Goal: Task Accomplishment & Management: Use online tool/utility

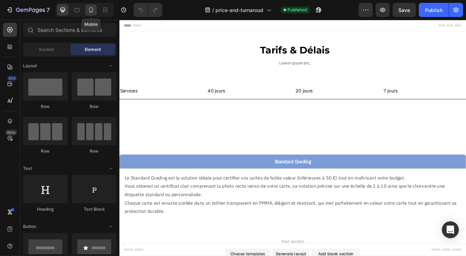
click at [91, 9] on icon at bounding box center [91, 9] width 7 height 7
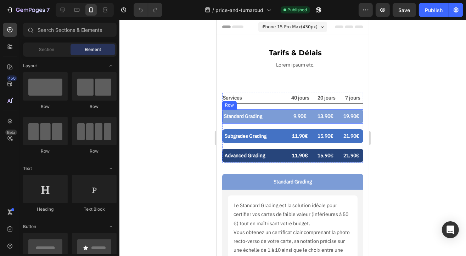
click at [285, 111] on div "Standard Grading Text Block 9.90€ Text Block 13.90€ Text Block 19.90€ Text Bloc…" at bounding box center [292, 116] width 141 height 14
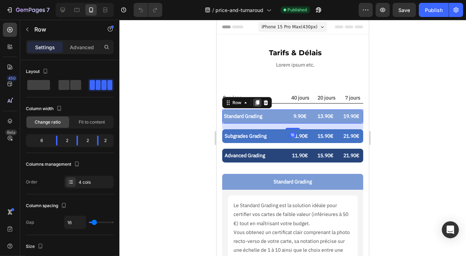
click at [255, 102] on icon at bounding box center [257, 102] width 4 height 5
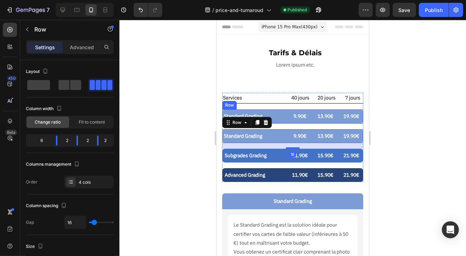
click at [269, 111] on div "Standard Grading Text Block" at bounding box center [254, 116] width 60 height 10
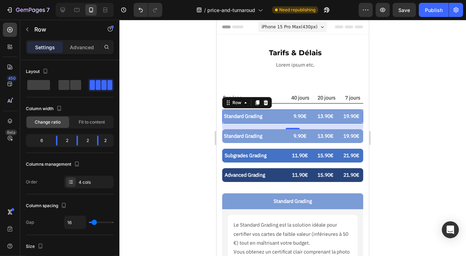
click at [283, 111] on div "Standard Grading Text Block 9.90€ Text Block 13.90€ Text Block 19.90€ Text Bloc…" at bounding box center [292, 116] width 141 height 14
click at [187, 141] on div at bounding box center [292, 138] width 347 height 237
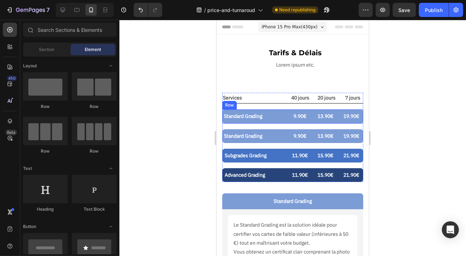
click at [285, 112] on div "Standard Grading Text Block 9.90€ Text Block 13.90€ Text Block 19.90€ Text Bloc…" at bounding box center [292, 116] width 141 height 14
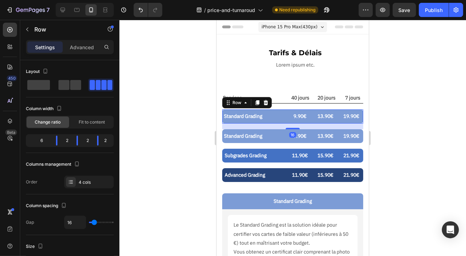
scroll to position [177, 0]
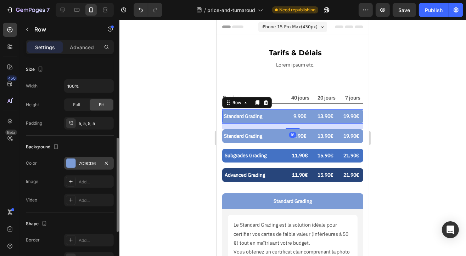
click at [87, 164] on div "7C9CD6" at bounding box center [89, 164] width 21 height 6
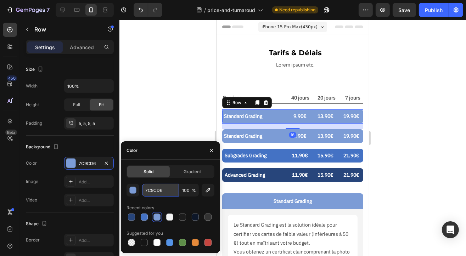
click at [156, 193] on input "7C9CD6" at bounding box center [160, 190] width 37 height 13
paste input "AABFE4"
type input "AABFE4"
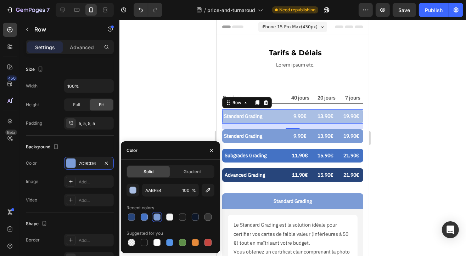
click at [150, 112] on div at bounding box center [292, 138] width 347 height 237
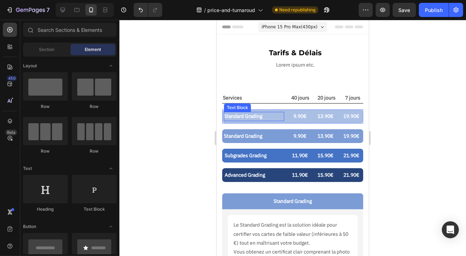
click at [248, 116] on p "Standard Grading" at bounding box center [254, 116] width 60 height 9
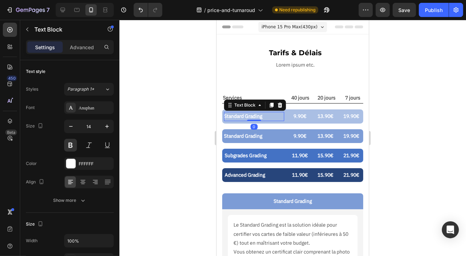
click at [248, 116] on p "Standard Grading" at bounding box center [254, 116] width 60 height 9
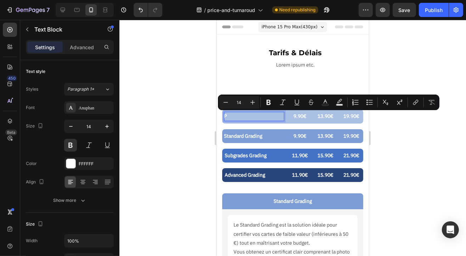
click at [248, 115] on p "P" at bounding box center [254, 116] width 60 height 9
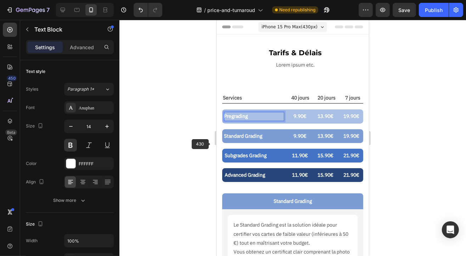
click at [169, 154] on div at bounding box center [292, 138] width 347 height 237
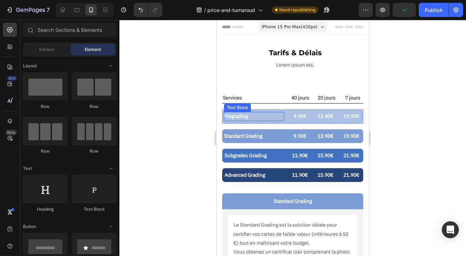
click at [239, 118] on p "Pregrading" at bounding box center [254, 116] width 60 height 9
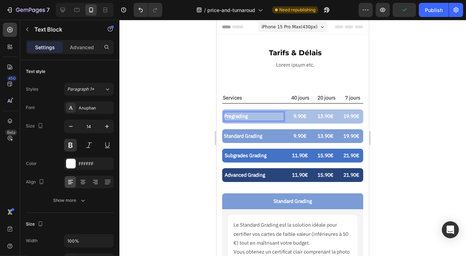
click at [232, 117] on p "Pregrading" at bounding box center [254, 116] width 60 height 9
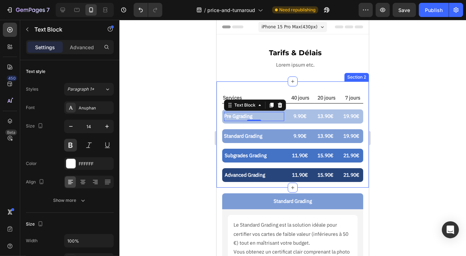
click at [204, 148] on div at bounding box center [292, 138] width 347 height 237
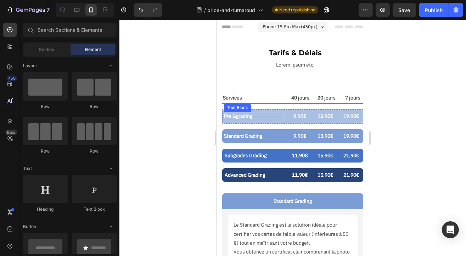
click at [236, 120] on p "Pre Ggrading" at bounding box center [254, 116] width 60 height 9
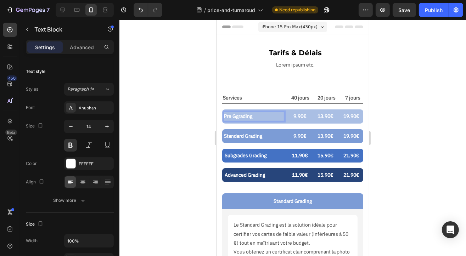
click at [238, 116] on p "Pre Ggrading" at bounding box center [254, 116] width 60 height 9
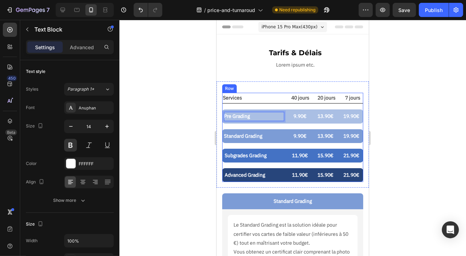
click at [177, 143] on div at bounding box center [292, 138] width 347 height 237
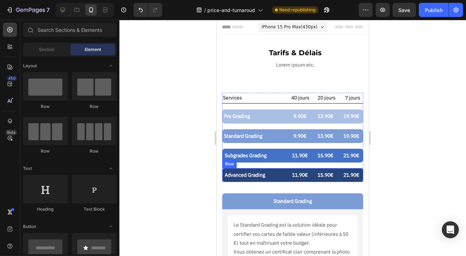
click at [283, 171] on div "Advanced Grading Text Block 11.90€ Text Block 15.90€ Text Block 21.90€ Text Blo…" at bounding box center [292, 175] width 141 height 14
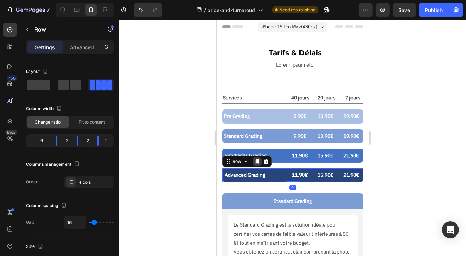
click at [254, 162] on icon at bounding box center [257, 161] width 6 height 6
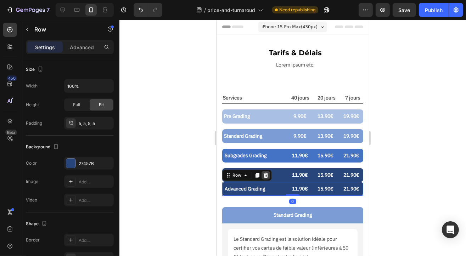
click at [265, 174] on icon at bounding box center [265, 175] width 5 height 5
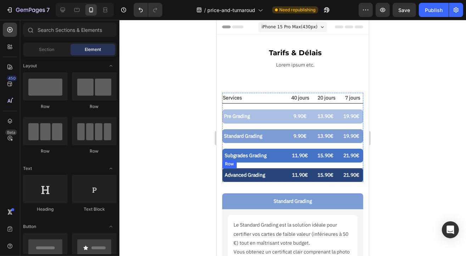
click at [284, 170] on div "Advanced Grading Text Block 11.90€ Text Block 15.90€ Text Block 21.90€ Text Blo…" at bounding box center [292, 175] width 141 height 14
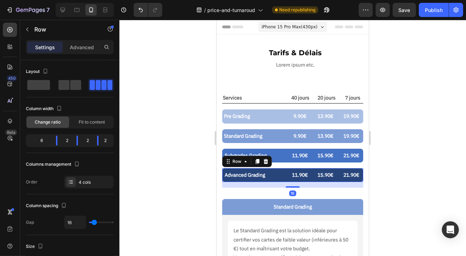
drag, startPoint x: 289, startPoint y: 181, endPoint x: 289, endPoint y: 187, distance: 5.7
click at [289, 187] on div at bounding box center [292, 186] width 14 height 1
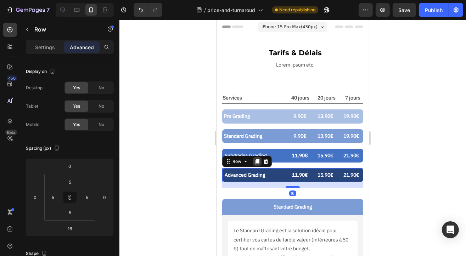
click at [258, 162] on icon at bounding box center [257, 161] width 4 height 5
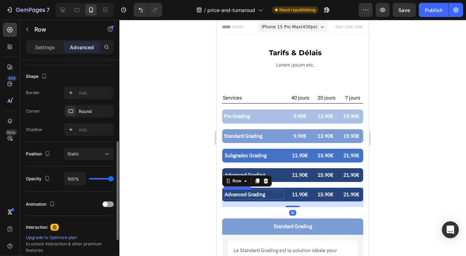
click at [250, 193] on p "Advanced Grading" at bounding box center [253, 194] width 59 height 9
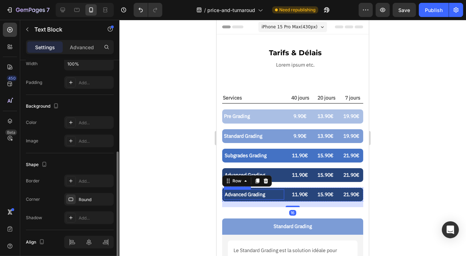
click at [250, 193] on p "Advanced Grading" at bounding box center [253, 194] width 59 height 9
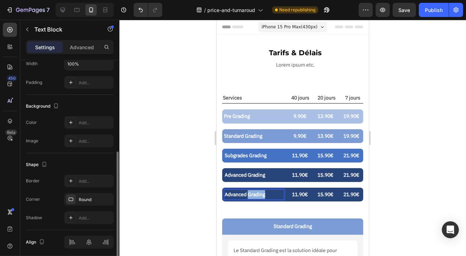
scroll to position [0, 0]
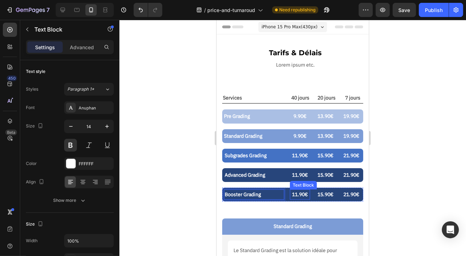
click at [295, 196] on p "11.90€" at bounding box center [299, 194] width 19 height 9
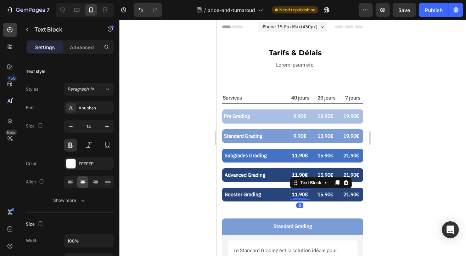
click at [296, 195] on p "11.90€" at bounding box center [299, 194] width 19 height 9
click at [321, 193] on p "15.90€" at bounding box center [325, 194] width 19 height 9
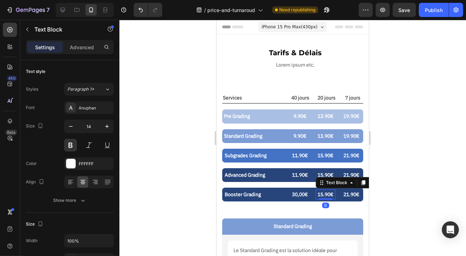
click at [321, 193] on p "15.90€" at bounding box center [325, 194] width 19 height 9
click at [344, 196] on p "21.90€" at bounding box center [351, 194] width 19 height 9
click at [344, 193] on p "21.90€" at bounding box center [351, 194] width 19 height 9
click at [405, 179] on div at bounding box center [292, 138] width 347 height 237
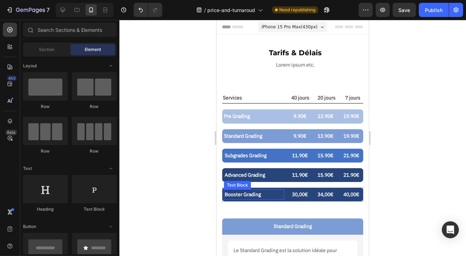
click at [278, 190] on p "Booster Grading" at bounding box center [253, 194] width 59 height 9
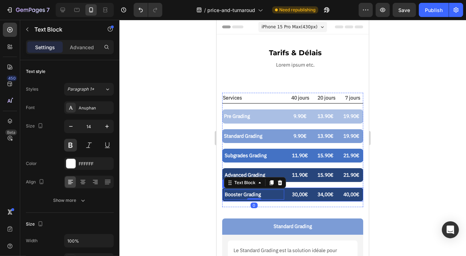
click at [284, 200] on div "Booster Grading Text Block 0 30,00€ Text Block 34,00€ Text Block 40,00€ Text Bl…" at bounding box center [292, 195] width 141 height 14
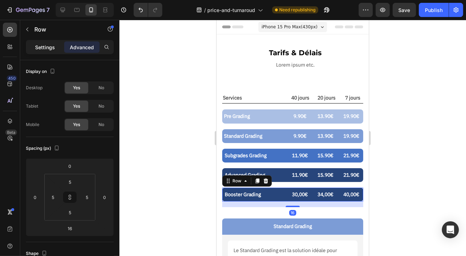
click at [44, 49] on p "Settings" at bounding box center [45, 47] width 20 height 7
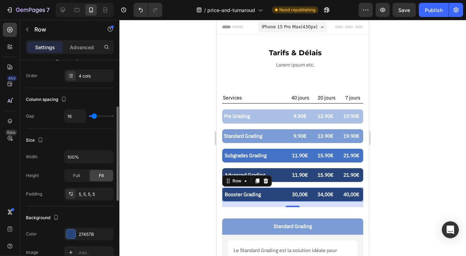
scroll to position [248, 0]
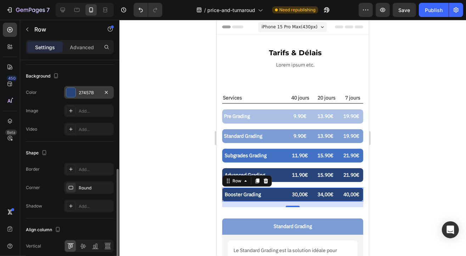
click at [85, 90] on div "27457B" at bounding box center [89, 93] width 21 height 6
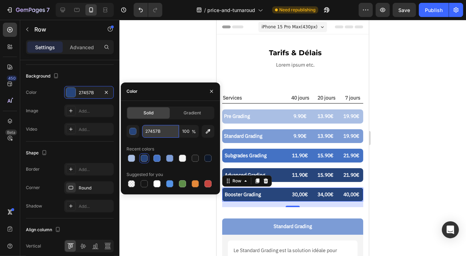
click at [153, 132] on input "27457B" at bounding box center [160, 131] width 37 height 13
paste input "0D1729"
type input "0D1729"
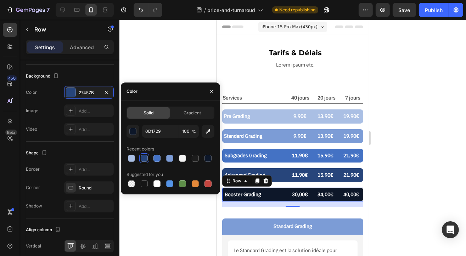
click at [173, 66] on div at bounding box center [292, 138] width 347 height 237
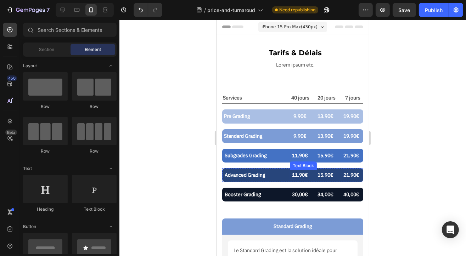
click at [297, 176] on p "11.90€" at bounding box center [299, 175] width 19 height 9
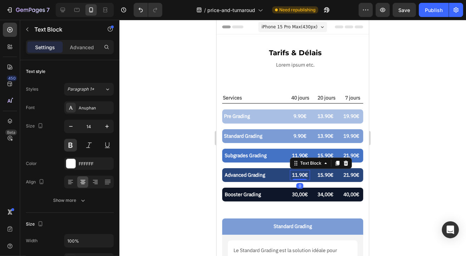
click at [293, 175] on p "11.90€" at bounding box center [299, 175] width 19 height 9
click at [421, 161] on div at bounding box center [292, 138] width 347 height 237
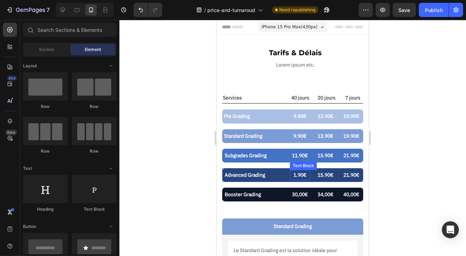
click at [295, 178] on p "1.90€" at bounding box center [299, 175] width 19 height 9
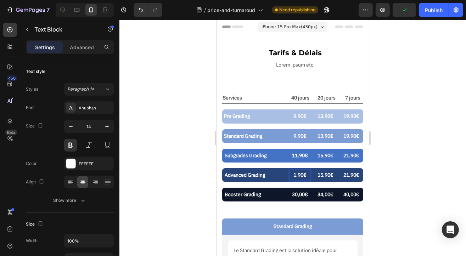
click at [296, 174] on p "1.90€" at bounding box center [299, 175] width 19 height 9
click at [294, 175] on p "190€" at bounding box center [299, 175] width 19 height 9
click at [295, 174] on p "190€" at bounding box center [299, 175] width 19 height 9
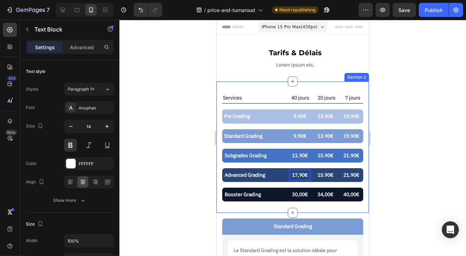
click at [427, 173] on div at bounding box center [292, 138] width 347 height 237
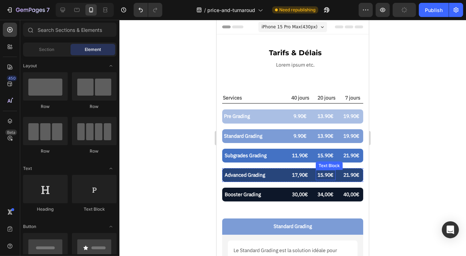
click at [322, 174] on p "15.90€" at bounding box center [325, 175] width 19 height 9
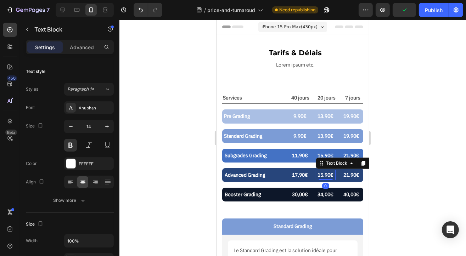
click at [322, 175] on p "15.90€" at bounding box center [325, 175] width 19 height 9
click at [319, 174] on p "15.90€" at bounding box center [325, 175] width 19 height 9
click at [417, 168] on div at bounding box center [292, 138] width 347 height 237
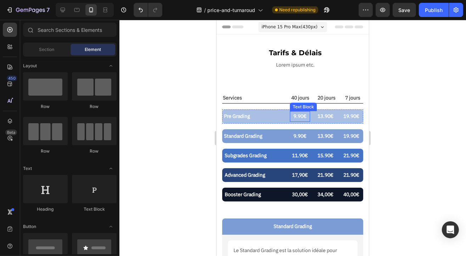
click at [294, 115] on p "9.90€" at bounding box center [299, 116] width 19 height 9
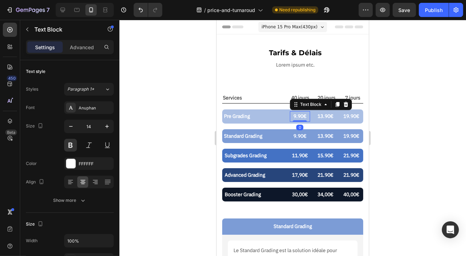
click at [294, 115] on p "9.90€" at bounding box center [299, 116] width 19 height 9
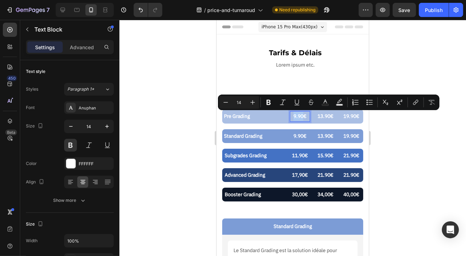
click at [293, 117] on p "9.90€" at bounding box center [299, 116] width 19 height 9
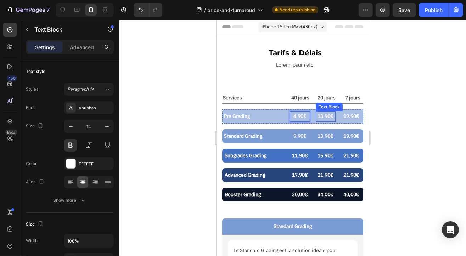
click at [317, 115] on p "13.90€" at bounding box center [325, 116] width 19 height 9
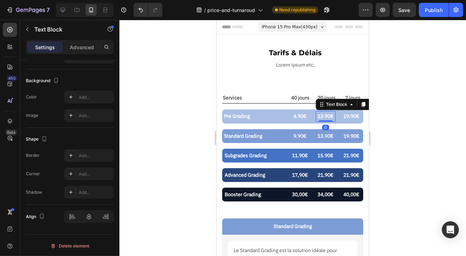
click at [411, 143] on div at bounding box center [292, 138] width 347 height 237
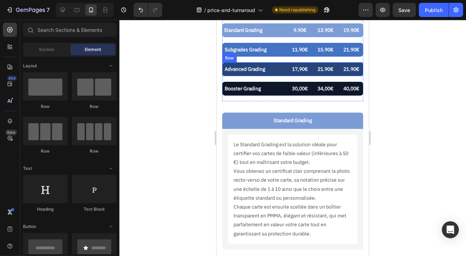
scroll to position [141, 0]
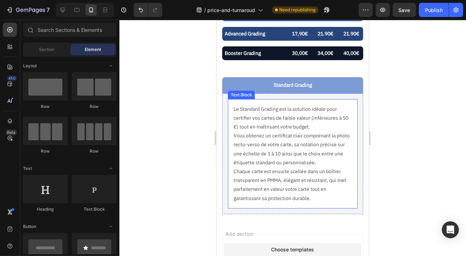
click at [296, 115] on p "Le Standard Grading est la solution idéale pour certifier vos cartes de faible …" at bounding box center [292, 118] width 118 height 27
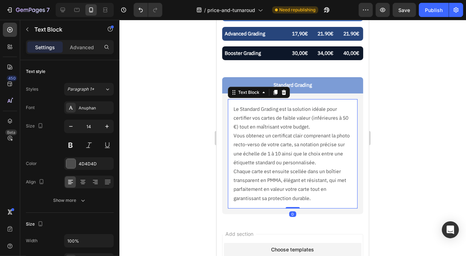
click at [296, 108] on p "Le Standard Grading est la solution idéale pour certifier vos cartes de faible …" at bounding box center [292, 118] width 118 height 27
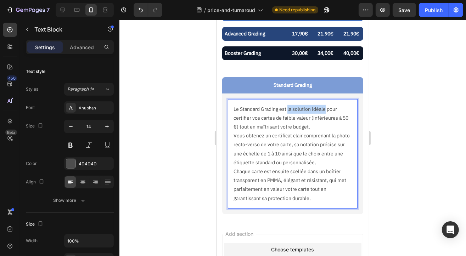
drag, startPoint x: 287, startPoint y: 109, endPoint x: 325, endPoint y: 109, distance: 38.3
click at [325, 109] on p "Le Standard Grading est la solution idéale pour certifier vos cartes de faible …" at bounding box center [292, 118] width 118 height 27
click at [253, 132] on p "Le Standard Grading est une solution économique pour certifier vos cartes de fa…" at bounding box center [292, 118] width 118 height 27
click at [263, 116] on p "Le Standard Grading est une solution économique pour certifier vos cartes de fa…" at bounding box center [292, 118] width 118 height 27
click at [286, 127] on p "Le Standard Grading est une solution économique pour certifier et embellir vos …" at bounding box center [292, 118] width 118 height 27
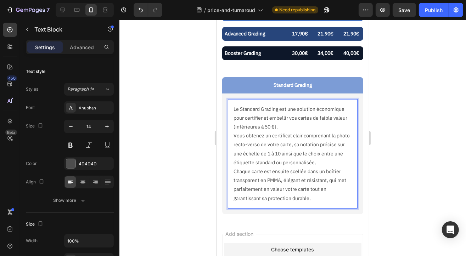
click at [296, 135] on p "Vous obtenez un certificat clair comprenant la photo recto-verso de votre carte…" at bounding box center [292, 149] width 118 height 36
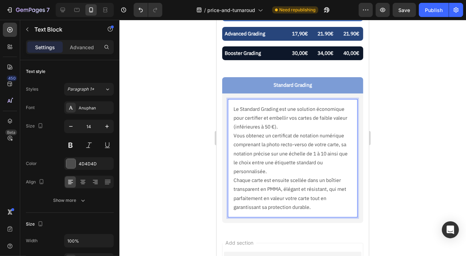
click at [260, 145] on p "Vous obtenez un certificat de notation numérique comprenant la photo recto-vers…" at bounding box center [292, 153] width 118 height 45
click at [345, 144] on p "Vous obtenez un certificat de notation numérique comprenant (i) la photo recto-…" at bounding box center [292, 153] width 118 height 45
click at [244, 162] on p "Vous obtenez un certificat de notation numérique comprenant (i) la photo recto-…" at bounding box center [292, 153] width 118 height 45
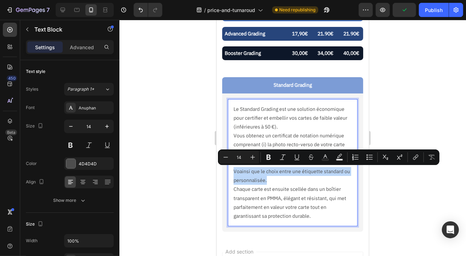
drag, startPoint x: 278, startPoint y: 181, endPoint x: 231, endPoint y: 173, distance: 47.5
click at [231, 173] on div "Le Standard Grading est une solution économique pour certifier et embellir vos …" at bounding box center [293, 163] width 130 height 128
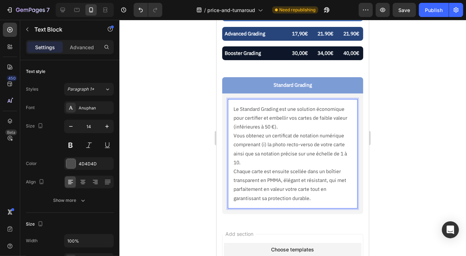
click at [230, 167] on div "Le Standard Grading est une solution économique pour certifier et embellir vos …" at bounding box center [293, 154] width 130 height 110
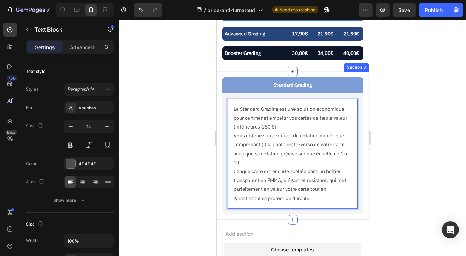
click at [407, 162] on div at bounding box center [292, 138] width 347 height 237
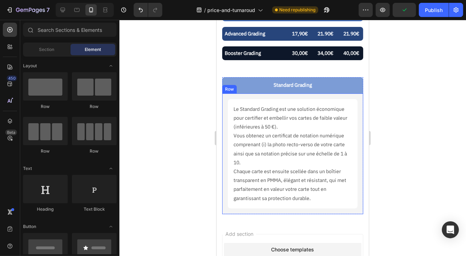
click at [354, 97] on div "Le Standard Grading est une solution économique pour certifier et embellir vos …" at bounding box center [292, 153] width 141 height 121
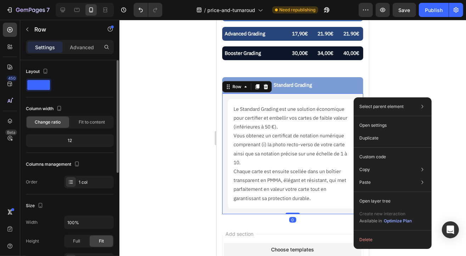
scroll to position [177, 0]
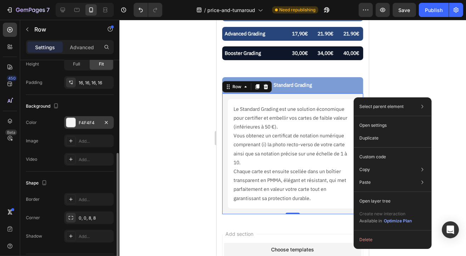
click at [82, 126] on div "F4F4F4" at bounding box center [89, 122] width 50 height 13
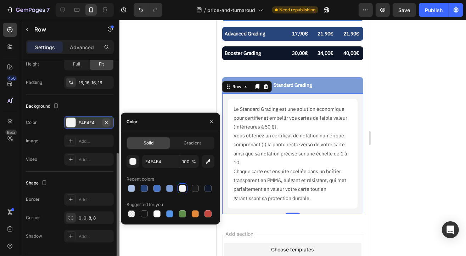
click at [106, 122] on icon "button" at bounding box center [106, 122] width 3 height 3
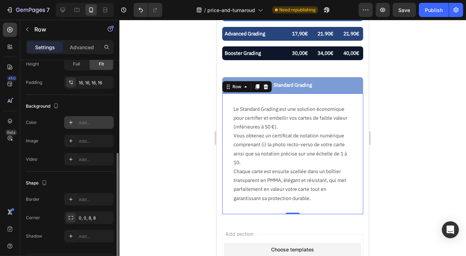
click at [168, 86] on div at bounding box center [292, 138] width 347 height 237
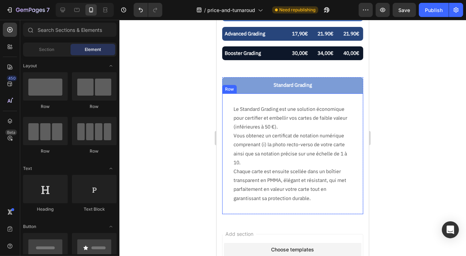
click at [273, 96] on div "Le Standard Grading est une solution économique pour certifier et embellir vos …" at bounding box center [292, 153] width 141 height 121
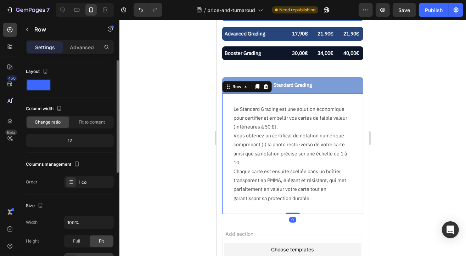
scroll to position [106, 0]
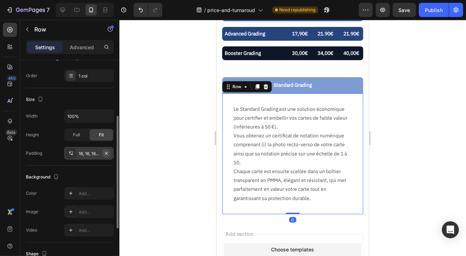
click at [108, 155] on icon "button" at bounding box center [107, 154] width 6 height 6
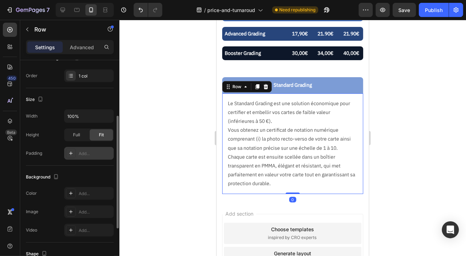
drag, startPoint x: 137, startPoint y: 141, endPoint x: 153, endPoint y: 145, distance: 17.0
click at [137, 141] on div at bounding box center [292, 138] width 347 height 237
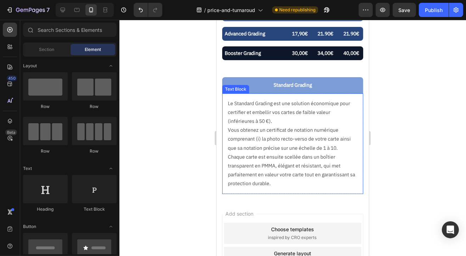
click at [224, 106] on div "Le Standard Grading est une solution économique pour certifier et embellir vos …" at bounding box center [292, 143] width 141 height 101
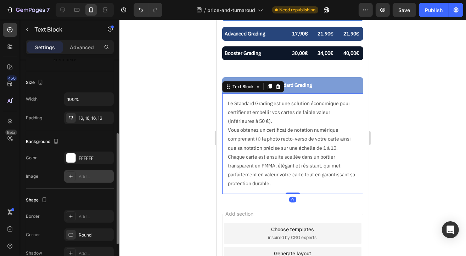
scroll to position [203, 0]
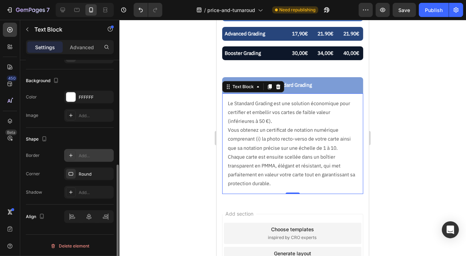
click at [93, 154] on div "Add..." at bounding box center [95, 156] width 33 height 6
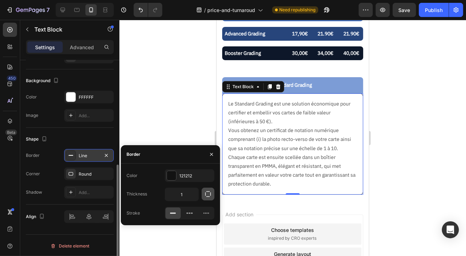
click at [208, 194] on icon "button" at bounding box center [208, 194] width 7 height 7
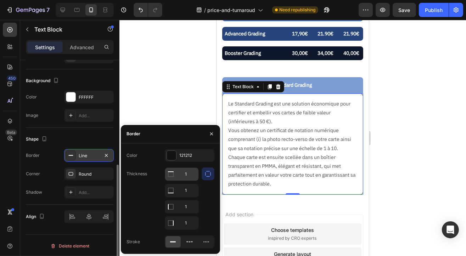
click at [185, 174] on input "1" at bounding box center [181, 174] width 33 height 13
type input "0"
click at [91, 174] on div "Round" at bounding box center [89, 174] width 21 height 6
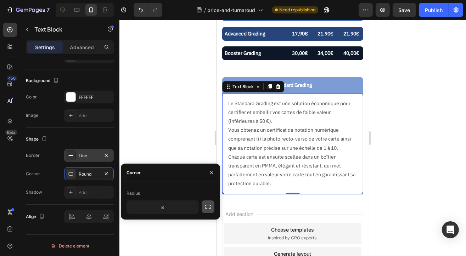
click at [210, 209] on icon "button" at bounding box center [208, 207] width 6 height 4
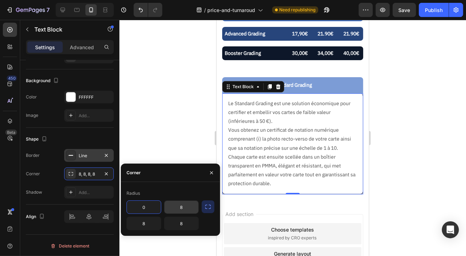
type input "0"
click at [177, 127] on div at bounding box center [292, 138] width 347 height 237
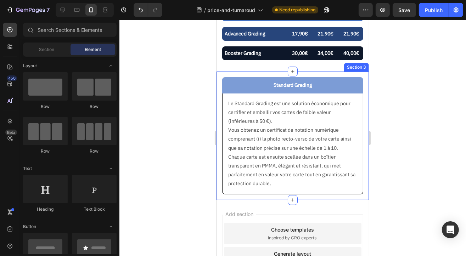
click at [221, 101] on div "Standard Grading Text Block Le Standard Grading est une solution économique pou…" at bounding box center [292, 135] width 152 height 128
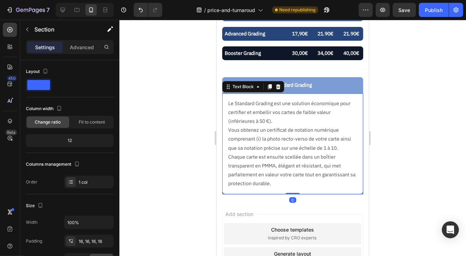
click at [223, 101] on div "Le Standard Grading est une solution économique pour certifier et embellir vos …" at bounding box center [292, 143] width 141 height 101
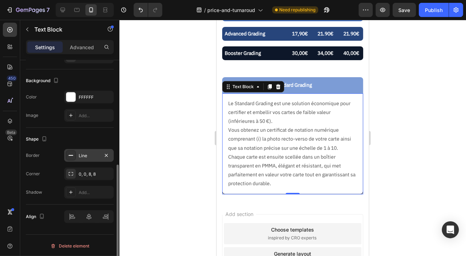
click at [88, 153] on div "Line" at bounding box center [89, 156] width 21 height 6
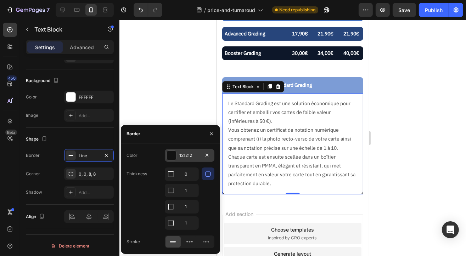
click at [182, 157] on div "121212" at bounding box center [189, 155] width 21 height 6
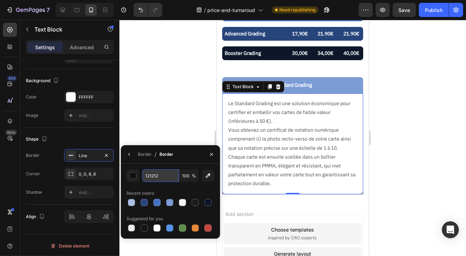
click at [157, 175] on input "121212" at bounding box center [160, 175] width 37 height 13
click at [129, 175] on button "button" at bounding box center [133, 175] width 13 height 13
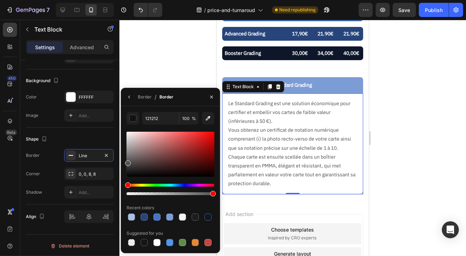
drag, startPoint x: 130, startPoint y: 176, endPoint x: 121, endPoint y: 162, distance: 16.7
click at [121, 162] on div "121212 100 % Recent colors Suggested for you" at bounding box center [170, 180] width 99 height 136
type input "545454"
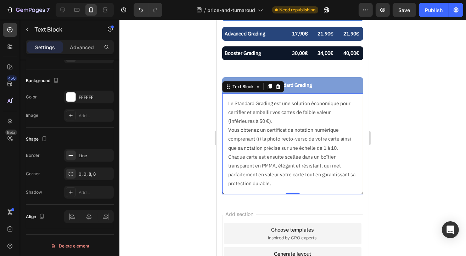
click at [150, 77] on div at bounding box center [292, 138] width 347 height 237
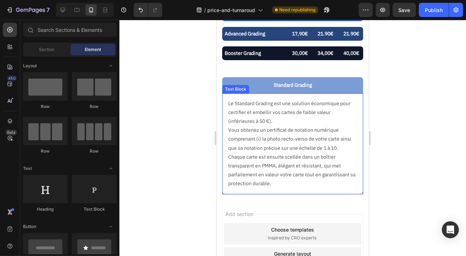
click at [263, 133] on p "Vous obtenez un certificat de notation numérique comprenant (i) la photo recto-…" at bounding box center [292, 139] width 129 height 27
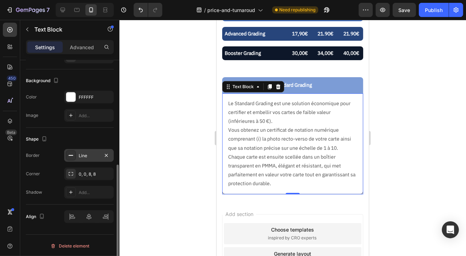
click at [83, 155] on div "Line" at bounding box center [89, 156] width 21 height 6
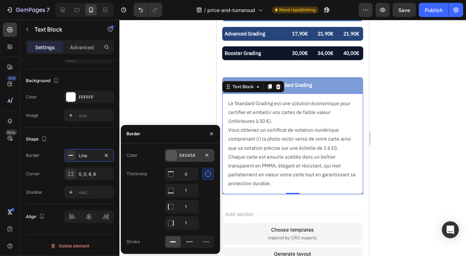
click at [182, 158] on div "545454" at bounding box center [189, 155] width 21 height 6
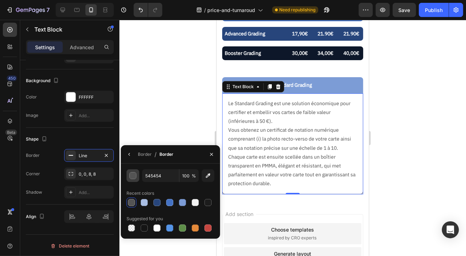
click at [132, 175] on div "button" at bounding box center [133, 176] width 7 height 7
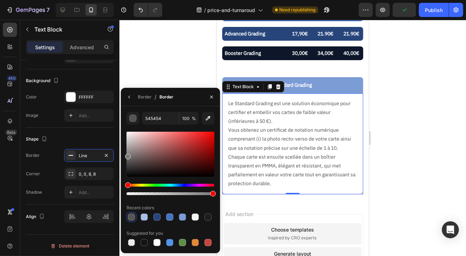
drag, startPoint x: 127, startPoint y: 165, endPoint x: 125, endPoint y: 155, distance: 9.8
click at [125, 155] on div at bounding box center [128, 157] width 6 height 6
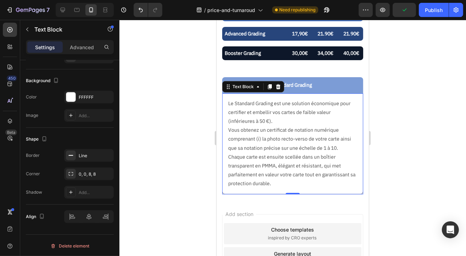
click at [169, 71] on div at bounding box center [292, 138] width 347 height 237
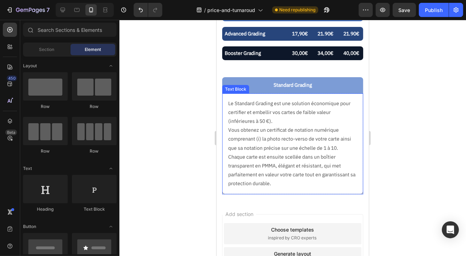
click at [297, 118] on p "Le Standard Grading est une solution économique pour certifier et embellir vos …" at bounding box center [292, 112] width 129 height 27
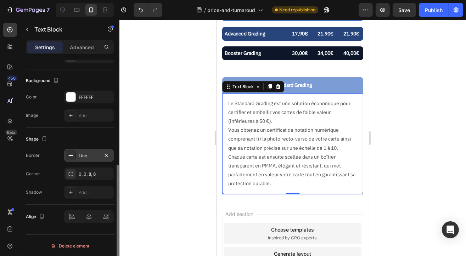
click at [93, 154] on div "Line" at bounding box center [89, 156] width 21 height 6
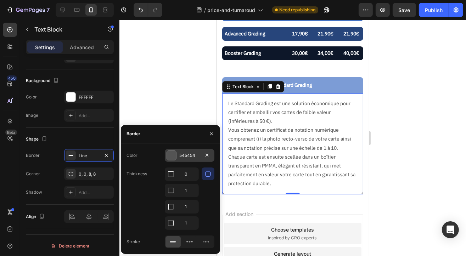
click at [191, 156] on div "545454" at bounding box center [189, 155] width 21 height 6
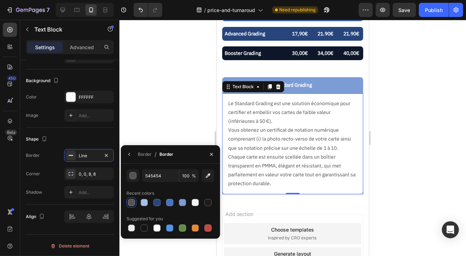
click at [142, 175] on div "545454 100 %" at bounding box center [171, 175] width 88 height 13
click at [136, 175] on div "button" at bounding box center [132, 175] width 7 height 7
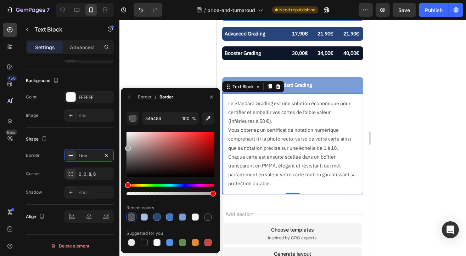
drag, startPoint x: 127, startPoint y: 163, endPoint x: 123, endPoint y: 147, distance: 16.0
click at [123, 147] on div "545454 100 % Recent colors Suggested for you" at bounding box center [170, 180] width 99 height 136
type input "A8A8A8"
click at [127, 112] on button "button" at bounding box center [133, 118] width 13 height 13
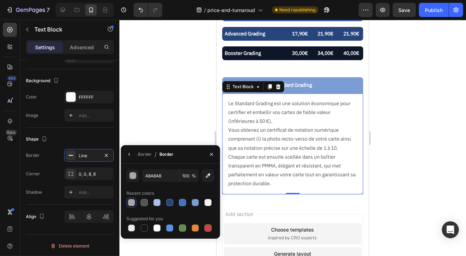
click at [188, 73] on div at bounding box center [292, 138] width 347 height 237
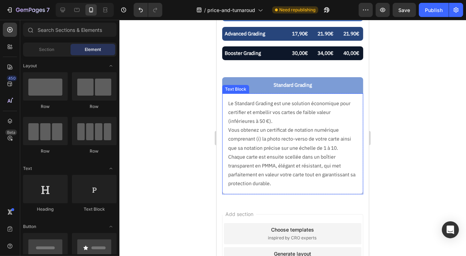
click at [253, 121] on p "Le Standard Grading est une solution économique pour certifier et embellir vos …" at bounding box center [292, 112] width 129 height 27
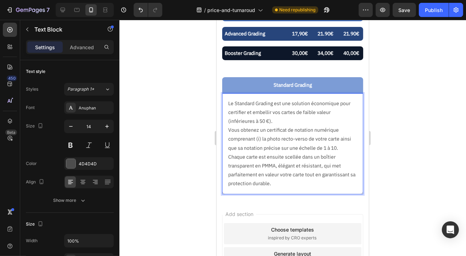
click at [254, 123] on p "Le Standard Grading est une solution économique pour certifier et embellir vos …" at bounding box center [292, 112] width 129 height 27
click at [333, 113] on p "Le Standard Grading est une solution économique pour certifier et embellir vos …" at bounding box center [292, 112] width 129 height 27
click at [339, 102] on p "Le Standard Grading est une solution économique pour certifier et embellir vos …" at bounding box center [292, 112] width 129 height 27
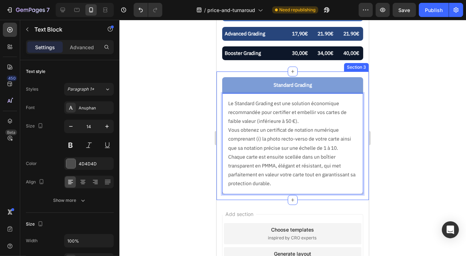
click at [400, 146] on div at bounding box center [292, 138] width 347 height 237
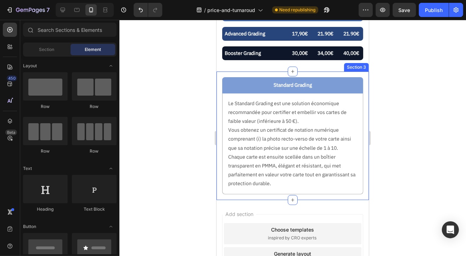
click at [253, 75] on div "Standard Grading Text Block Le Standard Grading est une solution économique rec…" at bounding box center [292, 135] width 152 height 128
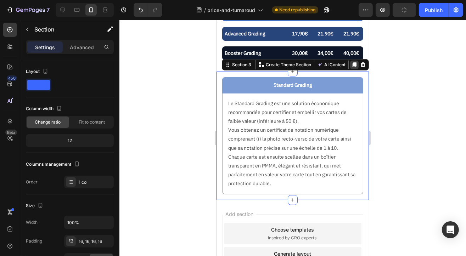
click at [352, 66] on icon at bounding box center [354, 64] width 4 height 5
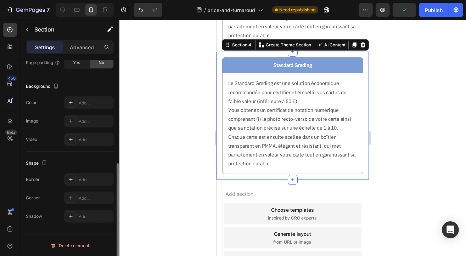
scroll to position [296, 0]
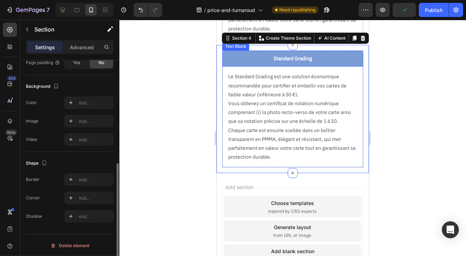
click at [287, 59] on p "Standard Grading" at bounding box center [293, 58] width 130 height 9
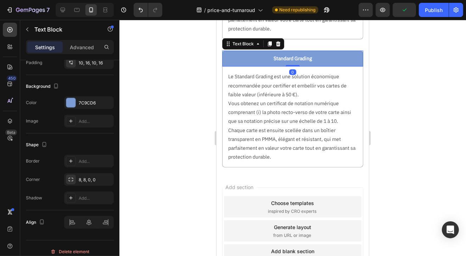
click at [287, 59] on p "Standard Grading" at bounding box center [293, 58] width 130 height 9
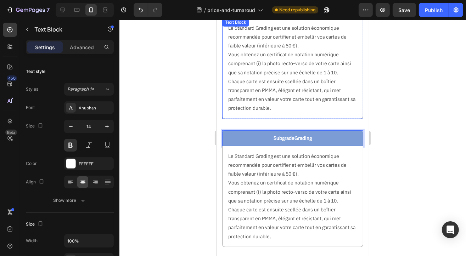
scroll to position [155, 0]
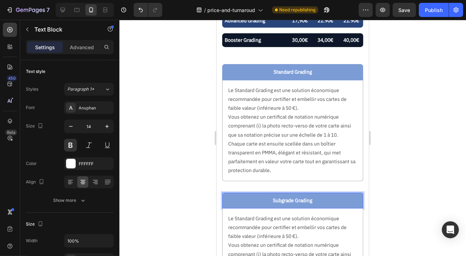
click at [431, 130] on div at bounding box center [292, 138] width 347 height 237
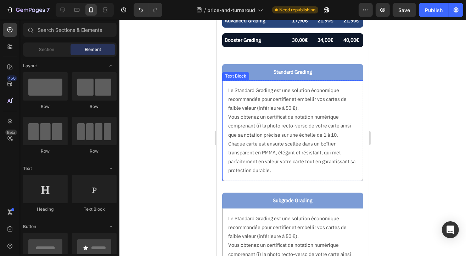
scroll to position [84, 0]
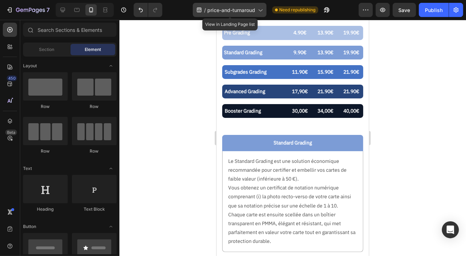
click at [247, 11] on span "price-and-turnaroud" at bounding box center [231, 9] width 48 height 7
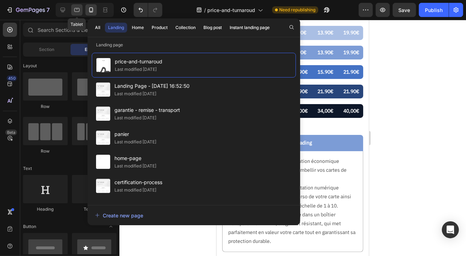
click at [78, 13] on div at bounding box center [76, 9] width 11 height 11
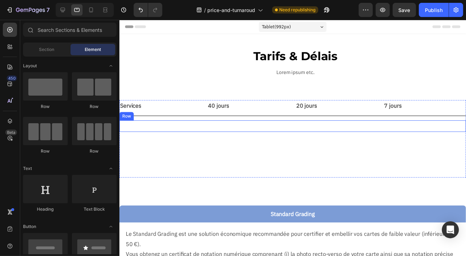
click at [292, 126] on div "Pre Grading Text Block 4.90€ Text Block 13.90€ Text Block 19.90€ Text Block Row" at bounding box center [295, 128] width 352 height 12
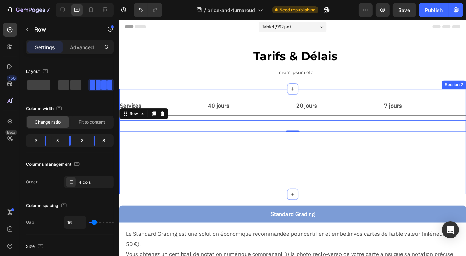
click at [242, 93] on div "Services Text Block 40 jours Text Block 20 jours Text Block 7 jours Text Block …" at bounding box center [295, 143] width 352 height 107
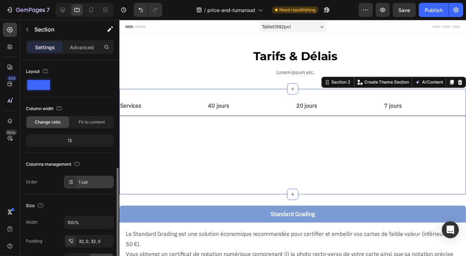
scroll to position [106, 0]
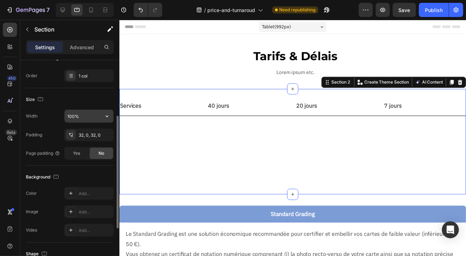
click at [85, 115] on input "100%" at bounding box center [89, 116] width 49 height 13
click at [105, 118] on icon "button" at bounding box center [107, 116] width 7 height 7
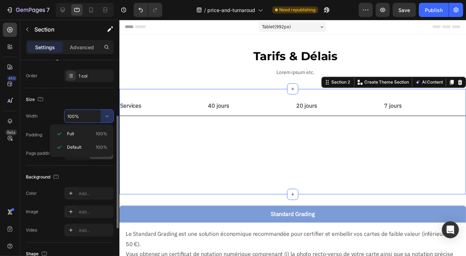
click at [85, 112] on input "100%" at bounding box center [89, 116] width 49 height 13
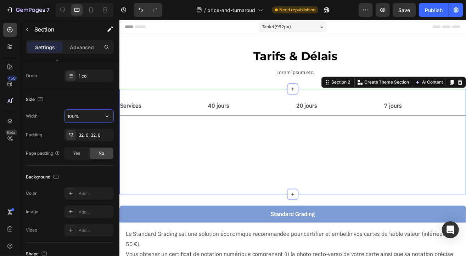
drag, startPoint x: 89, startPoint y: 114, endPoint x: -35, endPoint y: 116, distance: 124.8
click at [0, 0] on html "7 Version history / price-and-turnaroud Need republishing Preview Save Publish …" at bounding box center [233, 0] width 466 height 0
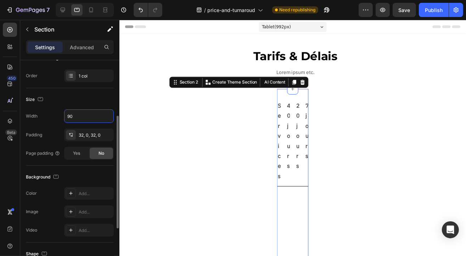
type input "90%"
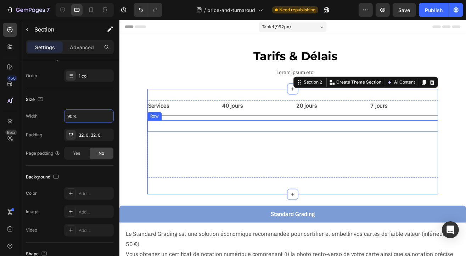
click at [218, 125] on div "Pre Grading Text Block 4.90€ Text Block 13.90€ Text Block 19.90€ Text Block Row" at bounding box center [295, 128] width 295 height 12
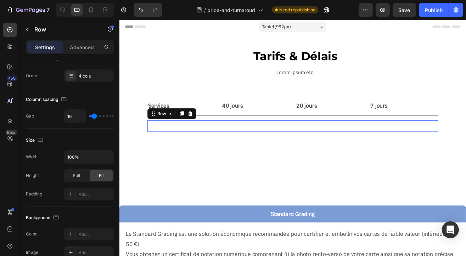
scroll to position [0, 0]
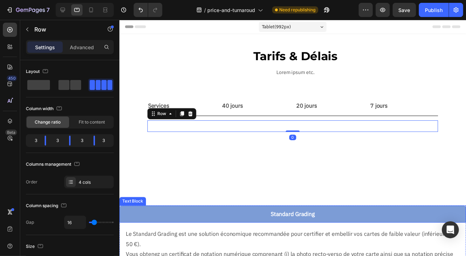
click at [234, 211] on div "Standard Grading" at bounding box center [295, 216] width 352 height 17
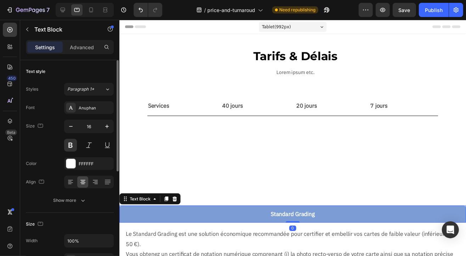
scroll to position [142, 0]
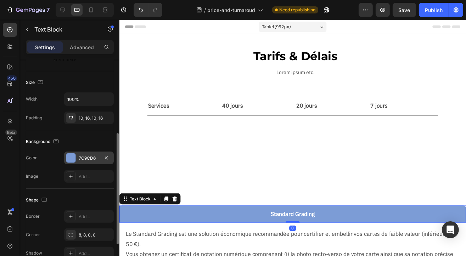
click at [88, 157] on div "7C9CD6" at bounding box center [89, 158] width 21 height 6
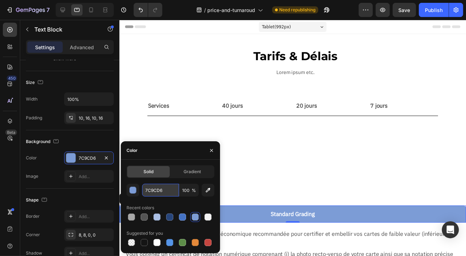
click at [158, 193] on input "7C9CD6" at bounding box center [160, 190] width 37 height 13
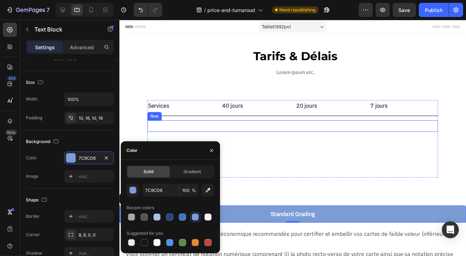
click at [217, 122] on div "Pre Grading Text Block 4.90€ Text Block 13.90€ Text Block 19.90€ Text Block Row" at bounding box center [295, 128] width 295 height 12
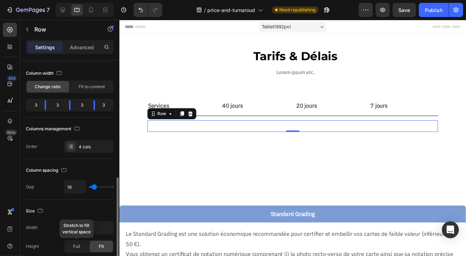
scroll to position [177, 0]
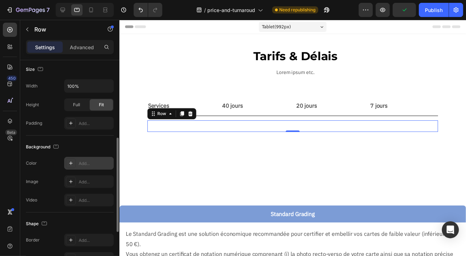
click at [88, 164] on div "Add..." at bounding box center [95, 164] width 33 height 6
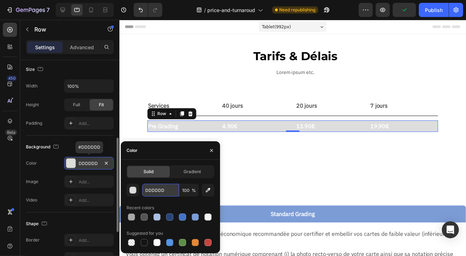
click at [152, 188] on input "DDDDDD" at bounding box center [160, 190] width 37 height 13
paste input "7C9CD6"
type input "7C9CD6"
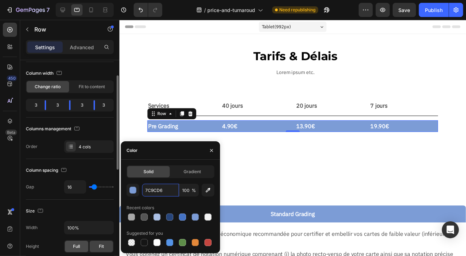
scroll to position [106, 0]
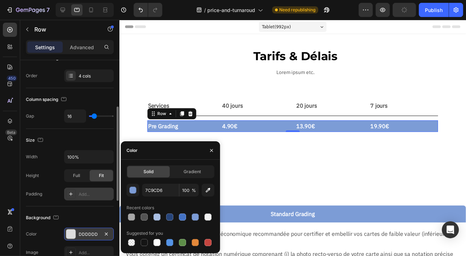
click at [91, 196] on div "Add..." at bounding box center [95, 194] width 33 height 6
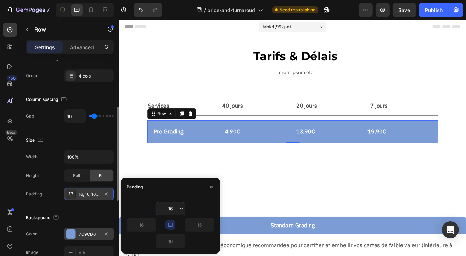
click at [91, 196] on div "16, 16, 16, 16" at bounding box center [89, 194] width 21 height 6
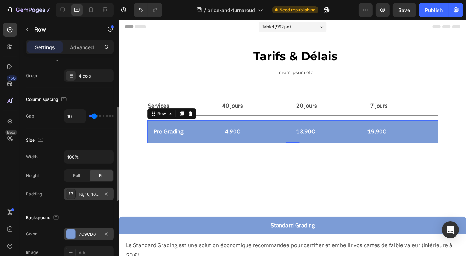
click at [91, 195] on div "16, 16, 16, 16" at bounding box center [89, 194] width 21 height 6
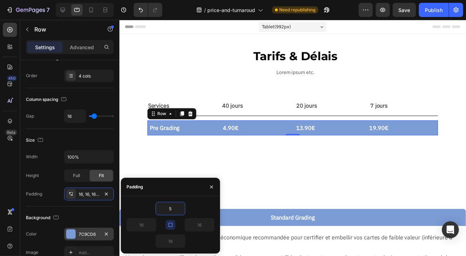
type input "5"
click at [171, 226] on icon "button" at bounding box center [171, 225] width 6 height 6
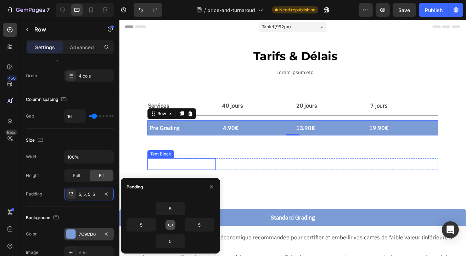
click at [199, 170] on p "Advanced Grading" at bounding box center [182, 166] width 68 height 10
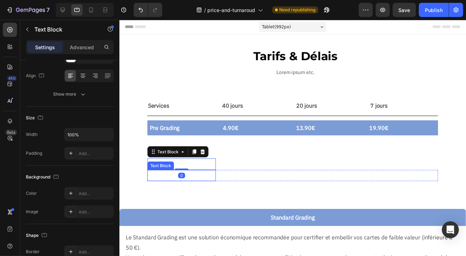
scroll to position [0, 0]
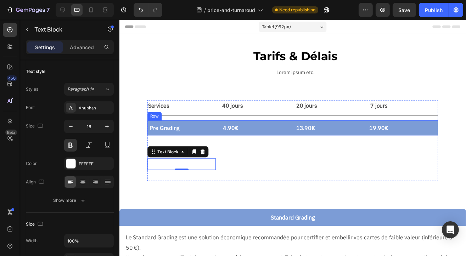
click at [221, 123] on div "Pre Grading Text Block 4.90€ Text Block 13.90€ Text Block 19.90€ Text Block Row" at bounding box center [295, 129] width 295 height 15
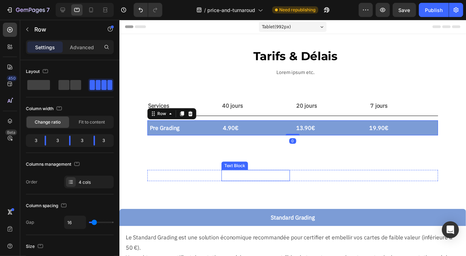
click at [229, 173] on p "30,00€" at bounding box center [257, 178] width 68 height 10
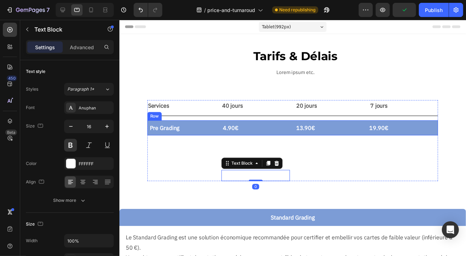
click at [218, 124] on div "Pre Grading Text Block 4.90€ Text Block 13.90€ Text Block 19.90€ Text Block Row" at bounding box center [295, 129] width 295 height 15
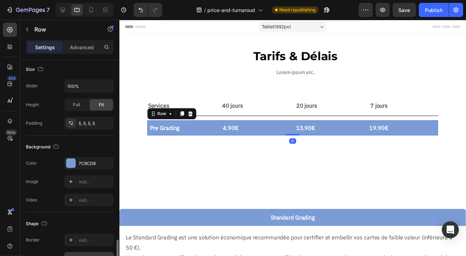
scroll to position [278, 0]
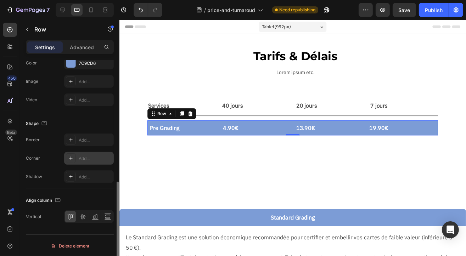
click at [91, 159] on div "Add..." at bounding box center [95, 159] width 33 height 6
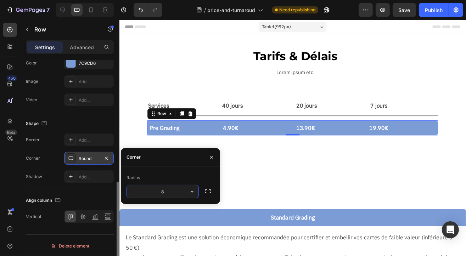
click at [135, 92] on section "Services Text Block 40 jours Text Block 20 jours Text Block 7 jours Text Block …" at bounding box center [295, 145] width 328 height 111
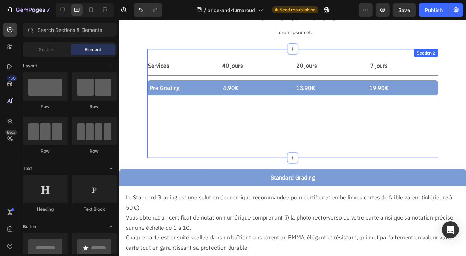
scroll to position [71, 0]
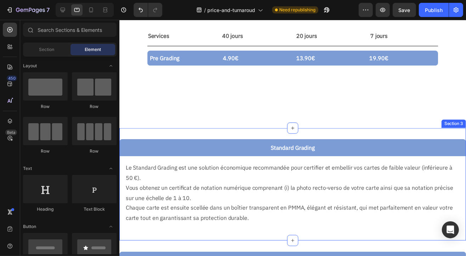
click at [181, 138] on div "Standard Grading Text Block Le Standard Grading est une solution économique rec…" at bounding box center [295, 187] width 352 height 114
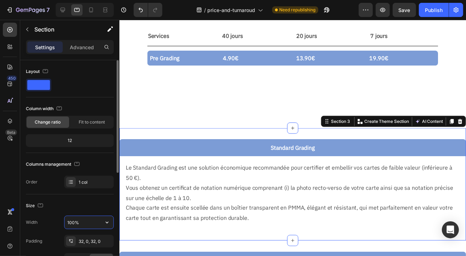
click at [91, 223] on input "100%" at bounding box center [89, 222] width 49 height 13
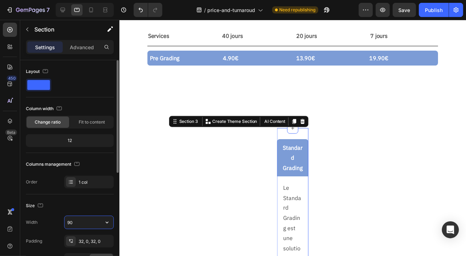
type input "90%"
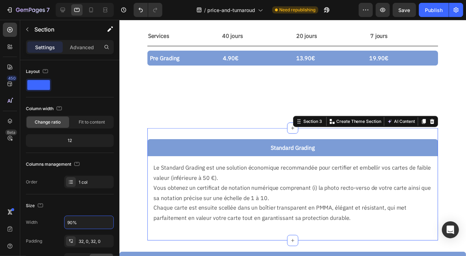
click at [137, 105] on section "Services Text Block 40 jours Text Block 20 jours Text Block 7 jours Text Block …" at bounding box center [295, 74] width 328 height 111
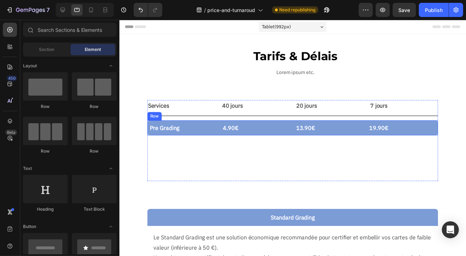
scroll to position [35, 0]
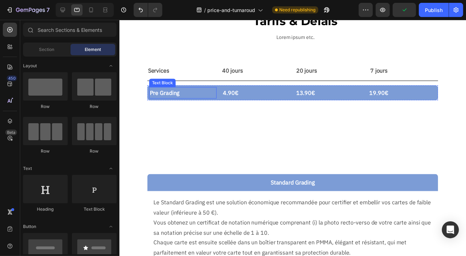
click at [175, 91] on p "Pre Grading" at bounding box center [183, 94] width 67 height 10
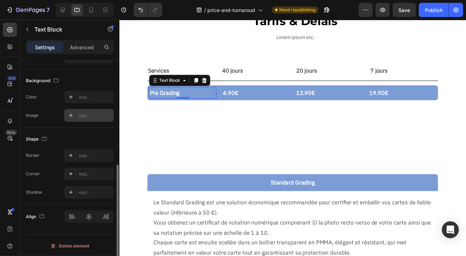
scroll to position [132, 0]
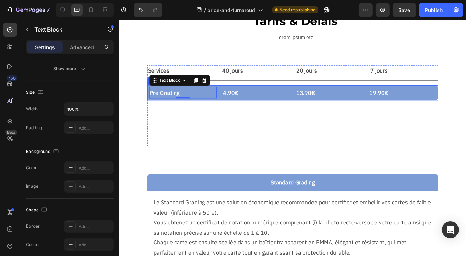
click at [219, 89] on div "Pre Grading Text Block 0 4.90€ Text Block 13.90€ Text Block 19.90€ Text Block R…" at bounding box center [295, 94] width 295 height 15
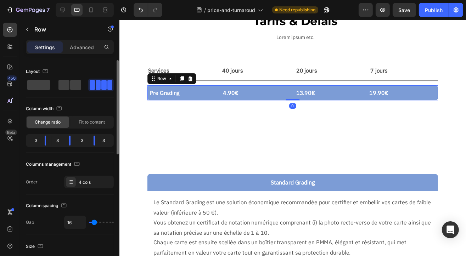
scroll to position [142, 0]
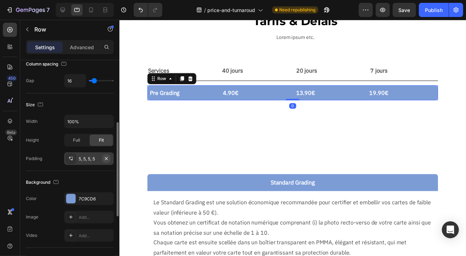
click at [107, 159] on icon "button" at bounding box center [106, 158] width 3 height 3
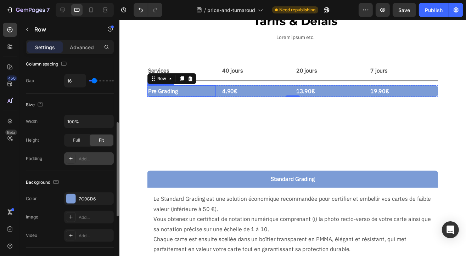
click at [171, 95] on p "Pre Grading" at bounding box center [182, 92] width 68 height 10
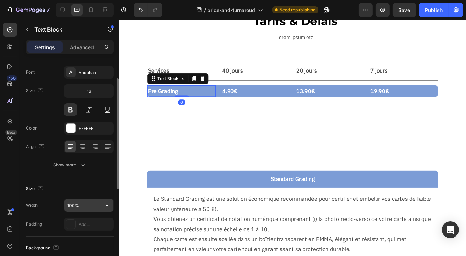
scroll to position [71, 0]
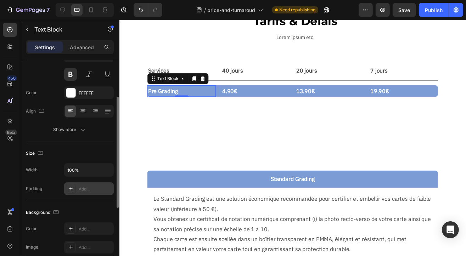
click at [87, 186] on div "Add..." at bounding box center [95, 189] width 33 height 6
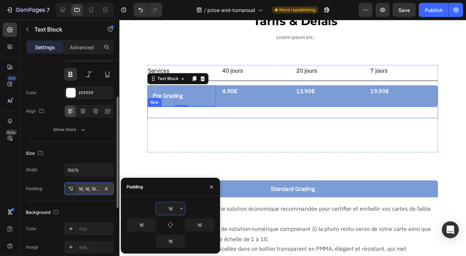
click at [218, 109] on div "Standard Grading Text Block 9.90€ Text Block 13.90€ Text Block 19.90€ Text Bloc…" at bounding box center [295, 114] width 295 height 12
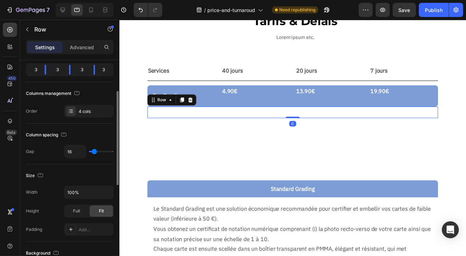
scroll to position [0, 0]
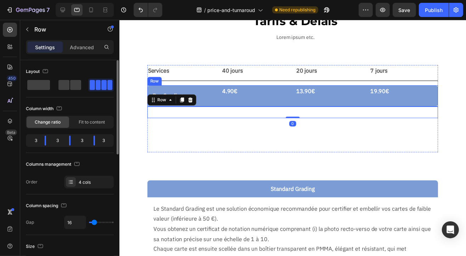
click at [219, 102] on div "Pre Grading Text Block 4.90€ Text Block 13.90€ Text Block 19.90€ Text Block Row" at bounding box center [295, 98] width 295 height 22
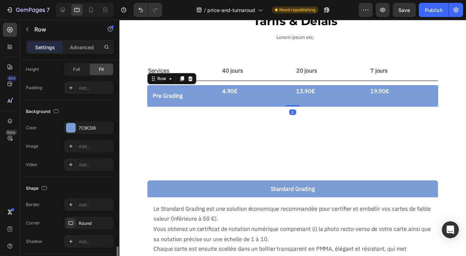
scroll to position [278, 0]
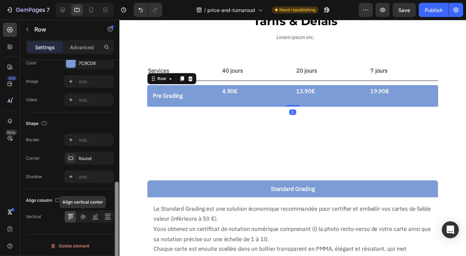
click at [81, 216] on icon at bounding box center [83, 217] width 6 height 5
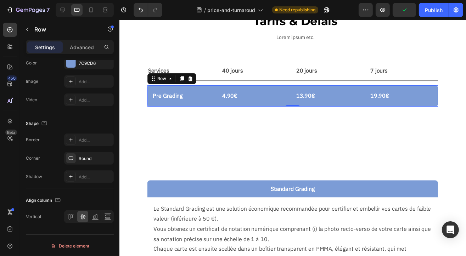
click at [263, 89] on div "4.90€ Text Block" at bounding box center [257, 98] width 69 height 22
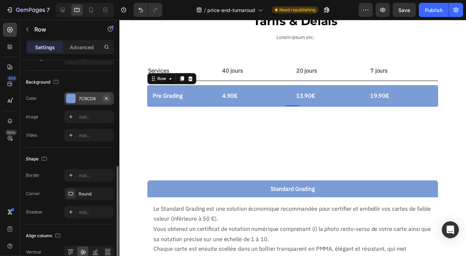
click at [106, 98] on icon "button" at bounding box center [106, 98] width 3 height 3
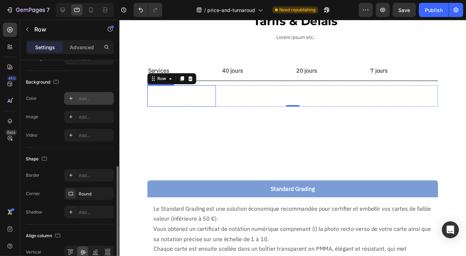
click at [172, 95] on p "Pre Grading" at bounding box center [182, 97] width 58 height 10
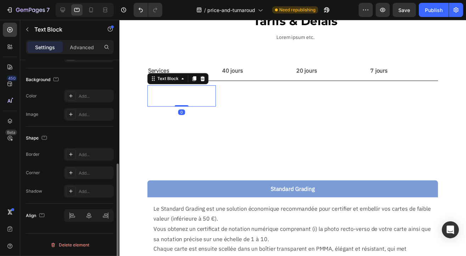
scroll to position [0, 0]
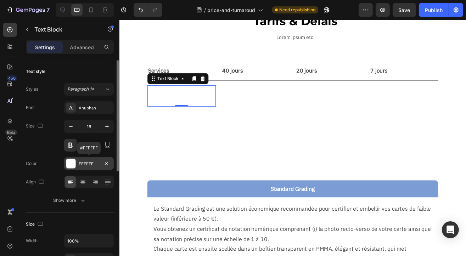
click at [89, 165] on div "FFFFFF" at bounding box center [89, 164] width 21 height 6
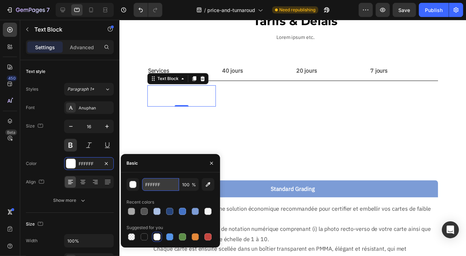
click at [160, 189] on input "FFFFFF" at bounding box center [160, 184] width 37 height 13
paste input "AABFE4"
type input "FFFFFF"
click at [212, 161] on icon "button" at bounding box center [212, 164] width 6 height 6
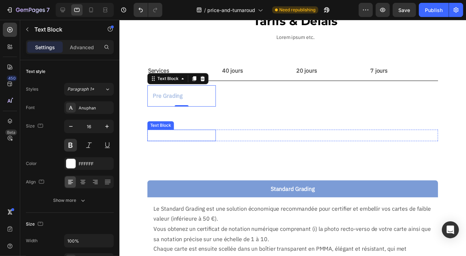
click at [160, 145] on p "Booster Grading" at bounding box center [182, 149] width 68 height 10
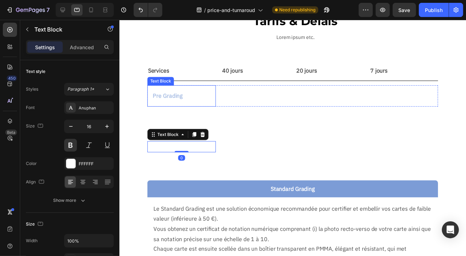
click at [175, 93] on p "Pre Grading" at bounding box center [182, 97] width 58 height 10
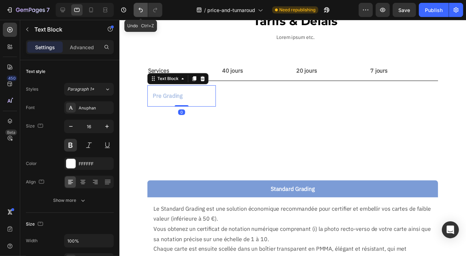
click at [140, 11] on icon "Undo/Redo" at bounding box center [140, 9] width 7 height 7
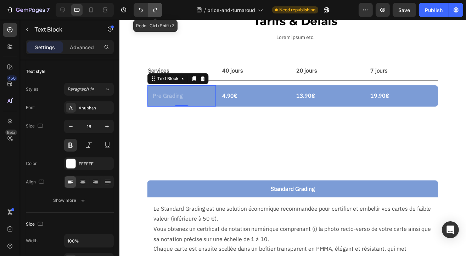
click at [152, 12] on icon "Undo/Redo" at bounding box center [155, 9] width 7 height 7
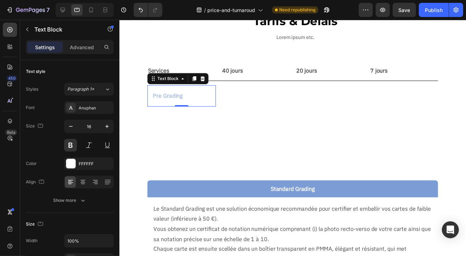
click at [174, 98] on p "Pre Grading" at bounding box center [182, 97] width 58 height 10
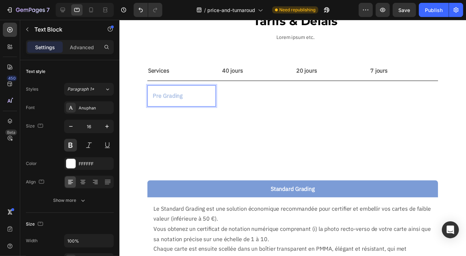
click at [176, 96] on p "Pre Grading" at bounding box center [182, 97] width 58 height 10
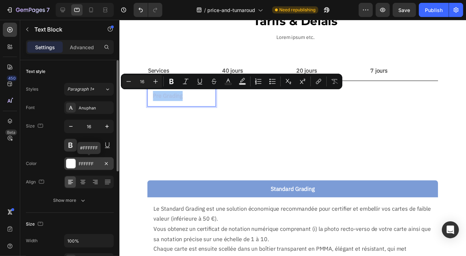
click at [87, 162] on div "FFFFFF" at bounding box center [89, 164] width 21 height 6
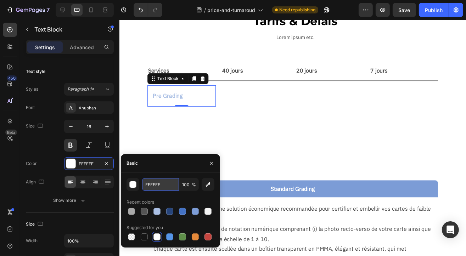
click at [152, 189] on input "FFFFFF" at bounding box center [160, 184] width 37 height 13
click at [139, 186] on button "button" at bounding box center [133, 184] width 13 height 13
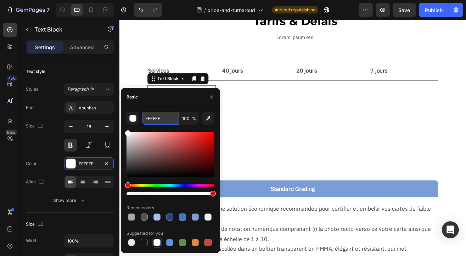
click at [156, 121] on input "FFFFFF" at bounding box center [160, 118] width 37 height 13
click at [208, 99] on button "button" at bounding box center [211, 96] width 11 height 11
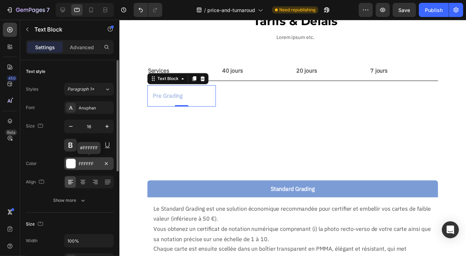
scroll to position [106, 0]
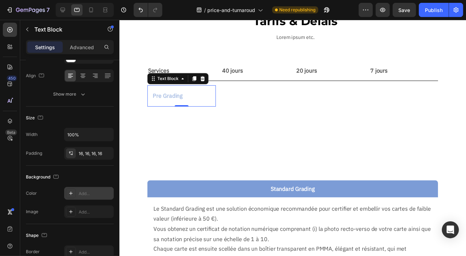
click at [84, 196] on div "Add..." at bounding box center [89, 193] width 50 height 13
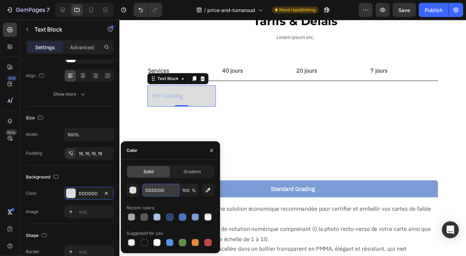
click at [0, 0] on input "DDDDDD" at bounding box center [0, 0] width 0 height 0
paste input "AABFE4"
type input "AABFE4"
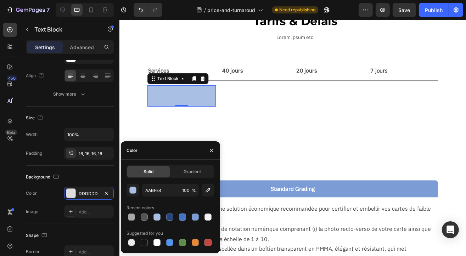
click at [129, 117] on div "Tarifs & Délais Text Block Lorem ipsum etc. Text Block Row Section 1 Services T…" at bounding box center [295, 199] width 352 height 401
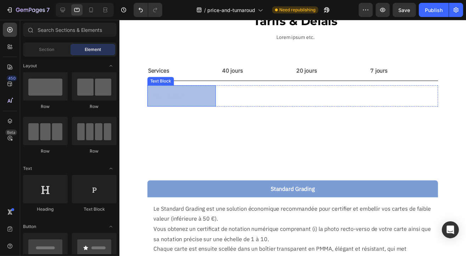
click at [178, 99] on p "Pre Grading" at bounding box center [182, 97] width 58 height 10
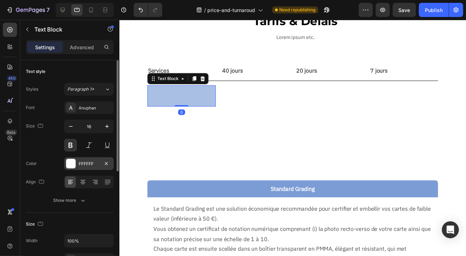
click at [83, 162] on div "FFFFFF" at bounding box center [89, 164] width 21 height 6
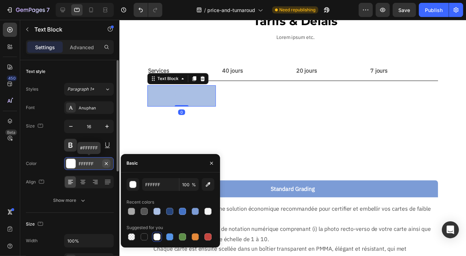
click at [109, 160] on button "button" at bounding box center [106, 164] width 9 height 9
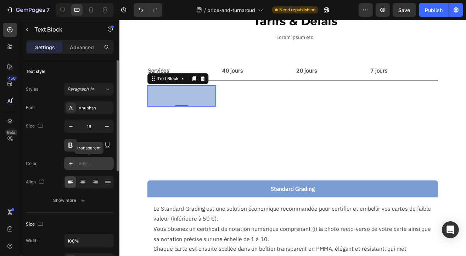
click at [97, 162] on div "Add..." at bounding box center [95, 164] width 33 height 6
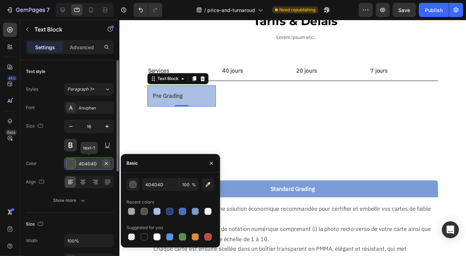
click at [106, 165] on icon "button" at bounding box center [107, 164] width 6 height 6
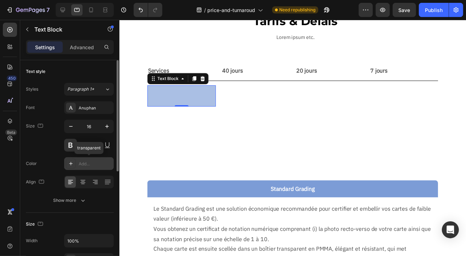
click at [87, 166] on div "Add..." at bounding box center [95, 164] width 33 height 6
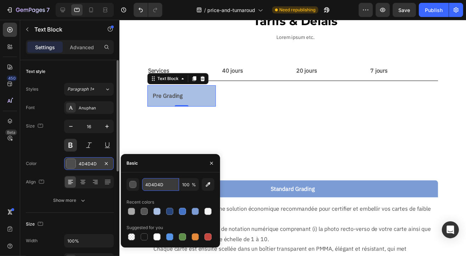
click at [158, 188] on input "4D4D4D" at bounding box center [160, 184] width 37 height 13
type input "FFFFFF"
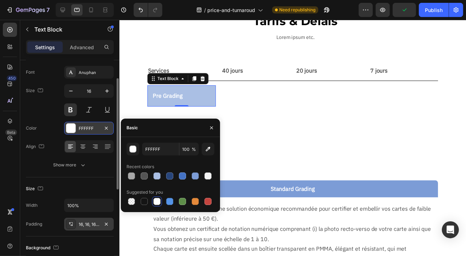
click at [87, 228] on div "16, 16, 16, 16" at bounding box center [89, 224] width 50 height 13
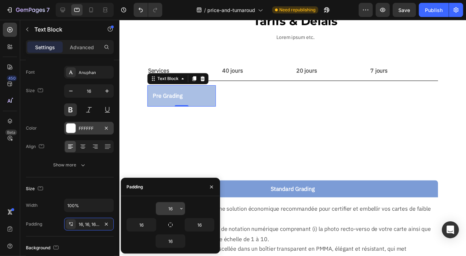
click at [170, 212] on input "16" at bounding box center [170, 208] width 29 height 13
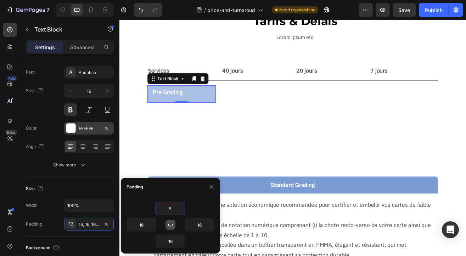
type input "5"
click at [172, 226] on icon "button" at bounding box center [171, 225] width 6 height 6
type input "5"
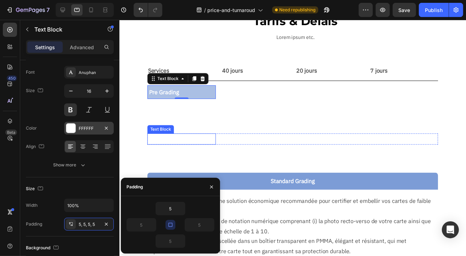
click at [159, 142] on p "Booster Grading" at bounding box center [182, 141] width 68 height 10
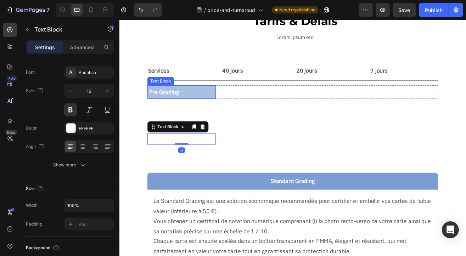
click at [204, 91] on p "Pre Grading" at bounding box center [182, 93] width 66 height 10
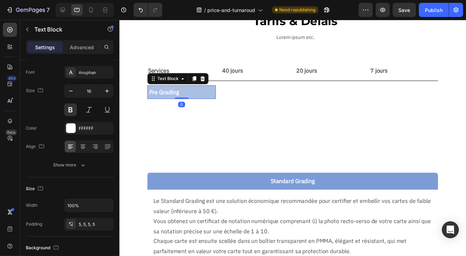
scroll to position [203, 0]
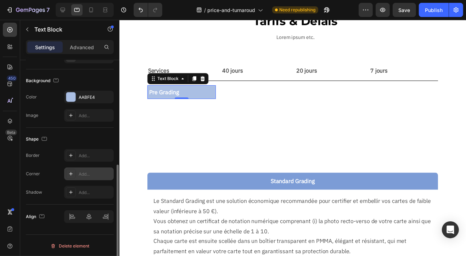
click at [90, 172] on div "Add..." at bounding box center [95, 174] width 33 height 6
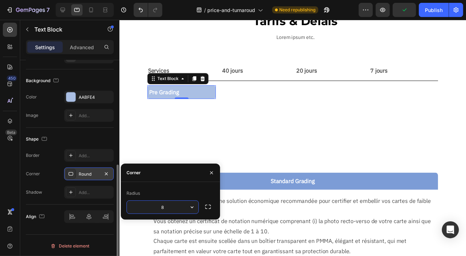
click at [154, 119] on p "Subgrades Grading" at bounding box center [182, 118] width 68 height 10
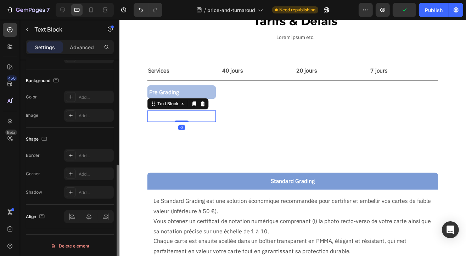
click at [136, 145] on section "Services Text Block 40 jours Text Block 20 jours Text Block 7 jours Text Block …" at bounding box center [295, 110] width 328 height 110
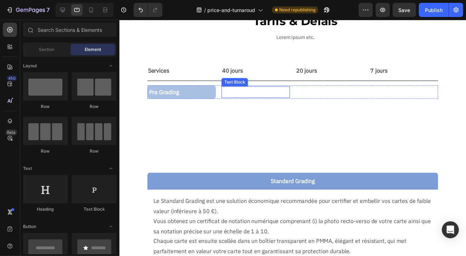
click at [238, 90] on p "4.90€" at bounding box center [257, 93] width 68 height 10
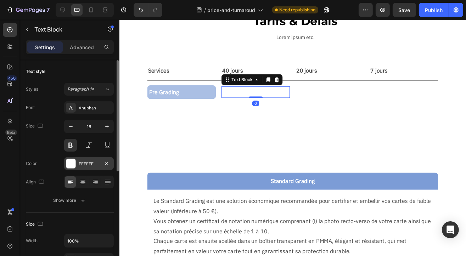
click at [82, 166] on div "FFFFFF" at bounding box center [89, 164] width 21 height 6
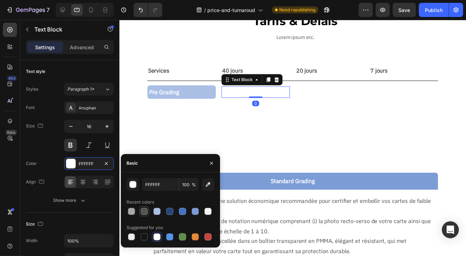
click at [145, 212] on div at bounding box center [144, 211] width 7 height 7
type input "545454"
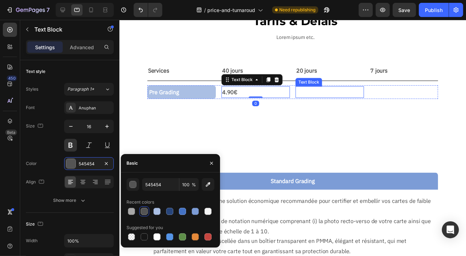
click at [314, 88] on div "13.90€" at bounding box center [332, 94] width 69 height 12
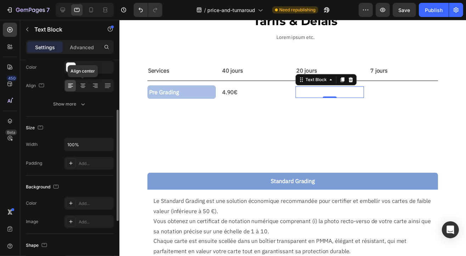
scroll to position [26, 0]
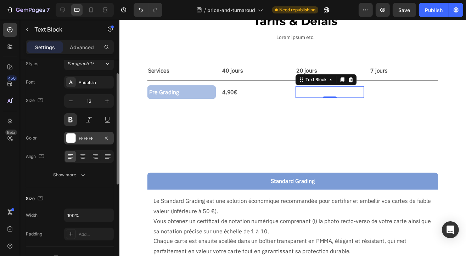
click at [87, 141] on div "FFFFFF" at bounding box center [89, 138] width 21 height 6
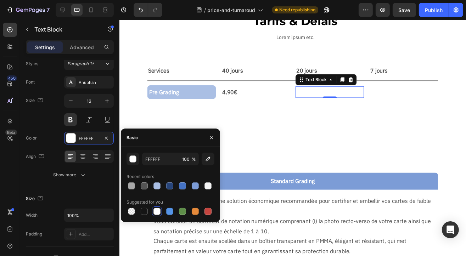
click at [145, 188] on div at bounding box center [144, 186] width 7 height 7
type input "545454"
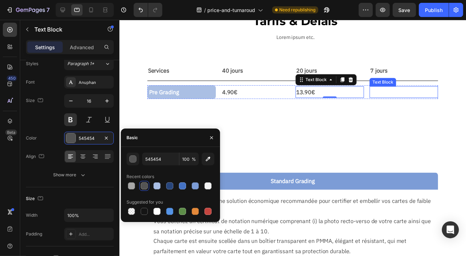
click at [376, 93] on p "19.90€" at bounding box center [408, 93] width 68 height 10
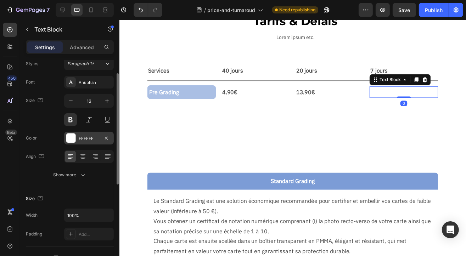
click at [99, 142] on div "FFFFFF" at bounding box center [89, 138] width 50 height 13
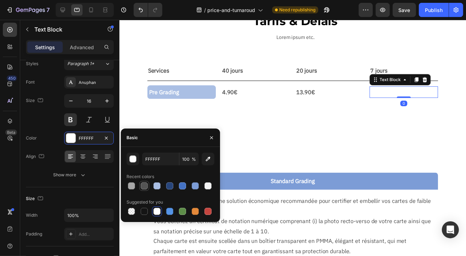
click at [146, 189] on div at bounding box center [144, 186] width 7 height 7
type input "545454"
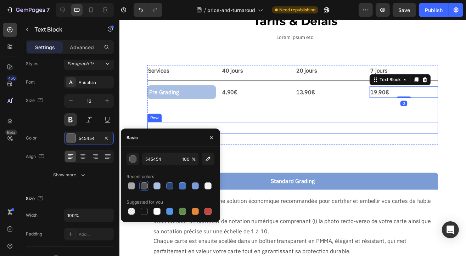
click at [304, 127] on p "21.90€" at bounding box center [333, 129] width 68 height 10
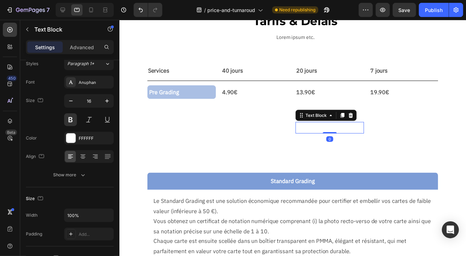
click at [133, 133] on section "Services Text Block 40 jours Text Block 20 jours Text Block 7 jours Text Block …" at bounding box center [295, 110] width 328 height 110
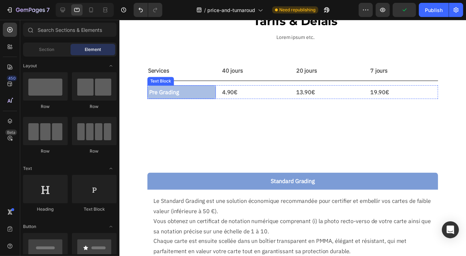
click at [205, 94] on p "Pre Grading" at bounding box center [182, 93] width 66 height 10
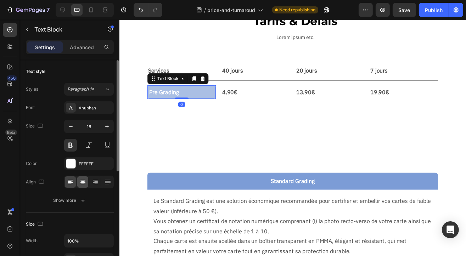
click at [84, 182] on icon at bounding box center [82, 182] width 7 height 7
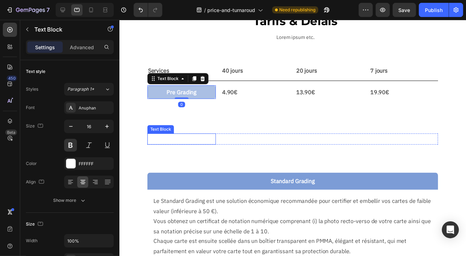
click at [175, 141] on p "Booster Grading" at bounding box center [182, 141] width 68 height 10
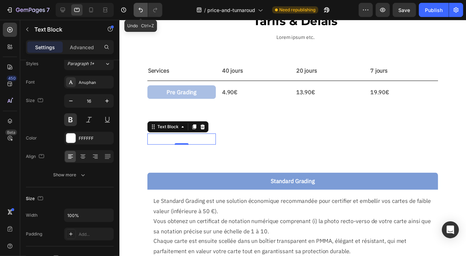
click at [142, 12] on icon "Undo/Redo" at bounding box center [141, 10] width 4 height 5
click at [137, 104] on section "Services Text Block 40 jours Text Block 20 jours Text Block 7 jours Text Block …" at bounding box center [295, 110] width 328 height 110
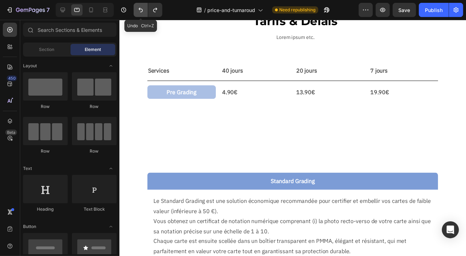
click at [139, 11] on icon "Undo/Redo" at bounding box center [140, 9] width 7 height 7
click at [158, 9] on icon "Undo/Redo" at bounding box center [155, 9] width 7 height 7
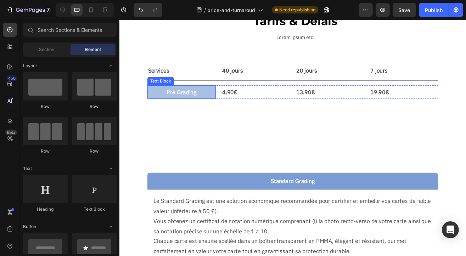
click at [161, 95] on p "Pre Grading" at bounding box center [182, 93] width 66 height 10
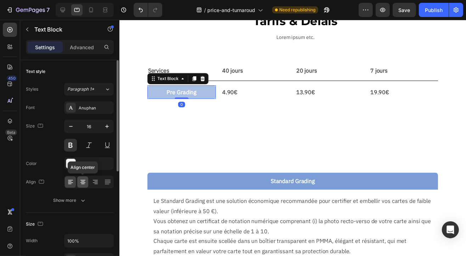
click at [85, 187] on div at bounding box center [82, 182] width 11 height 11
click at [68, 185] on div at bounding box center [70, 182] width 11 height 11
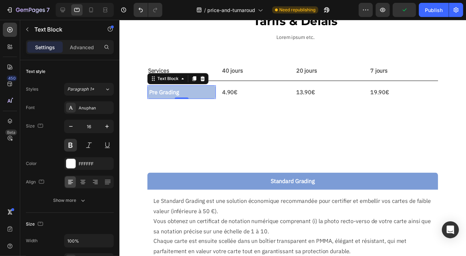
click at [143, 134] on section "Services Text Block 40 jours Text Block 20 jours Text Block 7 jours Text Block …" at bounding box center [295, 110] width 328 height 110
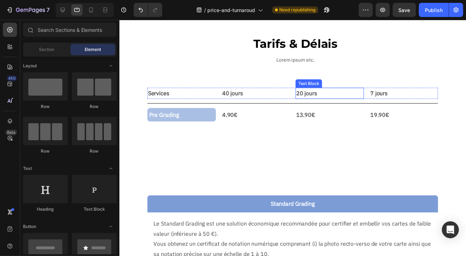
scroll to position [0, 0]
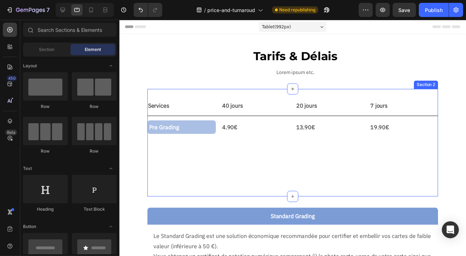
click at [271, 96] on div "Services Text Block 40 jours Text Block 20 jours Text Block 7 jours Text Block …" at bounding box center [295, 145] width 295 height 110
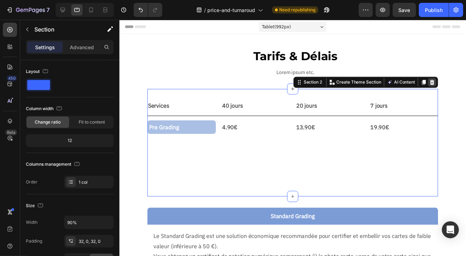
click at [434, 85] on icon at bounding box center [436, 82] width 5 height 5
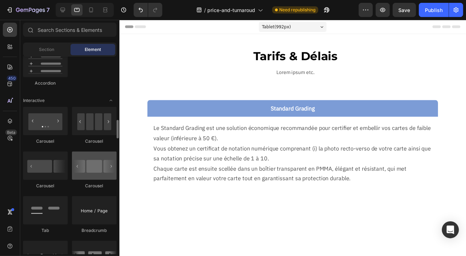
scroll to position [745, 0]
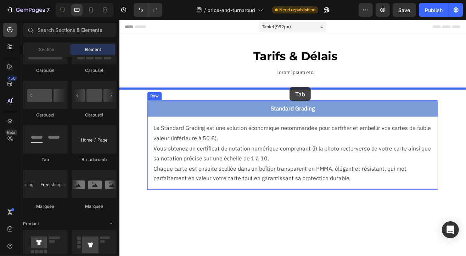
drag, startPoint x: 162, startPoint y: 165, endPoint x: 292, endPoint y: 88, distance: 151.2
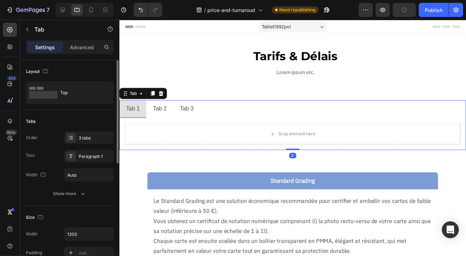
scroll to position [142, 0]
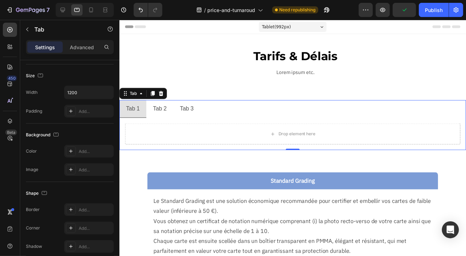
click at [130, 107] on div "Tab 1" at bounding box center [133, 110] width 16 height 12
click at [130, 108] on p "Tab 1" at bounding box center [133, 110] width 14 height 10
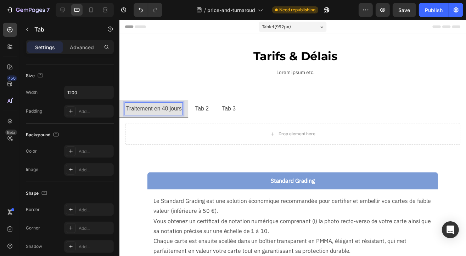
click at [200, 107] on p "Tab 2" at bounding box center [203, 110] width 14 height 10
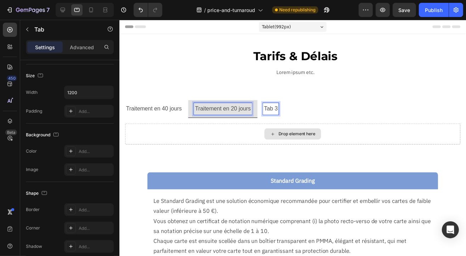
click at [277, 111] on p "Tab 3" at bounding box center [273, 110] width 14 height 10
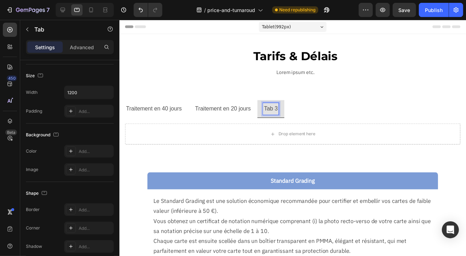
click at [275, 107] on p "Tab 3" at bounding box center [273, 110] width 14 height 10
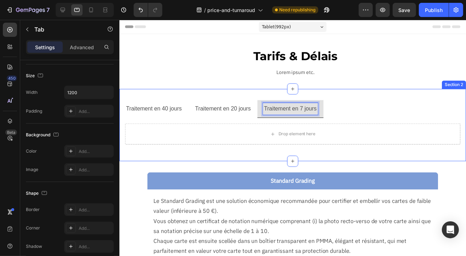
click at [381, 77] on p "Lorem ipsum etc." at bounding box center [298, 73] width 345 height 9
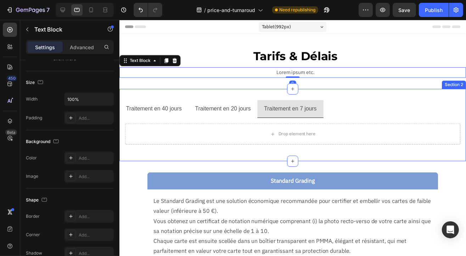
scroll to position [0, 0]
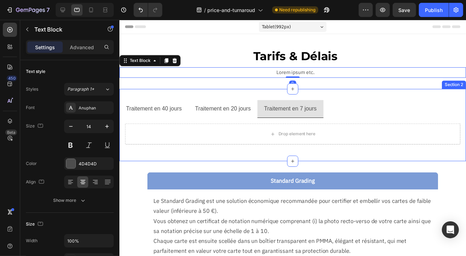
click at [320, 97] on div "Traitement en 40 jours Traitement en 20 jours Traitement en 7 jours Drop elemen…" at bounding box center [295, 127] width 352 height 74
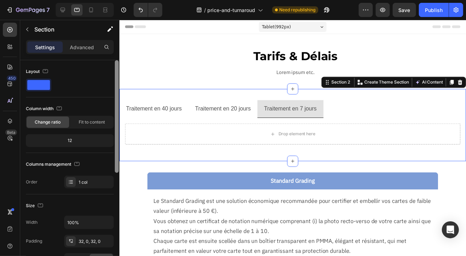
click at [83, 46] on p "Advanced" at bounding box center [82, 47] width 24 height 7
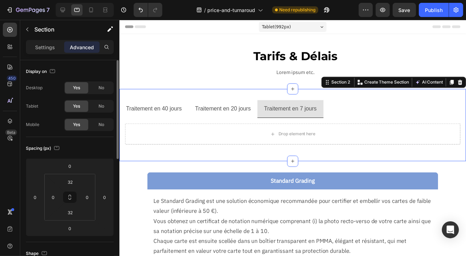
scroll to position [177, 0]
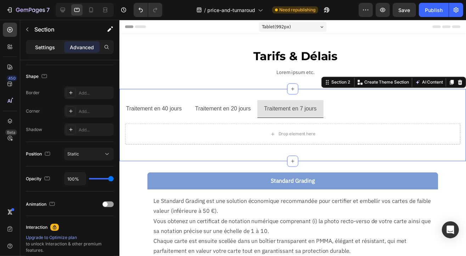
click at [45, 51] on div "Settings" at bounding box center [44, 46] width 35 height 11
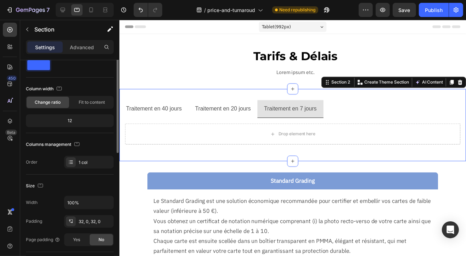
scroll to position [0, 0]
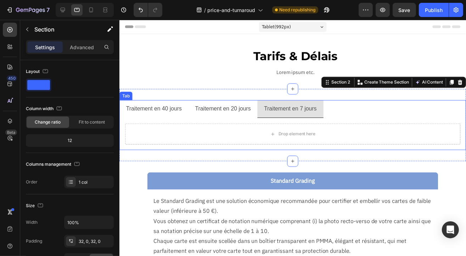
click at [234, 110] on p "Traitement en 20 jours" at bounding box center [224, 110] width 56 height 10
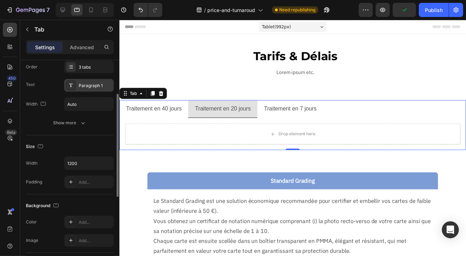
scroll to position [35, 0]
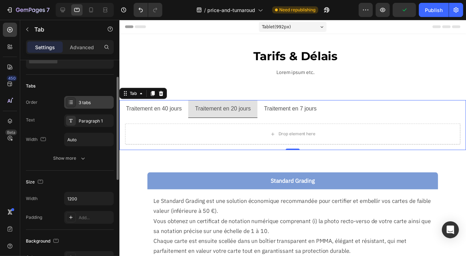
click at [91, 104] on div "3 tabs" at bounding box center [95, 103] width 33 height 6
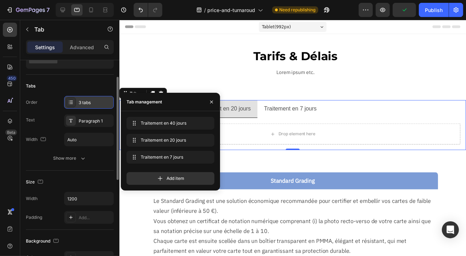
click at [91, 104] on div "3 tabs" at bounding box center [95, 103] width 33 height 6
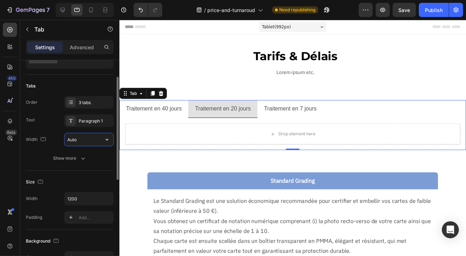
click at [89, 138] on input "Auto" at bounding box center [89, 139] width 49 height 13
click at [110, 137] on icon "button" at bounding box center [107, 139] width 7 height 7
click at [92, 118] on div "Paragraph 1" at bounding box center [95, 121] width 33 height 6
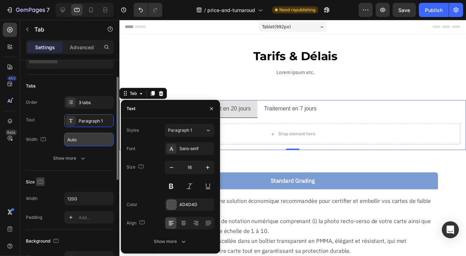
scroll to position [71, 0]
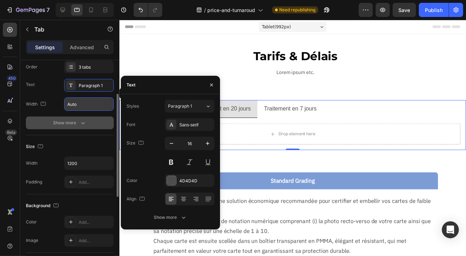
click at [34, 120] on button "Show more" at bounding box center [70, 123] width 88 height 13
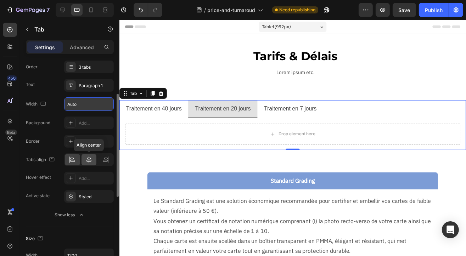
click at [91, 161] on icon at bounding box center [89, 160] width 5 height 6
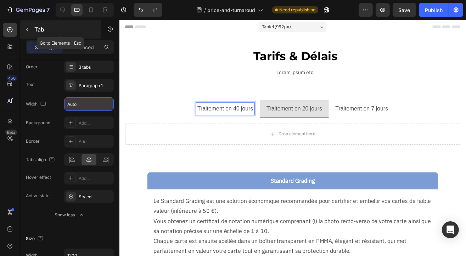
click at [27, 29] on icon "button" at bounding box center [27, 30] width 6 height 6
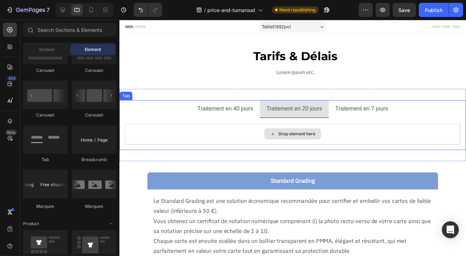
click at [301, 135] on div "Drop element here" at bounding box center [299, 136] width 38 height 6
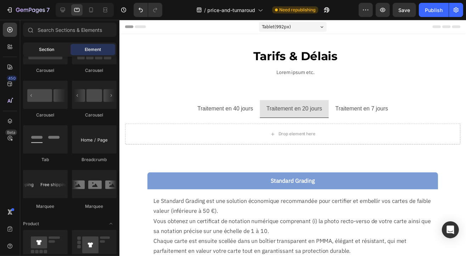
click at [51, 47] on span "Section" at bounding box center [46, 49] width 15 height 6
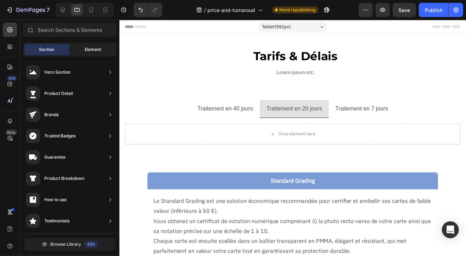
click at [85, 49] on span "Element" at bounding box center [93, 49] width 16 height 6
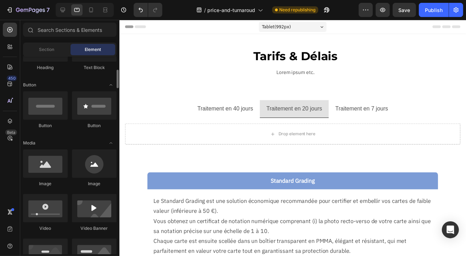
scroll to position [0, 0]
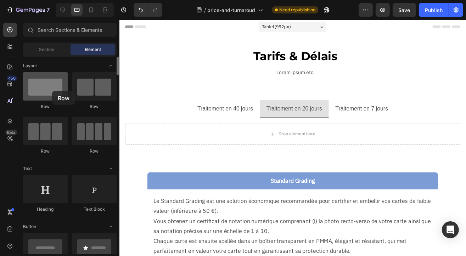
drag, startPoint x: 47, startPoint y: 87, endPoint x: 52, endPoint y: 91, distance: 6.5
click at [52, 91] on div at bounding box center [45, 86] width 45 height 28
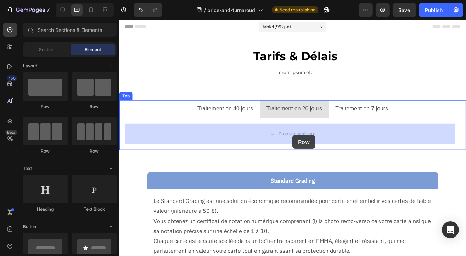
drag, startPoint x: 211, startPoint y: 154, endPoint x: 295, endPoint y: 137, distance: 85.7
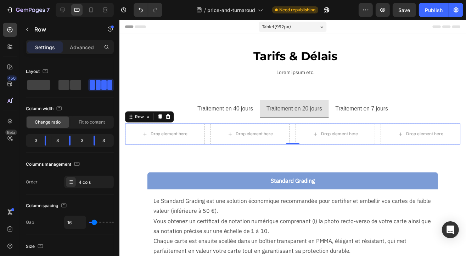
scroll to position [35, 0]
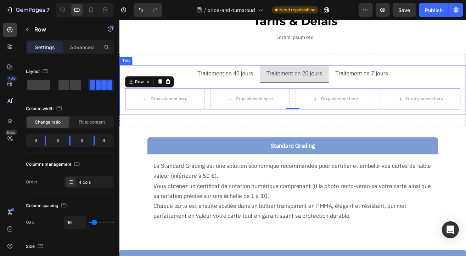
click at [223, 74] on p "Traitement en 40 jours" at bounding box center [226, 75] width 56 height 10
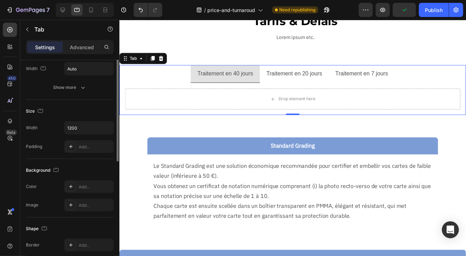
scroll to position [0, 0]
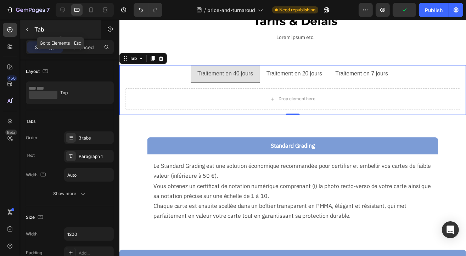
click at [27, 29] on icon "button" at bounding box center [27, 30] width 6 height 6
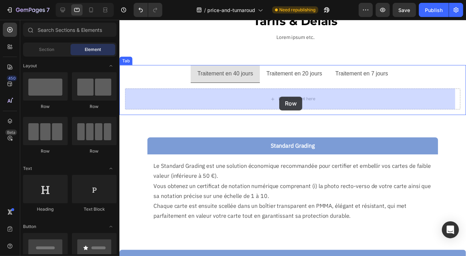
drag, startPoint x: 227, startPoint y: 153, endPoint x: 281, endPoint y: 98, distance: 77.2
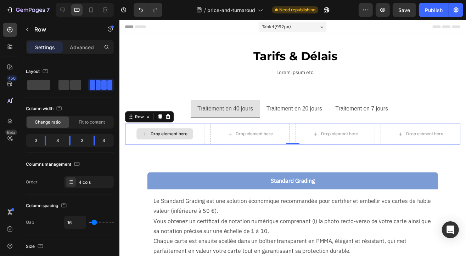
click at [163, 138] on div "Drop element here" at bounding box center [170, 136] width 38 height 6
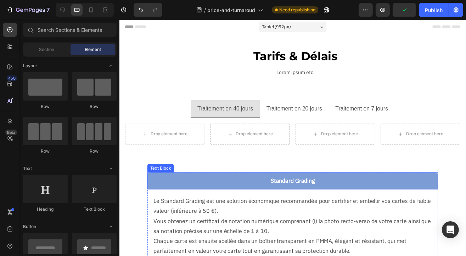
click at [247, 182] on p "Standard Grading" at bounding box center [295, 183] width 284 height 10
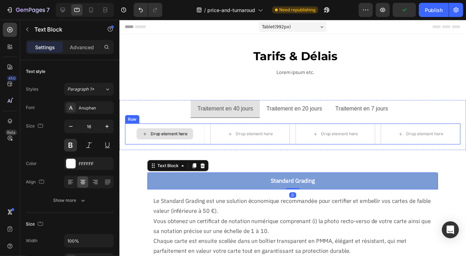
click at [165, 137] on div "Drop element here" at bounding box center [170, 136] width 38 height 6
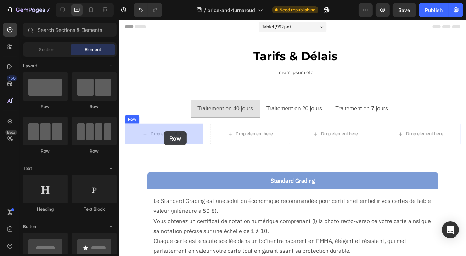
drag, startPoint x: 165, startPoint y: 110, endPoint x: 164, endPoint y: 133, distance: 23.1
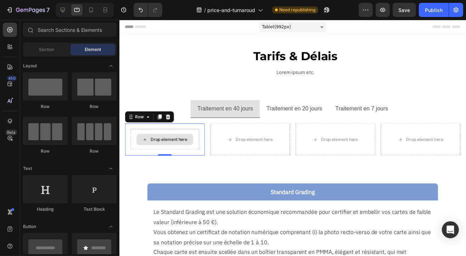
click at [167, 142] on div "Drop element here" at bounding box center [170, 142] width 38 height 6
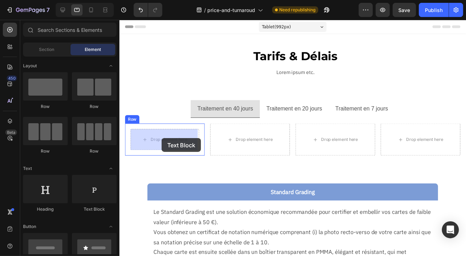
drag, startPoint x: 210, startPoint y: 216, endPoint x: 162, endPoint y: 140, distance: 90.0
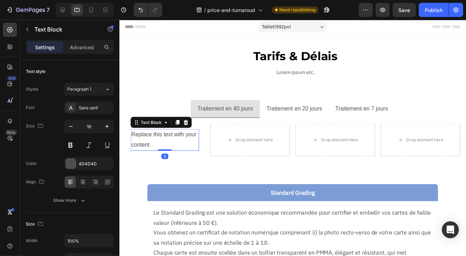
click at [143, 143] on div "Replace this text with your content" at bounding box center [164, 142] width 69 height 22
click at [143, 143] on p "Replace this text with your content" at bounding box center [165, 142] width 68 height 21
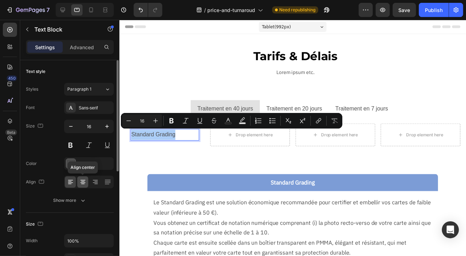
click at [85, 182] on icon at bounding box center [82, 182] width 7 height 7
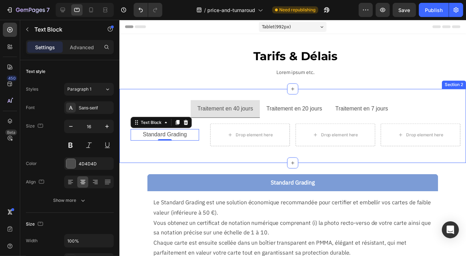
click at [178, 157] on div "Traitement en 40 jours Traitement en 20 jours Traitement en 7 jours Standard Gr…" at bounding box center [295, 128] width 352 height 76
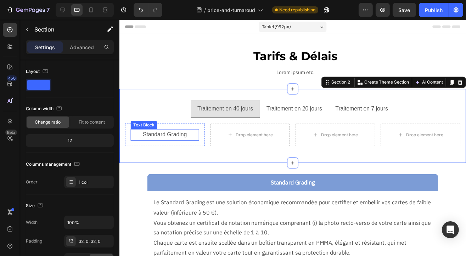
click at [171, 135] on p "Standard Grading" at bounding box center [165, 137] width 68 height 10
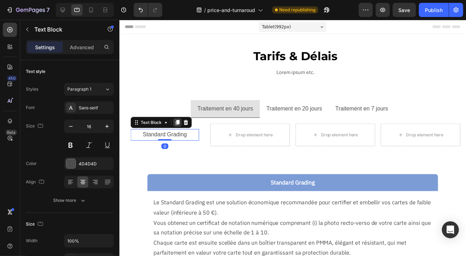
click at [178, 124] on icon at bounding box center [178, 124] width 4 height 5
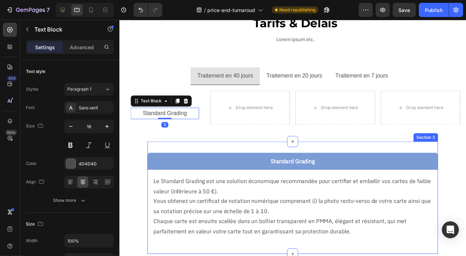
scroll to position [71, 0]
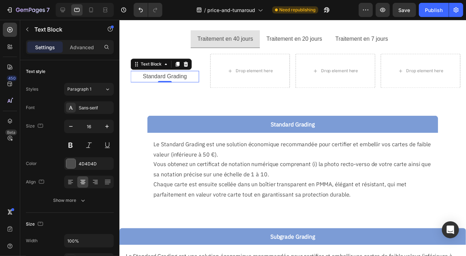
click at [164, 77] on p "Standard Grading" at bounding box center [165, 77] width 68 height 10
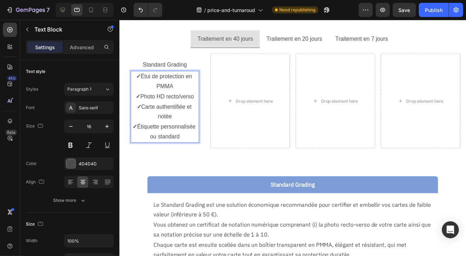
click at [161, 103] on p "✓ Carte authentifiée et notée" at bounding box center [165, 113] width 68 height 21
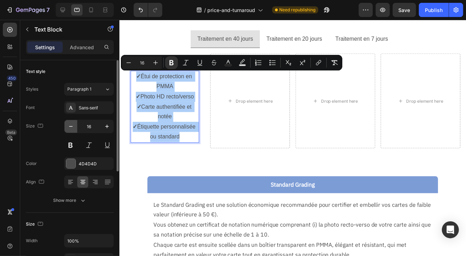
click at [75, 127] on button "button" at bounding box center [71, 126] width 13 height 13
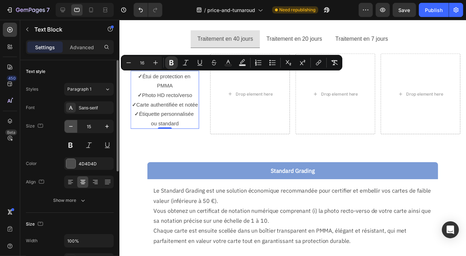
click at [75, 127] on button "button" at bounding box center [71, 126] width 13 height 13
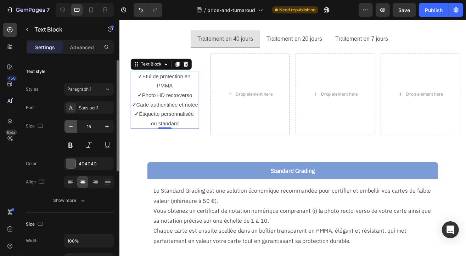
type input "14"
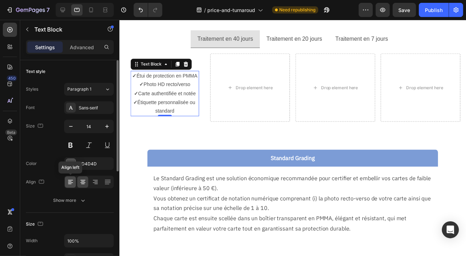
click at [71, 185] on icon at bounding box center [70, 182] width 7 height 7
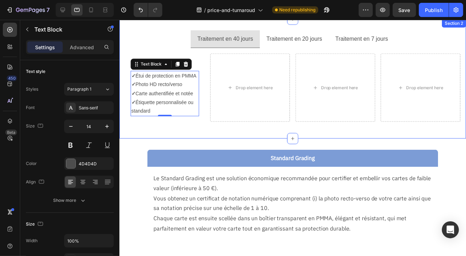
click at [164, 141] on div "Traitement en 40 jours Traitement en 20 jours Traitement en 7 jours Standard Gr…" at bounding box center [295, 80] width 352 height 122
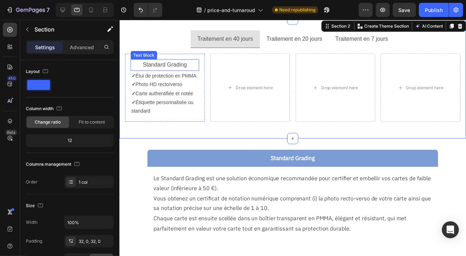
click at [169, 68] on p "Standard Grading" at bounding box center [165, 66] width 68 height 10
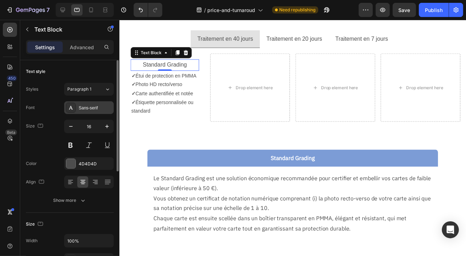
click at [93, 109] on div "Sans-serif" at bounding box center [95, 108] width 33 height 6
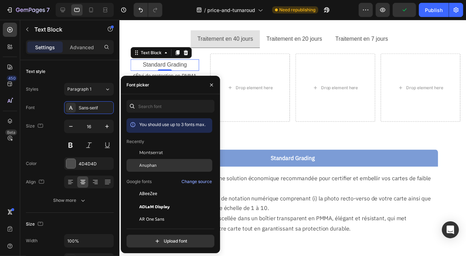
click at [143, 163] on span "Anuphan" at bounding box center [147, 165] width 17 height 6
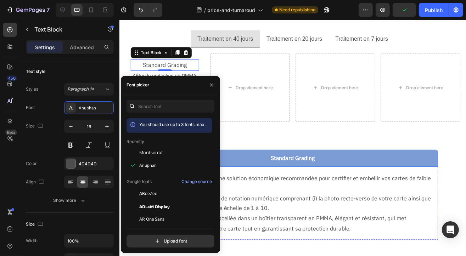
click at [258, 166] on p "Standard Grading" at bounding box center [295, 160] width 284 height 10
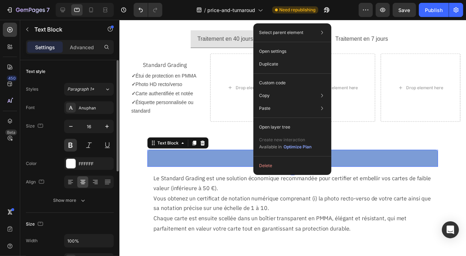
click at [40, 152] on div "Font Anuphan Size 16 Color FFFFFF Align Show more" at bounding box center [70, 154] width 88 height 106
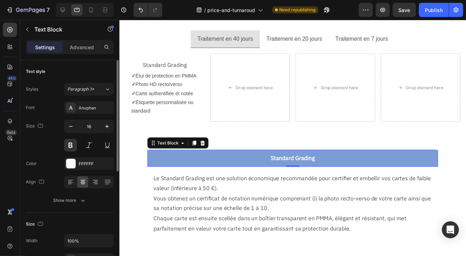
scroll to position [177, 0]
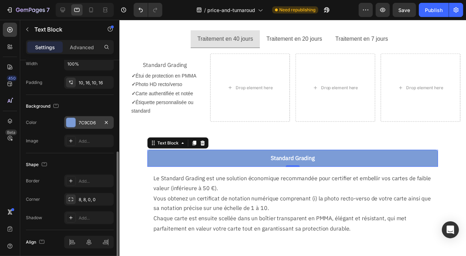
click at [84, 121] on div "7C9CD6" at bounding box center [89, 123] width 21 height 6
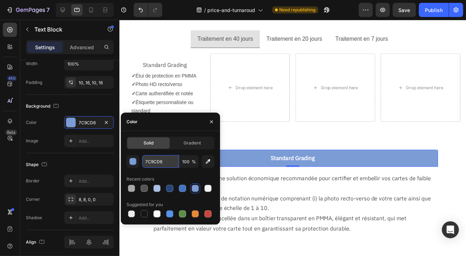
click at [155, 160] on input "7C9CD6" at bounding box center [160, 161] width 37 height 13
click at [170, 61] on p "Standard Grading" at bounding box center [165, 66] width 68 height 10
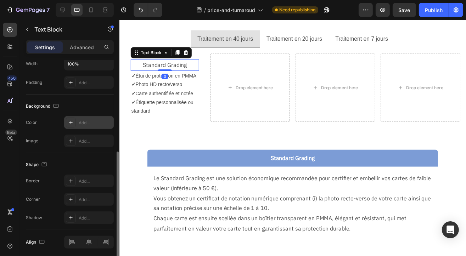
click at [84, 120] on div "Add..." at bounding box center [95, 123] width 33 height 6
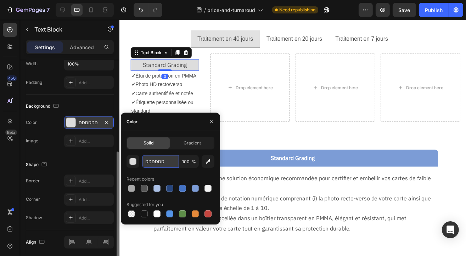
click at [159, 155] on input "DDDDDD" at bounding box center [160, 161] width 37 height 13
paste input "7C9CD6"
type input "7C9CD6"
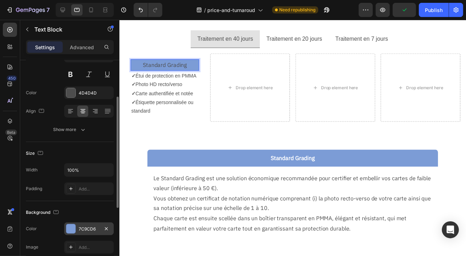
scroll to position [0, 0]
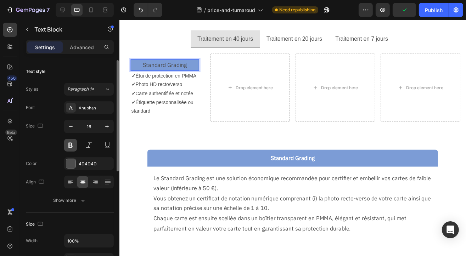
click at [72, 145] on button at bounding box center [70, 145] width 13 height 13
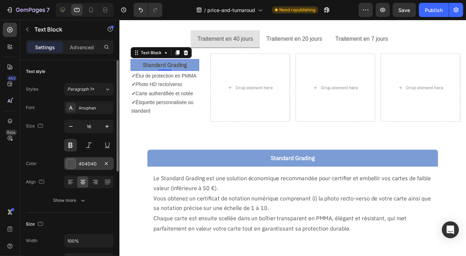
click at [91, 168] on div "4D4D4D" at bounding box center [89, 163] width 50 height 13
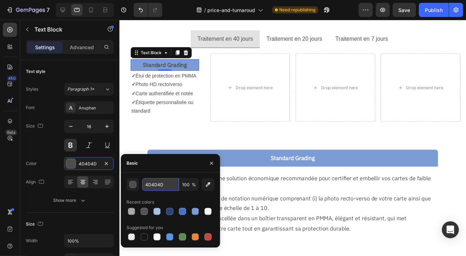
click at [162, 181] on input "4D4D4D" at bounding box center [160, 184] width 37 height 13
type input "fff"
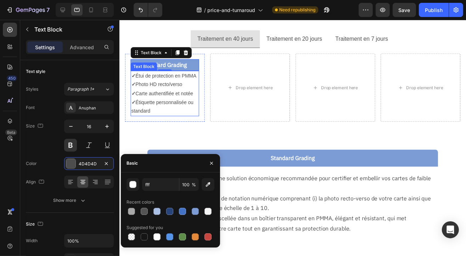
click at [172, 117] on p "✓ Étiquette personnalisée ou standard" at bounding box center [165, 108] width 68 height 18
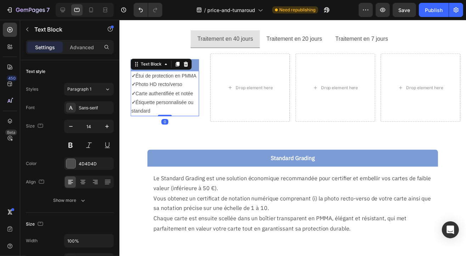
click at [145, 160] on section "Standard Grading Text Block Le Standard Grading est une solution économique rec…" at bounding box center [295, 197] width 328 height 114
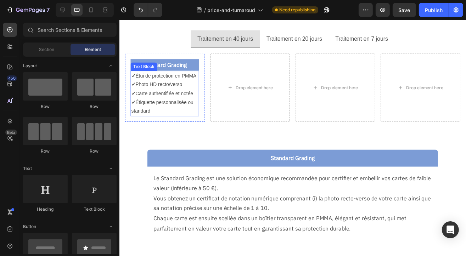
click at [143, 90] on p "✓ Photo HD recto/verso" at bounding box center [165, 85] width 68 height 9
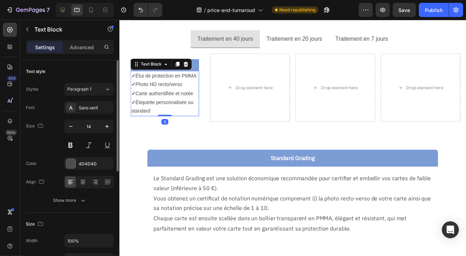
scroll to position [177, 0]
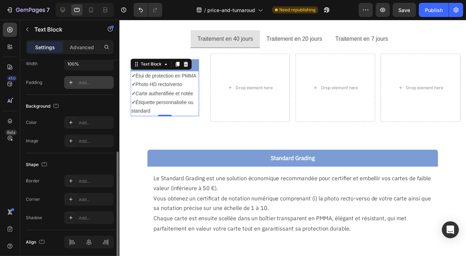
click at [86, 83] on div "Add..." at bounding box center [95, 83] width 33 height 6
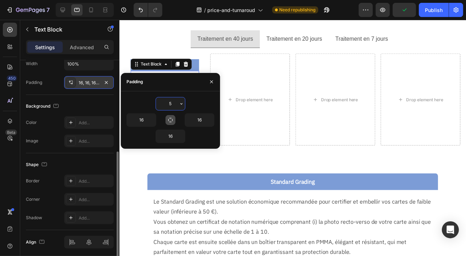
type input "5"
click at [171, 118] on icon "button" at bounding box center [170, 120] width 4 height 4
type input "5"
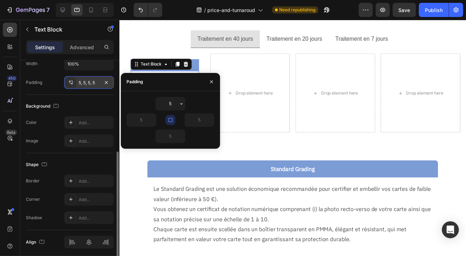
click at [129, 194] on div "Traitement en 40 jours Traitement en 20 jours Traitement en 7 jours Standard Gr…" at bounding box center [295, 171] width 352 height 416
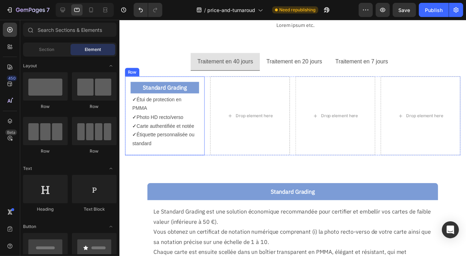
scroll to position [35, 0]
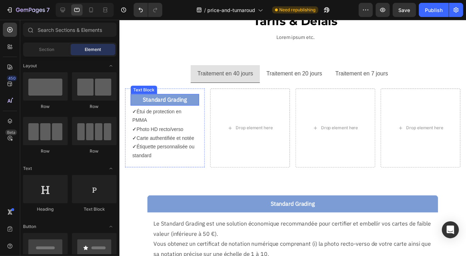
click at [194, 106] on p "Standard Grading" at bounding box center [165, 101] width 68 height 10
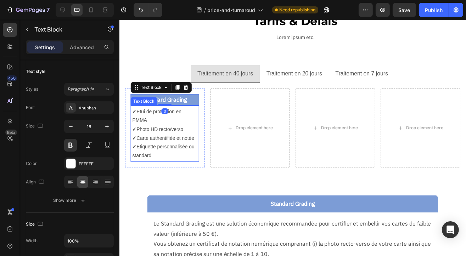
click at [179, 132] on p "✓ Photo HD recto/verso" at bounding box center [165, 131] width 66 height 9
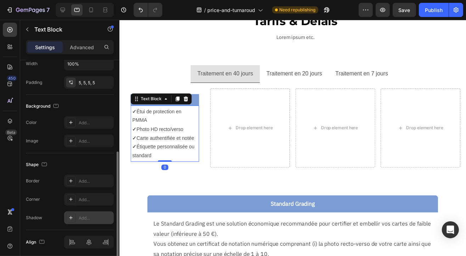
scroll to position [203, 0]
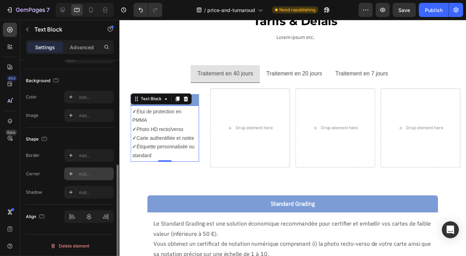
click at [89, 177] on div "Add..." at bounding box center [89, 174] width 50 height 13
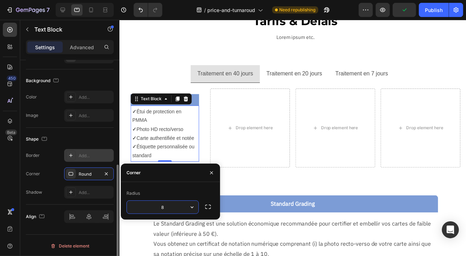
click at [90, 157] on div "Add..." at bounding box center [95, 156] width 33 height 6
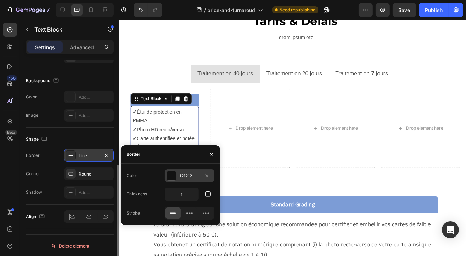
click at [185, 174] on div "121212" at bounding box center [189, 176] width 21 height 6
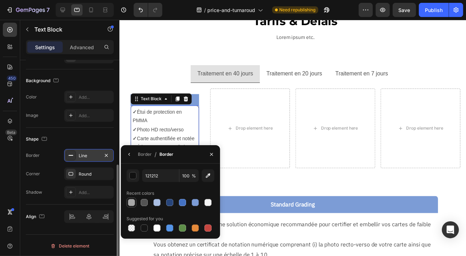
click at [128, 201] on div at bounding box center [131, 202] width 7 height 7
type input "A8A8A8"
click at [142, 156] on div "Border" at bounding box center [145, 154] width 14 height 6
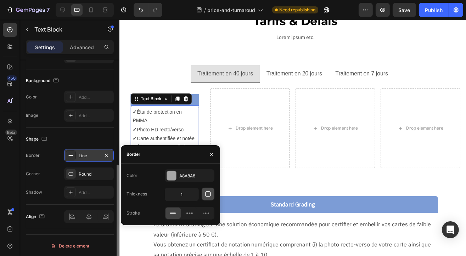
click at [208, 195] on icon "button" at bounding box center [208, 194] width 7 height 7
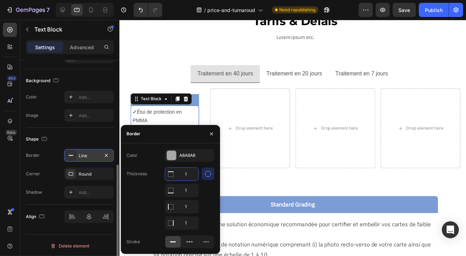
click at [182, 176] on input "1" at bounding box center [181, 174] width 33 height 13
type input "0"
click at [146, 200] on div "Thickness 0 1 1 1" at bounding box center [171, 199] width 88 height 62
click at [145, 205] on div "Thickness 0 1 1 1" at bounding box center [171, 199] width 88 height 62
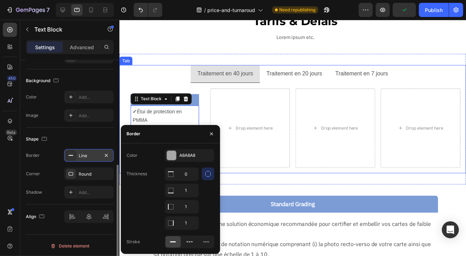
click at [140, 80] on ul "Traitement en 40 jours Traitement en 20 jours Traitement en 7 jours" at bounding box center [295, 75] width 352 height 18
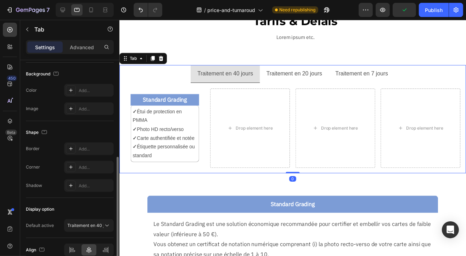
scroll to position [0, 0]
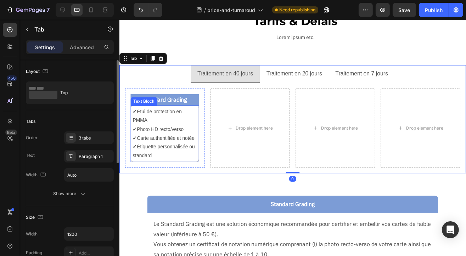
click at [160, 117] on p "✓ Étui de protection en PMMA" at bounding box center [165, 118] width 65 height 18
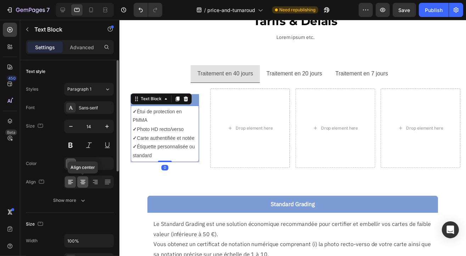
scroll to position [142, 0]
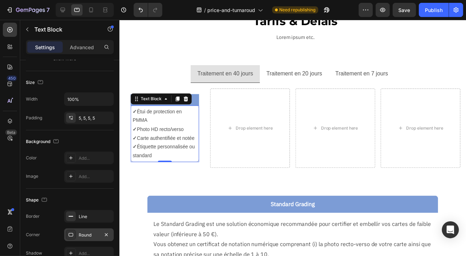
click at [89, 235] on div "Round" at bounding box center [89, 235] width 21 height 6
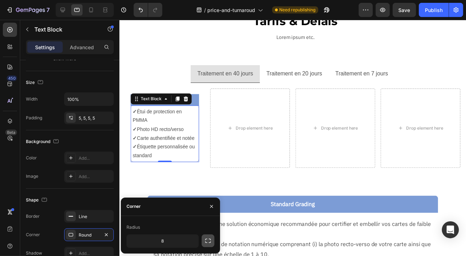
click at [211, 241] on icon "button" at bounding box center [208, 241] width 7 height 7
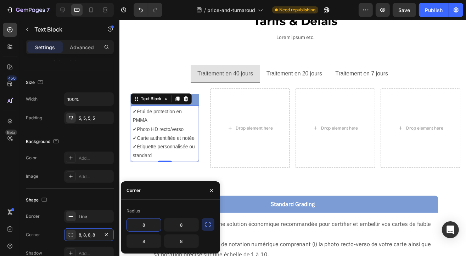
click at [151, 219] on input "8" at bounding box center [144, 225] width 34 height 13
type input "0"
click at [179, 228] on input "8" at bounding box center [182, 225] width 34 height 13
type input "0"
click at [246, 184] on div "Traitement en 40 jours Traitement en 20 jours Traitement en 7 jours Standard Gr…" at bounding box center [295, 121] width 352 height 133
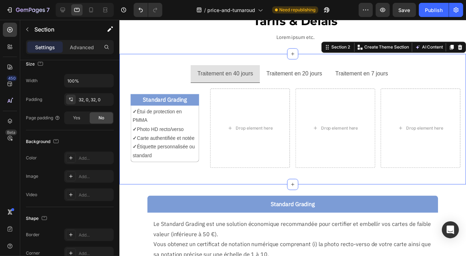
scroll to position [0, 0]
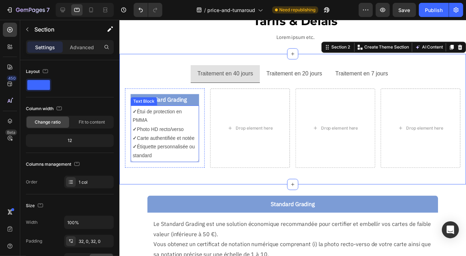
click at [150, 140] on p "✓ Carte authentifiée et notée" at bounding box center [165, 140] width 65 height 9
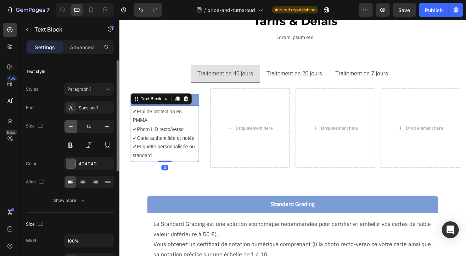
click at [72, 125] on icon "button" at bounding box center [70, 126] width 7 height 7
type input "13"
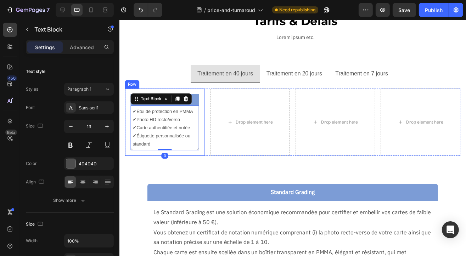
click at [156, 61] on div "Traitement en 40 jours Traitement en 20 jours Traitement en 7 jours Standard Gr…" at bounding box center [295, 115] width 352 height 121
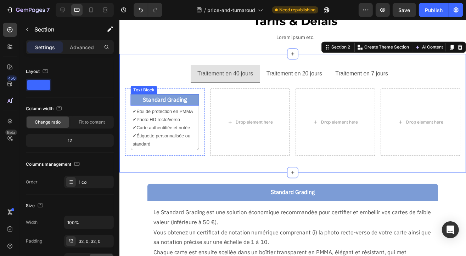
click at [162, 100] on p "Standard Grading" at bounding box center [165, 101] width 68 height 10
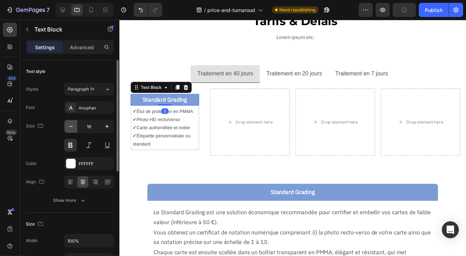
click at [71, 126] on icon "button" at bounding box center [71, 126] width 4 height 1
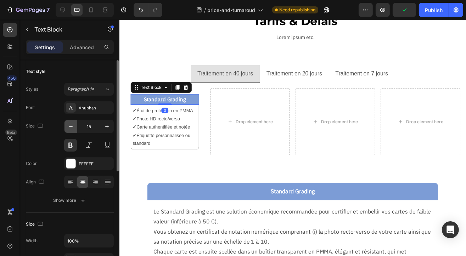
click at [71, 126] on icon "button" at bounding box center [70, 126] width 7 height 7
type input "14"
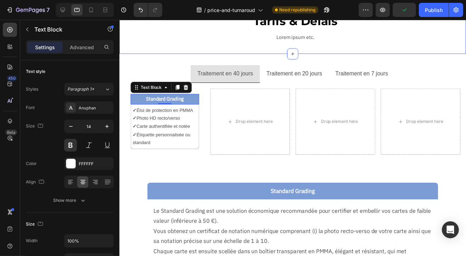
click at [158, 52] on div "Tarifs & Délais Text Block Lorem ipsum etc. Text Block Row Section 1" at bounding box center [295, 27] width 352 height 56
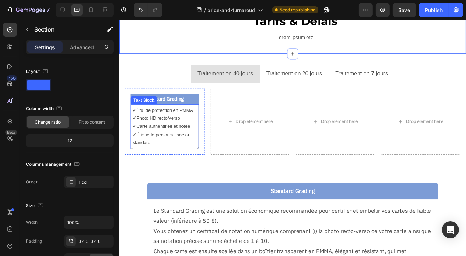
click at [150, 127] on p "✓ Carte authentifiée et notée" at bounding box center [165, 128] width 65 height 8
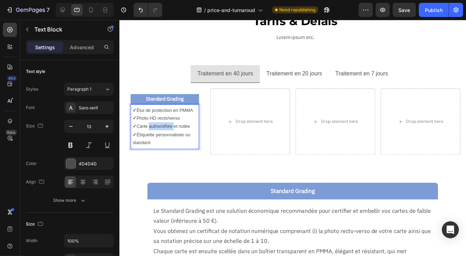
click at [150, 124] on p "✓ Carte authentifiée et notée" at bounding box center [165, 128] width 65 height 8
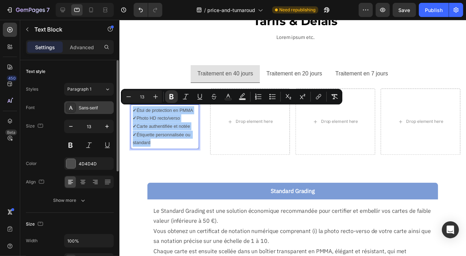
click at [81, 108] on div "Sans-serif" at bounding box center [95, 108] width 33 height 6
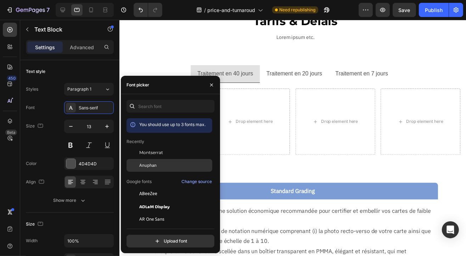
click at [158, 165] on div "Anuphan" at bounding box center [175, 165] width 72 height 6
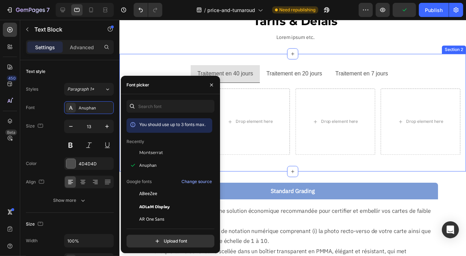
click at [265, 167] on div "Traitement en 40 jours Traitement en 20 jours Traitement en 7 jours Standard Gr…" at bounding box center [295, 114] width 352 height 119
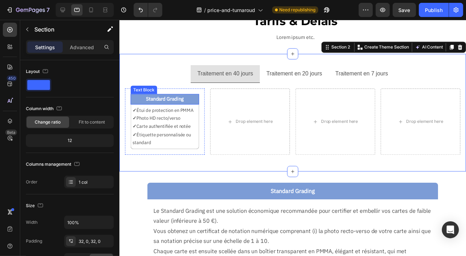
click at [189, 104] on p "Standard Grading" at bounding box center [165, 100] width 68 height 9
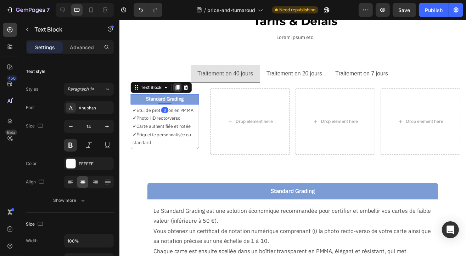
click at [179, 89] on icon at bounding box center [178, 89] width 4 height 5
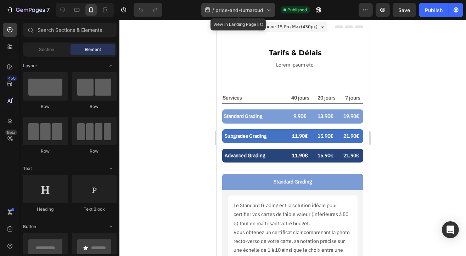
click at [227, 10] on span "price-and-turnaroud" at bounding box center [240, 9] width 48 height 7
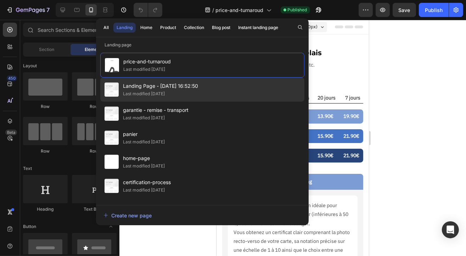
click at [143, 84] on span "Landing Page - [DATE] 16:52:50" at bounding box center [160, 86] width 75 height 9
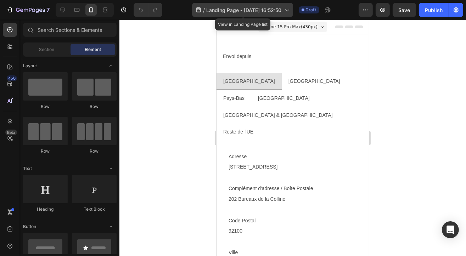
click at [230, 7] on span "Landing Page - [DATE] 16:52:50" at bounding box center [244, 9] width 75 height 7
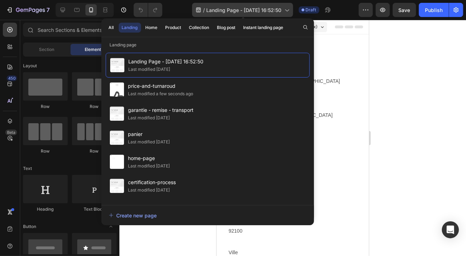
click at [230, 7] on span "Landing Page - [DATE] 16:52:50" at bounding box center [244, 9] width 75 height 7
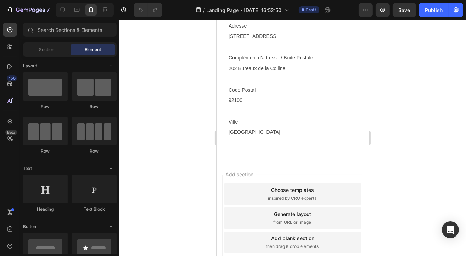
scroll to position [45, 0]
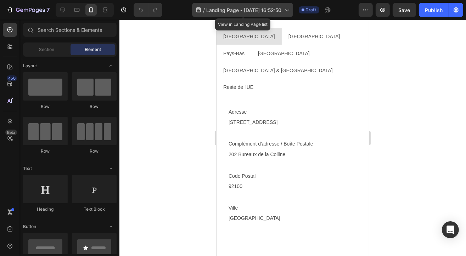
click at [235, 9] on span "Landing Page - [DATE] 16:52:50" at bounding box center [244, 9] width 75 height 7
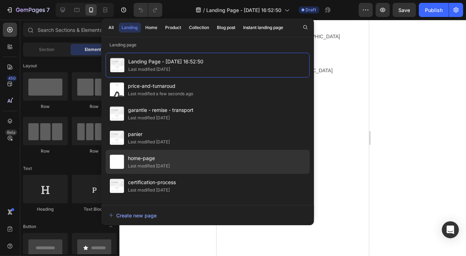
click at [170, 167] on div "Last modified [DATE]" at bounding box center [149, 166] width 42 height 7
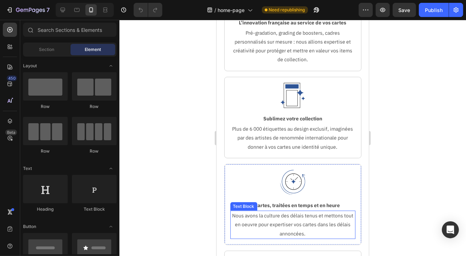
scroll to position [248, 0]
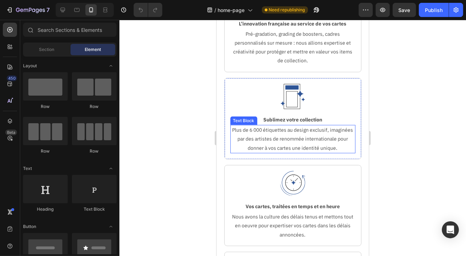
click at [314, 141] on p "Plus de 6 000 étiquettes au design exclusif, imaginées par des artistes de reno…" at bounding box center [293, 139] width 124 height 27
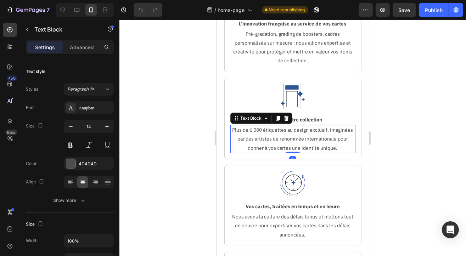
click at [316, 140] on p "Plus de 6 000 étiquettes au design exclusif, imaginées par des artistes de reno…" at bounding box center [293, 139] width 124 height 27
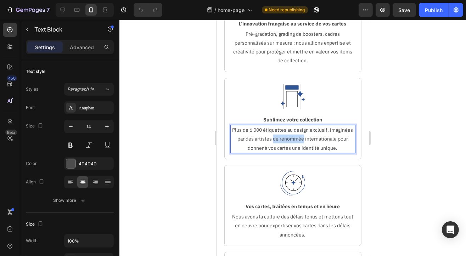
drag, startPoint x: 305, startPoint y: 138, endPoint x: 336, endPoint y: 140, distance: 30.5
click at [336, 140] on p "Plus de 6 000 étiquettes au design exclusif, imaginées par des artistes de reno…" at bounding box center [293, 139] width 124 height 27
click at [320, 139] on p "Plus de 6 000 étiquettes au design exclusif, imaginées par des artistes interna…" at bounding box center [293, 139] width 124 height 27
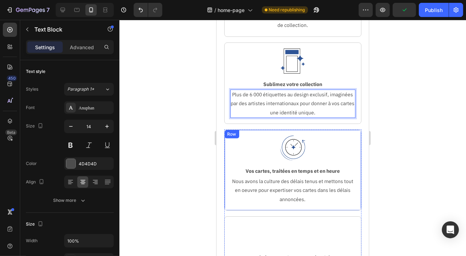
scroll to position [355, 0]
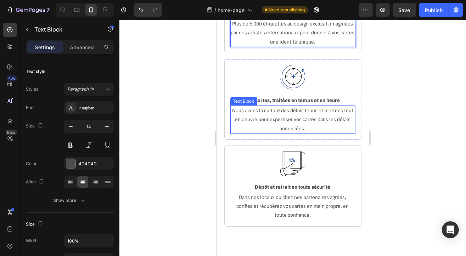
click at [301, 128] on p "Nous avons la culture des délais tenus et mettons tout en oeuvre pour expertise…" at bounding box center [293, 119] width 124 height 27
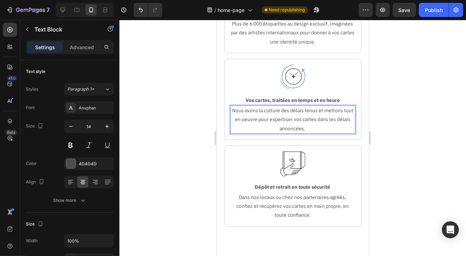
click at [307, 130] on p "Nous avons la culture des délais tenus et mettons tout en oeuvre pour expertise…" at bounding box center [293, 119] width 124 height 27
click at [420, 158] on div at bounding box center [292, 138] width 347 height 237
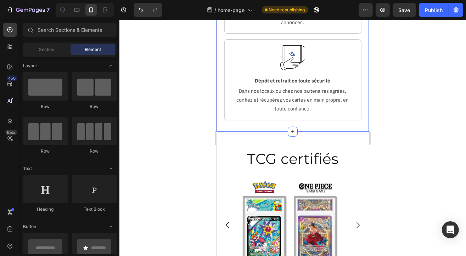
scroll to position [496, 0]
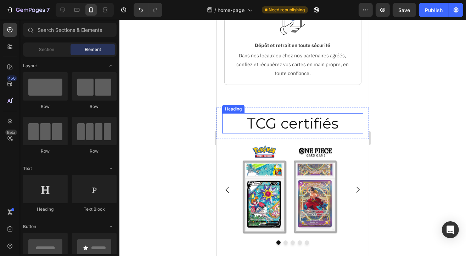
click at [269, 125] on h2 "TCG certifiés" at bounding box center [292, 123] width 141 height 20
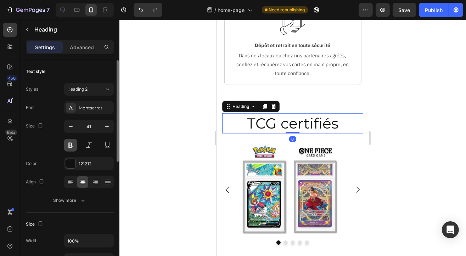
click at [71, 144] on button at bounding box center [70, 145] width 13 height 13
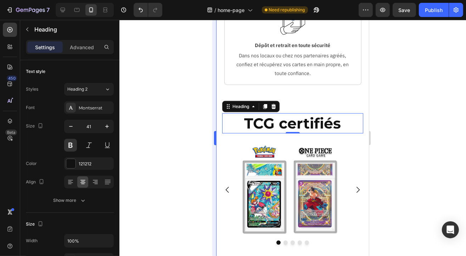
drag, startPoint x: 157, startPoint y: 135, endPoint x: 215, endPoint y: 134, distance: 57.8
click at [157, 136] on div at bounding box center [292, 138] width 347 height 237
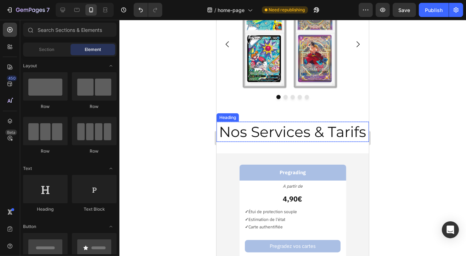
scroll to position [638, 0]
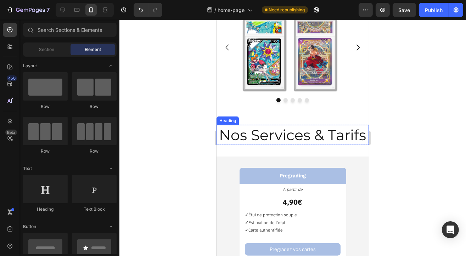
click at [285, 143] on h2 "Nos Services & Tarifs" at bounding box center [292, 135] width 152 height 20
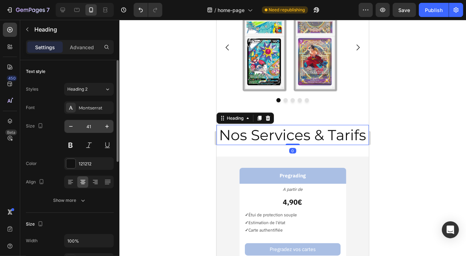
click at [68, 145] on button at bounding box center [70, 145] width 13 height 13
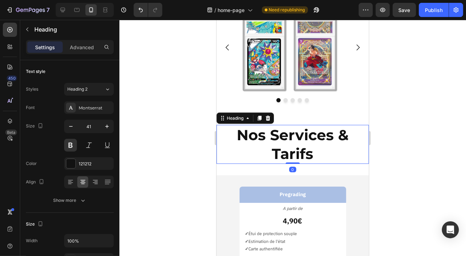
click at [182, 121] on div at bounding box center [292, 138] width 347 height 237
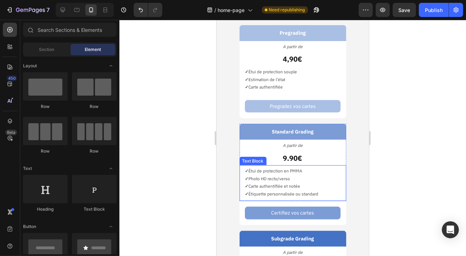
scroll to position [745, 0]
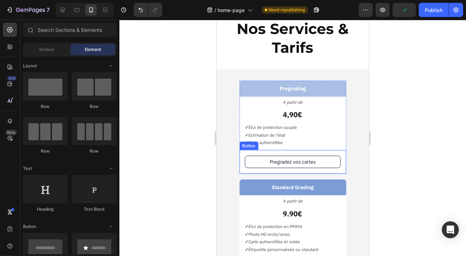
click at [253, 163] on button "Pregradez vos cartes" at bounding box center [293, 162] width 96 height 12
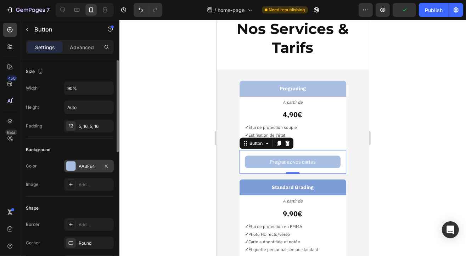
click at [89, 164] on div "AABFE4" at bounding box center [89, 166] width 21 height 6
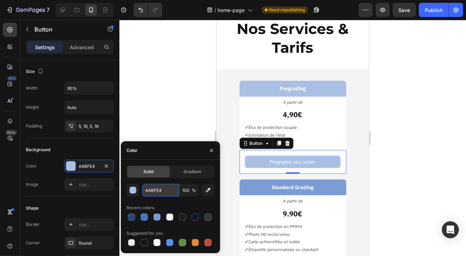
click at [154, 189] on input "AABFE4" at bounding box center [160, 190] width 37 height 13
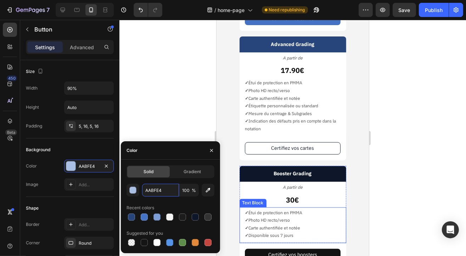
scroll to position [1099, 0]
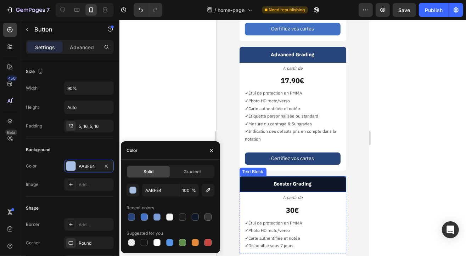
click at [254, 185] on p "Booster Grading" at bounding box center [292, 184] width 95 height 9
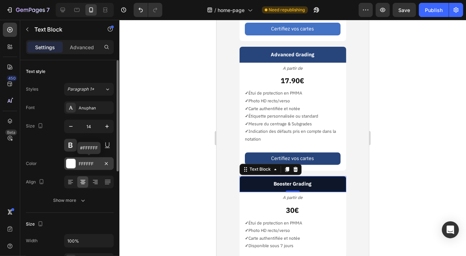
scroll to position [142, 0]
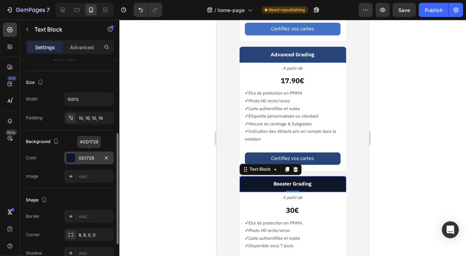
click at [89, 162] on div "0D1729" at bounding box center [89, 158] width 50 height 13
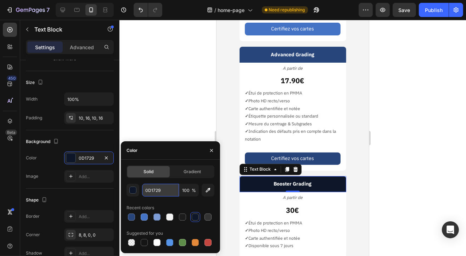
click at [156, 189] on input "0D1729" at bounding box center [160, 190] width 37 height 13
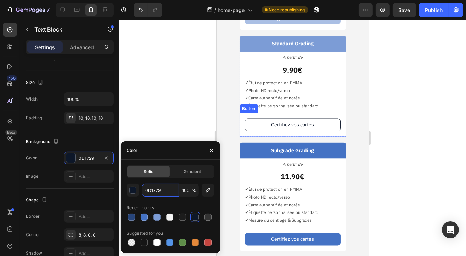
scroll to position [780, 0]
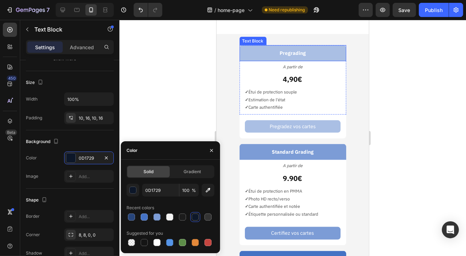
click at [269, 51] on p "Pregrading" at bounding box center [292, 53] width 95 height 9
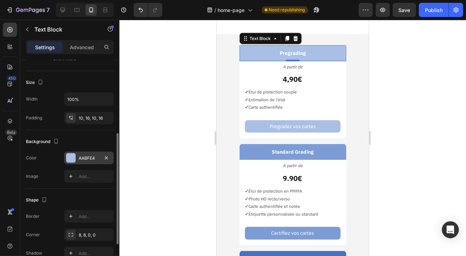
click at [91, 152] on div "AABFE4" at bounding box center [89, 158] width 50 height 13
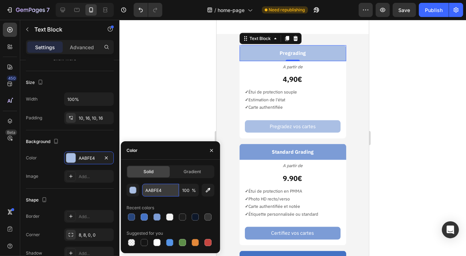
click at [158, 192] on input "AABFE4" at bounding box center [160, 190] width 37 height 13
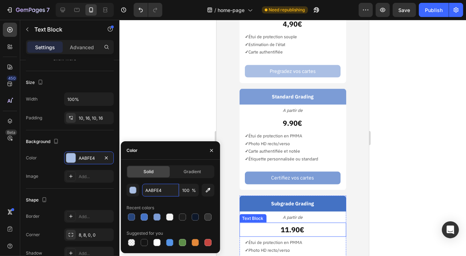
scroll to position [790, 0]
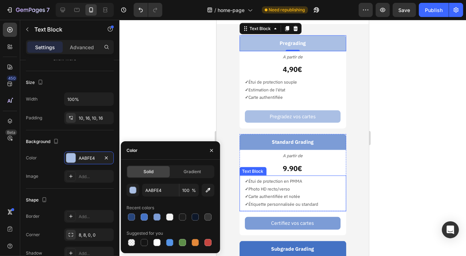
click at [267, 187] on p "✓ Photo HD recto/verso" at bounding box center [292, 189] width 95 height 8
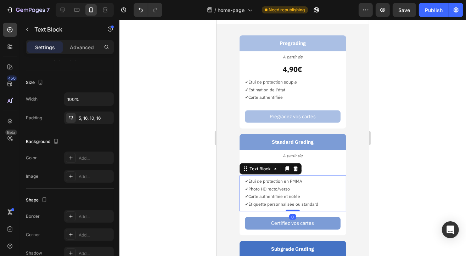
click at [279, 189] on p "✓ Photo HD recto/verso" at bounding box center [292, 189] width 95 height 8
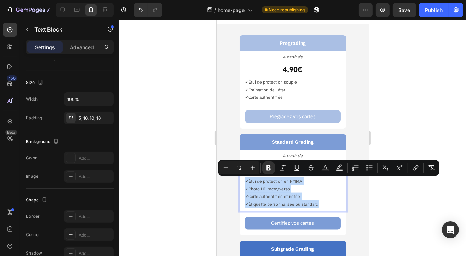
copy div "✓ Étui de protection en PMMA ✓ Photo HD recto/verso ✓ Carte authentifiée et not…"
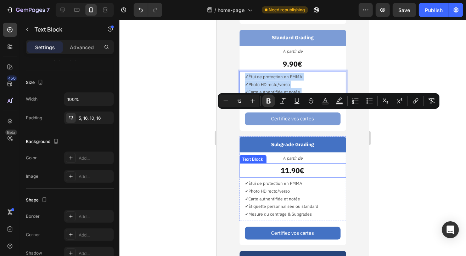
scroll to position [896, 0]
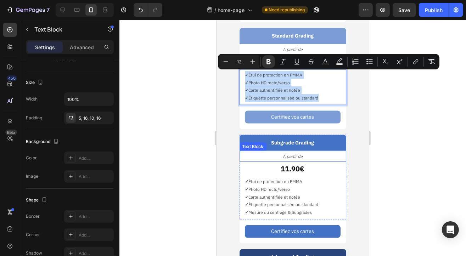
click at [260, 142] on div "Text Block" at bounding box center [252, 146] width 27 height 9
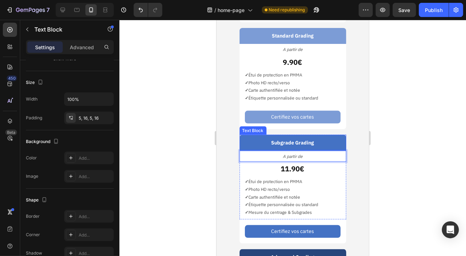
click at [255, 143] on p "Subgrade Grading" at bounding box center [292, 142] width 95 height 9
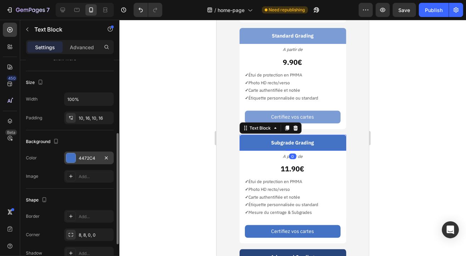
click at [79, 157] on div "4472C4" at bounding box center [89, 158] width 21 height 6
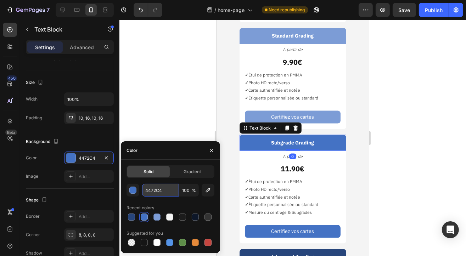
click at [153, 188] on input "4472C4" at bounding box center [160, 190] width 37 height 13
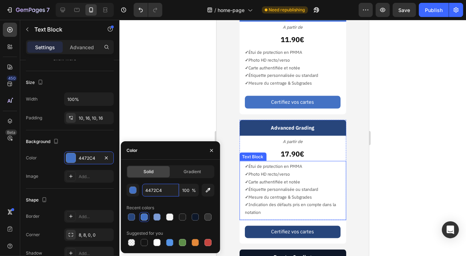
scroll to position [1038, 0]
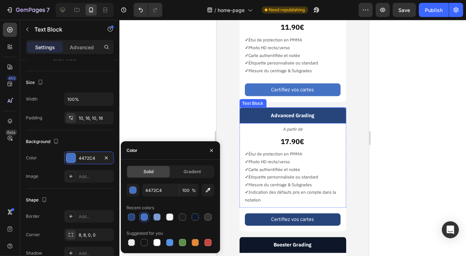
click at [253, 117] on p "Advanced Grading" at bounding box center [292, 115] width 95 height 9
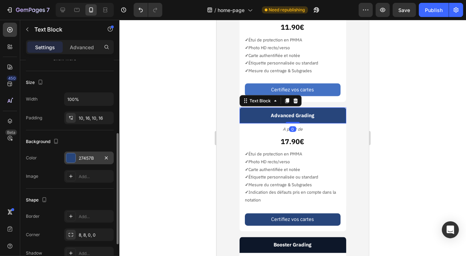
click at [85, 158] on div "27457B" at bounding box center [89, 158] width 21 height 6
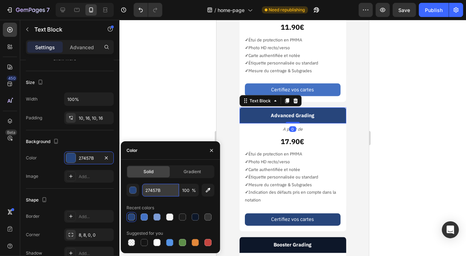
click at [155, 192] on input "27457B" at bounding box center [160, 190] width 37 height 13
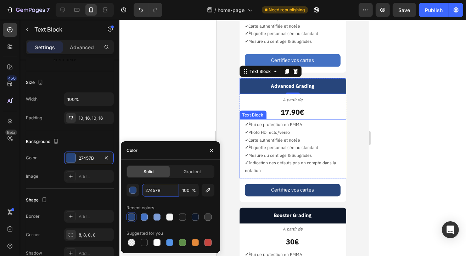
scroll to position [1109, 0]
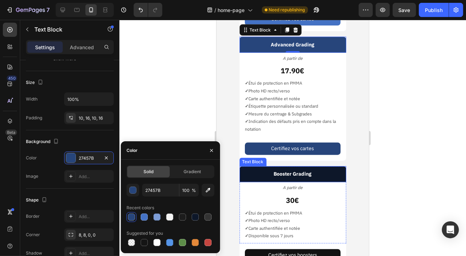
click at [256, 172] on p "Booster Grading" at bounding box center [292, 174] width 95 height 9
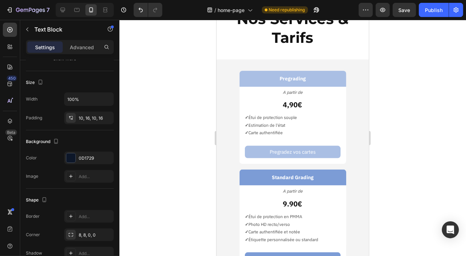
scroll to position [932, 0]
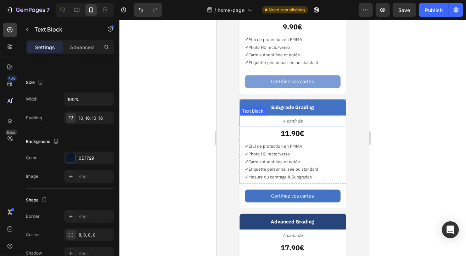
click at [249, 106] on p "Subgrade Grading" at bounding box center [292, 107] width 95 height 9
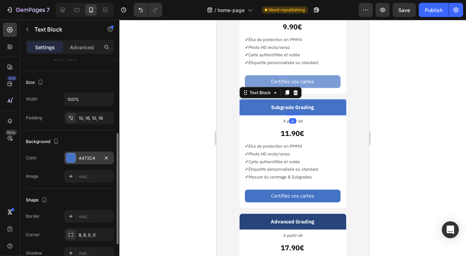
click at [82, 154] on div "4472C4" at bounding box center [89, 158] width 50 height 13
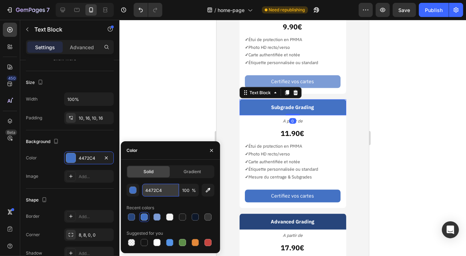
click at [156, 196] on input "4472C4" at bounding box center [160, 190] width 37 height 13
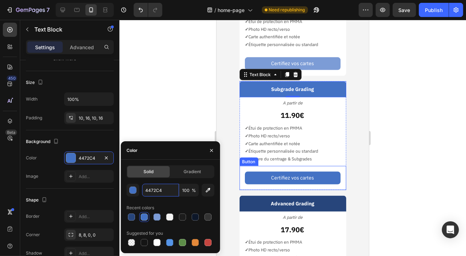
scroll to position [967, 0]
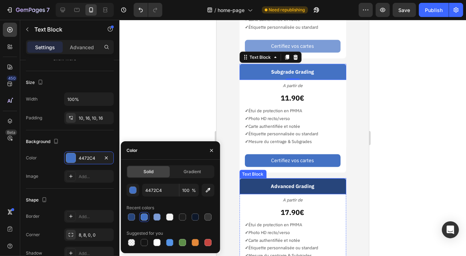
click at [259, 185] on p "Advanced Grading" at bounding box center [292, 186] width 95 height 9
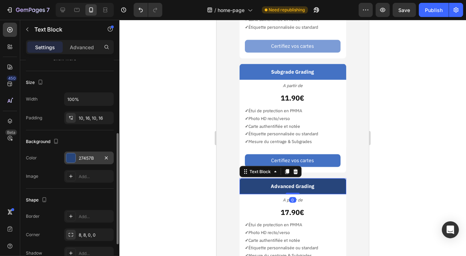
click at [85, 155] on div "27457B" at bounding box center [89, 158] width 21 height 6
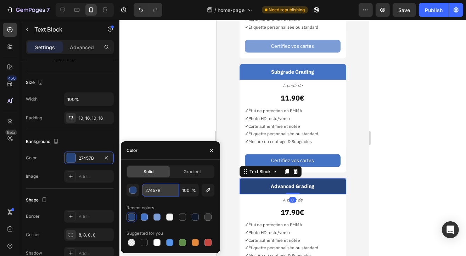
click at [160, 194] on input "27457B" at bounding box center [160, 190] width 37 height 13
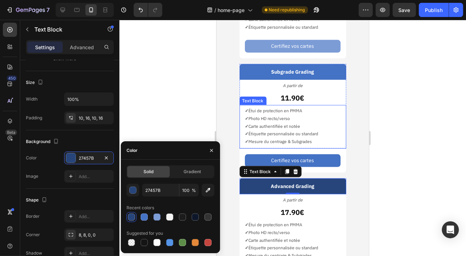
click at [287, 122] on p "✓ Carte authentifiée et notée" at bounding box center [292, 126] width 95 height 8
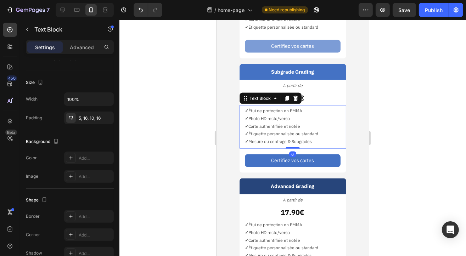
click at [270, 122] on p "✓ Carte authentifiée et notée" at bounding box center [292, 126] width 95 height 8
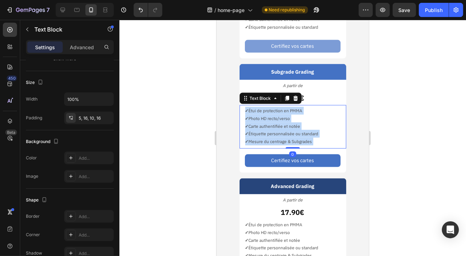
click at [270, 122] on p "✓ Carte authentifiée et notée" at bounding box center [292, 126] width 95 height 8
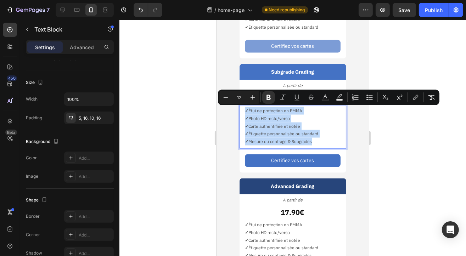
copy div "✓ Étui de protection en PMMA ✓ Photo HD recto/verso ✓ Carte authentifiée et not…"
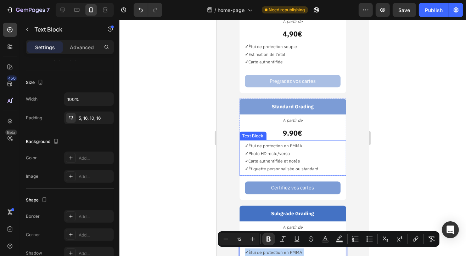
click at [266, 151] on p "✓ Photo HD recto/verso" at bounding box center [292, 154] width 95 height 8
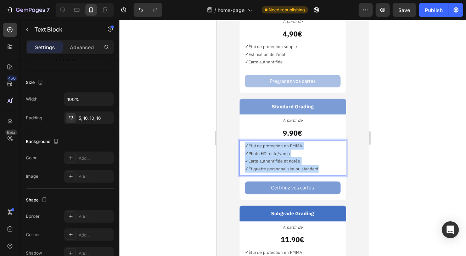
copy div "✓ Étui de protection en PMMA ✓ Photo HD recto/verso ✓ Carte authentifiée et not…"
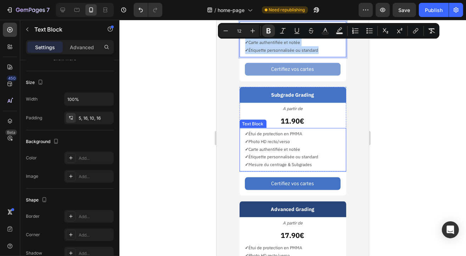
scroll to position [1003, 0]
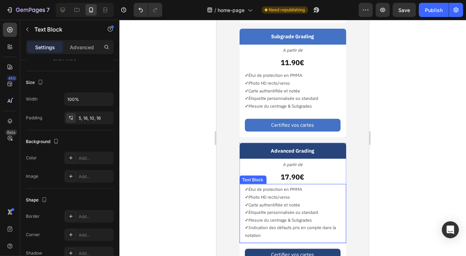
click at [279, 209] on p "✓ Étiquette personnalisée ou standard" at bounding box center [292, 213] width 95 height 8
click at [264, 205] on p "✓ Carte authentifiée et notée" at bounding box center [292, 205] width 95 height 8
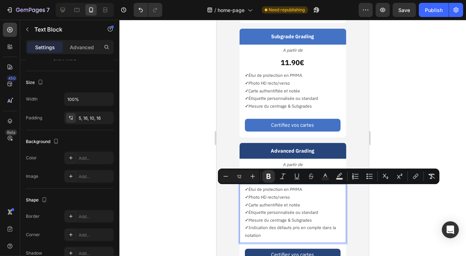
copy div "✓ Étui de protection en PMMA ✓ Photo HD recto/verso ✓ Carte authentifiée et not…"
click at [255, 33] on p "Subgrade Grading" at bounding box center [292, 36] width 95 height 9
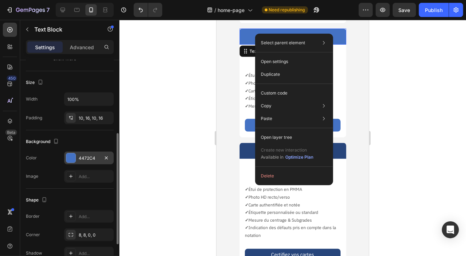
click at [87, 156] on div "4472C4" at bounding box center [89, 158] width 21 height 6
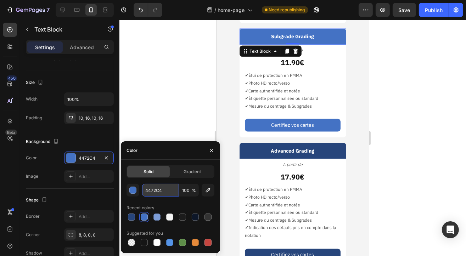
click at [153, 191] on input "4472C4" at bounding box center [160, 190] width 37 height 13
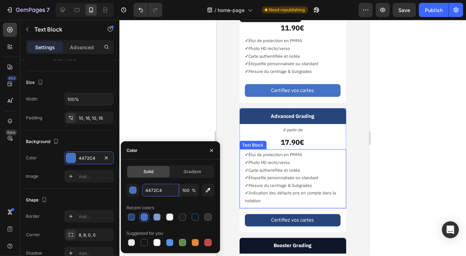
scroll to position [1074, 0]
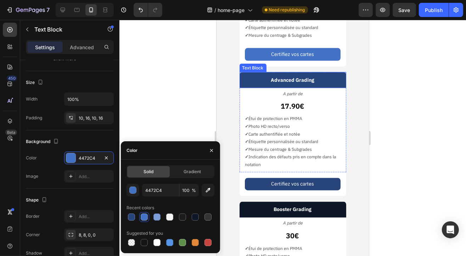
click at [247, 76] on p "Advanced Grading" at bounding box center [292, 80] width 95 height 9
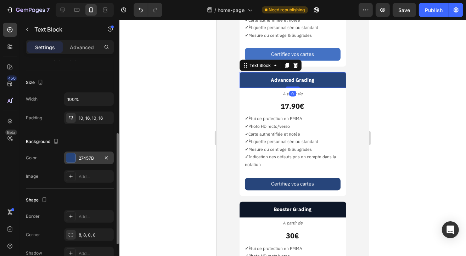
click at [90, 158] on div "27457B" at bounding box center [89, 158] width 21 height 6
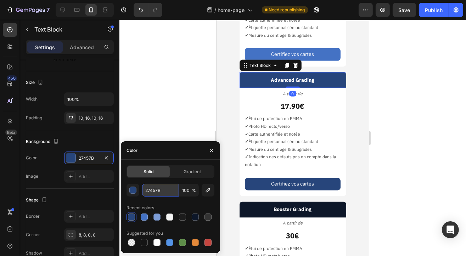
click at [156, 192] on input "27457B" at bounding box center [160, 190] width 37 height 13
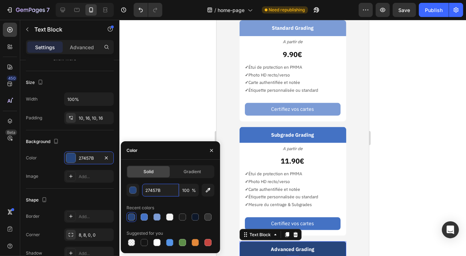
scroll to position [861, 0]
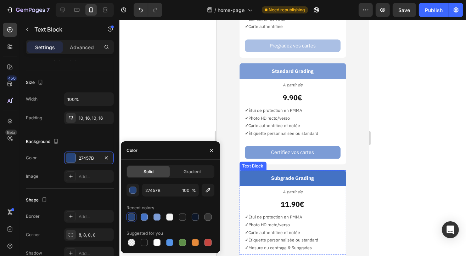
click at [254, 179] on p "Subgrade Grading" at bounding box center [292, 178] width 95 height 9
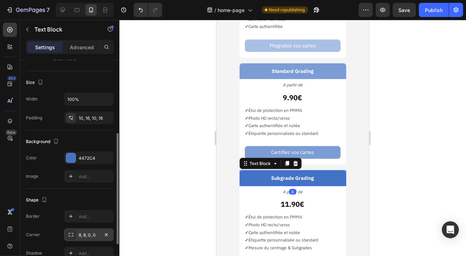
scroll to position [177, 0]
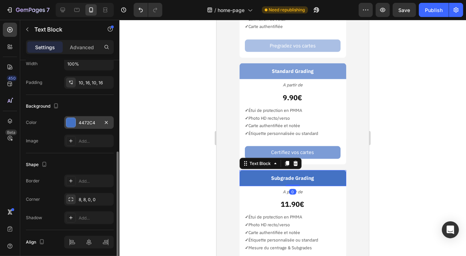
click at [84, 123] on div "4472C4" at bounding box center [89, 123] width 21 height 6
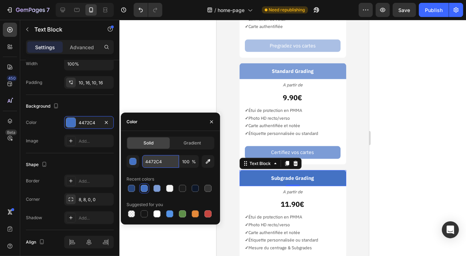
click at [157, 163] on input "4472C4" at bounding box center [160, 161] width 37 height 13
click at [156, 74] on div at bounding box center [292, 138] width 347 height 237
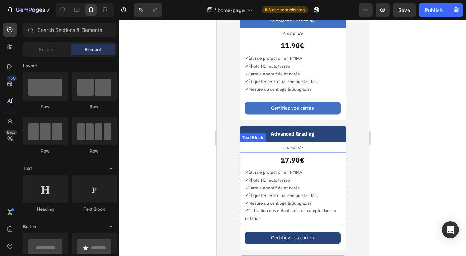
scroll to position [1038, 0]
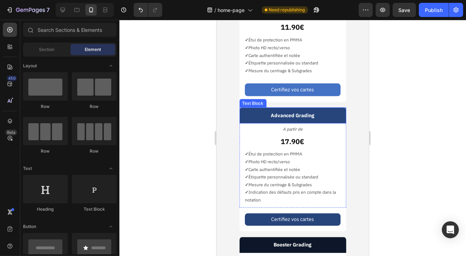
click at [334, 113] on p "Advanced Grading" at bounding box center [292, 115] width 95 height 9
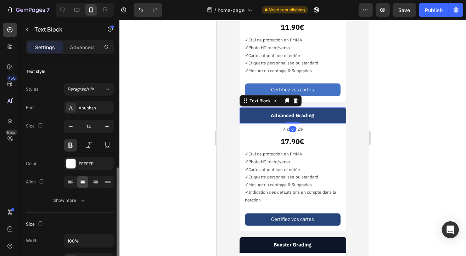
scroll to position [177, 0]
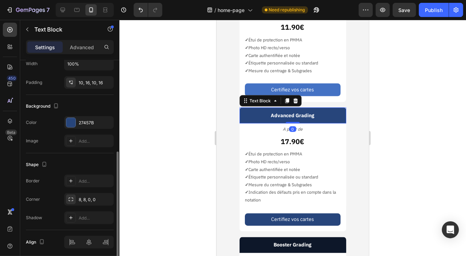
click at [84, 114] on div "Background The changes might be hidden by the video. Color 27457B Image Add..." at bounding box center [70, 124] width 88 height 59
click at [87, 126] on div "27457B" at bounding box center [89, 122] width 50 height 13
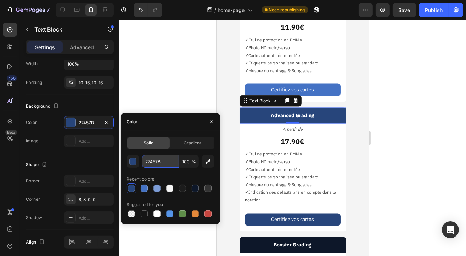
click at [151, 161] on input "27457B" at bounding box center [160, 161] width 37 height 13
paste input "4472C4"
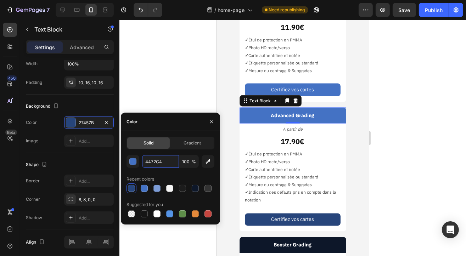
type input "4472C4"
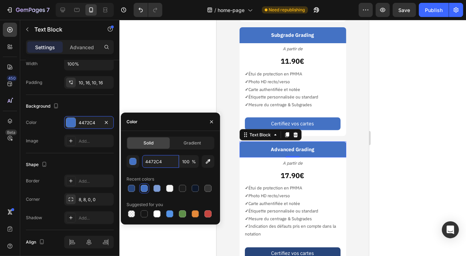
scroll to position [1038, 0]
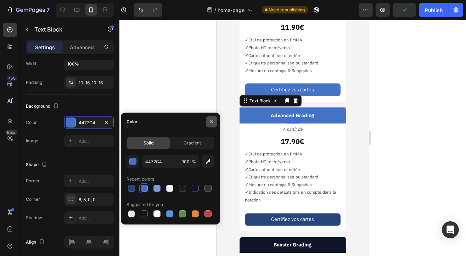
click at [212, 121] on icon "button" at bounding box center [211, 122] width 3 height 3
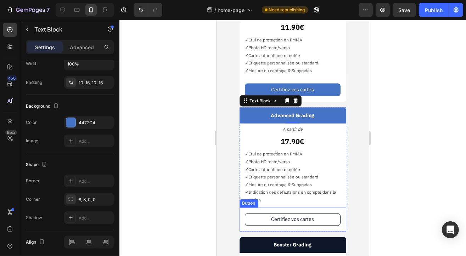
click at [250, 218] on button "Certifiez vos cartes" at bounding box center [293, 219] width 96 height 12
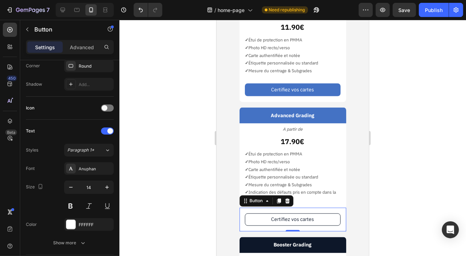
scroll to position [0, 0]
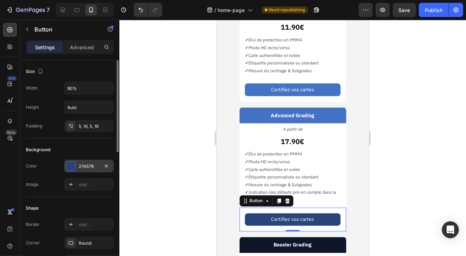
click at [83, 165] on div "27457B" at bounding box center [89, 166] width 21 height 6
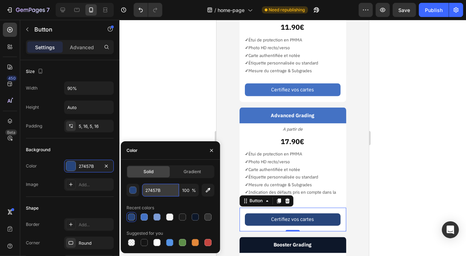
click at [163, 193] on input "27457B" at bounding box center [160, 190] width 37 height 13
click at [171, 67] on div at bounding box center [292, 138] width 347 height 237
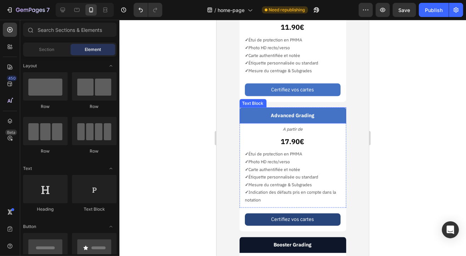
click at [262, 115] on p "Advanced Grading" at bounding box center [292, 115] width 95 height 9
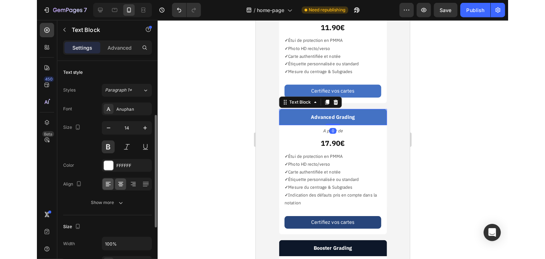
scroll to position [142, 0]
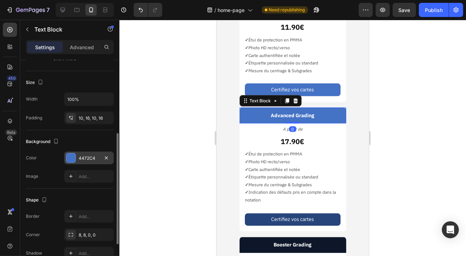
click at [87, 160] on div "4472C4" at bounding box center [89, 158] width 21 height 6
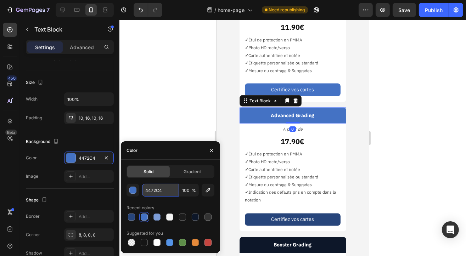
click at [158, 196] on input "4472C4" at bounding box center [160, 190] width 37 height 13
paste input "27457B"
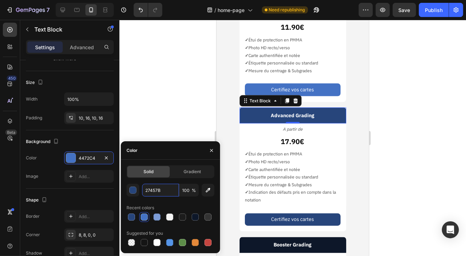
type input "27457B"
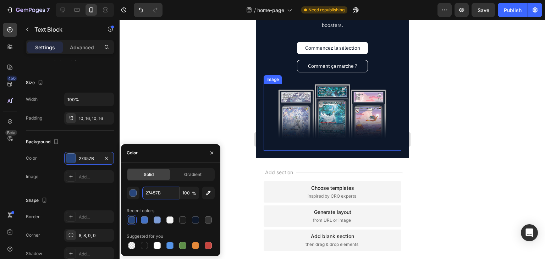
scroll to position [2251, 0]
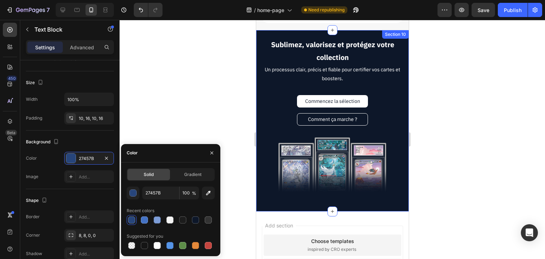
click at [257, 126] on div "Sublimez, valorisez et protégez votre collection Text Block Un processus clair,…" at bounding box center [332, 120] width 152 height 181
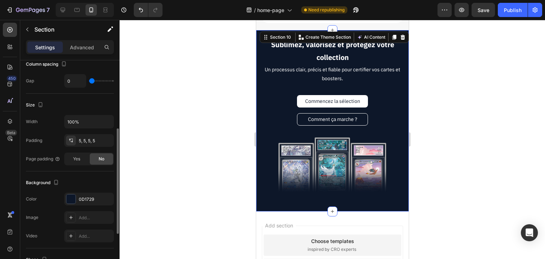
scroll to position [235, 0]
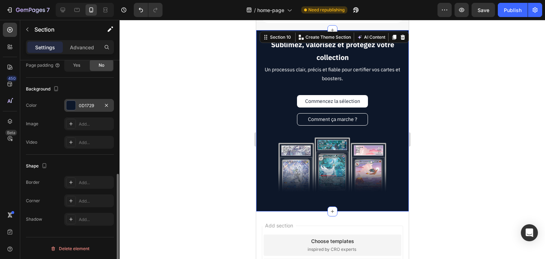
click at [84, 106] on div "0D1729" at bounding box center [89, 105] width 21 height 6
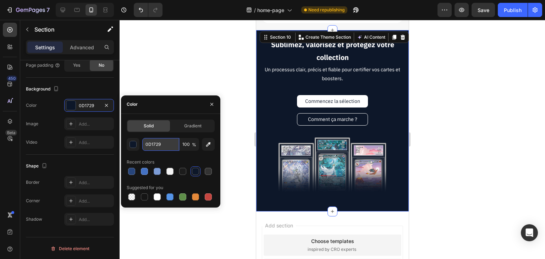
click at [160, 146] on input "0D1729" at bounding box center [160, 144] width 37 height 13
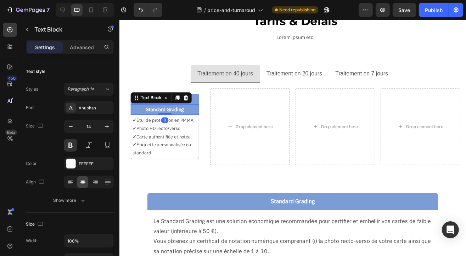
click at [160, 110] on p "Standard Grading" at bounding box center [165, 111] width 68 height 9
click at [160, 109] on p "Standard Grading" at bounding box center [165, 111] width 68 height 9
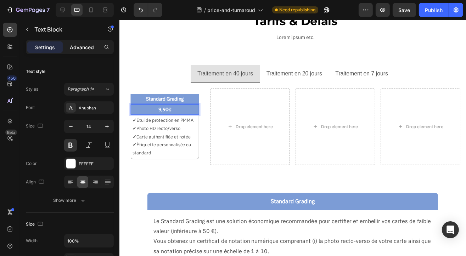
click at [79, 47] on p "Advanced" at bounding box center [82, 47] width 24 height 7
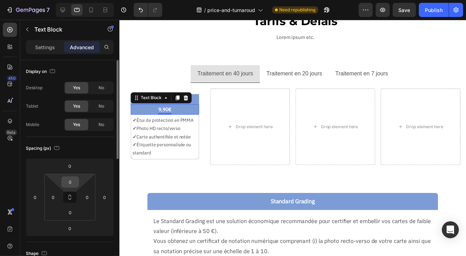
click at [69, 182] on input "0" at bounding box center [70, 182] width 14 height 11
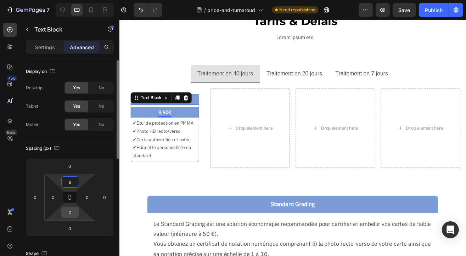
type input "8"
click at [70, 213] on input "0" at bounding box center [70, 212] width 14 height 11
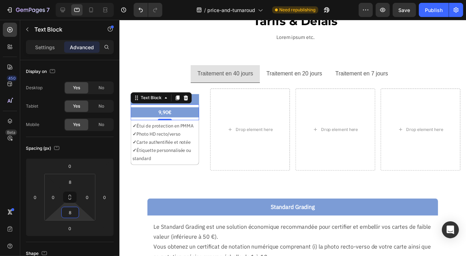
type input "8"
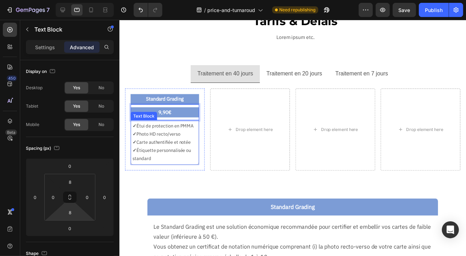
click at [166, 150] on p "✓ Étiquette personnalisée ou standard" at bounding box center [165, 157] width 65 height 17
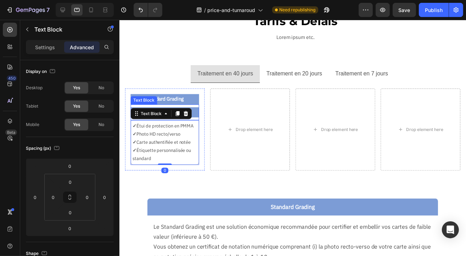
click at [194, 112] on p "9,90€" at bounding box center [165, 114] width 68 height 9
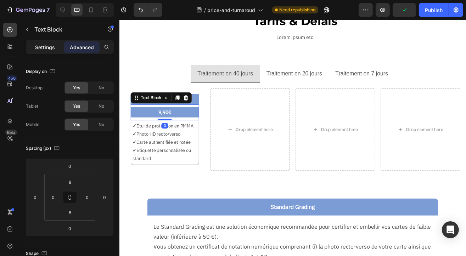
click at [49, 50] on p "Settings" at bounding box center [45, 47] width 20 height 7
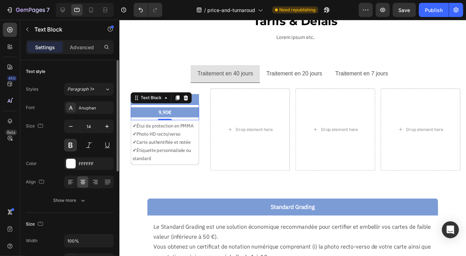
scroll to position [177, 0]
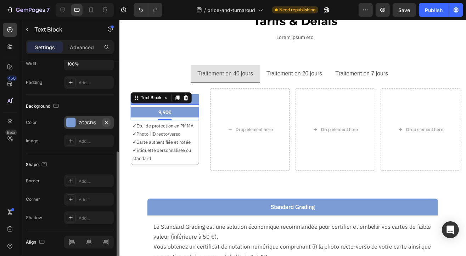
click at [110, 121] on button "button" at bounding box center [106, 122] width 9 height 9
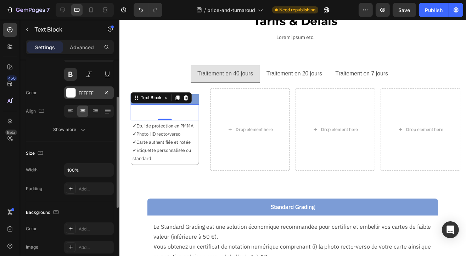
click at [88, 94] on div "FFFFFF" at bounding box center [89, 93] width 21 height 6
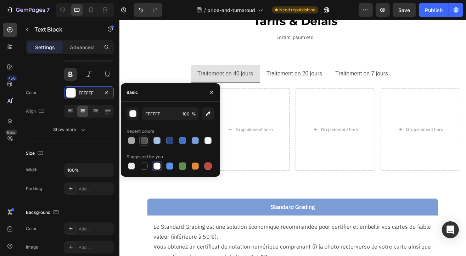
click at [142, 139] on div at bounding box center [144, 140] width 7 height 7
type input "545454"
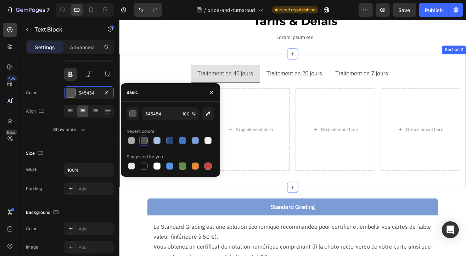
click at [143, 55] on div "Traitement en 40 jours Traitement en 20 jours Traitement en 7 jours Standard Gr…" at bounding box center [295, 122] width 352 height 135
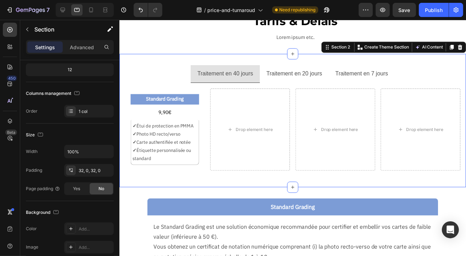
scroll to position [0, 0]
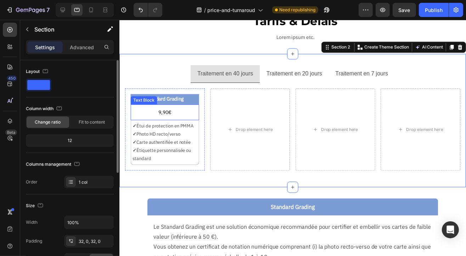
click at [168, 115] on p "9,90€" at bounding box center [165, 114] width 68 height 9
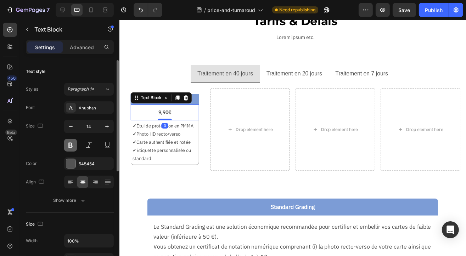
click at [72, 144] on button at bounding box center [70, 145] width 13 height 13
click at [105, 128] on icon "button" at bounding box center [107, 126] width 7 height 7
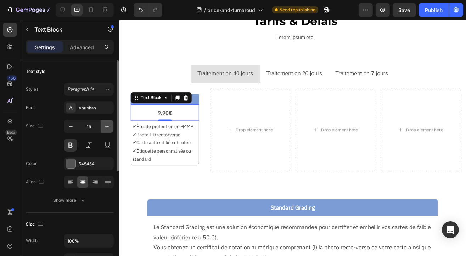
click at [105, 128] on icon "button" at bounding box center [107, 126] width 7 height 7
type input "16"
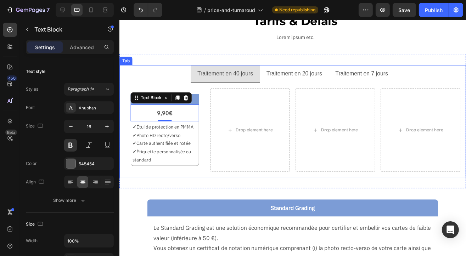
click at [179, 179] on div "Traitement en 40 jours Traitement en 20 jours Traitement en 7 jours Standard Gr…" at bounding box center [295, 123] width 352 height 137
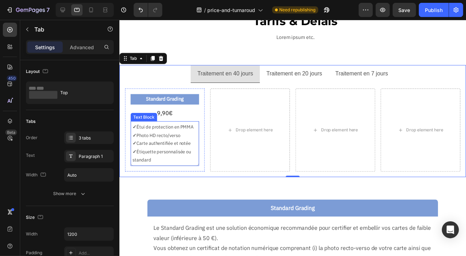
click at [185, 165] on p "✓ Étiquette personnalisée ou standard" at bounding box center [165, 158] width 65 height 17
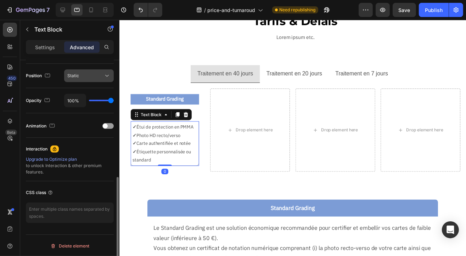
scroll to position [78, 0]
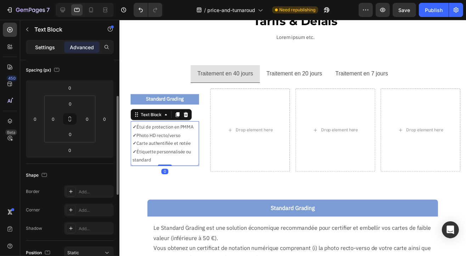
click at [37, 44] on p "Settings" at bounding box center [45, 47] width 20 height 7
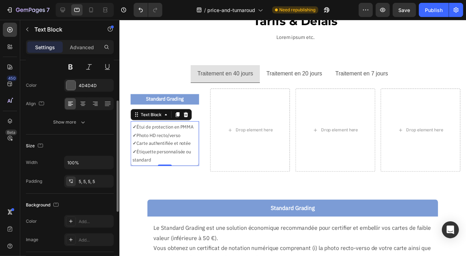
scroll to position [203, 0]
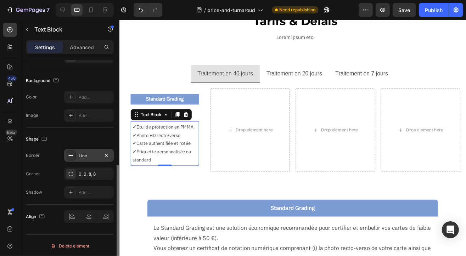
click at [112, 155] on div "Line" at bounding box center [89, 155] width 50 height 13
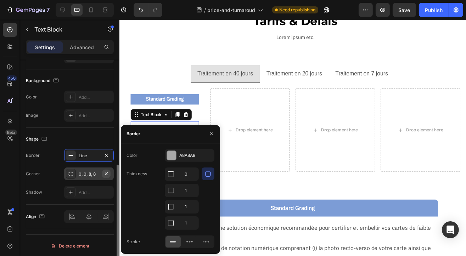
click at [108, 172] on icon "button" at bounding box center [107, 174] width 6 height 6
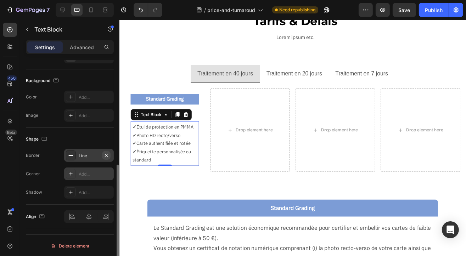
click at [108, 158] on button "button" at bounding box center [106, 155] width 9 height 9
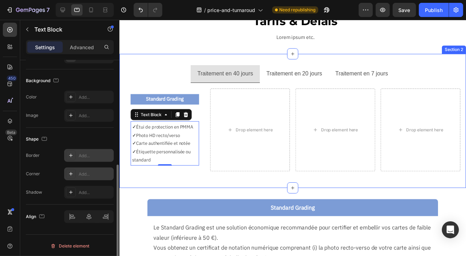
click at [201, 194] on div "Standard Grading Text Block Le Standard Grading est une solution économique rec…" at bounding box center [295, 248] width 295 height 114
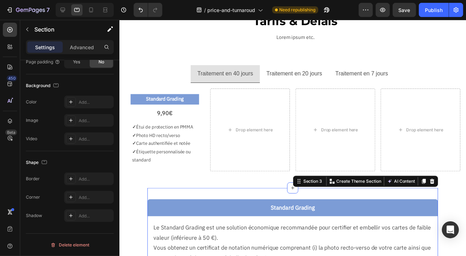
scroll to position [0, 0]
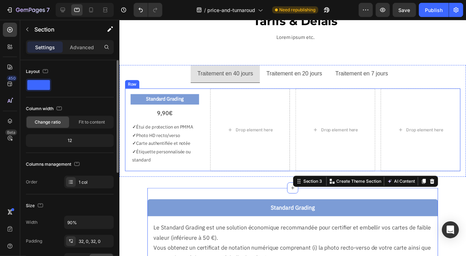
click at [205, 92] on div "Standard Grading Text Block 9,90€ Text Block ✓ Étui de protection en PMMA ✓ Pho…" at bounding box center [295, 132] width 340 height 84
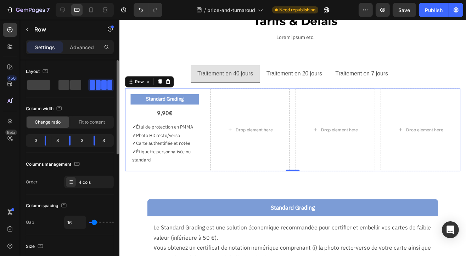
scroll to position [177, 0]
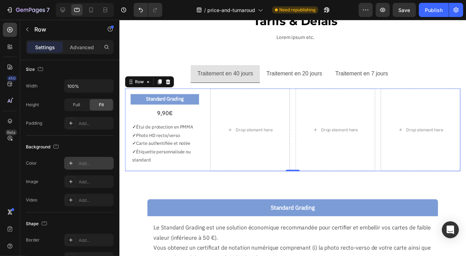
click at [89, 161] on div "Add..." at bounding box center [95, 164] width 33 height 6
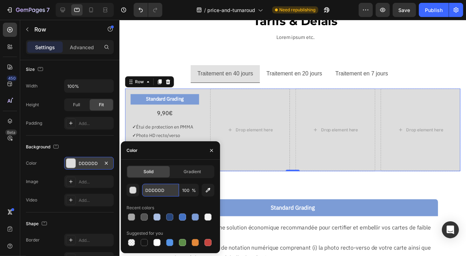
click at [155, 191] on input "DDDDDD" at bounding box center [160, 190] width 37 height 13
click at [132, 192] on div "button" at bounding box center [133, 190] width 7 height 7
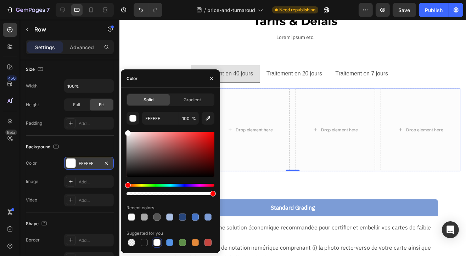
drag, startPoint x: 127, startPoint y: 140, endPoint x: 123, endPoint y: 133, distance: 8.6
click at [123, 133] on div "Solid Gradient FFFFFF 100 % Recent colors Suggested for you" at bounding box center [170, 171] width 99 height 154
type input "F7F7F7"
drag, startPoint x: 129, startPoint y: 136, endPoint x: 123, endPoint y: 133, distance: 6.8
click at [123, 133] on div "Solid Gradient F7F7F7 100 % Recent colors Suggested for you" at bounding box center [170, 171] width 99 height 154
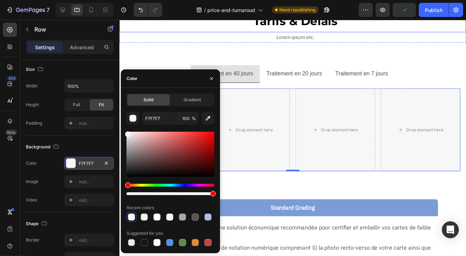
click at [168, 31] on p "Tarifs & Délais" at bounding box center [298, 21] width 345 height 21
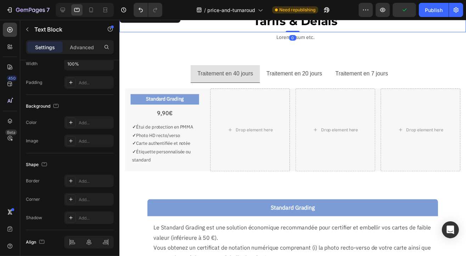
scroll to position [0, 0]
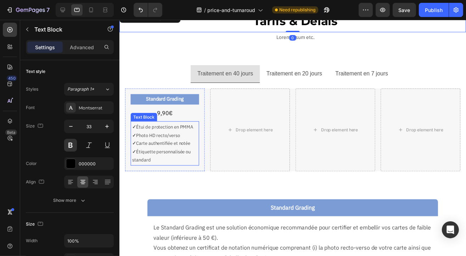
click at [195, 128] on p "✓ Étui de protection en PMMA" at bounding box center [165, 129] width 66 height 8
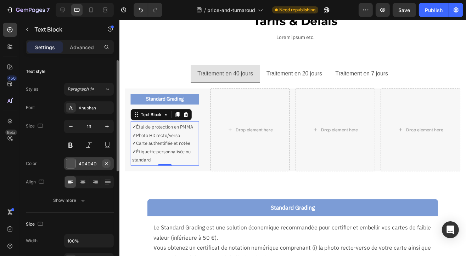
click at [107, 163] on icon "button" at bounding box center [107, 164] width 6 height 6
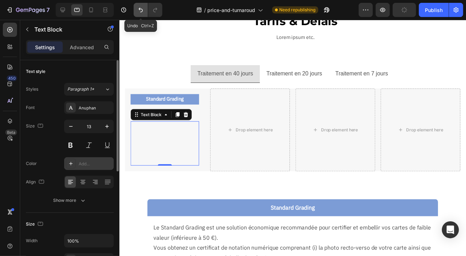
click at [139, 9] on icon "Undo/Redo" at bounding box center [140, 9] width 7 height 7
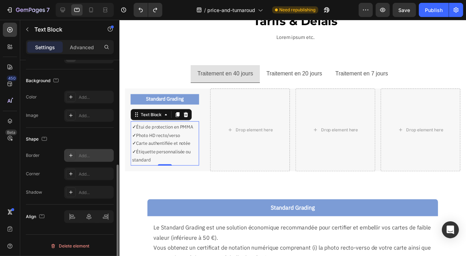
scroll to position [167, 0]
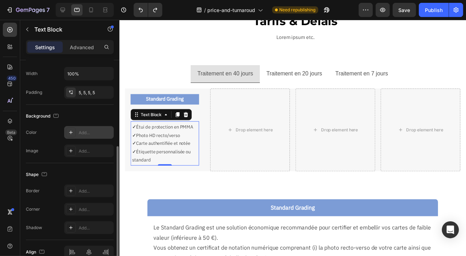
click at [90, 132] on div "Add..." at bounding box center [95, 133] width 33 height 6
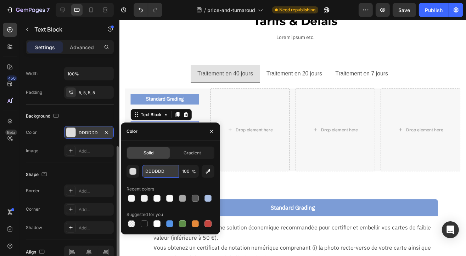
click at [156, 171] on input "DDDDDD" at bounding box center [160, 171] width 37 height 13
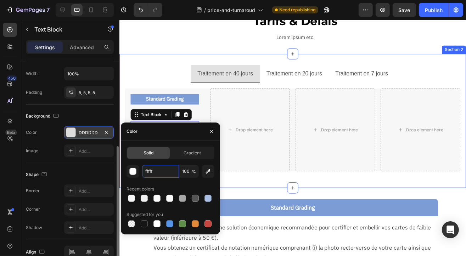
type input "ffffff"
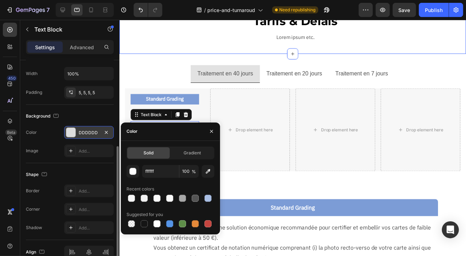
click at [145, 52] on div "Tarifs & Délais Text Block Lorem ipsum etc. Text Block Row Section 1" at bounding box center [295, 27] width 352 height 56
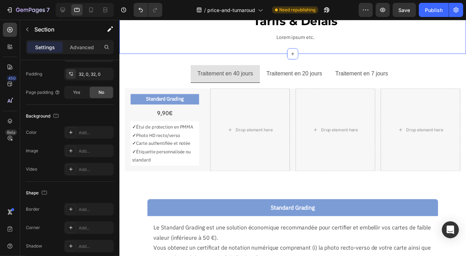
scroll to position [0, 0]
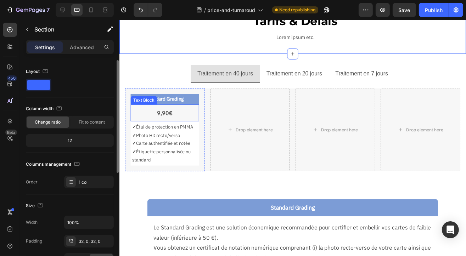
click at [192, 116] on p "9,90€" at bounding box center [165, 115] width 68 height 10
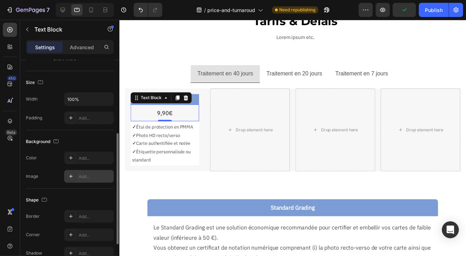
scroll to position [203, 0]
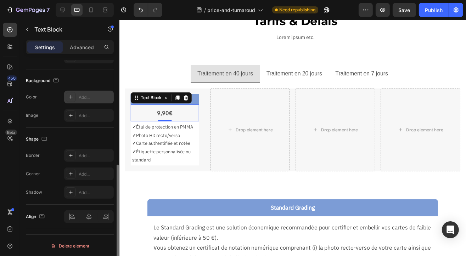
click at [91, 98] on div "Add..." at bounding box center [95, 97] width 33 height 6
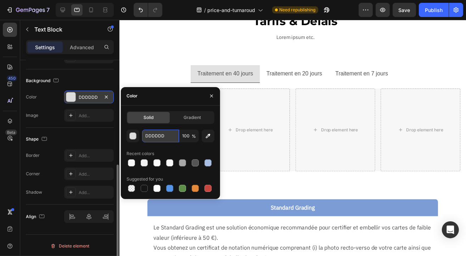
click at [156, 141] on input "DDDDDD" at bounding box center [160, 136] width 37 height 13
type input "ffffff"
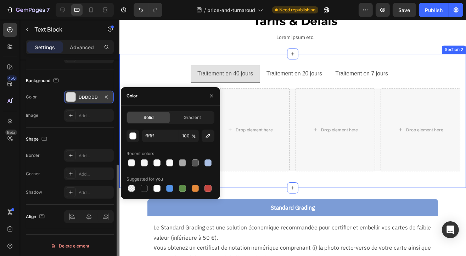
click at [148, 59] on div "Traitement en 40 jours Traitement en 20 jours Traitement en 7 jours Standard Gr…" at bounding box center [295, 123] width 352 height 137
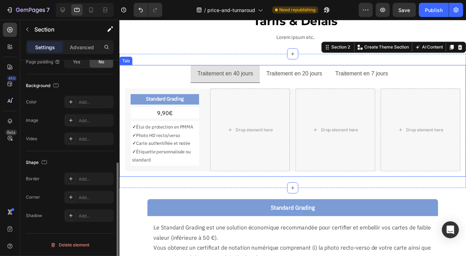
scroll to position [0, 0]
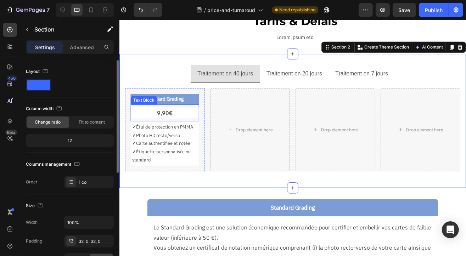
click at [182, 115] on p "9,90€" at bounding box center [165, 115] width 68 height 10
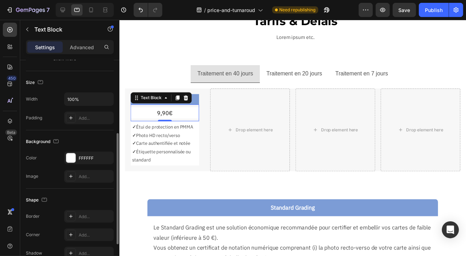
scroll to position [203, 0]
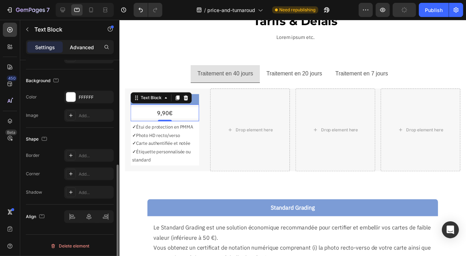
click at [88, 49] on p "Advanced" at bounding box center [82, 47] width 24 height 7
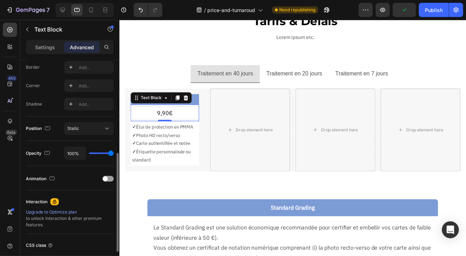
scroll to position [26, 0]
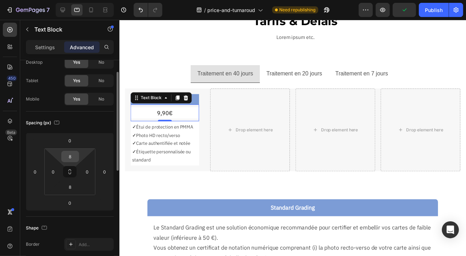
click at [68, 156] on input "8" at bounding box center [70, 156] width 14 height 11
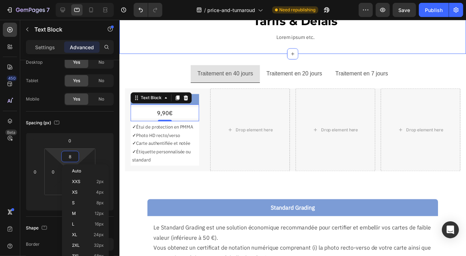
click at [149, 50] on div "Tarifs & Délais Text Block Lorem ipsum etc. Text Block Row Section 1" at bounding box center [295, 27] width 352 height 56
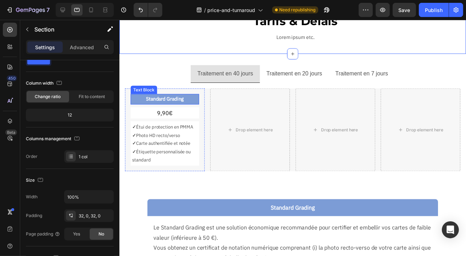
scroll to position [0, 0]
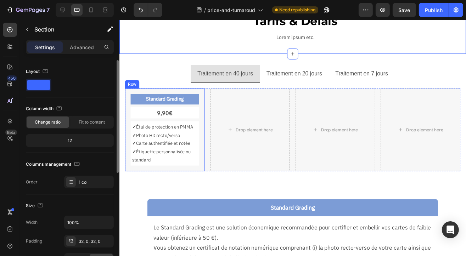
click at [202, 107] on div "Standard Grading Text Block 9,90€ Text Block ✓ Étui de protection en PMMA ✓ Pho…" at bounding box center [165, 132] width 81 height 84
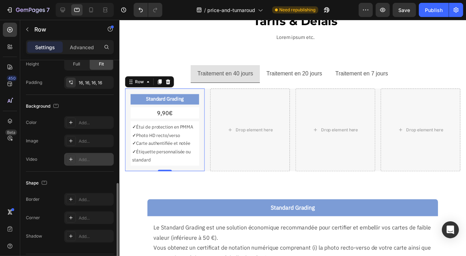
scroll to position [197, 0]
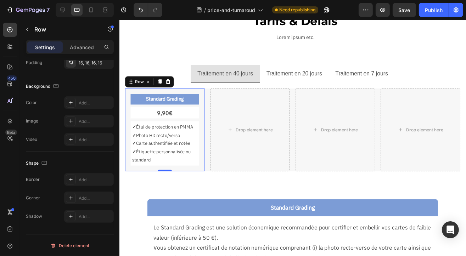
click at [201, 102] on div "Standard Grading Text Block 9,90€ Text Block ✓ Étui de protection en PMMA ✓ Pho…" at bounding box center [165, 132] width 81 height 84
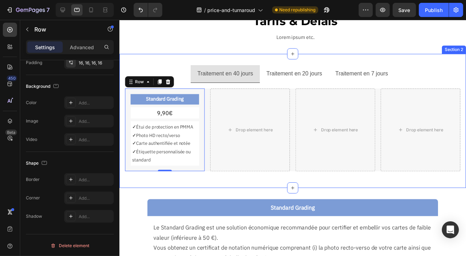
click at [173, 59] on div "Traitement en 40 jours Traitement en 20 jours Traitement en 7 jours Standard Gr…" at bounding box center [295, 123] width 352 height 137
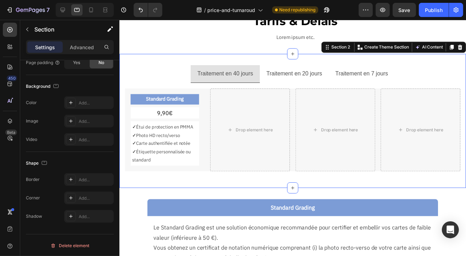
scroll to position [0, 0]
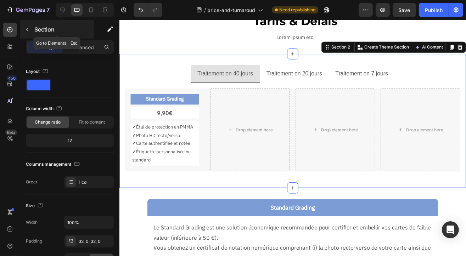
click at [28, 33] on button "button" at bounding box center [27, 29] width 11 height 11
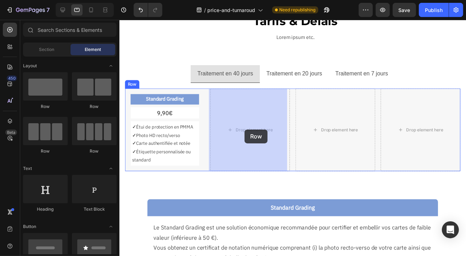
drag, startPoint x: 192, startPoint y: 114, endPoint x: 246, endPoint y: 131, distance: 56.6
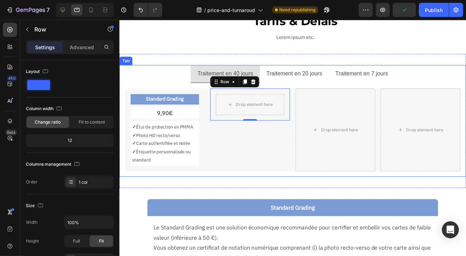
click at [218, 73] on p "Traitement en 40 jours" at bounding box center [226, 75] width 56 height 10
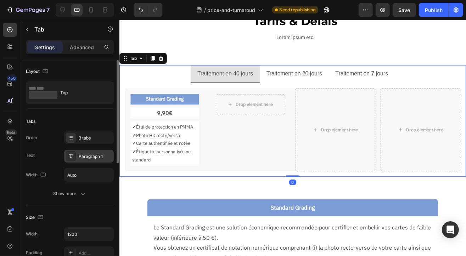
click at [91, 156] on div "Paragraph 1" at bounding box center [95, 157] width 33 height 6
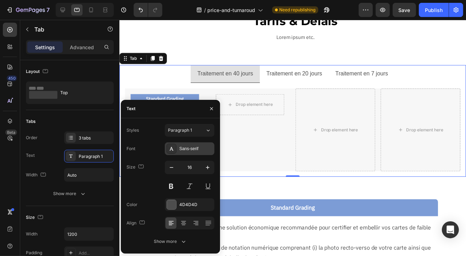
click at [189, 148] on div "Sans-serif" at bounding box center [195, 149] width 33 height 6
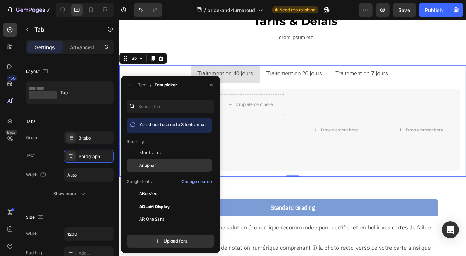
click at [158, 167] on div "Anuphan" at bounding box center [175, 165] width 72 height 6
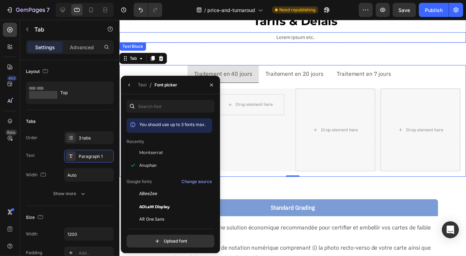
click at [189, 33] on div "Lorem ipsum etc." at bounding box center [298, 38] width 346 height 10
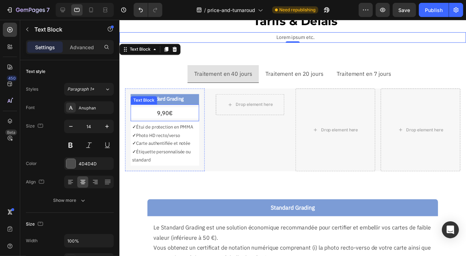
click at [182, 114] on p "9,90€" at bounding box center [165, 115] width 68 height 10
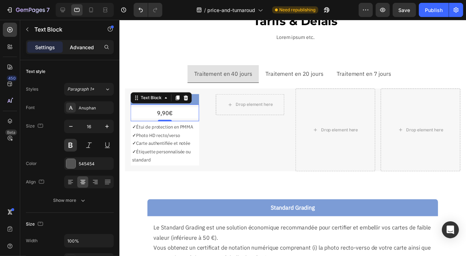
click at [86, 50] on p "Advanced" at bounding box center [82, 47] width 24 height 7
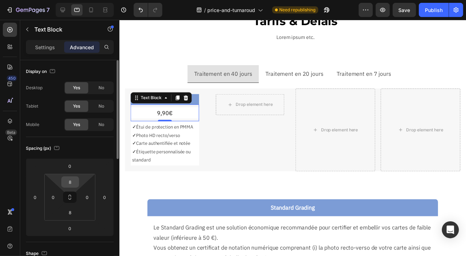
click at [70, 179] on input "8" at bounding box center [70, 182] width 14 height 11
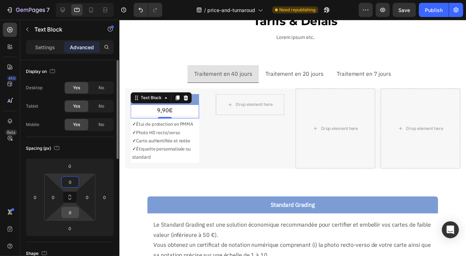
type input "0"
click at [69, 212] on input "8" at bounding box center [70, 212] width 14 height 11
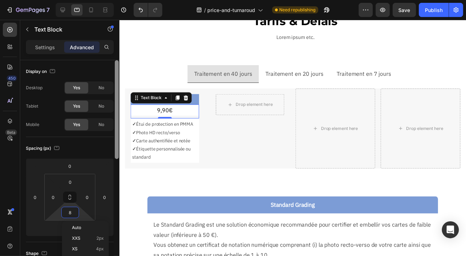
type input "0"
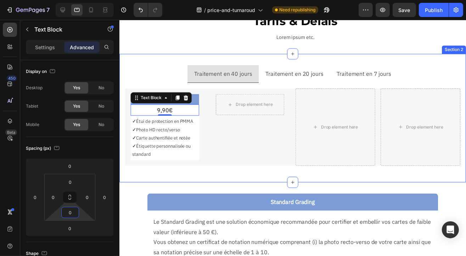
click at [152, 58] on div "Traitement en 40 jours Traitement en 20 jours Traitement en 7 jours Standard Gr…" at bounding box center [295, 120] width 352 height 131
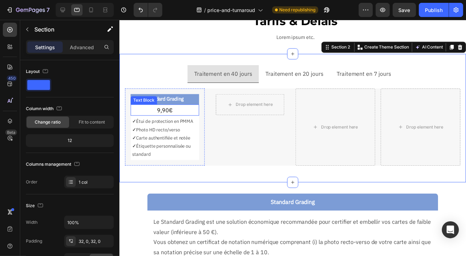
click at [166, 110] on p "9,90€" at bounding box center [165, 112] width 68 height 10
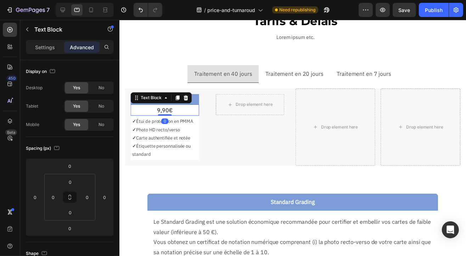
click at [46, 50] on p "Settings" at bounding box center [45, 47] width 20 height 7
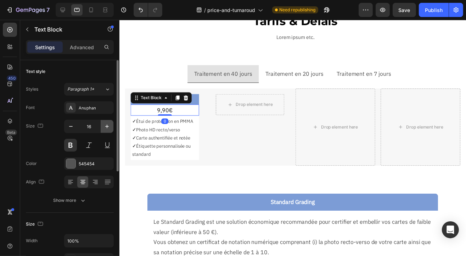
click at [107, 124] on icon "button" at bounding box center [107, 126] width 7 height 7
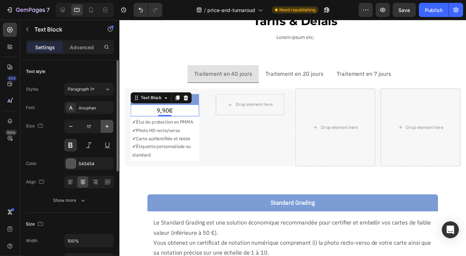
click at [107, 124] on icon "button" at bounding box center [107, 126] width 7 height 7
type input "18"
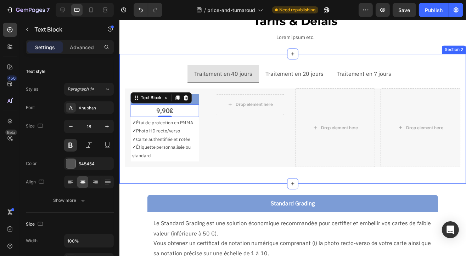
click at [161, 57] on div "Traitement en 40 jours Traitement en 20 jours Traitement en 7 jours Standard Gr…" at bounding box center [295, 121] width 352 height 132
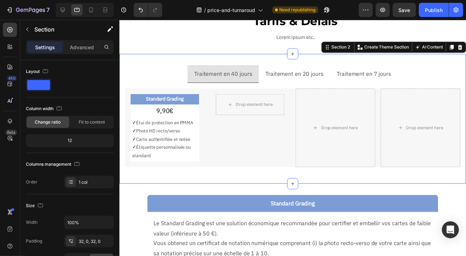
click at [452, 197] on section "Standard Grading Text Block Le Standard Grading est une solution économique rec…" at bounding box center [295, 244] width 328 height 114
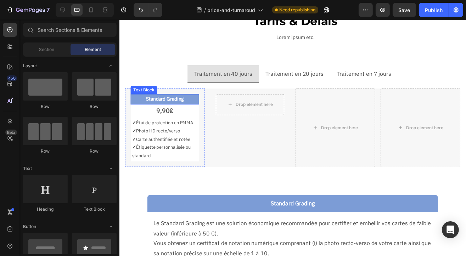
click at [197, 101] on p "Standard Grading" at bounding box center [165, 100] width 68 height 9
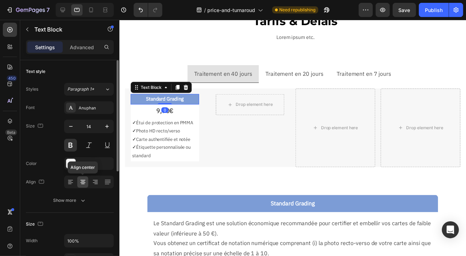
scroll to position [203, 0]
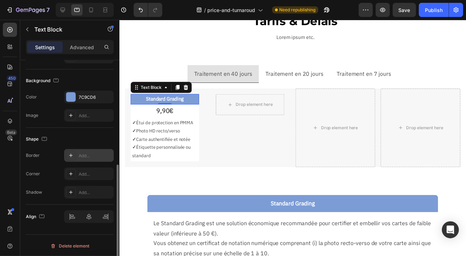
click at [84, 154] on div "Add..." at bounding box center [95, 156] width 33 height 6
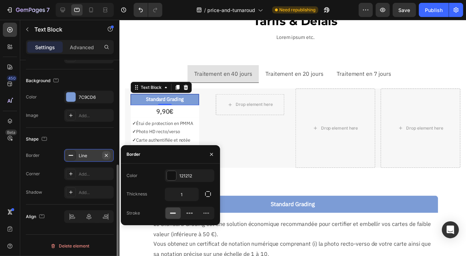
click at [108, 154] on icon "button" at bounding box center [107, 156] width 6 height 6
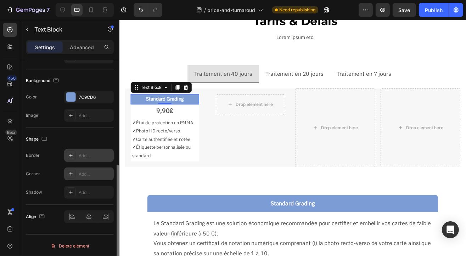
click at [95, 172] on div "Add..." at bounding box center [95, 174] width 33 height 6
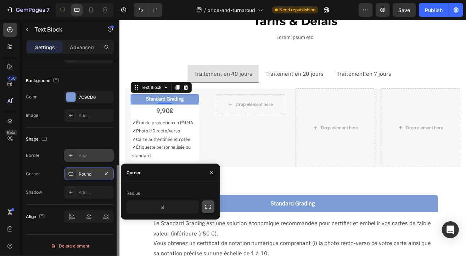
click at [208, 208] on icon "button" at bounding box center [208, 207] width 7 height 7
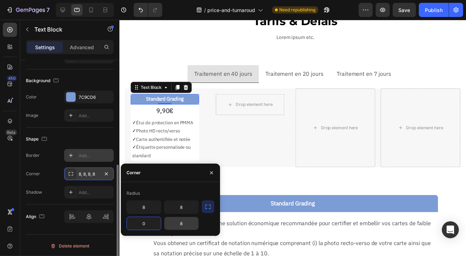
type input "0"
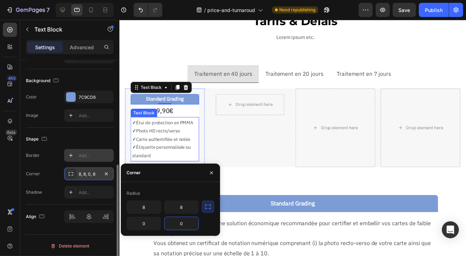
click at [163, 159] on p "✓ Étiquette personnalisée ou standard" at bounding box center [165, 153] width 66 height 17
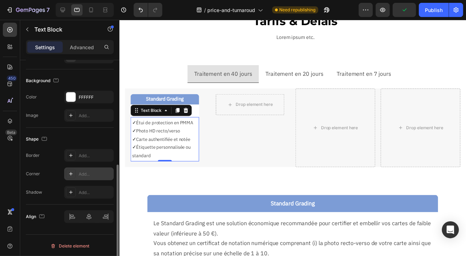
click at [90, 176] on div "Add..." at bounding box center [95, 174] width 33 height 6
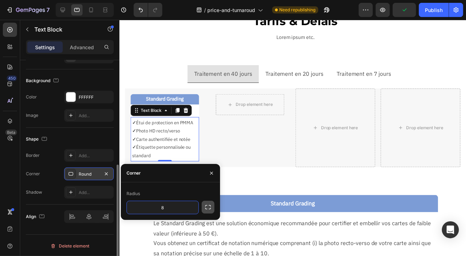
click at [207, 207] on icon "button" at bounding box center [208, 207] width 7 height 7
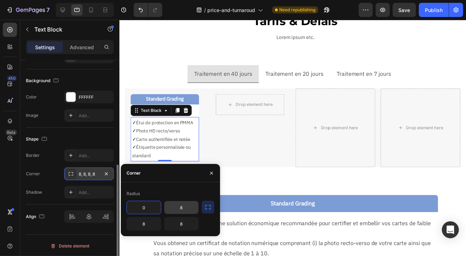
type input "0"
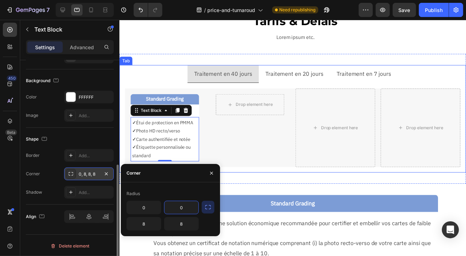
click at [162, 73] on ul "Traitement en 40 jours Traitement en 20 jours Traitement en 7 jours" at bounding box center [295, 75] width 352 height 18
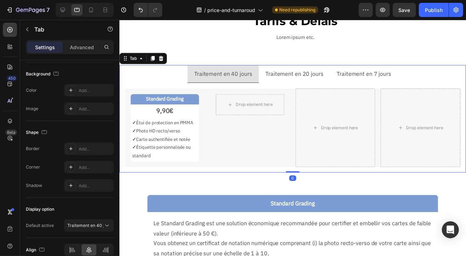
scroll to position [0, 0]
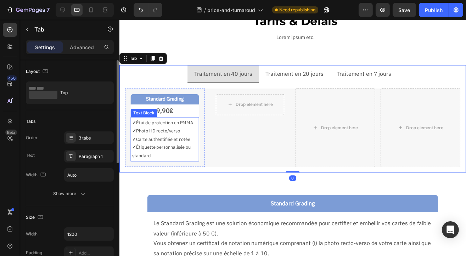
click at [162, 136] on p "✓ Photo HD recto/verso" at bounding box center [165, 133] width 66 height 8
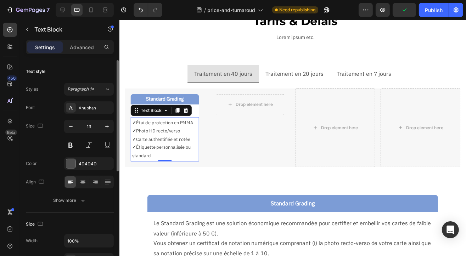
scroll to position [177, 0]
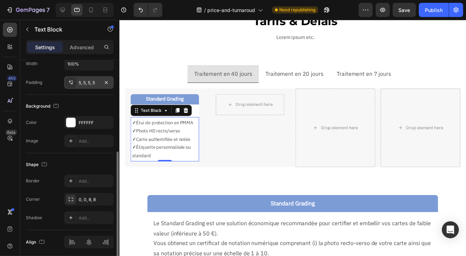
click at [94, 81] on div "5, 5, 5, 5" at bounding box center [89, 83] width 21 height 6
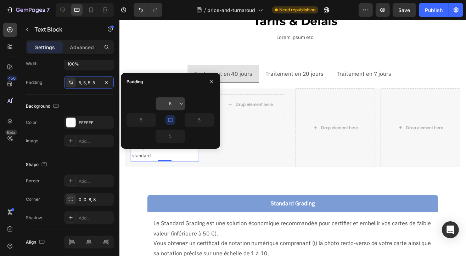
click at [172, 103] on input "5" at bounding box center [170, 104] width 29 height 13
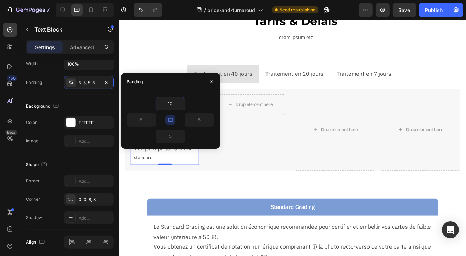
type input "10"
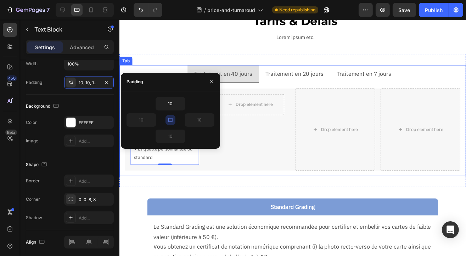
click at [210, 189] on div "Traitement en 40 jours Traitement en 20 jours Traitement en 7 jours Standard Gr…" at bounding box center [295, 122] width 352 height 135
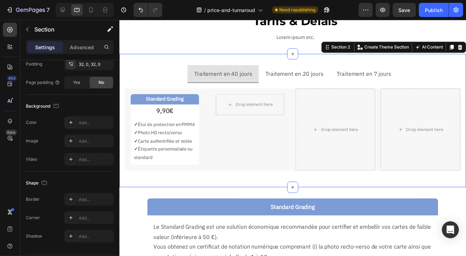
scroll to position [0, 0]
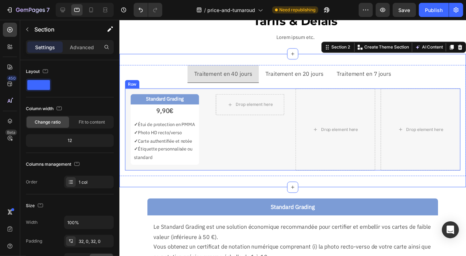
click at [207, 94] on div "Standard Grading Text Block 9,90€ Text Block ✓ Étui de protection en PMMA ✓ Pho…" at bounding box center [295, 131] width 340 height 83
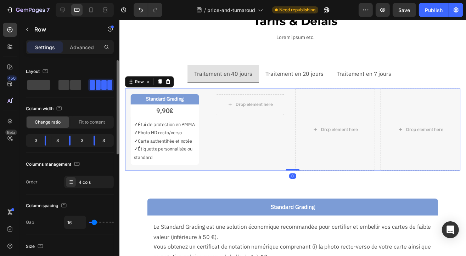
type input "0"
drag, startPoint x: 94, startPoint y: 222, endPoint x: 91, endPoint y: 223, distance: 3.7
type input "0"
click at [91, 223] on input "range" at bounding box center [101, 222] width 25 height 1
type input "5"
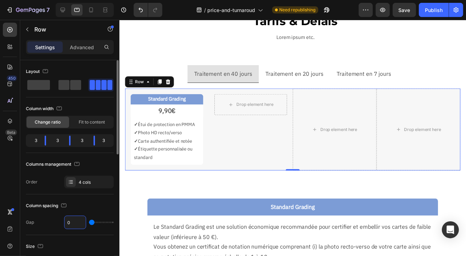
type input "5"
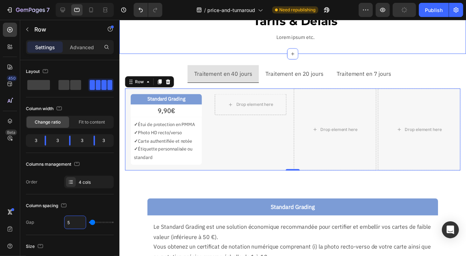
click at [163, 48] on div "Tarifs & Délais Text Block Lorem ipsum etc. Text Block Row Section 1" at bounding box center [295, 27] width 352 height 56
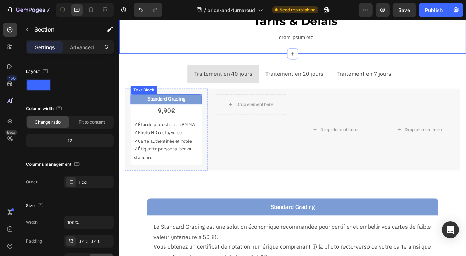
click at [195, 99] on p "Standard Grading" at bounding box center [166, 100] width 71 height 9
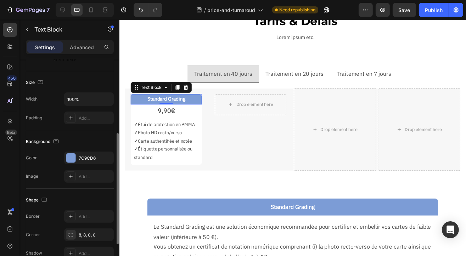
scroll to position [106, 0]
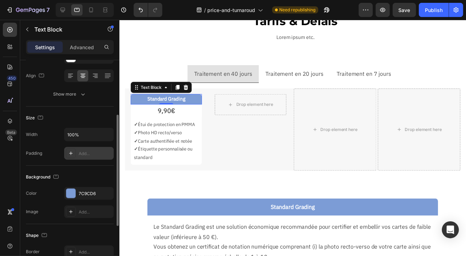
click at [88, 154] on div "Add..." at bounding box center [95, 154] width 33 height 6
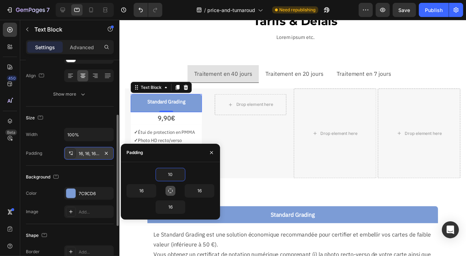
type input "10"
click at [171, 192] on icon "button" at bounding box center [171, 191] width 6 height 6
type input "10"
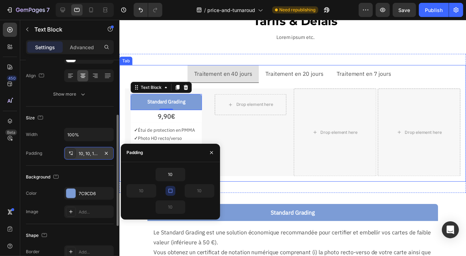
click at [153, 59] on div "Traitement en 40 jours Traitement en 20 jours Traitement en 7 jours Standard Gr…" at bounding box center [295, 125] width 352 height 141
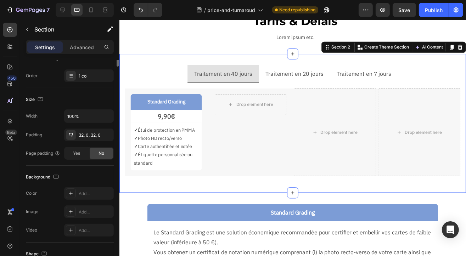
scroll to position [0, 0]
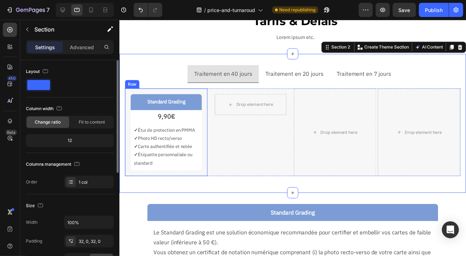
click at [203, 101] on div "Standard Grading Text Block 9,90€ Text Block ✓ Étui de protection en PMMA ✓ Pho…" at bounding box center [167, 134] width 84 height 89
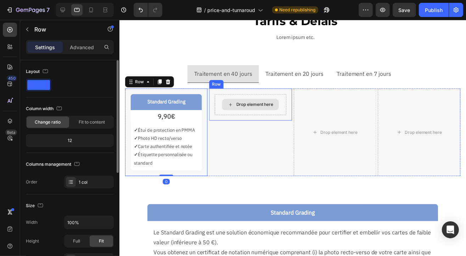
click at [230, 96] on div "Drop element here" at bounding box center [252, 105] width 72 height 21
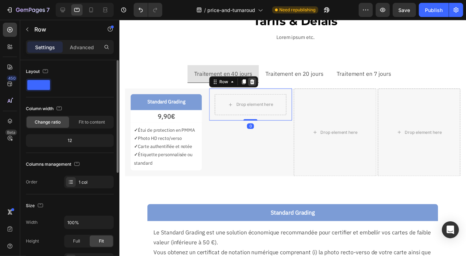
click at [253, 84] on icon at bounding box center [254, 83] width 6 height 6
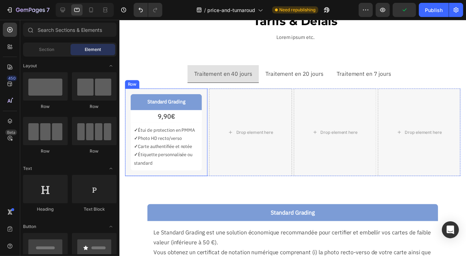
click at [205, 92] on div "Standard Grading Text Block 9,90€ Text Block ✓ Étui de protection en PMMA ✓ Pho…" at bounding box center [167, 134] width 84 height 89
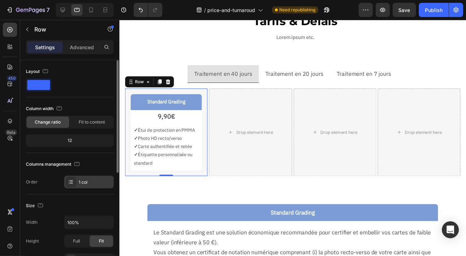
click at [81, 181] on div "1 col" at bounding box center [95, 182] width 33 height 6
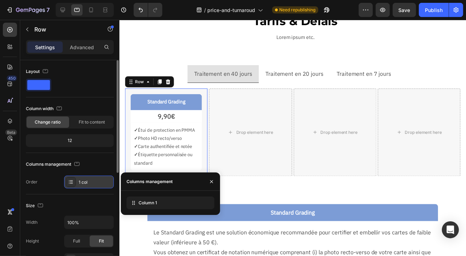
click at [81, 181] on div "1 col" at bounding box center [95, 182] width 33 height 6
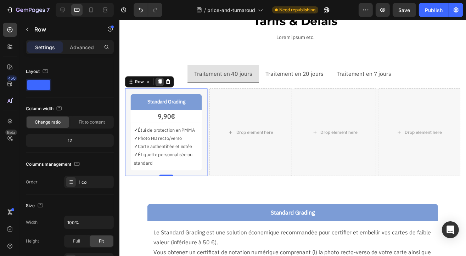
click at [159, 83] on icon at bounding box center [160, 83] width 4 height 5
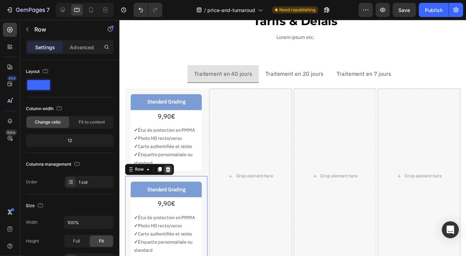
click at [169, 169] on icon at bounding box center [169, 172] width 6 height 6
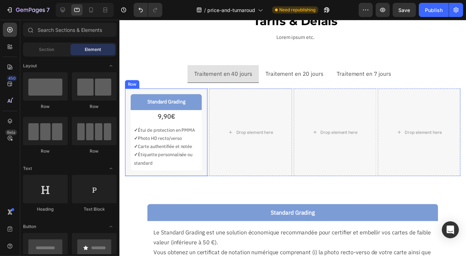
click at [193, 92] on div "Standard Grading Text Block 9,90€ Text Block ✓ Étui de protection en PMMA ✓ Pho…" at bounding box center [167, 134] width 84 height 89
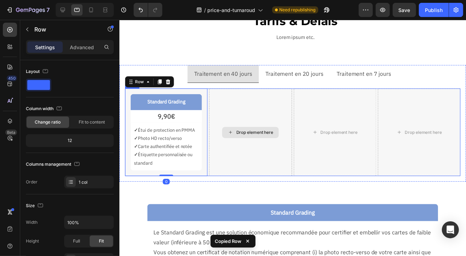
click at [249, 105] on div "Drop element here" at bounding box center [252, 134] width 84 height 89
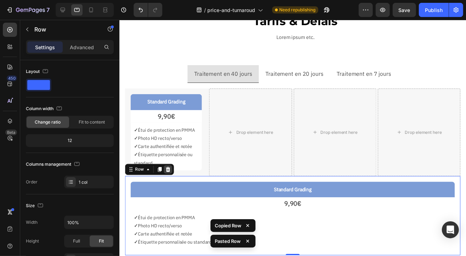
click at [170, 173] on icon at bounding box center [169, 172] width 6 height 6
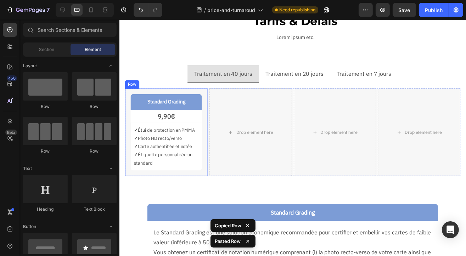
click at [200, 91] on div "Standard Grading Text Block 9,90€ Text Block ✓ Étui de protection en PMMA ✓ Pho…" at bounding box center [167, 134] width 84 height 89
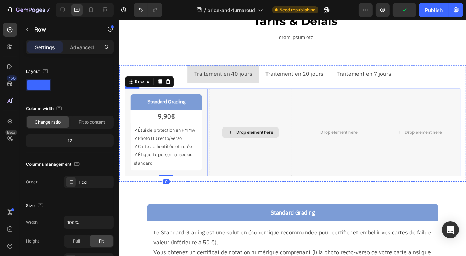
click at [211, 91] on div "Drop element here" at bounding box center [252, 134] width 84 height 89
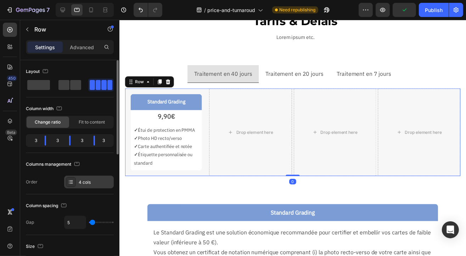
click at [91, 180] on div "4 cols" at bounding box center [95, 182] width 33 height 6
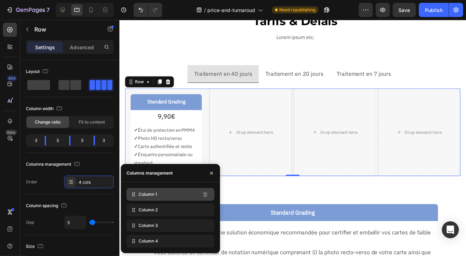
click at [182, 196] on div "Column 1" at bounding box center [171, 194] width 88 height 13
click at [161, 82] on icon at bounding box center [160, 83] width 4 height 5
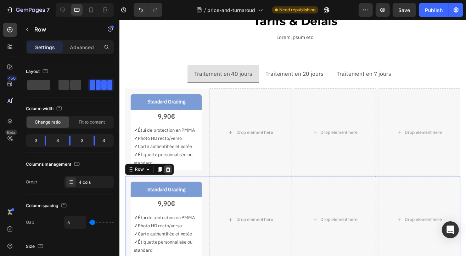
click at [167, 171] on icon at bounding box center [168, 171] width 5 height 5
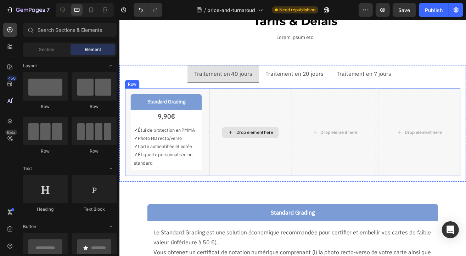
click at [243, 134] on div "Drop element here" at bounding box center [257, 135] width 38 height 6
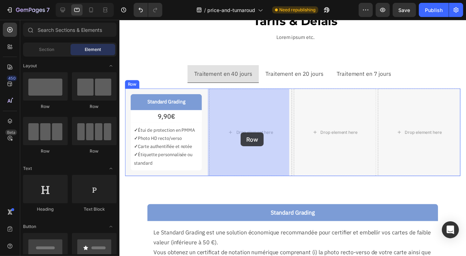
drag, startPoint x: 174, startPoint y: 112, endPoint x: 242, endPoint y: 133, distance: 71.2
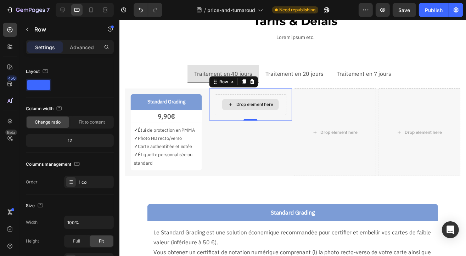
click at [284, 101] on div "Drop element here" at bounding box center [252, 105] width 72 height 21
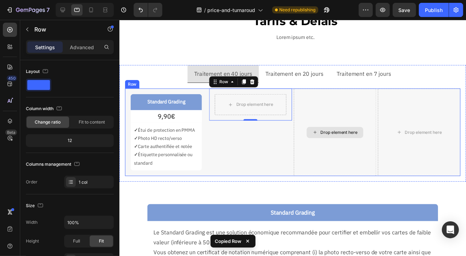
click at [335, 136] on div "Drop element here" at bounding box center [342, 135] width 38 height 6
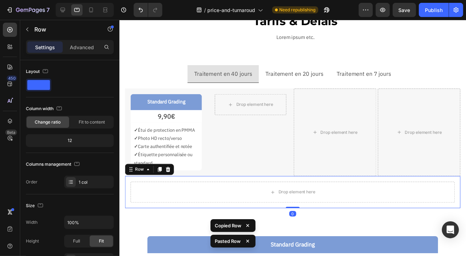
click at [170, 169] on icon at bounding box center [169, 172] width 6 height 6
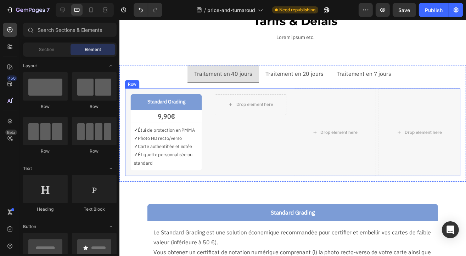
click at [207, 90] on div "Standard Grading Text Block 9,90€ Text Block ✓ Étui de protection en PMMA ✓ Pho…" at bounding box center [295, 134] width 340 height 89
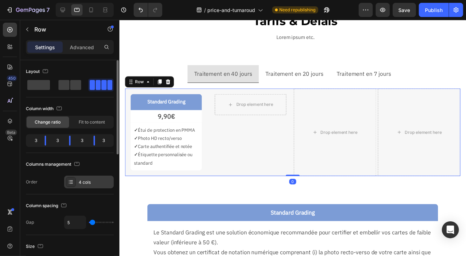
click at [85, 182] on div "4 cols" at bounding box center [95, 182] width 33 height 6
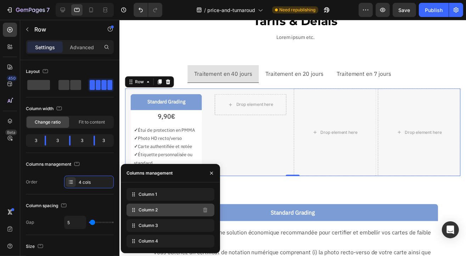
click at [191, 211] on div "Column 2" at bounding box center [171, 210] width 88 height 13
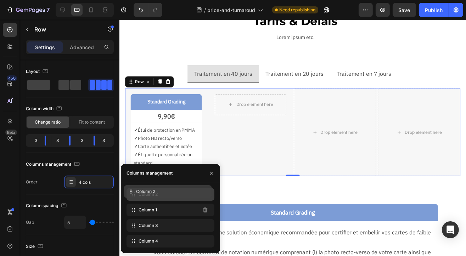
drag, startPoint x: 177, startPoint y: 210, endPoint x: 174, endPoint y: 191, distance: 18.6
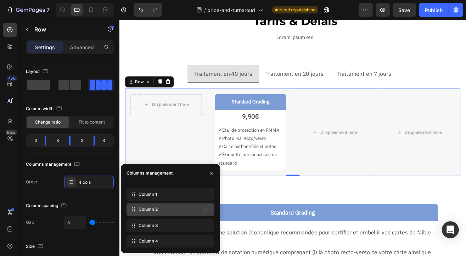
drag, startPoint x: 177, startPoint y: 194, endPoint x: 177, endPoint y: 210, distance: 16.0
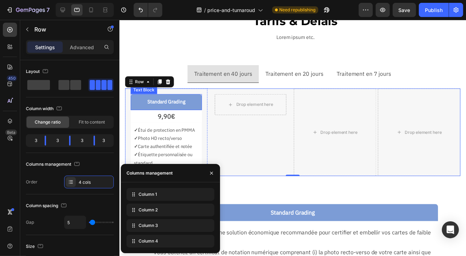
click at [198, 100] on div "Standard Grading" at bounding box center [166, 103] width 72 height 16
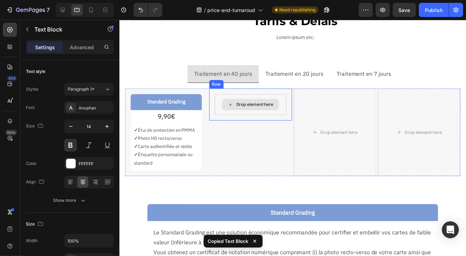
click at [241, 101] on div "Drop element here" at bounding box center [251, 105] width 57 height 11
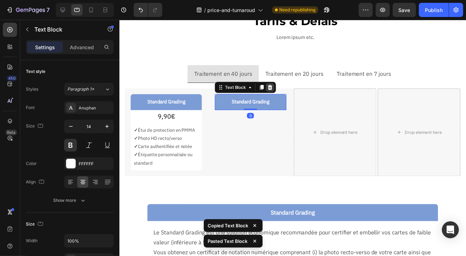
click at [272, 87] on icon at bounding box center [272, 88] width 5 height 5
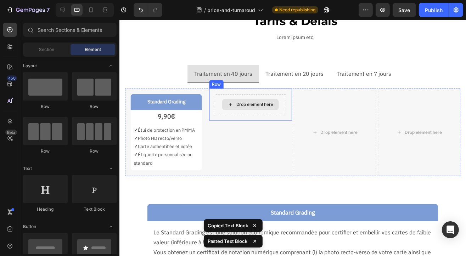
click at [275, 104] on div "Drop element here" at bounding box center [251, 105] width 57 height 11
click at [267, 97] on div "Drop element here" at bounding box center [252, 105] width 72 height 21
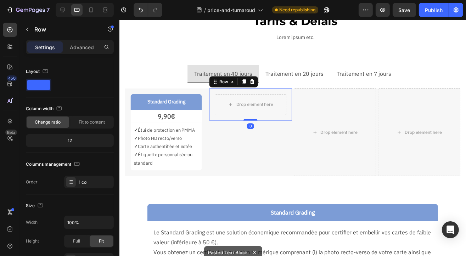
click at [251, 85] on icon at bounding box center [254, 83] width 6 height 6
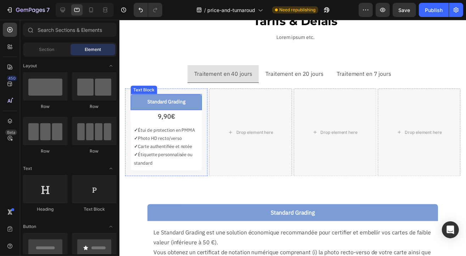
click at [191, 99] on p "Standard Grading" at bounding box center [166, 103] width 65 height 9
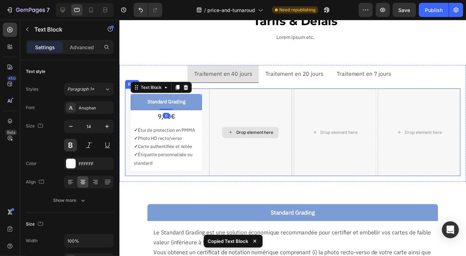
click at [250, 96] on div "Drop element here" at bounding box center [252, 134] width 84 height 89
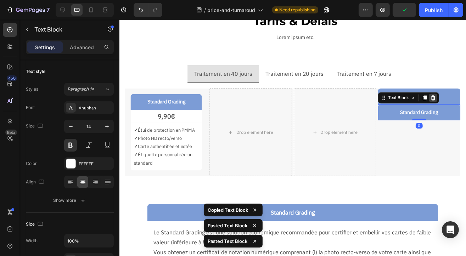
click at [435, 99] on icon at bounding box center [438, 99] width 6 height 6
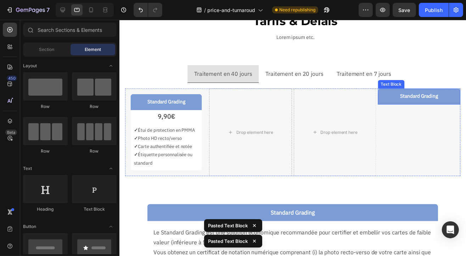
click at [388, 96] on p "Standard Grading" at bounding box center [423, 97] width 77 height 9
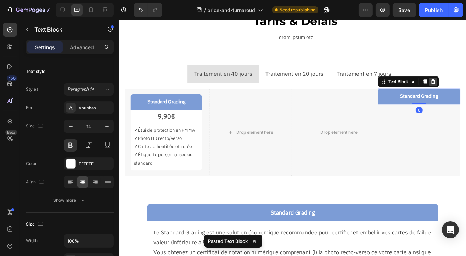
click at [435, 85] on icon at bounding box center [438, 83] width 6 height 6
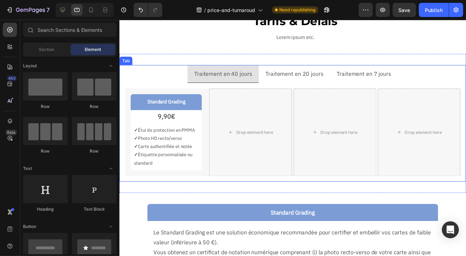
click at [230, 72] on p "Traitement en 40 jours" at bounding box center [224, 75] width 59 height 10
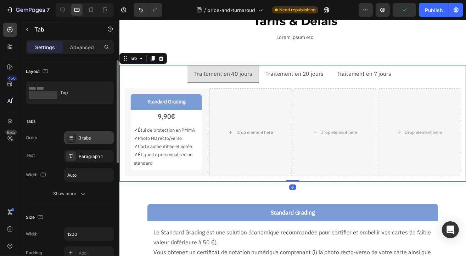
click at [89, 137] on div "3 tabs" at bounding box center [95, 138] width 33 height 6
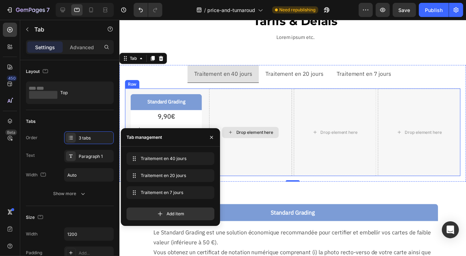
click at [248, 116] on div "Drop element here" at bounding box center [252, 134] width 84 height 89
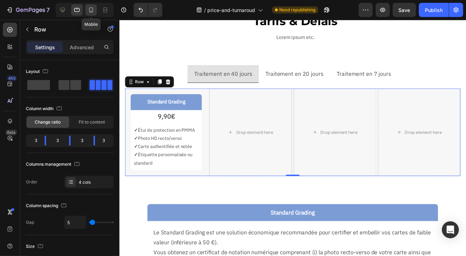
click at [92, 12] on icon at bounding box center [91, 9] width 7 height 7
type input "16"
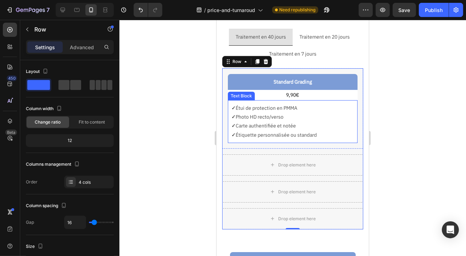
scroll to position [52, 0]
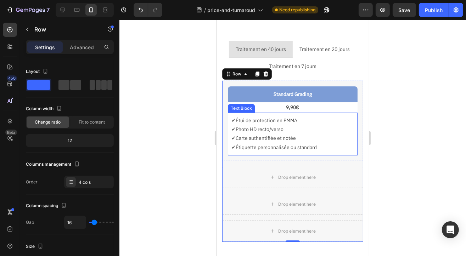
click at [267, 126] on p "✓ Photo HD recto/verso" at bounding box center [292, 129] width 123 height 9
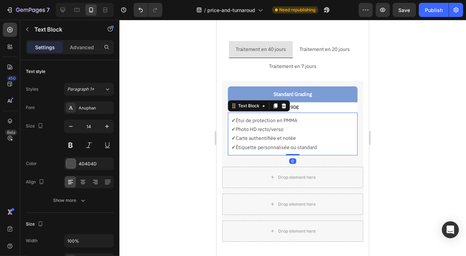
click at [175, 127] on div at bounding box center [292, 138] width 347 height 237
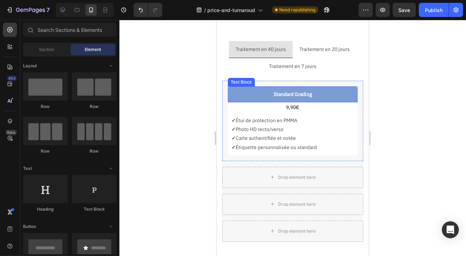
click at [307, 88] on div "Standard Grading" at bounding box center [293, 94] width 130 height 16
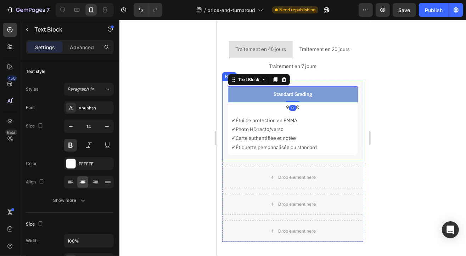
click at [327, 81] on div "Standard Grading Text Block 0 9,90€ Text Block ✓ Étui de protection en PMMA ✓ P…" at bounding box center [292, 120] width 141 height 80
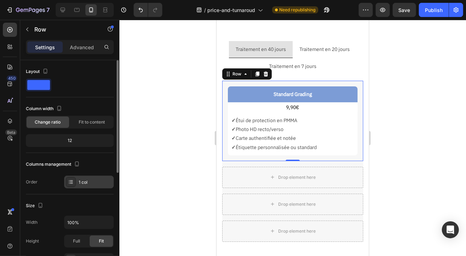
click at [84, 184] on div "1 col" at bounding box center [95, 182] width 33 height 6
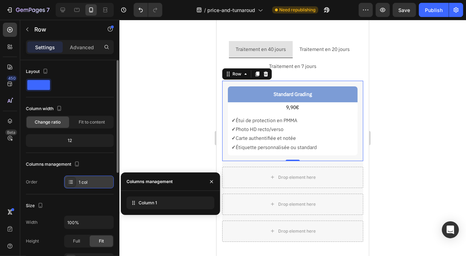
click at [84, 184] on div "1 col" at bounding box center [95, 182] width 33 height 6
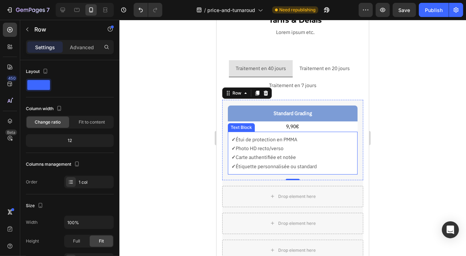
scroll to position [16, 0]
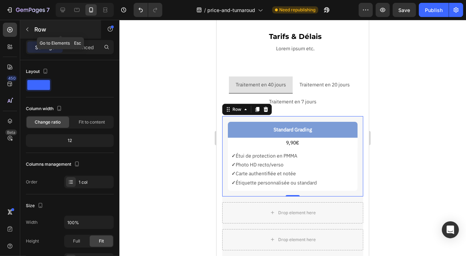
click at [26, 30] on icon "button" at bounding box center [27, 30] width 6 height 6
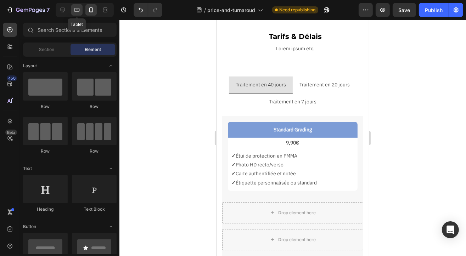
click at [77, 12] on icon at bounding box center [76, 9] width 7 height 7
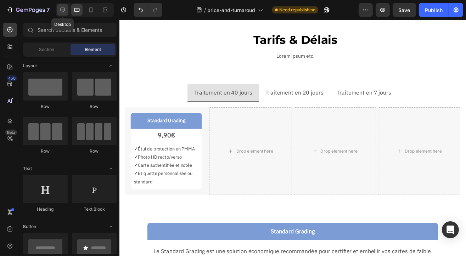
click at [66, 12] on icon at bounding box center [62, 9] width 7 height 7
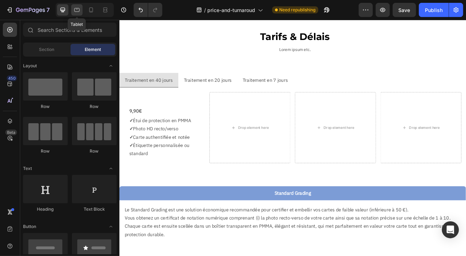
click at [75, 11] on icon at bounding box center [76, 10] width 5 height 4
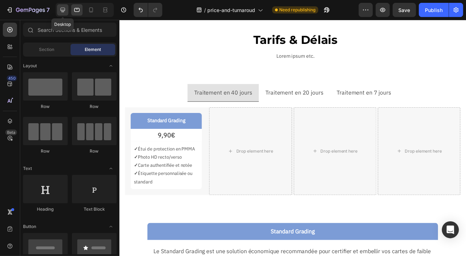
click at [61, 9] on icon at bounding box center [63, 10] width 5 height 5
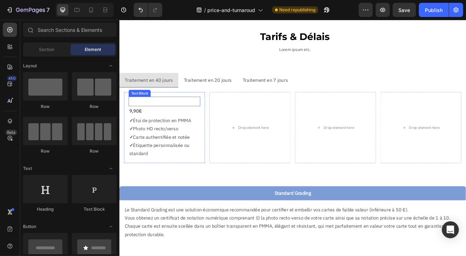
click at [174, 117] on p "Standard Grading" at bounding box center [174, 120] width 87 height 10
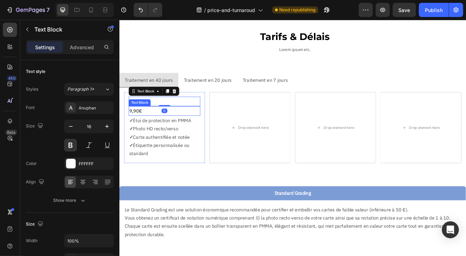
click at [145, 133] on p "9,90€" at bounding box center [174, 132] width 87 height 10
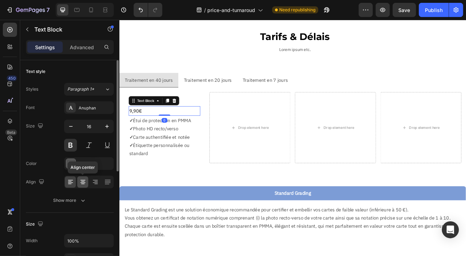
click at [82, 183] on icon at bounding box center [82, 183] width 5 height 1
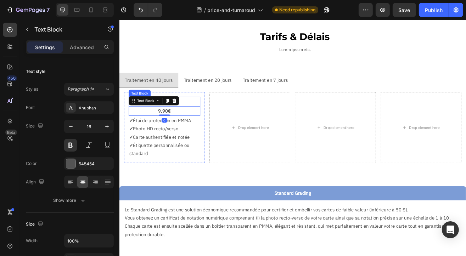
click at [210, 118] on p "Standard Grading" at bounding box center [174, 120] width 87 height 10
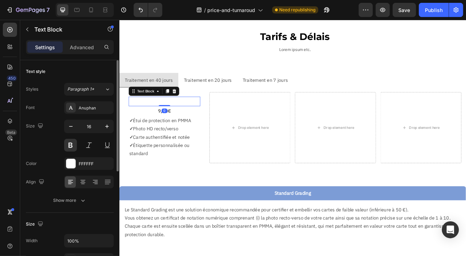
scroll to position [142, 0]
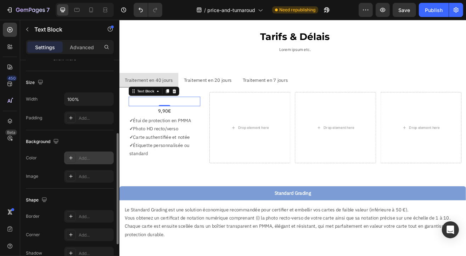
click at [92, 161] on div "Add..." at bounding box center [95, 158] width 33 height 6
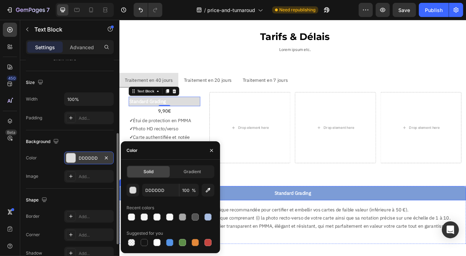
click at [296, 239] on div "Standard Grading" at bounding box center [331, 232] width 425 height 17
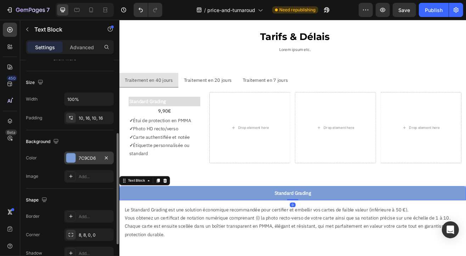
click at [89, 156] on div "7C9CD6" at bounding box center [89, 158] width 21 height 6
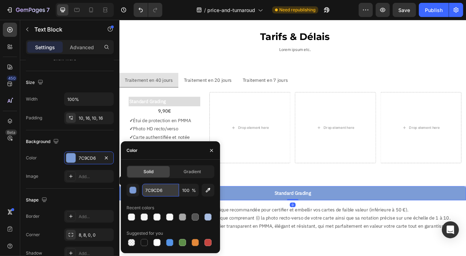
click at [163, 190] on input "7C9CD6" at bounding box center [160, 190] width 37 height 13
click at [207, 121] on p "Standard Grading" at bounding box center [174, 120] width 87 height 10
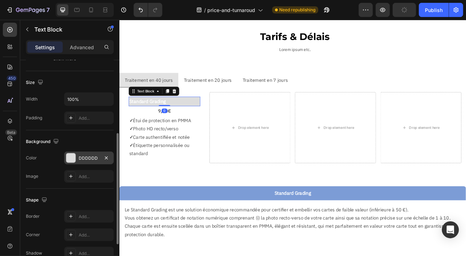
click at [85, 154] on div "DDDDDD" at bounding box center [89, 158] width 50 height 13
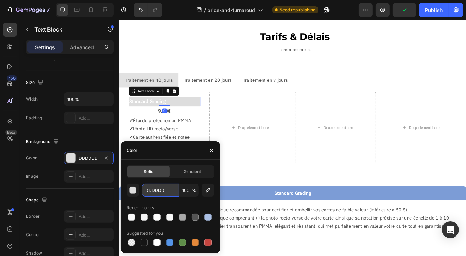
click at [157, 193] on input "DDDDDD" at bounding box center [160, 190] width 37 height 13
paste input "7C9CD6"
type input "7C9CD6"
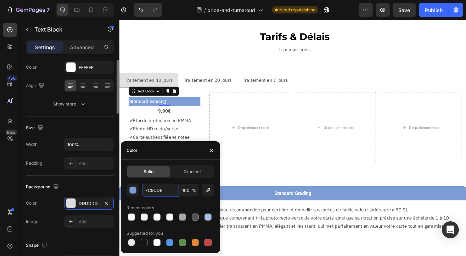
scroll to position [26, 0]
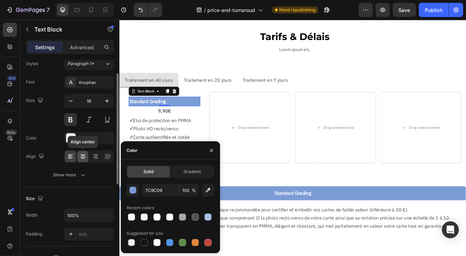
click at [80, 155] on icon at bounding box center [82, 156] width 7 height 7
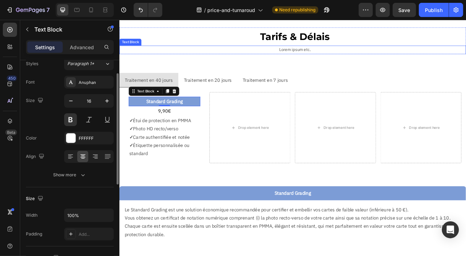
click at [173, 50] on p "Tarifs & Délais" at bounding box center [335, 40] width 418 height 21
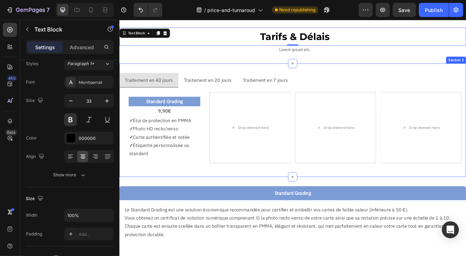
click at [257, 80] on div "Traitement en 40 jours Traitement en 20 jours Traitement en 7 jours Standard Gr…" at bounding box center [331, 143] width 425 height 139
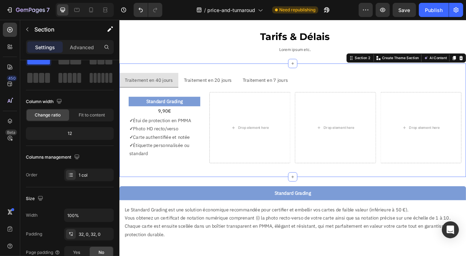
scroll to position [0, 0]
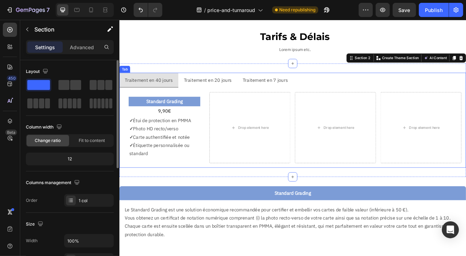
click at [234, 91] on p "Traitement en 20 jours" at bounding box center [227, 94] width 59 height 10
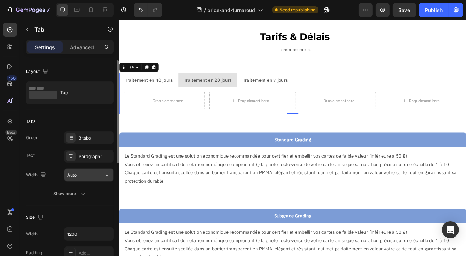
scroll to position [35, 0]
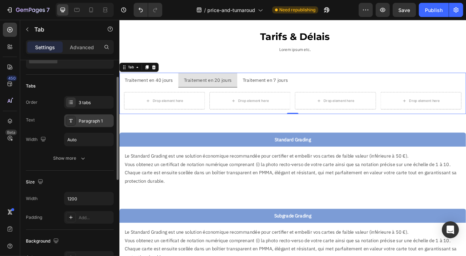
click at [94, 122] on div "Paragraph 1" at bounding box center [95, 121] width 33 height 6
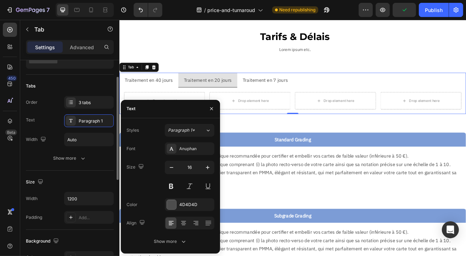
click at [51, 142] on div "Width Auto" at bounding box center [70, 139] width 88 height 13
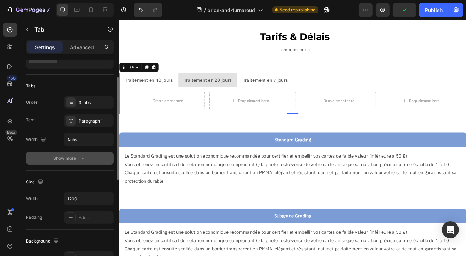
click at [65, 158] on div "Show more" at bounding box center [70, 158] width 33 height 7
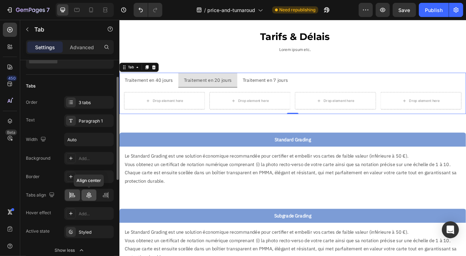
click at [90, 196] on icon at bounding box center [88, 195] width 7 height 7
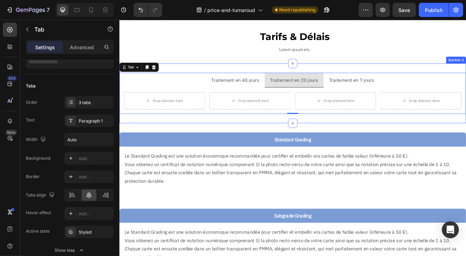
click at [245, 77] on div "Traitement en 40 jours Traitement en 20 jours Traitement en 7 jours Standard Gr…" at bounding box center [331, 111] width 425 height 74
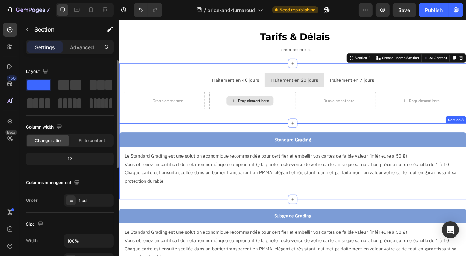
scroll to position [0, 0]
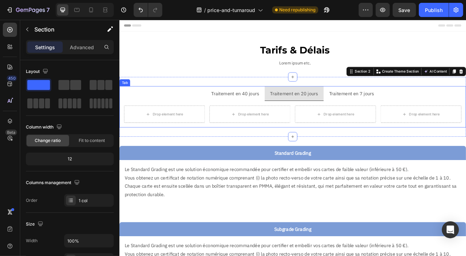
click at [265, 113] on p "Traitement en 40 jours" at bounding box center [261, 110] width 59 height 10
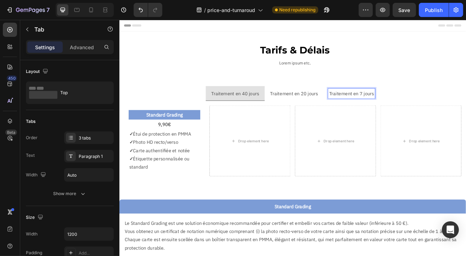
click at [395, 112] on p "Traitement en 7 jours" at bounding box center [404, 110] width 55 height 10
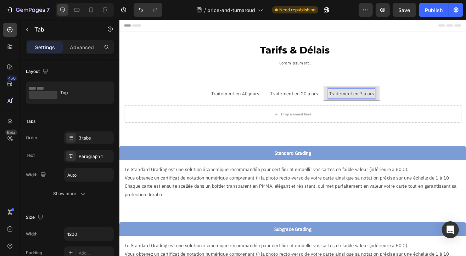
click at [336, 109] on p "Traitement en 20 jours" at bounding box center [333, 110] width 59 height 10
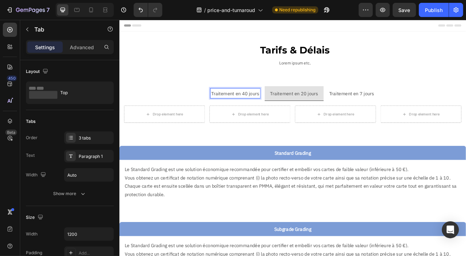
click at [257, 108] on p "Traitement en 40 jours" at bounding box center [261, 110] width 59 height 10
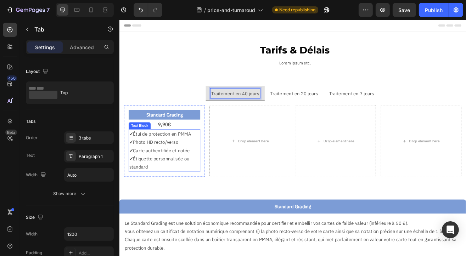
click at [177, 167] on p "✓ Photo HD recto/verso" at bounding box center [174, 170] width 87 height 10
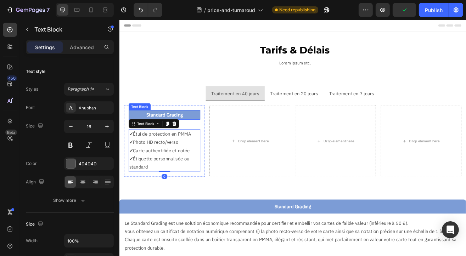
click at [207, 135] on p "Standard Grading" at bounding box center [174, 137] width 87 height 10
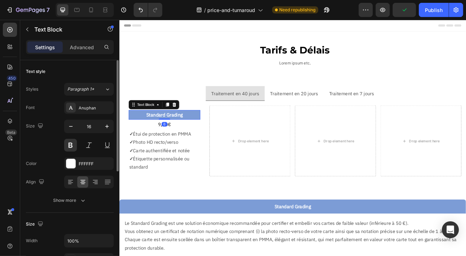
scroll to position [71, 0]
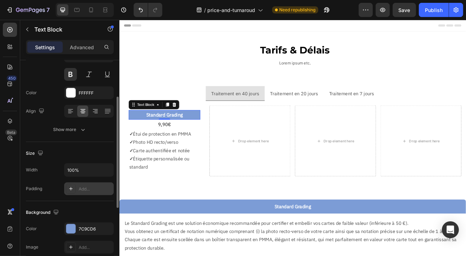
click at [86, 187] on div "Add..." at bounding box center [95, 189] width 33 height 6
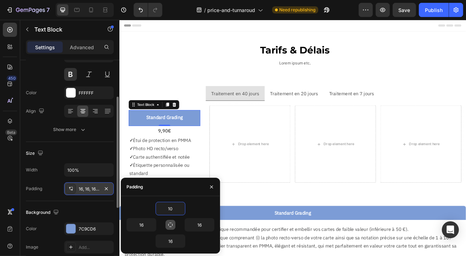
type input "10"
click at [168, 226] on icon "button" at bounding box center [171, 225] width 6 height 6
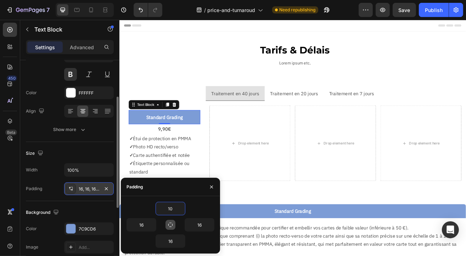
type input "10"
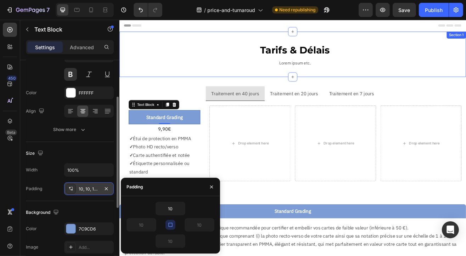
click at [169, 87] on div "Tarifs & Délais Text Block Lorem ipsum etc. Text Block Row Section 1" at bounding box center [331, 62] width 425 height 56
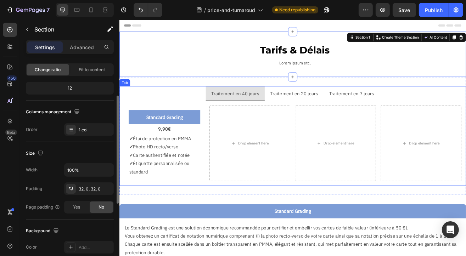
scroll to position [0, 0]
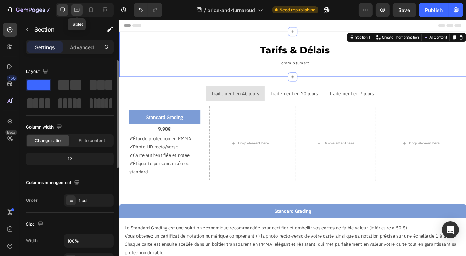
click at [76, 11] on icon at bounding box center [76, 9] width 7 height 7
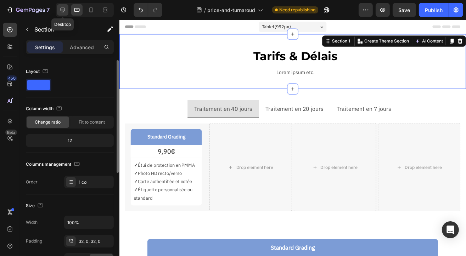
click at [65, 13] on icon at bounding box center [62, 9] width 7 height 7
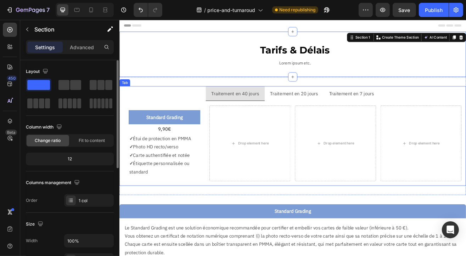
click at [199, 110] on ul "Traitement en 40 jours Traitement en 20 jours Traitement en 7 jours" at bounding box center [331, 110] width 425 height 18
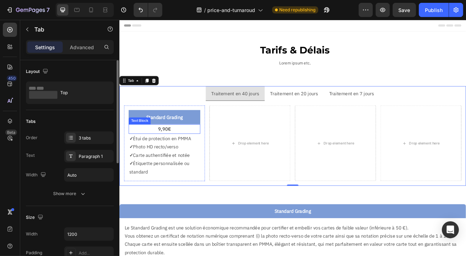
click at [202, 155] on p "9,90€" at bounding box center [174, 154] width 87 height 10
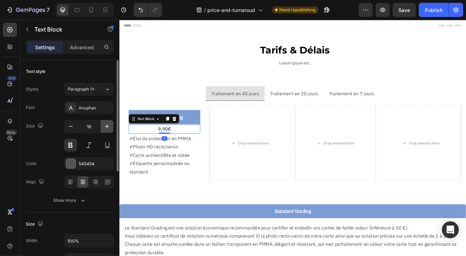
click at [108, 128] on icon "button" at bounding box center [107, 126] width 7 height 7
click at [108, 129] on icon "button" at bounding box center [107, 126] width 7 height 7
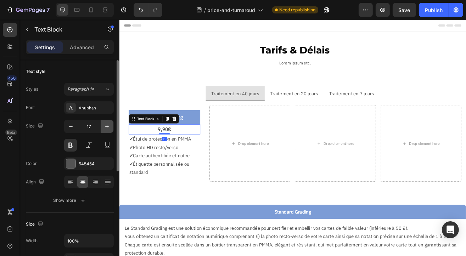
type input "18"
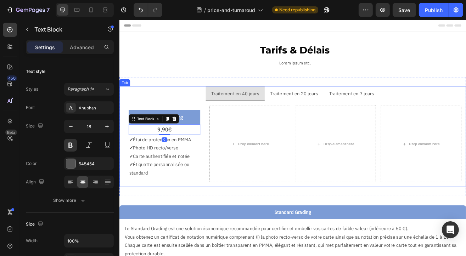
click at [178, 99] on div "Traitement en 40 jours Traitement en 20 jours Traitement en 7 jours Standard Gr…" at bounding box center [331, 163] width 425 height 146
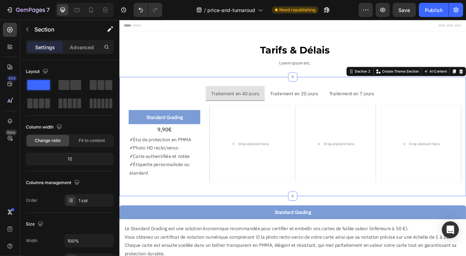
click at [207, 94] on div "Traitement en 40 jours Traitement en 20 jours Traitement en 7 jours Standard Gr…" at bounding box center [331, 163] width 425 height 146
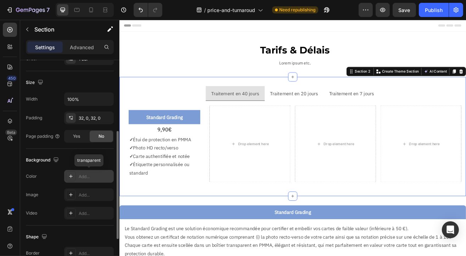
click at [96, 177] on div "Add..." at bounding box center [95, 177] width 33 height 6
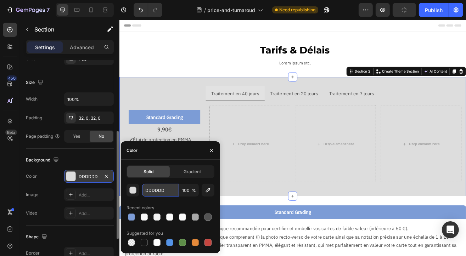
click at [156, 192] on input "DDDDDD" at bounding box center [160, 190] width 37 height 13
click at [137, 196] on button "button" at bounding box center [133, 190] width 13 height 13
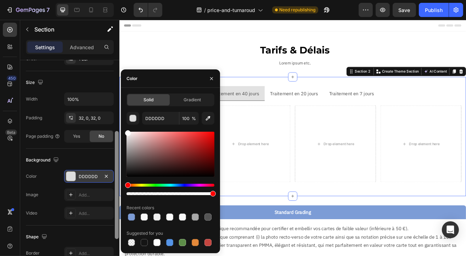
drag, startPoint x: 128, startPoint y: 140, endPoint x: 118, endPoint y: 117, distance: 24.9
click at [119, 119] on div "450 Beta Sections(18) Elements(83) Section Element Hero Section Product Detail …" at bounding box center [59, 138] width 119 height 237
click at [127, 133] on div at bounding box center [128, 135] width 6 height 6
type input "FCFCFC"
drag, startPoint x: 129, startPoint y: 135, endPoint x: 126, endPoint y: 132, distance: 4.5
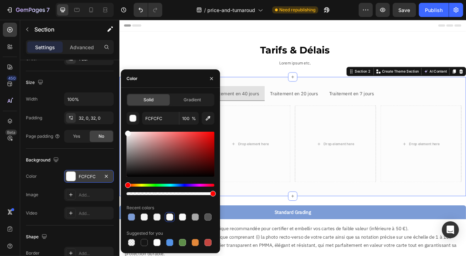
click at [126, 132] on div at bounding box center [128, 134] width 6 height 6
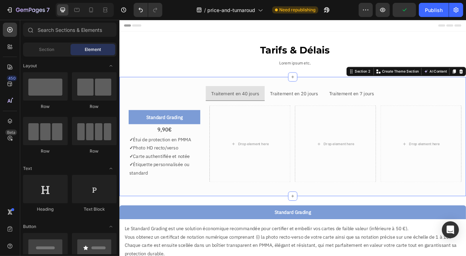
click at [176, 30] on div "Header" at bounding box center [332, 27] width 414 height 14
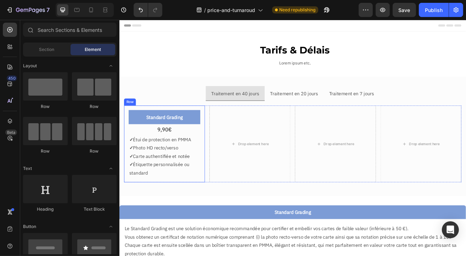
click at [215, 128] on div "Standard Grading Text Block 9,90€ Text Block ✓ Étui de protection en PMMA ✓ Pho…" at bounding box center [174, 172] width 99 height 94
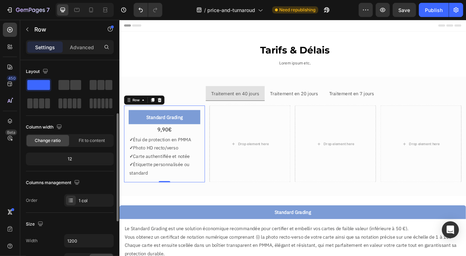
scroll to position [71, 0]
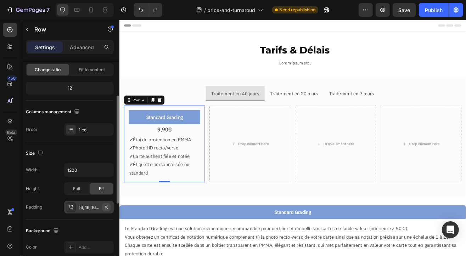
click at [106, 205] on icon "button" at bounding box center [107, 208] width 6 height 6
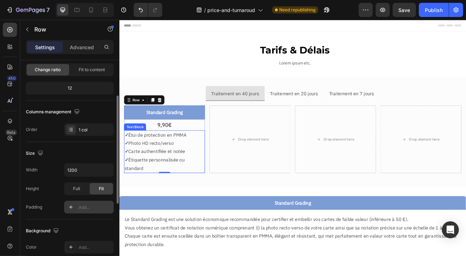
drag, startPoint x: 138, startPoint y: 175, endPoint x: 135, endPoint y: 174, distance: 3.7
click at [138, 176] on p "✓ Photo HD recto/verso" at bounding box center [175, 171] width 98 height 10
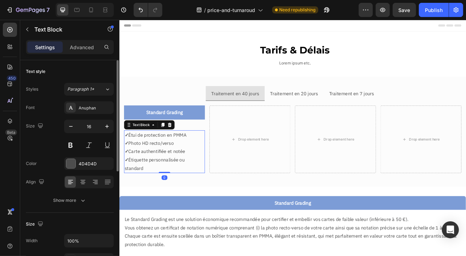
scroll to position [106, 0]
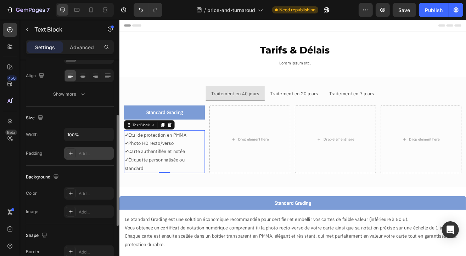
click at [86, 151] on div "Add..." at bounding box center [95, 154] width 33 height 6
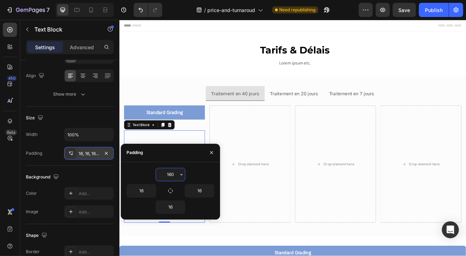
drag, startPoint x: 173, startPoint y: 175, endPoint x: 126, endPoint y: 174, distance: 47.9
click at [130, 174] on div "160" at bounding box center [171, 174] width 88 height 13
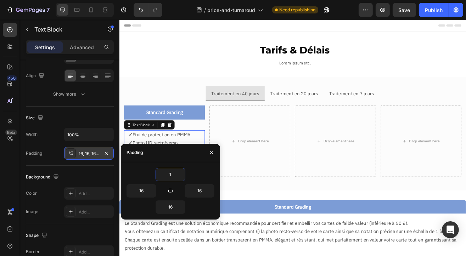
type input "10"
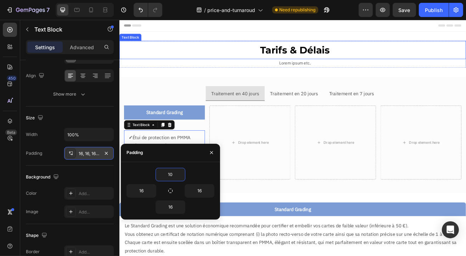
click at [207, 66] on p "Tarifs & Délais" at bounding box center [335, 56] width 418 height 21
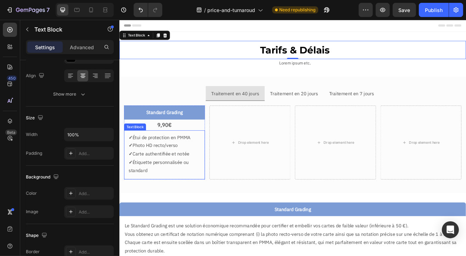
click at [218, 161] on div "✓ Étui de protection en PMMA ✓ Photo HD recto/verso ✓ Carte authentifiée et not…" at bounding box center [174, 186] width 99 height 60
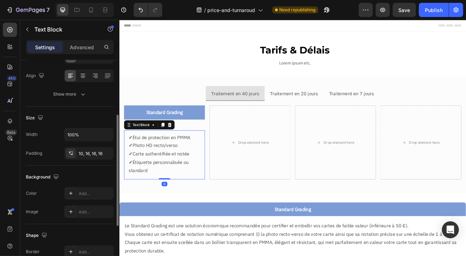
scroll to position [142, 0]
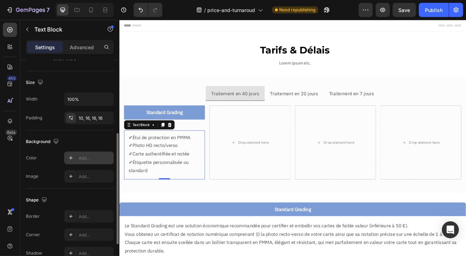
click at [90, 159] on div "Add..." at bounding box center [95, 158] width 33 height 6
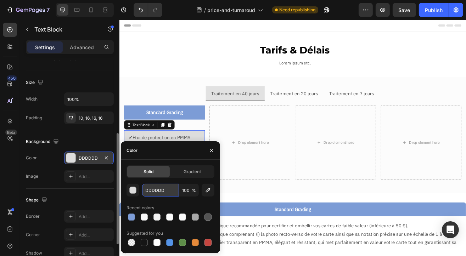
click at [166, 191] on input "DDDDDD" at bounding box center [160, 190] width 37 height 13
type input "FFFFFF"
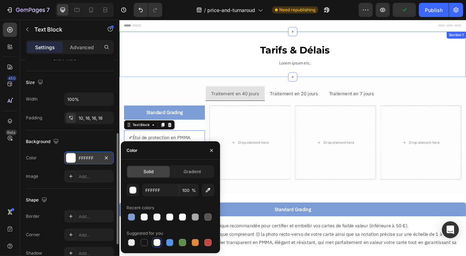
click at [170, 80] on div "Tarifs & Délais Text Block Lorem ipsum etc. Text Block Row Section 1" at bounding box center [331, 62] width 425 height 56
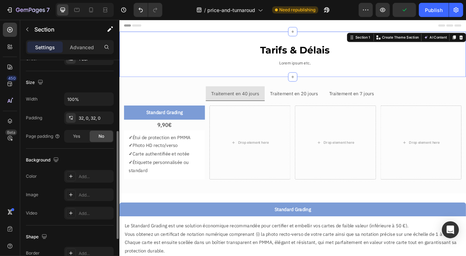
scroll to position [0, 0]
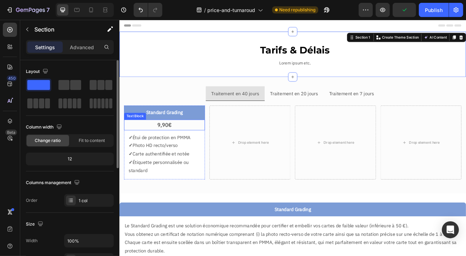
click at [202, 147] on p "9,90€" at bounding box center [175, 148] width 98 height 11
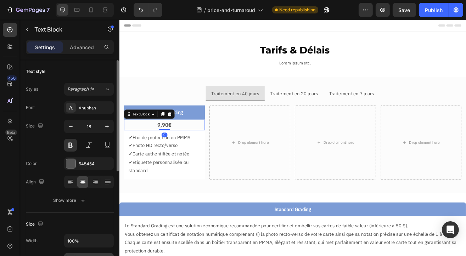
scroll to position [71, 0]
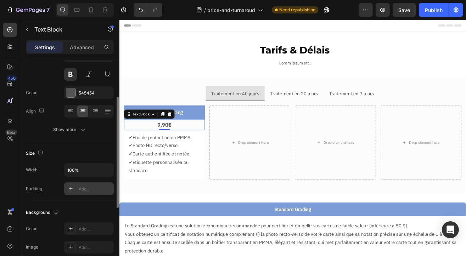
click at [89, 190] on div "Add..." at bounding box center [95, 189] width 33 height 6
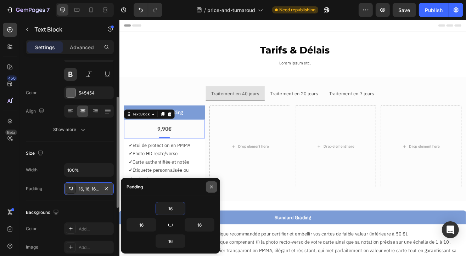
click at [212, 188] on icon "button" at bounding box center [212, 187] width 6 height 6
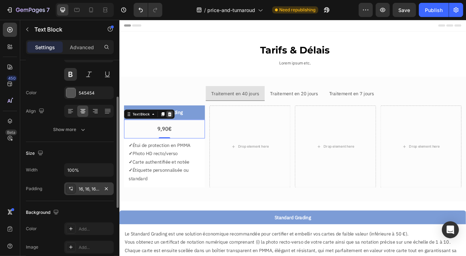
click at [182, 138] on div at bounding box center [181, 136] width 9 height 9
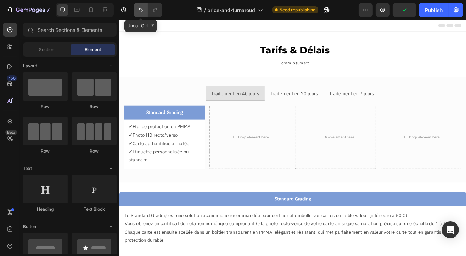
click at [144, 7] on icon "Undo/Redo" at bounding box center [140, 9] width 7 height 7
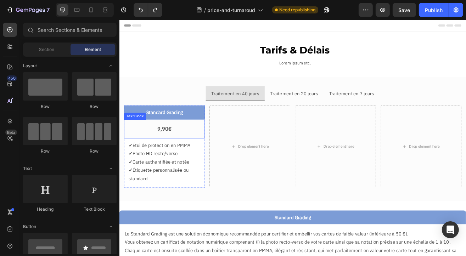
click at [179, 151] on p "9,90€" at bounding box center [174, 153] width 88 height 11
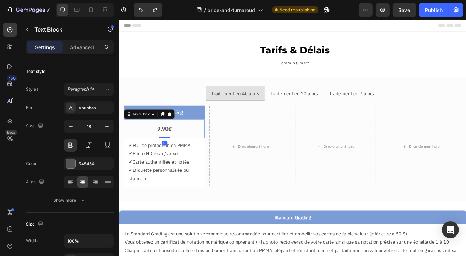
scroll to position [142, 0]
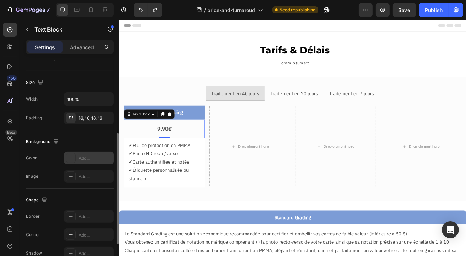
click at [93, 156] on div "Add..." at bounding box center [95, 158] width 33 height 6
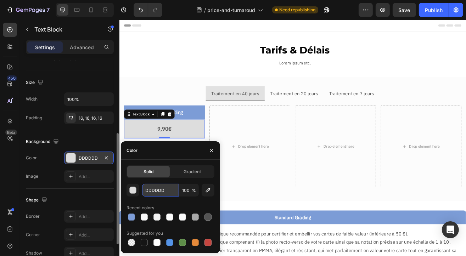
click at [152, 193] on input "DDDDDD" at bounding box center [160, 190] width 37 height 13
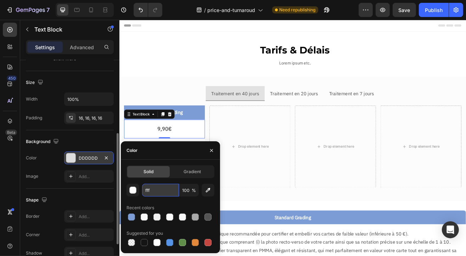
type input "FFFFFF"
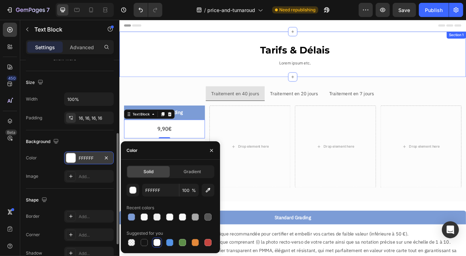
click at [169, 82] on div "Tarifs & Délais Text Block Lorem ipsum etc. Text Block Row Section 1" at bounding box center [331, 62] width 425 height 56
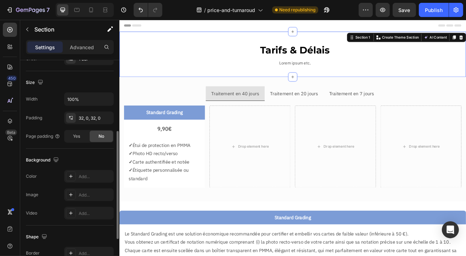
scroll to position [0, 0]
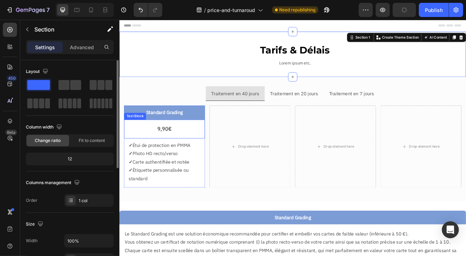
click at [181, 161] on div "9,90€" at bounding box center [174, 154] width 99 height 23
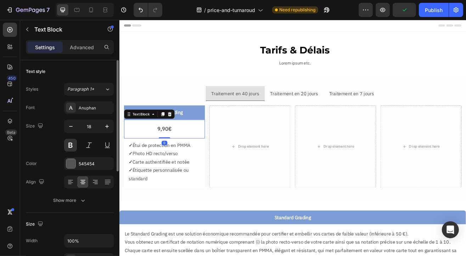
scroll to position [142, 0]
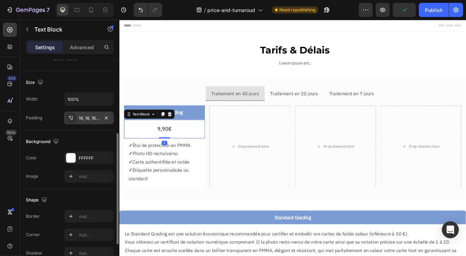
click at [89, 112] on div "16, 16, 16, 16" at bounding box center [89, 118] width 50 height 13
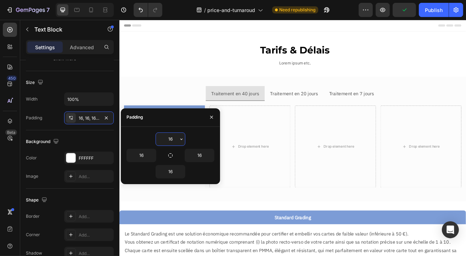
click at [168, 136] on input "16" at bounding box center [170, 139] width 29 height 13
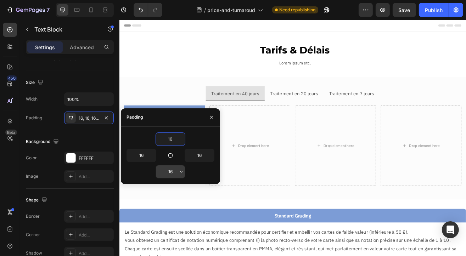
type input "10"
click at [176, 171] on input "16" at bounding box center [170, 172] width 29 height 13
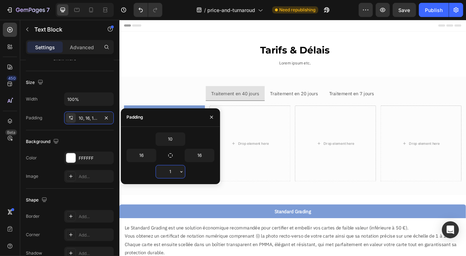
type input "10"
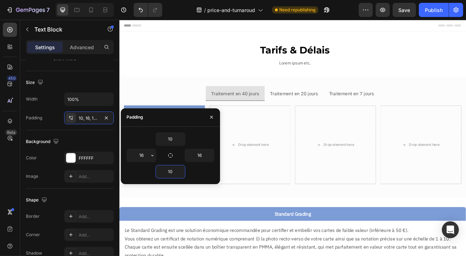
click at [173, 85] on div "Tarifs & Délais Text Block Lorem ipsum etc. Text Block Row Section 1" at bounding box center [331, 62] width 425 height 56
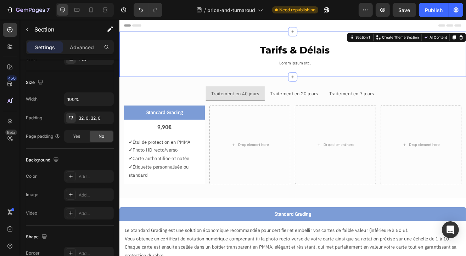
scroll to position [0, 0]
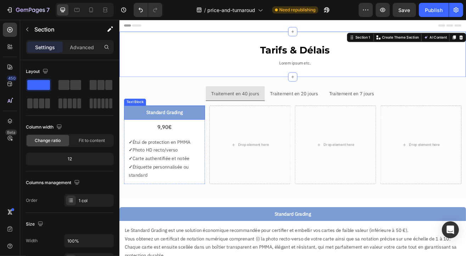
click at [216, 133] on p "Standard Grading" at bounding box center [174, 134] width 92 height 10
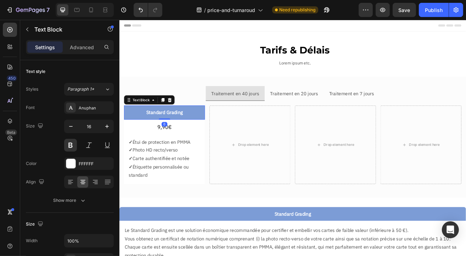
scroll to position [203, 0]
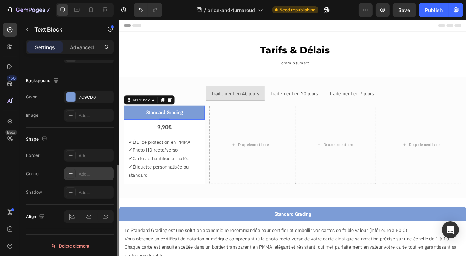
click at [93, 171] on div "Add..." at bounding box center [95, 174] width 33 height 6
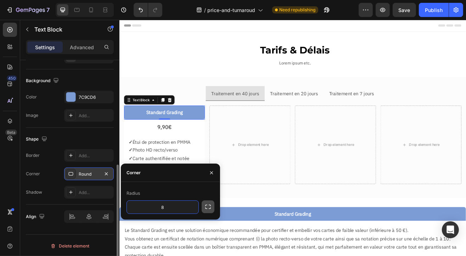
click at [204, 210] on button "button" at bounding box center [208, 207] width 13 height 13
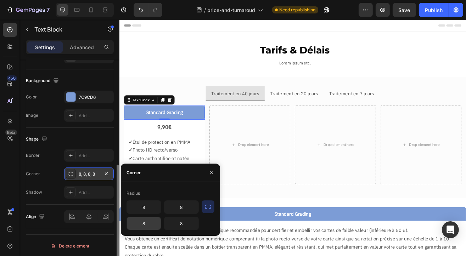
click at [141, 227] on input "8" at bounding box center [144, 223] width 34 height 13
type input "0"
click at [185, 226] on input "8" at bounding box center [182, 223] width 34 height 13
type input "0"
click at [196, 177] on p "✓ Photo HD recto/verso" at bounding box center [174, 180] width 88 height 10
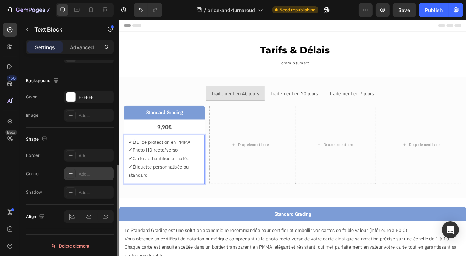
click at [88, 169] on div "Add..." at bounding box center [89, 174] width 50 height 13
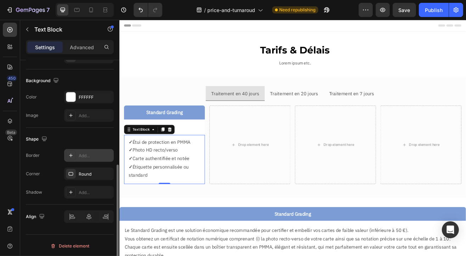
click at [84, 158] on div "Add..." at bounding box center [89, 155] width 50 height 13
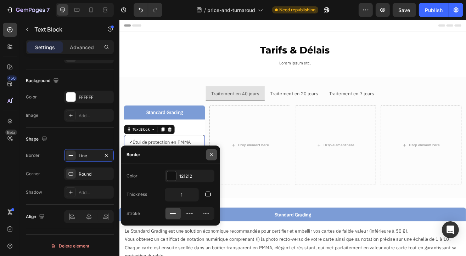
click at [211, 155] on icon "button" at bounding box center [211, 155] width 3 height 3
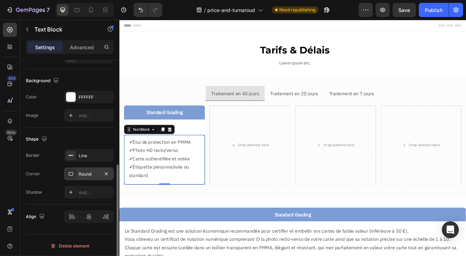
click at [90, 173] on div "Round" at bounding box center [89, 174] width 21 height 6
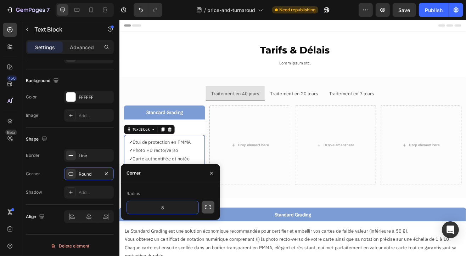
click at [206, 208] on icon "button" at bounding box center [208, 207] width 7 height 7
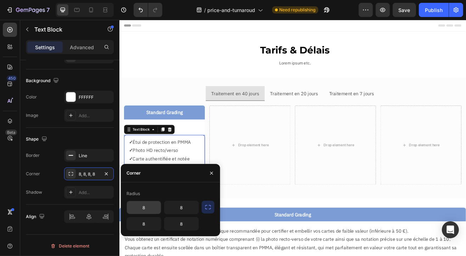
click at [150, 213] on input "8" at bounding box center [144, 207] width 34 height 13
drag, startPoint x: 149, startPoint y: 210, endPoint x: 102, endPoint y: 213, distance: 47.3
click at [104, 214] on div "450 Beta Sections(18) Elements(83) Section Element Hero Section Product Detail …" at bounding box center [59, 138] width 119 height 237
type input "0"
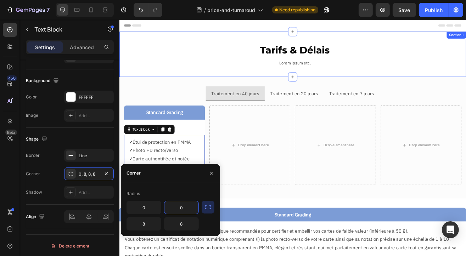
click at [176, 84] on div "Tarifs & Délais Text Block Lorem ipsum etc. Text Block Row Section 1" at bounding box center [331, 62] width 425 height 56
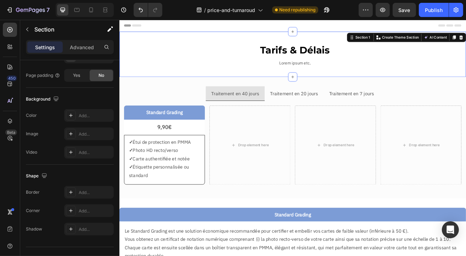
scroll to position [0, 0]
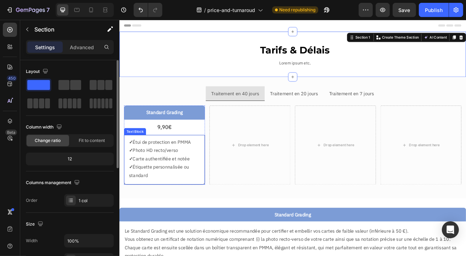
click at [206, 191] on p "✓ Carte authentifiée et notée" at bounding box center [174, 190] width 87 height 10
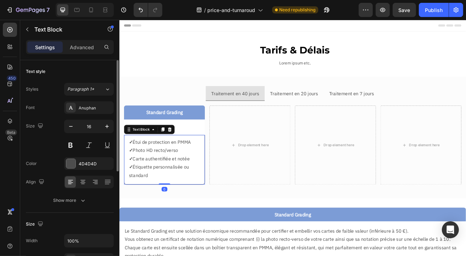
scroll to position [142, 0]
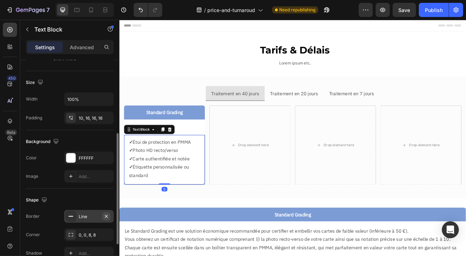
click at [108, 216] on icon "button" at bounding box center [107, 217] width 6 height 6
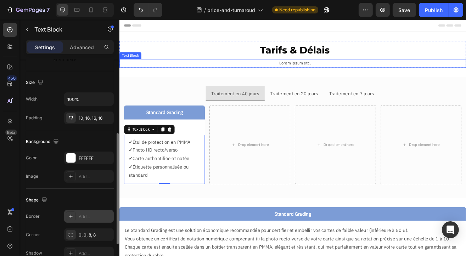
click at [182, 68] on div "Lorem ipsum etc." at bounding box center [335, 73] width 420 height 10
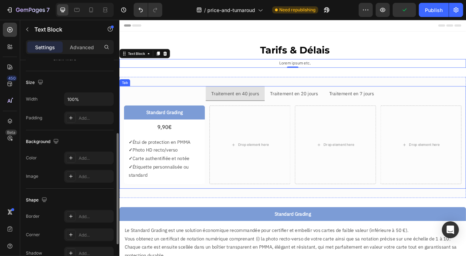
click at [261, 109] on p "Traitement en 40 jours" at bounding box center [261, 110] width 59 height 10
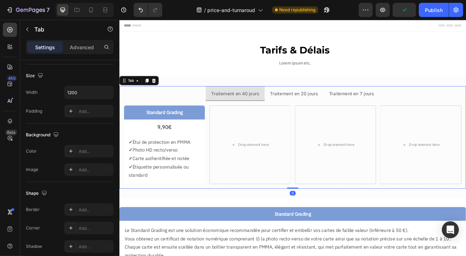
scroll to position [0, 0]
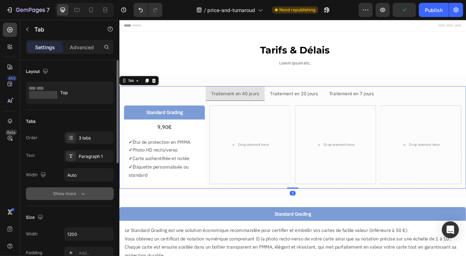
click at [74, 197] on button "Show more" at bounding box center [70, 194] width 88 height 13
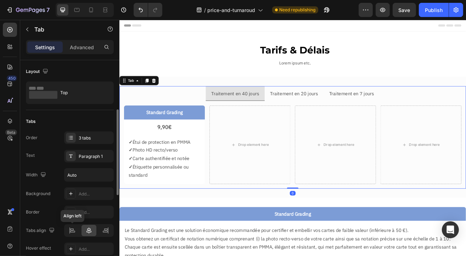
scroll to position [71, 0]
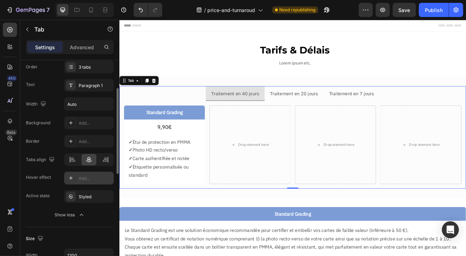
click at [85, 177] on div "Add..." at bounding box center [95, 179] width 33 height 6
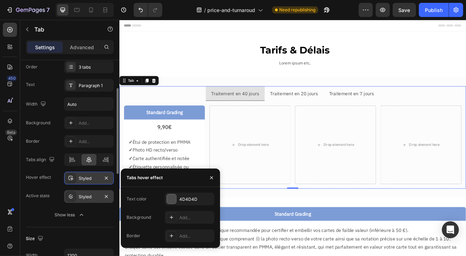
click at [80, 199] on div "Styled" at bounding box center [89, 197] width 21 height 6
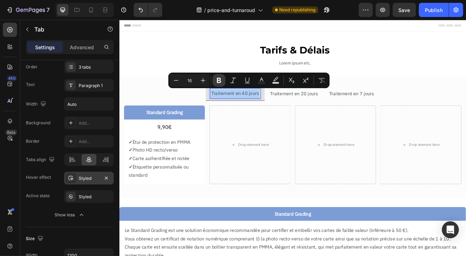
drag, startPoint x: 138, startPoint y: 90, endPoint x: 218, endPoint y: 82, distance: 80.6
click at [218, 82] on icon "Editor contextual toolbar" at bounding box center [219, 80] width 4 height 5
click at [244, 149] on div "Drop element here" at bounding box center [279, 173] width 99 height 96
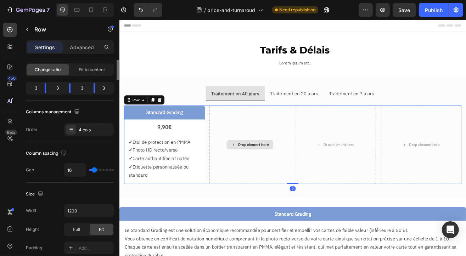
scroll to position [0, 0]
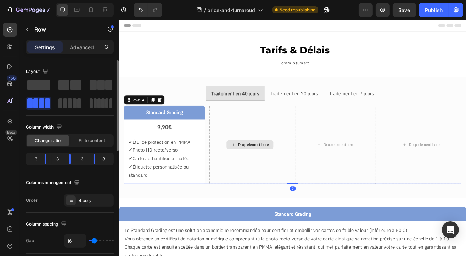
click at [194, 96] on div "Traitement en 40 jours Traitement en 20 jours Traitement en 7 jours Standard Gr…" at bounding box center [331, 164] width 425 height 149
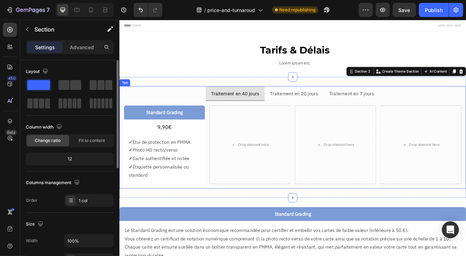
click at [317, 107] on p "Traitement en 20 jours" at bounding box center [333, 110] width 59 height 10
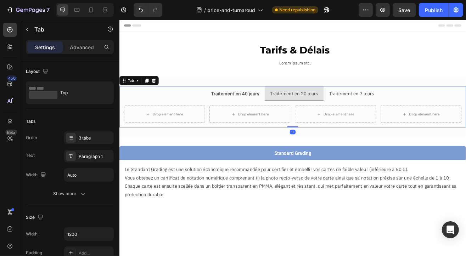
click at [259, 115] on div "Traitement en 40 jours" at bounding box center [261, 110] width 61 height 12
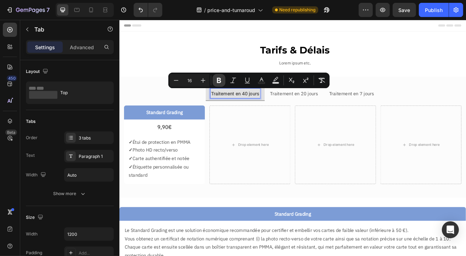
drag, startPoint x: 138, startPoint y: 91, endPoint x: 216, endPoint y: 80, distance: 78.5
click at [216, 80] on icon "Editor contextual toolbar" at bounding box center [219, 80] width 7 height 7
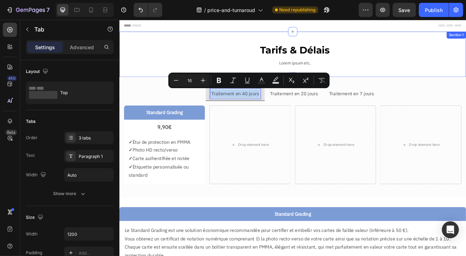
click at [227, 59] on p "Tarifs & Délais" at bounding box center [335, 56] width 418 height 21
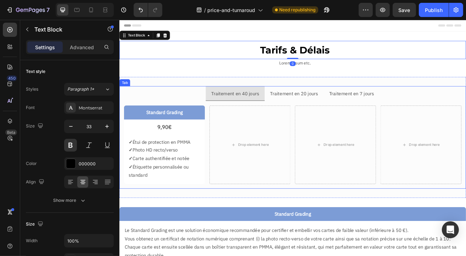
click at [256, 108] on p "Traitement en 40 jours" at bounding box center [261, 110] width 59 height 10
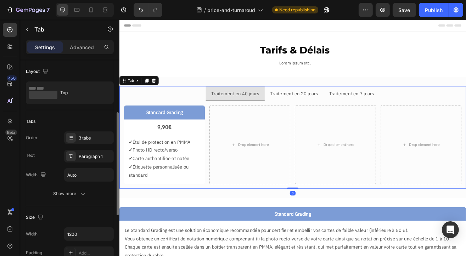
scroll to position [142, 0]
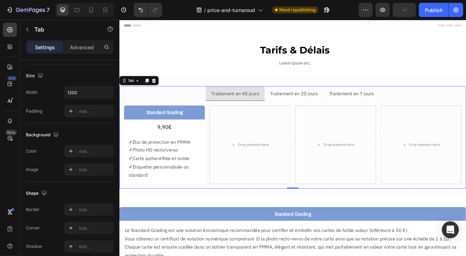
click at [290, 110] on li "Traitement en 40 jours" at bounding box center [261, 110] width 72 height 18
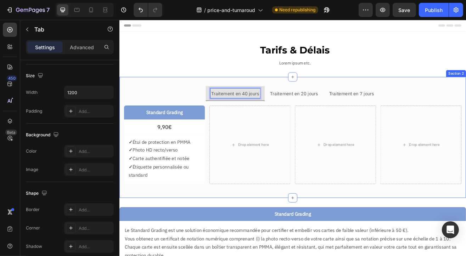
click at [211, 74] on p "Lorem ipsum etc." at bounding box center [335, 73] width 418 height 9
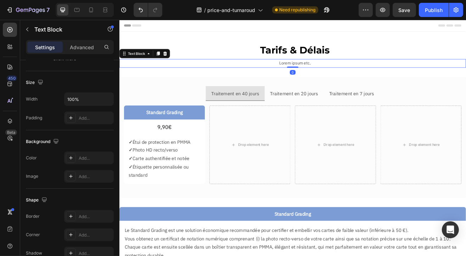
scroll to position [0, 0]
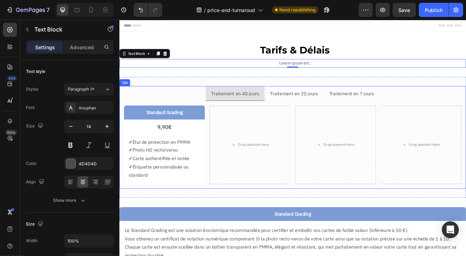
click at [256, 111] on p "Traitement en 40 jours" at bounding box center [261, 110] width 59 height 10
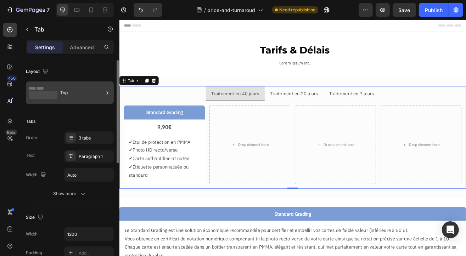
click at [102, 90] on div "Top" at bounding box center [81, 93] width 43 height 16
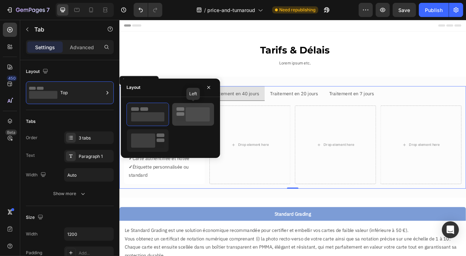
click at [184, 114] on rect at bounding box center [181, 114] width 8 height 4
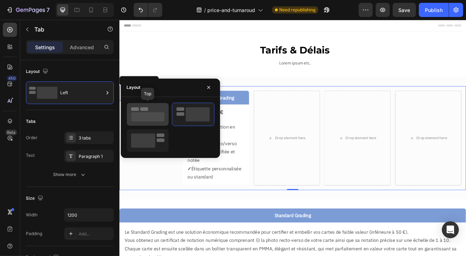
click at [148, 114] on rect at bounding box center [147, 116] width 33 height 9
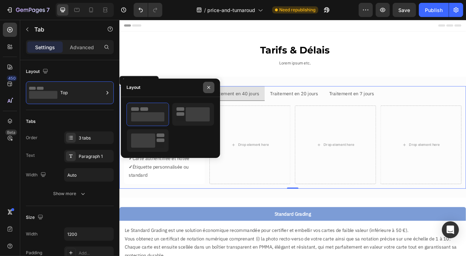
click at [210, 89] on icon "button" at bounding box center [209, 88] width 6 height 6
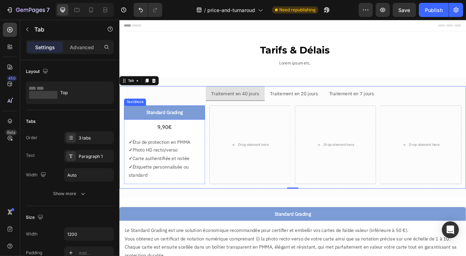
click at [211, 135] on p "Standard Grading" at bounding box center [174, 134] width 92 height 10
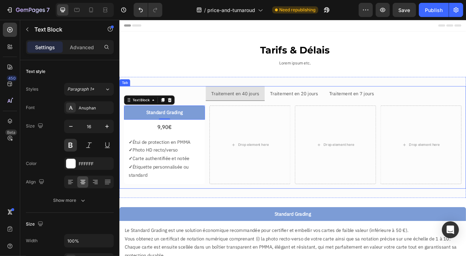
click at [268, 111] on p "Traitement en 40 jours" at bounding box center [261, 110] width 59 height 10
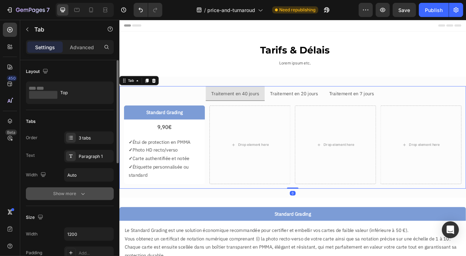
click at [77, 188] on button "Show more" at bounding box center [70, 194] width 88 height 13
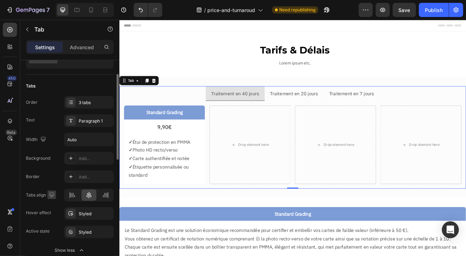
scroll to position [71, 0]
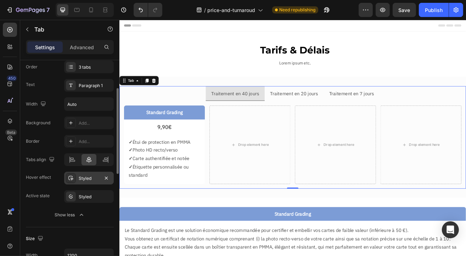
click at [91, 179] on div "Styled" at bounding box center [89, 179] width 21 height 6
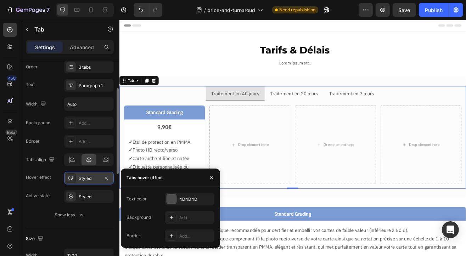
click at [91, 179] on div "Styled" at bounding box center [89, 179] width 21 height 6
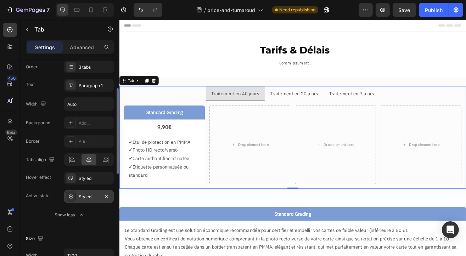
click at [92, 200] on div "Styled" at bounding box center [89, 196] width 50 height 13
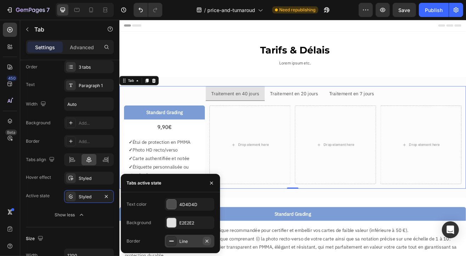
click at [208, 240] on icon "button" at bounding box center [207, 241] width 3 height 3
click at [190, 242] on div "Add..." at bounding box center [195, 242] width 33 height 6
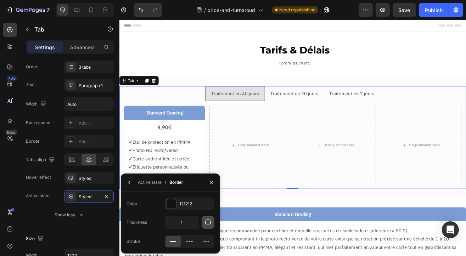
click at [211, 222] on icon "button" at bounding box center [208, 223] width 6 height 6
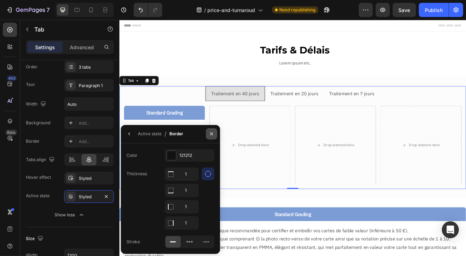
click at [215, 134] on button "button" at bounding box center [211, 133] width 11 height 11
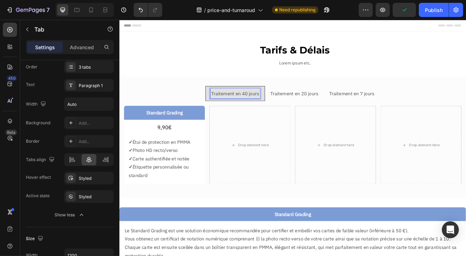
click at [298, 110] on li "Traitement en 20 jours" at bounding box center [334, 110] width 72 height 19
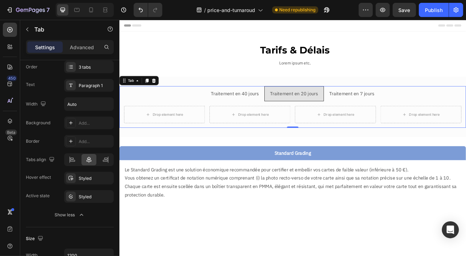
click at [291, 107] on li "Traitement en 40 jours" at bounding box center [261, 110] width 72 height 19
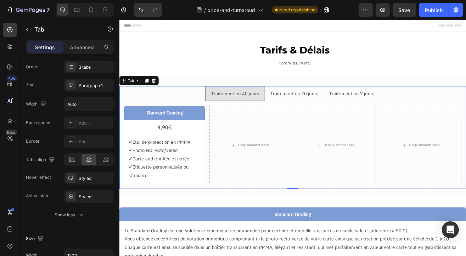
click at [295, 118] on li "Traitement en 40 jours" at bounding box center [261, 110] width 73 height 19
click at [88, 179] on div "Styled" at bounding box center [89, 179] width 21 height 6
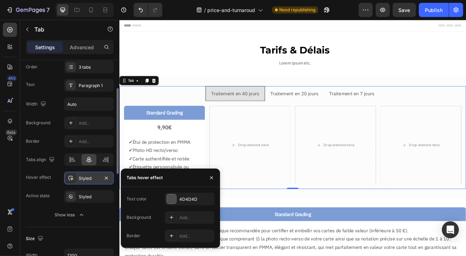
click at [88, 179] on div "Styled" at bounding box center [89, 179] width 21 height 6
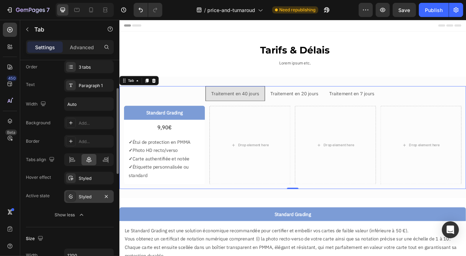
click at [89, 197] on div "Styled" at bounding box center [89, 197] width 21 height 6
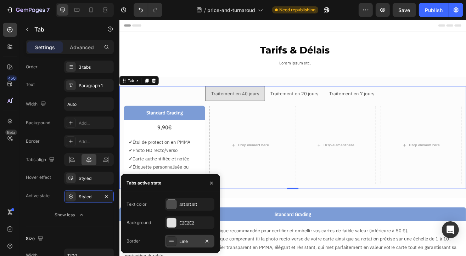
click at [197, 244] on div "Line" at bounding box center [189, 242] width 21 height 6
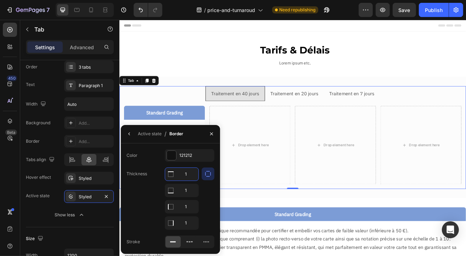
click at [189, 177] on input "1" at bounding box center [181, 174] width 33 height 13
type input "0"
click at [197, 70] on p "Lorem ipsum etc." at bounding box center [335, 73] width 418 height 9
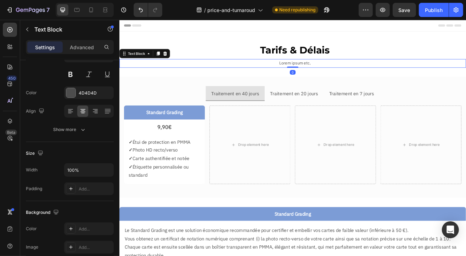
scroll to position [0, 0]
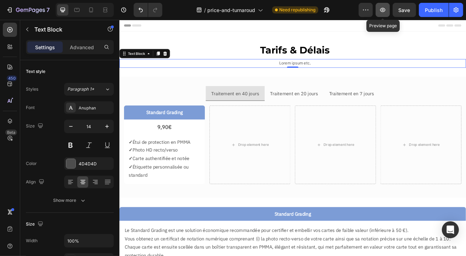
click at [383, 10] on icon "button" at bounding box center [382, 9] width 7 height 7
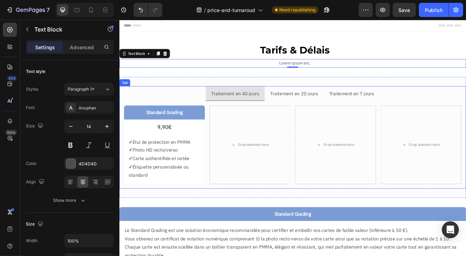
click at [282, 107] on p "Traitement en 40 jours" at bounding box center [261, 110] width 59 height 10
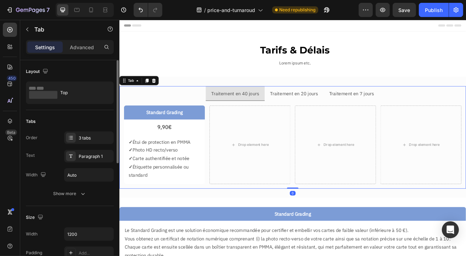
drag, startPoint x: 93, startPoint y: 50, endPoint x: 73, endPoint y: 144, distance: 96.2
click at [93, 50] on p "Advanced" at bounding box center [82, 47] width 24 height 7
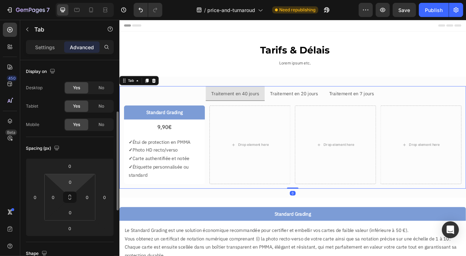
scroll to position [177, 0]
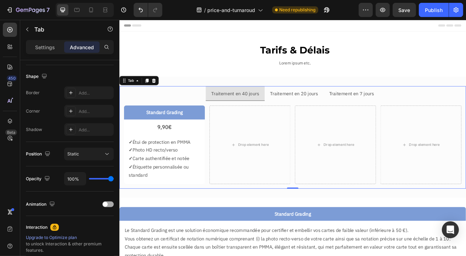
click at [106, 207] on div "Animation" at bounding box center [70, 204] width 88 height 11
click at [107, 203] on span at bounding box center [105, 204] width 5 height 5
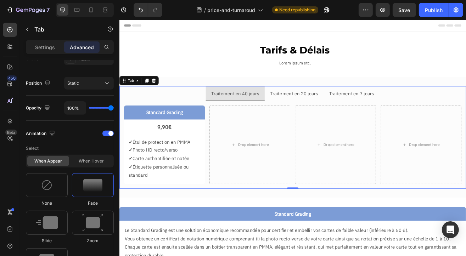
scroll to position [284, 0]
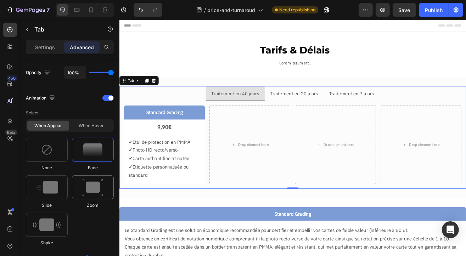
click at [89, 187] on img at bounding box center [92, 188] width 21 height 18
click at [48, 188] on img at bounding box center [47, 187] width 22 height 13
click at [37, 223] on img at bounding box center [47, 225] width 28 height 13
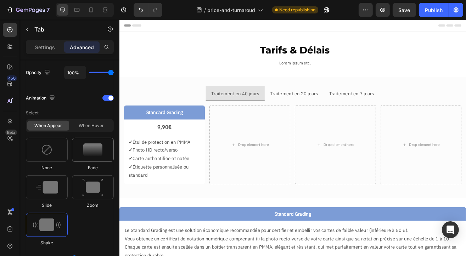
click at [87, 154] on img at bounding box center [92, 150] width 19 height 13
type input "1.7"
click at [41, 154] on img at bounding box center [46, 149] width 11 height 11
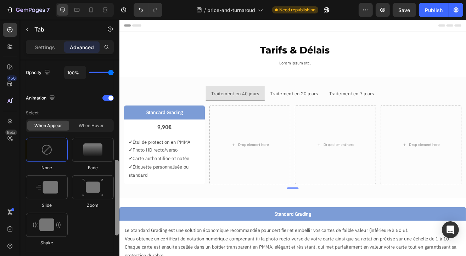
click at [114, 101] on div at bounding box center [116, 168] width 5 height 216
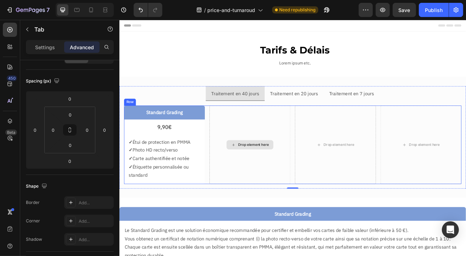
click at [265, 131] on div "Drop element here" at bounding box center [279, 173] width 99 height 96
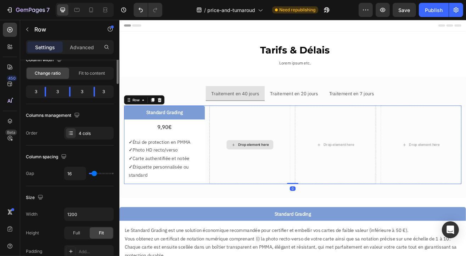
scroll to position [0, 0]
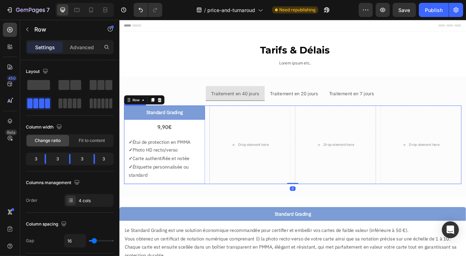
click at [179, 194] on p "✓ Carte authentifiée et notée" at bounding box center [174, 190] width 88 height 10
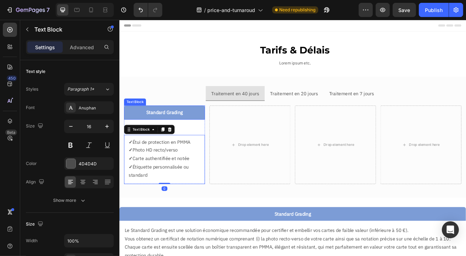
drag, startPoint x: 208, startPoint y: 132, endPoint x: 200, endPoint y: 140, distance: 11.3
click at [208, 133] on p "Standard Grading" at bounding box center [174, 134] width 92 height 10
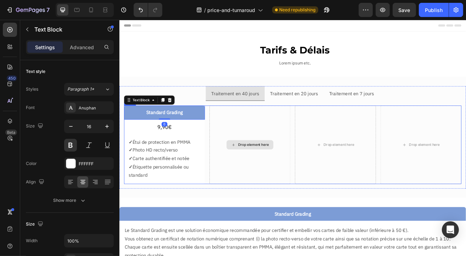
click at [260, 142] on div "Drop element here" at bounding box center [279, 173] width 99 height 96
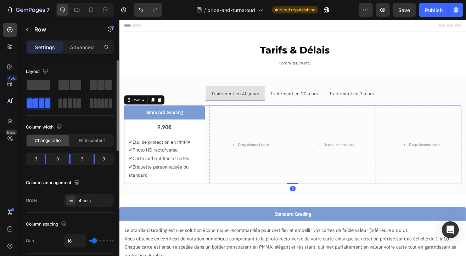
scroll to position [35, 0]
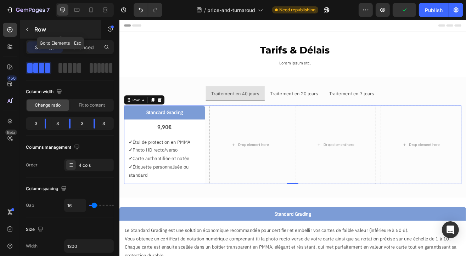
click at [29, 33] on button "button" at bounding box center [27, 29] width 11 height 11
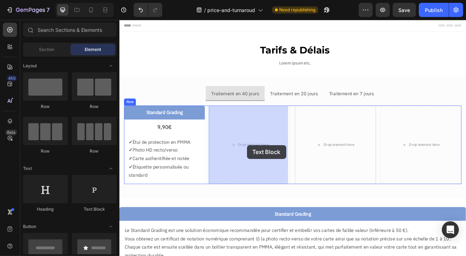
drag, startPoint x: 211, startPoint y: 213, endPoint x: 280, endPoint y: 172, distance: 80.0
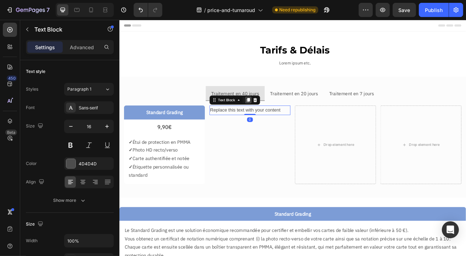
click at [278, 116] on icon at bounding box center [277, 119] width 6 height 6
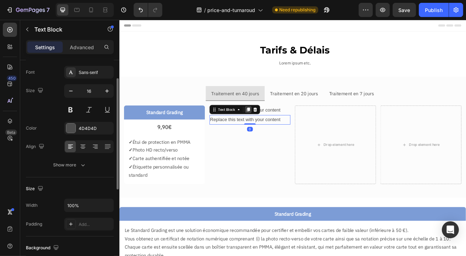
click at [278, 126] on div at bounding box center [277, 130] width 9 height 9
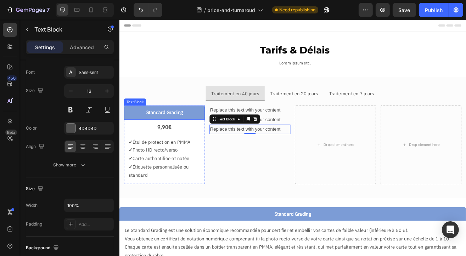
click at [179, 134] on p "Standard Grading" at bounding box center [174, 134] width 92 height 10
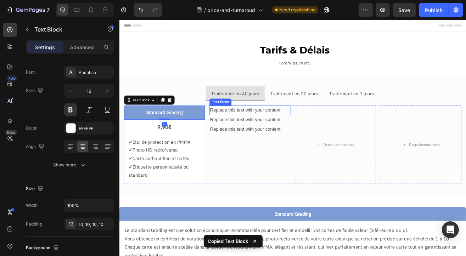
click at [283, 132] on div "Replace this text with your content" at bounding box center [279, 131] width 99 height 12
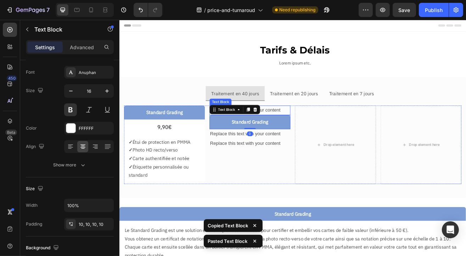
click at [306, 127] on div "Replace this text with your content" at bounding box center [279, 131] width 99 height 12
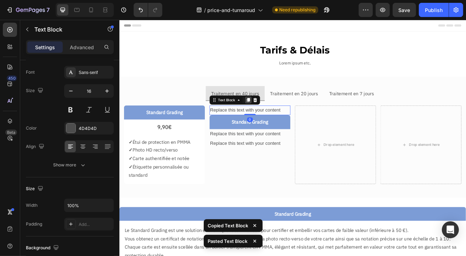
click at [274, 119] on icon at bounding box center [277, 119] width 6 height 6
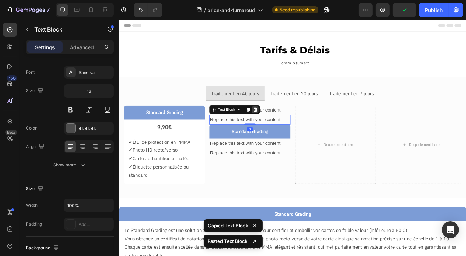
click at [283, 131] on icon at bounding box center [286, 130] width 6 height 6
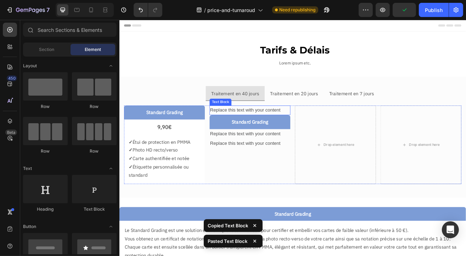
click at [283, 128] on div "Replace this text with your content" at bounding box center [279, 131] width 99 height 12
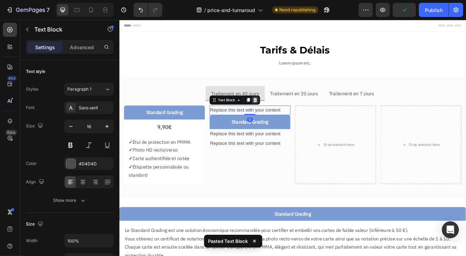
click at [286, 121] on div at bounding box center [286, 118] width 9 height 9
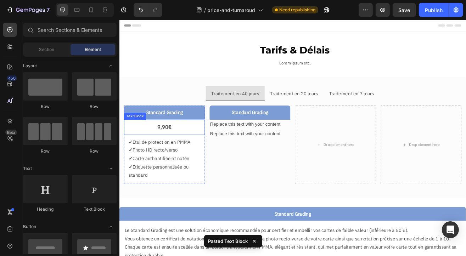
click at [178, 153] on p "9,90€" at bounding box center [174, 151] width 88 height 11
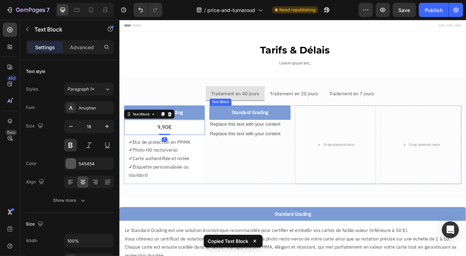
click at [317, 135] on p "Standard Grading" at bounding box center [279, 134] width 92 height 10
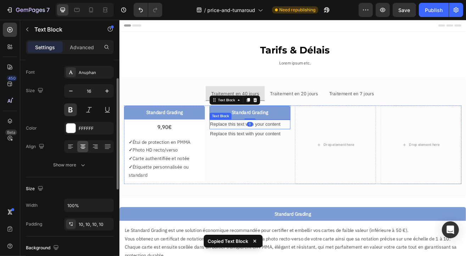
click at [305, 148] on div "Replace this text with your content" at bounding box center [279, 149] width 99 height 12
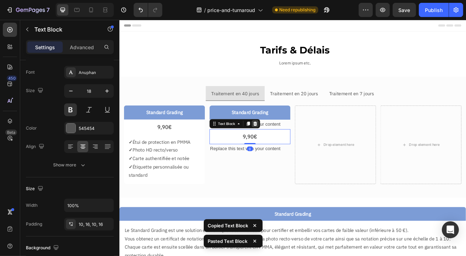
click at [284, 149] on icon at bounding box center [286, 147] width 5 height 5
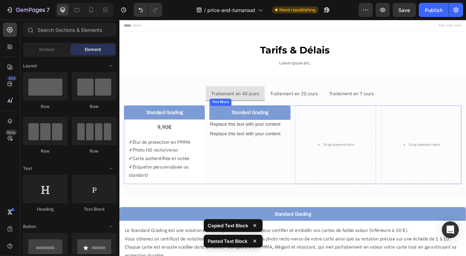
click at [316, 133] on p "Standard Grading" at bounding box center [279, 134] width 92 height 10
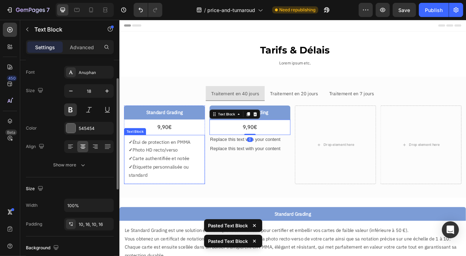
click at [183, 179] on p "✓ Photo HD recto/verso" at bounding box center [174, 180] width 88 height 10
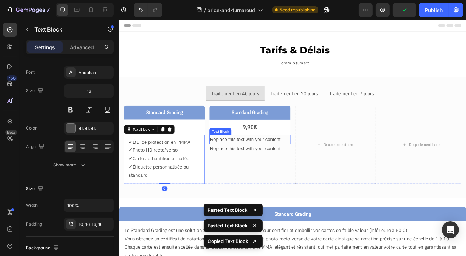
click at [280, 167] on div "Replace this text with your content" at bounding box center [279, 167] width 99 height 12
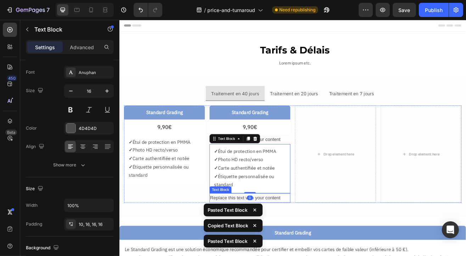
click at [304, 242] on div "Replace this text with your content" at bounding box center [279, 239] width 99 height 12
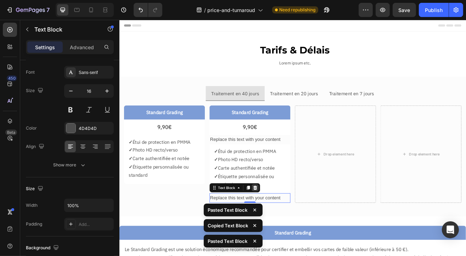
click at [284, 226] on icon at bounding box center [286, 226] width 5 height 5
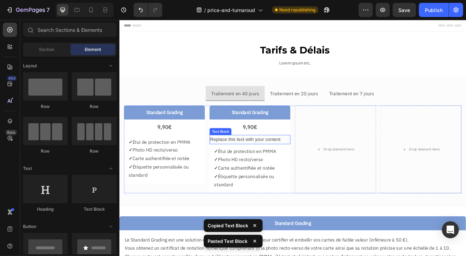
click at [289, 166] on div "Replace this text with your content" at bounding box center [279, 167] width 99 height 12
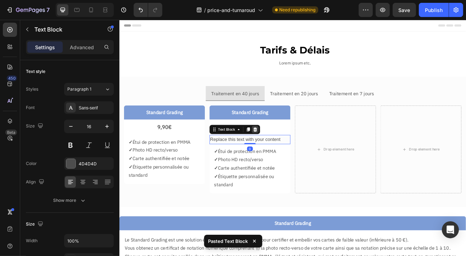
click at [283, 155] on icon at bounding box center [286, 155] width 6 height 6
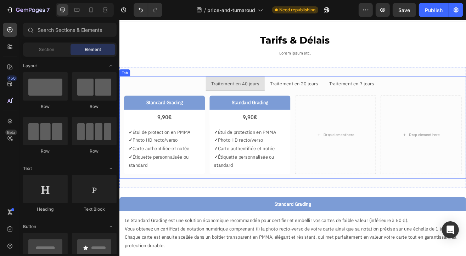
scroll to position [0, 0]
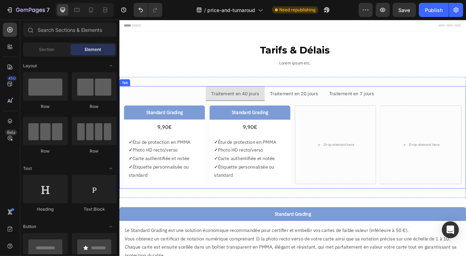
click at [268, 112] on p "Traitement en 40 jours" at bounding box center [261, 110] width 59 height 10
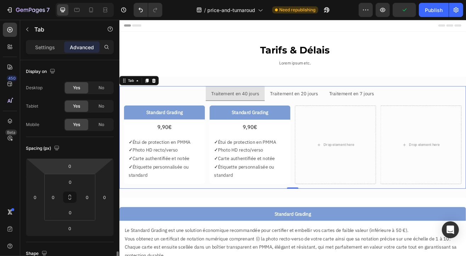
scroll to position [142, 0]
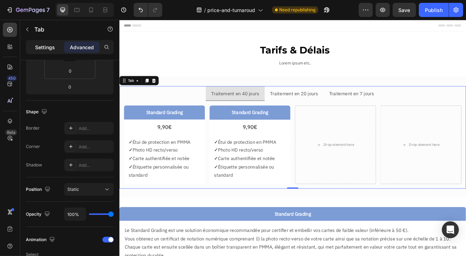
click at [56, 52] on div "Settings" at bounding box center [44, 46] width 35 height 11
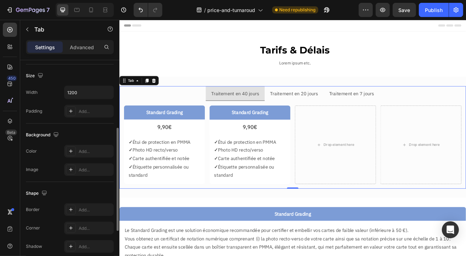
scroll to position [0, 0]
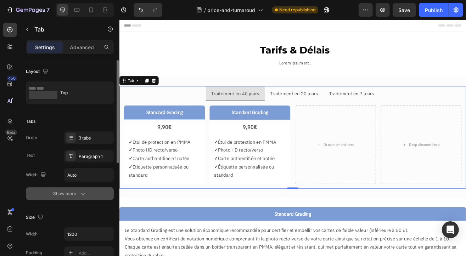
click at [68, 190] on div "Show more" at bounding box center [70, 193] width 33 height 7
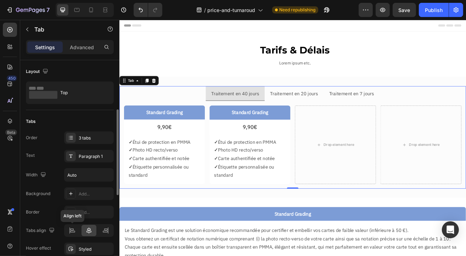
scroll to position [71, 0]
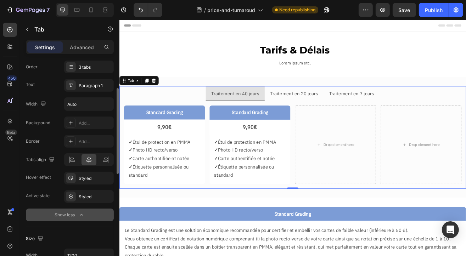
click at [75, 212] on div "Show less" at bounding box center [70, 215] width 30 height 7
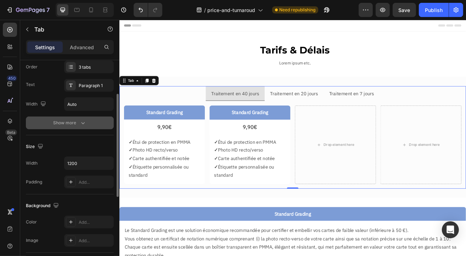
click at [75, 123] on div "Show more" at bounding box center [70, 122] width 33 height 7
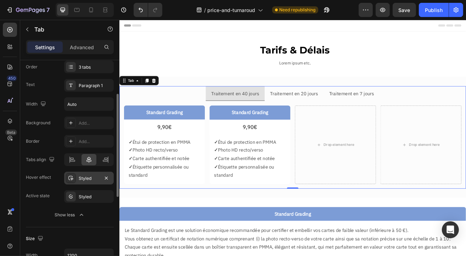
click at [89, 178] on div "Styled" at bounding box center [89, 179] width 21 height 6
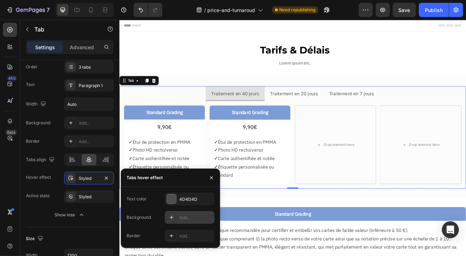
click at [184, 216] on div "Add..." at bounding box center [195, 218] width 33 height 6
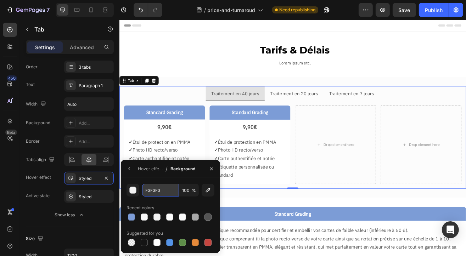
click at [155, 194] on input "F3F3F3" at bounding box center [160, 190] width 37 height 13
click at [131, 193] on div "button" at bounding box center [133, 190] width 7 height 7
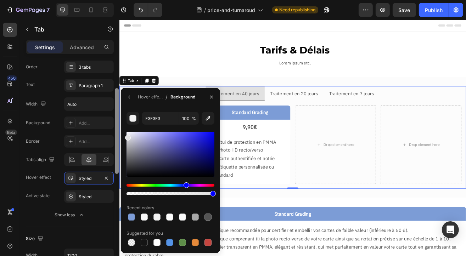
type input "E2E2E2"
drag, startPoint x: 213, startPoint y: 175, endPoint x: 116, endPoint y: 137, distance: 104.4
click at [116, 137] on div "450 Beta Sections(18) Elements(83) Section Element Hero Section Product Detail …" at bounding box center [59, 138] width 119 height 237
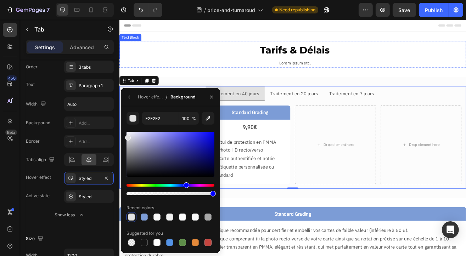
click at [216, 63] on p "Tarifs & Délais" at bounding box center [335, 56] width 418 height 21
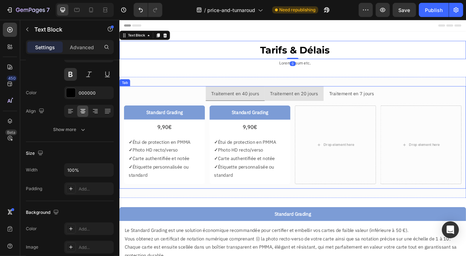
scroll to position [0, 0]
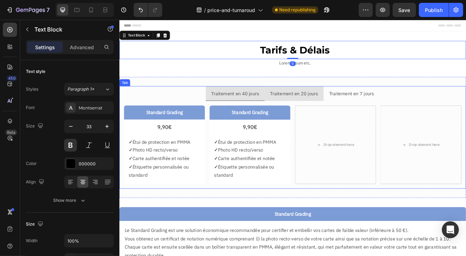
click at [318, 107] on p "Traitement en 20 jours" at bounding box center [333, 110] width 59 height 10
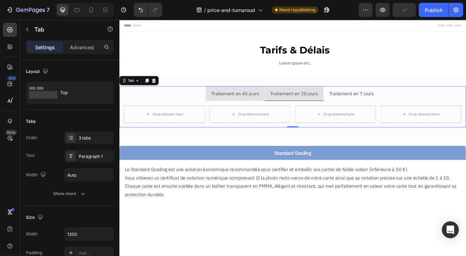
click at [292, 115] on li "Traitement en 40 jours" at bounding box center [261, 110] width 72 height 18
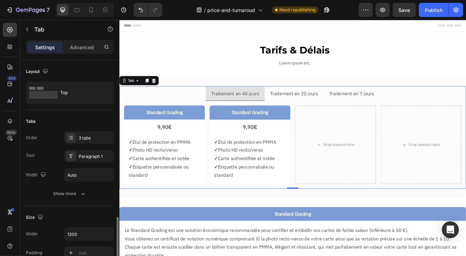
scroll to position [106, 0]
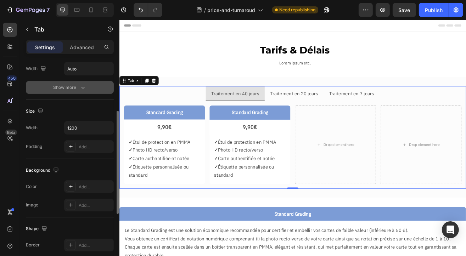
click at [67, 88] on div "Show more" at bounding box center [70, 87] width 33 height 7
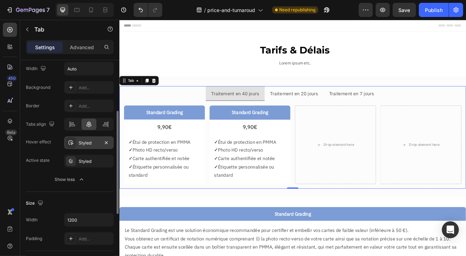
click at [83, 139] on div "Styled" at bounding box center [89, 143] width 50 height 13
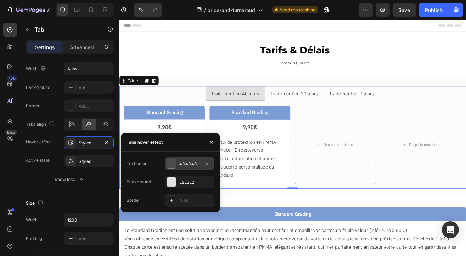
click at [189, 163] on div "4D4D4D" at bounding box center [189, 164] width 21 height 6
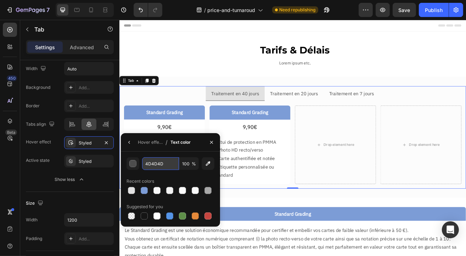
click at [154, 165] on input "4D4D4D" at bounding box center [160, 163] width 37 height 13
click at [134, 165] on div "button" at bounding box center [133, 164] width 7 height 7
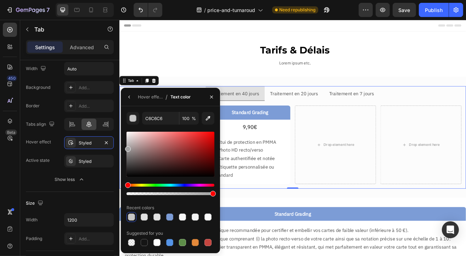
drag, startPoint x: 128, startPoint y: 176, endPoint x: 122, endPoint y: 148, distance: 29.1
click at [122, 148] on div "C6C6C6 100 % Recent colors Suggested for you" at bounding box center [170, 180] width 99 height 136
type input "A3A3A3"
click at [152, 98] on div "Hover effect" at bounding box center [150, 97] width 25 height 6
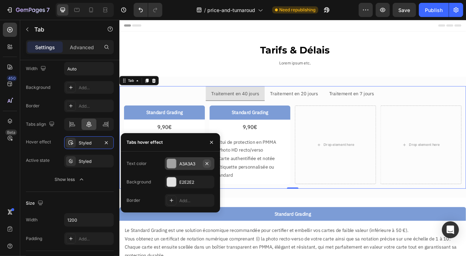
click at [208, 164] on icon "button" at bounding box center [207, 164] width 6 height 6
click at [187, 184] on div "E2E2E2" at bounding box center [189, 182] width 21 height 6
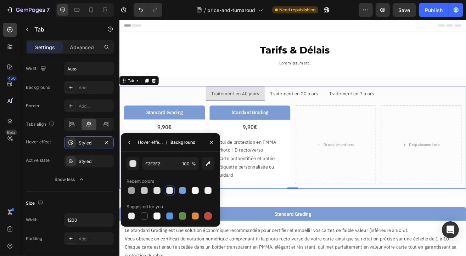
click at [148, 141] on div "Hover effect" at bounding box center [150, 142] width 25 height 6
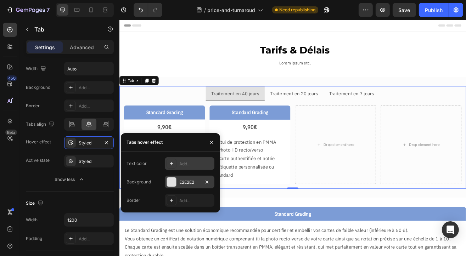
click at [190, 182] on div "E2E2E2" at bounding box center [189, 182] width 21 height 6
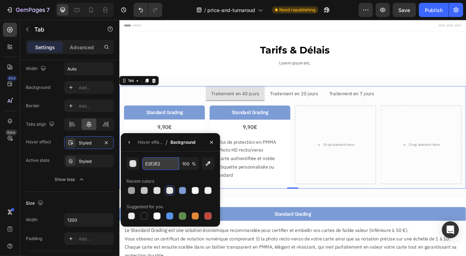
click at [0, 0] on input "E2E2E2" at bounding box center [0, 0] width 0 height 0
click at [128, 166] on button "button" at bounding box center [133, 163] width 13 height 13
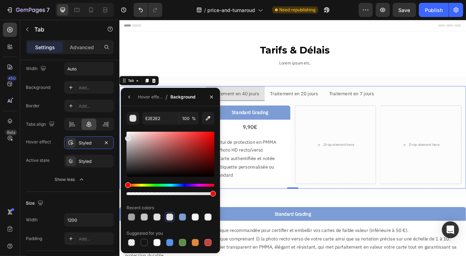
drag, startPoint x: 130, startPoint y: 138, endPoint x: 122, endPoint y: 137, distance: 7.5
click at [122, 137] on div "E2E2E2 100 % Recent colors Suggested for you" at bounding box center [170, 180] width 99 height 136
type input "E0E0E0"
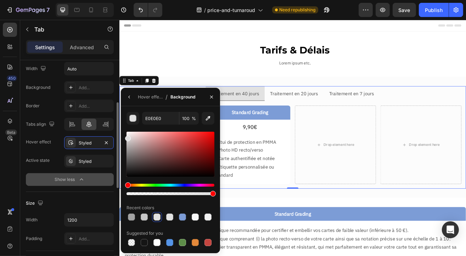
click at [39, 179] on button "Show less" at bounding box center [70, 179] width 88 height 13
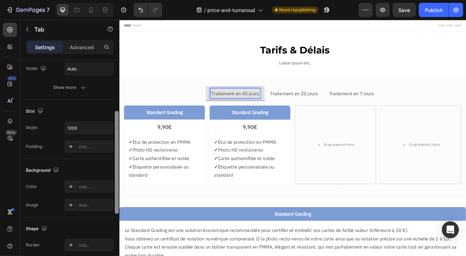
scroll to position [213, 0]
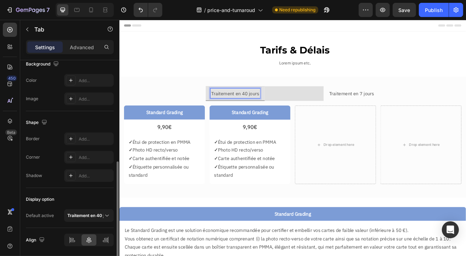
click at [304, 111] on p "Traitement en 20 jours" at bounding box center [333, 110] width 59 height 10
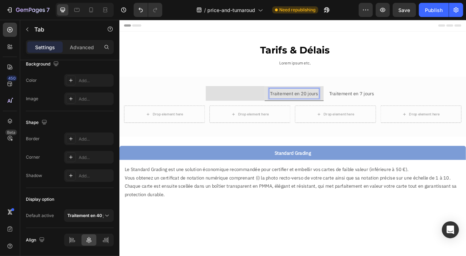
click at [274, 109] on p "Traitement en 40 jours" at bounding box center [261, 110] width 59 height 10
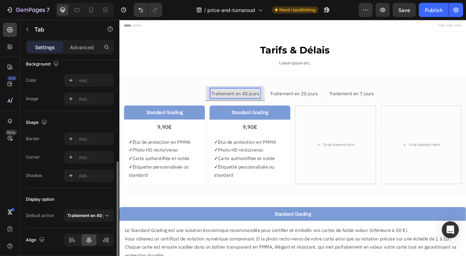
scroll to position [236, 0]
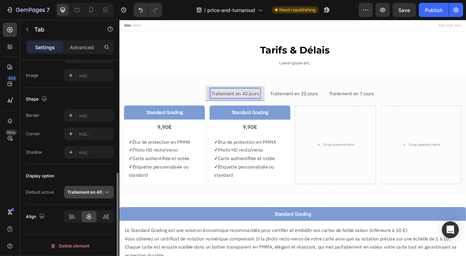
click at [79, 194] on strong "Traitement en 40 jours" at bounding box center [90, 192] width 46 height 5
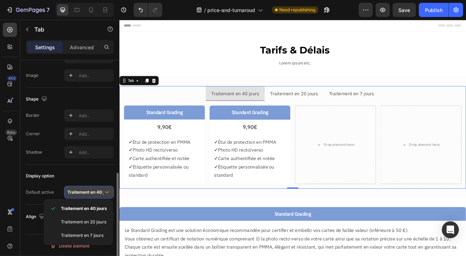
click at [82, 192] on strong "Traitement en 40 jours" at bounding box center [90, 192] width 46 height 5
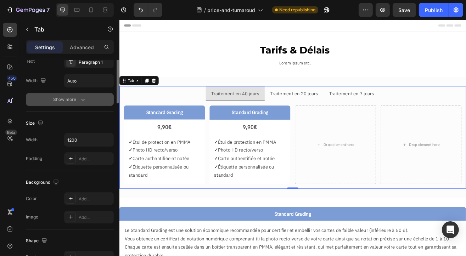
scroll to position [23, 0]
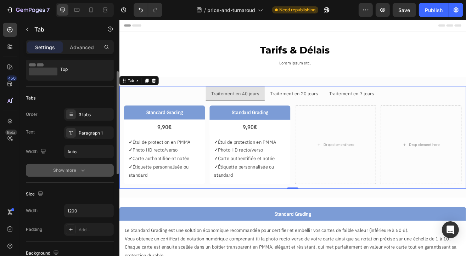
click at [67, 168] on div "Show more" at bounding box center [70, 170] width 33 height 7
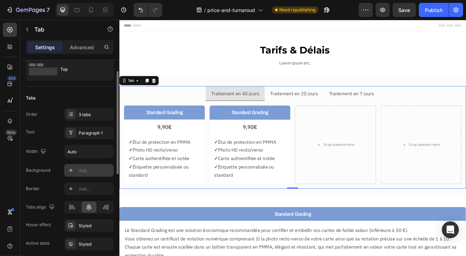
scroll to position [94, 0]
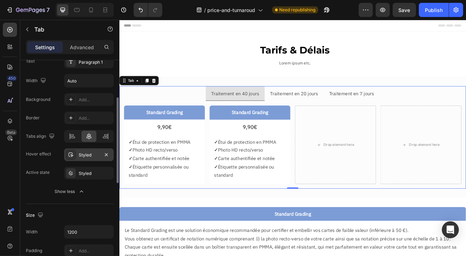
click at [87, 155] on div "Styled" at bounding box center [89, 155] width 21 height 6
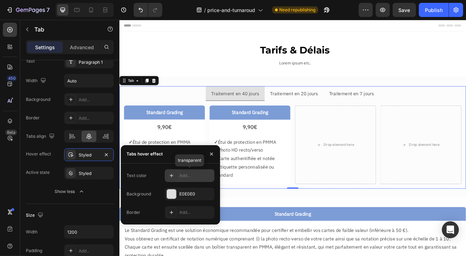
click at [187, 176] on div "Add..." at bounding box center [195, 176] width 33 height 6
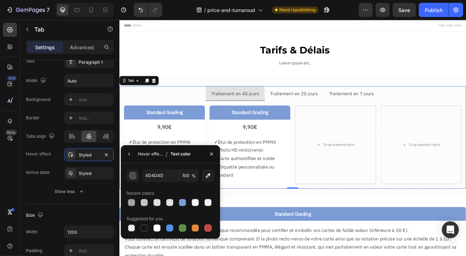
click at [151, 149] on div "Hover effect" at bounding box center [150, 154] width 25 height 11
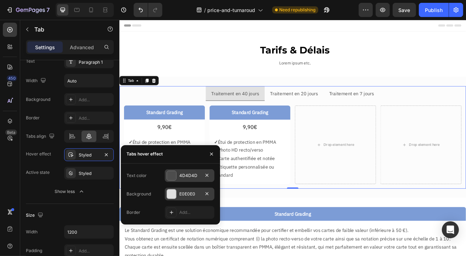
click at [186, 197] on div "E0E0E0" at bounding box center [189, 194] width 21 height 6
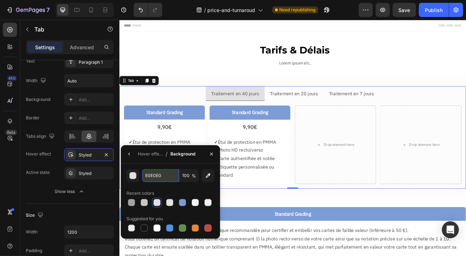
click at [0, 0] on input "E0E0E0" at bounding box center [0, 0] width 0 height 0
click at [133, 178] on div "button" at bounding box center [133, 176] width 7 height 7
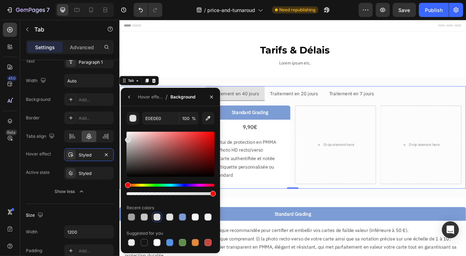
drag, startPoint x: 129, startPoint y: 139, endPoint x: 122, endPoint y: 137, distance: 7.3
click at [123, 138] on div "E0E0E0 100 % Recent colors Suggested for you" at bounding box center [170, 180] width 99 height 136
type input "DBDBDB"
click at [127, 112] on button "button" at bounding box center [133, 118] width 13 height 13
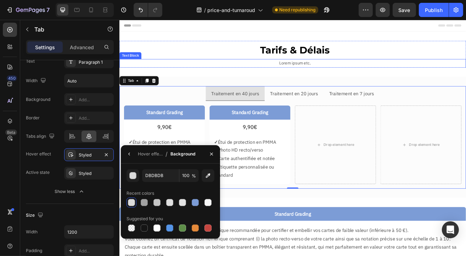
click at [220, 75] on p "Lorem ipsum etc." at bounding box center [335, 73] width 418 height 9
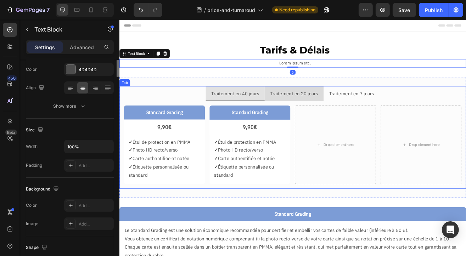
scroll to position [0, 0]
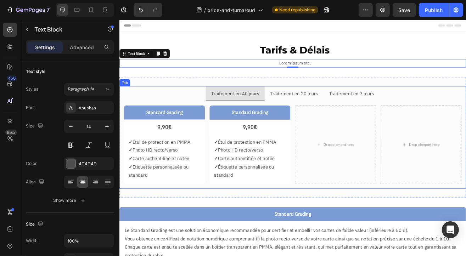
click at [273, 112] on p "Traitement en 40 jours" at bounding box center [261, 110] width 59 height 10
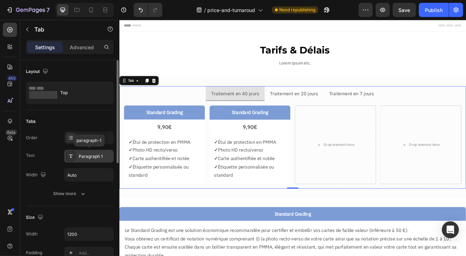
click at [87, 158] on div "Paragraph 1" at bounding box center [95, 157] width 33 height 6
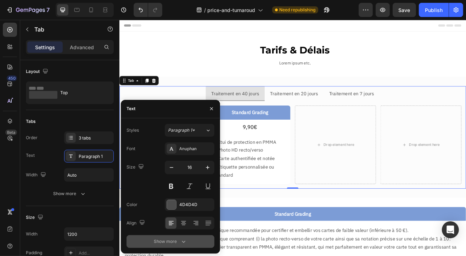
click at [163, 241] on div "Show more" at bounding box center [170, 241] width 33 height 7
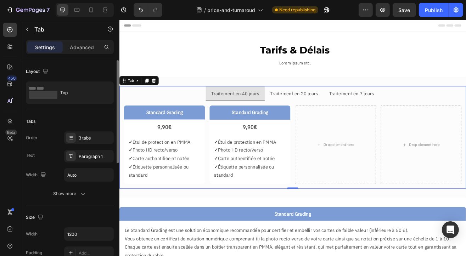
scroll to position [142, 0]
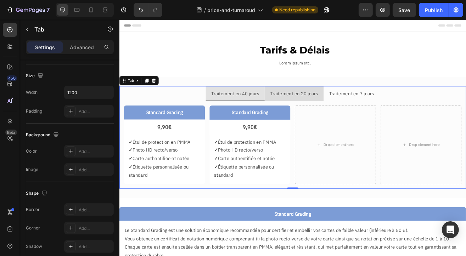
click at [303, 113] on div "Traitement en 20 jours" at bounding box center [333, 110] width 61 height 12
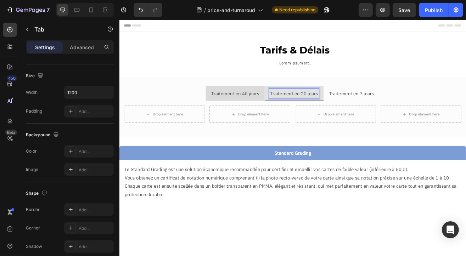
click at [282, 111] on p "Traitement en 40 jours" at bounding box center [261, 110] width 59 height 10
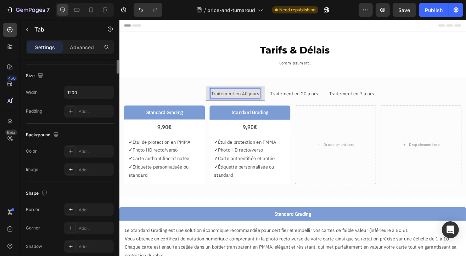
scroll to position [35, 0]
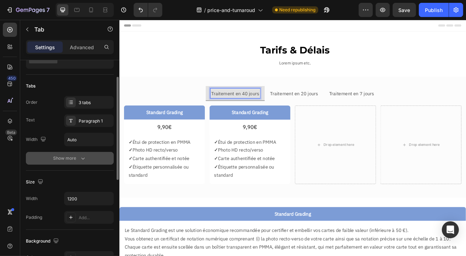
click at [71, 158] on div "Show more" at bounding box center [70, 158] width 33 height 7
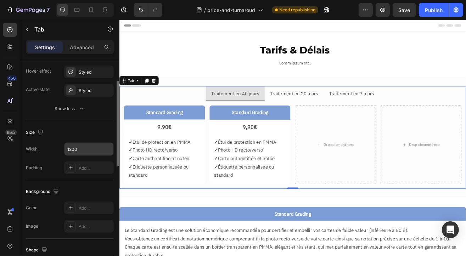
scroll to position [106, 0]
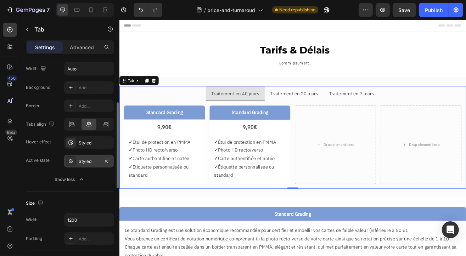
click at [82, 162] on div "Styled" at bounding box center [89, 161] width 21 height 6
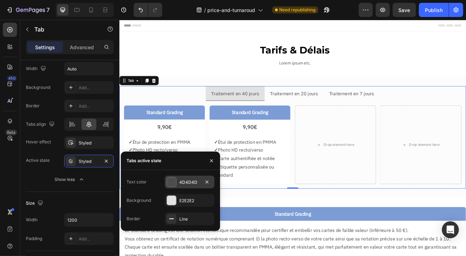
click at [196, 182] on div "4D4D4D" at bounding box center [189, 182] width 21 height 6
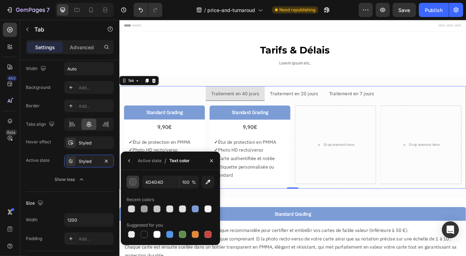
click at [135, 186] on button "button" at bounding box center [133, 182] width 13 height 13
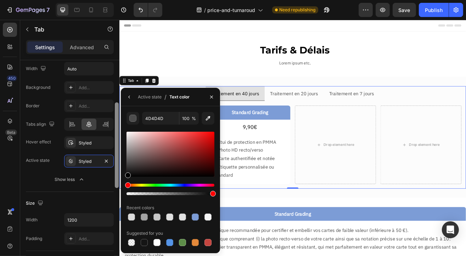
drag, startPoint x: 126, startPoint y: 151, endPoint x: 118, endPoint y: 193, distance: 42.5
click at [118, 193] on div "450 Beta Sections(18) Elements(83) Section Element Hero Section Product Detail …" at bounding box center [59, 138] width 119 height 237
type input "000000"
click at [210, 98] on icon "button" at bounding box center [212, 97] width 6 height 6
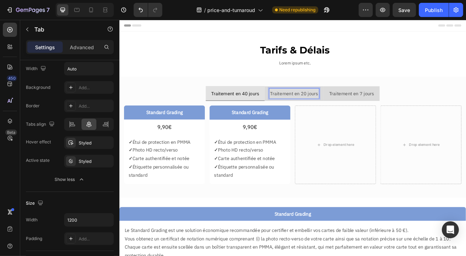
click at [387, 109] on p "Traitement en 7 jours" at bounding box center [404, 110] width 55 height 10
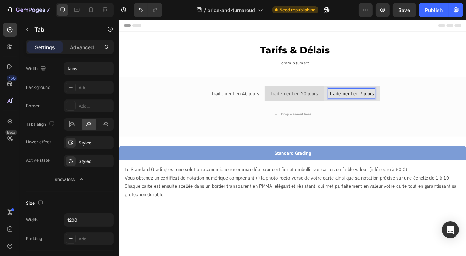
click at [325, 113] on p "Traitement en 20 jours" at bounding box center [333, 110] width 59 height 10
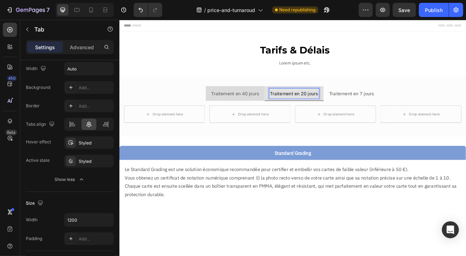
click at [257, 114] on p "Traitement en 40 jours" at bounding box center [261, 110] width 59 height 10
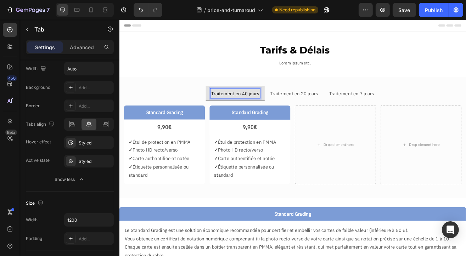
drag, startPoint x: 219, startPoint y: 71, endPoint x: 251, endPoint y: 85, distance: 34.4
click at [219, 71] on p "Lorem ipsum etc." at bounding box center [335, 73] width 418 height 9
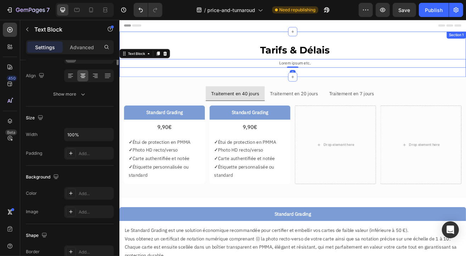
scroll to position [0, 0]
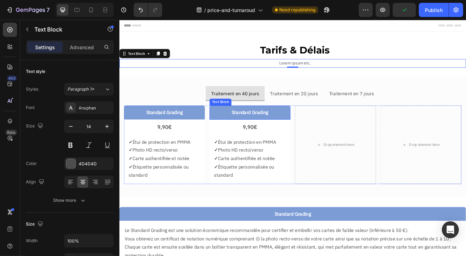
click at [309, 132] on p "Standard Grading" at bounding box center [279, 134] width 92 height 10
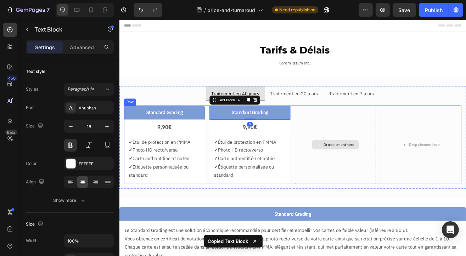
click at [376, 176] on div "Drop element here" at bounding box center [389, 174] width 38 height 6
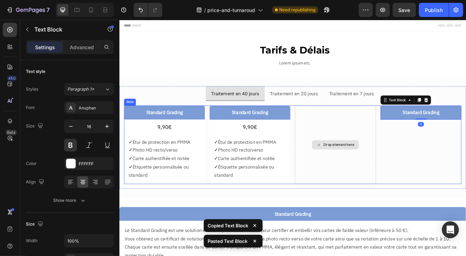
drag, startPoint x: 373, startPoint y: 147, endPoint x: 359, endPoint y: 150, distance: 14.1
click at [373, 148] on div "Drop element here" at bounding box center [384, 173] width 99 height 96
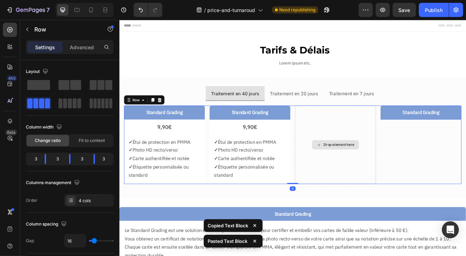
click at [372, 177] on div "Drop element here" at bounding box center [384, 173] width 57 height 11
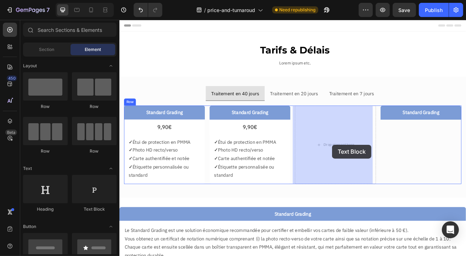
drag, startPoint x: 210, startPoint y: 220, endPoint x: 378, endPoint y: 169, distance: 175.7
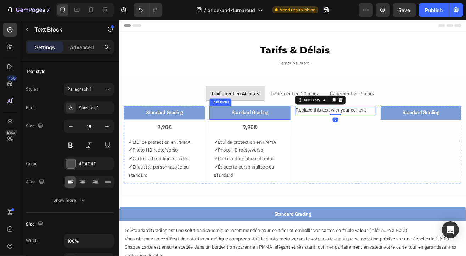
click at [308, 129] on p "Standard Grading" at bounding box center [279, 134] width 92 height 10
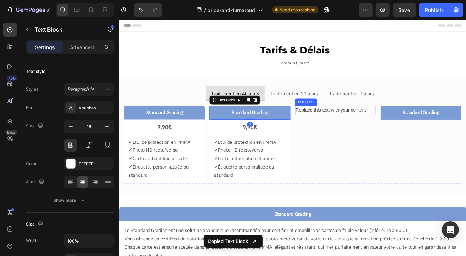
click at [367, 130] on div "Replace this text with your content" at bounding box center [384, 131] width 99 height 12
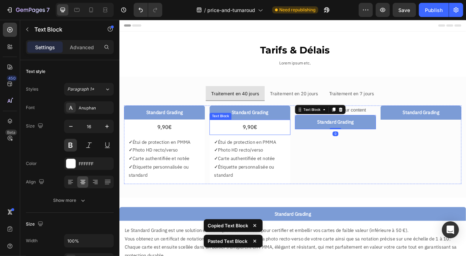
click at [292, 153] on p "9,90€" at bounding box center [279, 151] width 88 height 11
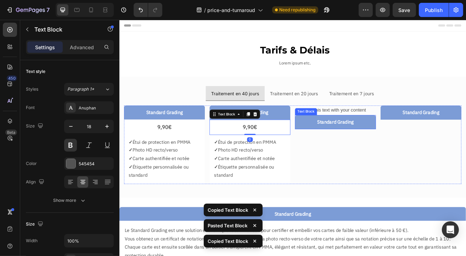
click at [352, 149] on p "Standard Grading" at bounding box center [384, 145] width 92 height 10
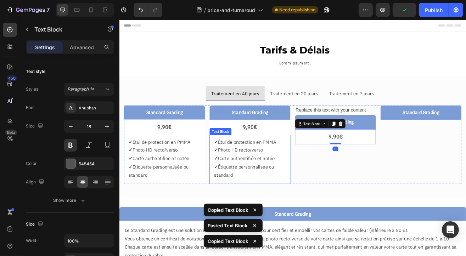
click at [289, 185] on p "✓ Carte authentifiée et notée" at bounding box center [279, 190] width 88 height 10
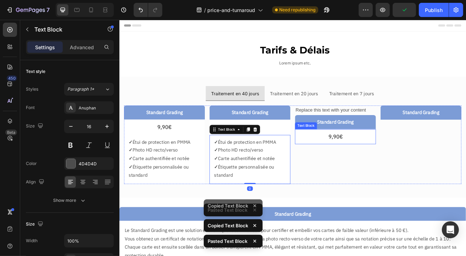
click at [358, 166] on p "9,90€" at bounding box center [384, 163] width 88 height 11
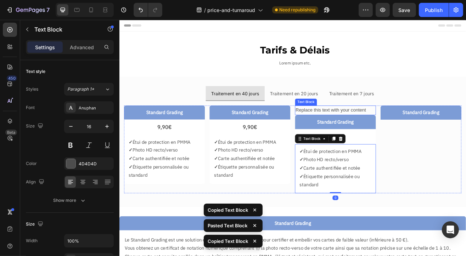
drag, startPoint x: 361, startPoint y: 131, endPoint x: 372, endPoint y: 128, distance: 11.4
click at [361, 131] on div "Replace this text with your content" at bounding box center [384, 131] width 99 height 12
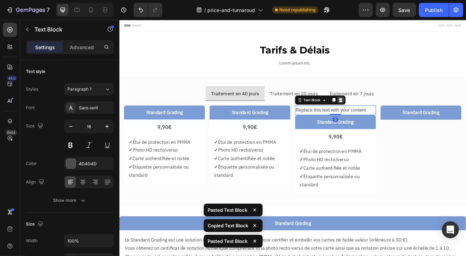
click at [388, 116] on icon at bounding box center [391, 119] width 6 height 6
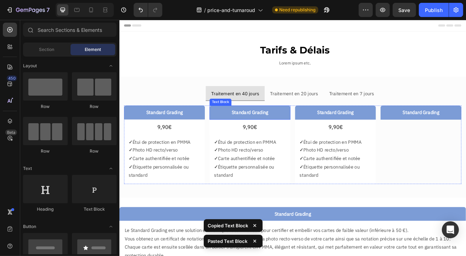
drag, startPoint x: 277, startPoint y: 133, endPoint x: 262, endPoint y: 131, distance: 14.3
click at [277, 134] on p "Standard Grading" at bounding box center [279, 134] width 92 height 10
click at [262, 132] on p "Standard Grading" at bounding box center [279, 134] width 92 height 10
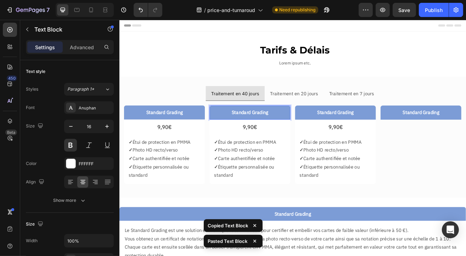
click at [273, 132] on p "Standard Grading" at bounding box center [279, 134] width 92 height 10
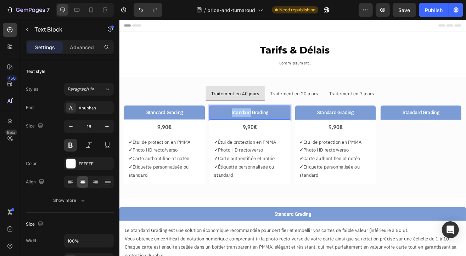
drag, startPoint x: 278, startPoint y: 133, endPoint x: 216, endPoint y: 138, distance: 63.0
click at [216, 138] on div "Standard Grading Text Block 9,90€ Text Block ✓ Étui de protection en PMMA ✓ Pho…" at bounding box center [332, 173] width 414 height 96
click at [373, 135] on p "Standard Grading" at bounding box center [384, 134] width 92 height 10
click at [375, 135] on p "Standard Grading" at bounding box center [384, 134] width 92 height 10
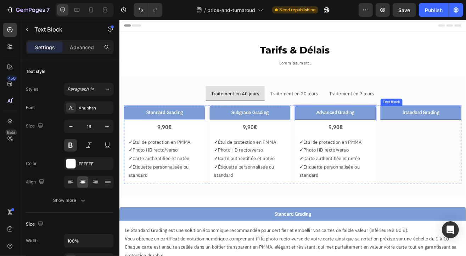
click at [272, 150] on p "9,90€" at bounding box center [279, 151] width 88 height 11
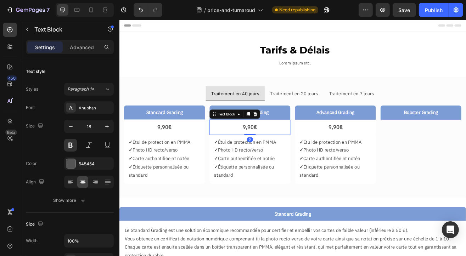
click at [272, 151] on p "9,90€" at bounding box center [279, 151] width 88 height 11
click at [377, 153] on p "9,90€" at bounding box center [384, 151] width 88 height 11
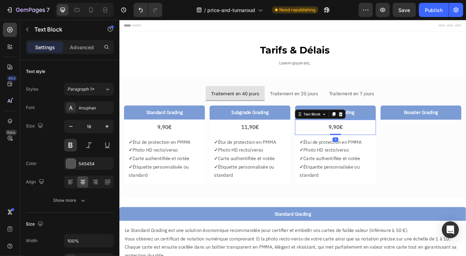
click at [376, 152] on p "9,90€" at bounding box center [384, 151] width 88 height 11
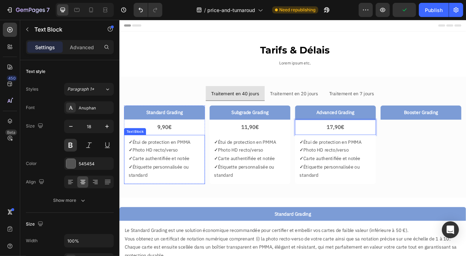
click at [179, 207] on p "✓ Étiquette personnalisée ou standard" at bounding box center [174, 205] width 88 height 21
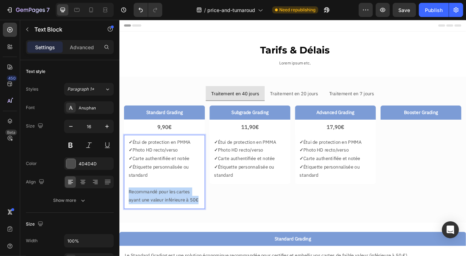
drag, startPoint x: 131, startPoint y: 230, endPoint x: 232, endPoint y: 251, distance: 103.2
click at [232, 251] on div "Standard Grading Text Block 9,90€ Text Block ✓ Étui de protection en PMMA ✓ Pho…" at bounding box center [332, 188] width 414 height 127
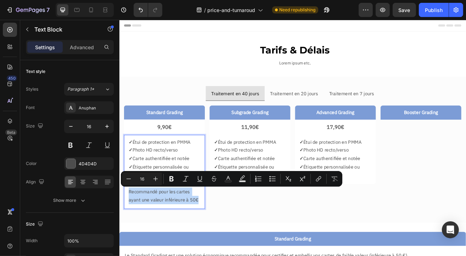
click at [142, 186] on p "✓ Carte authentifiée et notée" at bounding box center [174, 190] width 88 height 10
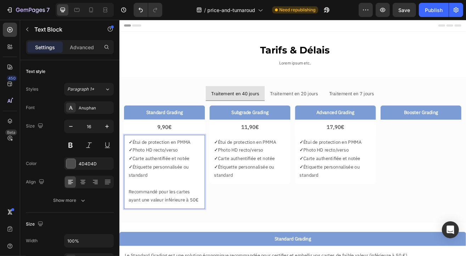
click at [160, 211] on p "✓ Étiquette personnalisée ou standard" at bounding box center [174, 205] width 88 height 21
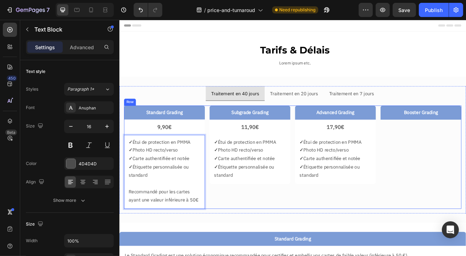
click at [269, 241] on div "Subgrade Grading Text Block 11,90€ Text Block ✓ Étui de protection en PMMA ✓ Ph…" at bounding box center [279, 188] width 99 height 127
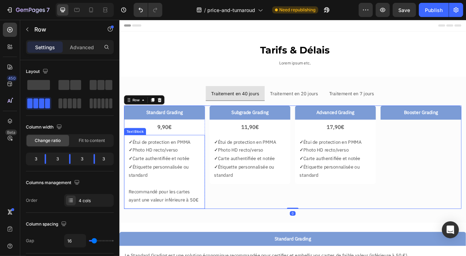
click at [166, 211] on p "✓ Étiquette personnalisée ou standard" at bounding box center [174, 205] width 88 height 21
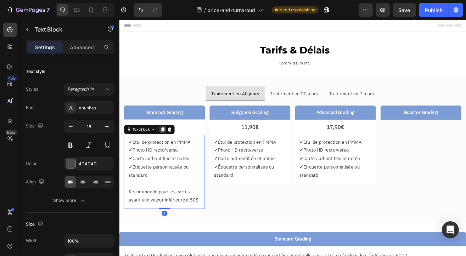
click at [173, 157] on div at bounding box center [172, 154] width 9 height 9
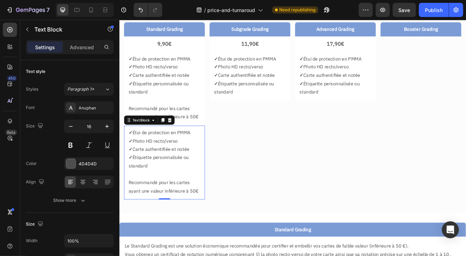
scroll to position [101, 0]
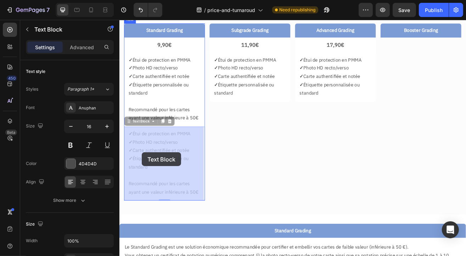
drag, startPoint x: 162, startPoint y: 211, endPoint x: 146, endPoint y: 183, distance: 32.2
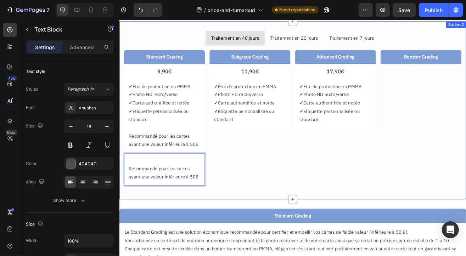
scroll to position [65, 0]
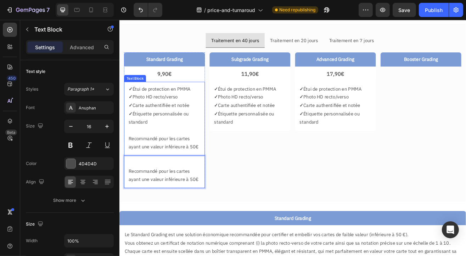
click at [206, 173] on p "Recommandé pour les cartes ayant une valeur inférieure à 50€" at bounding box center [174, 171] width 88 height 21
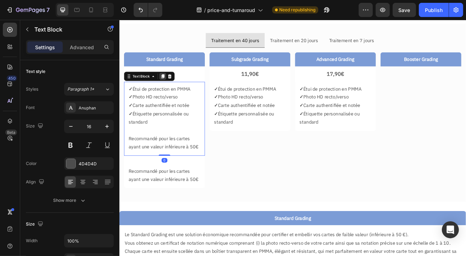
click at [173, 89] on icon at bounding box center [173, 89] width 4 height 5
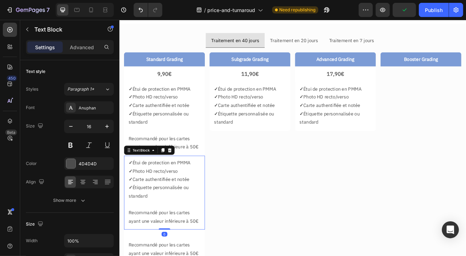
click at [183, 179] on icon at bounding box center [181, 180] width 6 height 6
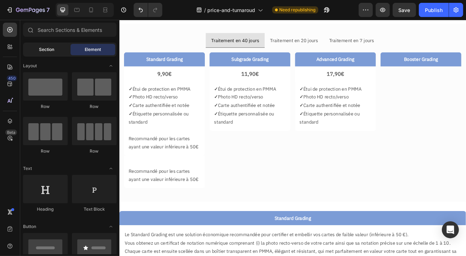
click at [48, 53] on div "Section" at bounding box center [46, 49] width 45 height 11
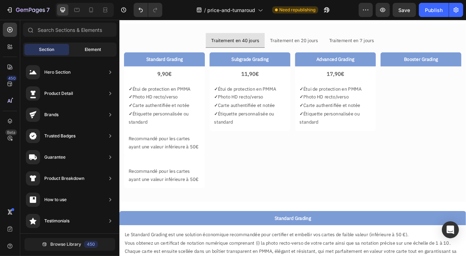
click at [90, 51] on span "Element" at bounding box center [93, 49] width 16 height 6
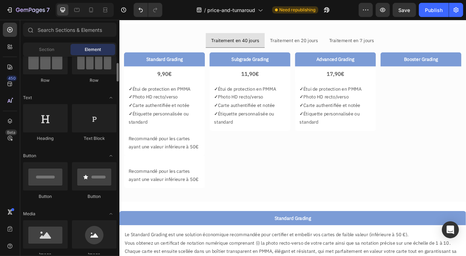
scroll to position [106, 0]
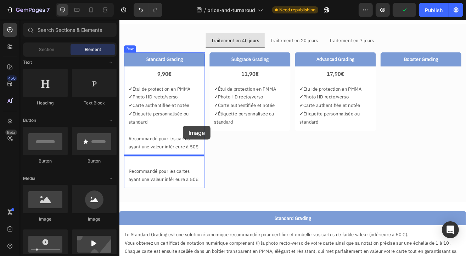
drag, startPoint x: 220, startPoint y: 223, endPoint x: 197, endPoint y: 150, distance: 76.5
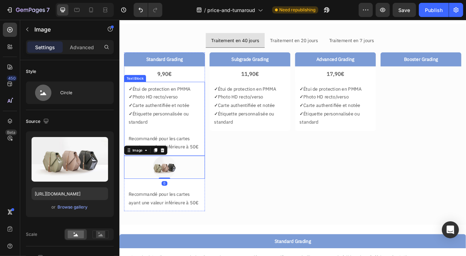
click at [178, 162] on p "Recommandé pour les cartes ayant une valeur inférieure à 50€" at bounding box center [174, 171] width 88 height 21
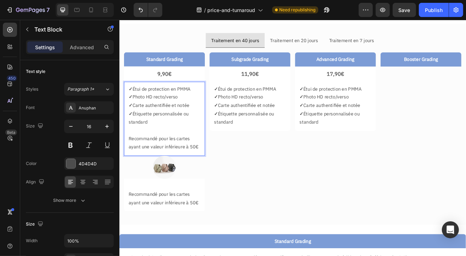
click at [214, 177] on p "Recommandé pour les cartes ayant une valeur inférieure à 50€" at bounding box center [174, 171] width 88 height 21
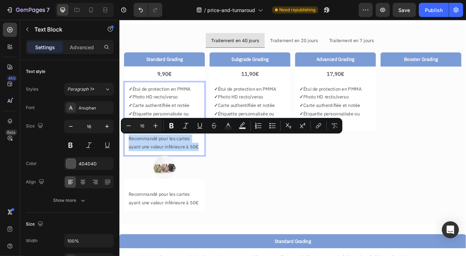
drag, startPoint x: 217, startPoint y: 176, endPoint x: 127, endPoint y: 165, distance: 90.0
click at [127, 165] on div "✓ Étui de protection en PMMA ✓ Photo HD recto/verso ✓ Carte authentifiée et not…" at bounding box center [174, 141] width 99 height 91
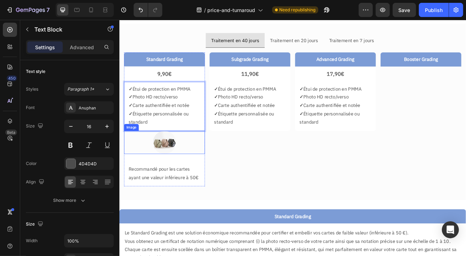
click at [174, 171] on img at bounding box center [174, 170] width 28 height 28
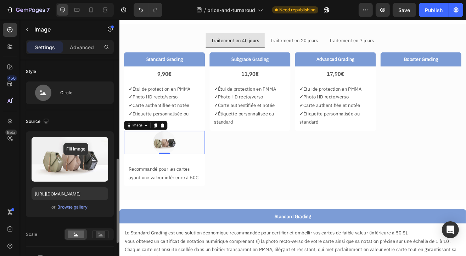
scroll to position [71, 0]
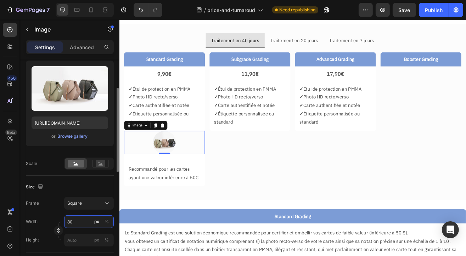
click at [79, 222] on input "80" at bounding box center [89, 222] width 50 height 13
type input "2"
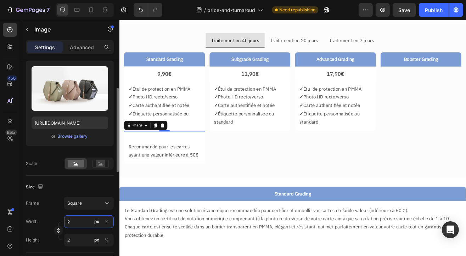
type input "20"
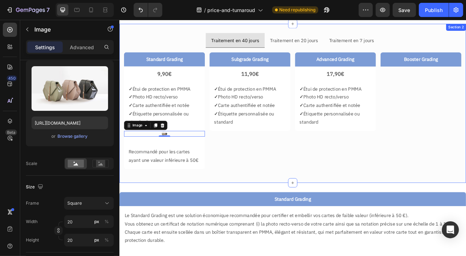
click at [292, 212] on div "Traitement en 40 jours Traitement en 20 jours Traitement en 7 jours Standard Gr…" at bounding box center [331, 122] width 425 height 195
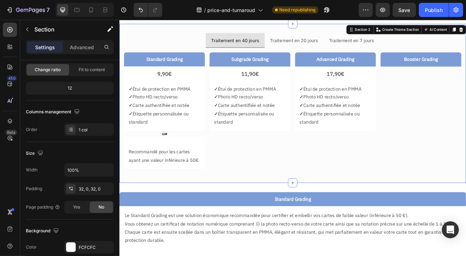
scroll to position [0, 0]
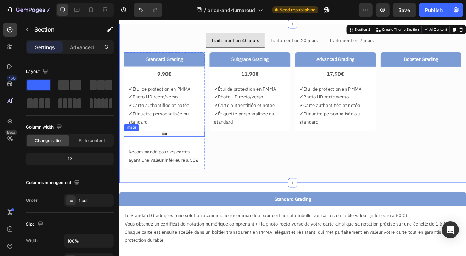
click at [175, 159] on img at bounding box center [174, 159] width 7 height 7
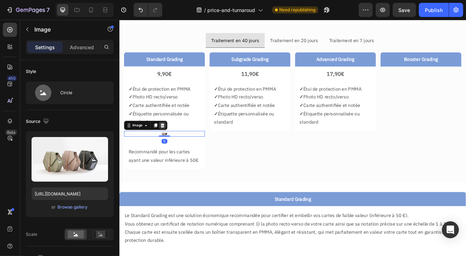
click at [173, 148] on icon at bounding box center [172, 149] width 5 height 5
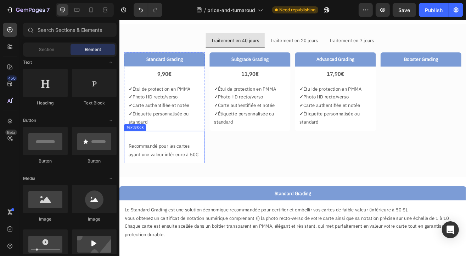
click at [165, 163] on p "Rich Text Editor. Editing area: main" at bounding box center [174, 165] width 88 height 10
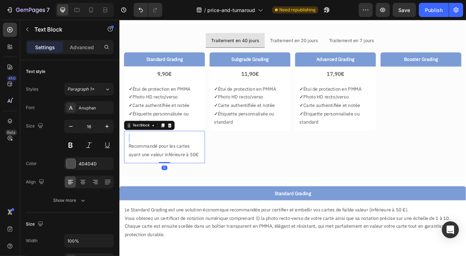
click at [145, 164] on p "Rich Text Editor. Editing area: main" at bounding box center [174, 165] width 88 height 10
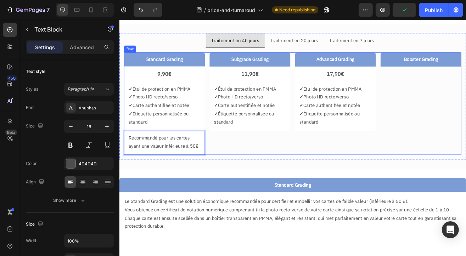
click at [298, 176] on div "Subgrade Grading Text Block 11,90€ Text Block ✓ Étui de protection en PMMA ✓ Ph…" at bounding box center [279, 123] width 99 height 126
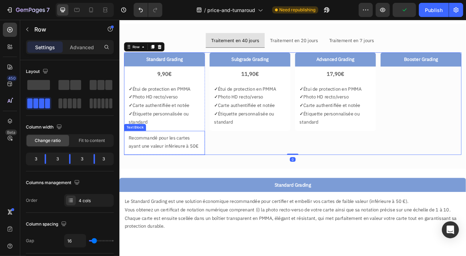
click at [149, 168] on p "Recommandé pour les cartes ayant une valeur inférieure à 50€" at bounding box center [174, 170] width 88 height 21
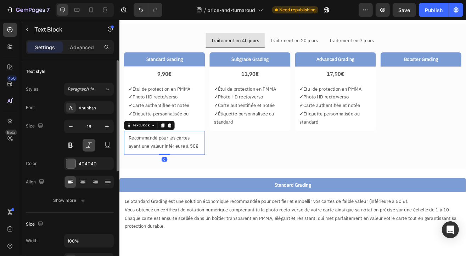
click at [91, 151] on button at bounding box center [89, 145] width 13 height 13
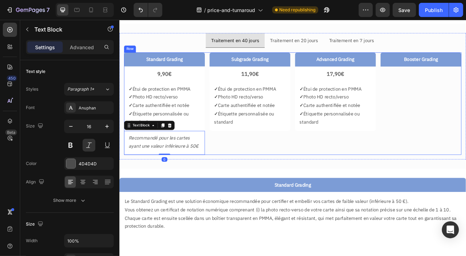
click at [311, 173] on div "Subgrade Grading Text Block 11,90€ Text Block ✓ Étui de protection en PMMA ✓ Ph…" at bounding box center [279, 123] width 99 height 126
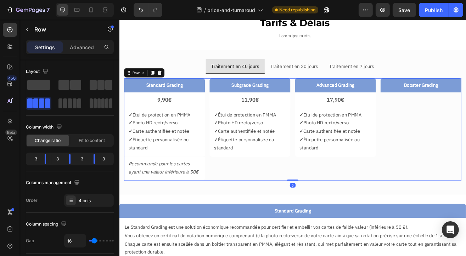
scroll to position [30, 0]
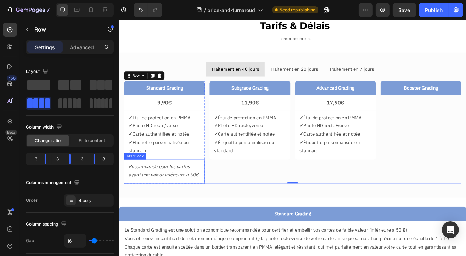
click at [169, 199] on p "Recommandé pour les cartes ayant une valeur inférieure à 50€" at bounding box center [174, 205] width 88 height 21
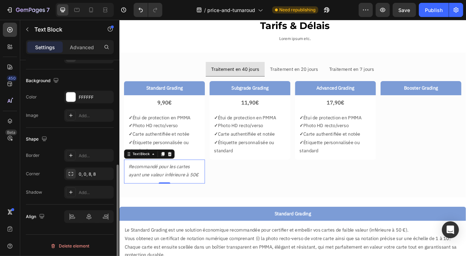
scroll to position [61, 0]
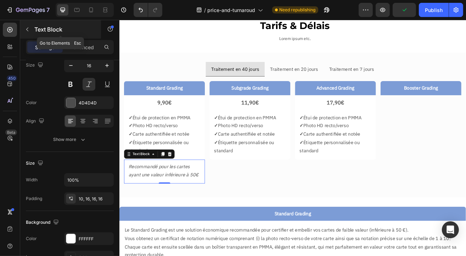
click at [26, 32] on icon "button" at bounding box center [27, 30] width 6 height 6
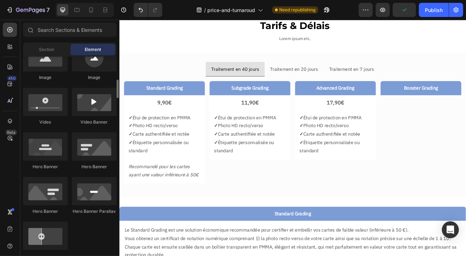
scroll to position [390, 0]
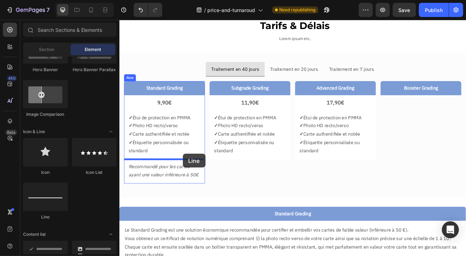
drag, startPoint x: 171, startPoint y: 228, endPoint x: 197, endPoint y: 184, distance: 50.4
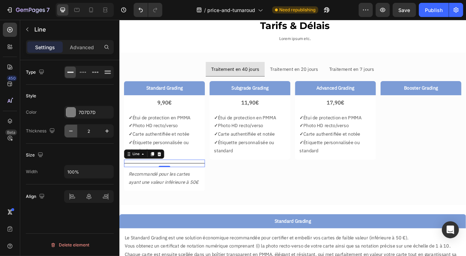
click at [71, 133] on icon "button" at bounding box center [70, 131] width 7 height 7
type input "1"
click at [88, 112] on div "7D7D7D" at bounding box center [89, 113] width 21 height 6
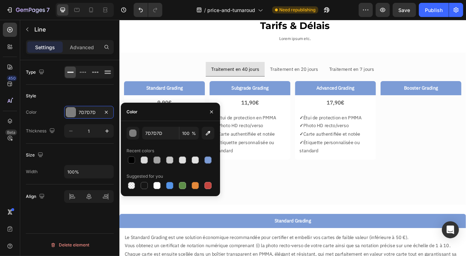
click at [63, 151] on div "Size" at bounding box center [70, 155] width 88 height 11
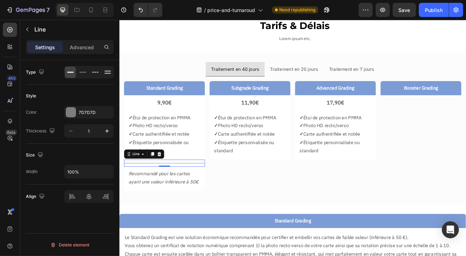
click at [88, 54] on div "Settings Advanced" at bounding box center [69, 50] width 99 height 20
click at [84, 50] on p "Advanced" at bounding box center [82, 47] width 24 height 7
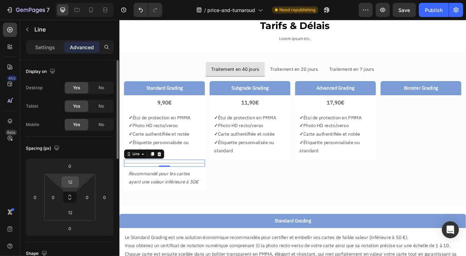
click at [75, 180] on input "12" at bounding box center [70, 182] width 14 height 11
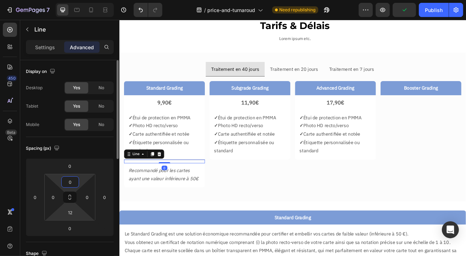
type input "0"
click at [72, 209] on input "12" at bounding box center [70, 212] width 14 height 11
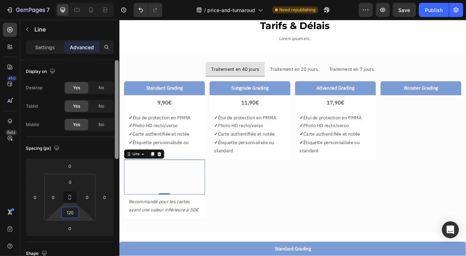
type input "0"
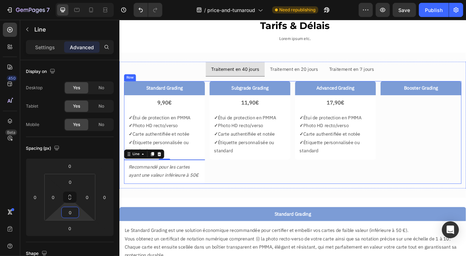
click at [297, 205] on div "Subgrade Grading Text Block 11,90€ Text Block ✓ Étui de protection en PMMA ✓ Ph…" at bounding box center [279, 158] width 99 height 126
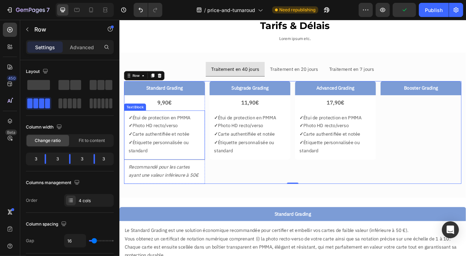
click at [160, 147] on p "✓ Photo HD recto/verso" at bounding box center [174, 150] width 88 height 10
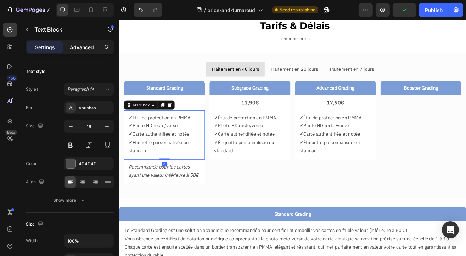
click at [79, 49] on p "Advanced" at bounding box center [82, 47] width 24 height 7
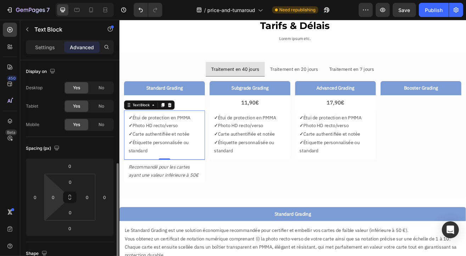
scroll to position [71, 0]
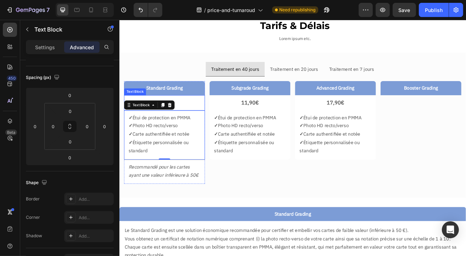
click at [206, 120] on p "9,90€" at bounding box center [174, 121] width 88 height 11
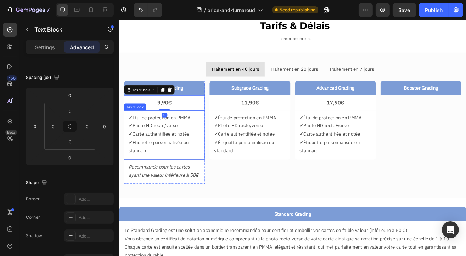
click at [189, 155] on p "✓ Carte authentifiée et notée" at bounding box center [174, 160] width 88 height 10
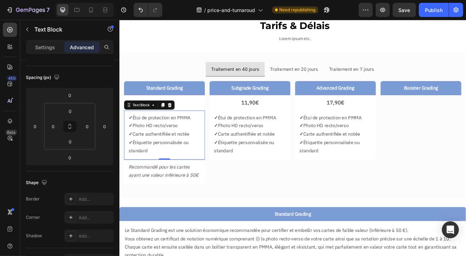
click at [37, 55] on div "Settings Advanced" at bounding box center [69, 50] width 99 height 20
click at [36, 47] on p "Settings" at bounding box center [45, 47] width 20 height 7
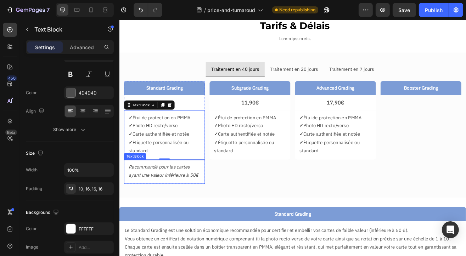
click at [168, 211] on p "Recommandé pour les cartes ayant une valeur inférieure à 50€" at bounding box center [174, 206] width 88 height 21
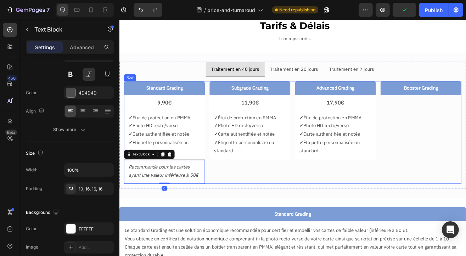
click at [272, 206] on div "Subgrade Grading Text Block 11,90€ Text Block ✓ Étui de protection en PMMA ✓ Ph…" at bounding box center [279, 158] width 99 height 126
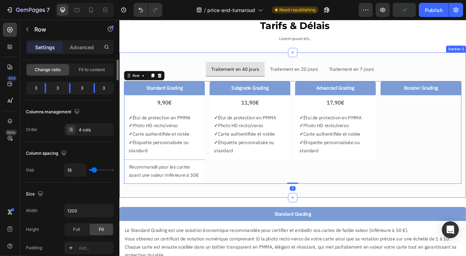
scroll to position [0, 0]
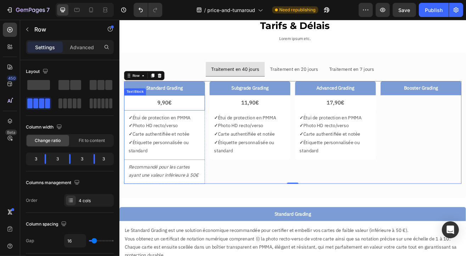
click at [168, 122] on p "9,90€" at bounding box center [174, 121] width 88 height 11
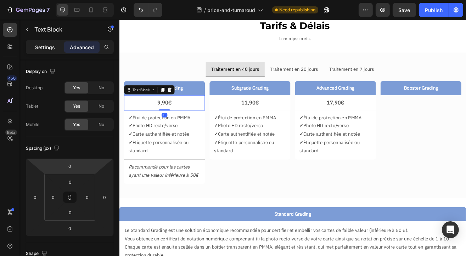
click at [47, 48] on p "Settings" at bounding box center [45, 47] width 20 height 7
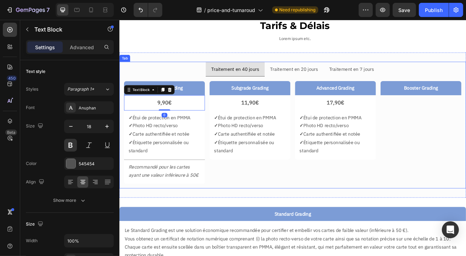
click at [307, 223] on div "Standard Grading Text Block 9,90€ Text Block 0 ✓ Étui de protection en PMMA ✓ P…" at bounding box center [331, 159] width 425 height 138
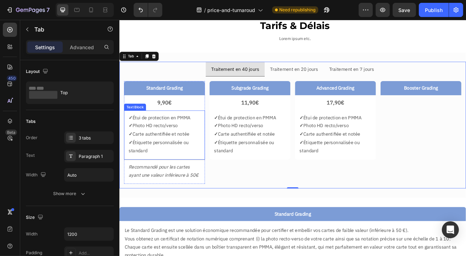
click at [216, 184] on p "✓ Étiquette personnalisée ou standard" at bounding box center [174, 176] width 88 height 21
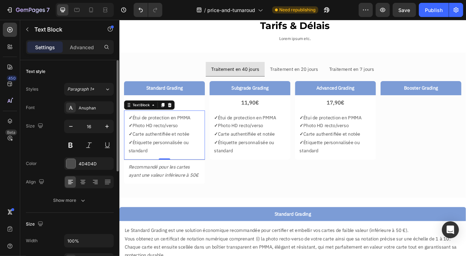
scroll to position [203, 0]
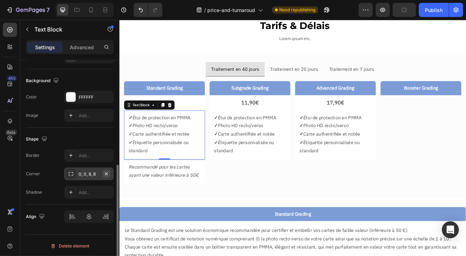
click at [106, 173] on icon "button" at bounding box center [107, 174] width 6 height 6
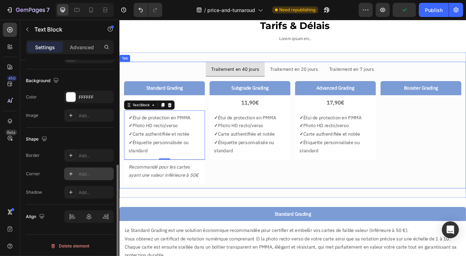
click at [290, 220] on div "Subgrade Grading Text Block 11,90€ Text Block ✓ Étui de protection en PMMA ✓ Ph…" at bounding box center [279, 158] width 99 height 126
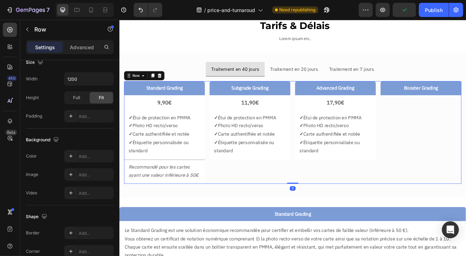
scroll to position [0, 0]
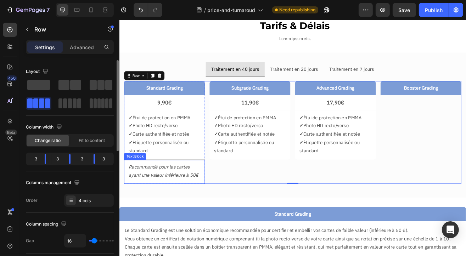
click at [157, 208] on p "Recommandé pour les cartes ayant une valeur inférieure à 50€" at bounding box center [174, 206] width 88 height 21
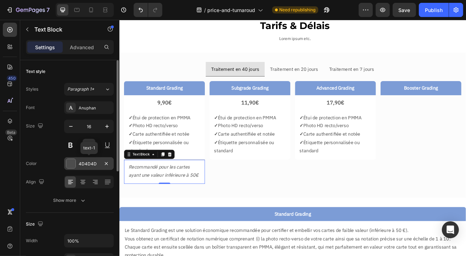
click at [90, 163] on div "4D4D4D" at bounding box center [89, 164] width 21 height 6
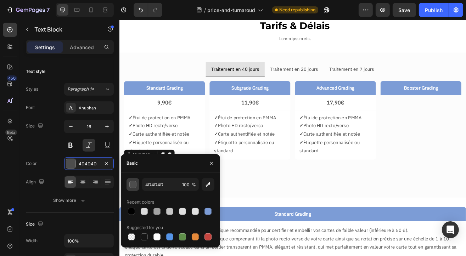
click at [135, 186] on div "button" at bounding box center [133, 185] width 7 height 7
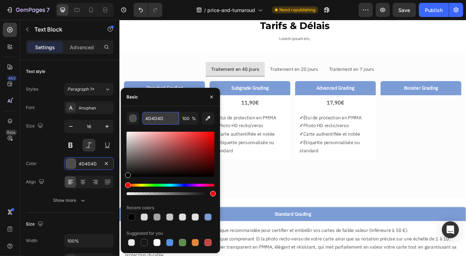
click at [165, 121] on input "4D4D4D" at bounding box center [160, 118] width 37 height 13
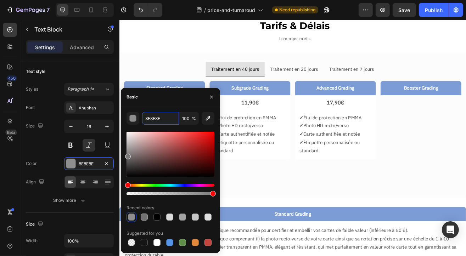
type input "7A7A7A"
drag, startPoint x: 124, startPoint y: 162, endPoint x: 121, endPoint y: 155, distance: 7.6
click at [121, 155] on div "7A7A7A 100 % Recent colors Suggested for you" at bounding box center [170, 180] width 99 height 136
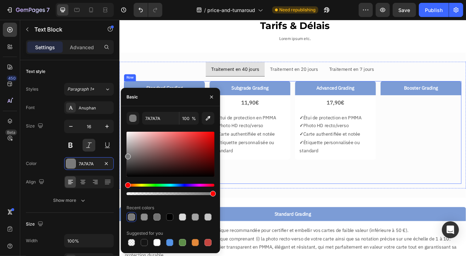
click at [256, 213] on div "Subgrade Grading Text Block 11,90€ Text Block ✓ Étui de protection en PMMA ✓ Ph…" at bounding box center [279, 158] width 99 height 126
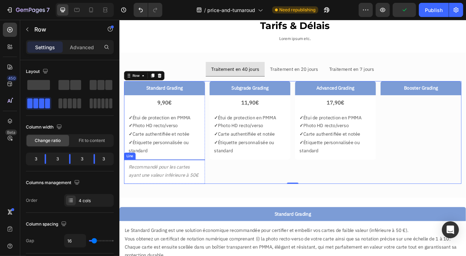
click at [193, 192] on div at bounding box center [174, 192] width 99 height 0
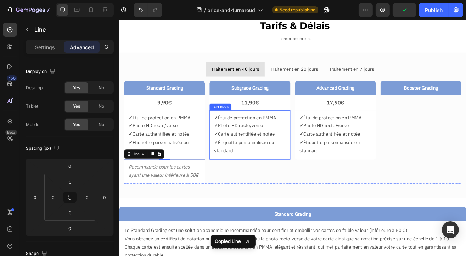
click at [274, 188] on div "✓ Étui de protection en PMMA ✓ Photo HD recto/verso ✓ Carte authentifiée et not…" at bounding box center [279, 162] width 99 height 60
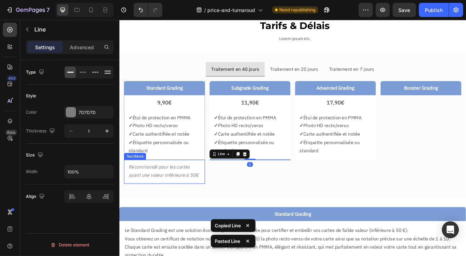
click at [193, 206] on p "Recommandé pour les cartes ayant une valeur inférieure à 50€" at bounding box center [174, 206] width 88 height 21
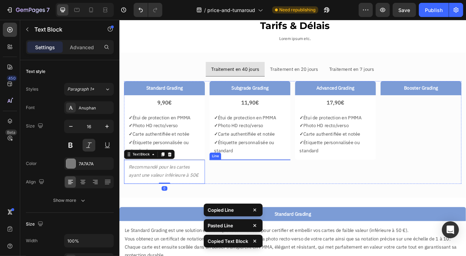
click at [270, 191] on div "✓ Étui de protection en PMMA ✓ Photo HD recto/verso ✓ Carte authentifiée et not…" at bounding box center [279, 162] width 99 height 60
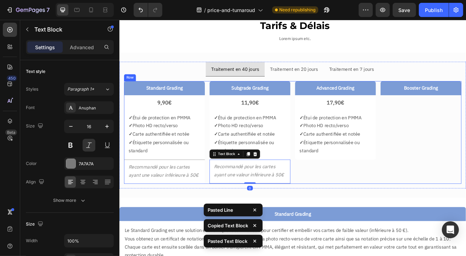
click at [351, 205] on div "Advanced Grading Text Block 17,90€ Text Block ✓ Étui de protection en PMMA ✓ Ph…" at bounding box center [384, 158] width 99 height 126
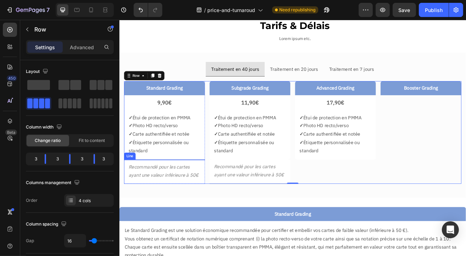
click at [196, 191] on div "✓ Étui de protection en PMMA ✓ Photo HD recto/verso ✓ Carte authentifiée et not…" at bounding box center [174, 162] width 99 height 60
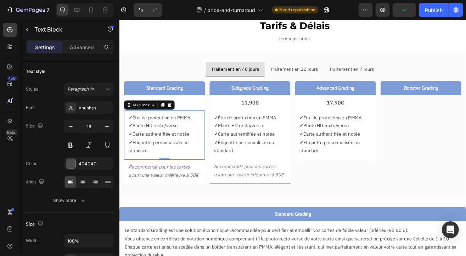
click at [201, 205] on p "Recommandé pour les cartes ayant une valeur inférieure à 50€" at bounding box center [174, 206] width 88 height 21
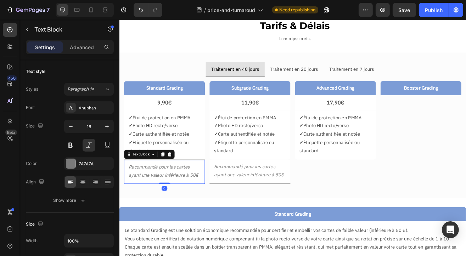
click at [179, 155] on p "✓ Carte authentifiée et notée" at bounding box center [174, 160] width 88 height 10
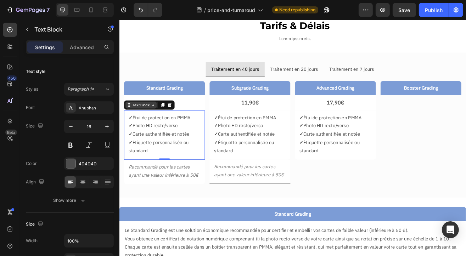
click at [156, 122] on div "Text Block" at bounding box center [146, 125] width 24 height 6
click at [290, 174] on p "✓ Étiquette personnalisée ou standard" at bounding box center [279, 176] width 88 height 21
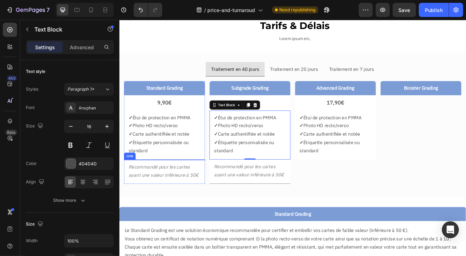
click at [213, 192] on div at bounding box center [174, 192] width 99 height 0
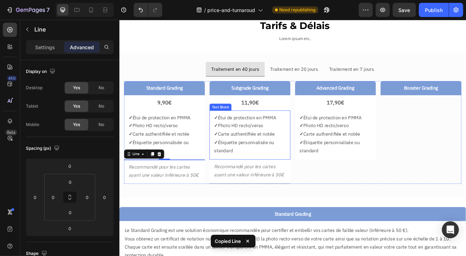
click at [265, 186] on div "✓ Étui de protection en PMMA ✓ Photo HD recto/verso ✓ Carte authentifiée et not…" at bounding box center [279, 162] width 99 height 60
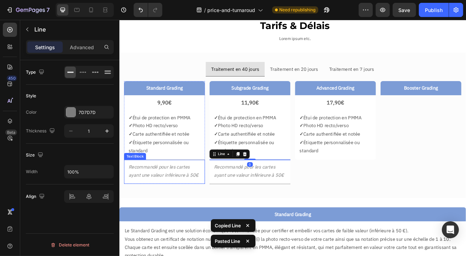
click at [171, 206] on p "Recommandé pour les cartes ayant une valeur inférieure à 50€" at bounding box center [174, 206] width 88 height 21
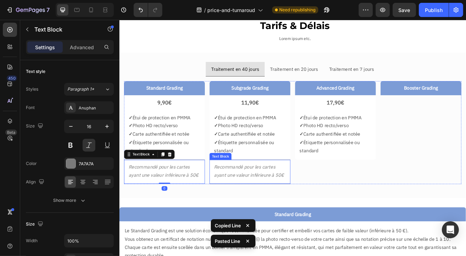
click at [278, 215] on p "Recommandé pour les cartes ayant une valeur inférieure à 50€" at bounding box center [279, 206] width 88 height 21
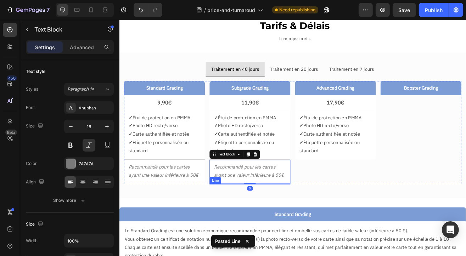
click at [241, 221] on div "Subgrade Grading Text Block 11,90€ Text Block ✓ Étui de protection en PMMA ✓ Ph…" at bounding box center [279, 158] width 99 height 127
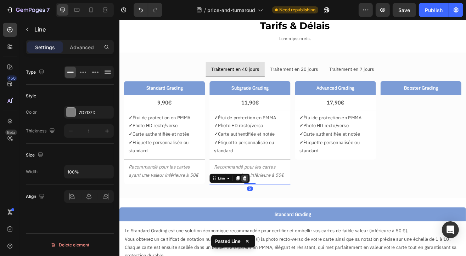
click at [271, 214] on icon at bounding box center [273, 214] width 5 height 5
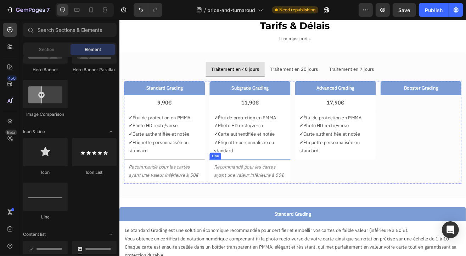
click at [313, 192] on div at bounding box center [279, 192] width 99 height 0
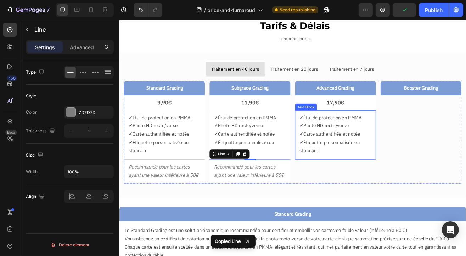
click at [365, 186] on div "✓ Étui de protection en PMMA ✓ Photo HD recto/verso ✓ Carte authentifiée et not…" at bounding box center [384, 162] width 99 height 60
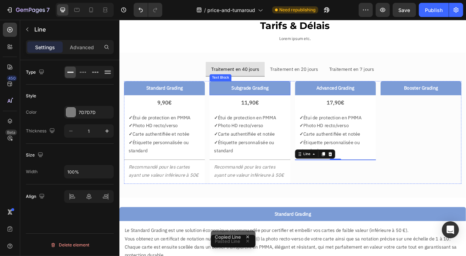
click at [315, 101] on p "Subgrade Grading" at bounding box center [279, 104] width 92 height 10
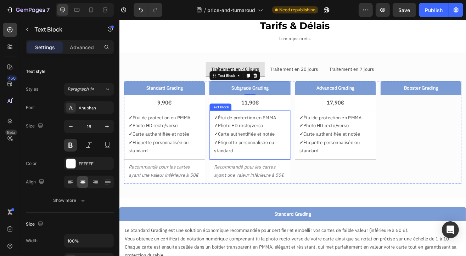
click at [316, 160] on p "✓ Carte authentifiée et notée" at bounding box center [279, 160] width 88 height 10
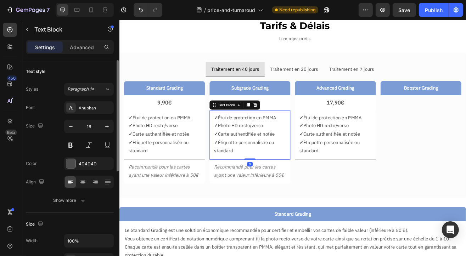
scroll to position [177, 0]
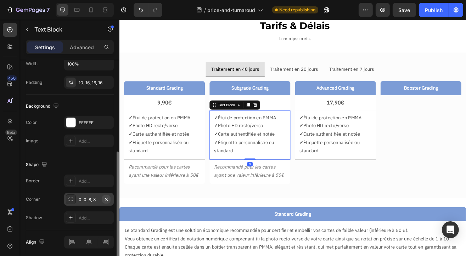
click at [108, 199] on icon "button" at bounding box center [107, 200] width 6 height 6
click at [371, 148] on p "✓ Photo HD recto/verso" at bounding box center [384, 150] width 88 height 10
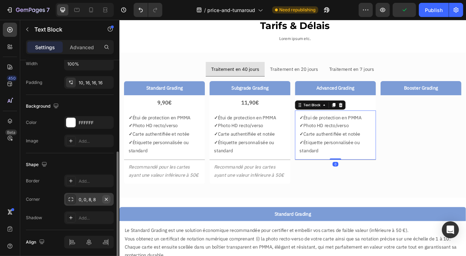
click at [108, 200] on icon "button" at bounding box center [107, 200] width 6 height 6
click at [319, 199] on p "Recommandé pour les cartes ayant une valeur inférieure à 50€" at bounding box center [279, 206] width 88 height 21
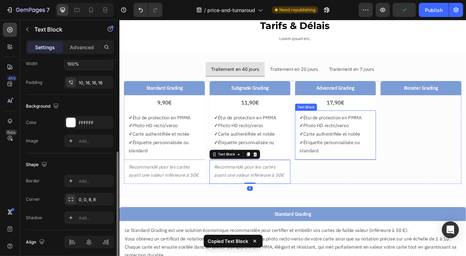
click at [363, 177] on p "✓ Étiquette personnalisée ou standard" at bounding box center [384, 176] width 88 height 21
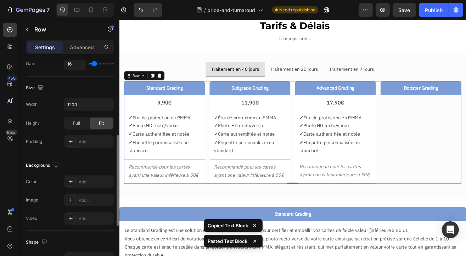
scroll to position [0, 0]
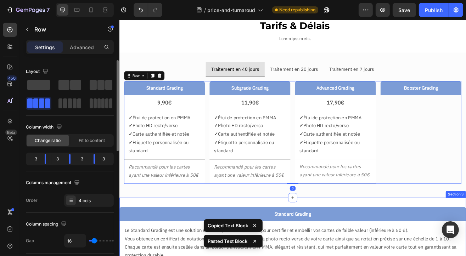
click at [339, 256] on p "Standard Grading" at bounding box center [332, 259] width 414 height 10
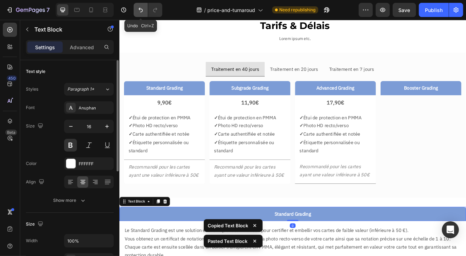
click at [140, 9] on icon "Undo/Redo" at bounding box center [141, 10] width 4 height 5
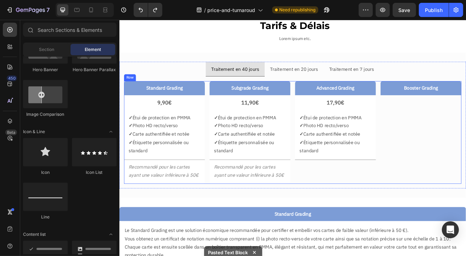
click at [382, 193] on div "Advanced Grading Text Block 17,90€ Text Block ✓ Étui de protection en PMMA ✓ Ph…" at bounding box center [384, 158] width 99 height 126
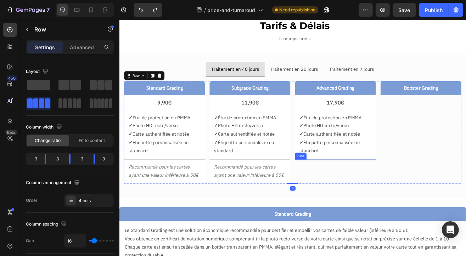
click at [381, 192] on div at bounding box center [384, 192] width 99 height 0
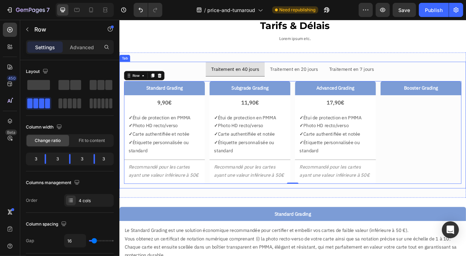
click at [214, 91] on div "Standard Grading Text Block 9,90€ Text Block ✓ Étui de protection en PMMA ✓ Pho…" at bounding box center [331, 159] width 425 height 138
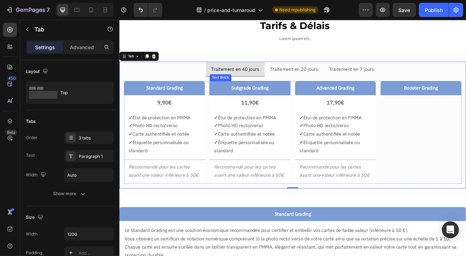
click at [302, 95] on div "Subgrade Grading" at bounding box center [279, 103] width 99 height 17
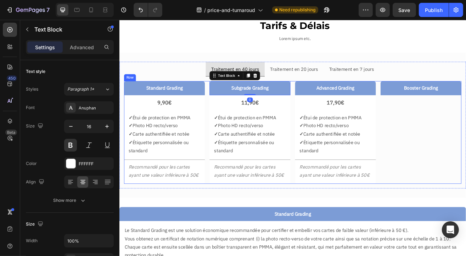
click at [331, 96] on div "Standard Grading Text Block 9,90€ Text Block ✓ Étui de protection en PMMA ✓ Pho…" at bounding box center [332, 158] width 414 height 126
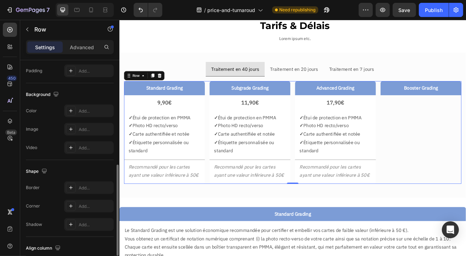
scroll to position [106, 0]
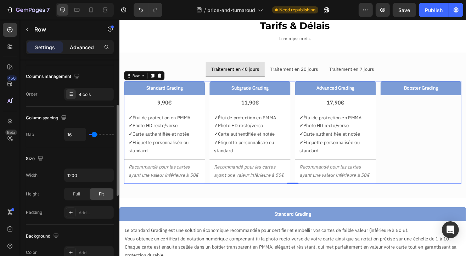
click at [79, 44] on p "Advanced" at bounding box center [82, 47] width 24 height 7
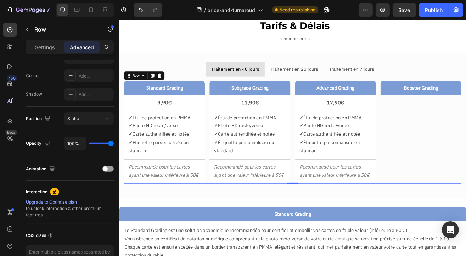
scroll to position [71, 0]
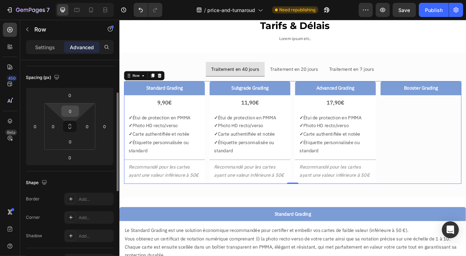
click at [69, 111] on input "0" at bounding box center [70, 111] width 14 height 11
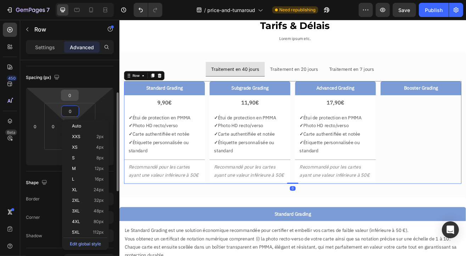
click at [74, 96] on input "0" at bounding box center [70, 95] width 14 height 11
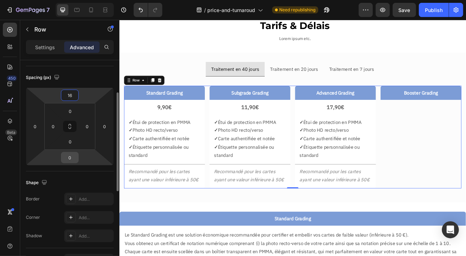
type input "16"
click at [73, 154] on input "0" at bounding box center [70, 157] width 14 height 11
type input "16"
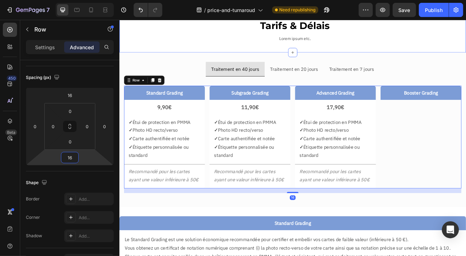
click at [205, 52] on div "Tarifs & Délais Text Block Lorem ipsum etc. Text Block Row Section 1" at bounding box center [331, 33] width 425 height 56
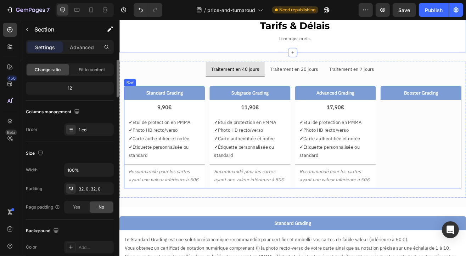
scroll to position [0, 0]
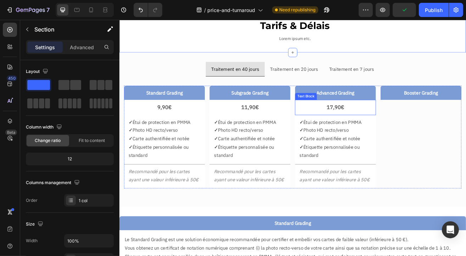
click at [422, 127] on p "17,90€" at bounding box center [384, 127] width 88 height 11
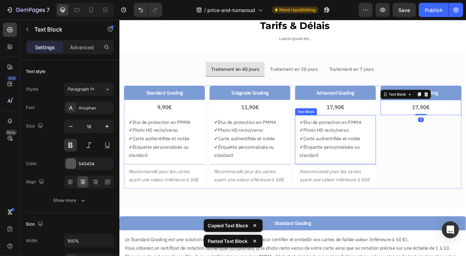
click at [383, 166] on p "✓ Carte authentifiée et notée" at bounding box center [384, 166] width 88 height 10
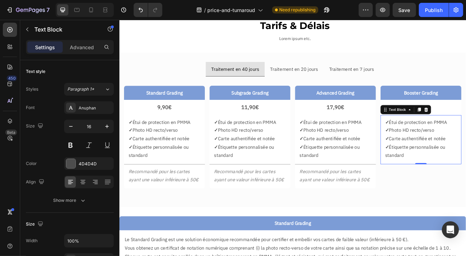
click at [384, 169] on p "✓ Carte authentifiée et notée" at bounding box center [384, 166] width 88 height 10
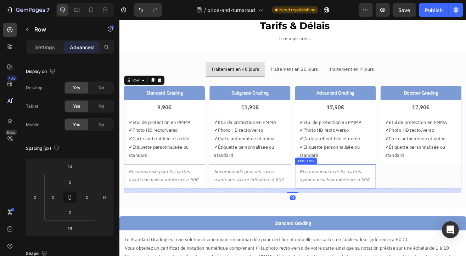
click at [404, 198] on div "Recommandé pour les cartes ayant une valeur inférieure à 50€" at bounding box center [384, 213] width 99 height 30
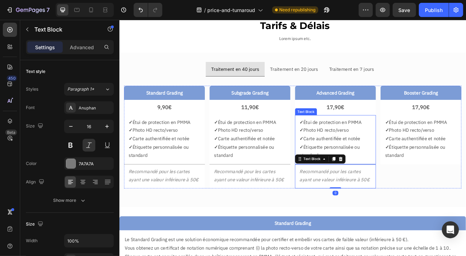
click at [426, 196] on div "✓ Étui de protection en PMMA ✓ Photo HD recto/verso ✓ Carte authentifiée et not…" at bounding box center [384, 167] width 99 height 60
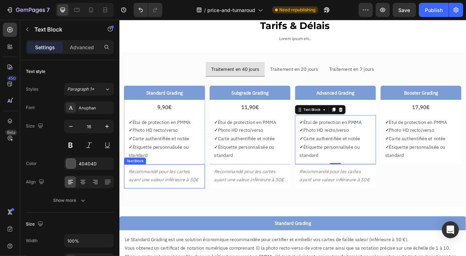
click at [211, 198] on div "Recommandé pour les cartes ayant une valeur inférieure à 50€" at bounding box center [174, 213] width 99 height 30
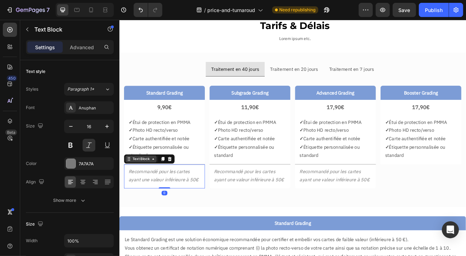
click at [156, 190] on div "Text Block" at bounding box center [146, 191] width 24 height 6
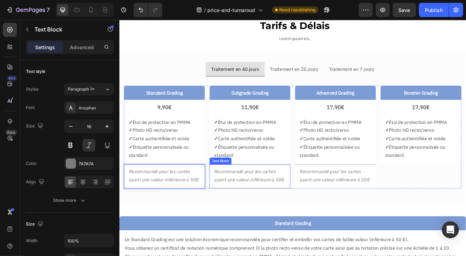
click at [256, 209] on p "Recommandé pour les cartes ayant une valeur inférieure à 50€" at bounding box center [279, 211] width 88 height 21
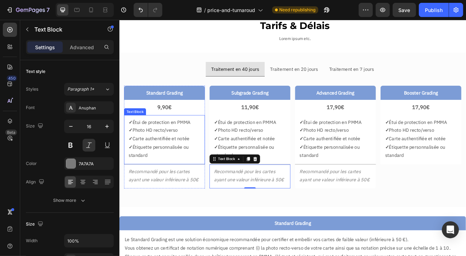
click at [171, 156] on p "✓ Photo HD recto/verso" at bounding box center [174, 156] width 88 height 10
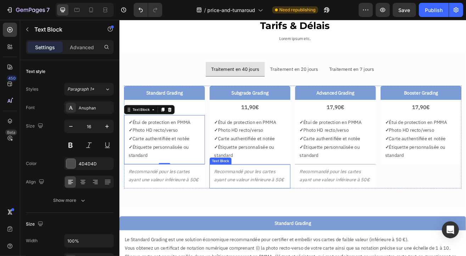
click at [299, 219] on p "Recommandé pour les cartes ayant une valeur inférieure à 50€" at bounding box center [279, 211] width 88 height 21
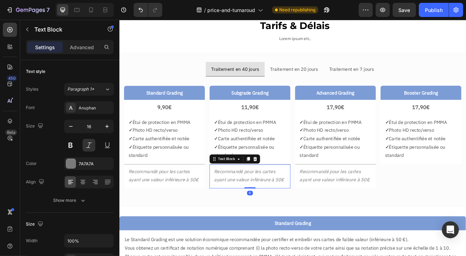
click at [263, 211] on p "Recommandé pour les cartes ayant une valeur inférieure à 50€" at bounding box center [279, 211] width 88 height 21
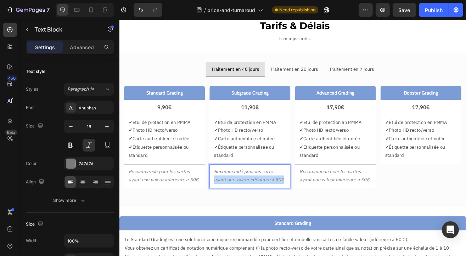
drag, startPoint x: 257, startPoint y: 219, endPoint x: 348, endPoint y: 221, distance: 90.8
click at [348, 221] on div "Standard Grading Text Block 9,90€ Text Block ✓ Étui de protection en PMMA ✓ Pho…" at bounding box center [332, 164] width 414 height 126
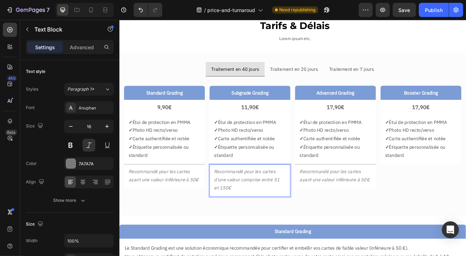
click at [313, 215] on p "Recommandé pour les cartes d'une valeur comprise entre 51 et 150€" at bounding box center [279, 216] width 88 height 30
click at [399, 217] on p "Recommandé pour les cartes ayant une valeur inférieure à 50€" at bounding box center [384, 211] width 88 height 21
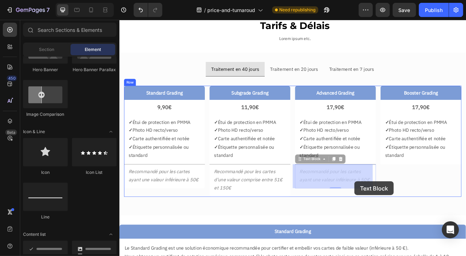
drag, startPoint x: 382, startPoint y: 217, endPoint x: 407, endPoint y: 218, distance: 25.2
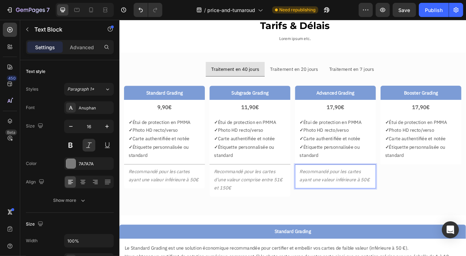
click at [402, 215] on p "Recommandé pour les cartes ayant une valeur inférieure à 50€" at bounding box center [384, 211] width 88 height 21
click at [340, 226] on p "Recommandé pour les cartes ayant une valeur supérieure à 50€" at bounding box center [384, 216] width 88 height 30
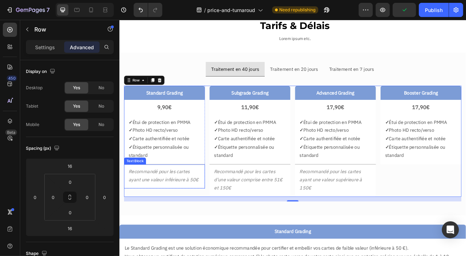
click at [215, 213] on p "Recommandé pour les cartes ayant une valeur inférieure à 50€" at bounding box center [174, 211] width 88 height 21
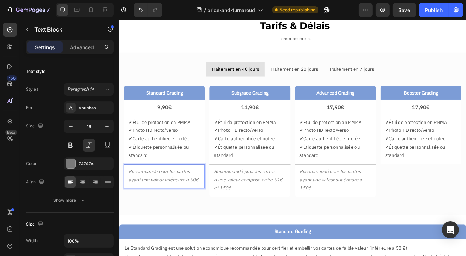
click at [214, 215] on p "Recommandé pour les cartes ayant une valeur inférieure à 50€" at bounding box center [174, 211] width 88 height 21
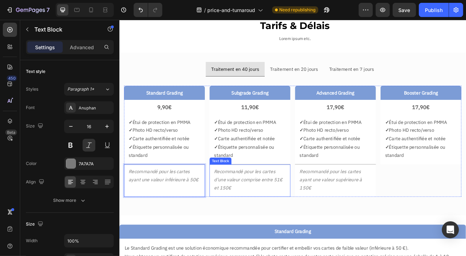
click at [268, 220] on p "Recommandé pour les cartes d'une valeur comprise entre 51€ et 150€" at bounding box center [279, 216] width 88 height 30
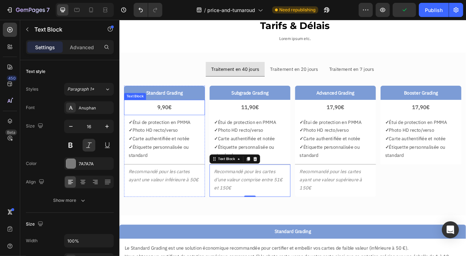
click at [217, 136] on div "9,90€" at bounding box center [174, 127] width 99 height 18
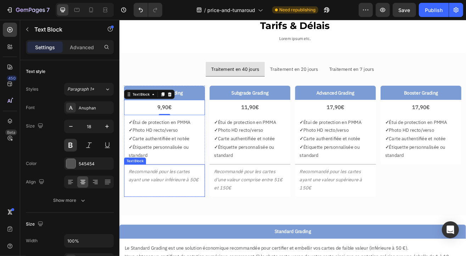
click at [207, 217] on p "Recommandé pour les cartes ayant une valeur inférieure à 50€" at bounding box center [174, 211] width 88 height 21
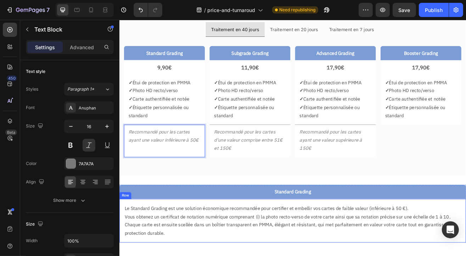
scroll to position [101, 0]
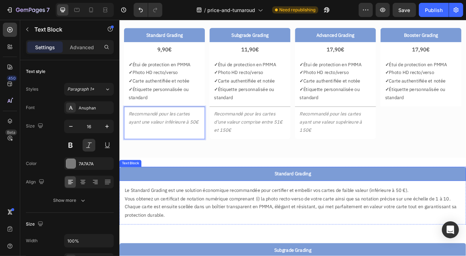
click at [245, 211] on p "Standard Grading" at bounding box center [332, 209] width 414 height 10
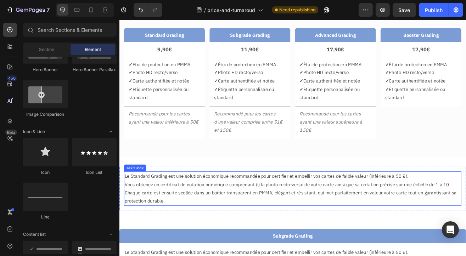
click at [258, 216] on p "Le Standard Grading est une solution économique recommandée pour certifier et e…" at bounding box center [332, 212] width 413 height 10
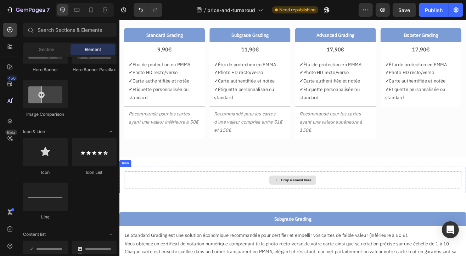
click at [286, 219] on div "Drop element here" at bounding box center [332, 216] width 414 height 21
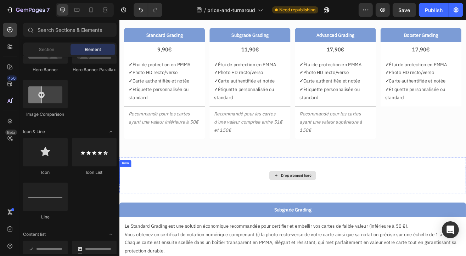
click at [282, 210] on div "Drop element here" at bounding box center [331, 211] width 425 height 21
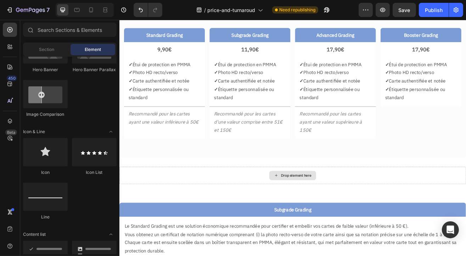
click at [282, 209] on div "Drop element here" at bounding box center [331, 211] width 425 height 21
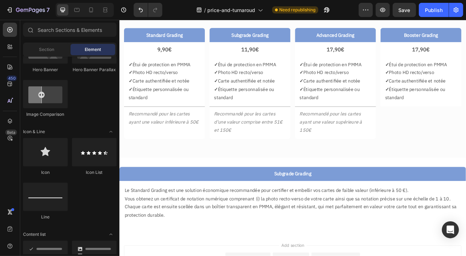
click at [282, 209] on p "Subgrade Grading" at bounding box center [332, 209] width 414 height 10
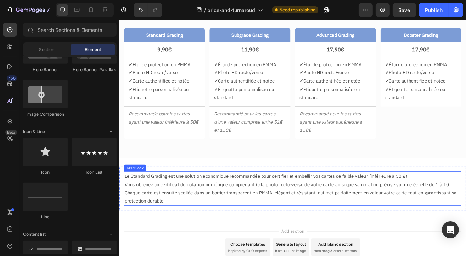
click at [282, 208] on p "Le Standard Grading est une solution économique recommandée pour certifier et e…" at bounding box center [332, 212] width 413 height 10
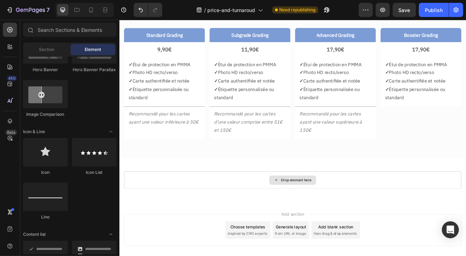
click at [288, 212] on div "Drop element here" at bounding box center [332, 216] width 414 height 21
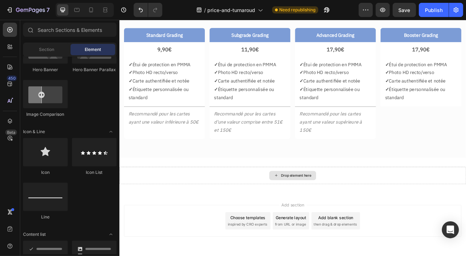
click at [288, 212] on div "Drop element here" at bounding box center [331, 211] width 425 height 21
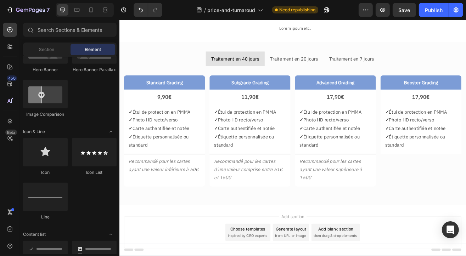
scroll to position [31, 0]
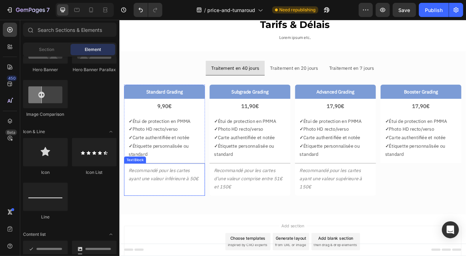
click at [141, 227] on p "Rich Text Editor. Editing area: main" at bounding box center [174, 225] width 88 height 10
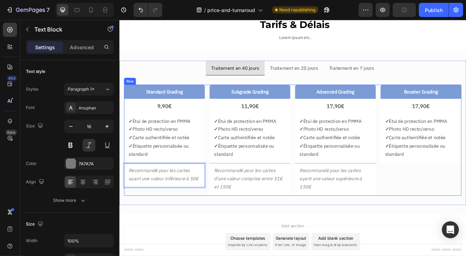
click at [223, 232] on div "Standard Grading Text Block 9,90€ Text Block ✓ Étui de protection en PMMA ✓ Pho…" at bounding box center [174, 168] width 99 height 137
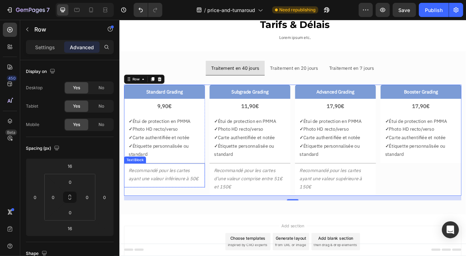
click at [214, 215] on p "Recommandé pour les cartes ayant une valeur inférieure à 50€" at bounding box center [174, 210] width 88 height 21
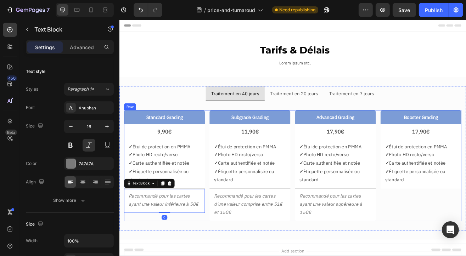
scroll to position [31, 0]
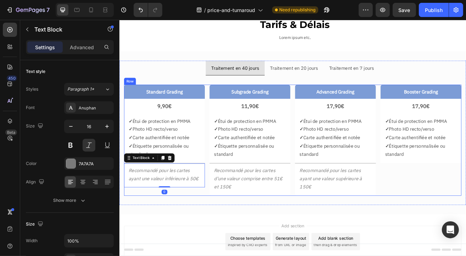
click at [226, 235] on div "Standard Grading Text Block 9,90€ Text Block ✓ Étui de protection en PMMA ✓ Pho…" at bounding box center [332, 168] width 414 height 137
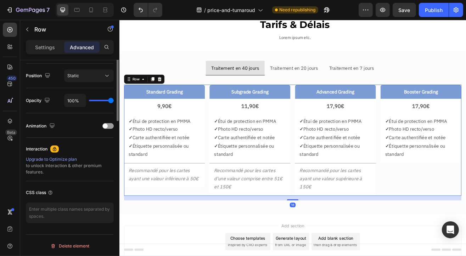
scroll to position [149, 0]
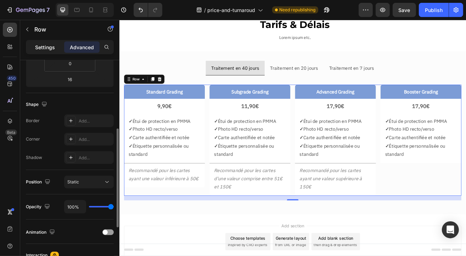
click at [47, 45] on p "Settings" at bounding box center [45, 47] width 20 height 7
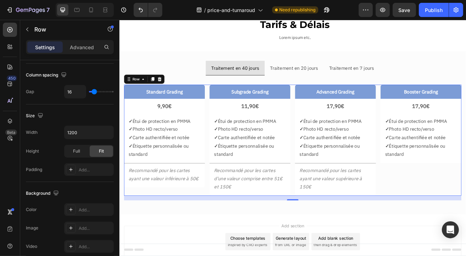
scroll to position [296, 0]
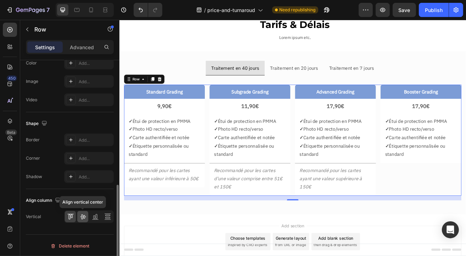
click at [84, 216] on icon at bounding box center [83, 217] width 6 height 5
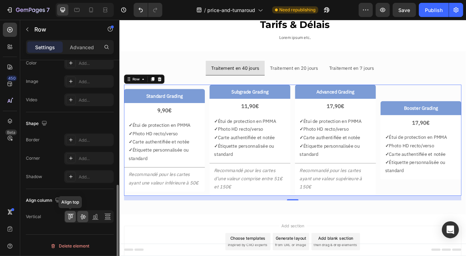
click at [72, 217] on icon at bounding box center [70, 216] width 7 height 7
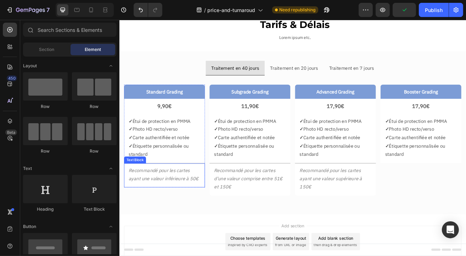
click at [212, 219] on p "Recommandé pour les cartes ayant une valeur inférieure à 50€" at bounding box center [174, 210] width 88 height 21
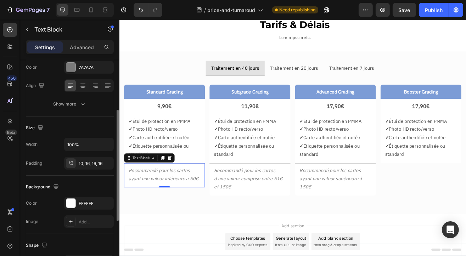
scroll to position [0, 0]
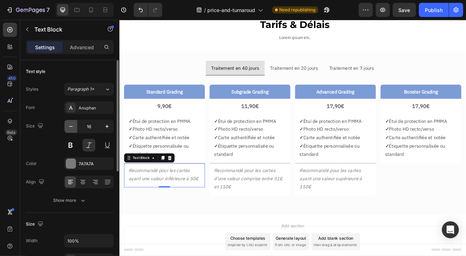
click at [69, 128] on icon "button" at bounding box center [70, 126] width 7 height 7
type input "14"
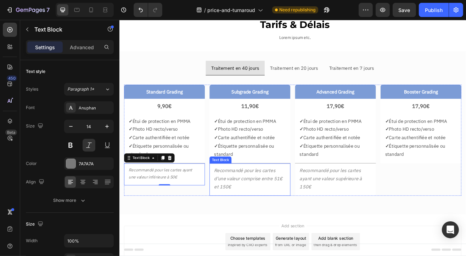
click at [245, 208] on p "Recommandé pour les cartes d'une valeur comprise entre 51€ et 150€" at bounding box center [279, 215] width 88 height 30
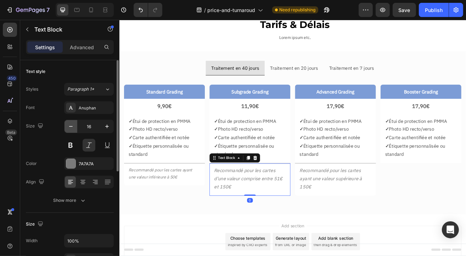
click at [70, 127] on icon "button" at bounding box center [70, 126] width 7 height 7
type input "14"
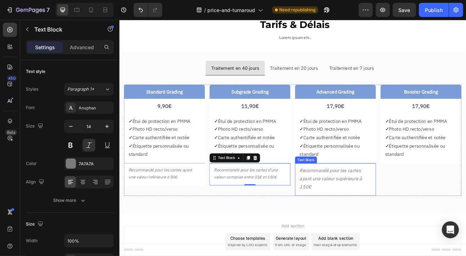
click at [354, 214] on p "Recommandé pour les cartes ayant une valeur supérieure à 150€" at bounding box center [384, 215] width 88 height 30
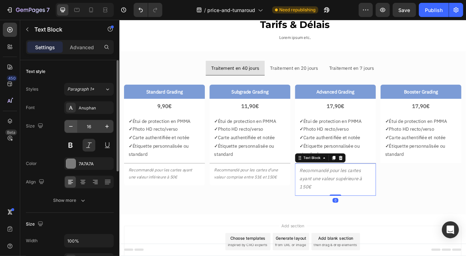
click at [76, 129] on button "button" at bounding box center [71, 126] width 13 height 13
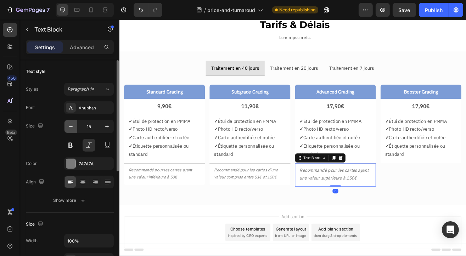
click at [76, 129] on button "button" at bounding box center [71, 126] width 13 height 13
type input "14"
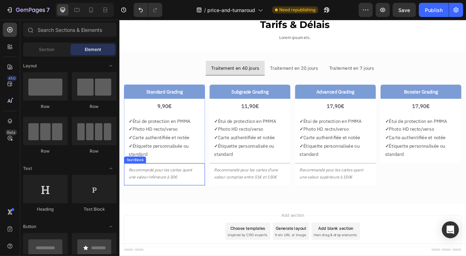
click at [218, 196] on div "Recommandé pour les cartes ayant une valeur inférieure à 50€" at bounding box center [174, 209] width 99 height 27
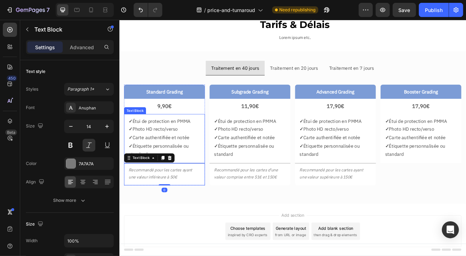
click at [216, 195] on div "✓ Étui de protection en PMMA ✓ Photo HD recto/verso ✓ Carte authentifiée et not…" at bounding box center [174, 166] width 99 height 60
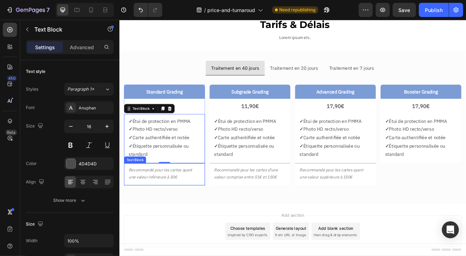
click at [218, 196] on div "Recommandé pour les cartes ayant une valeur inférieure à 50€" at bounding box center [174, 209] width 99 height 27
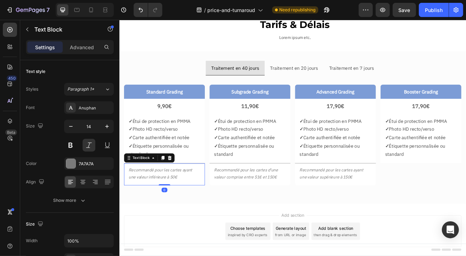
click at [197, 172] on p "✓ Étiquette personnalisée ou standard" at bounding box center [174, 180] width 88 height 21
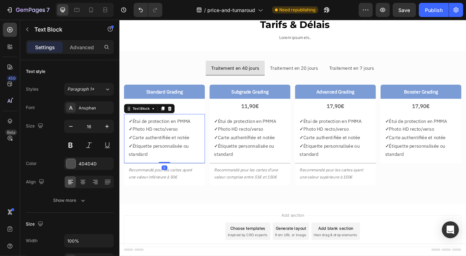
drag, startPoint x: 175, startPoint y: 194, endPoint x: 176, endPoint y: 185, distance: 9.0
click at [176, 185] on div "✓ Étui de protection en PMMA ✓ Photo HD recto/verso ✓ Carte authentifiée et not…" at bounding box center [174, 166] width 99 height 60
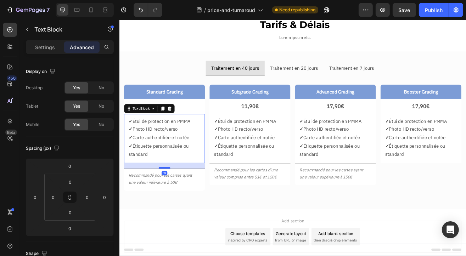
drag, startPoint x: 173, startPoint y: 194, endPoint x: 172, endPoint y: 201, distance: 6.8
click at [172, 201] on div at bounding box center [174, 202] width 14 height 2
type input "19"
click at [193, 228] on div "Recommandé pour les cartes ayant une valeur inférieure à 50€" at bounding box center [174, 216] width 99 height 27
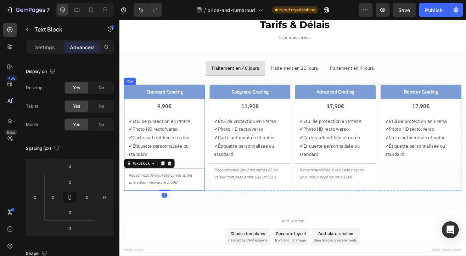
click at [188, 167] on p "✓ Carte authentifiée et notée" at bounding box center [174, 165] width 88 height 10
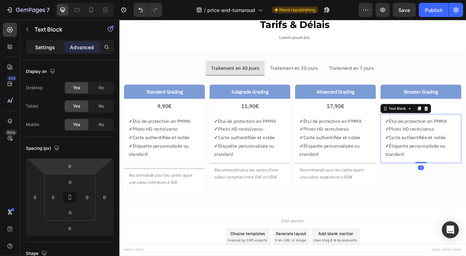
click at [43, 46] on p "Settings" at bounding box center [45, 47] width 20 height 7
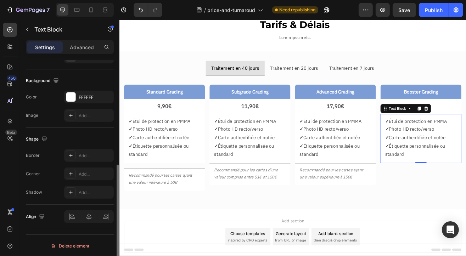
scroll to position [132, 0]
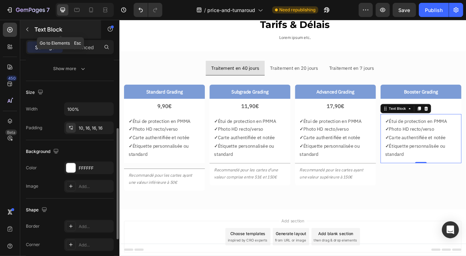
click at [27, 32] on icon "button" at bounding box center [27, 30] width 6 height 6
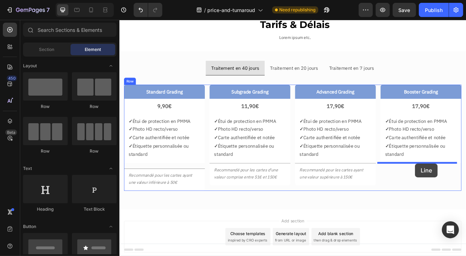
drag, startPoint x: 344, startPoint y: 218, endPoint x: 482, endPoint y: 196, distance: 139.7
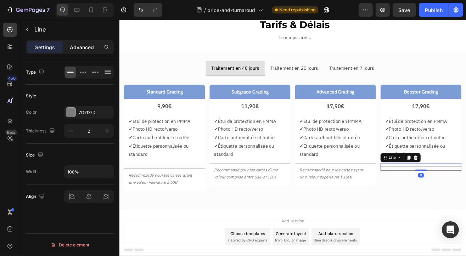
click at [78, 47] on p "Advanced" at bounding box center [82, 47] width 24 height 7
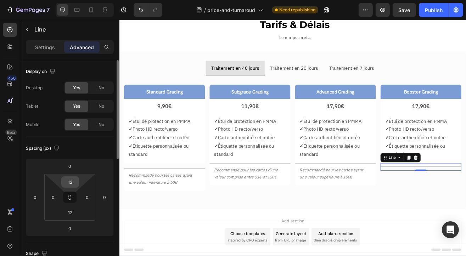
click at [74, 184] on input "12" at bounding box center [70, 182] width 14 height 11
type input "0"
click at [69, 214] on input "12" at bounding box center [70, 212] width 14 height 11
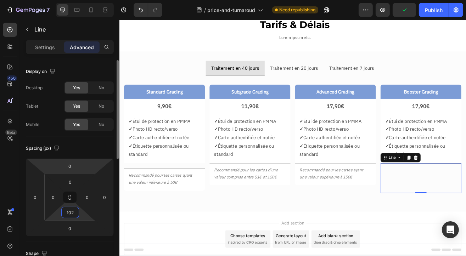
type input "0"
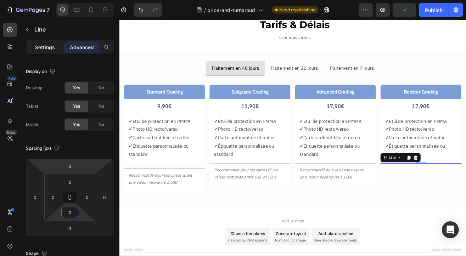
click at [49, 43] on div "Settings" at bounding box center [44, 46] width 35 height 11
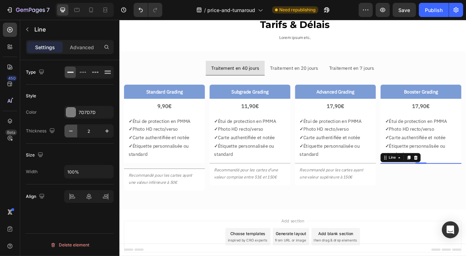
click at [67, 134] on button "button" at bounding box center [71, 131] width 13 height 13
type input "1"
click at [363, 140] on p "✓ Étui de protection en PMMA" at bounding box center [384, 144] width 88 height 10
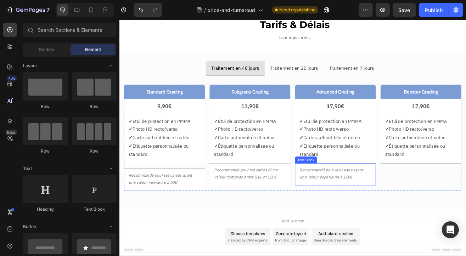
click at [416, 214] on p "Recommandé pour les cartes ayant une valeur supérieure à 150€" at bounding box center [384, 209] width 88 height 18
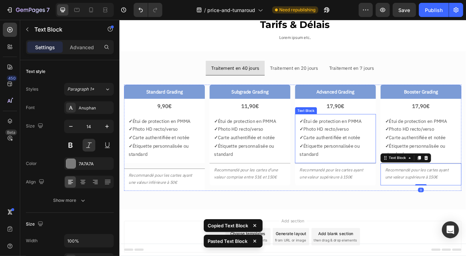
click at [361, 145] on p "✓ Étui de protection en PMMA" at bounding box center [384, 144] width 88 height 10
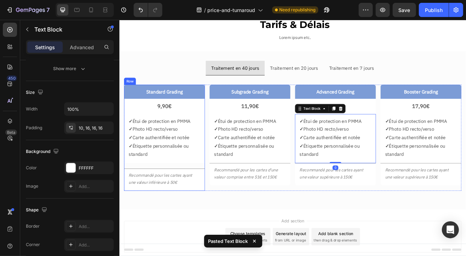
click at [169, 185] on p "✓ Étiquette personnalisée ou standard" at bounding box center [174, 180] width 88 height 21
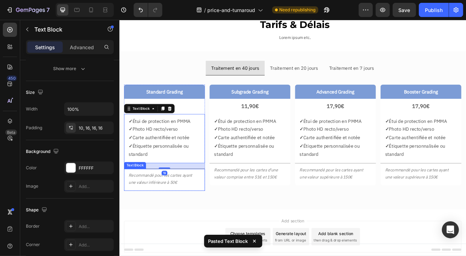
click at [176, 203] on div "Recommandé pour les cartes ayant une valeur inférieure à 50€" at bounding box center [174, 216] width 99 height 27
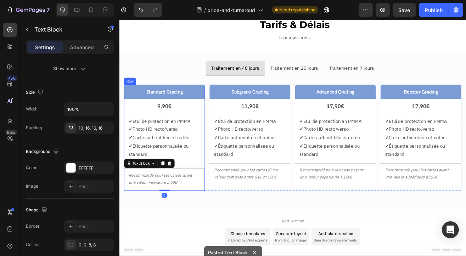
click at [199, 196] on div "Standard Grading Text Block 9,90€ Text Block ✓ Étui de protection en PMMA ✓ Pho…" at bounding box center [174, 165] width 99 height 130
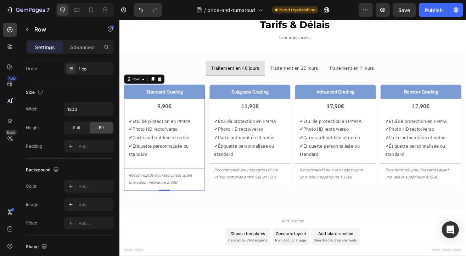
scroll to position [0, 0]
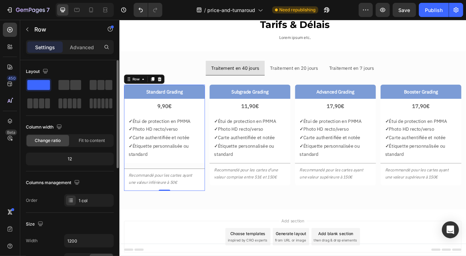
click at [176, 201] on div "Standard Grading Text Block 9,90€ Text Block ✓ Étui de protection en PMMA ✓ Pho…" at bounding box center [174, 165] width 99 height 130
click at [172, 189] on p "✓ Étiquette personnalisée ou standard" at bounding box center [174, 180] width 88 height 21
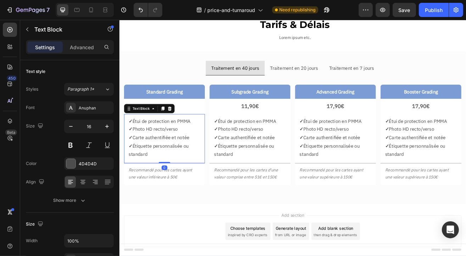
drag, startPoint x: 177, startPoint y: 201, endPoint x: 178, endPoint y: 166, distance: 35.1
click at [178, 166] on div "✓ Étui de protection en PMMA ✓ Photo HD recto/verso ✓ Carte authentifiée et not…" at bounding box center [174, 166] width 99 height 60
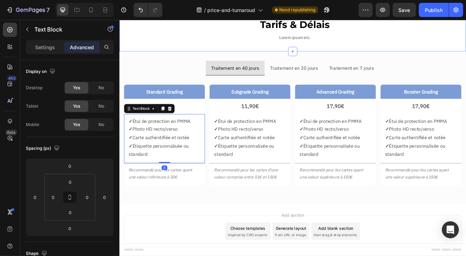
click at [170, 50] on div "Tarifs & Délais Text Block Lorem ipsum etc. Text Block Row Section 1" at bounding box center [331, 31] width 425 height 56
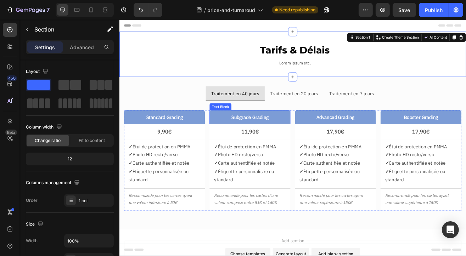
click at [310, 139] on p "Subgrade Grading" at bounding box center [279, 139] width 92 height 10
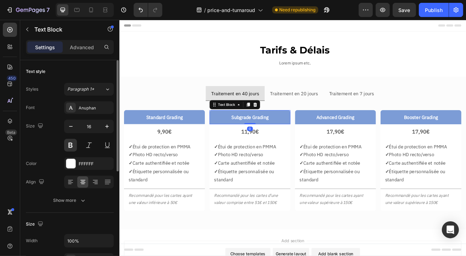
scroll to position [106, 0]
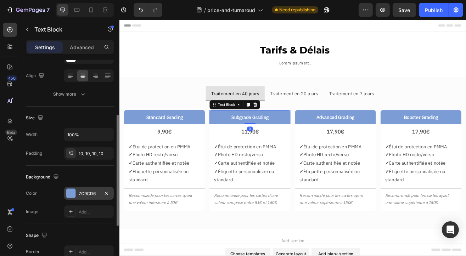
click at [80, 194] on div "7C9CD6" at bounding box center [89, 194] width 21 height 6
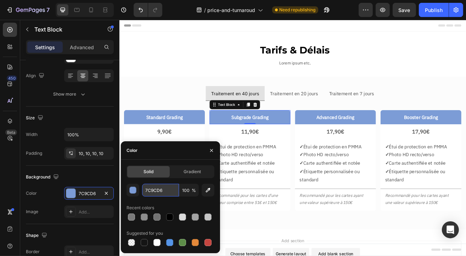
click at [162, 189] on input "7C9CD6" at bounding box center [160, 190] width 37 height 13
paste input "4472C4"
type input "4472C4"
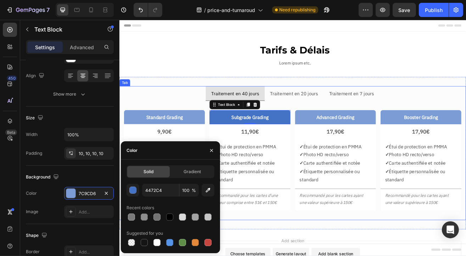
click at [152, 73] on p "Lorem ipsum etc." at bounding box center [335, 73] width 418 height 9
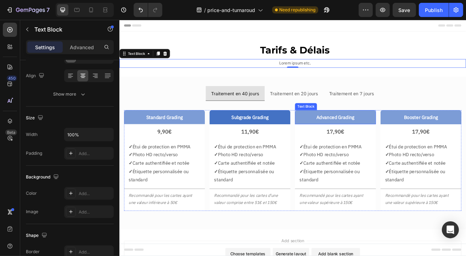
drag, startPoint x: 352, startPoint y: 140, endPoint x: 193, endPoint y: 169, distance: 161.8
click at [351, 140] on p "Advanced Grading" at bounding box center [384, 139] width 92 height 10
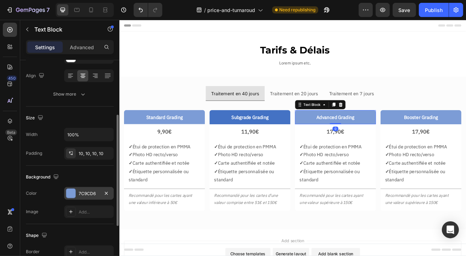
click at [84, 193] on div "7C9CD6" at bounding box center [89, 194] width 21 height 6
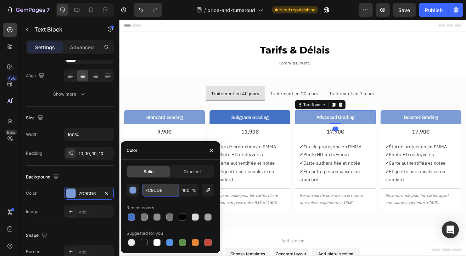
click at [156, 190] on input "7C9CD6" at bounding box center [160, 190] width 37 height 13
paste input "27457B"
type input "27457B"
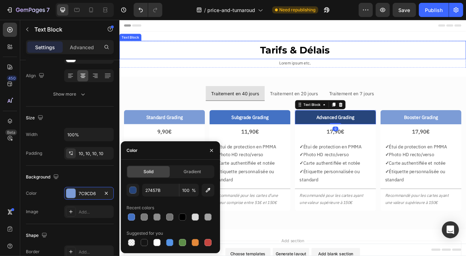
click at [185, 69] on p "Lorem ipsum etc." at bounding box center [335, 73] width 418 height 9
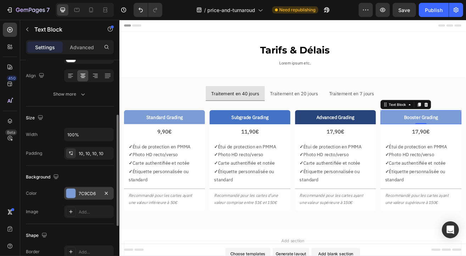
click at [83, 191] on div "7C9CD6" at bounding box center [89, 194] width 21 height 6
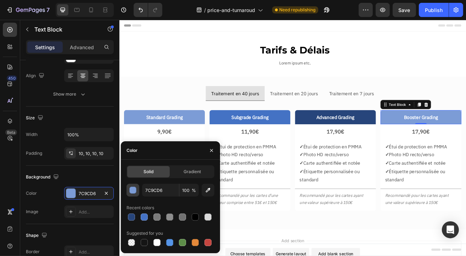
click at [134, 193] on div "button" at bounding box center [133, 190] width 7 height 7
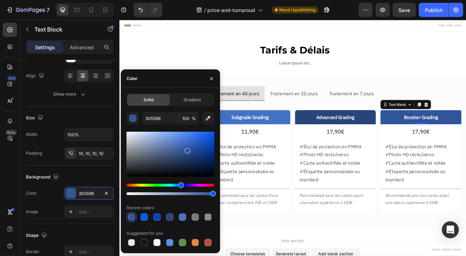
drag, startPoint x: 166, startPoint y: 140, endPoint x: 187, endPoint y: 150, distance: 23.2
click at [187, 150] on div at bounding box center [188, 151] width 6 height 6
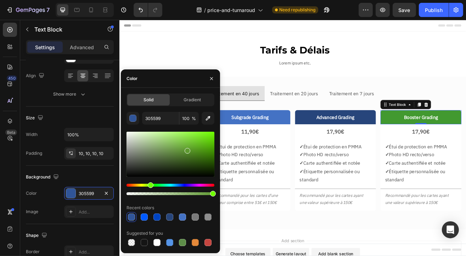
drag, startPoint x: 154, startPoint y: 188, endPoint x: 150, endPoint y: 188, distance: 3.9
click at [150, 188] on div "Hue" at bounding box center [151, 186] width 6 height 6
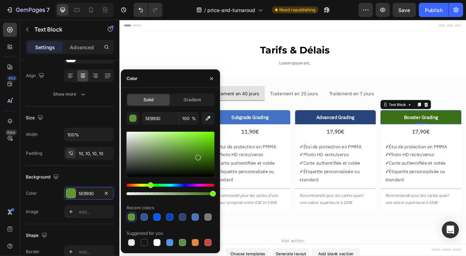
drag, startPoint x: 187, startPoint y: 149, endPoint x: 199, endPoint y: 157, distance: 14.4
click at [199, 157] on div at bounding box center [198, 158] width 6 height 6
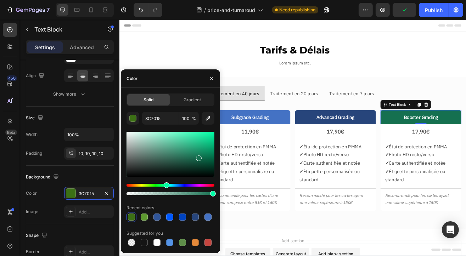
drag, startPoint x: 145, startPoint y: 185, endPoint x: 166, endPoint y: 188, distance: 20.8
click at [166, 188] on div at bounding box center [171, 189] width 88 height 11
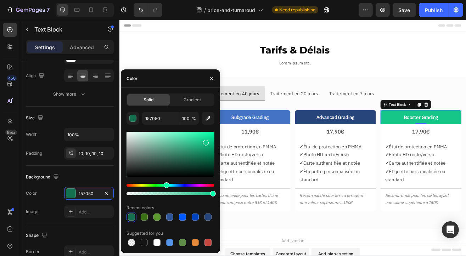
type input "15C688"
click at [205, 141] on div at bounding box center [206, 143] width 6 height 6
click at [450, 75] on p "Lorem ipsum etc." at bounding box center [335, 73] width 418 height 9
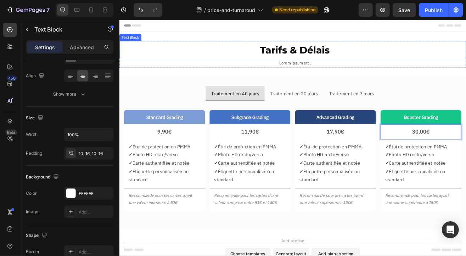
click at [189, 67] on p "Tarifs & Délais" at bounding box center [335, 56] width 418 height 21
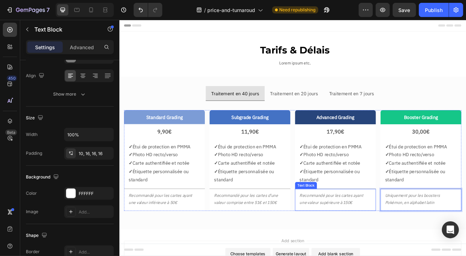
click at [370, 239] on p "Recommandé pour les cartes ayant une valeur supérieure à 150€" at bounding box center [384, 240] width 88 height 18
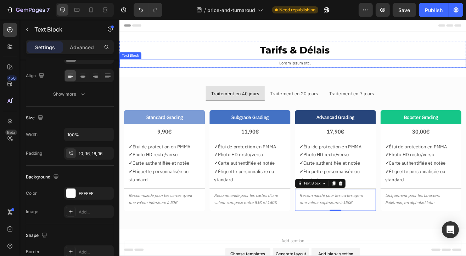
click at [320, 78] on p "Lorem ipsum etc." at bounding box center [335, 73] width 418 height 9
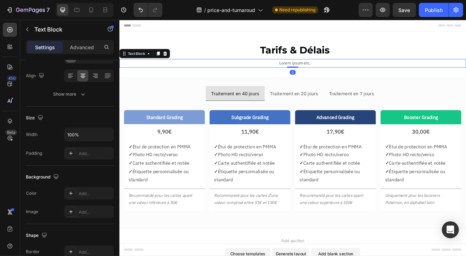
click at [327, 73] on p "Lorem ipsum etc." at bounding box center [335, 73] width 418 height 9
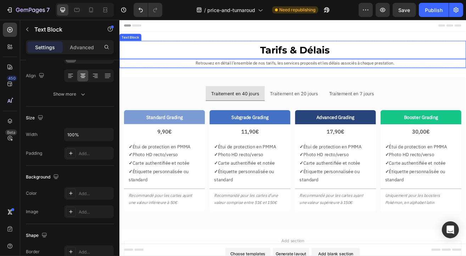
click at [217, 52] on p "Tarifs & Délais" at bounding box center [335, 56] width 418 height 21
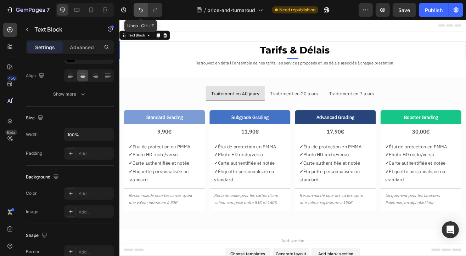
click at [138, 9] on icon "Undo/Redo" at bounding box center [140, 9] width 7 height 7
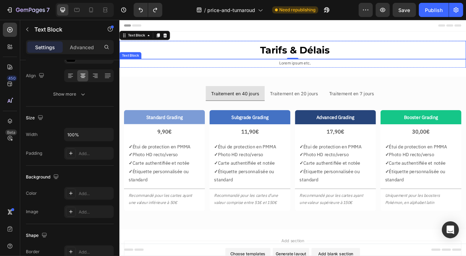
click at [324, 75] on p "Lorem ipsum etc." at bounding box center [335, 73] width 418 height 9
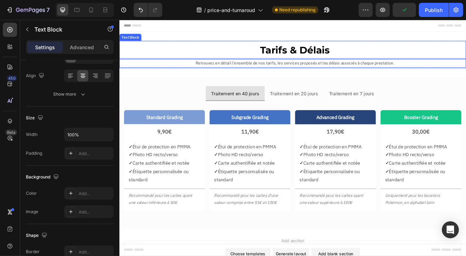
click at [204, 49] on p "Tarifs & Délais" at bounding box center [335, 56] width 418 height 21
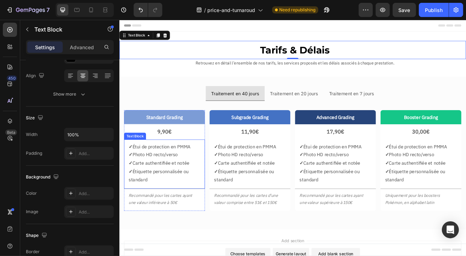
click at [182, 207] on p "✓ Étiquette personnalisée ou standard" at bounding box center [174, 211] width 88 height 21
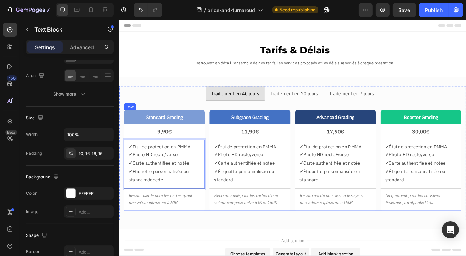
click at [227, 133] on div "Standard Grading Text Block 9,90€ Text Block ✓ Étui de protection en PMMA ✓ Pho…" at bounding box center [332, 193] width 414 height 124
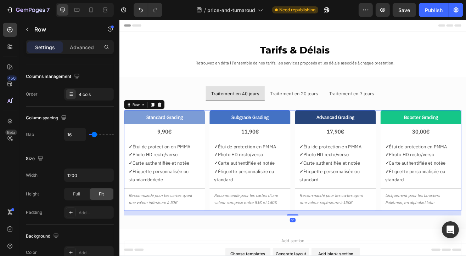
scroll to position [0, 0]
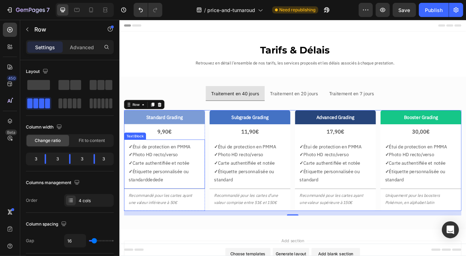
click at [166, 178] on p "✓ Étui de protection en PMMA" at bounding box center [174, 176] width 88 height 10
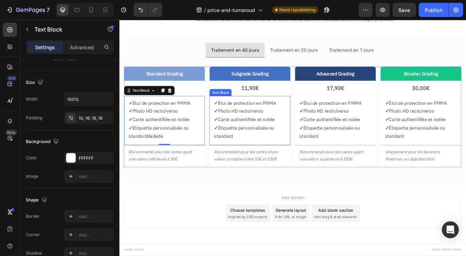
scroll to position [54, 0]
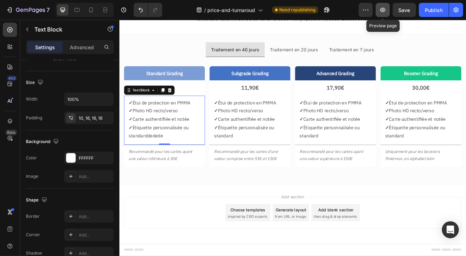
click at [385, 11] on icon "button" at bounding box center [382, 10] width 5 height 4
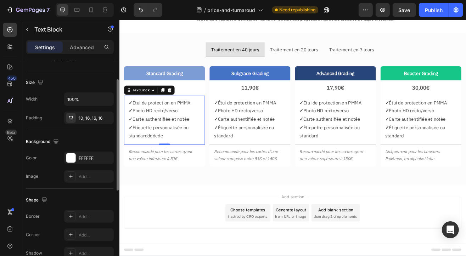
scroll to position [0, 0]
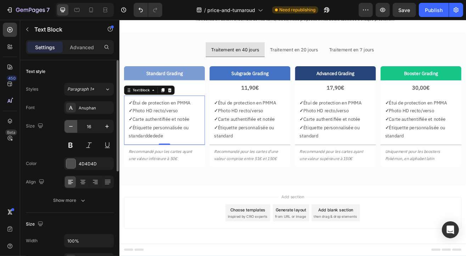
click at [72, 128] on icon "button" at bounding box center [70, 126] width 7 height 7
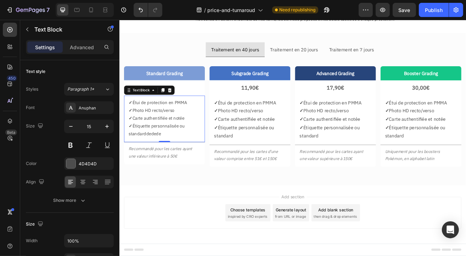
type input "14"
click at [264, 132] on p "✓ Photo HD recto/verso" at bounding box center [279, 132] width 88 height 10
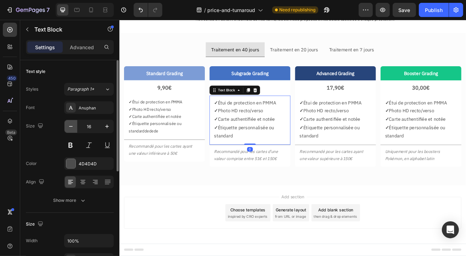
click at [67, 127] on icon "button" at bounding box center [70, 126] width 7 height 7
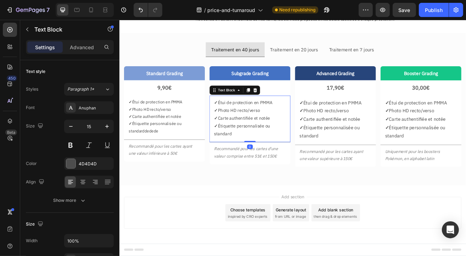
type input "14"
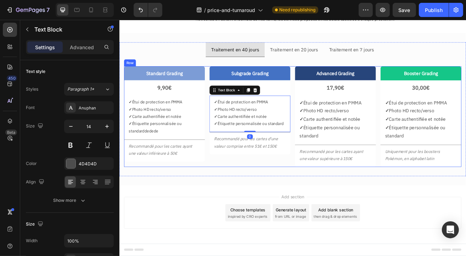
click at [363, 134] on p "✓ Photo HD recto/verso" at bounding box center [384, 132] width 88 height 10
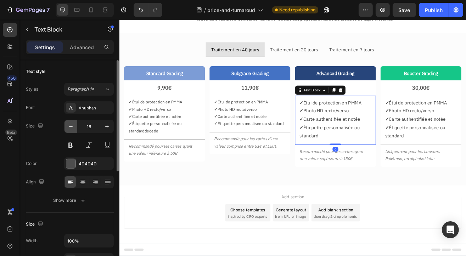
click at [67, 132] on button "button" at bounding box center [71, 126] width 13 height 13
click at [67, 127] on icon "button" at bounding box center [70, 126] width 7 height 7
type input "14"
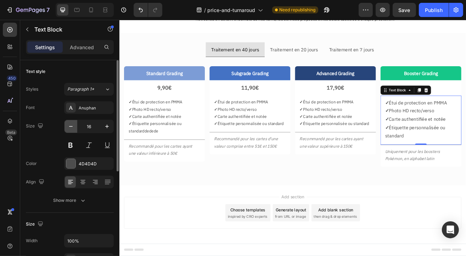
click at [68, 127] on icon "button" at bounding box center [70, 126] width 7 height 7
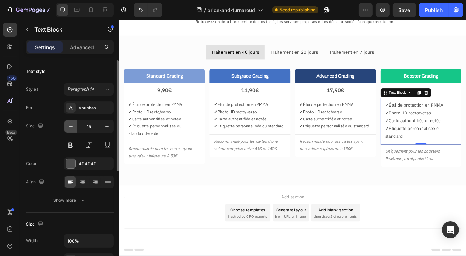
click at [68, 126] on icon "button" at bounding box center [70, 126] width 7 height 7
type input "14"
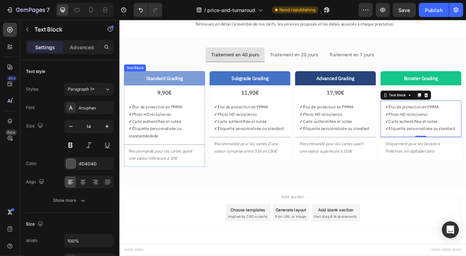
click at [183, 90] on p "Standard Grading" at bounding box center [174, 92] width 92 height 10
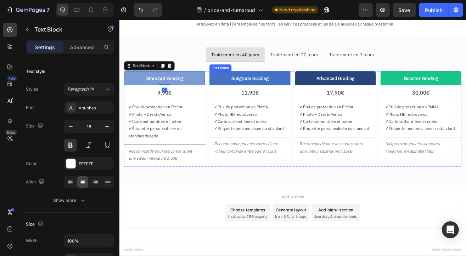
click at [269, 95] on p "Subgrade Grading" at bounding box center [279, 92] width 92 height 10
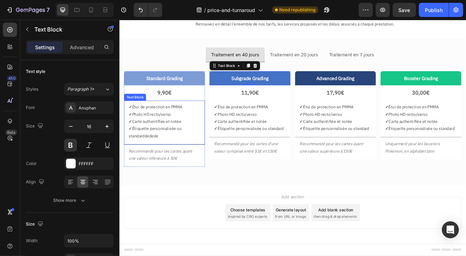
click at [175, 160] on p "✓ Étiquette personnalisée ou standarddedede" at bounding box center [174, 159] width 88 height 18
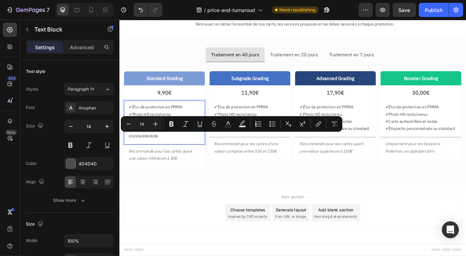
drag, startPoint x: 178, startPoint y: 161, endPoint x: 102, endPoint y: 163, distance: 75.9
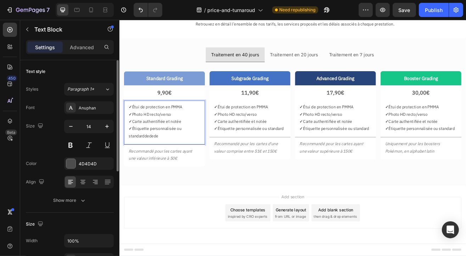
scroll to position [38, 0]
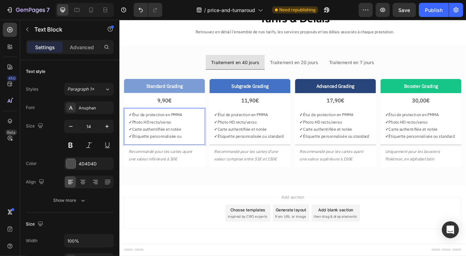
click at [187, 248] on div "Add section Choose templates inspired by CRO experts Generate layout from URL o…" at bounding box center [332, 257] width 414 height 39
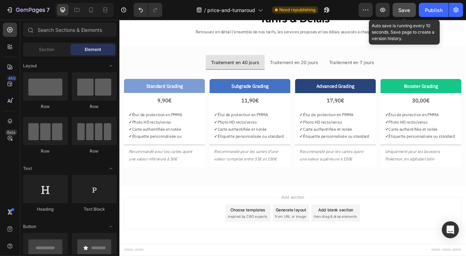
click at [401, 12] on span "Save" at bounding box center [405, 10] width 12 height 6
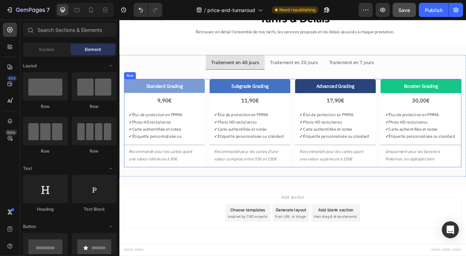
click at [224, 93] on div "Standard Grading Text Block 9,90€ Text Block ✓ Étui de protection en PMMA ✓ Pho…" at bounding box center [332, 147] width 414 height 108
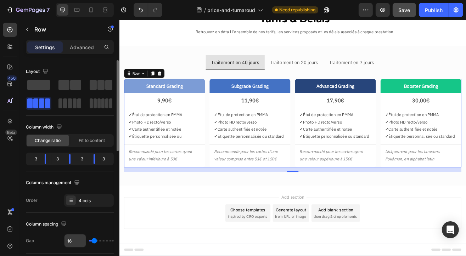
click at [73, 245] on input "16" at bounding box center [75, 241] width 21 height 13
type input "1"
type input "10"
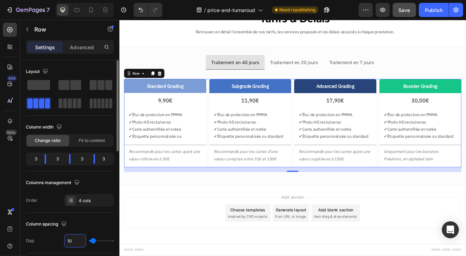
type input "1"
type input "16"
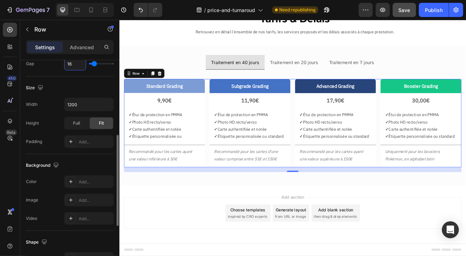
scroll to position [296, 0]
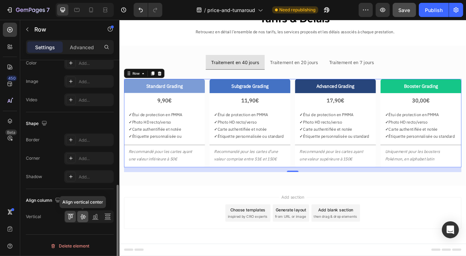
click at [84, 218] on icon at bounding box center [82, 216] width 7 height 7
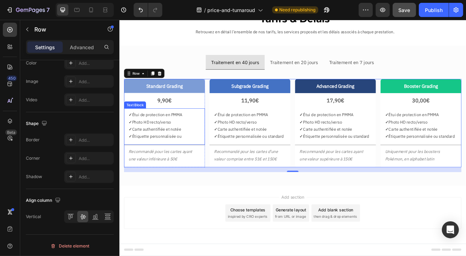
click at [169, 151] on p "✓ Carte authentifiée et notée" at bounding box center [174, 154] width 88 height 9
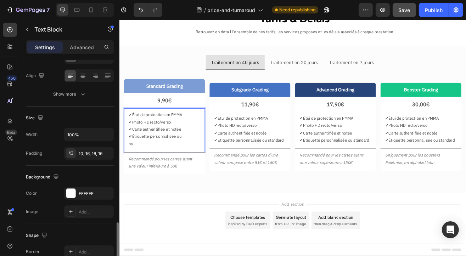
scroll to position [203, 0]
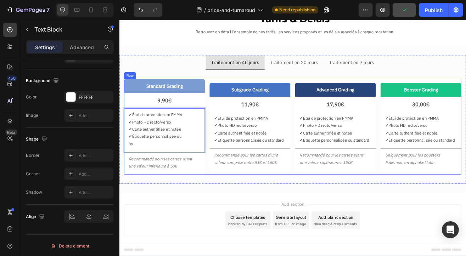
click at [226, 94] on div "Standard Grading Text Block 9,90€ Text Block ✓ Étui de protection en PMMA ✓ Pho…" at bounding box center [332, 151] width 414 height 117
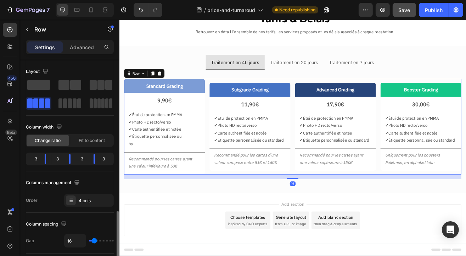
scroll to position [106, 0]
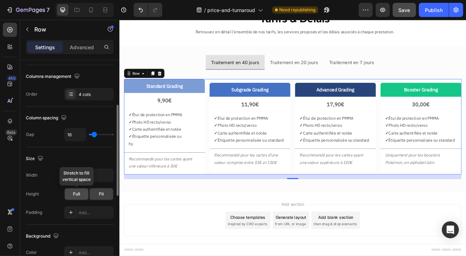
click at [81, 194] on div "Full" at bounding box center [76, 194] width 23 height 11
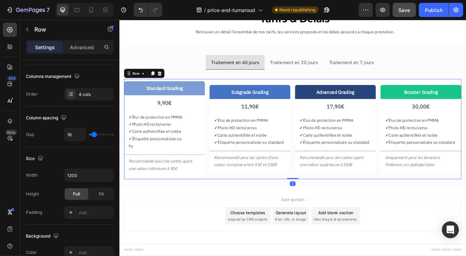
drag, startPoint x: 330, startPoint y: 226, endPoint x: 329, endPoint y: 205, distance: 20.9
click at [329, 205] on div "Standard Grading Text Block 9,90€ Text Block ✓ Étui de protection en PMMA ✓ Pho…" at bounding box center [332, 154] width 414 height 123
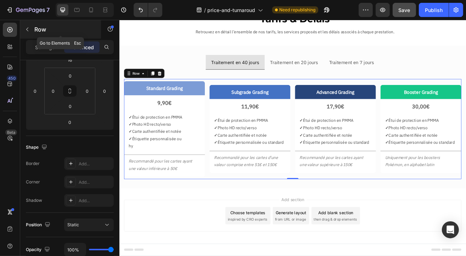
click at [29, 29] on icon "button" at bounding box center [27, 30] width 6 height 6
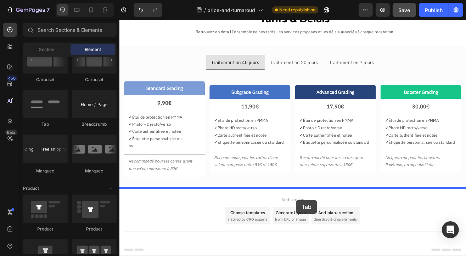
scroll to position [42, 0]
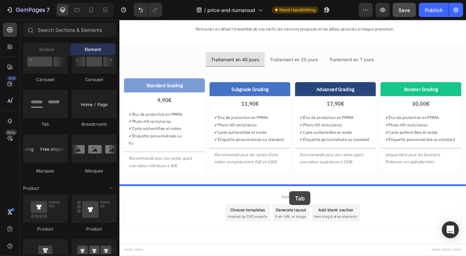
drag, startPoint x: 163, startPoint y: 125, endPoint x: 328, endPoint y: 230, distance: 195.5
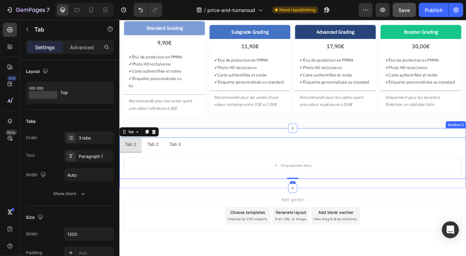
scroll to position [113, 0]
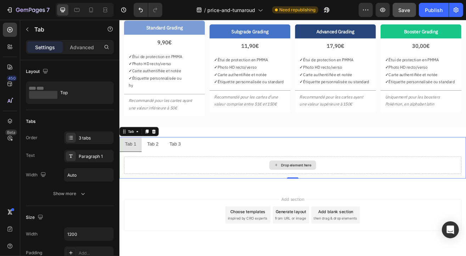
click at [323, 196] on div "Drop element here" at bounding box center [336, 199] width 38 height 6
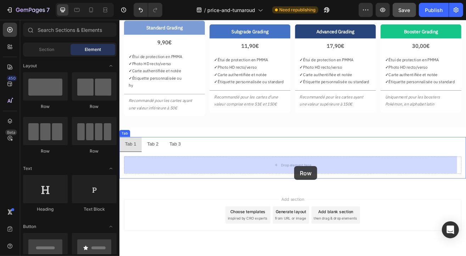
drag, startPoint x: 211, startPoint y: 157, endPoint x: 334, endPoint y: 200, distance: 129.6
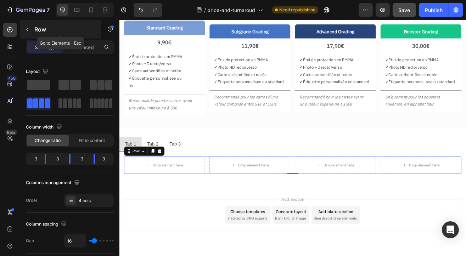
click at [25, 27] on icon "button" at bounding box center [27, 30] width 6 height 6
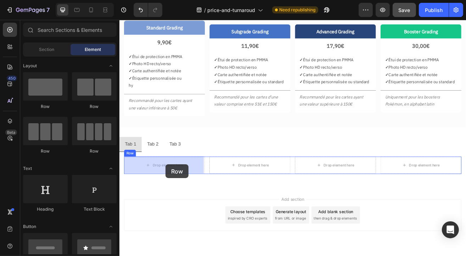
drag, startPoint x: 172, startPoint y: 107, endPoint x: 176, endPoint y: 197, distance: 90.1
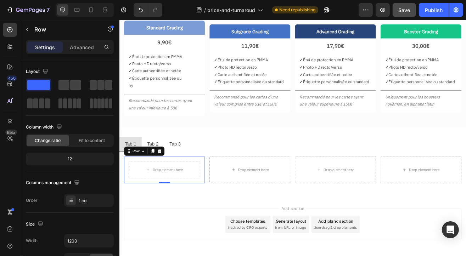
click at [20, 26] on div "Row" at bounding box center [60, 29] width 81 height 18
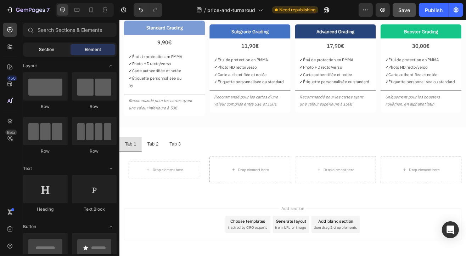
click at [50, 49] on span "Section" at bounding box center [46, 49] width 15 height 6
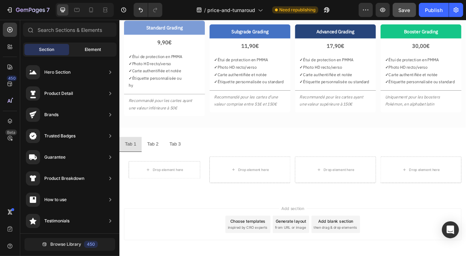
click at [92, 46] on span "Element" at bounding box center [93, 49] width 16 height 6
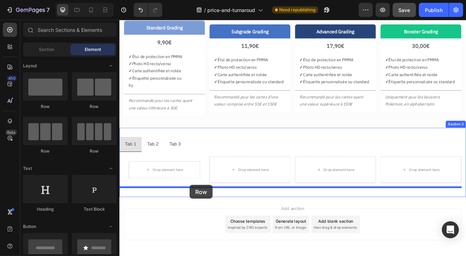
scroll to position [121, 0]
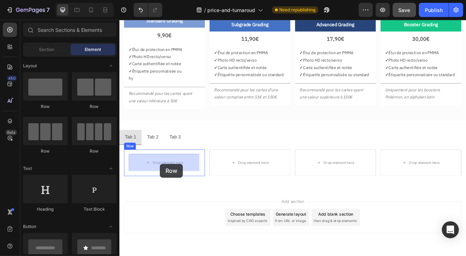
drag, startPoint x: 157, startPoint y: 111, endPoint x: 169, endPoint y: 197, distance: 86.2
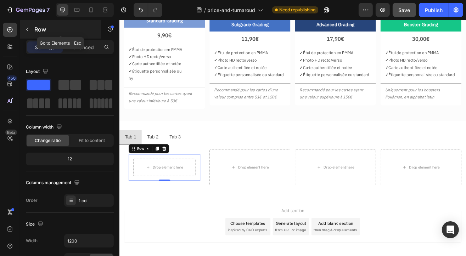
click at [28, 30] on icon "button" at bounding box center [27, 30] width 6 height 6
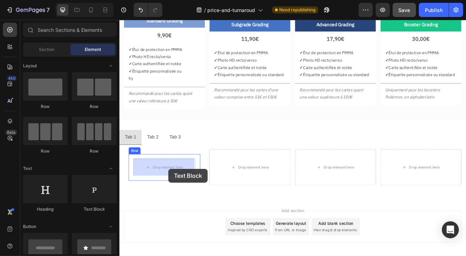
drag, startPoint x: 216, startPoint y: 215, endPoint x: 179, endPoint y: 203, distance: 38.5
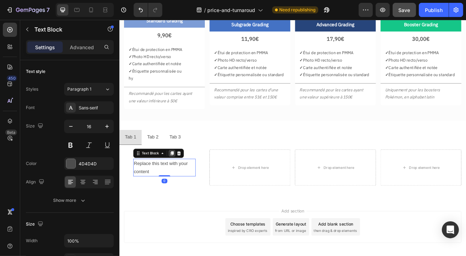
click at [183, 182] on icon at bounding box center [184, 184] width 4 height 5
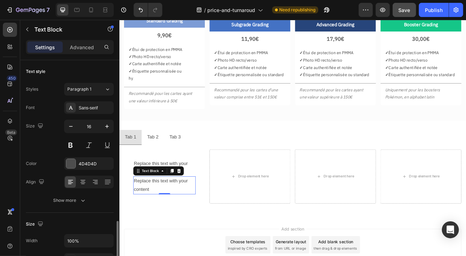
scroll to position [106, 0]
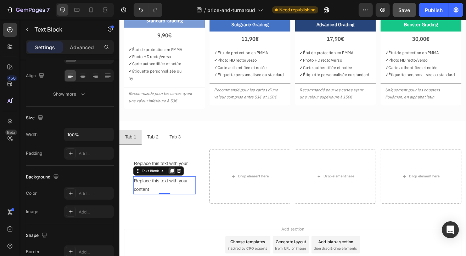
click at [185, 205] on icon at bounding box center [184, 206] width 4 height 5
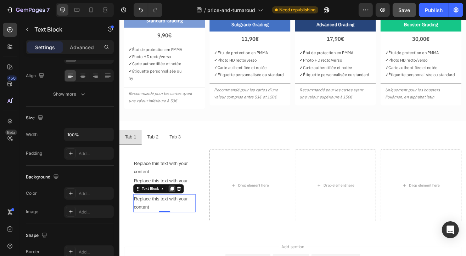
click at [183, 228] on icon at bounding box center [184, 227] width 4 height 5
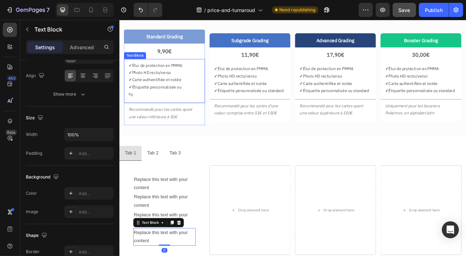
scroll to position [86, 0]
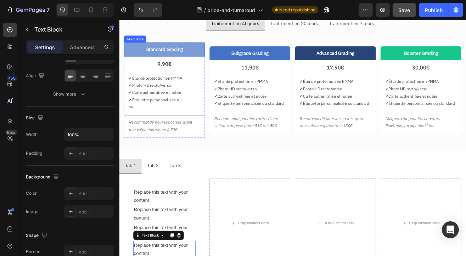
click at [212, 57] on p "Standard Grading" at bounding box center [174, 56] width 92 height 10
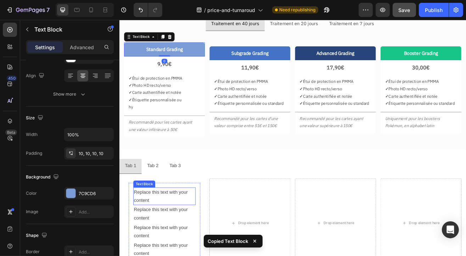
click at [165, 238] on div "Replace this text with your content" at bounding box center [174, 237] width 77 height 22
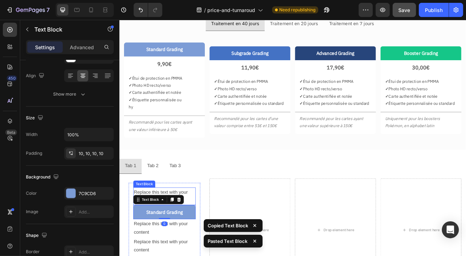
click at [196, 230] on div "Replace this text with your content" at bounding box center [174, 237] width 77 height 22
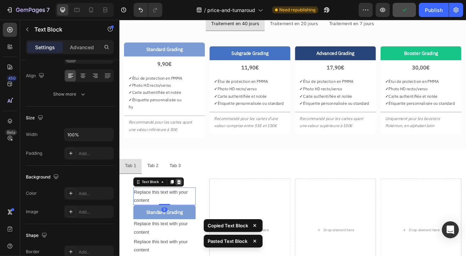
click at [194, 220] on icon at bounding box center [192, 219] width 5 height 5
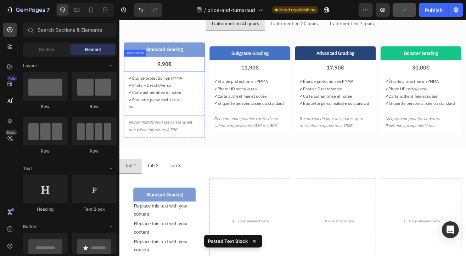
click at [183, 79] on p "9,90€" at bounding box center [174, 74] width 88 height 11
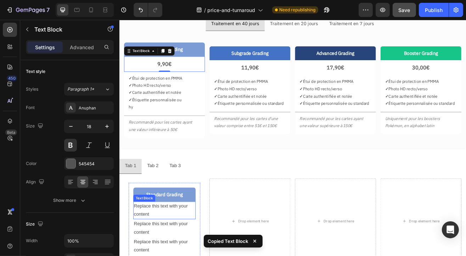
click at [154, 255] on div "Replace this text with your content" at bounding box center [174, 255] width 77 height 22
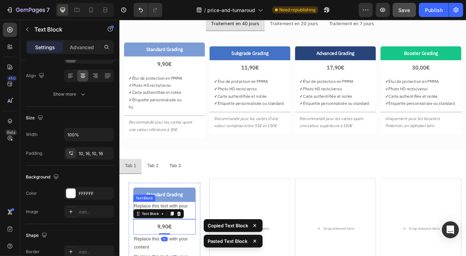
scroll to position [121, 0]
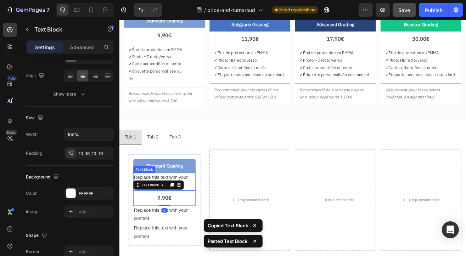
click at [175, 212] on div "Replace this text with your content" at bounding box center [174, 219] width 77 height 22
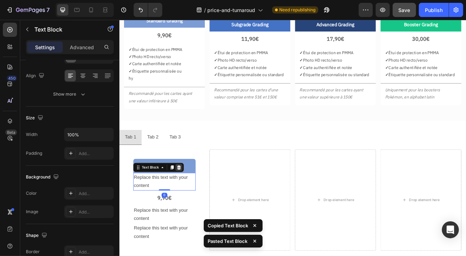
click at [195, 201] on div at bounding box center [192, 201] width 9 height 9
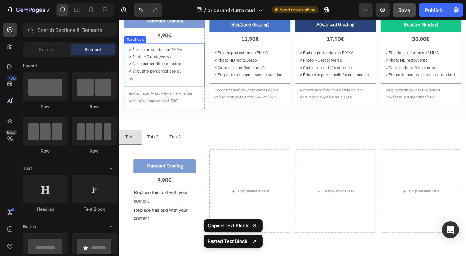
click at [145, 61] on p "✓ Photo HD recto/verso" at bounding box center [174, 65] width 88 height 9
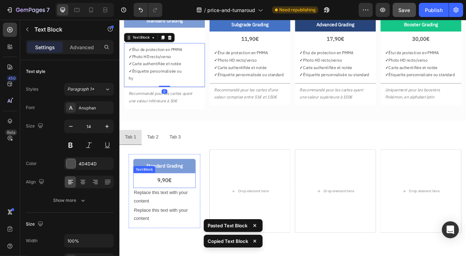
click at [188, 215] on p "9,90€" at bounding box center [174, 217] width 65 height 11
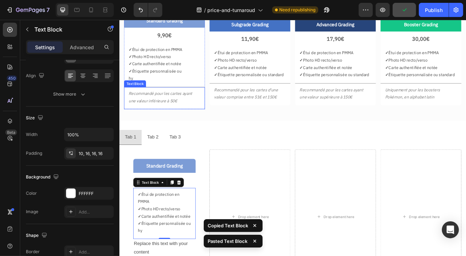
click at [157, 119] on p "Recommandé pour les cartes ayant une valeur inférieure à 50€" at bounding box center [174, 115] width 88 height 18
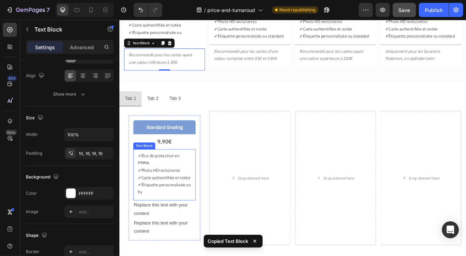
scroll to position [157, 0]
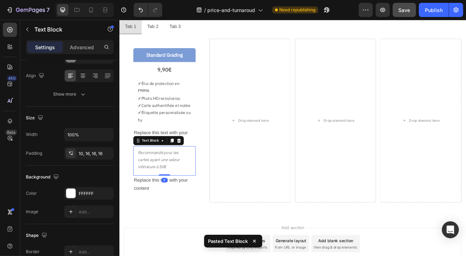
scroll to position [257, 0]
click at [158, 174] on div "Replace this text with your content" at bounding box center [174, 165] width 77 height 22
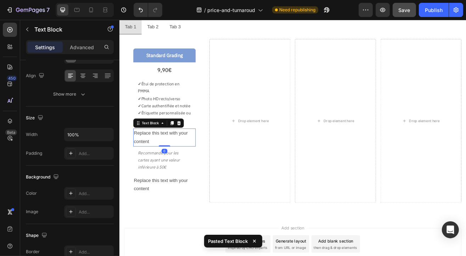
click at [197, 152] on div "Text Block" at bounding box center [167, 146] width 62 height 11
click at [193, 149] on icon at bounding box center [192, 146] width 5 height 5
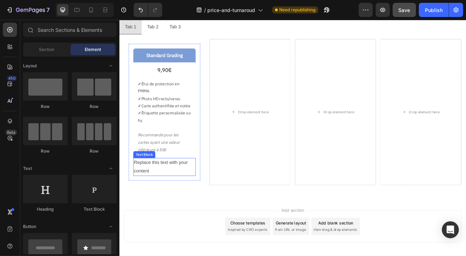
click at [173, 212] on div "Replace this text with your content" at bounding box center [174, 201] width 77 height 22
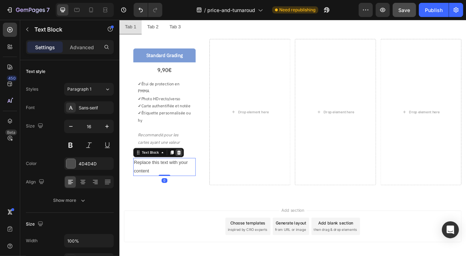
click at [194, 186] on icon at bounding box center [192, 183] width 6 height 6
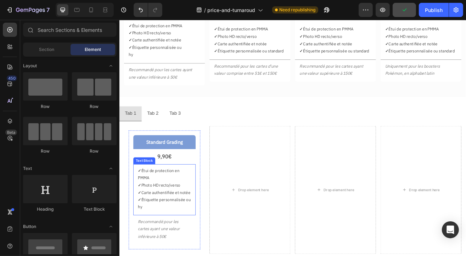
scroll to position [186, 0]
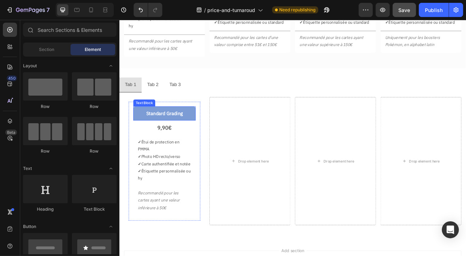
click at [200, 130] on p "Standard Grading" at bounding box center [174, 135] width 69 height 10
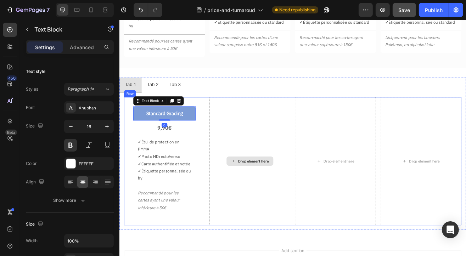
click at [287, 196] on div "Drop element here" at bounding box center [284, 194] width 38 height 6
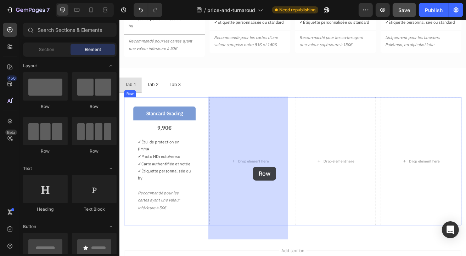
drag, startPoint x: 214, startPoint y: 124, endPoint x: 278, endPoint y: 204, distance: 102.4
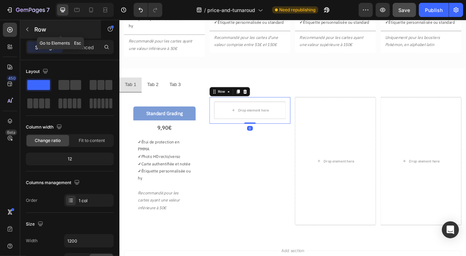
click at [30, 32] on icon "button" at bounding box center [27, 30] width 6 height 6
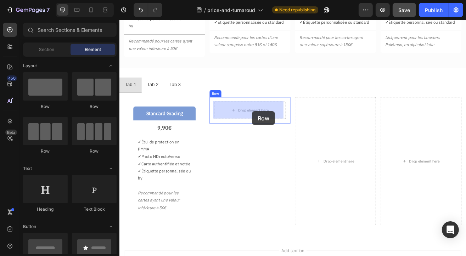
drag, startPoint x: 162, startPoint y: 108, endPoint x: 282, endPoint y: 132, distance: 122.6
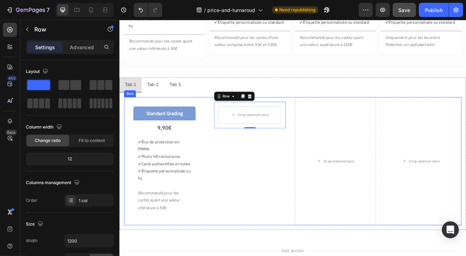
click at [330, 115] on div "Standard Grading Text Block 9,90€ Text Block ✓ Étui de protection en PMMA ✓ Pho…" at bounding box center [332, 193] width 414 height 157
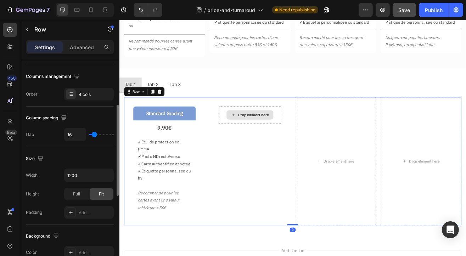
scroll to position [177, 0]
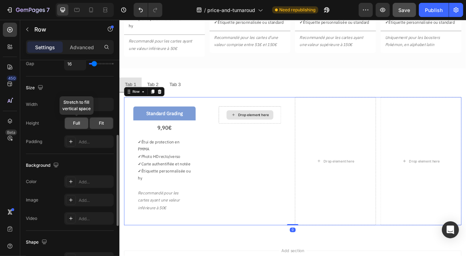
click at [82, 121] on div "Full" at bounding box center [76, 123] width 23 height 11
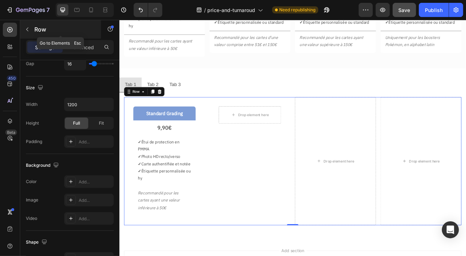
click at [27, 31] on icon "button" at bounding box center [27, 30] width 6 height 6
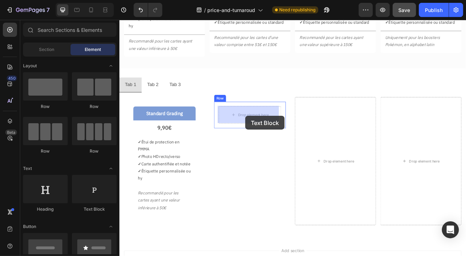
drag, startPoint x: 213, startPoint y: 212, endPoint x: 274, endPoint y: 138, distance: 95.7
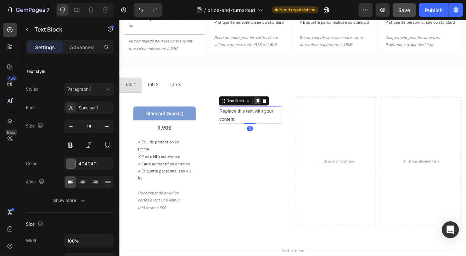
click at [289, 118] on icon at bounding box center [289, 119] width 4 height 5
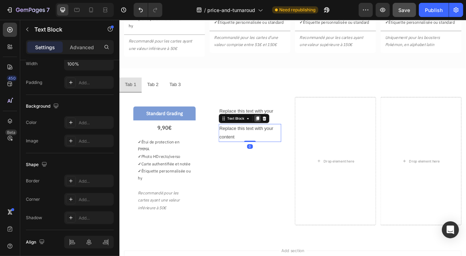
click at [287, 139] on icon at bounding box center [289, 141] width 4 height 5
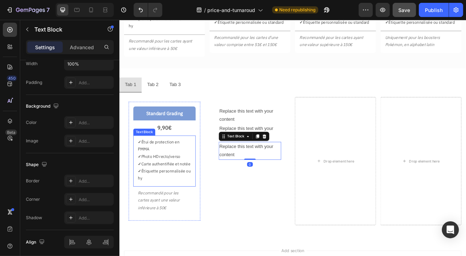
click at [179, 190] on p "✓ Photo HD recto/verso" at bounding box center [174, 187] width 65 height 9
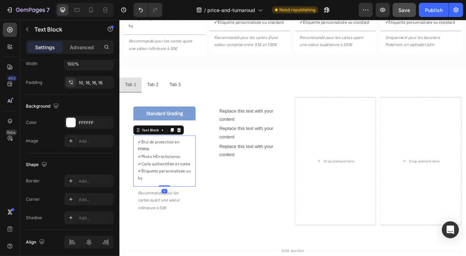
click at [168, 189] on p "✓ Photo HD recto/verso" at bounding box center [174, 187] width 65 height 9
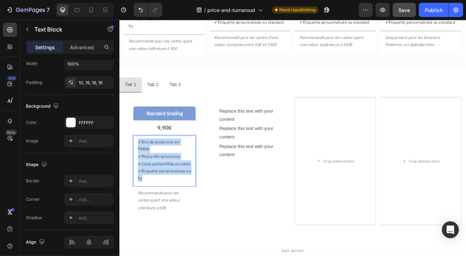
copy div "✓ Étui de protection en PMMA ✓ Photo HD recto/verso ✓ Carte authentifiée et not…"
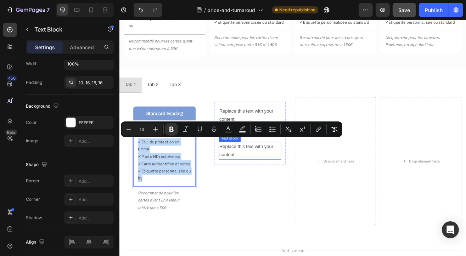
click at [269, 176] on div "Replace this text with your content" at bounding box center [279, 181] width 77 height 22
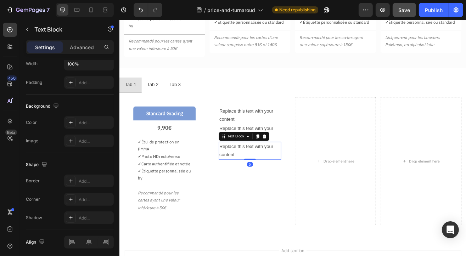
click at [257, 178] on div "Replace this text with your content" at bounding box center [279, 181] width 77 height 22
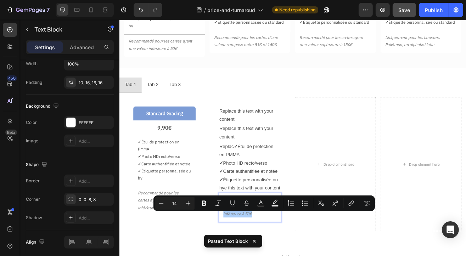
click at [255, 243] on icon at bounding box center [254, 241] width 7 height 7
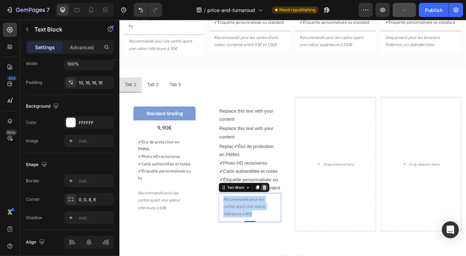
click at [295, 228] on icon at bounding box center [297, 225] width 5 height 5
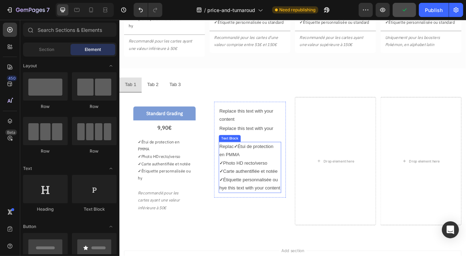
click at [267, 201] on p "✓ Carte authentifiée et notée" at bounding box center [279, 206] width 75 height 10
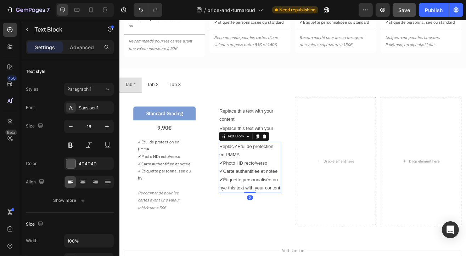
type input "14"
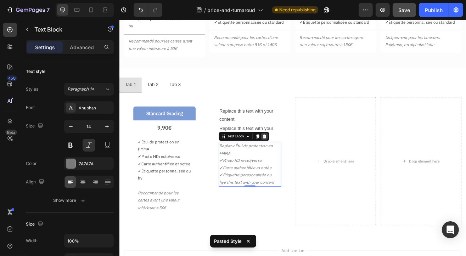
click at [297, 162] on icon at bounding box center [297, 163] width 5 height 5
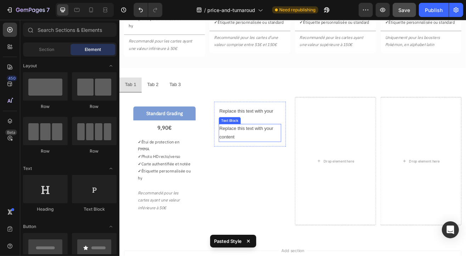
click at [261, 157] on div "Replace this text with your content" at bounding box center [279, 159] width 77 height 22
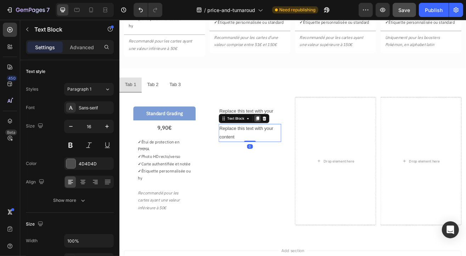
click at [287, 141] on icon at bounding box center [289, 141] width 4 height 5
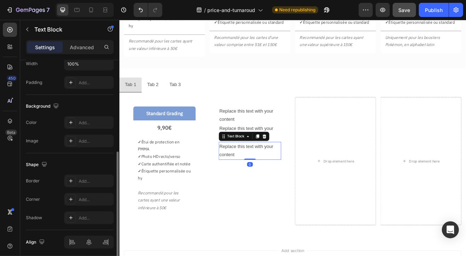
click at [257, 178] on div "Replace this text with your content" at bounding box center [279, 181] width 77 height 22
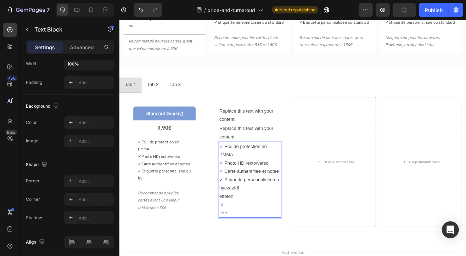
scroll to position [221, 0]
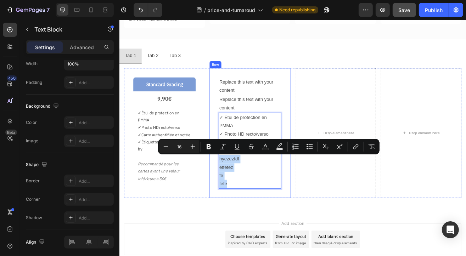
drag, startPoint x: 257, startPoint y: 219, endPoint x: 230, endPoint y: 193, distance: 37.4
click at [230, 193] on div "Replace this text with your content Text Block Replace this text with your cont…" at bounding box center [279, 159] width 99 height 160
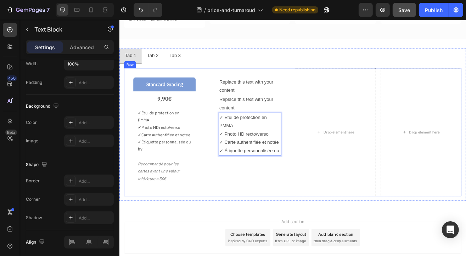
click at [274, 221] on div "Replace this text with your content Text Block Replace this text with your cont…" at bounding box center [279, 157] width 99 height 157
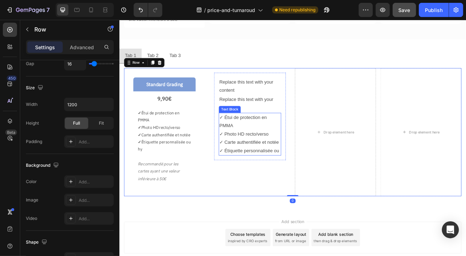
scroll to position [0, 0]
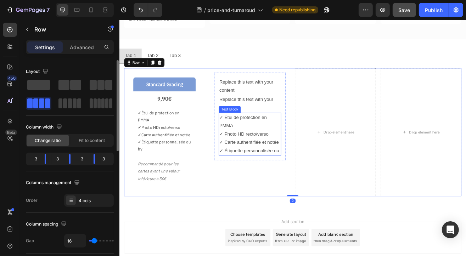
click at [280, 173] on p "✓ Carte authentifiée et notée" at bounding box center [279, 171] width 75 height 10
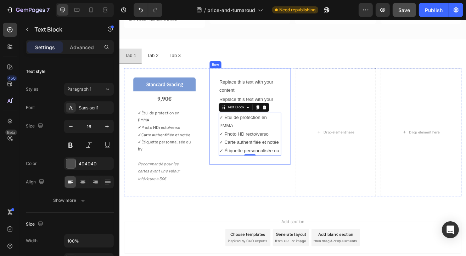
click at [249, 194] on div "Replace this text with your content Text Block Replace this text with your cont…" at bounding box center [279, 138] width 99 height 119
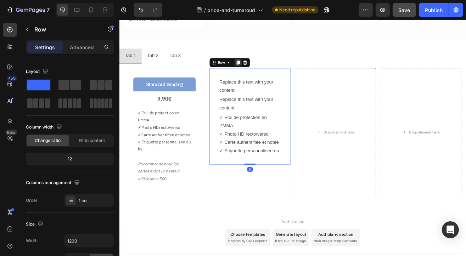
click at [262, 71] on icon at bounding box center [265, 73] width 6 height 6
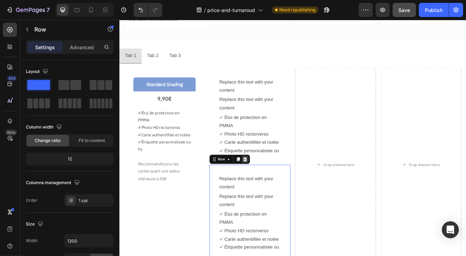
click at [272, 191] on icon at bounding box center [273, 191] width 5 height 5
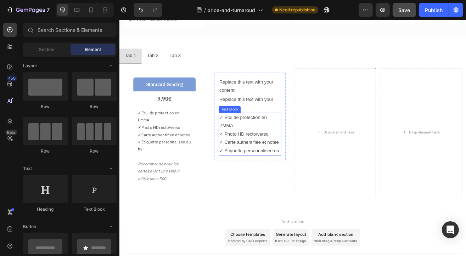
click at [265, 161] on p "✓ Photo HD recto/verso" at bounding box center [279, 161] width 75 height 10
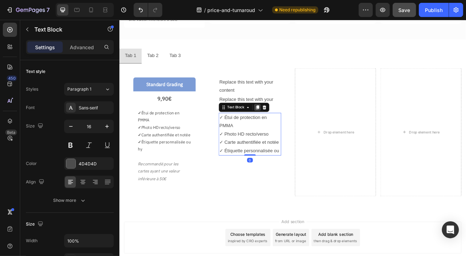
click at [290, 130] on div at bounding box center [288, 127] width 9 height 9
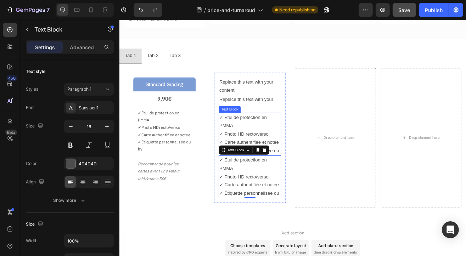
click at [276, 158] on p "✓ Photo HD recto/verso" at bounding box center [279, 161] width 75 height 10
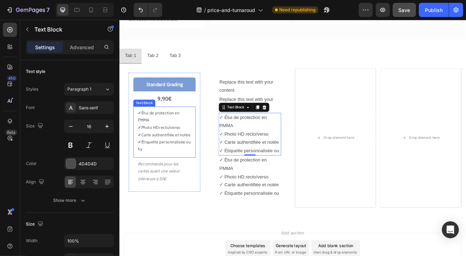
click at [174, 157] on p "✓ Carte authentifiée et notée" at bounding box center [174, 161] width 65 height 9
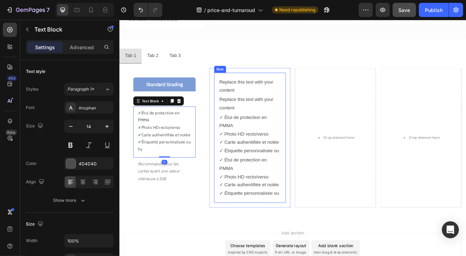
click at [252, 158] on p "✓ Photo HD recto/verso" at bounding box center [279, 161] width 75 height 10
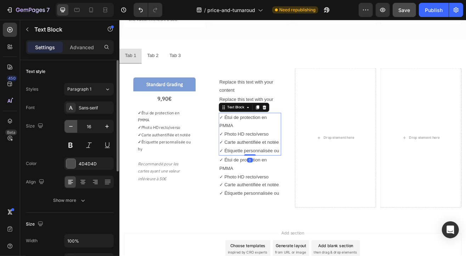
click at [70, 127] on icon "button" at bounding box center [70, 126] width 7 height 7
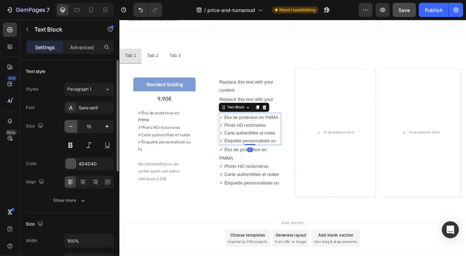
click at [70, 127] on icon "button" at bounding box center [70, 126] width 7 height 7
type input "14"
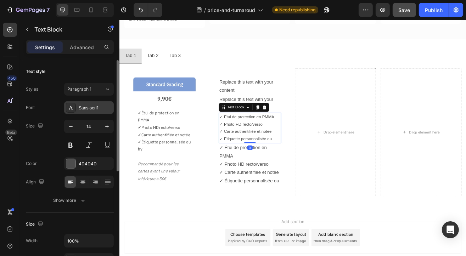
click at [91, 110] on div "Sans-serif" at bounding box center [95, 108] width 33 height 6
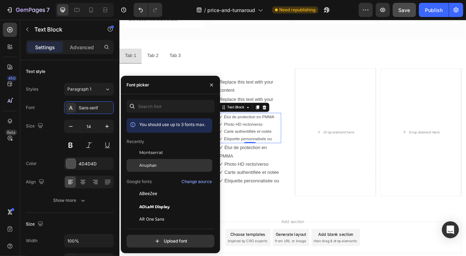
click at [154, 164] on span "Anuphan" at bounding box center [147, 165] width 17 height 6
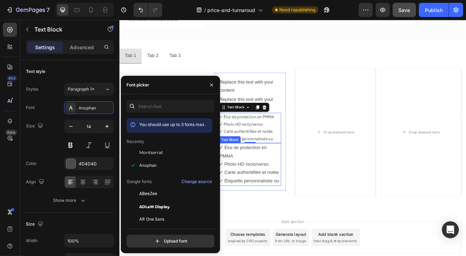
click at [280, 191] on p "✓ Étui de protection en PMMA" at bounding box center [279, 182] width 75 height 21
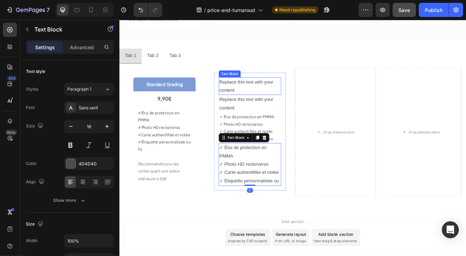
click at [255, 95] on div "Replace this text with your content" at bounding box center [279, 102] width 77 height 22
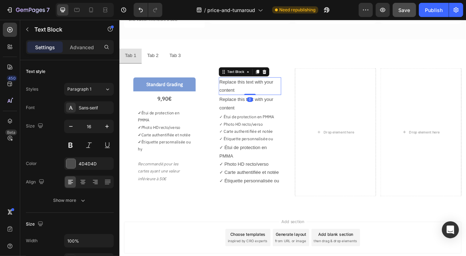
click at [263, 100] on div "Replace this text with your content" at bounding box center [279, 102] width 77 height 22
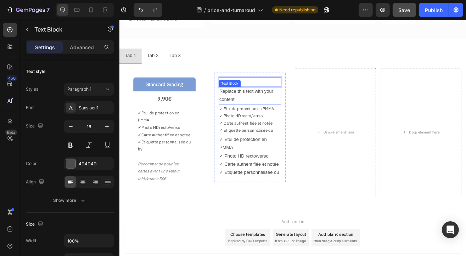
click at [256, 115] on div "Replace this text with your content" at bounding box center [279, 113] width 77 height 22
click at [256, 113] on div "Replace this text with your content" at bounding box center [279, 113] width 77 height 22
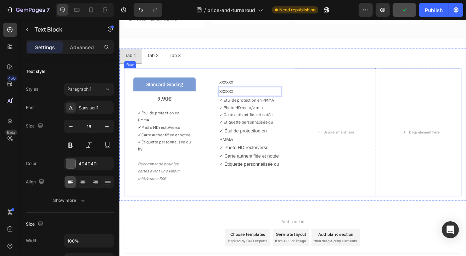
click at [250, 237] on div "xxxxxx Text Block xxxxxx Text Block 0 ✓ Étui de protection en PMMA ✓ Photo HD r…" at bounding box center [279, 157] width 99 height 157
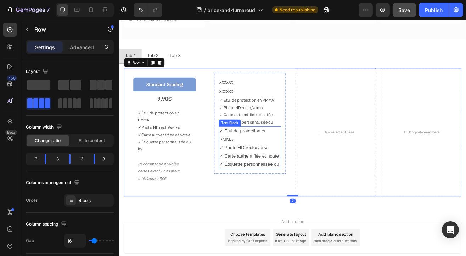
click at [256, 165] on p "✓ Étui de protection en PMMA" at bounding box center [279, 162] width 75 height 21
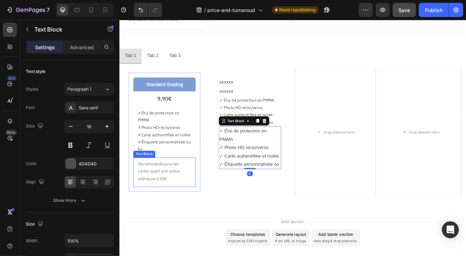
drag, startPoint x: 159, startPoint y: 225, endPoint x: 174, endPoint y: 226, distance: 14.9
click at [159, 220] on p "Recommandé pour les cartes ayant une valeur inférieure à 50€" at bounding box center [174, 206] width 65 height 27
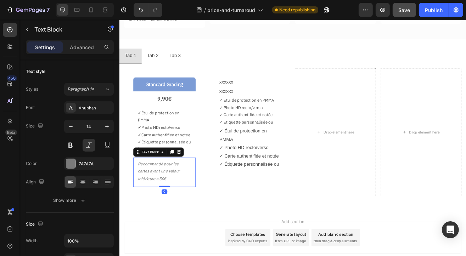
click at [174, 220] on p "Recommandé pour les cartes ayant une valeur inférieure à 50€" at bounding box center [174, 206] width 65 height 27
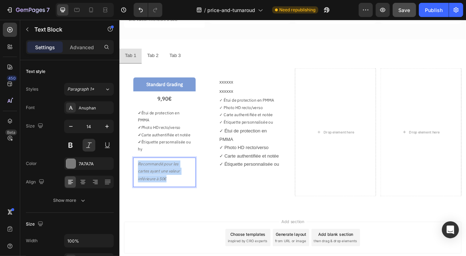
copy p "Recommandé pour les cartes ayant une valeur inférieure à 50€"
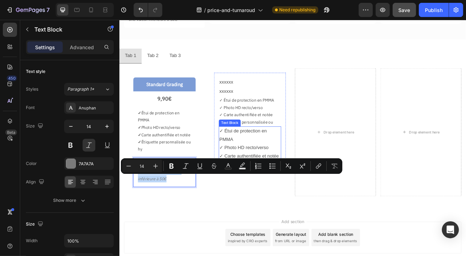
drag, startPoint x: 260, startPoint y: 176, endPoint x: 267, endPoint y: 176, distance: 6.7
click at [260, 175] on p "✓ Photo HD recto/verso" at bounding box center [279, 177] width 75 height 10
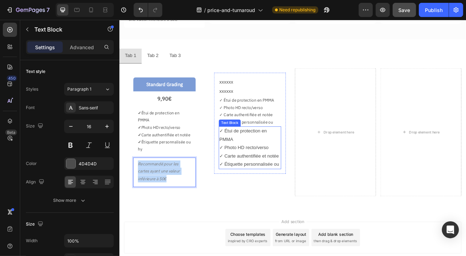
click at [267, 176] on p "✓ Photo HD recto/verso" at bounding box center [279, 177] width 75 height 10
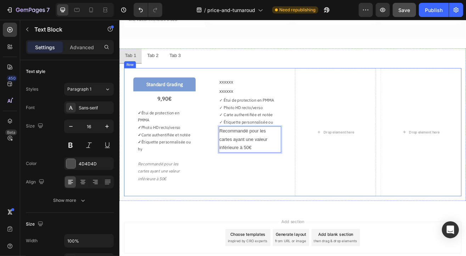
click at [276, 223] on div "xxxxxx Text Block xxxxxx Text Block ✓ Étui de protection en PMMA ✓ Photo HD rec…" at bounding box center [279, 157] width 99 height 157
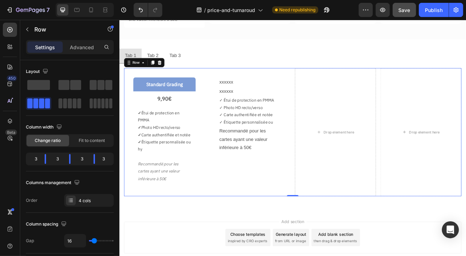
click at [226, 79] on div "Standard Grading Text Block 9,90€ Text Block ✓ Étui de protection en PMMA ✓ Pho…" at bounding box center [332, 157] width 414 height 157
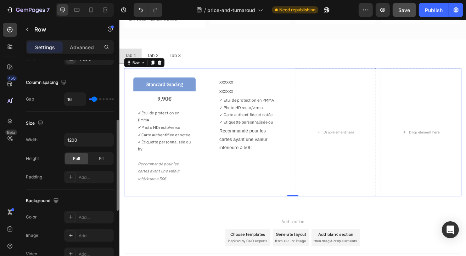
scroll to position [296, 0]
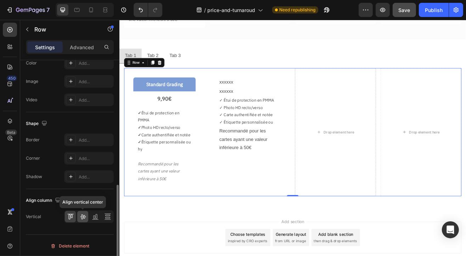
click at [85, 215] on icon at bounding box center [82, 216] width 7 height 7
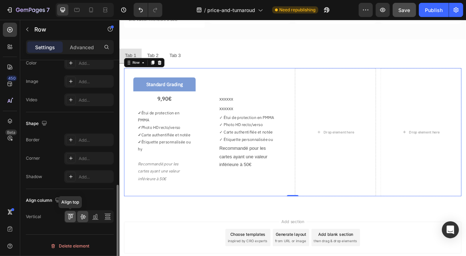
click at [74, 217] on icon at bounding box center [70, 216] width 7 height 7
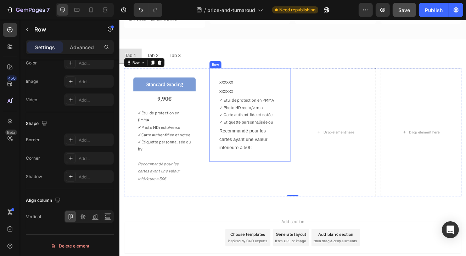
click at [230, 81] on div "xxxxxx Text Block xxxxxx Text Block ✓ Étui de protection en PMMA ✓ Photo HD rec…" at bounding box center [279, 136] width 99 height 115
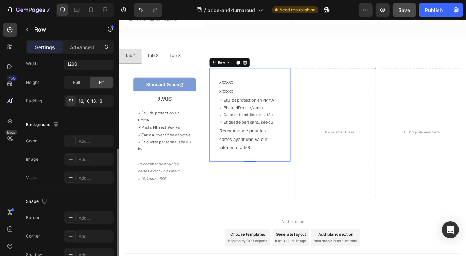
scroll to position [142, 0]
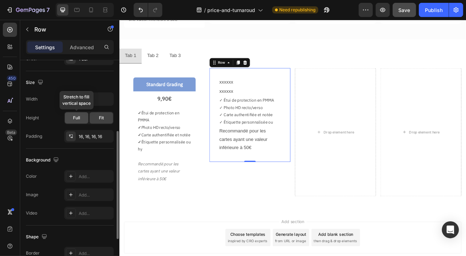
click at [80, 121] on span "Full" at bounding box center [76, 118] width 7 height 6
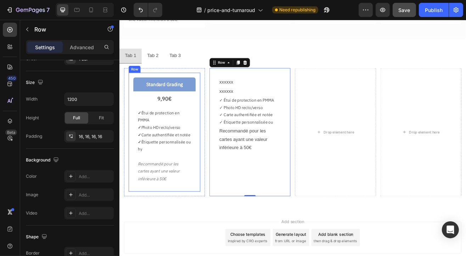
click at [212, 91] on div "Standard Grading Text Block 9,90€ Text Block ✓ Étui de protection en PMMA ✓ Pho…" at bounding box center [174, 158] width 88 height 146
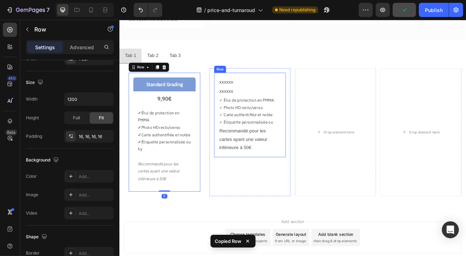
click at [290, 87] on div "xxxxxx Text Block xxxxxx Text Block ✓ Étui de protection en PMMA ✓ Photo HD rec…" at bounding box center [279, 137] width 88 height 104
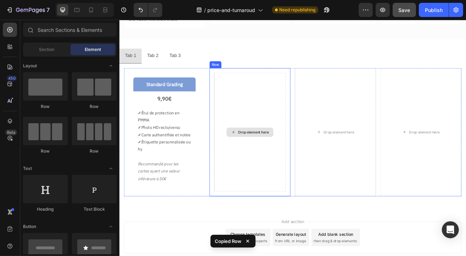
click at [293, 161] on div "Drop element here" at bounding box center [284, 158] width 38 height 6
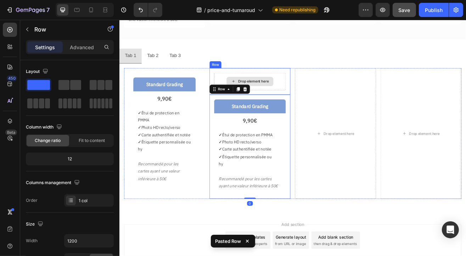
click at [312, 87] on div "Drop element here" at bounding box center [279, 95] width 88 height 21
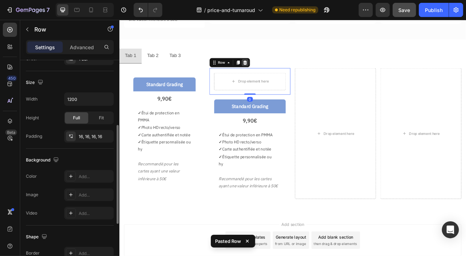
click at [272, 70] on icon at bounding box center [274, 73] width 6 height 6
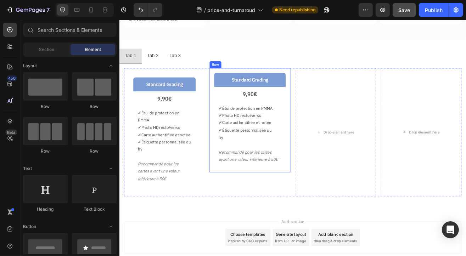
click at [230, 88] on div "Standard Grading Text Block 9,90€ Text Block ✓ Étui de protection en PMMA ✓ Pho…" at bounding box center [279, 143] width 99 height 128
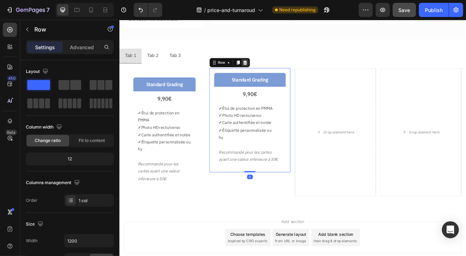
click at [273, 73] on icon at bounding box center [273, 72] width 5 height 5
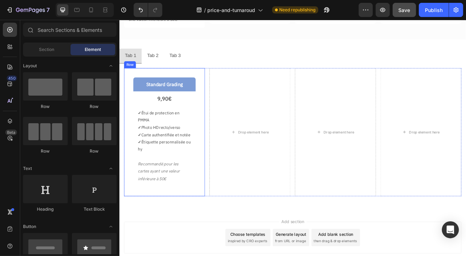
click at [193, 80] on div "Standard Grading Text Block 9,90€ Text Block ✓ Étui de protection en PMMA ✓ Pho…" at bounding box center [174, 157] width 99 height 157
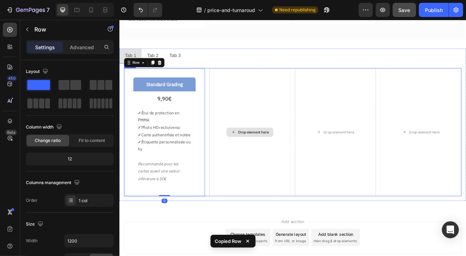
click at [268, 81] on div "Drop element here" at bounding box center [279, 157] width 99 height 157
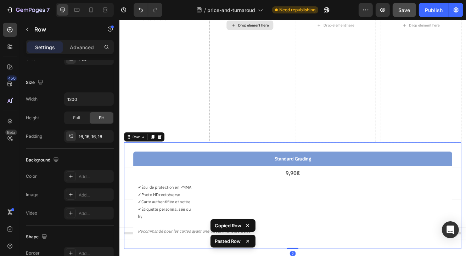
scroll to position [427, 0]
drag, startPoint x: 167, startPoint y: 169, endPoint x: 208, endPoint y: 163, distance: 42.2
click at [167, 168] on div at bounding box center [168, 164] width 9 height 9
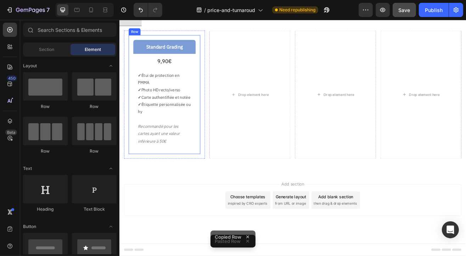
scroll to position [213, 0]
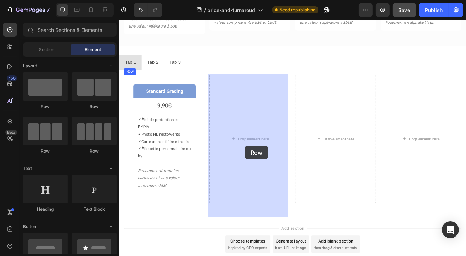
drag, startPoint x: 271, startPoint y: 168, endPoint x: 273, endPoint y: 174, distance: 7.0
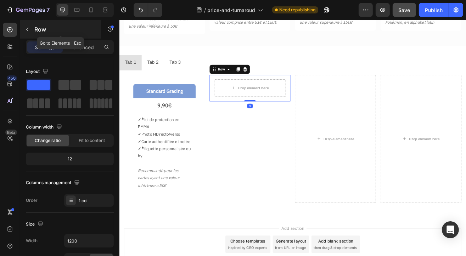
click at [32, 33] on button "button" at bounding box center [27, 29] width 11 height 11
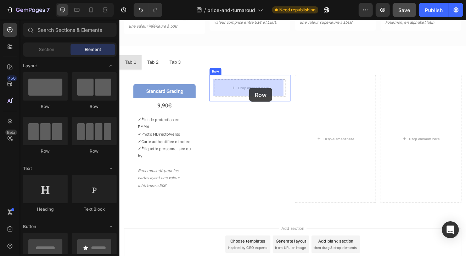
drag, startPoint x: 167, startPoint y: 112, endPoint x: 278, endPoint y: 104, distance: 112.0
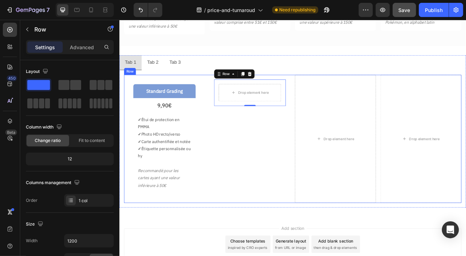
click at [225, 96] on div "Standard Grading Text Block 9,90€ Text Block ✓ Étui de protection en PMMA ✓ Pho…" at bounding box center [332, 166] width 414 height 157
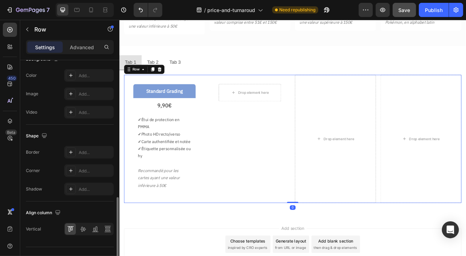
scroll to position [296, 0]
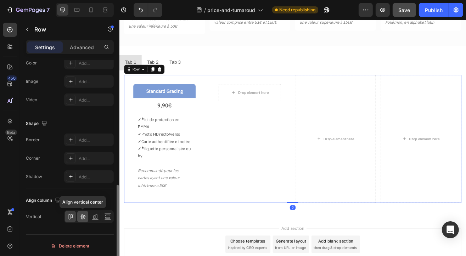
click at [82, 219] on icon at bounding box center [82, 216] width 7 height 7
click at [69, 218] on icon at bounding box center [69, 217] width 2 height 5
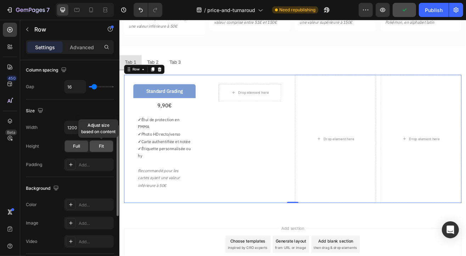
click at [96, 146] on div "Fit" at bounding box center [101, 146] width 23 height 11
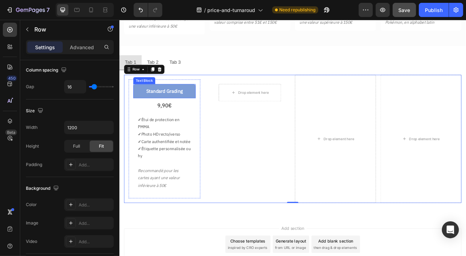
click at [199, 102] on p "Standard Grading" at bounding box center [174, 107] width 69 height 10
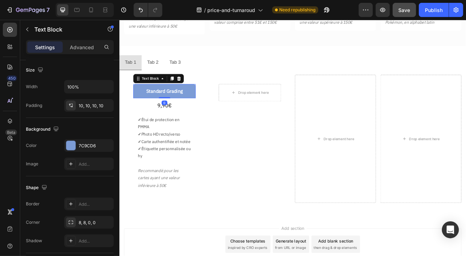
scroll to position [0, 0]
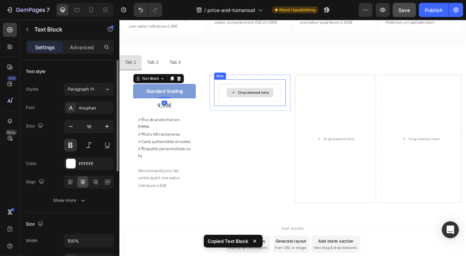
click at [283, 107] on div "Drop element here" at bounding box center [284, 110] width 38 height 6
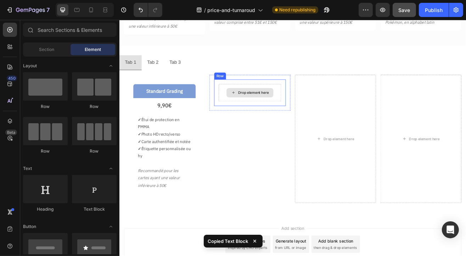
click at [268, 107] on div "Drop element here" at bounding box center [284, 110] width 38 height 6
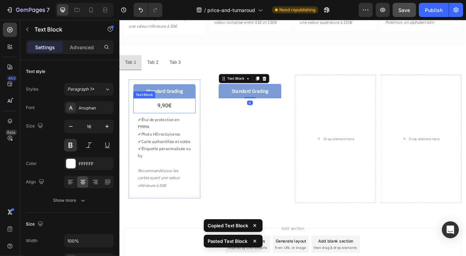
click at [191, 125] on p "9,90€" at bounding box center [174, 125] width 65 height 11
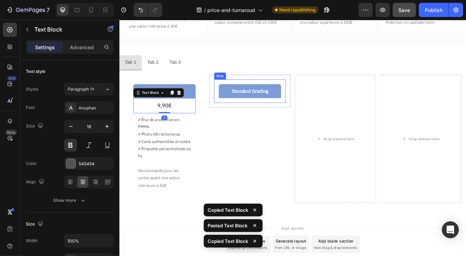
click at [267, 118] on div "Standard Grading Text Block Row" at bounding box center [279, 107] width 88 height 29
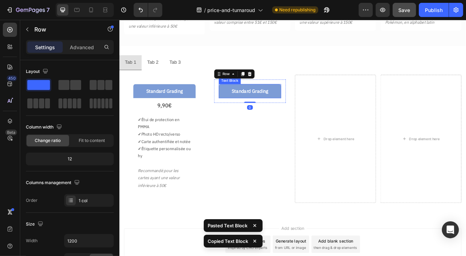
click at [255, 115] on div "Standard Grading" at bounding box center [279, 107] width 77 height 17
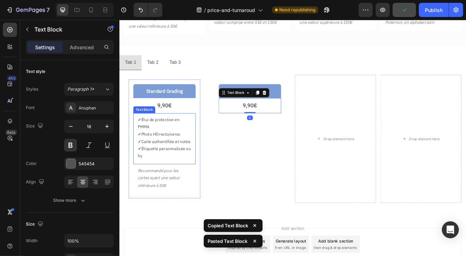
click at [162, 147] on p "✓ Étui de protection en PMMA" at bounding box center [174, 147] width 65 height 18
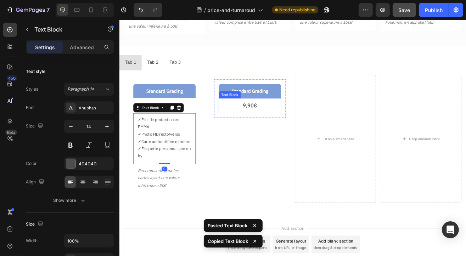
click at [277, 126] on p "9,90€" at bounding box center [279, 125] width 65 height 11
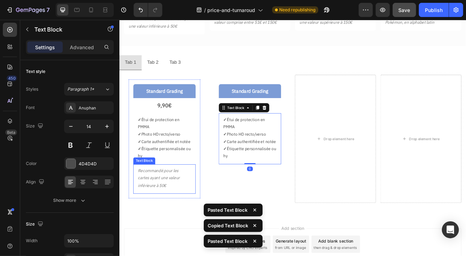
click at [169, 225] on p "Recommandé pour les cartes ayant une valeur inférieure à 50€" at bounding box center [174, 214] width 65 height 27
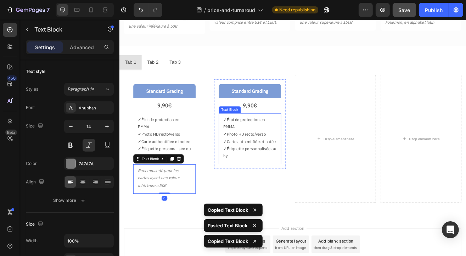
click at [265, 183] on p "✓ Étiquette personnalisée ou" at bounding box center [279, 178] width 65 height 9
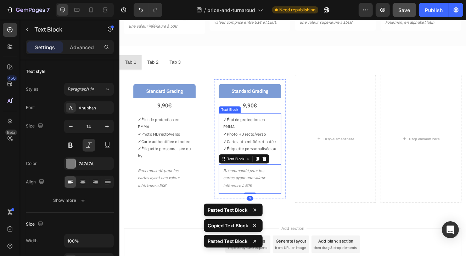
click at [272, 174] on p "✓ Carte authentifiée et notée" at bounding box center [279, 169] width 65 height 9
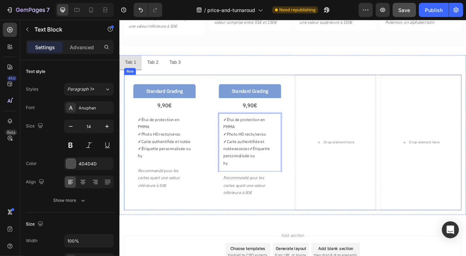
click at [228, 91] on div "Standard Grading Text Block 9,90€ Text Block ✓ Étui de protection en PMMA ✓ Pho…" at bounding box center [332, 171] width 414 height 166
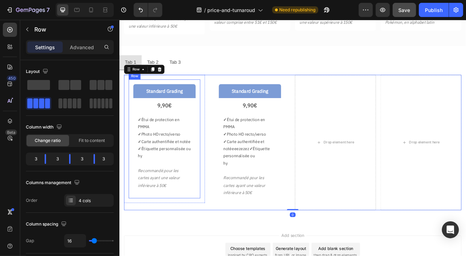
click at [200, 95] on div "Standard Grading Text Block 9,90€ Text Block ✓ Étui de protection en PMMA ✓ Pho…" at bounding box center [174, 166] width 88 height 146
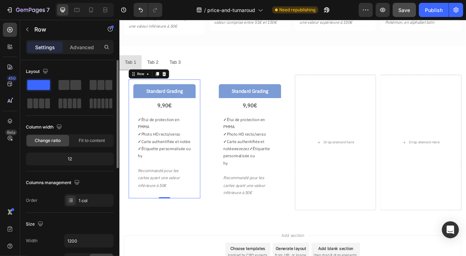
scroll to position [213, 0]
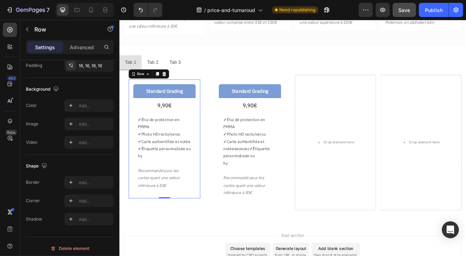
click at [82, 53] on div "Settings Advanced" at bounding box center [70, 47] width 88 height 14
click at [79, 47] on p "Advanced" at bounding box center [82, 47] width 24 height 7
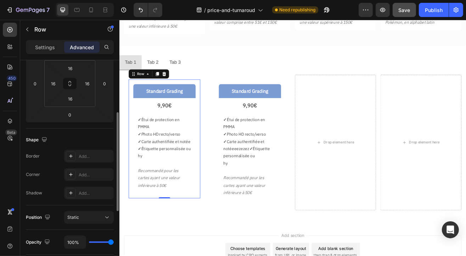
scroll to position [7, 0]
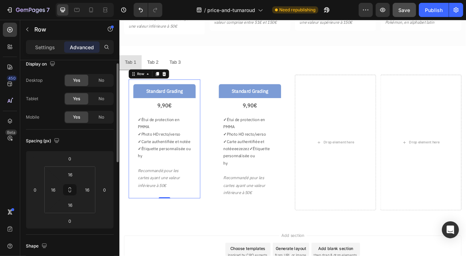
drag, startPoint x: 40, startPoint y: 46, endPoint x: 24, endPoint y: 164, distance: 118.8
click at [41, 46] on p "Settings" at bounding box center [45, 47] width 20 height 7
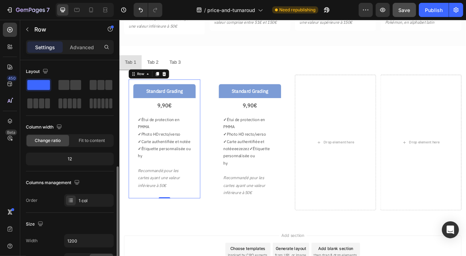
scroll to position [71, 0]
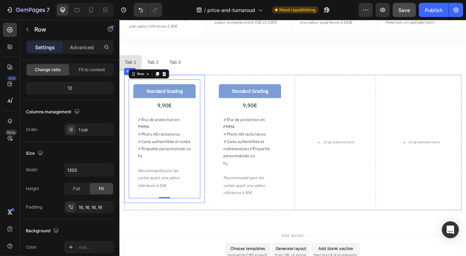
click at [216, 90] on div "Standard Grading Text Block 9,90€ Text Block ✓ Étui de protection en PMMA ✓ Pho…" at bounding box center [174, 166] width 99 height 157
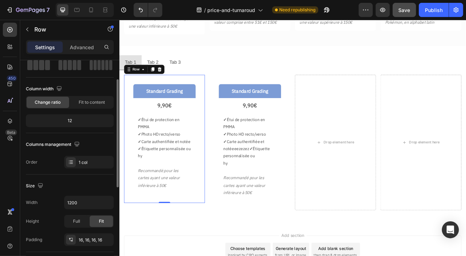
scroll to position [0, 0]
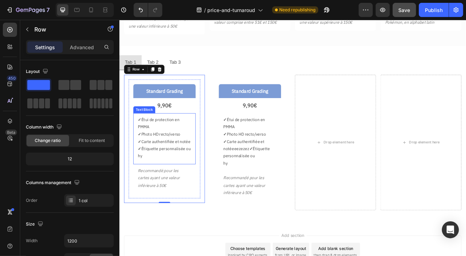
click at [161, 165] on p "✓ Carte authentifiée et notée" at bounding box center [174, 169] width 65 height 9
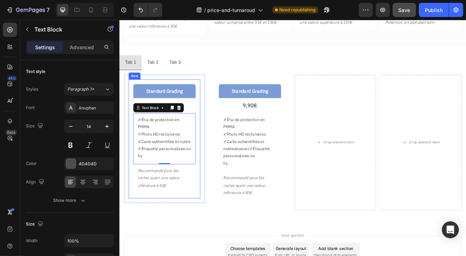
click at [215, 117] on div "Standard Grading Text Block 9,90€ Text Block ✓ Étui de protection en PMMA ✓ Pho…" at bounding box center [174, 166] width 88 height 146
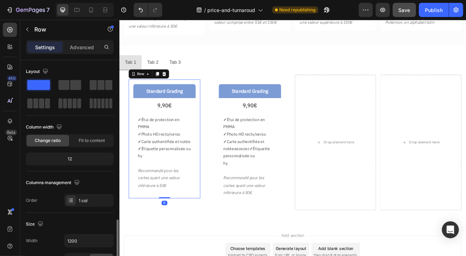
scroll to position [106, 0]
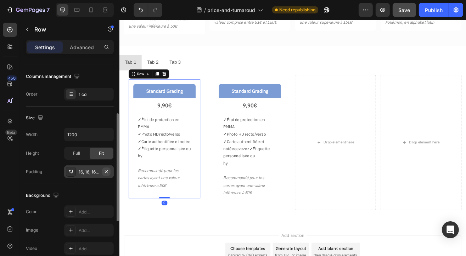
click at [106, 172] on icon "button" at bounding box center [107, 172] width 6 height 6
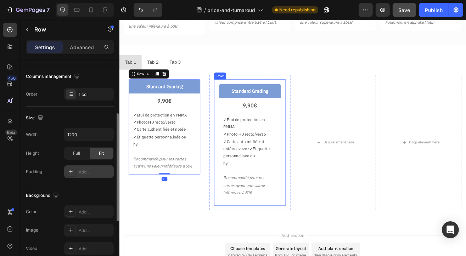
click at [241, 107] on div "Standard Grading" at bounding box center [279, 107] width 77 height 17
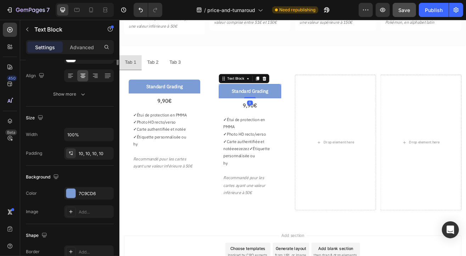
scroll to position [0, 0]
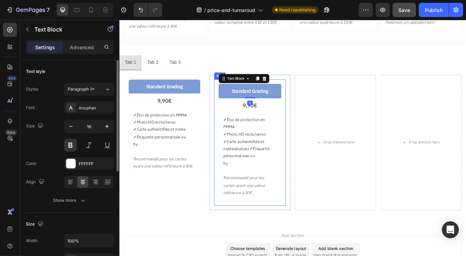
click at [235, 103] on div "Standard Grading Text Block 0 9,90€ Text Block ✓ Étui de protection en PMMA ✓ P…" at bounding box center [279, 170] width 88 height 155
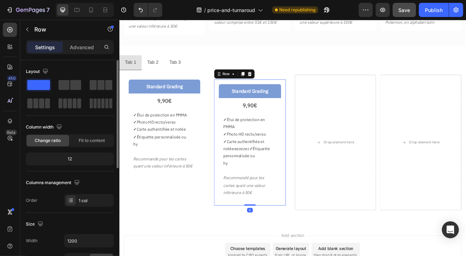
scroll to position [106, 0]
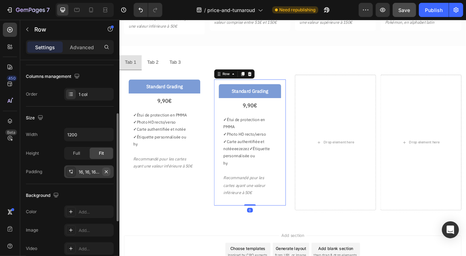
click at [108, 172] on icon "button" at bounding box center [107, 172] width 6 height 6
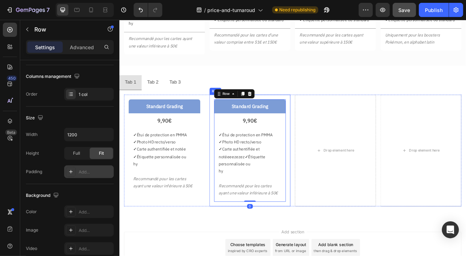
scroll to position [178, 0]
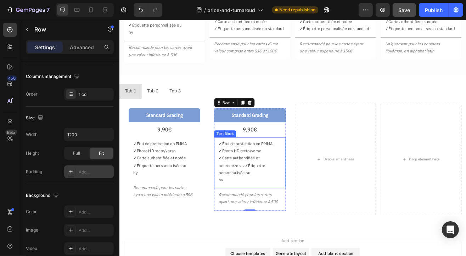
click at [255, 216] on p "hy" at bounding box center [279, 217] width 77 height 9
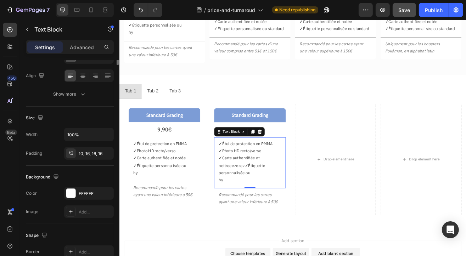
scroll to position [0, 0]
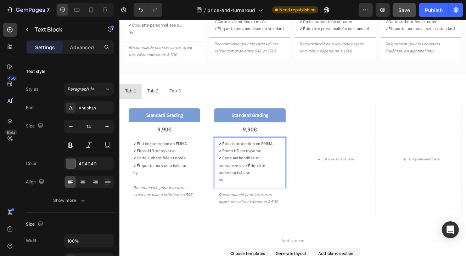
click at [269, 201] on p "✓ Carte authentifiée et notéeeezezez ✓ Étiquette personnalisée ou" at bounding box center [279, 199] width 77 height 27
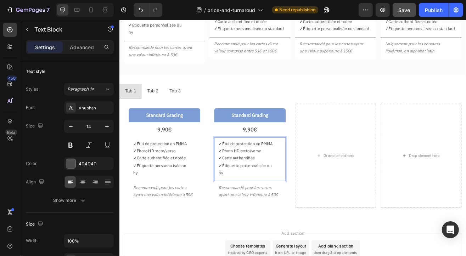
click at [256, 208] on p "hy" at bounding box center [279, 208] width 77 height 9
click at [146, 205] on p "hy" at bounding box center [174, 208] width 77 height 9
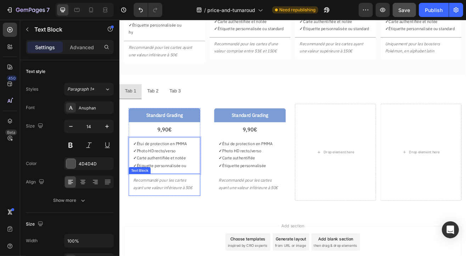
drag, startPoint x: 194, startPoint y: 223, endPoint x: 189, endPoint y: 213, distance: 12.1
click at [195, 223] on p "Recommandé pour les cartes ayant une valeur inférieure à 50€" at bounding box center [174, 222] width 77 height 18
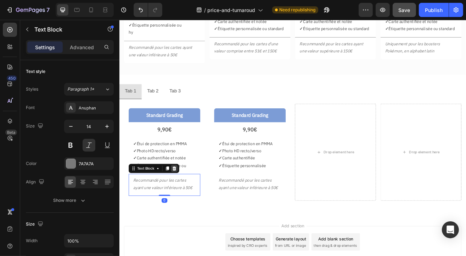
click at [185, 200] on icon at bounding box center [186, 202] width 5 height 5
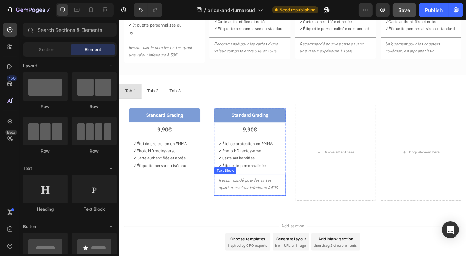
click at [266, 220] on p "Recommandé pour les cartes ayant une valeur inférieure à 50€" at bounding box center [279, 222] width 77 height 18
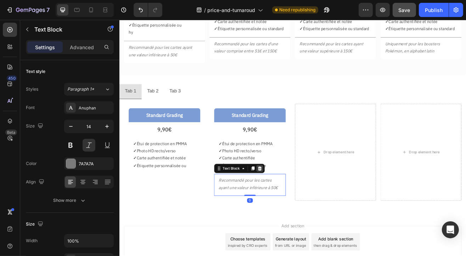
click at [291, 201] on icon at bounding box center [291, 202] width 5 height 5
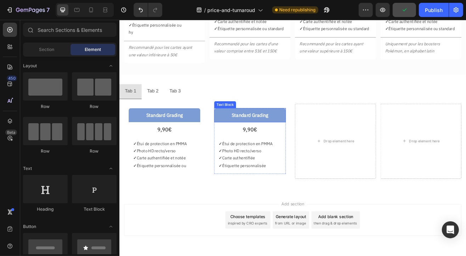
click at [242, 136] on p "Standard Grading" at bounding box center [279, 137] width 81 height 10
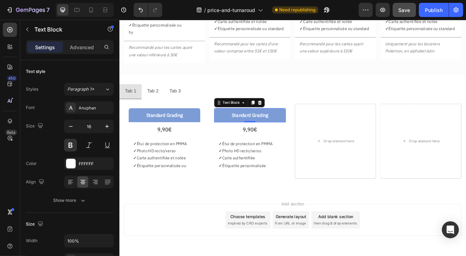
click at [245, 135] on p "Standard Grading" at bounding box center [279, 137] width 81 height 10
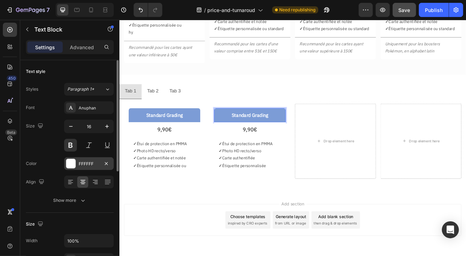
scroll to position [106, 0]
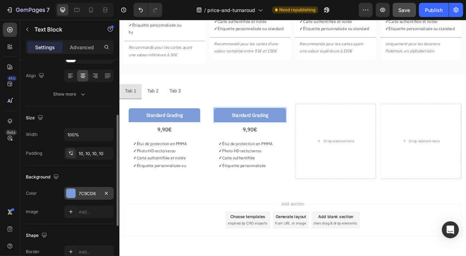
click at [81, 194] on div "7C9CD6" at bounding box center [89, 194] width 21 height 6
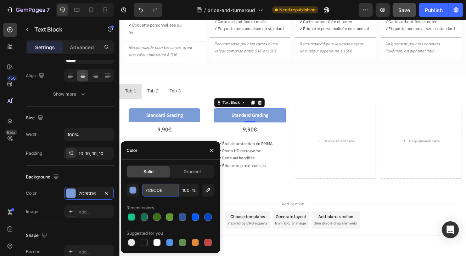
click at [159, 193] on input "7C9CD6" at bounding box center [160, 190] width 37 height 13
paste input "4472C4"
type input "4472C4"
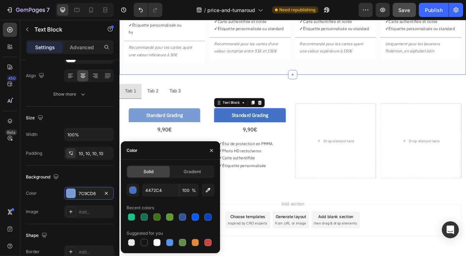
click at [220, 80] on div "Traitement en 40 jours Traitement en 20 jours Traitement en 7 jours Standard Gr…" at bounding box center [331, -1] width 425 height 175
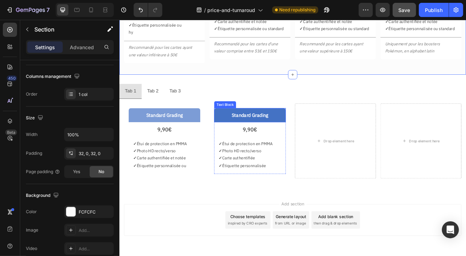
scroll to position [0, 0]
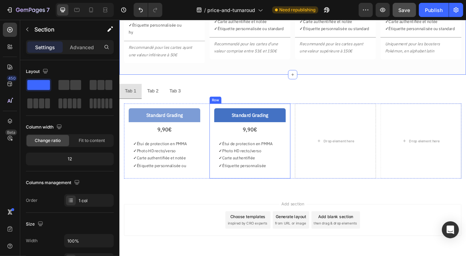
click at [323, 168] on div "Standard Grading Text Block 9,90€ Text Block ✓ Étui de protection en PMMA ✓ Pho…" at bounding box center [279, 169] width 99 height 92
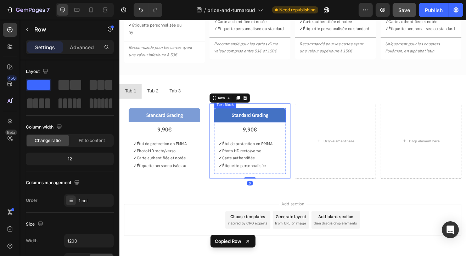
click at [314, 136] on p "Standard Grading" at bounding box center [279, 137] width 81 height 10
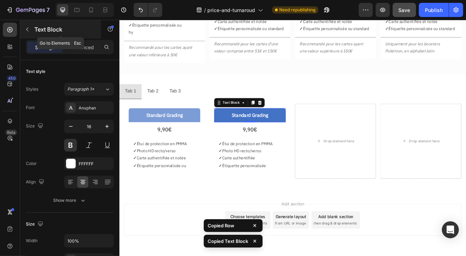
click at [31, 29] on button "button" at bounding box center [27, 29] width 11 height 11
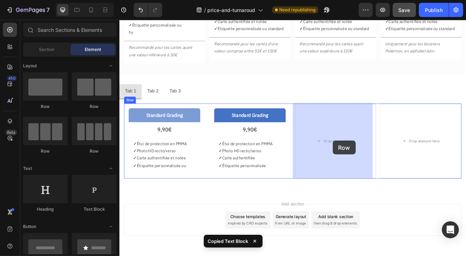
drag, startPoint x: 170, startPoint y: 114, endPoint x: 381, endPoint y: 168, distance: 217.3
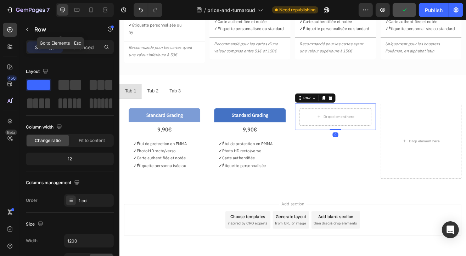
click at [26, 29] on icon "button" at bounding box center [27, 30] width 6 height 6
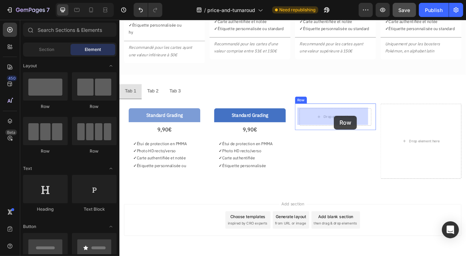
drag, startPoint x: 157, startPoint y: 109, endPoint x: 382, endPoint y: 138, distance: 227.3
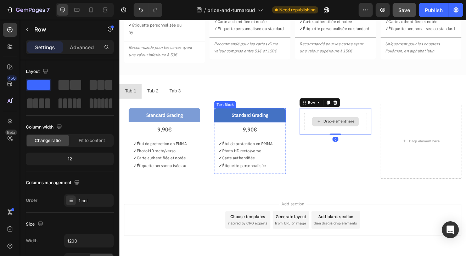
click at [306, 132] on p "Standard Grading" at bounding box center [279, 137] width 81 height 10
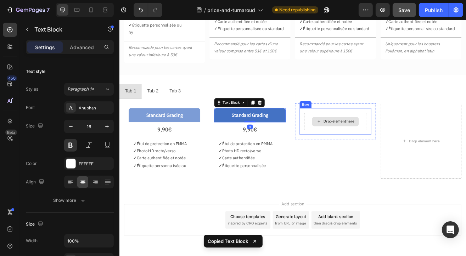
click at [377, 148] on div "Drop element here" at bounding box center [384, 144] width 57 height 11
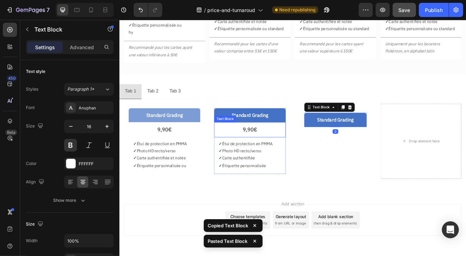
click at [282, 156] on p "9,90€" at bounding box center [279, 155] width 77 height 11
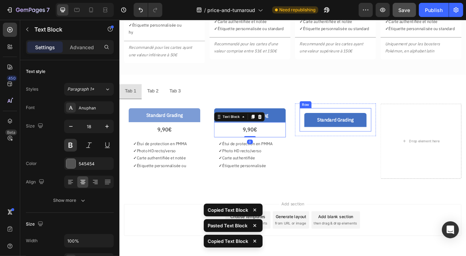
click at [364, 156] on div "Standard Grading Text Block Row" at bounding box center [384, 143] width 88 height 29
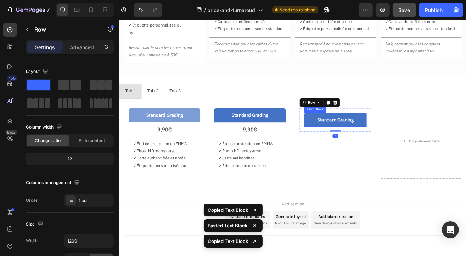
click at [352, 143] on p "Standard Grading" at bounding box center [384, 143] width 69 height 10
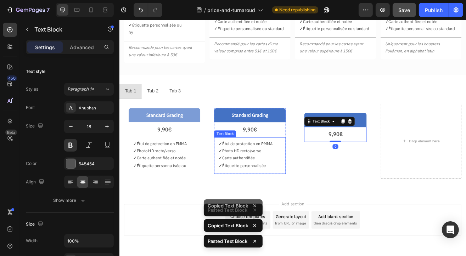
click at [276, 174] on p "✓ Étui de protection en PMMA" at bounding box center [279, 172] width 77 height 9
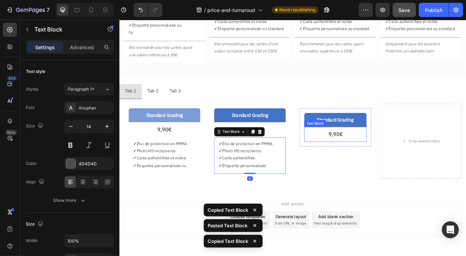
click at [383, 162] on p "9,90€" at bounding box center [384, 160] width 65 height 11
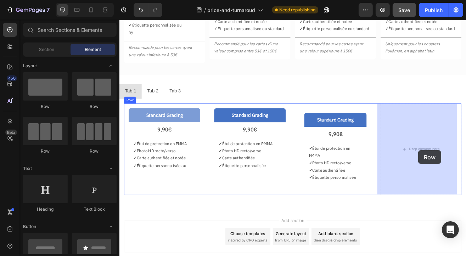
drag, startPoint x: 174, startPoint y: 115, endPoint x: 486, endPoint y: 180, distance: 318.2
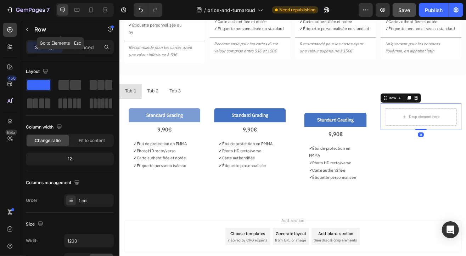
click at [26, 30] on icon "button" at bounding box center [27, 30] width 6 height 6
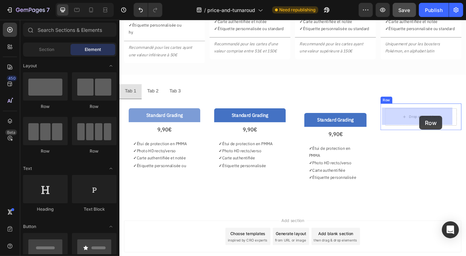
drag, startPoint x: 196, startPoint y: 115, endPoint x: 487, endPoint y: 138, distance: 292.0
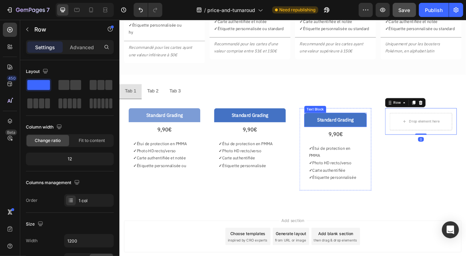
click at [412, 138] on p "Standard Grading" at bounding box center [384, 143] width 69 height 10
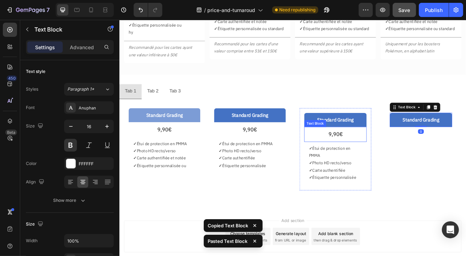
click at [396, 160] on p "9,90€" at bounding box center [384, 160] width 65 height 11
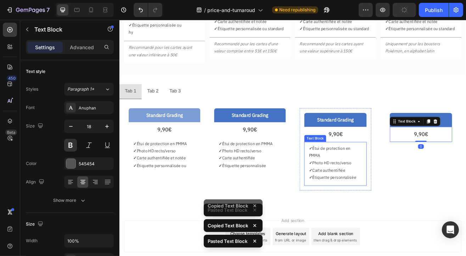
click at [368, 195] on p "✓ Photo HD recto/verso" at bounding box center [384, 195] width 65 height 9
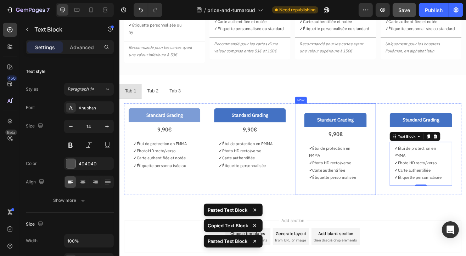
click at [397, 124] on div "Standard Grading Text Block 9,90€ Text Block ✓ Étui de protection en PMMA ✓ Pho…" at bounding box center [384, 179] width 99 height 112
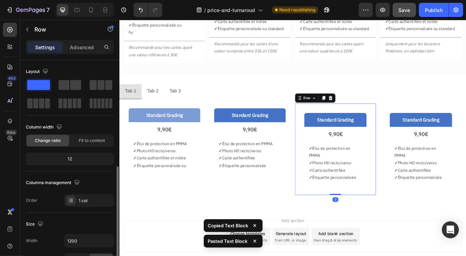
scroll to position [142, 0]
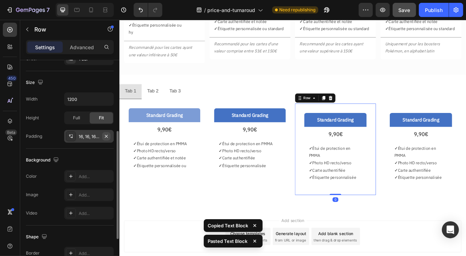
click at [108, 135] on icon "button" at bounding box center [107, 137] width 6 height 6
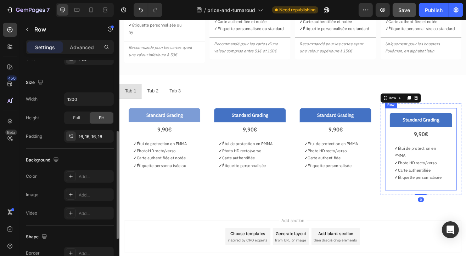
click at [108, 134] on icon "button" at bounding box center [107, 137] width 6 height 6
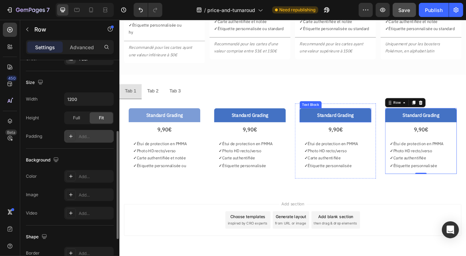
click at [416, 134] on p "Standard Grading" at bounding box center [384, 137] width 81 height 10
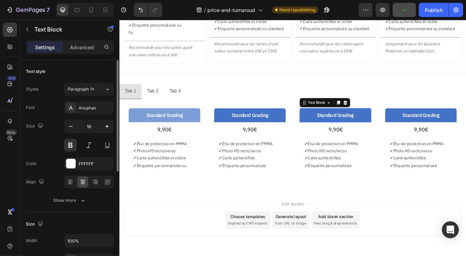
scroll to position [106, 0]
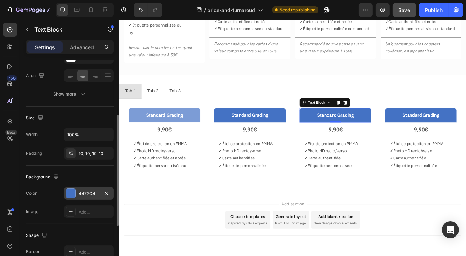
click at [79, 196] on div "4472C4" at bounding box center [89, 194] width 21 height 6
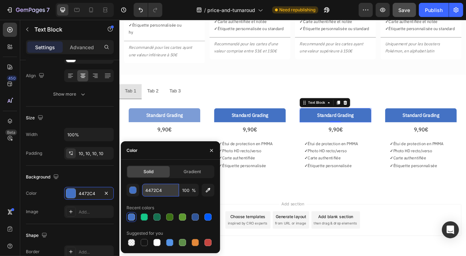
click at [160, 190] on input "4472C4" at bounding box center [160, 190] width 37 height 13
paste input "27457B"
type input "27457B"
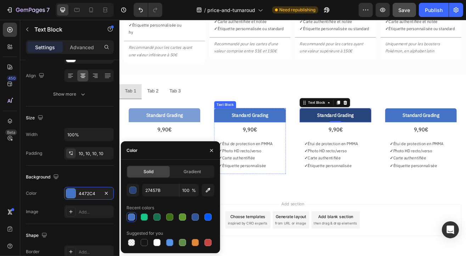
click at [314, 137] on p "Standard Grading" at bounding box center [279, 137] width 81 height 10
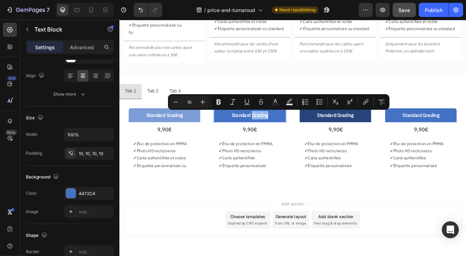
click at [268, 138] on p "Standard Grading" at bounding box center [279, 137] width 81 height 10
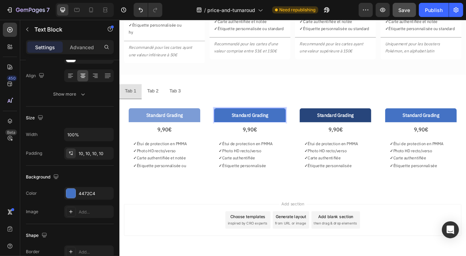
click at [261, 137] on p "Standard Grading" at bounding box center [279, 137] width 81 height 10
click at [381, 139] on p "Standard Grading" at bounding box center [384, 137] width 81 height 10
click at [369, 136] on p "Standard Grading" at bounding box center [384, 137] width 81 height 10
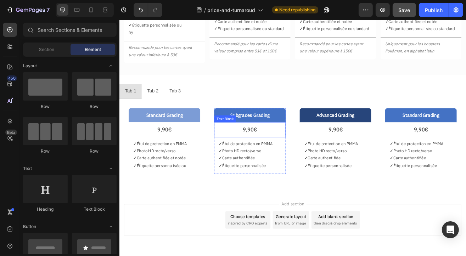
click at [273, 157] on p "9,90€" at bounding box center [279, 155] width 77 height 11
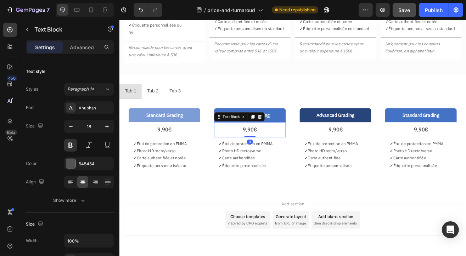
click at [273, 154] on p "9,90€" at bounding box center [279, 155] width 77 height 11
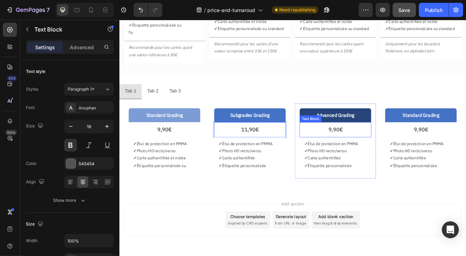
click at [379, 156] on p "9,90€" at bounding box center [384, 155] width 77 height 11
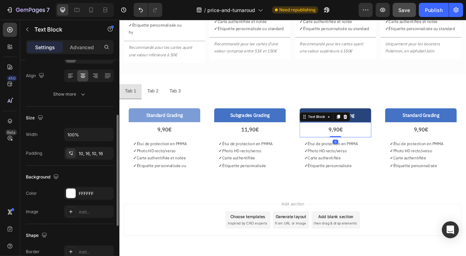
click at [377, 155] on p "9,90€" at bounding box center [384, 155] width 77 height 11
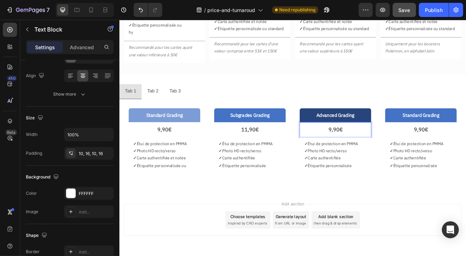
click at [375, 154] on p "9,90€" at bounding box center [384, 155] width 77 height 11
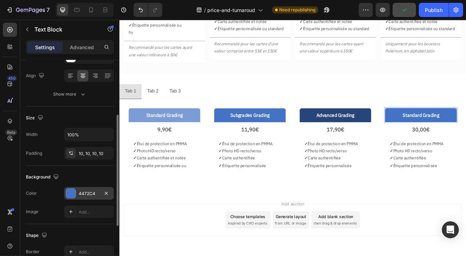
click at [75, 192] on div at bounding box center [70, 193] width 9 height 9
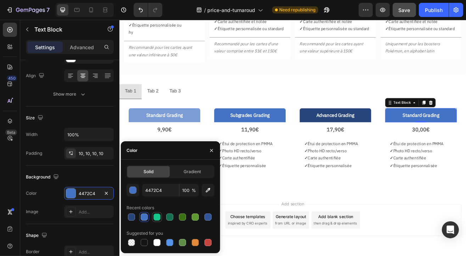
click at [161, 217] on div at bounding box center [157, 217] width 10 height 10
type input "15C688"
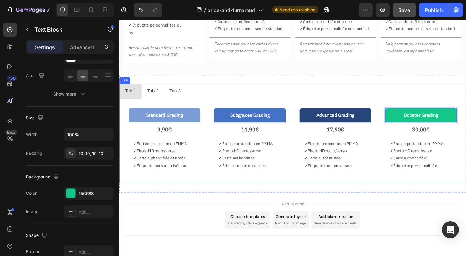
click at [434, 95] on div "Tab 1 Tab 2 Tab 3 Standard Grading Text Block 9,90€ Text Block ✓ Étui de protec…" at bounding box center [331, 160] width 425 height 145
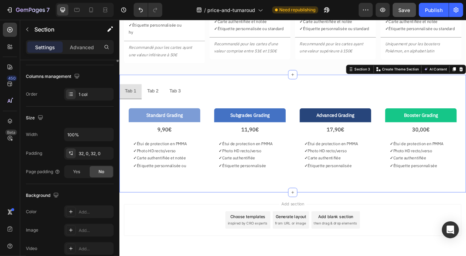
scroll to position [0, 0]
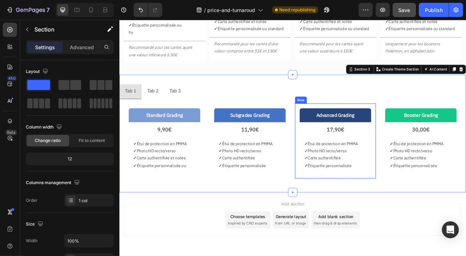
click at [384, 123] on div "Advanced Grading Text Block 17,90€ Text Block ✓ Étui de protection en PMMA ✓ Ph…" at bounding box center [384, 169] width 99 height 92
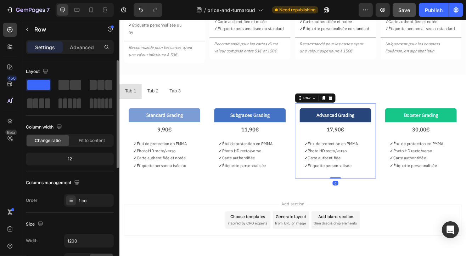
scroll to position [71, 0]
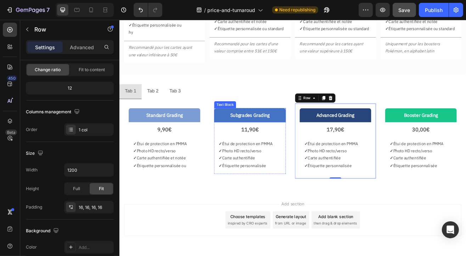
click at [317, 141] on div "Subgrades Grading" at bounding box center [279, 137] width 88 height 17
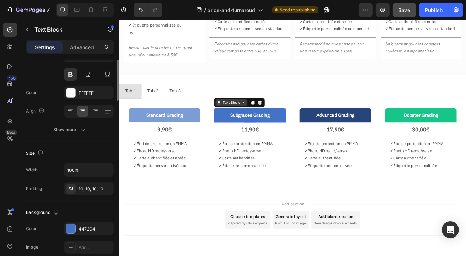
scroll to position [0, 0]
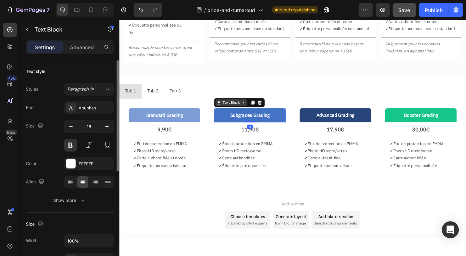
click at [262, 122] on div "Text Block" at bounding box center [256, 122] width 24 height 6
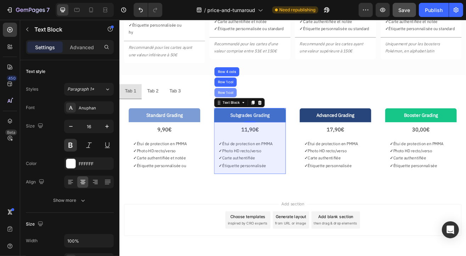
click at [257, 108] on div "Row 1 col" at bounding box center [250, 109] width 22 height 4
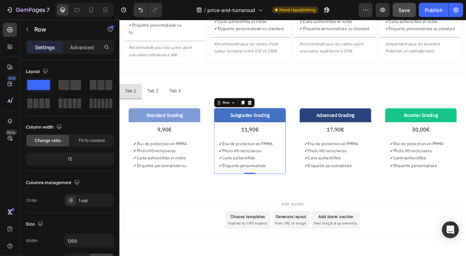
scroll to position [142, 0]
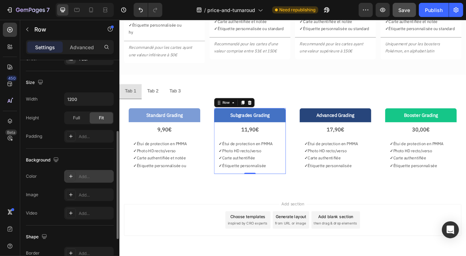
click at [90, 182] on div "Add..." at bounding box center [89, 176] width 50 height 13
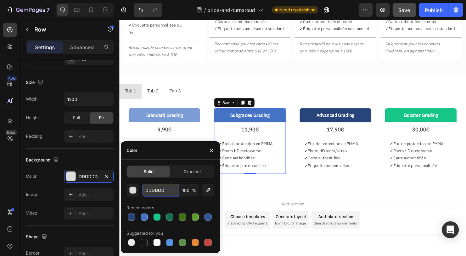
click at [153, 190] on input "DDDDDD" at bounding box center [160, 190] width 37 height 13
type input "ffffff"
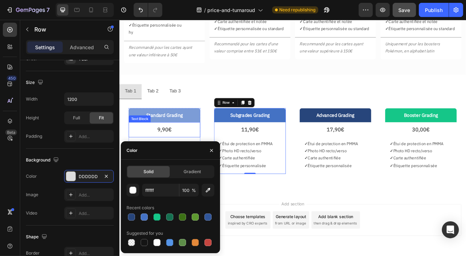
click at [209, 154] on p "9,90€" at bounding box center [174, 155] width 77 height 11
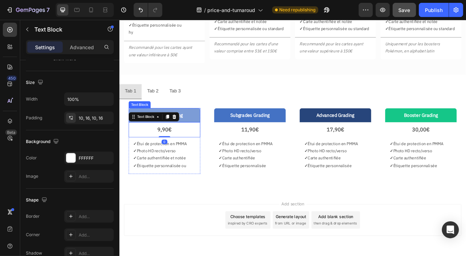
scroll to position [0, 0]
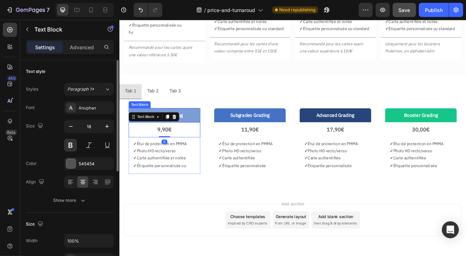
click at [210, 139] on p "Standard Grading" at bounding box center [174, 137] width 81 height 10
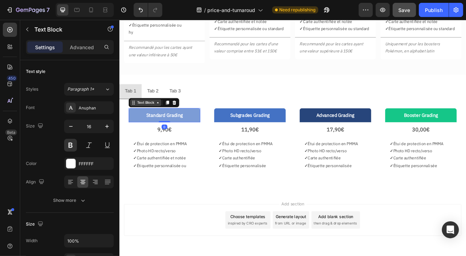
click at [159, 121] on div "Text Block" at bounding box center [151, 122] width 24 height 6
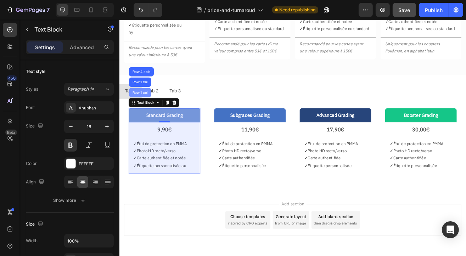
click at [151, 111] on div "Row 1 col" at bounding box center [144, 109] width 27 height 11
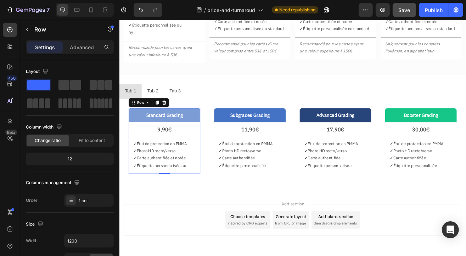
scroll to position [142, 0]
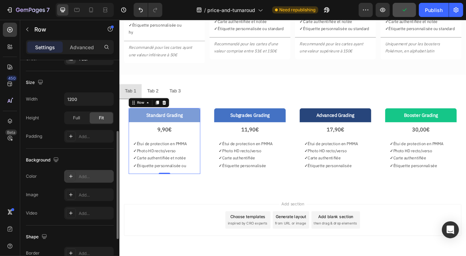
click at [91, 177] on div "Add..." at bounding box center [95, 177] width 33 height 6
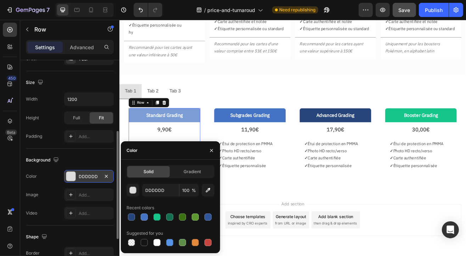
click at [157, 183] on div "Solid Gradient DDDDDD 100 % Recent colors Suggested for you" at bounding box center [171, 207] width 88 height 82
click at [162, 190] on input "DDDDDD" at bounding box center [160, 190] width 37 height 13
type input "ffffff"
click at [335, 133] on div "Advanced Grading Text Block 17,90€ Text Block ✓ Étui de protection en PMMA ✓ Ph…" at bounding box center [384, 169] width 99 height 92
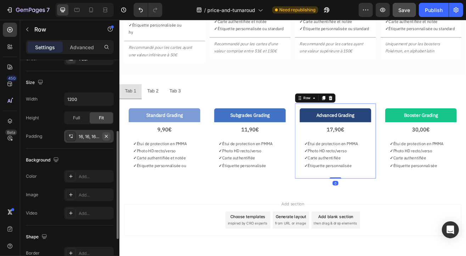
click at [106, 138] on icon "button" at bounding box center [107, 137] width 6 height 6
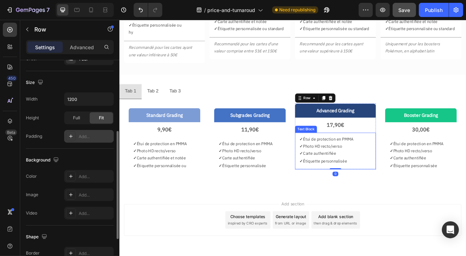
click at [335, 159] on div "✓ Étui de protection en PMMA ✓ Photo HD recto/verso ✓ Carte authentifiée ✓ Étiq…" at bounding box center [384, 181] width 99 height 45
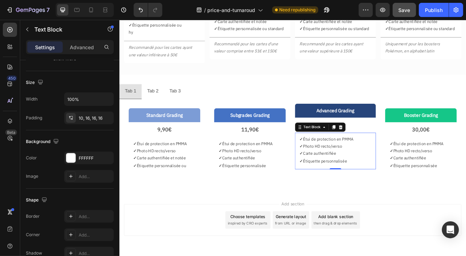
scroll to position [0, 0]
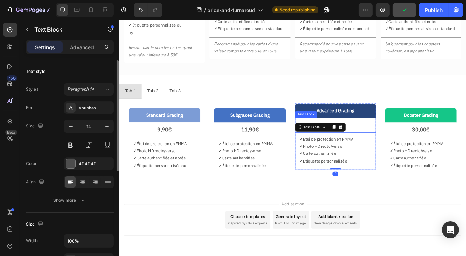
click at [430, 146] on div "17,90€" at bounding box center [384, 149] width 99 height 18
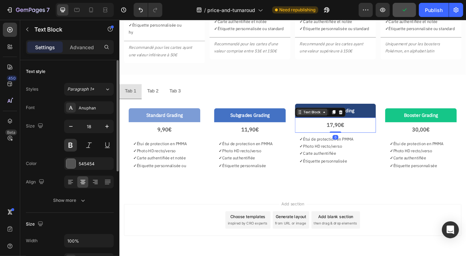
click at [352, 134] on div "Text Block" at bounding box center [356, 133] width 24 height 6
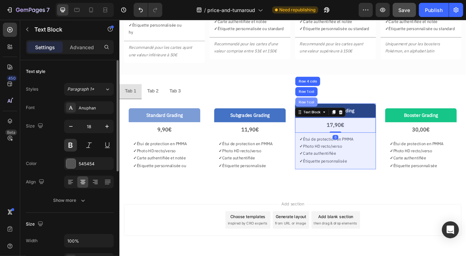
click at [346, 120] on div "Row 1 col" at bounding box center [349, 121] width 22 height 4
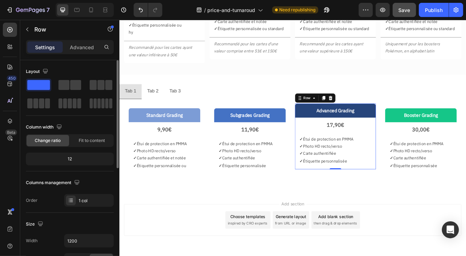
scroll to position [142, 0]
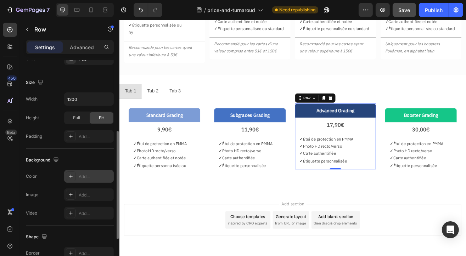
click at [90, 179] on div "Add..." at bounding box center [89, 176] width 50 height 13
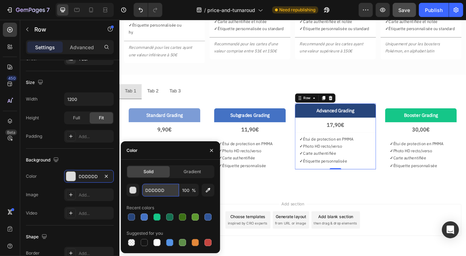
click at [158, 189] on input "DDDDDD" at bounding box center [160, 190] width 37 height 13
type input "ffffff"
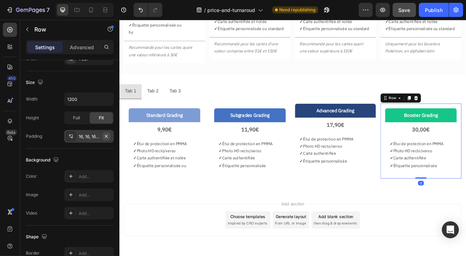
click at [105, 134] on icon "button" at bounding box center [107, 137] width 6 height 6
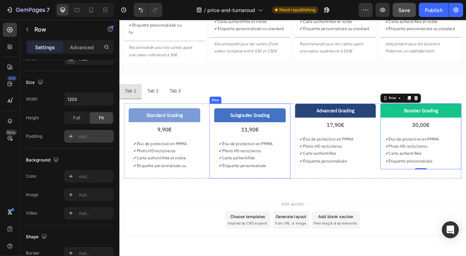
click at [307, 126] on div "Subgrades Grading Text Block 11,90€ Text Block ✓ Étui de protection en PMMA ✓ P…" at bounding box center [279, 169] width 99 height 92
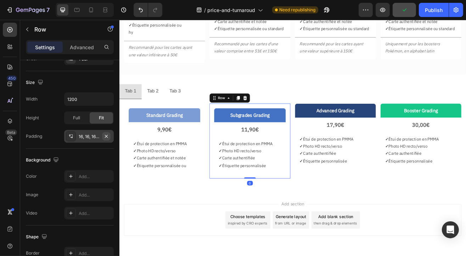
click at [106, 137] on icon "button" at bounding box center [107, 137] width 6 height 6
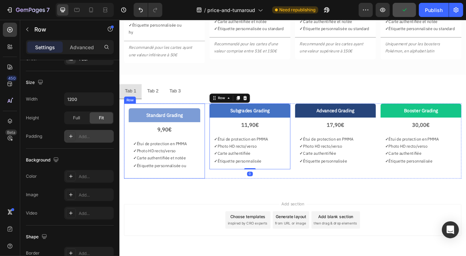
click at [208, 124] on div "Standard Grading Text Block 9,90€ Text Block ✓ Étui de protection en PMMA ✓ Pho…" at bounding box center [174, 169] width 99 height 92
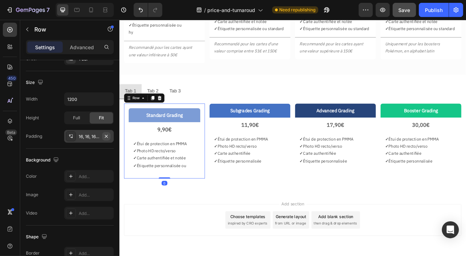
click at [106, 137] on icon "button" at bounding box center [106, 136] width 3 height 3
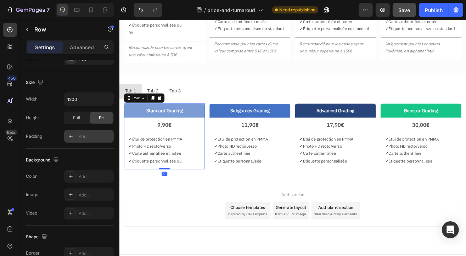
click at [171, 253] on div "Add section Choose templates inspired by CRO experts Generate layout from URL o…" at bounding box center [332, 254] width 414 height 39
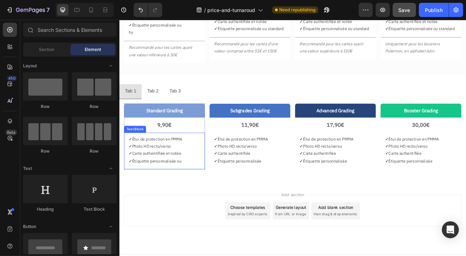
click at [208, 177] on p "✓ Photo HD recto/verso" at bounding box center [174, 175] width 88 height 9
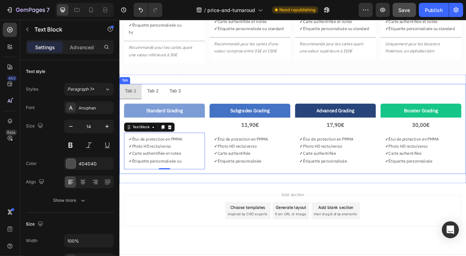
click at [234, 105] on ul "Tab 1 Tab 2 Tab 3" at bounding box center [331, 108] width 425 height 18
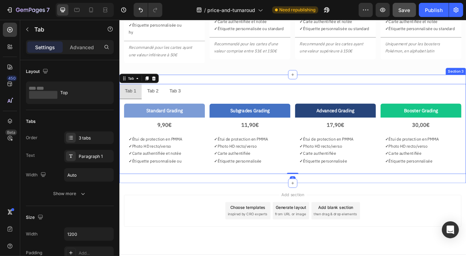
click at [231, 88] on div "Tab 1 Tab 2 Tab 3 Standard Grading Text Block 9,90€ Text Block ✓ Étui de protec…" at bounding box center [331, 154] width 425 height 133
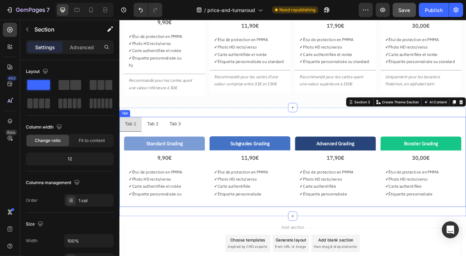
scroll to position [107, 0]
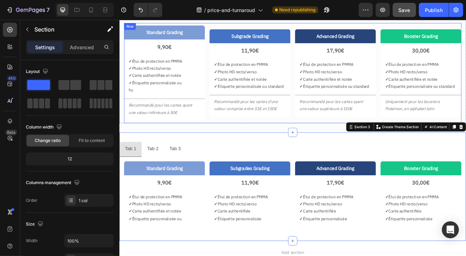
click at [249, 145] on div "Subgrade Grading Text Block 11,90€ Text Block ✓ Étui de protection en PMMA ✓ Ph…" at bounding box center [279, 85] width 99 height 123
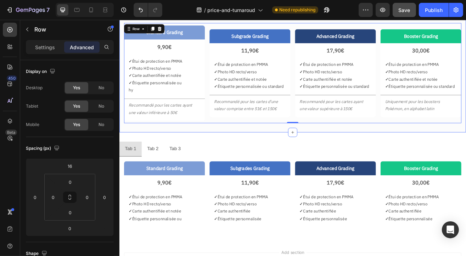
click at [256, 152] on div "Traitement en 40 jours Traitement en 20 jours Traitement en 7 jours Standard Gr…" at bounding box center [331, 70] width 425 height 175
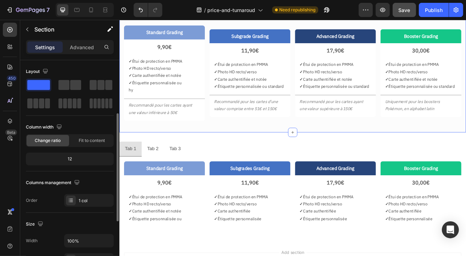
scroll to position [142, 0]
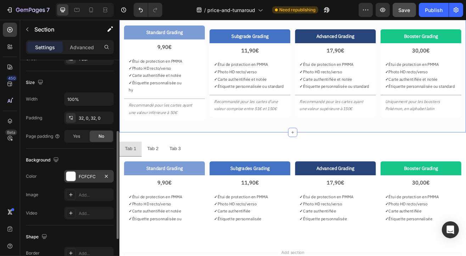
click at [85, 172] on div "FCFCFC" at bounding box center [89, 176] width 50 height 13
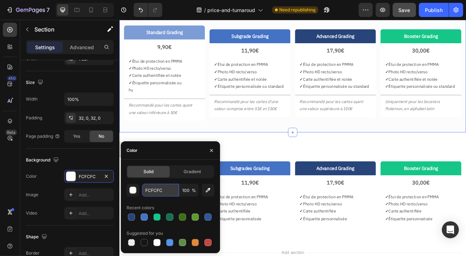
click at [151, 190] on input "FCFCFC" at bounding box center [160, 190] width 37 height 13
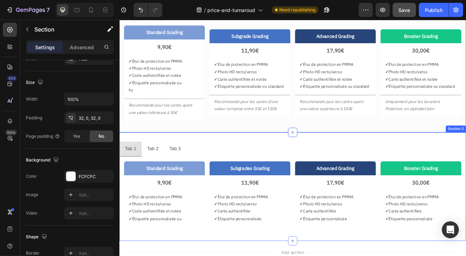
click at [272, 162] on div "Tab 1 Tab 2 Tab 3 Standard Grading Text Block 9,90€ Text Block ✓ Étui de protec…" at bounding box center [331, 224] width 425 height 133
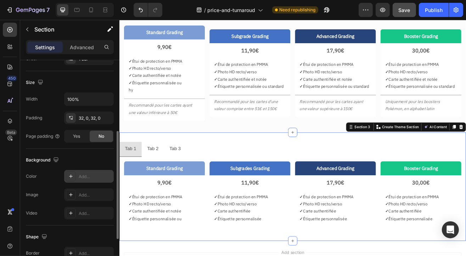
click at [84, 180] on div "Add..." at bounding box center [89, 176] width 50 height 13
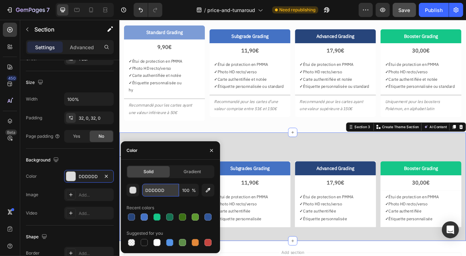
click at [156, 189] on input "DDDDDD" at bounding box center [160, 190] width 37 height 13
paste input "FCFCFC"
type input "FCFCFC"
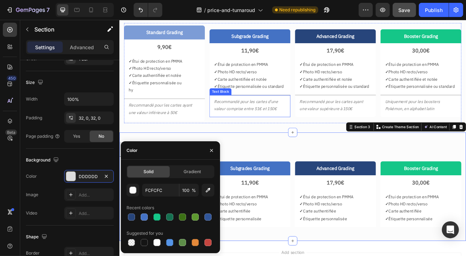
click at [275, 132] on p "Recommandé pour les cartes d'une valeur comprise entre 51€ et 150€" at bounding box center [279, 125] width 88 height 18
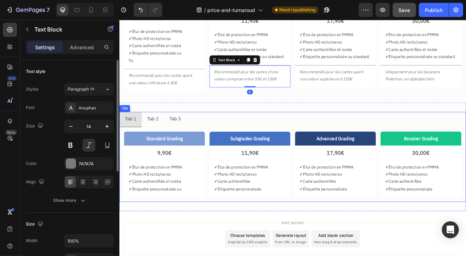
scroll to position [178, 0]
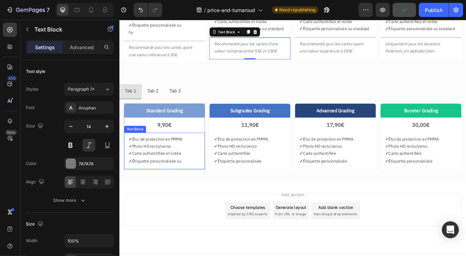
click at [203, 195] on p "✓ Étiquette personnalisée ou" at bounding box center [174, 193] width 88 height 9
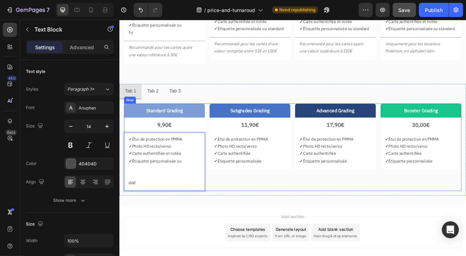
click at [226, 123] on div "Standard Grading Text Block 9,90€ Text Block ✓ Étui de protection en PMMA ✓ Pho…" at bounding box center [332, 177] width 414 height 108
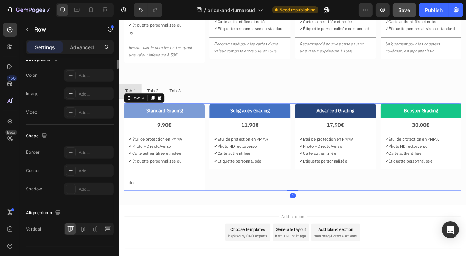
scroll to position [142, 0]
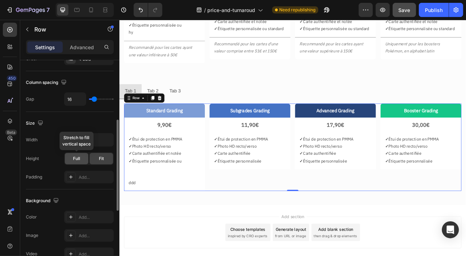
click at [78, 156] on span "Full" at bounding box center [76, 159] width 7 height 6
click at [100, 156] on span "Fit" at bounding box center [101, 159] width 5 height 6
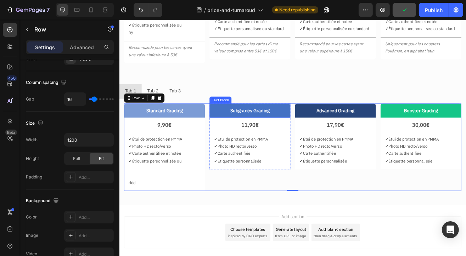
click at [324, 126] on div "Subgrades Grading" at bounding box center [279, 131] width 99 height 17
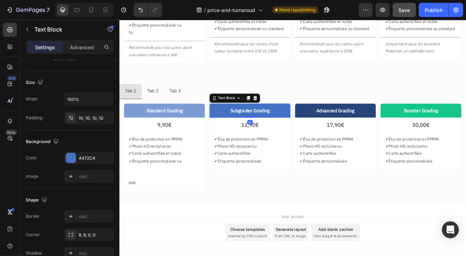
scroll to position [0, 0]
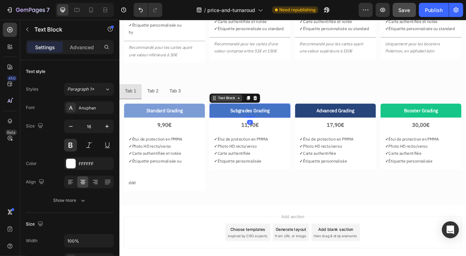
click at [263, 117] on icon at bounding box center [266, 116] width 6 height 6
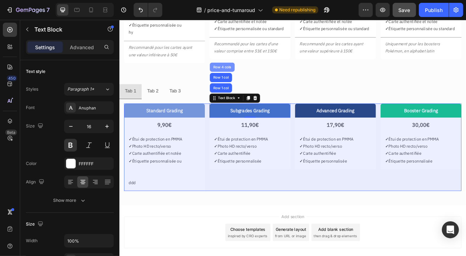
click at [239, 77] on div "Row 4 cols" at bounding box center [245, 78] width 25 height 4
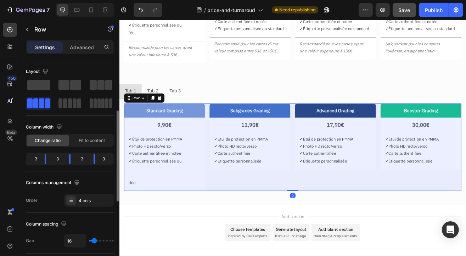
scroll to position [177, 0]
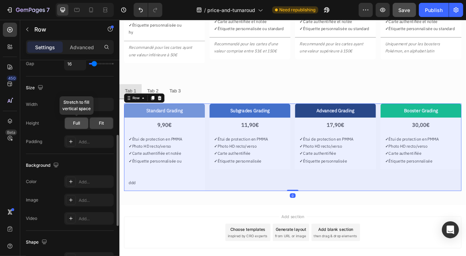
click at [85, 124] on div "Full" at bounding box center [76, 123] width 23 height 11
click at [98, 122] on div "Fit" at bounding box center [101, 123] width 23 height 11
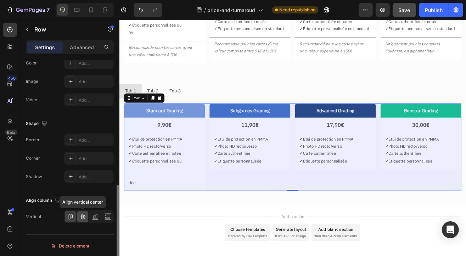
click at [84, 215] on icon at bounding box center [83, 217] width 6 height 5
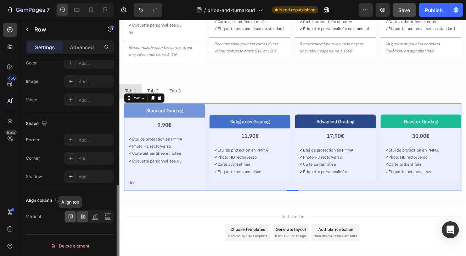
click at [70, 217] on icon at bounding box center [70, 216] width 7 height 7
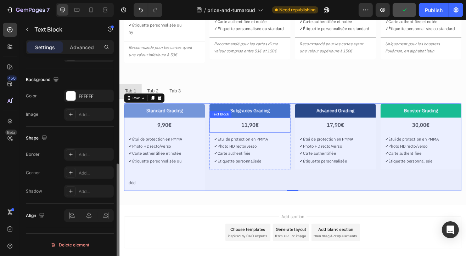
click at [298, 141] on div "11,90€" at bounding box center [279, 149] width 99 height 18
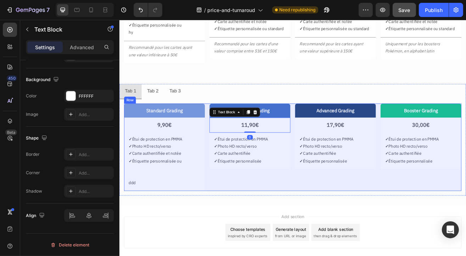
scroll to position [0, 0]
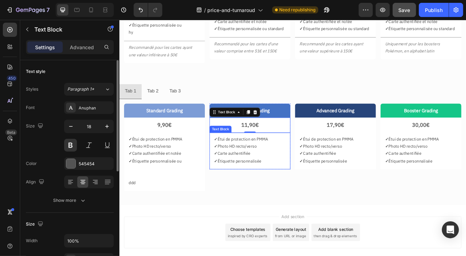
click at [322, 159] on div "✓ Étui de protection en PMMA ✓ Photo HD recto/verso ✓ Carte authentifiée ✓ Étiq…" at bounding box center [279, 181] width 99 height 45
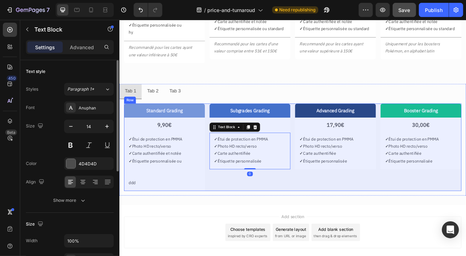
drag, startPoint x: 385, startPoint y: 172, endPoint x: 314, endPoint y: 199, distance: 76.1
click at [384, 172] on p "✓ Photo HD recto/verso" at bounding box center [384, 175] width 88 height 9
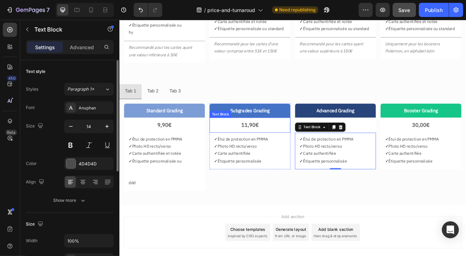
click at [285, 141] on div "11,90€" at bounding box center [279, 149] width 99 height 18
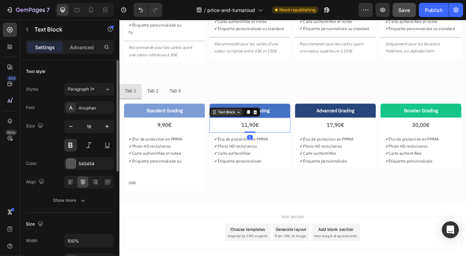
click at [250, 132] on div "Text Block" at bounding box center [251, 133] width 24 height 6
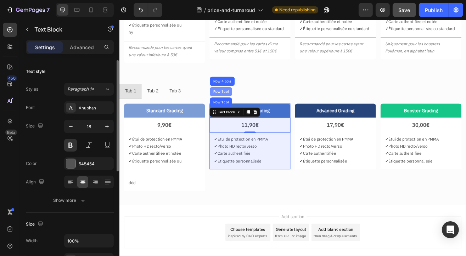
click at [241, 109] on div "Row 1 col" at bounding box center [244, 108] width 22 height 4
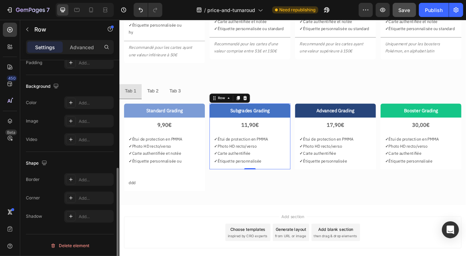
scroll to position [145, 0]
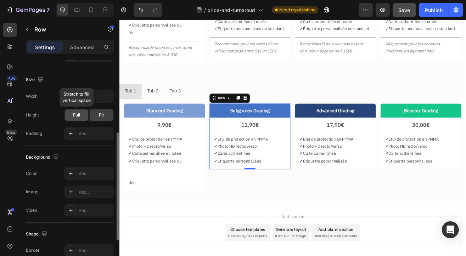
click at [79, 114] on span "Full" at bounding box center [76, 115] width 7 height 6
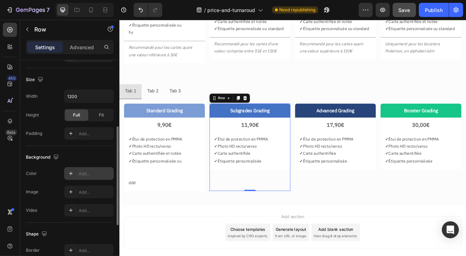
click at [88, 173] on div "Add..." at bounding box center [95, 174] width 33 height 6
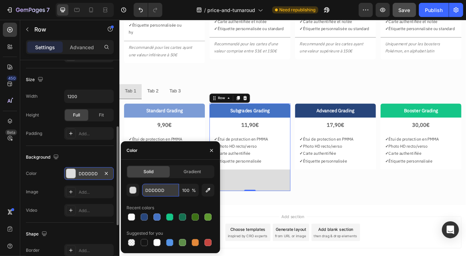
click at [149, 189] on input "DDDDDD" at bounding box center [160, 190] width 37 height 13
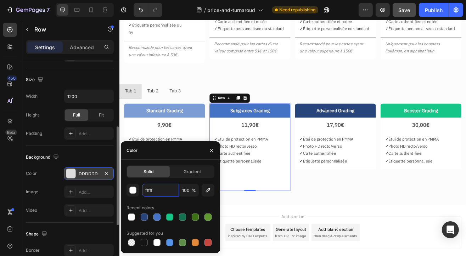
type input "ffffff"
drag, startPoint x: 394, startPoint y: 176, endPoint x: 430, endPoint y: 155, distance: 41.6
click at [394, 177] on p "✓ Photo HD recto/verso" at bounding box center [384, 175] width 88 height 9
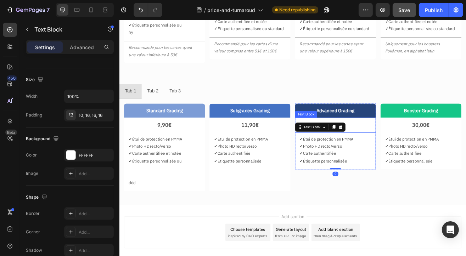
scroll to position [0, 0]
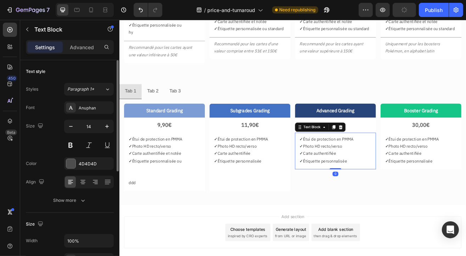
click at [406, 180] on p "✓ Carte authentifiée" at bounding box center [384, 184] width 88 height 9
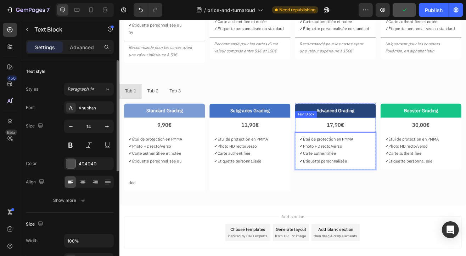
click at [428, 149] on div "17,90€" at bounding box center [384, 149] width 99 height 18
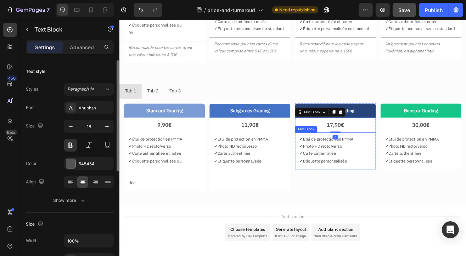
click at [429, 161] on div "✓ Étui de protection en PMMA ✓ Photo HD recto/verso ✓ Carte authentifiée ✓ Étiq…" at bounding box center [384, 181] width 99 height 45
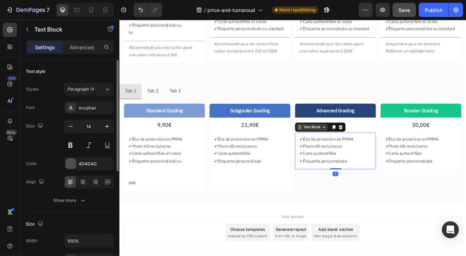
click at [352, 151] on div "Text Block" at bounding box center [356, 152] width 24 height 6
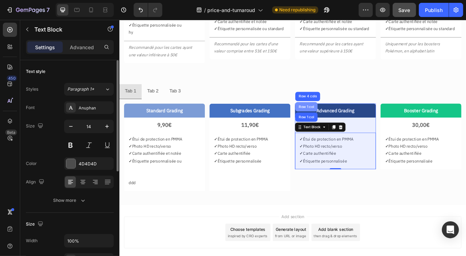
click at [346, 125] on div "Row 1 col" at bounding box center [349, 127] width 22 height 4
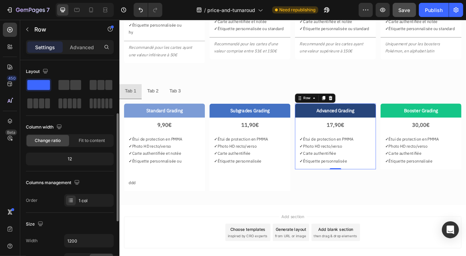
scroll to position [177, 0]
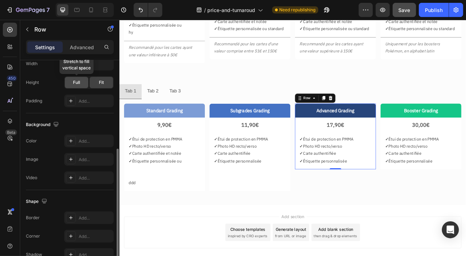
click at [75, 86] on div "Full" at bounding box center [76, 82] width 23 height 11
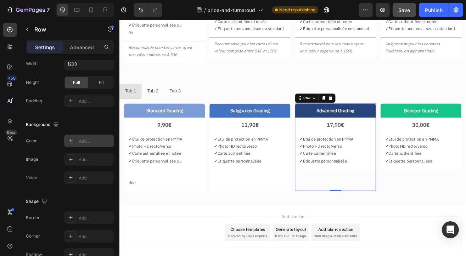
click at [87, 141] on div "Add..." at bounding box center [95, 141] width 33 height 6
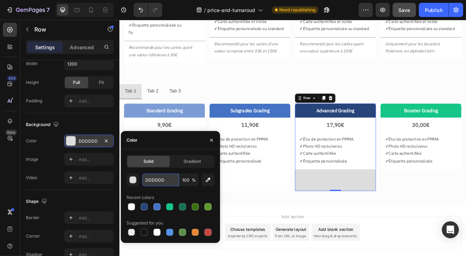
click at [160, 183] on input "DDDDDD" at bounding box center [160, 180] width 37 height 13
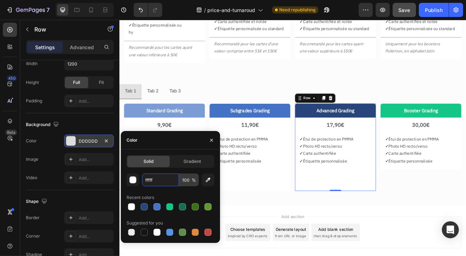
type input "ffffff"
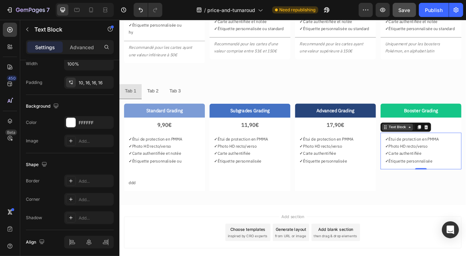
click at [449, 151] on div "Text Block" at bounding box center [461, 152] width 24 height 6
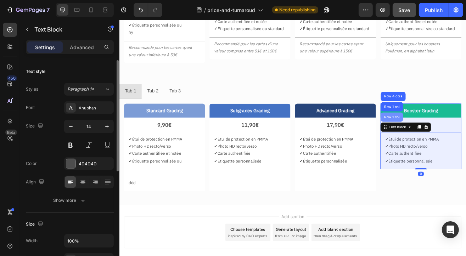
click at [455, 141] on div "Row 1 col" at bounding box center [453, 139] width 27 height 11
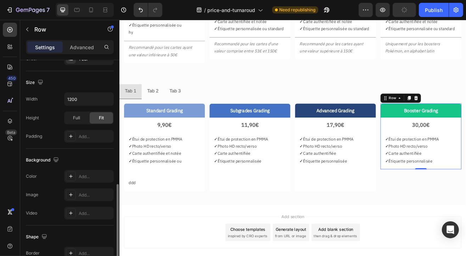
scroll to position [177, 0]
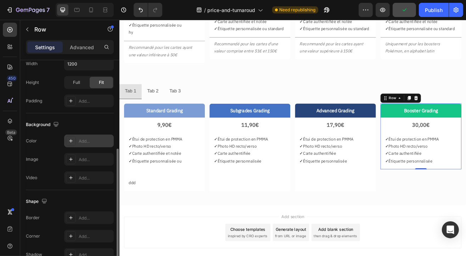
click at [87, 143] on div "Add..." at bounding box center [95, 141] width 33 height 6
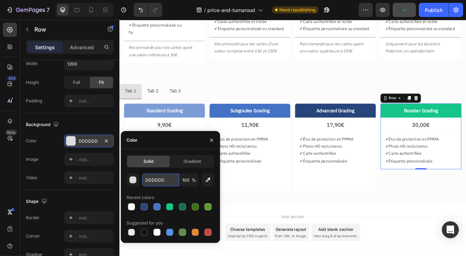
click at [155, 178] on input "DDDDDD" at bounding box center [160, 180] width 37 height 13
type input "ffffff"
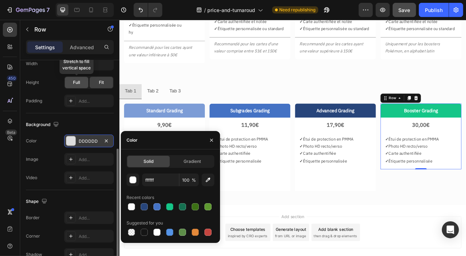
click at [76, 84] on span "Full" at bounding box center [76, 82] width 7 height 6
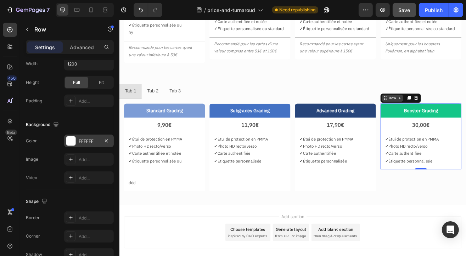
click at [453, 115] on div "Row" at bounding box center [455, 116] width 12 height 6
click at [457, 231] on div "Standard Grading Text Block 9,90€ Text Block ✓ Étui de protection en PMMA ✓ Pho…" at bounding box center [331, 176] width 425 height 119
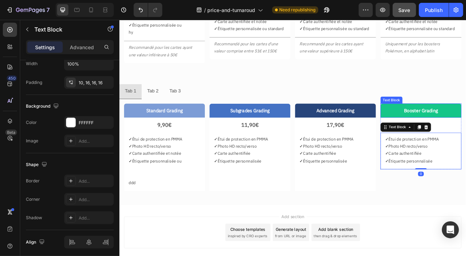
scroll to position [0, 0]
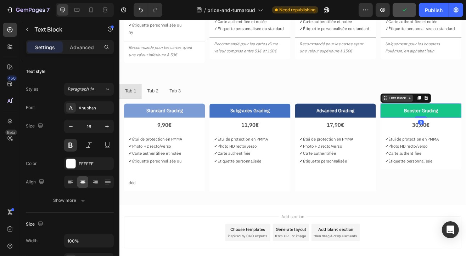
click at [452, 117] on div "Text Block" at bounding box center [461, 116] width 24 height 6
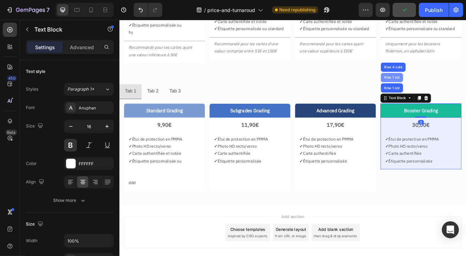
click at [449, 91] on div "Row 1 col" at bounding box center [454, 91] width 22 height 4
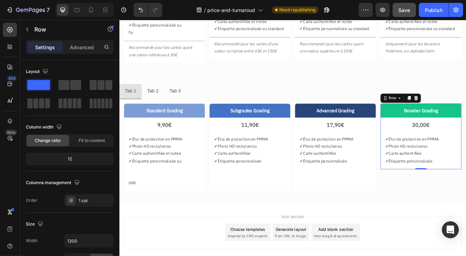
scroll to position [177, 0]
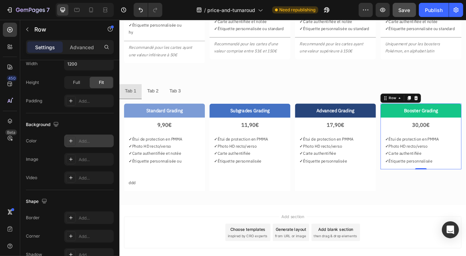
click at [87, 141] on div "Add..." at bounding box center [95, 141] width 33 height 6
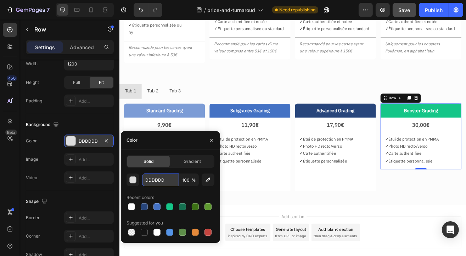
click at [169, 182] on input "DDDDDD" at bounding box center [160, 180] width 37 height 13
type input "ffffff"
click at [49, 168] on div "The changes might be hidden by the video. Color DDDDDD Image Add... Video Add..." at bounding box center [70, 160] width 88 height 50
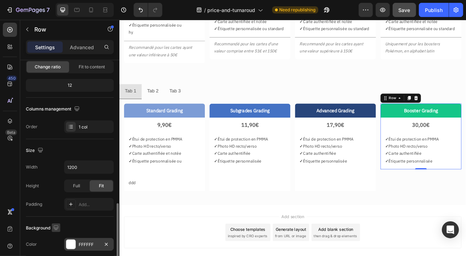
scroll to position [180, 0]
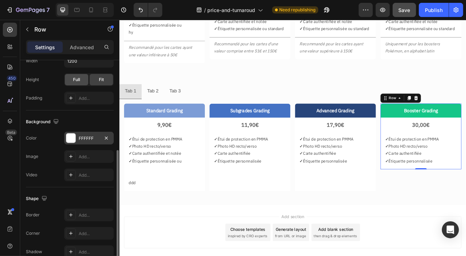
click at [78, 79] on span "Full" at bounding box center [76, 80] width 7 height 6
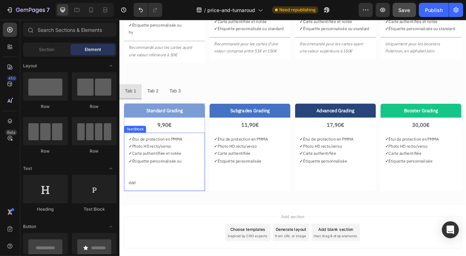
click at [140, 223] on p "ddd" at bounding box center [174, 220] width 88 height 9
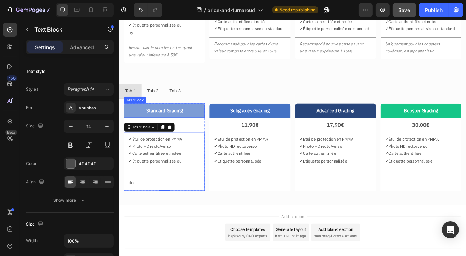
click at [223, 124] on div "Standard Grading" at bounding box center [174, 131] width 99 height 17
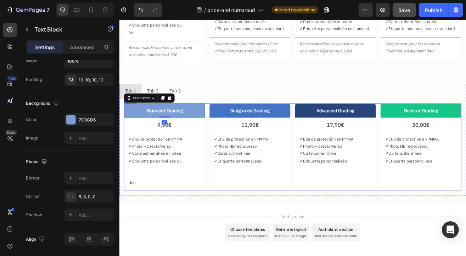
click at [223, 123] on div "Standard Grading Text Block 0 9,90€ Text Block ✓ Étui de protection en PMMA ✓ P…" at bounding box center [332, 177] width 414 height 108
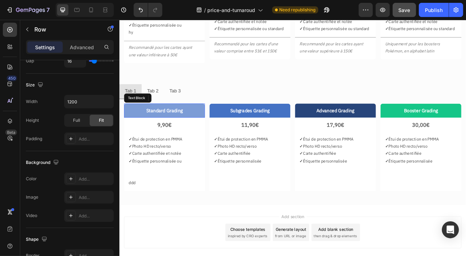
click at [187, 139] on div "Standard Grading" at bounding box center [174, 131] width 99 height 17
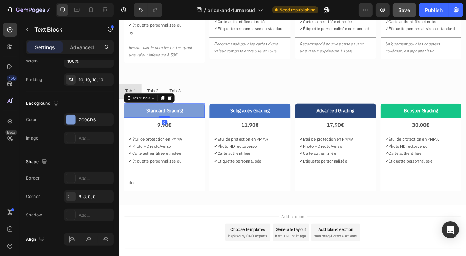
scroll to position [0, 0]
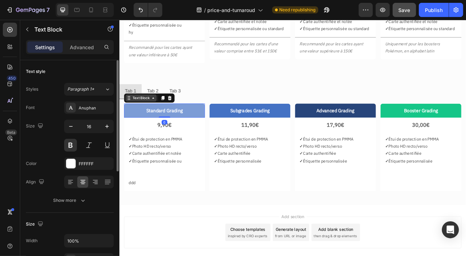
click at [158, 113] on icon at bounding box center [161, 116] width 6 height 6
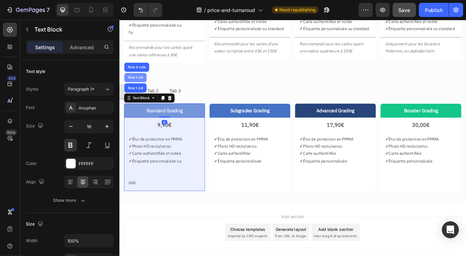
click at [141, 91] on div "Row 1 col" at bounding box center [139, 91] width 22 height 4
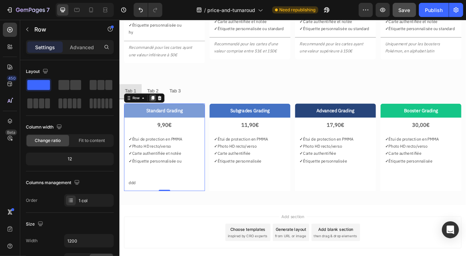
click at [158, 116] on icon at bounding box center [160, 116] width 6 height 6
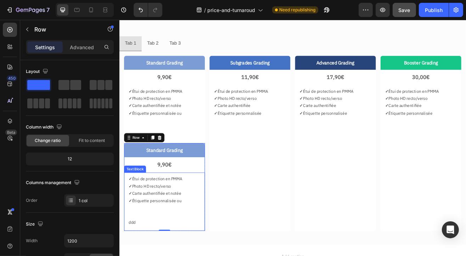
scroll to position [249, 0]
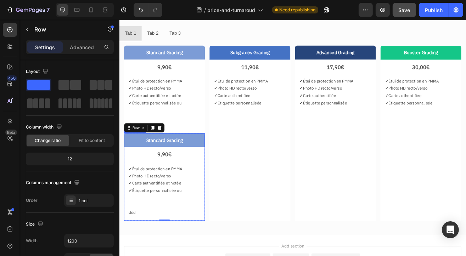
click at [215, 167] on p "Standard Grading" at bounding box center [174, 168] width 92 height 10
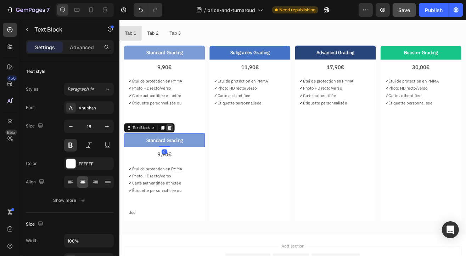
click at [179, 150] on icon at bounding box center [181, 153] width 6 height 6
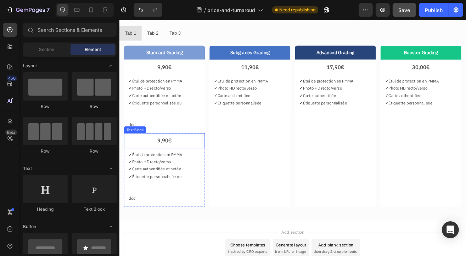
click at [199, 175] on div "9,90€" at bounding box center [174, 169] width 99 height 18
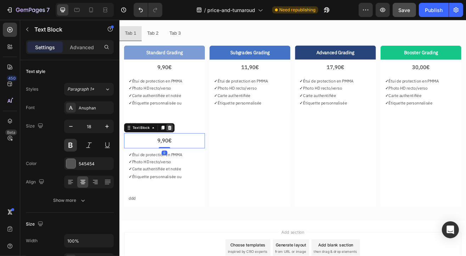
click at [181, 153] on icon at bounding box center [181, 152] width 5 height 5
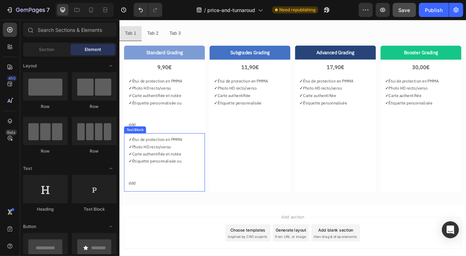
click at [176, 178] on p "✓ Photo HD recto/verso" at bounding box center [174, 176] width 88 height 9
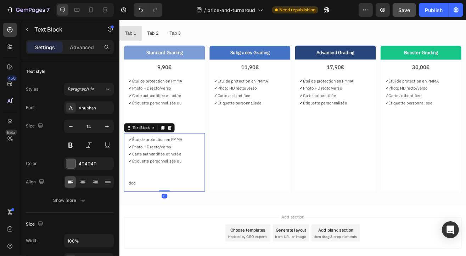
click at [145, 193] on p "✓ Étiquette personnalisée ou" at bounding box center [174, 194] width 88 height 9
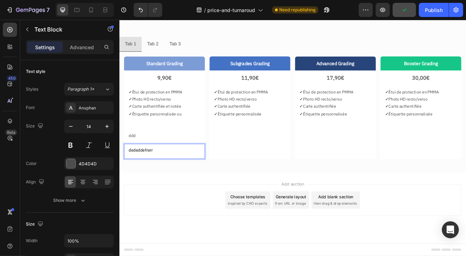
scroll to position [234, 0]
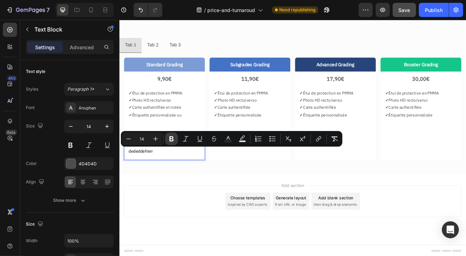
click at [170, 141] on icon "Editor contextual toolbar" at bounding box center [171, 139] width 4 height 5
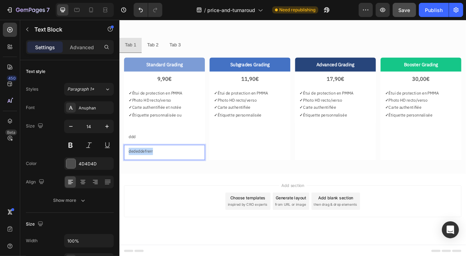
click at [152, 185] on div "dededdefrerr" at bounding box center [174, 183] width 99 height 18
click at [166, 256] on div "Add section Choose templates inspired by CRO experts Generate layout from URL o…" at bounding box center [332, 242] width 414 height 39
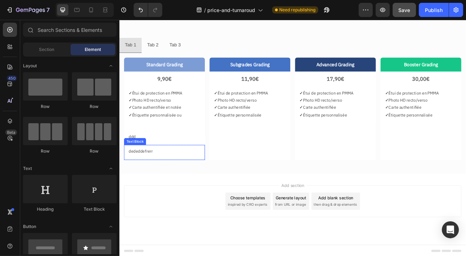
click at [185, 182] on p "dededdefrerr" at bounding box center [174, 181] width 88 height 9
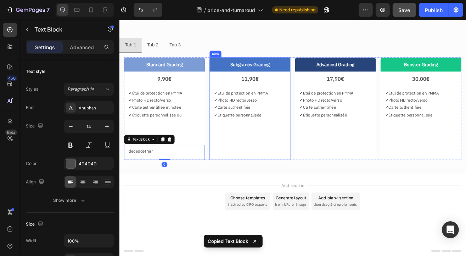
click at [270, 181] on div "Subgrades Grading Text Block 11,90€ Text Block ✓ Étui de protection en PMMA ✓ P…" at bounding box center [279, 129] width 99 height 126
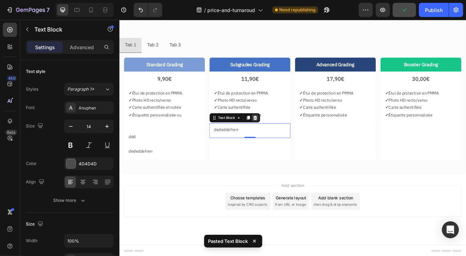
click at [286, 139] on icon at bounding box center [286, 141] width 6 height 6
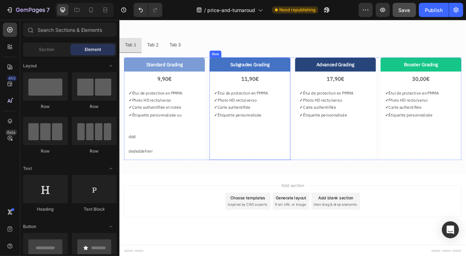
click at [315, 190] on div "Subgrades Grading Text Block 11,90€ Text Block ✓ Étui de protection en PMMA ✓ P…" at bounding box center [279, 129] width 99 height 126
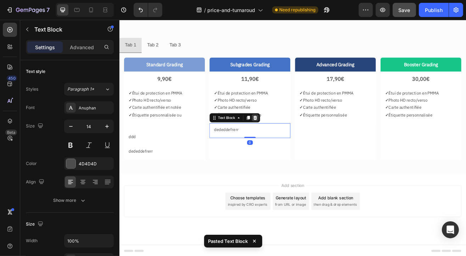
click at [284, 141] on icon at bounding box center [286, 140] width 5 height 5
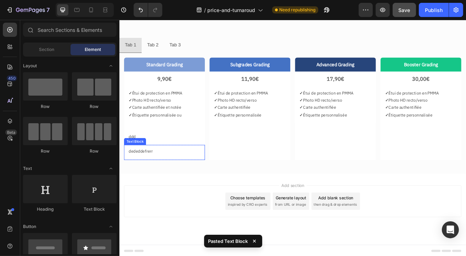
click at [152, 177] on p "dededdefrerr" at bounding box center [174, 181] width 88 height 9
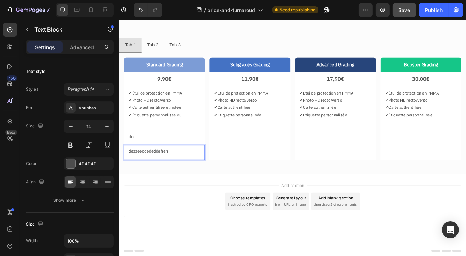
click at [172, 183] on p "dezzeeddededdefrerr" at bounding box center [174, 181] width 88 height 9
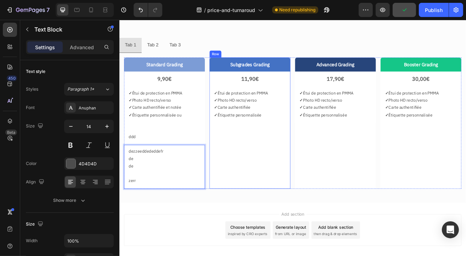
click at [252, 154] on div "Subgrades Grading Text Block 11,90€ Text Block ✓ Étui de protection en PMMA ✓ P…" at bounding box center [279, 147] width 99 height 162
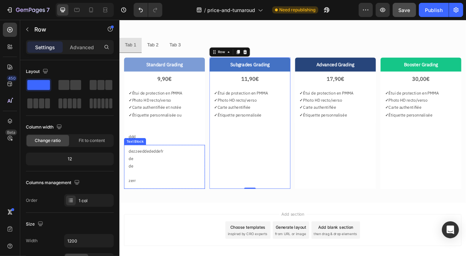
click at [160, 192] on p "de" at bounding box center [174, 191] width 88 height 9
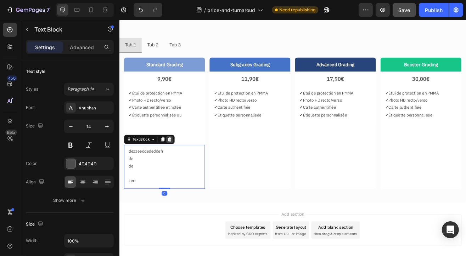
click at [179, 165] on icon at bounding box center [181, 167] width 5 height 5
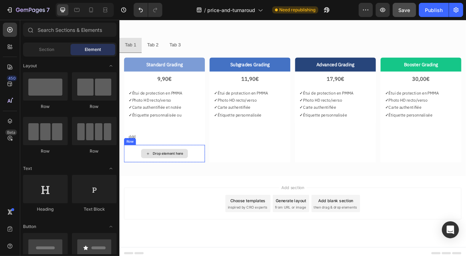
click at [194, 182] on div "Drop element here" at bounding box center [179, 185] width 38 height 6
click at [207, 174] on div "Drop element here" at bounding box center [174, 184] width 99 height 21
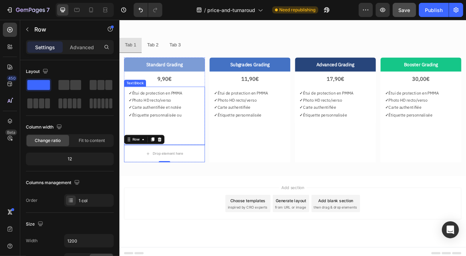
click at [208, 179] on div "Drop element here" at bounding box center [174, 184] width 99 height 21
click at [169, 167] on icon at bounding box center [169, 167] width 6 height 6
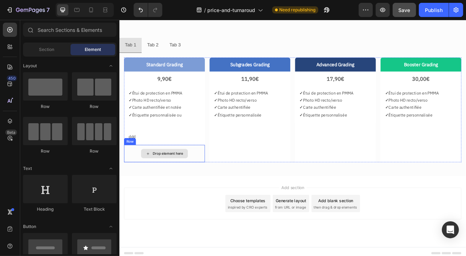
click at [202, 183] on div "Drop element here" at bounding box center [174, 184] width 57 height 11
click at [134, 182] on div "Drop element here" at bounding box center [174, 184] width 99 height 21
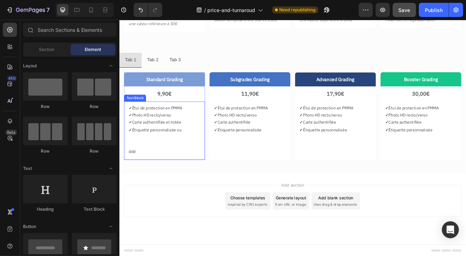
scroll to position [181, 0]
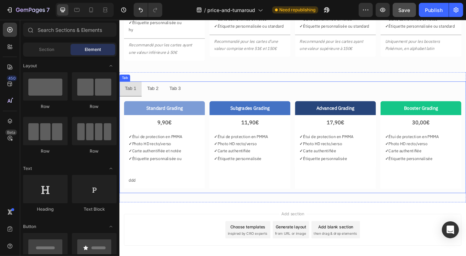
click at [207, 102] on ul "Tab 1 Tab 2 Tab 3" at bounding box center [331, 105] width 425 height 18
click at [155, 108] on div "Tab 2" at bounding box center [160, 105] width 16 height 12
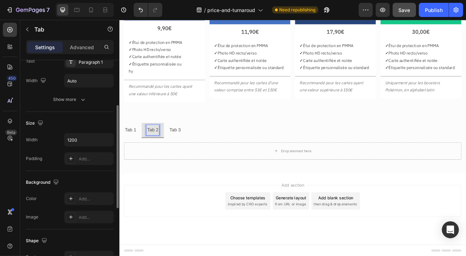
scroll to position [0, 0]
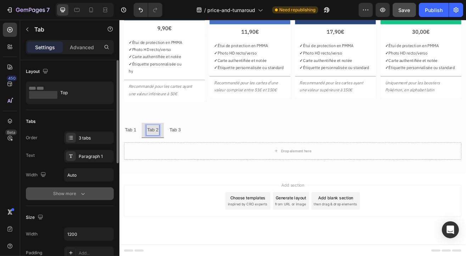
click at [67, 194] on div "Show more" at bounding box center [70, 193] width 33 height 7
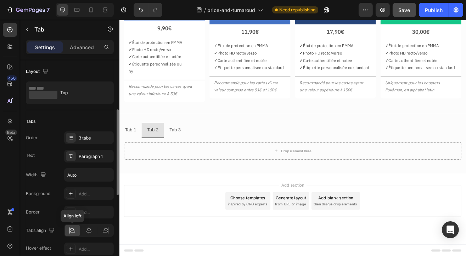
scroll to position [71, 0]
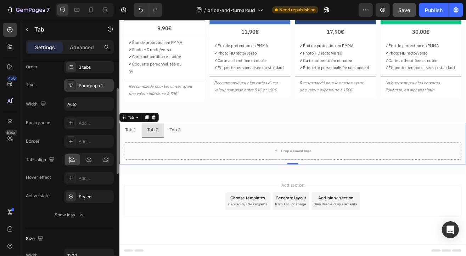
click at [93, 83] on div "Paragraph 1" at bounding box center [95, 86] width 33 height 6
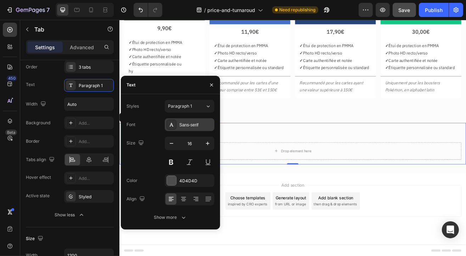
click at [193, 122] on div "Sans-serif" at bounding box center [195, 125] width 33 height 6
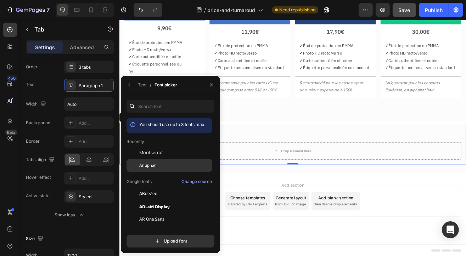
click at [152, 163] on span "Anuphan" at bounding box center [147, 165] width 17 height 6
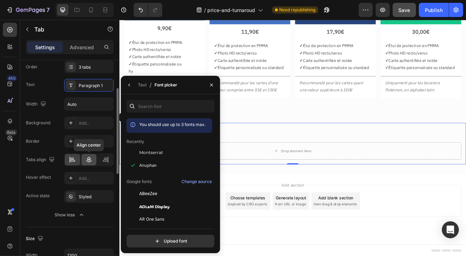
click at [93, 160] on div at bounding box center [89, 159] width 15 height 11
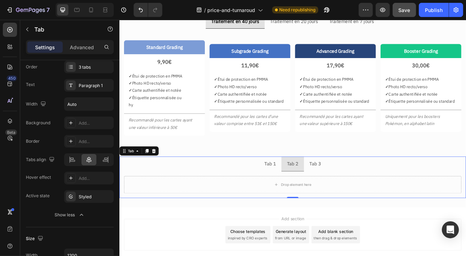
scroll to position [130, 0]
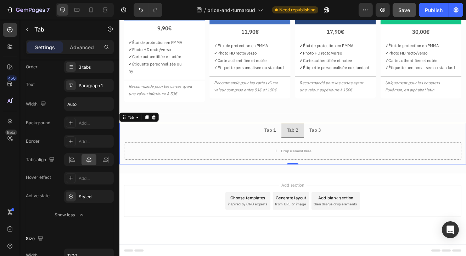
drag, startPoint x: 207, startPoint y: 237, endPoint x: 195, endPoint y: 232, distance: 12.2
click at [207, 237] on div "Add section Choose templates inspired by CRO experts Generate layout from URL o…" at bounding box center [332, 242] width 414 height 39
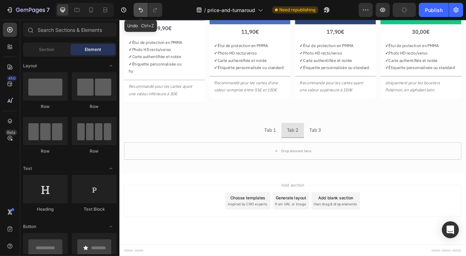
click at [137, 10] on icon "Undo/Redo" at bounding box center [140, 9] width 7 height 7
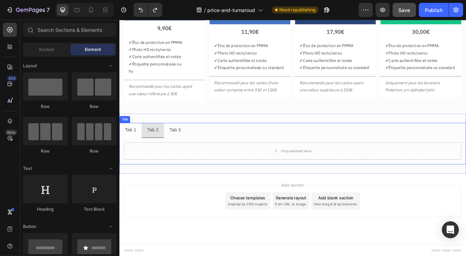
click at [133, 156] on p "Tab 1" at bounding box center [133, 155] width 14 height 10
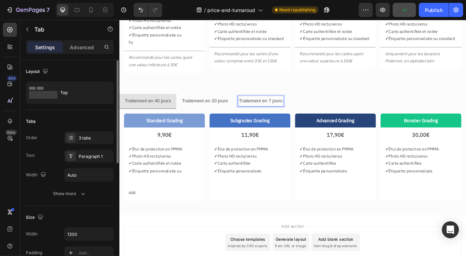
scroll to position [35, 0]
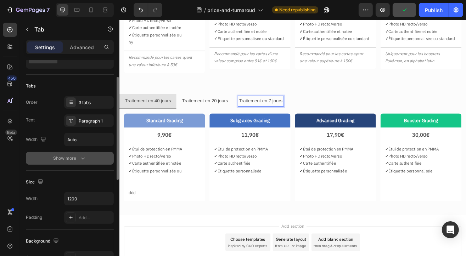
click at [72, 157] on div "Show more" at bounding box center [70, 158] width 33 height 7
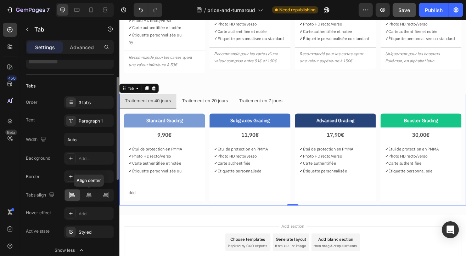
click at [91, 192] on icon at bounding box center [88, 195] width 7 height 7
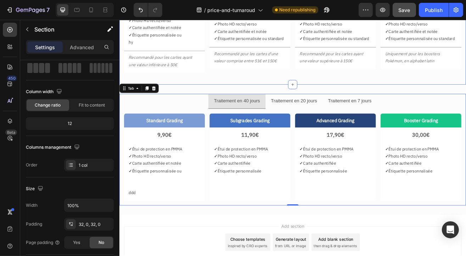
click at [271, 98] on div "Traitement en 40 jours Traitement en 20 jours Traitement en 7 jours Standard Gr…" at bounding box center [331, 11] width 425 height 175
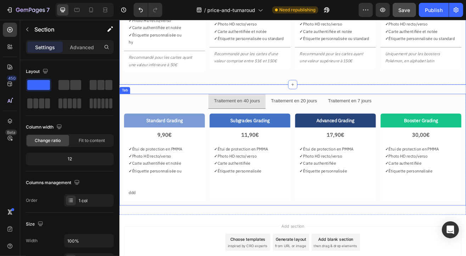
click at [323, 119] on p "Traitement en 20 jours" at bounding box center [333, 120] width 56 height 10
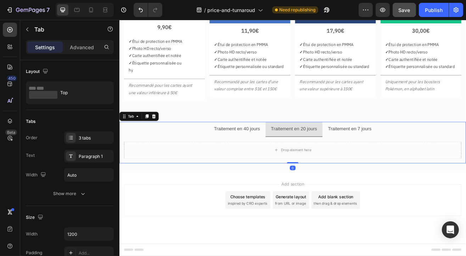
scroll to position [130, 0]
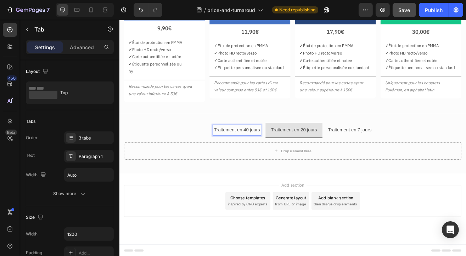
click at [254, 157] on p "Traitement en 40 jours" at bounding box center [263, 155] width 56 height 10
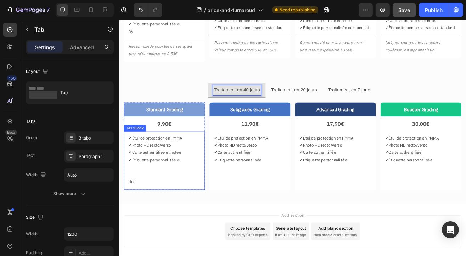
scroll to position [201, 0]
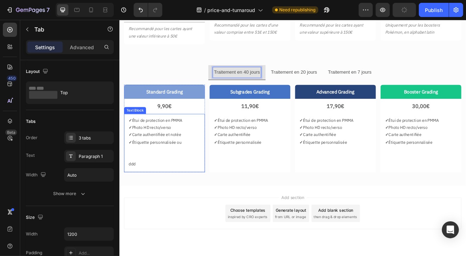
click at [147, 195] on p "ddd" at bounding box center [174, 197] width 88 height 9
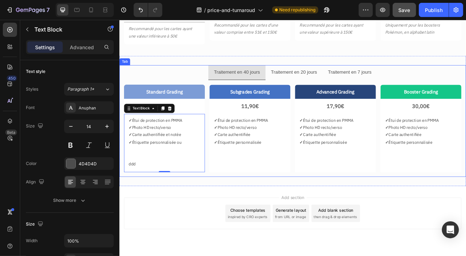
drag, startPoint x: 299, startPoint y: 92, endPoint x: 299, endPoint y: 96, distance: 4.6
click at [299, 93] on li "Traitement en 20 jours" at bounding box center [334, 85] width 70 height 18
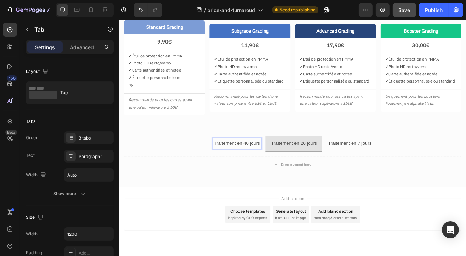
scroll to position [130, 0]
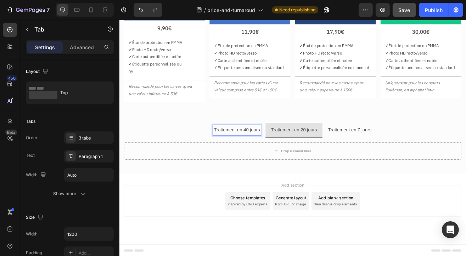
click at [275, 165] on div "Standard Grading Text Block 9,90€ Text Block ✓ Étui de protection en PMMA ✓ Pho…" at bounding box center [331, 181] width 425 height 33
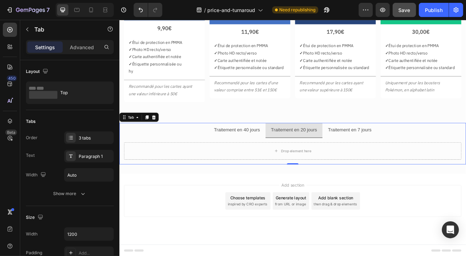
click at [276, 156] on p "Traitement en 40 jours" at bounding box center [263, 155] width 56 height 10
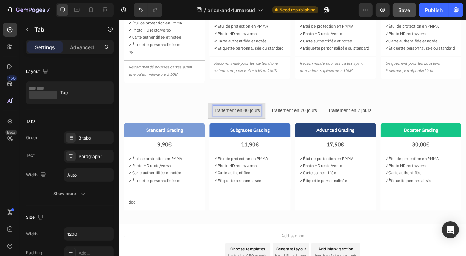
scroll to position [166, 0]
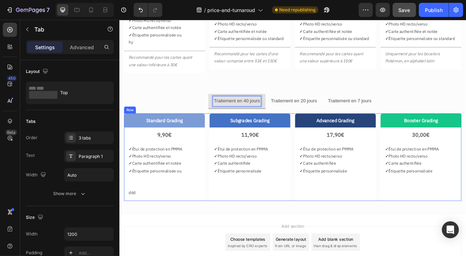
click at [331, 137] on div "Standard Grading Text Block 9,90€ Text Block ✓ Étui de protection en PMMA ✓ Pho…" at bounding box center [332, 189] width 414 height 108
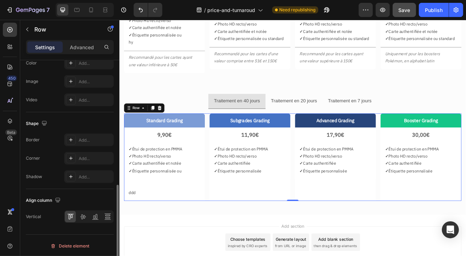
scroll to position [190, 0]
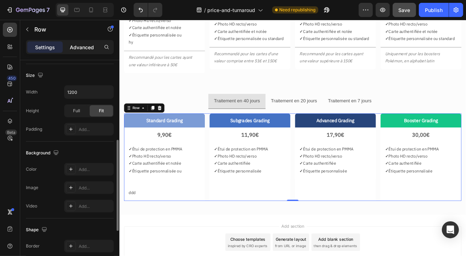
click at [72, 44] on p "Advanced" at bounding box center [82, 47] width 24 height 7
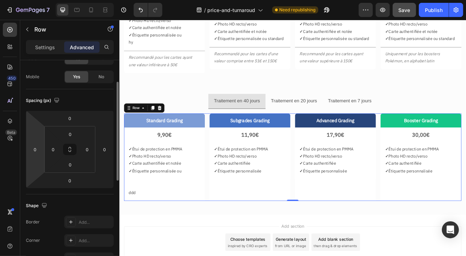
scroll to position [0, 0]
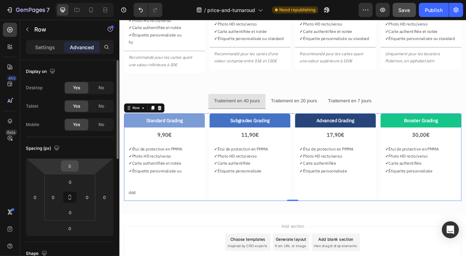
click at [76, 169] on input "0" at bounding box center [70, 166] width 14 height 11
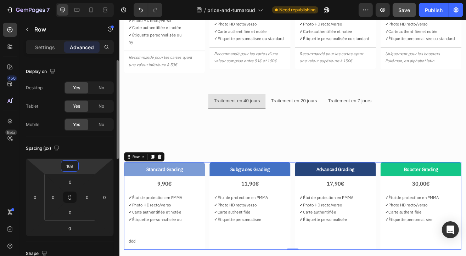
type input "16"
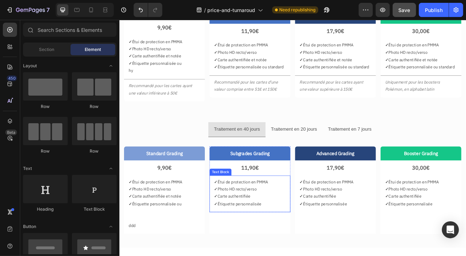
scroll to position [142, 0]
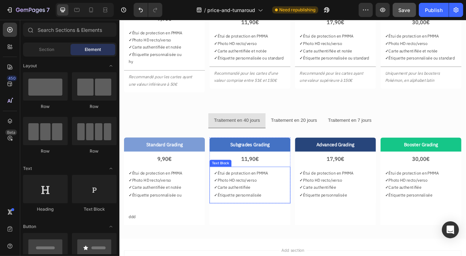
click at [270, 213] on p "✓ Photo HD recto/verso" at bounding box center [279, 217] width 88 height 9
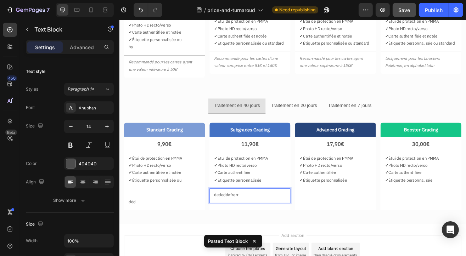
scroll to position [177, 0]
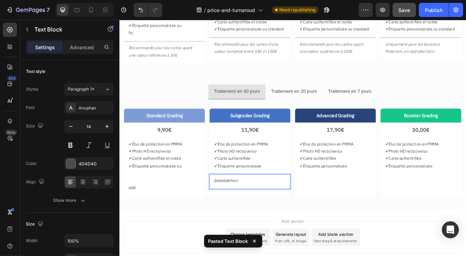
click at [255, 242] on icon at bounding box center [254, 241] width 7 height 7
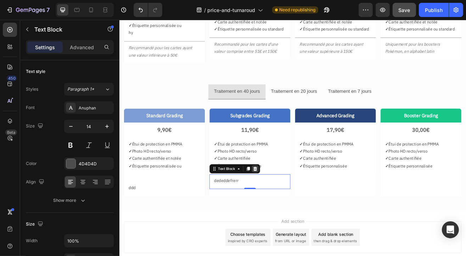
click at [283, 200] on icon at bounding box center [286, 203] width 6 height 6
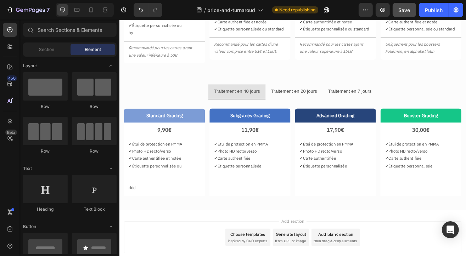
click at [264, 185] on p "✓ Photo HD recto/verso" at bounding box center [279, 181] width 88 height 9
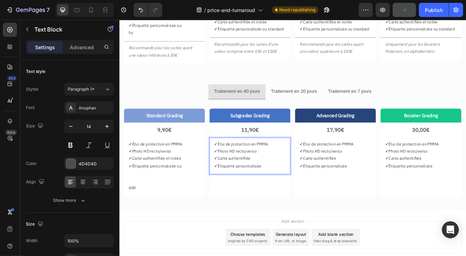
click at [263, 185] on p "✓ Photo HD recto/verso" at bounding box center [279, 181] width 88 height 9
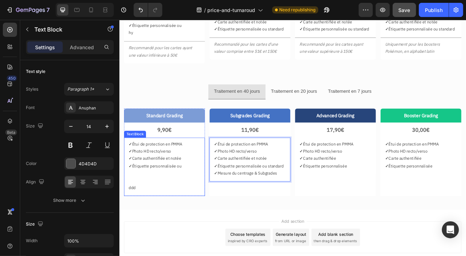
click at [166, 189] on p "✓ Carte authentifiée et notée" at bounding box center [174, 190] width 88 height 9
click at [262, 182] on p "✓ Photo HD recto/verso" at bounding box center [279, 181] width 88 height 9
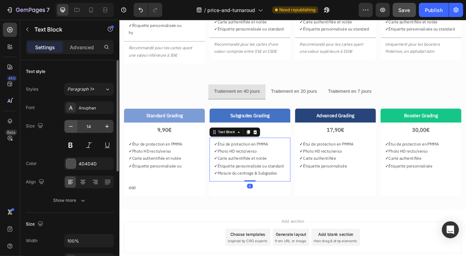
click at [70, 129] on icon "button" at bounding box center [70, 126] width 7 height 7
click at [108, 128] on icon "button" at bounding box center [107, 126] width 7 height 7
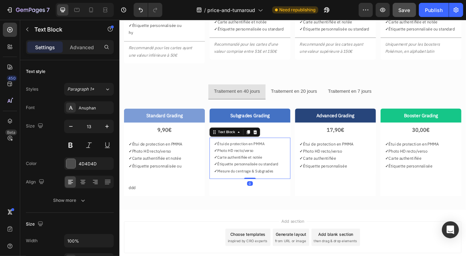
type input "14"
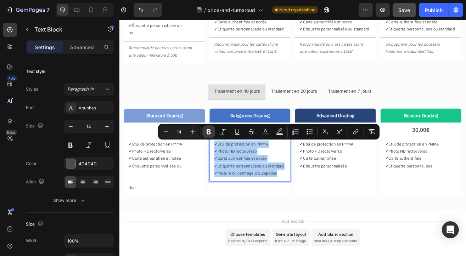
drag, startPoint x: 135, startPoint y: 169, endPoint x: 209, endPoint y: 132, distance: 82.3
click at [209, 132] on icon "Editor contextual toolbar" at bounding box center [208, 131] width 7 height 7
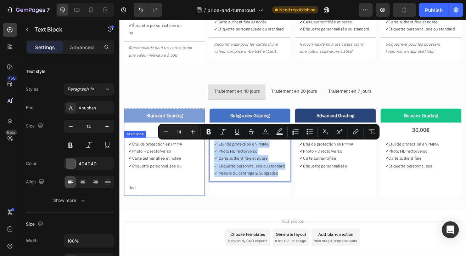
click at [164, 184] on p "✓ Photo HD recto/verso" at bounding box center [174, 181] width 88 height 9
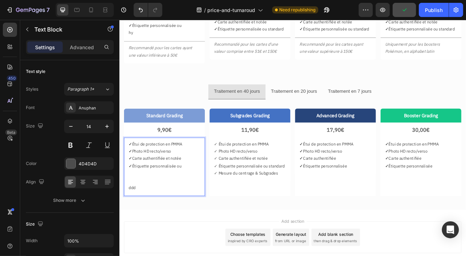
click at [164, 184] on p "✓ Photo HD recto/verso" at bounding box center [174, 181] width 88 height 9
click at [158, 186] on p "✓ Carte authentifiée et notée" at bounding box center [174, 190] width 88 height 9
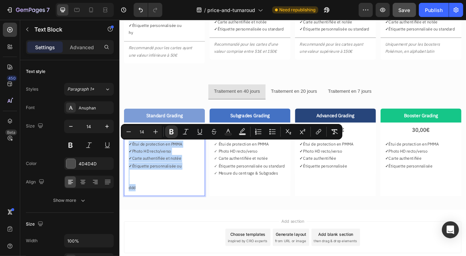
drag, startPoint x: 158, startPoint y: 185, endPoint x: 155, endPoint y: 180, distance: 6.3
click at [154, 184] on p "✓ Photo HD recto/verso" at bounding box center [174, 181] width 88 height 9
drag, startPoint x: 50, startPoint y: 149, endPoint x: 171, endPoint y: 135, distance: 121.7
click at [171, 135] on button "Bold" at bounding box center [171, 132] width 13 height 13
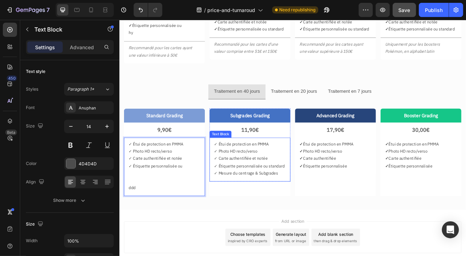
click at [271, 193] on p "✓ Carte authentifiée et notée" at bounding box center [279, 190] width 88 height 9
click at [153, 225] on p "ddd" at bounding box center [174, 226] width 88 height 9
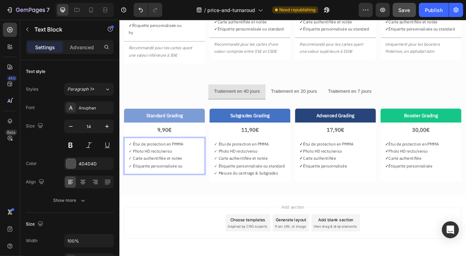
click at [151, 180] on p "✓ Photo HD recto/verso" at bounding box center [174, 181] width 88 height 9
click at [359, 177] on p "✓ Photo HD recto/verso" at bounding box center [384, 181] width 88 height 9
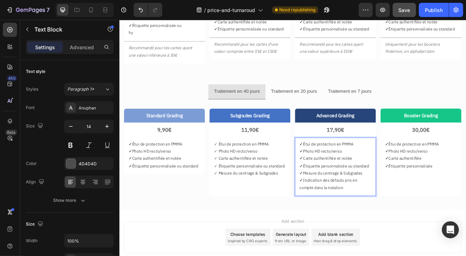
click at [394, 210] on p "✓ Mesure du centrage & Subgrades" at bounding box center [384, 208] width 88 height 9
click at [293, 208] on p "✓ Mesure du centrage & Subgrades" at bounding box center [279, 208] width 88 height 9
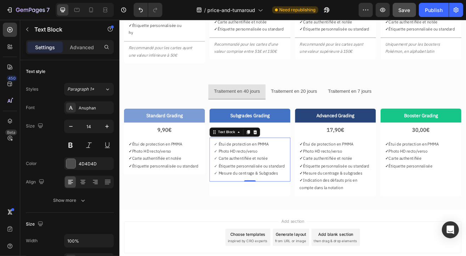
click at [292, 208] on p "✓ Mesure du centrage & Subgrades" at bounding box center [279, 208] width 88 height 9
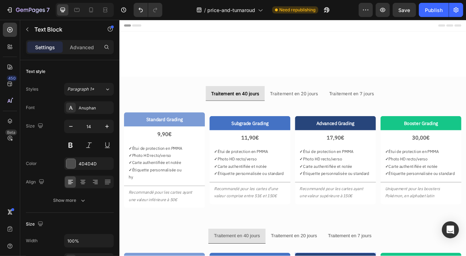
scroll to position [177, 0]
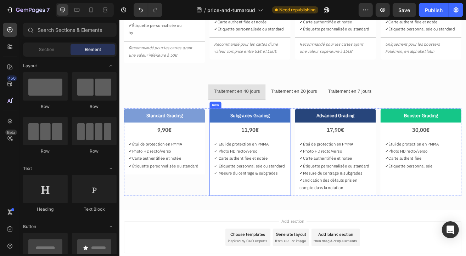
click at [274, 232] on div "Subgrades Grading Text Block 11,90€ Text Block ✓ Étui de protection en PMMA ✓ P…" at bounding box center [279, 183] width 99 height 108
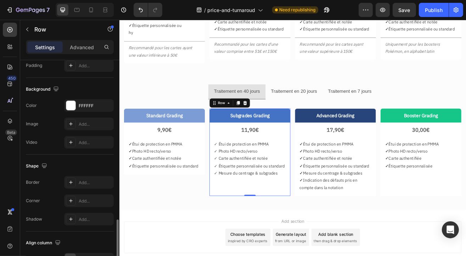
scroll to position [255, 0]
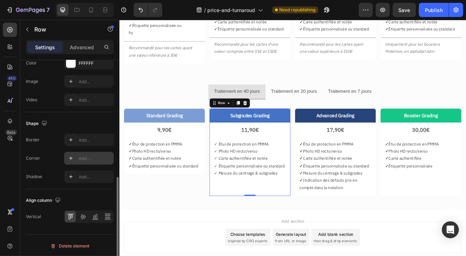
click at [85, 159] on div "Add..." at bounding box center [95, 159] width 33 height 6
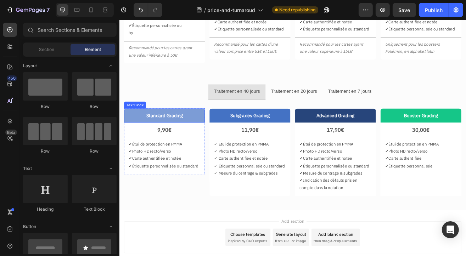
click at [222, 129] on div "Standard Grading" at bounding box center [174, 137] width 99 height 17
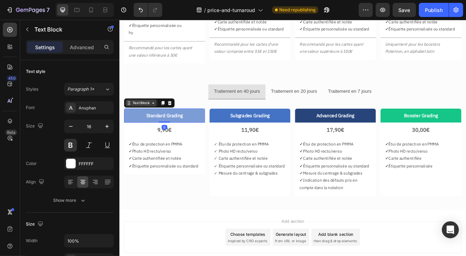
click at [146, 124] on div "Text Block" at bounding box center [146, 122] width 24 height 6
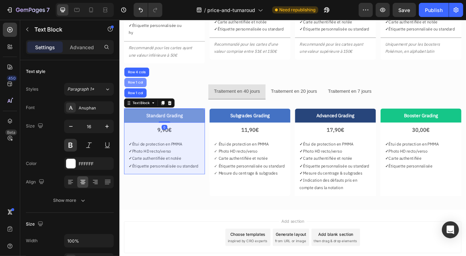
click at [134, 95] on div "Row 1 col" at bounding box center [139, 97] width 22 height 4
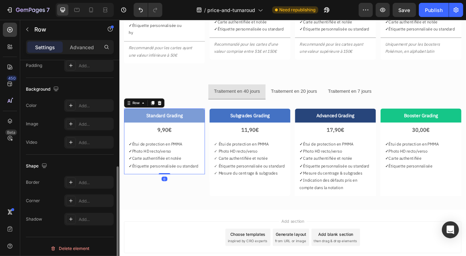
scroll to position [142, 0]
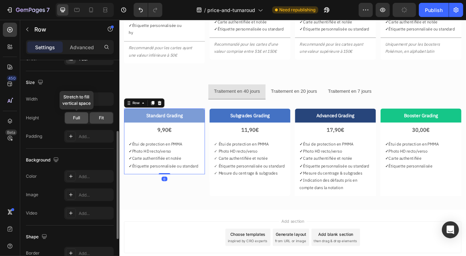
click at [76, 121] on div "Full" at bounding box center [76, 117] width 23 height 11
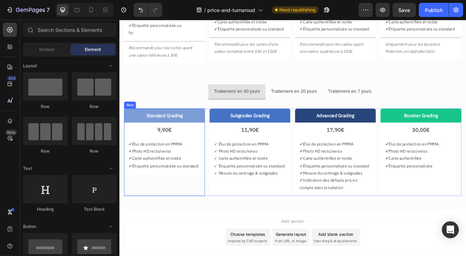
click at [183, 229] on div "Standard Grading Text Block 9,90€ Text Block ✓ Étui de protection en PMMA ✓ Pho…" at bounding box center [174, 183] width 99 height 108
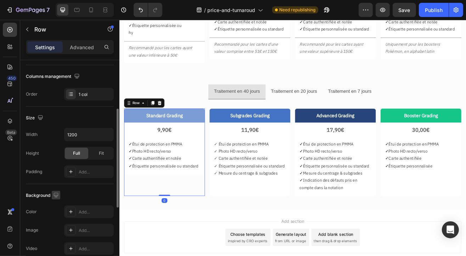
scroll to position [177, 0]
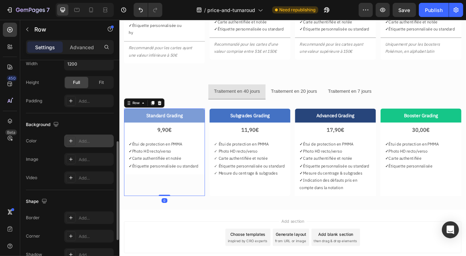
click at [89, 137] on div "Add..." at bounding box center [89, 141] width 50 height 13
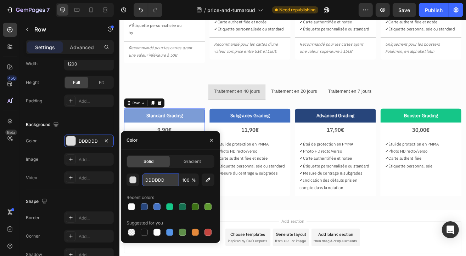
click at [148, 178] on input "DDDDDD" at bounding box center [160, 180] width 37 height 13
type input "ffffff"
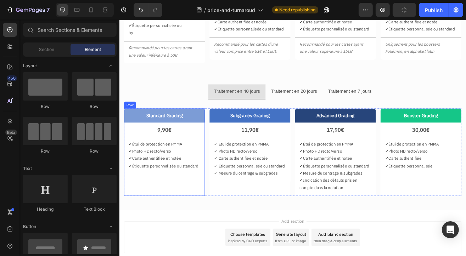
click at [216, 231] on div "Standard Grading Text Block 9,90€ Text Block ✓ Étui de protection en PMMA ✓ Pho…" at bounding box center [174, 183] width 99 height 108
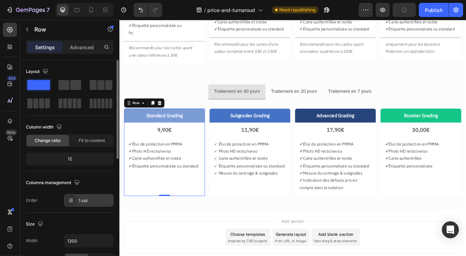
scroll to position [213, 0]
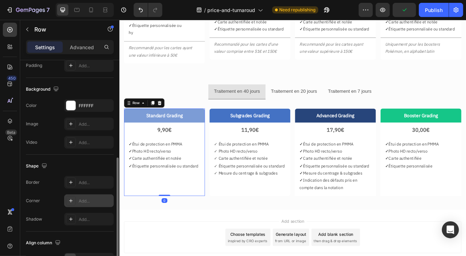
click at [84, 199] on div "Add..." at bounding box center [95, 201] width 33 height 6
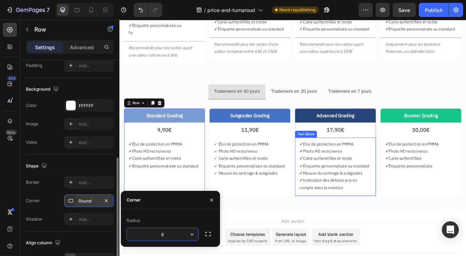
click at [424, 235] on div "✓ Étui de protection en PMMA ✓ Photo HD recto/verso ✓ Carte authentifiée et not…" at bounding box center [384, 201] width 99 height 72
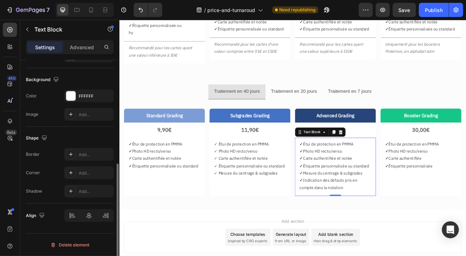
scroll to position [0, 0]
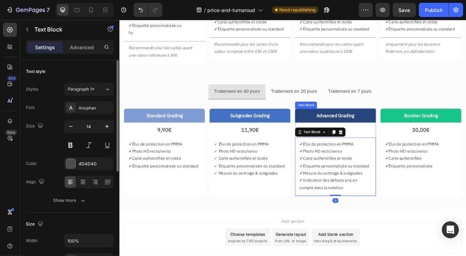
click at [419, 138] on p "Advanced Grading" at bounding box center [384, 138] width 92 height 10
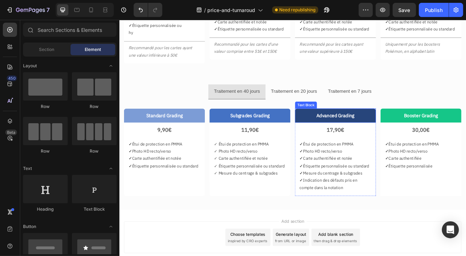
click at [343, 133] on p "Advanced Grading" at bounding box center [384, 138] width 92 height 10
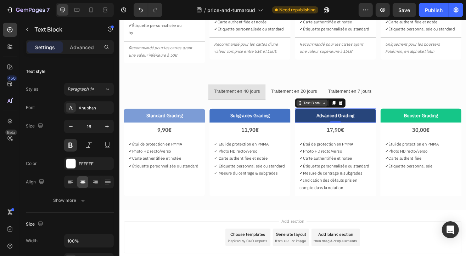
click at [351, 122] on div "Text Block" at bounding box center [356, 122] width 24 height 6
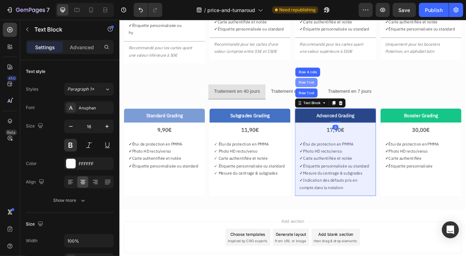
click at [347, 98] on div "Row 1 col" at bounding box center [349, 97] width 22 height 4
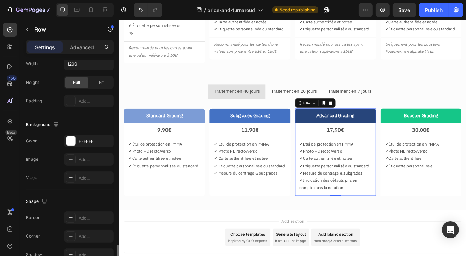
scroll to position [255, 0]
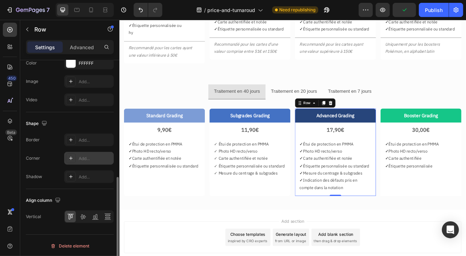
click at [87, 157] on div "Add..." at bounding box center [95, 159] width 33 height 6
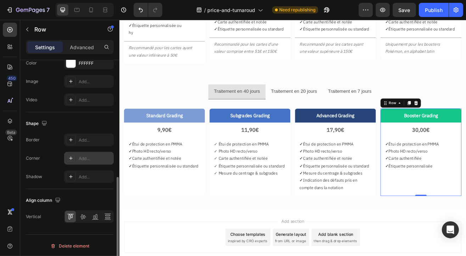
click at [86, 156] on div "Add..." at bounding box center [95, 159] width 33 height 6
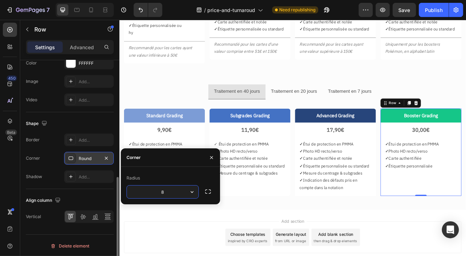
drag, startPoint x: 443, startPoint y: 265, endPoint x: 433, endPoint y: 259, distance: 11.3
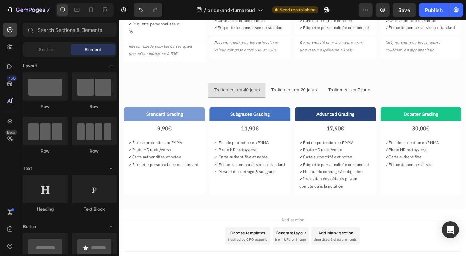
scroll to position [213, 0]
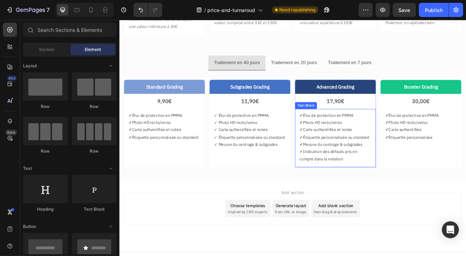
click at [425, 196] on div "✓ Étui de protection en PMMA ✓ Photo HD recto/verso ✓ Carte authentifiée et not…" at bounding box center [384, 165] width 99 height 72
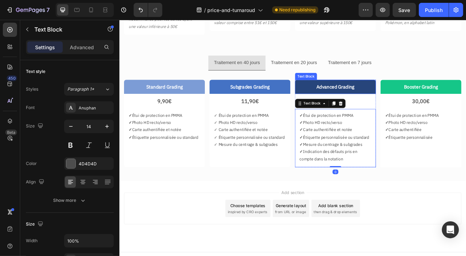
click at [353, 94] on div "Advanced Grading" at bounding box center [384, 102] width 99 height 17
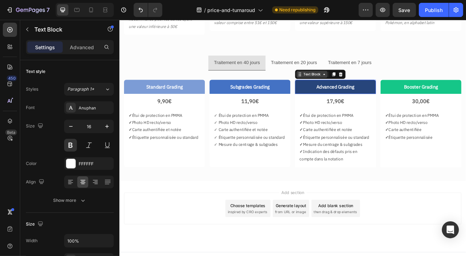
scroll to position [203, 0]
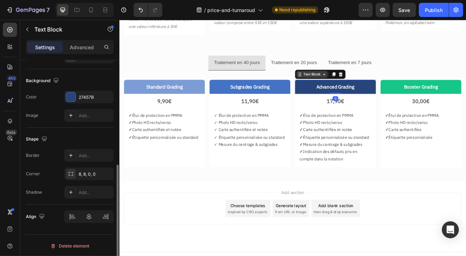
click at [352, 87] on div "Text Block" at bounding box center [356, 87] width 24 height 6
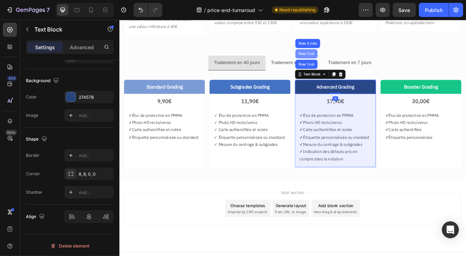
click at [348, 65] on div "Row 1 col" at bounding box center [348, 61] width 27 height 11
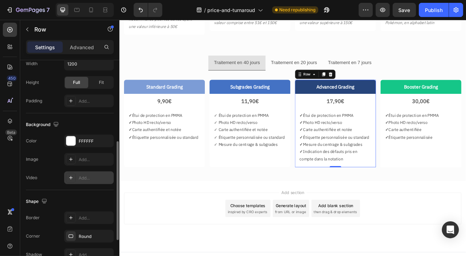
scroll to position [255, 0]
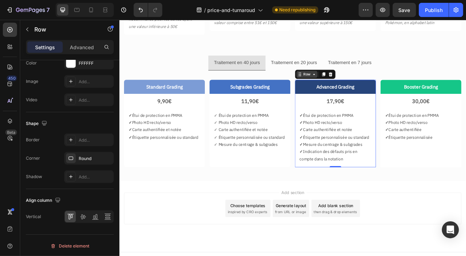
click at [350, 85] on div "Row" at bounding box center [350, 87] width 12 height 6
click at [455, 232] on div "Add section Choose templates inspired by CRO experts Generate layout from URL o…" at bounding box center [332, 251] width 414 height 39
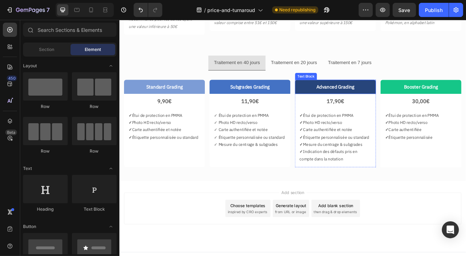
click at [354, 104] on p "Advanced Grading" at bounding box center [384, 102] width 92 height 10
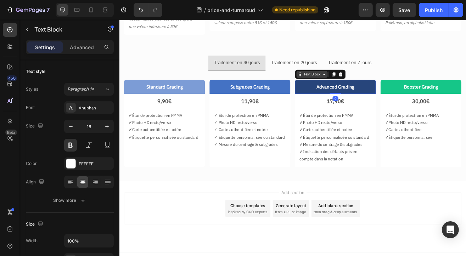
click at [344, 89] on div "Text Block" at bounding box center [356, 87] width 24 height 6
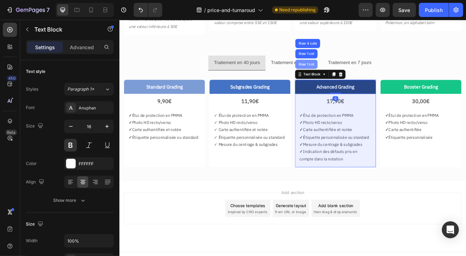
click at [343, 76] on div "Row 1 col" at bounding box center [349, 74] width 22 height 4
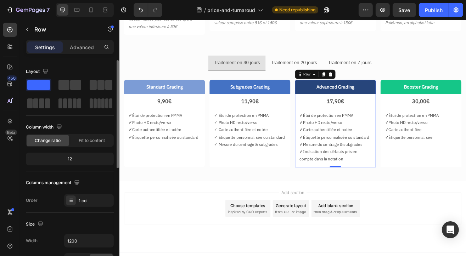
scroll to position [142, 0]
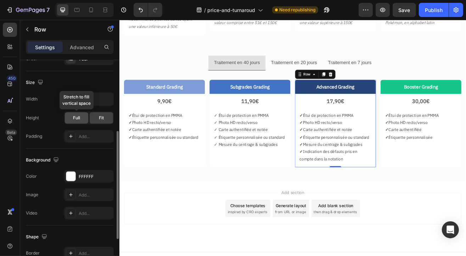
click at [79, 118] on span "Full" at bounding box center [76, 118] width 7 height 6
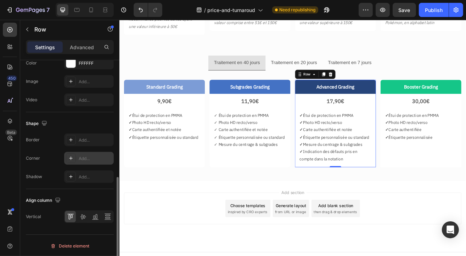
click at [81, 159] on div "Add..." at bounding box center [95, 159] width 33 height 6
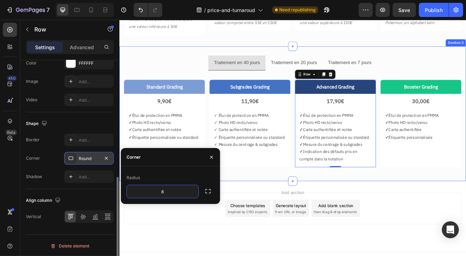
click at [311, 214] on div "Traitement en 40 jours Traitement en 20 jours Traitement en 7 jours Standard Gr…" at bounding box center [331, 135] width 425 height 166
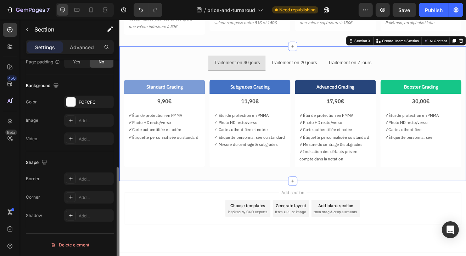
scroll to position [0, 0]
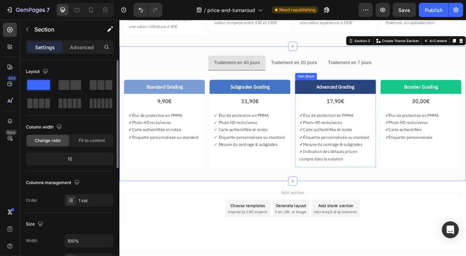
click at [427, 102] on div "Advanced Grading" at bounding box center [384, 102] width 99 height 17
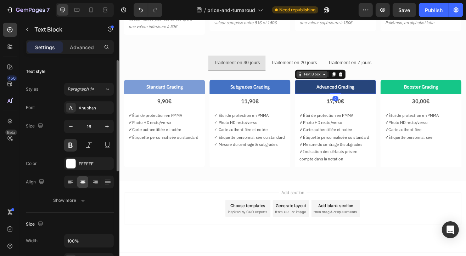
click at [356, 84] on div "Text Block" at bounding box center [356, 87] width 24 height 6
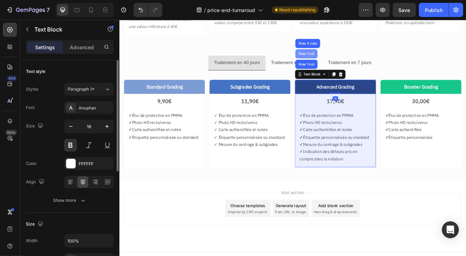
drag, startPoint x: 348, startPoint y: 63, endPoint x: 149, endPoint y: 234, distance: 263.0
click at [348, 63] on div "Row 1 col" at bounding box center [349, 62] width 22 height 4
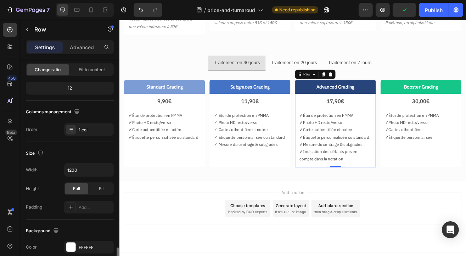
scroll to position [248, 0]
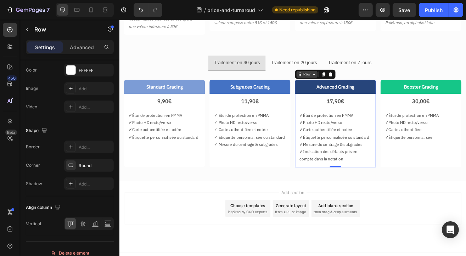
click at [344, 84] on div "Row" at bounding box center [350, 87] width 12 height 6
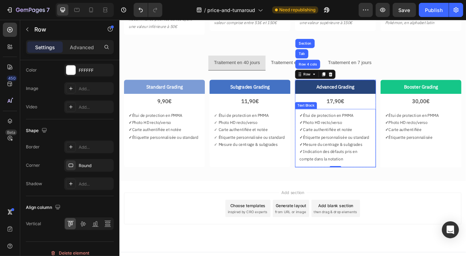
click at [370, 175] on p "✓ Mesure du centrage & subgrades" at bounding box center [384, 173] width 88 height 9
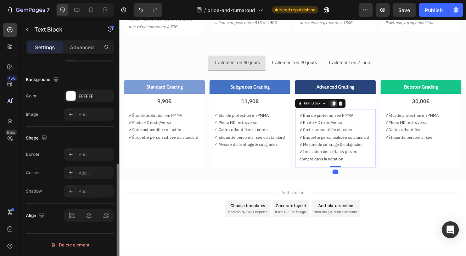
scroll to position [0, 0]
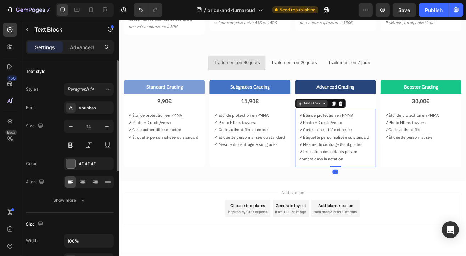
click at [355, 122] on div "Text Block" at bounding box center [356, 122] width 24 height 6
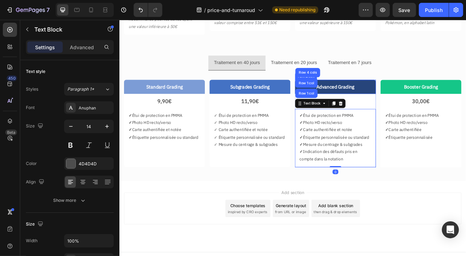
click at [407, 96] on div "Advanced Grading" at bounding box center [384, 102] width 99 height 17
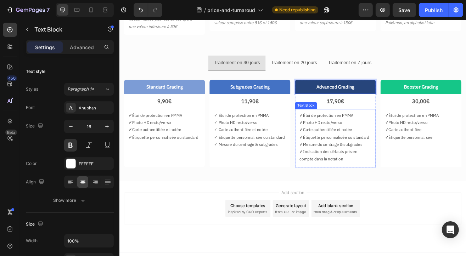
click at [335, 132] on div "✓ Étui de protection en PMMA ✓ Photo HD recto/verso ✓ Carte authentifiée et not…" at bounding box center [384, 165] width 99 height 72
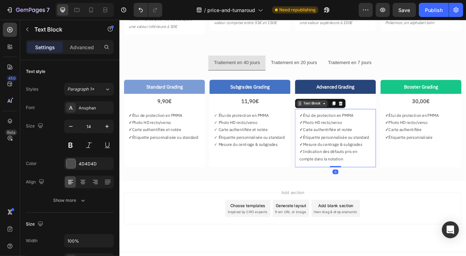
click at [350, 126] on div "Text Block" at bounding box center [355, 122] width 38 height 9
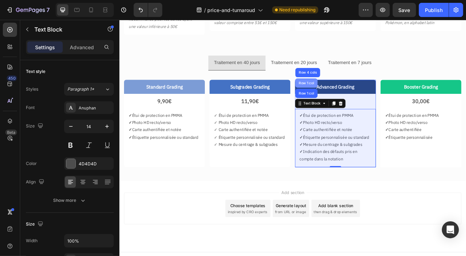
click at [343, 95] on div "Row 1 col" at bounding box center [349, 97] width 22 height 4
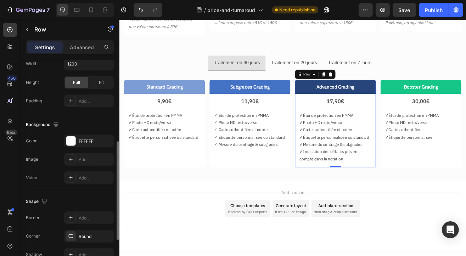
scroll to position [213, 0]
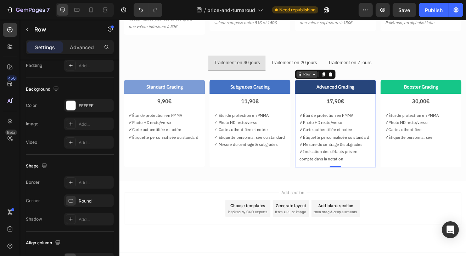
click at [355, 84] on icon at bounding box center [358, 87] width 6 height 6
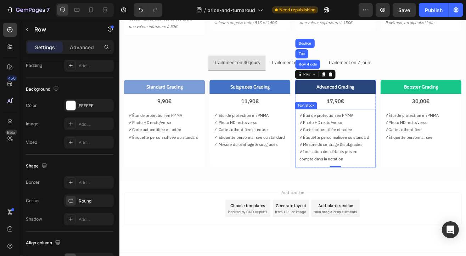
click at [344, 130] on div "✓ Étui de protection en PMMA ✓ Photo HD recto/verso ✓ Carte authentifiée et not…" at bounding box center [384, 165] width 99 height 72
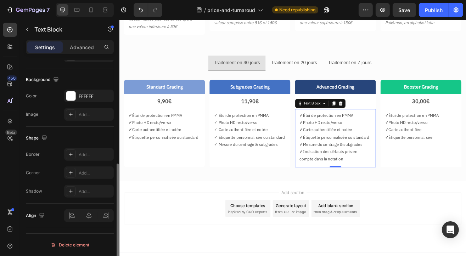
scroll to position [0, 0]
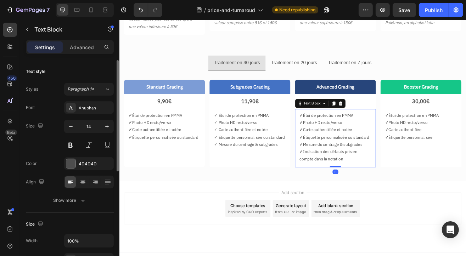
click at [352, 117] on div "Text Block" at bounding box center [366, 122] width 62 height 11
click at [354, 119] on div "Text Block" at bounding box center [356, 122] width 24 height 6
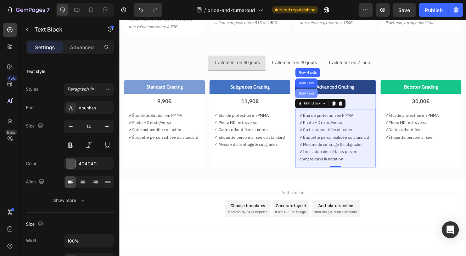
click at [348, 108] on div "Row 1 col" at bounding box center [349, 110] width 22 height 4
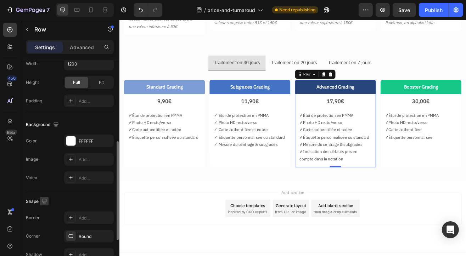
scroll to position [255, 0]
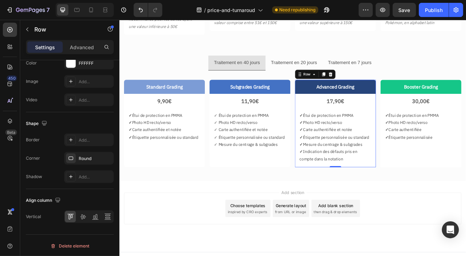
click at [466, 249] on div "Add section Choose templates inspired by CRO experts Generate layout from URL o…" at bounding box center [332, 251] width 414 height 39
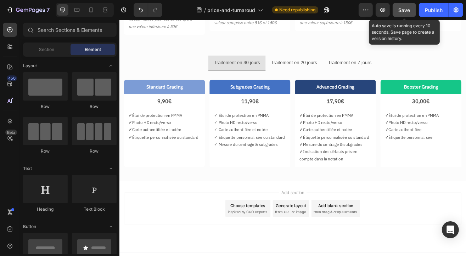
click at [396, 8] on button "Save" at bounding box center [404, 10] width 23 height 14
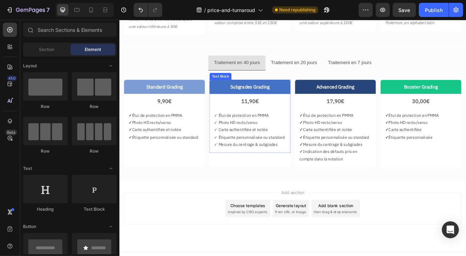
scroll to position [0, 0]
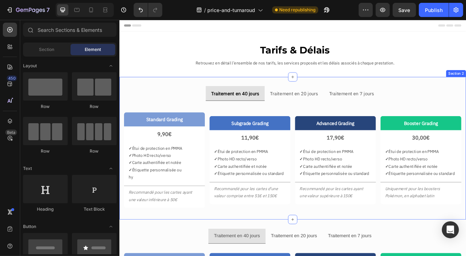
click at [169, 93] on div "Traitement en 40 jours Traitement en 20 jours Traitement en 7 jours Standard Gr…" at bounding box center [331, 177] width 425 height 175
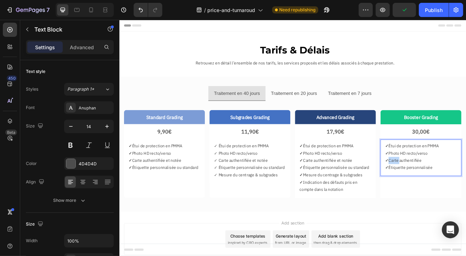
drag, startPoint x: 501, startPoint y: 198, endPoint x: 442, endPoint y: 204, distance: 59.5
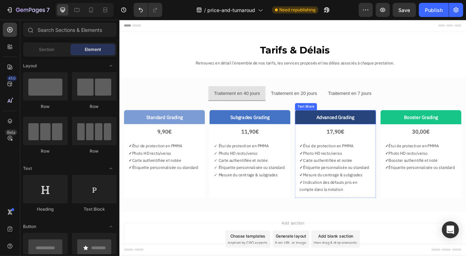
click at [421, 132] on div "Advanced Grading" at bounding box center [384, 139] width 99 height 17
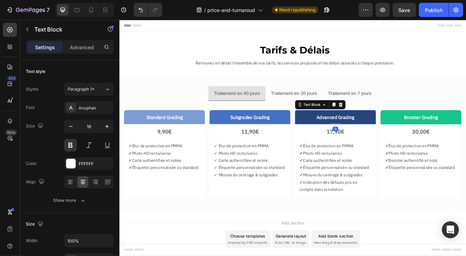
click at [351, 119] on div "Text Block" at bounding box center [366, 123] width 62 height 11
click at [355, 122] on div "Text Block" at bounding box center [356, 124] width 24 height 6
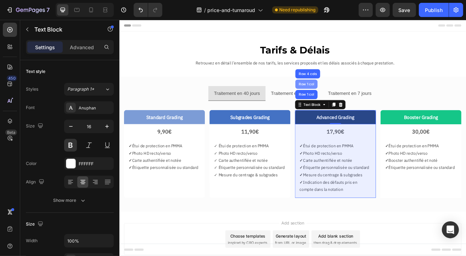
click at [345, 97] on div "Row 1 col" at bounding box center [349, 99] width 22 height 4
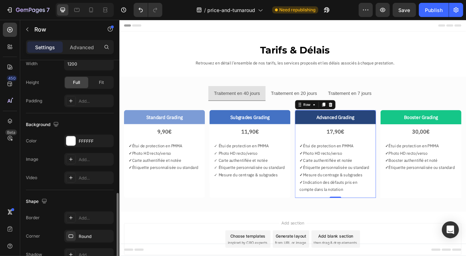
scroll to position [213, 0]
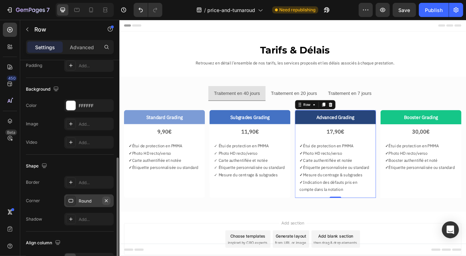
click at [108, 201] on icon "button" at bounding box center [107, 201] width 6 height 6
click at [91, 201] on div "Add..." at bounding box center [95, 201] width 33 height 6
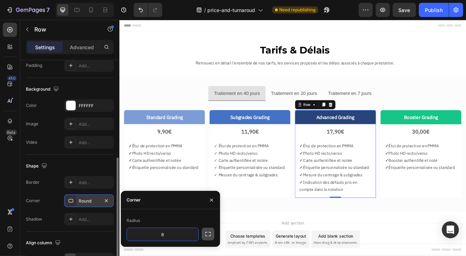
click at [205, 234] on icon "button" at bounding box center [208, 234] width 7 height 7
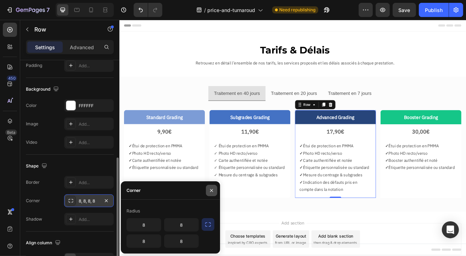
click at [211, 192] on icon "button" at bounding box center [212, 191] width 6 height 6
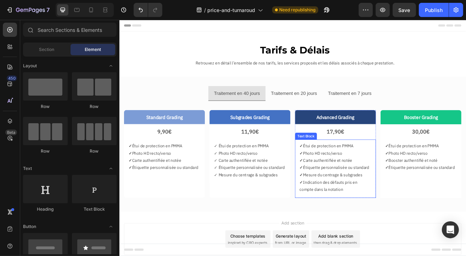
click at [418, 235] on div "✓ Étui de protection en PMMA ✓ Photo HD recto/verso ✓ Carte authentifiée et not…" at bounding box center [384, 203] width 99 height 72
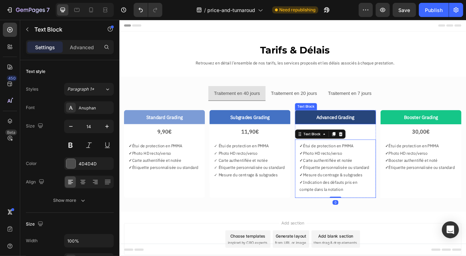
click at [340, 138] on p "Advanced Grading" at bounding box center [384, 139] width 92 height 10
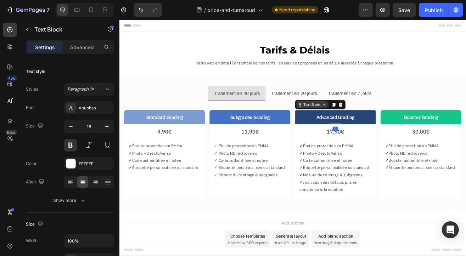
scroll to position [203, 0]
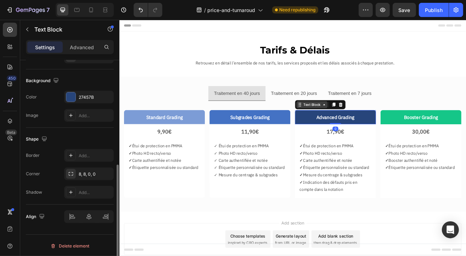
click at [352, 124] on div "Text Block" at bounding box center [356, 124] width 24 height 6
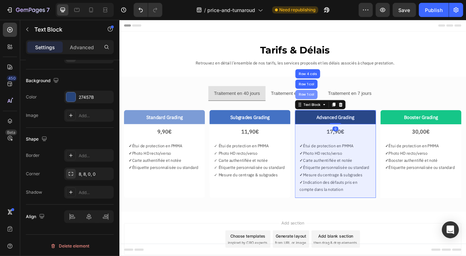
click at [348, 115] on div "Row 1 col" at bounding box center [348, 111] width 27 height 11
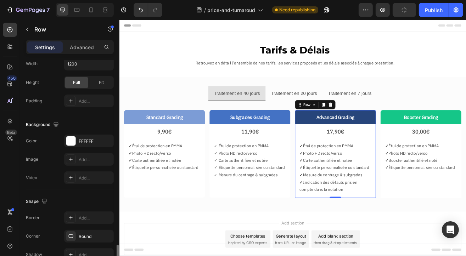
scroll to position [255, 0]
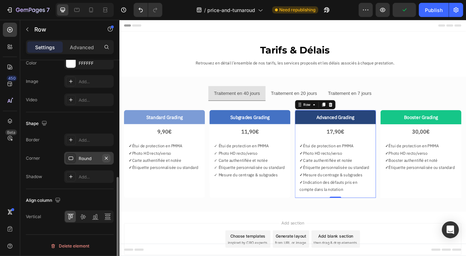
click at [106, 157] on icon "button" at bounding box center [107, 159] width 6 height 6
click at [87, 161] on div "Add..." at bounding box center [95, 159] width 33 height 6
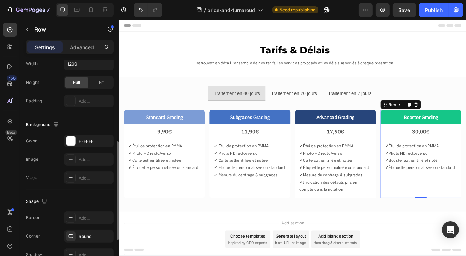
scroll to position [248, 0]
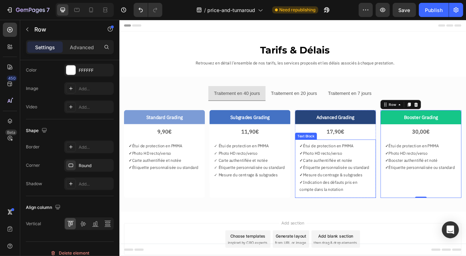
click at [343, 233] on div "✓ Étui de protection en PMMA ✓ Photo HD recto/verso ✓ Carte authentifiée et not…" at bounding box center [384, 203] width 99 height 72
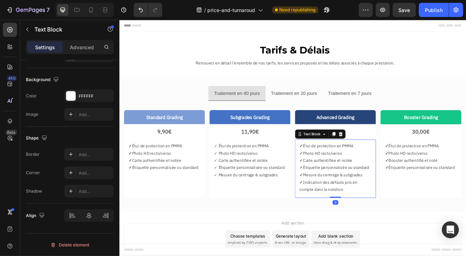
scroll to position [0, 0]
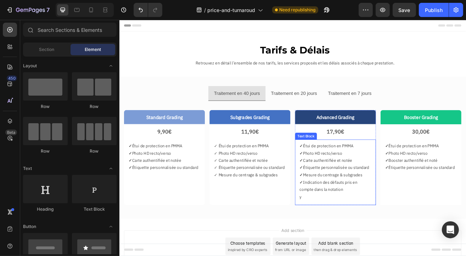
click at [356, 220] on p "✓ Indication des défauts pris en compte dans la notation" at bounding box center [384, 224] width 88 height 18
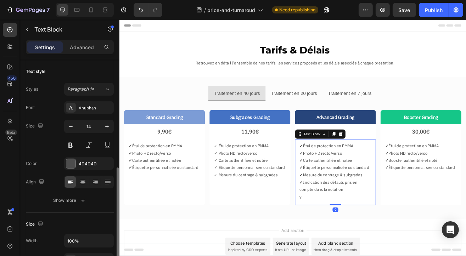
scroll to position [142, 0]
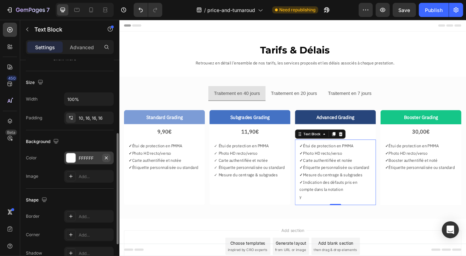
click at [106, 158] on icon "button" at bounding box center [107, 158] width 6 height 6
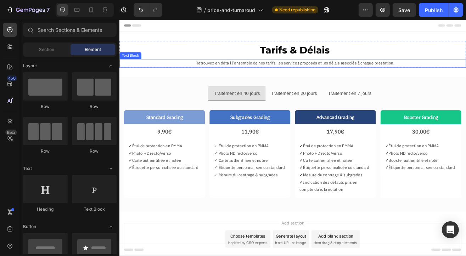
click at [320, 74] on p "Retrouvez en détail l’ensemble de nos tarifs, les services proposés et les déla…" at bounding box center [335, 73] width 418 height 9
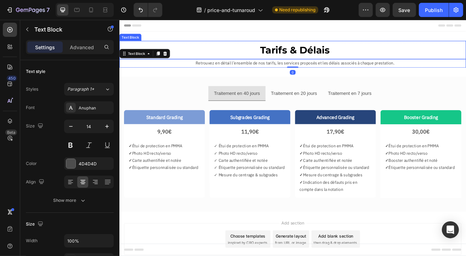
click at [316, 60] on p "Tarifs & Délais" at bounding box center [335, 56] width 418 height 21
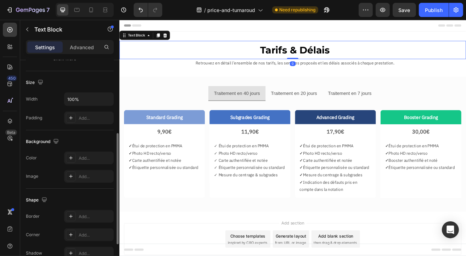
scroll to position [0, 0]
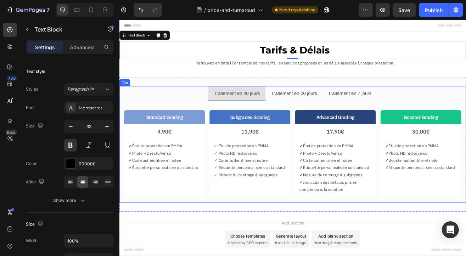
click at [225, 120] on div "Standard Grading Text Block 9,90€ Text Block ✓ Étui de protection en PMMA ✓ Pho…" at bounding box center [331, 181] width 425 height 125
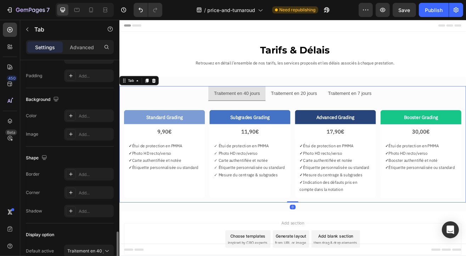
scroll to position [236, 0]
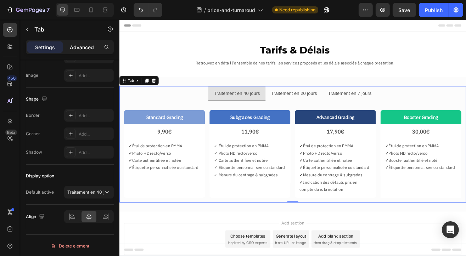
click at [83, 51] on div "Advanced" at bounding box center [81, 46] width 35 height 11
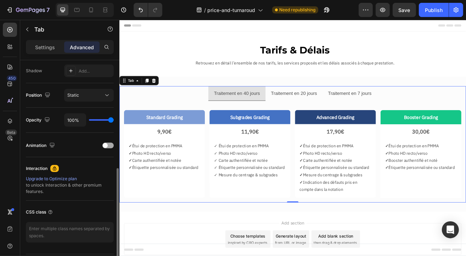
click at [109, 144] on div at bounding box center [107, 146] width 11 height 6
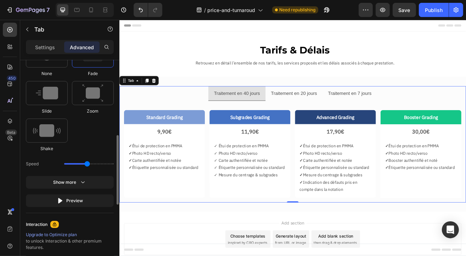
scroll to position [343, 0]
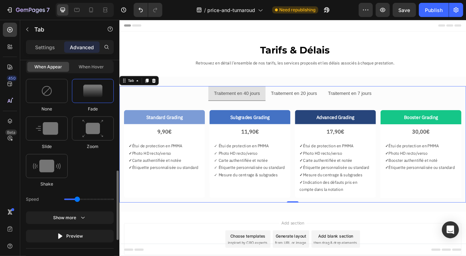
drag, startPoint x: 86, startPoint y: 200, endPoint x: 74, endPoint y: 202, distance: 11.6
click at [76, 200] on input "range" at bounding box center [89, 199] width 50 height 1
click at [79, 201] on div "Speed" at bounding box center [70, 199] width 88 height 13
drag, startPoint x: 76, startPoint y: 197, endPoint x: 89, endPoint y: 200, distance: 13.8
type input "1.9"
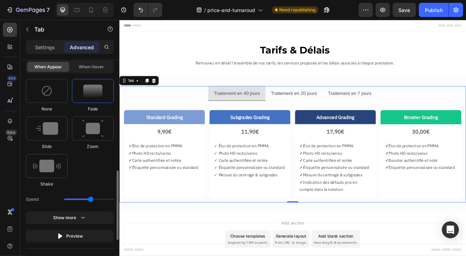
click at [89, 200] on input "range" at bounding box center [89, 199] width 50 height 1
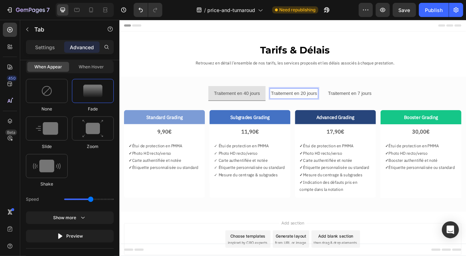
click at [242, 106] on p "Traitement en 40 jours" at bounding box center [263, 110] width 56 height 10
click at [39, 47] on p "Settings" at bounding box center [45, 47] width 20 height 7
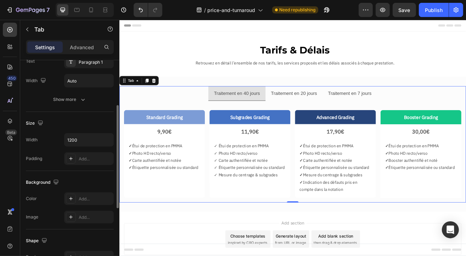
scroll to position [0, 0]
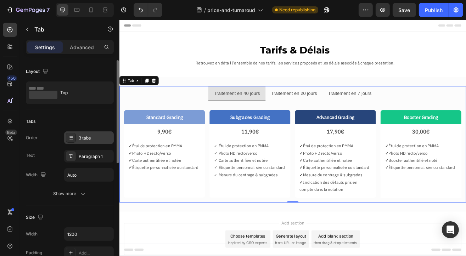
click at [97, 140] on div "3 tabs" at bounding box center [95, 138] width 33 height 6
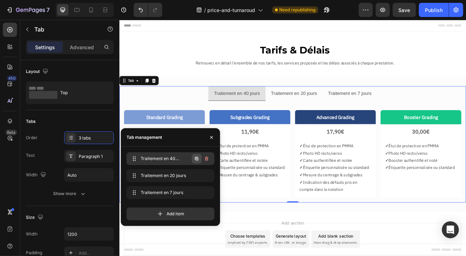
click at [197, 158] on icon "button" at bounding box center [197, 159] width 4 height 4
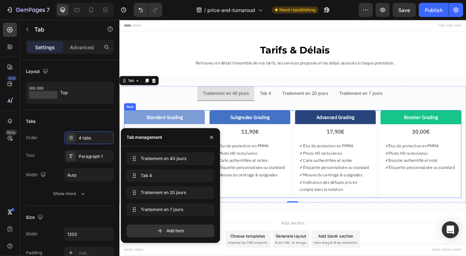
click at [326, 131] on div "Standard Grading Text Block 9,90€ Text Block ✓ Étui de protection en PMMA ✓ Pho…" at bounding box center [332, 185] width 414 height 108
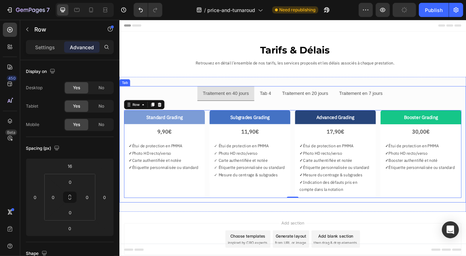
click at [298, 110] on div "Tab 4" at bounding box center [298, 110] width 16 height 12
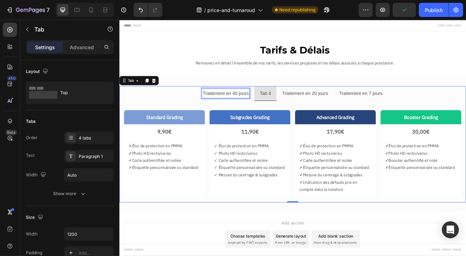
click at [296, 109] on p "Tab 4" at bounding box center [298, 110] width 14 height 10
click at [336, 108] on p "Traitement en 20 jours" at bounding box center [347, 110] width 56 height 10
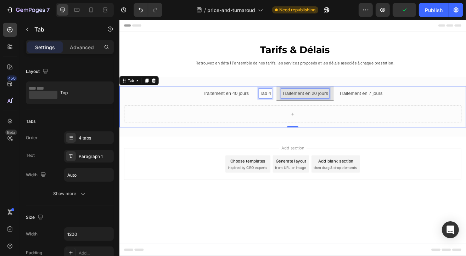
click at [297, 109] on p "Tab 4" at bounding box center [298, 110] width 14 height 10
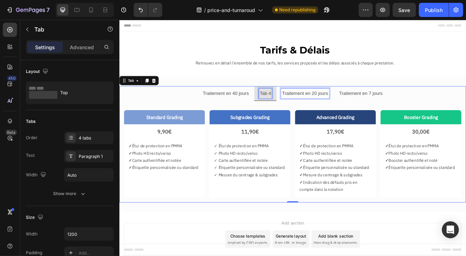
click at [257, 111] on p "Traitement en 40 jours" at bounding box center [250, 110] width 56 height 10
click at [299, 107] on p "Tab 4" at bounding box center [298, 110] width 14 height 10
click at [91, 137] on div "4 tabs" at bounding box center [95, 138] width 33 height 6
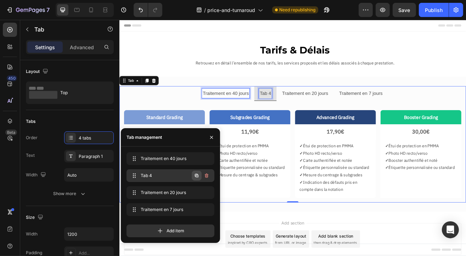
click at [199, 176] on icon "button" at bounding box center [197, 176] width 4 height 4
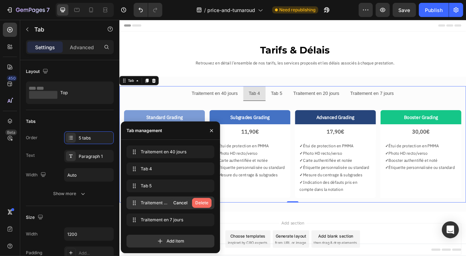
click at [203, 204] on div "Delete" at bounding box center [201, 203] width 13 height 6
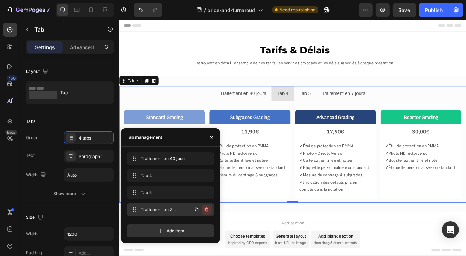
click at [209, 209] on icon "button" at bounding box center [207, 210] width 6 height 6
click at [204, 210] on div "Delete" at bounding box center [201, 210] width 13 height 6
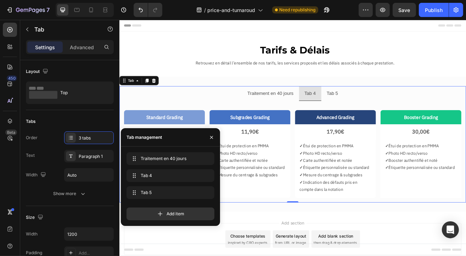
click at [353, 108] on p "Tab 4" at bounding box center [353, 110] width 14 height 10
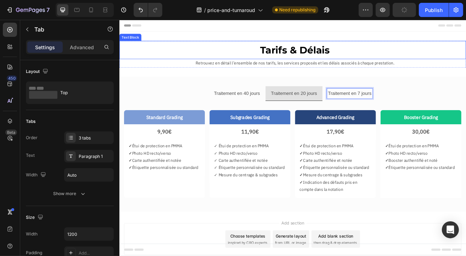
click at [184, 60] on p "Tarifs & Délais" at bounding box center [335, 56] width 418 height 21
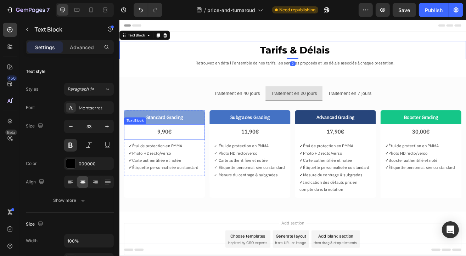
click at [179, 156] on p "9,90€" at bounding box center [174, 157] width 88 height 11
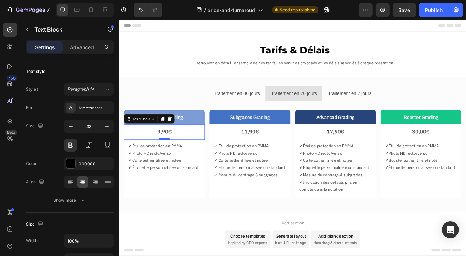
click at [166, 157] on p "9,90€" at bounding box center [174, 157] width 88 height 11
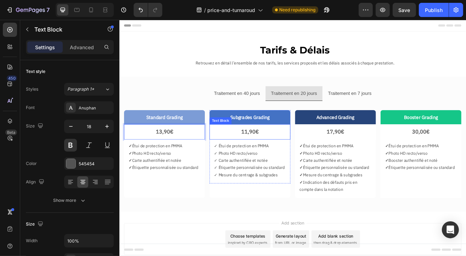
click at [268, 158] on p "11,90€" at bounding box center [279, 157] width 88 height 11
click at [276, 159] on p "11,90€" at bounding box center [279, 157] width 88 height 11
click at [275, 157] on p "11,90€" at bounding box center [279, 157] width 88 height 11
click at [375, 158] on p "17,90€" at bounding box center [384, 157] width 88 height 11
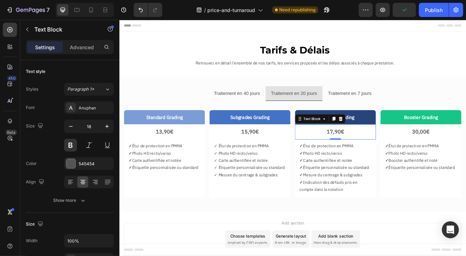
click at [377, 158] on p "17,90€" at bounding box center [384, 157] width 88 height 11
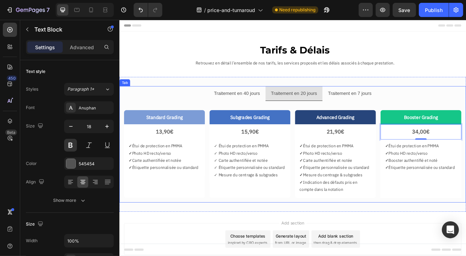
click at [386, 112] on p "Traitement en 7 jours" at bounding box center [402, 110] width 54 height 10
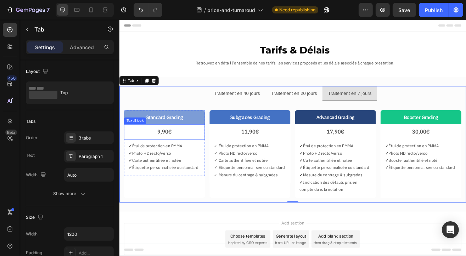
click at [168, 156] on p "9,90€" at bounding box center [174, 157] width 88 height 11
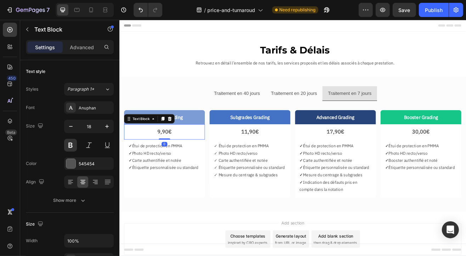
click at [167, 158] on p "9,90€" at bounding box center [174, 157] width 88 height 11
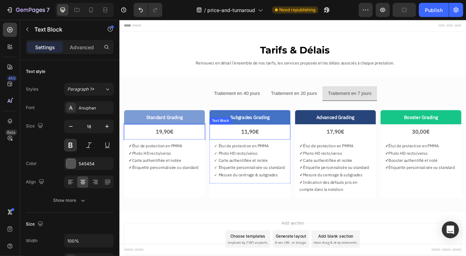
click at [272, 159] on p "11,90€" at bounding box center [279, 157] width 88 height 11
click at [270, 157] on p "11,90€" at bounding box center [279, 157] width 88 height 11
click at [381, 156] on p "17,90€" at bounding box center [384, 157] width 88 height 11
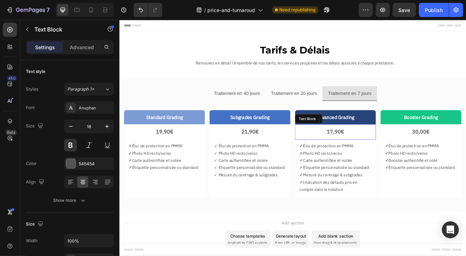
click at [371, 157] on p "17,90€" at bounding box center [384, 157] width 88 height 11
click at [375, 158] on p "17,90€" at bounding box center [384, 157] width 88 height 11
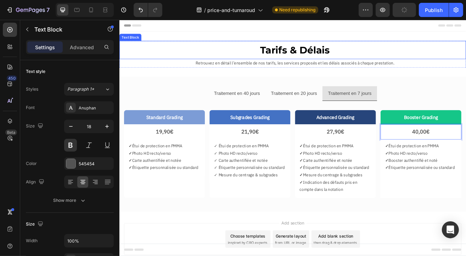
click at [307, 56] on p "Tarifs & Délais" at bounding box center [335, 56] width 418 height 21
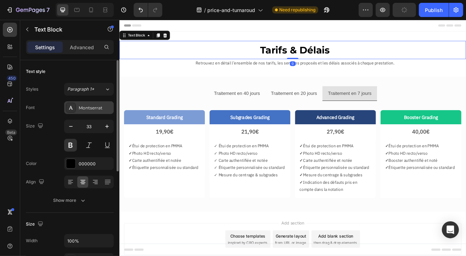
click at [88, 110] on div "Montserrat" at bounding box center [95, 108] width 33 height 6
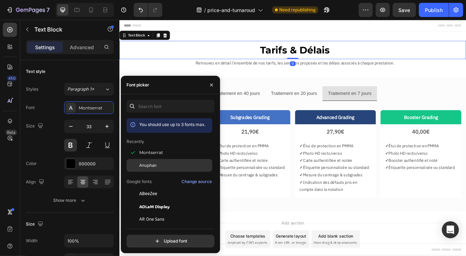
click at [159, 166] on div "Anuphan" at bounding box center [175, 165] width 72 height 6
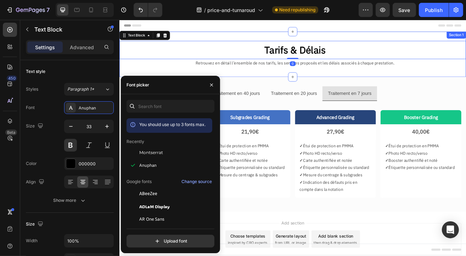
click at [244, 37] on div "Tarifs & Délais Text Block 0 Retrouvez en détail l’ensemble de nos tarifs, les …" at bounding box center [331, 62] width 425 height 56
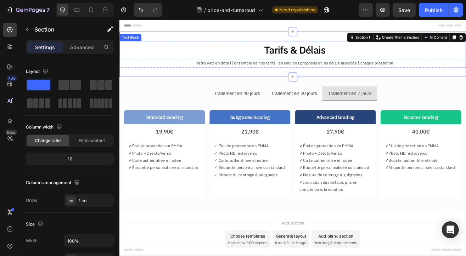
click at [321, 57] on p "Tarifs & Délais" at bounding box center [335, 56] width 418 height 21
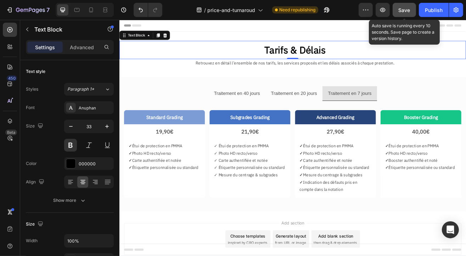
click at [414, 11] on button "Save" at bounding box center [404, 10] width 23 height 14
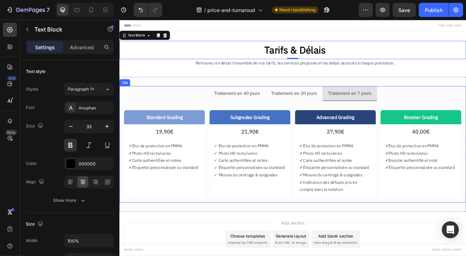
click at [324, 114] on p "Traitement en 20 jours" at bounding box center [333, 110] width 56 height 10
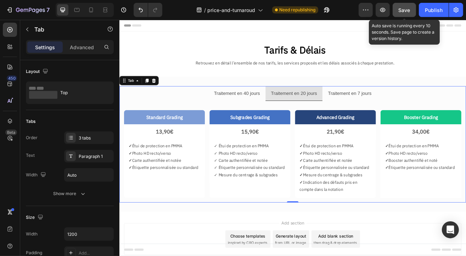
click at [404, 11] on span "Save" at bounding box center [405, 10] width 12 height 6
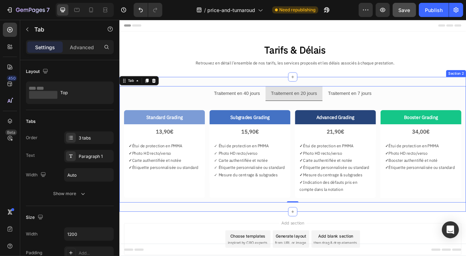
click at [299, 98] on div "Traitement en 40 jours Traitement en 20 jours Traitement en 7 jours Standard Gr…" at bounding box center [331, 173] width 425 height 166
click at [30, 34] on button "button" at bounding box center [27, 29] width 11 height 11
click at [0, 0] on icon at bounding box center [0, 0] width 0 height 0
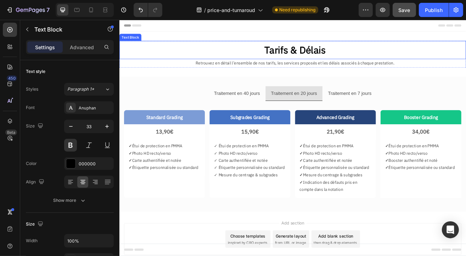
click at [187, 58] on p "Tarifs & Délais" at bounding box center [335, 56] width 418 height 21
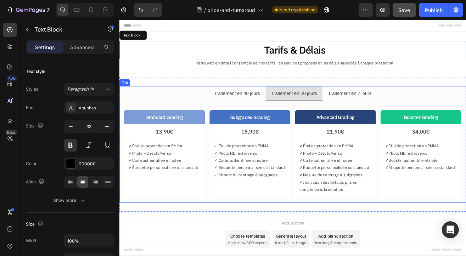
click at [293, 104] on li "Traitement en 40 jours" at bounding box center [263, 110] width 70 height 18
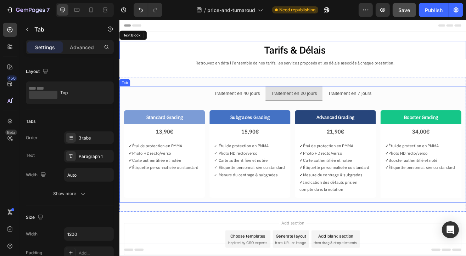
click at [27, 30] on icon "button" at bounding box center [27, 30] width 6 height 6
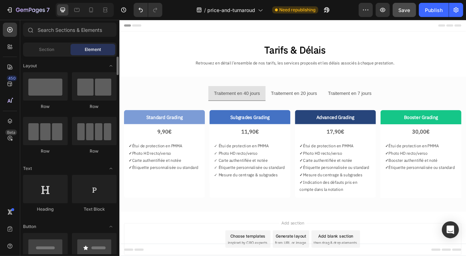
scroll to position [35, 0]
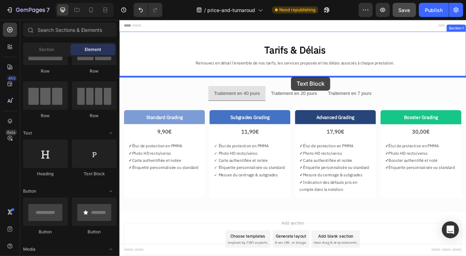
drag, startPoint x: 207, startPoint y: 185, endPoint x: 330, endPoint y: 90, distance: 155.4
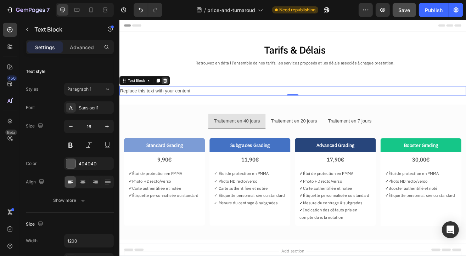
click at [176, 95] on icon at bounding box center [175, 94] width 5 height 5
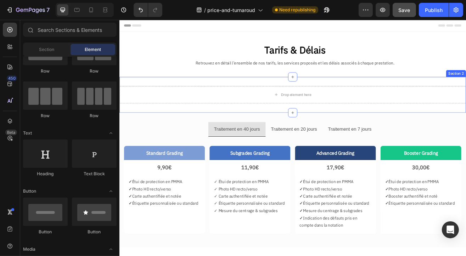
click at [284, 92] on div "Drop element here Section 2" at bounding box center [331, 112] width 425 height 44
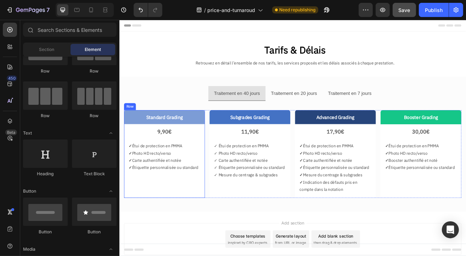
click at [221, 235] on div "Standard Grading Text Block 9,90€ Text Block ✓ Étui de protection en PMMA ✓ Pho…" at bounding box center [174, 185] width 99 height 108
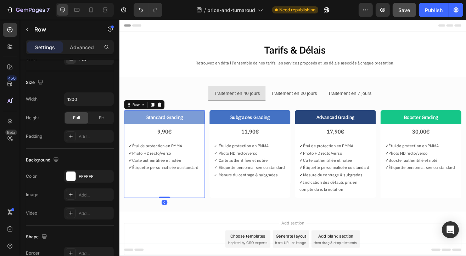
scroll to position [248, 0]
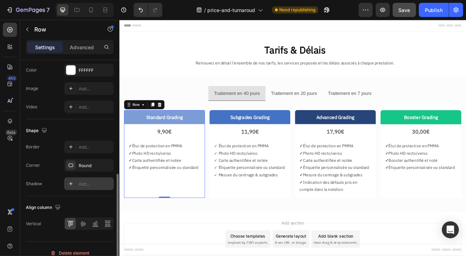
click at [86, 186] on div "Add..." at bounding box center [95, 184] width 33 height 6
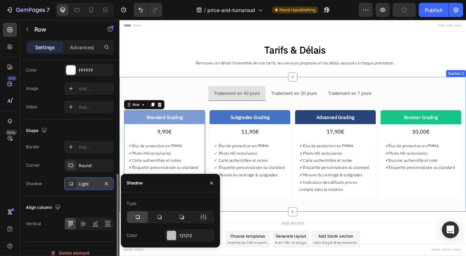
click at [182, 95] on div "Traitement en 40 jours Traitement en 20 jours Traitement en 7 jours Standard Gr…" at bounding box center [331, 173] width 425 height 166
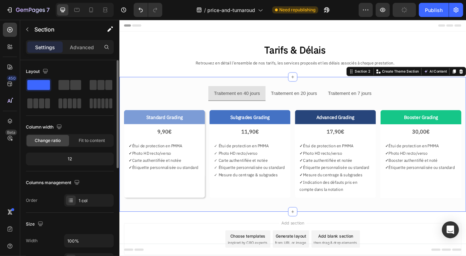
scroll to position [142, 0]
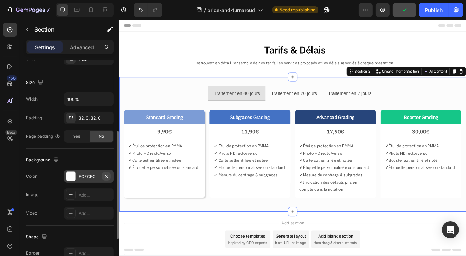
click at [105, 177] on icon "button" at bounding box center [107, 177] width 6 height 6
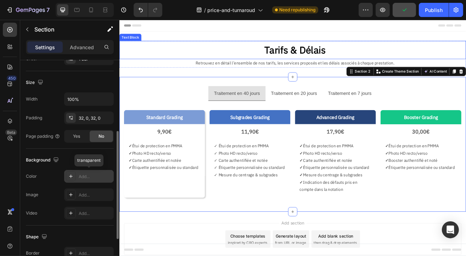
click at [167, 51] on p "Tarifs & Délais" at bounding box center [335, 56] width 418 height 21
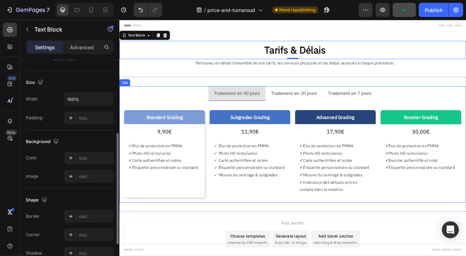
scroll to position [0, 0]
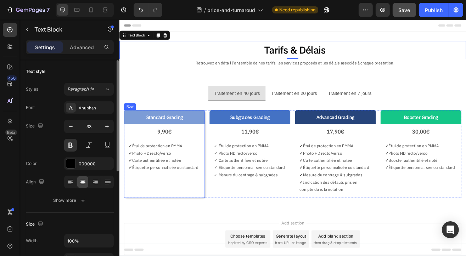
click at [220, 228] on div "Standard Grading Text Block 9,90€ Text Block ✓ Étui de protection en PMMA ✓ Pho…" at bounding box center [174, 185] width 99 height 108
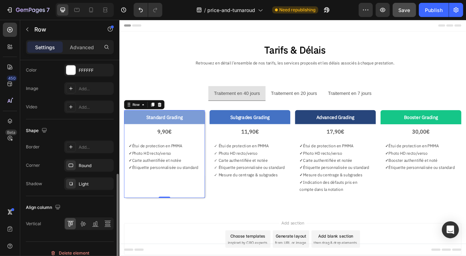
scroll to position [255, 0]
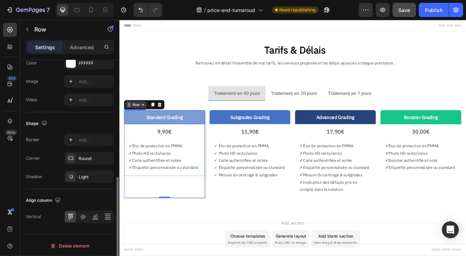
click at [138, 126] on div "Row" at bounding box center [140, 124] width 12 height 6
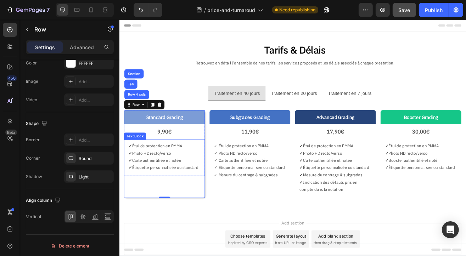
click at [158, 226] on div "Standard Grading Text Block 9,90€ Text Block ✓ Étui de protection en PMMA ✓ Pho…" at bounding box center [174, 185] width 99 height 108
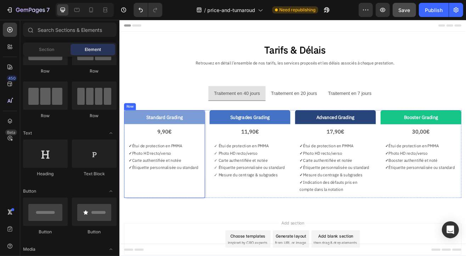
click at [143, 227] on div "Standard Grading Text Block 9,90€ Text Block ✓ Étui de protection en PMMA ✓ Pho…" at bounding box center [174, 185] width 99 height 108
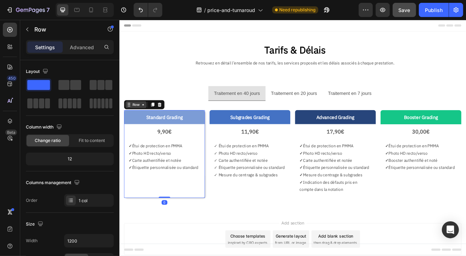
click at [145, 126] on div "Row" at bounding box center [140, 124] width 12 height 6
click at [183, 166] on div "9,90€" at bounding box center [174, 157] width 99 height 18
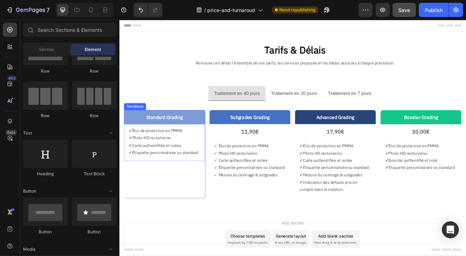
click at [144, 140] on p "Standard Grading" at bounding box center [174, 139] width 92 height 10
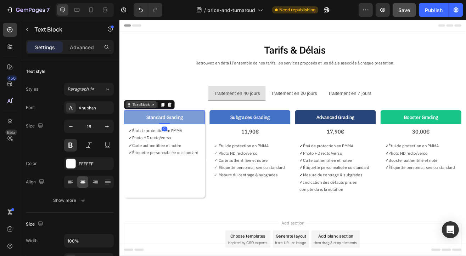
click at [145, 125] on div "Text Block" at bounding box center [146, 124] width 24 height 6
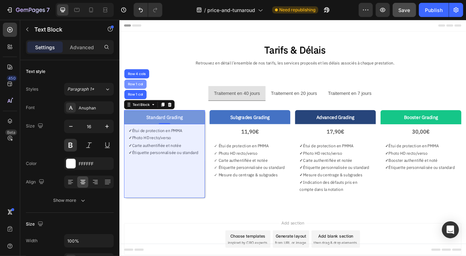
click at [136, 99] on div "Row 1 col" at bounding box center [139, 99] width 22 height 4
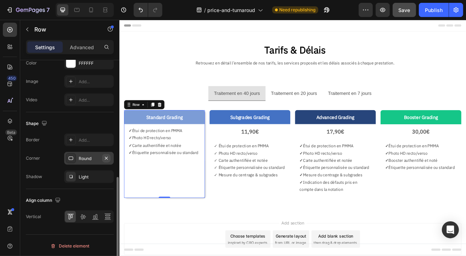
click at [107, 158] on icon "button" at bounding box center [106, 158] width 3 height 3
click at [107, 158] on div "Add..." at bounding box center [95, 159] width 33 height 6
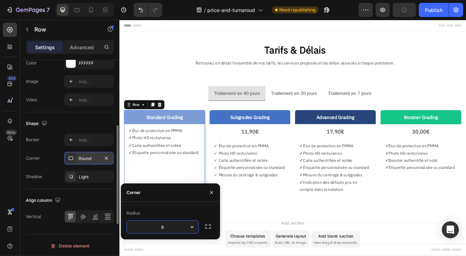
scroll to position [220, 0]
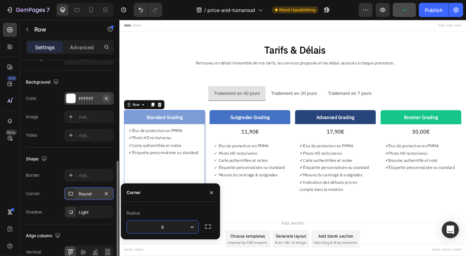
click at [106, 96] on icon "button" at bounding box center [107, 99] width 6 height 6
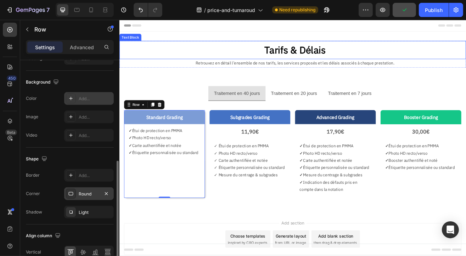
click at [162, 63] on p "Tarifs & Délais" at bounding box center [335, 56] width 418 height 21
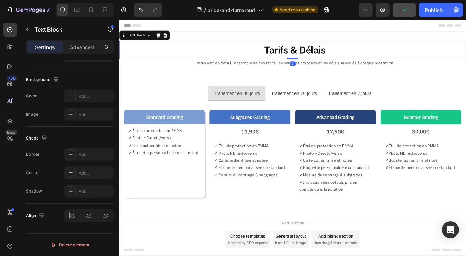
scroll to position [0, 0]
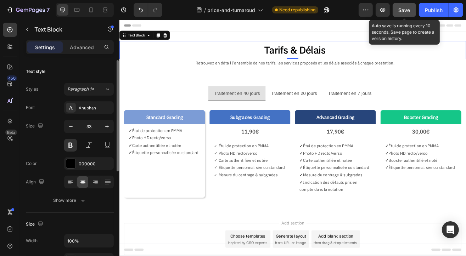
click at [402, 10] on span "Save" at bounding box center [405, 10] width 12 height 6
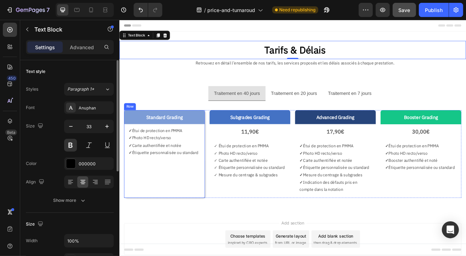
click at [168, 229] on div "Standard Grading Text Block ✓ Étui de protection en PMMA ✓ Photo HD recto/verso…" at bounding box center [174, 185] width 99 height 108
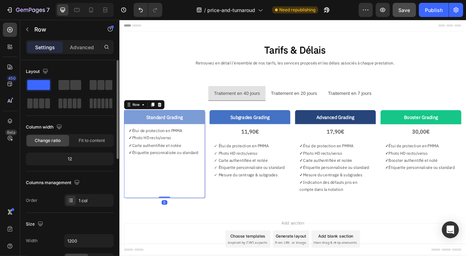
click at [141, 131] on div "Standard Grading" at bounding box center [174, 139] width 99 height 17
click at [145, 123] on div "Text Block" at bounding box center [139, 126] width 24 height 6
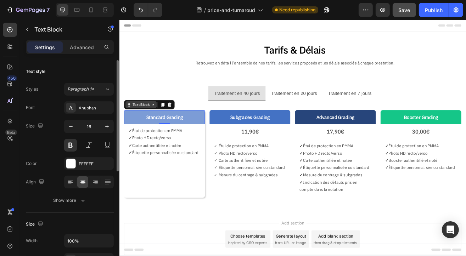
click at [150, 122] on div "Text Block" at bounding box center [146, 124] width 24 height 6
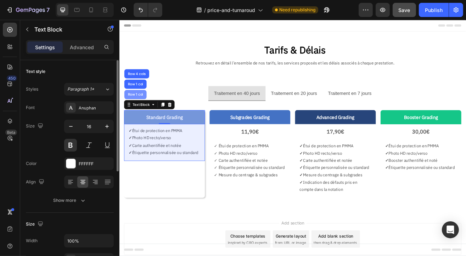
click at [142, 109] on div "Row 1 col" at bounding box center [138, 111] width 27 height 11
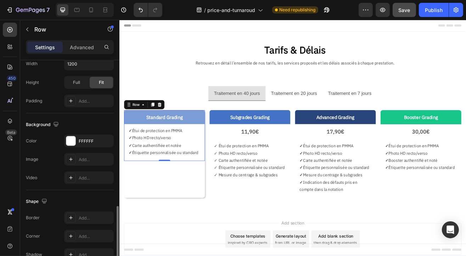
scroll to position [216, 0]
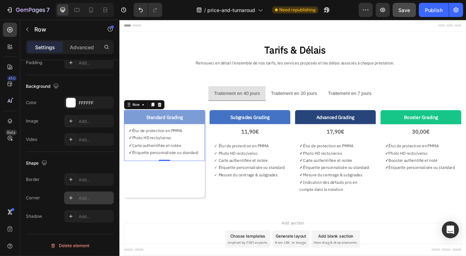
click at [91, 200] on div "Add..." at bounding box center [95, 198] width 33 height 6
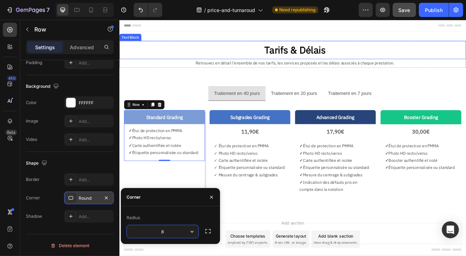
click at [144, 68] on div "Retrouvez en détail l’ensemble de nos tarifs, les services proposés et les déla…" at bounding box center [335, 73] width 420 height 10
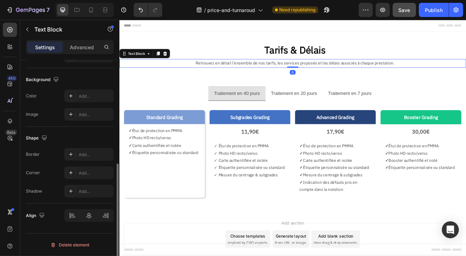
scroll to position [0, 0]
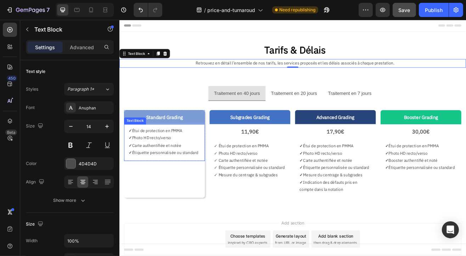
click at [163, 161] on p "✓ Photo HD recto/verso" at bounding box center [174, 165] width 88 height 9
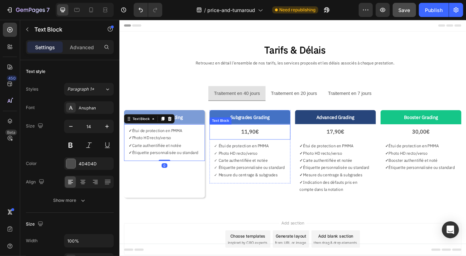
click at [276, 159] on p "11,90€" at bounding box center [279, 157] width 88 height 11
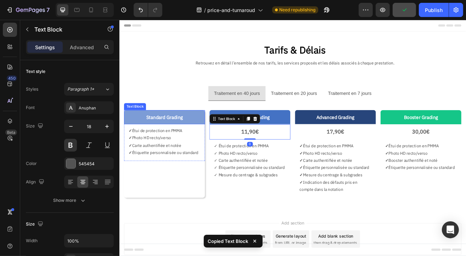
click at [208, 143] on p "Standard Grading" at bounding box center [174, 139] width 92 height 10
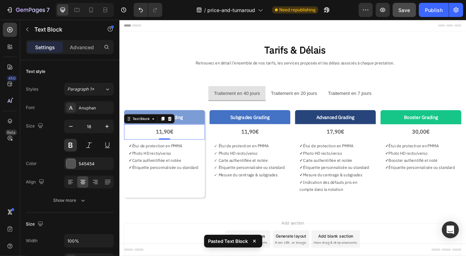
click at [170, 157] on p "11,90€" at bounding box center [174, 157] width 88 height 11
click at [166, 214] on div "Standard Grading Text Block 11,90€ Text Block 0 ✓ Étui de protection en PMMA ✓ …" at bounding box center [174, 185] width 99 height 108
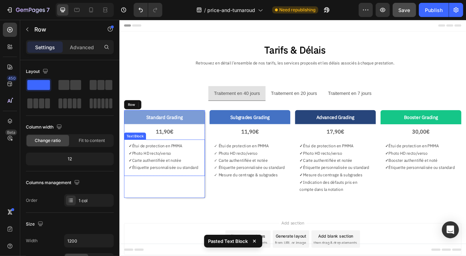
click at [169, 160] on p "11,90€" at bounding box center [174, 157] width 88 height 11
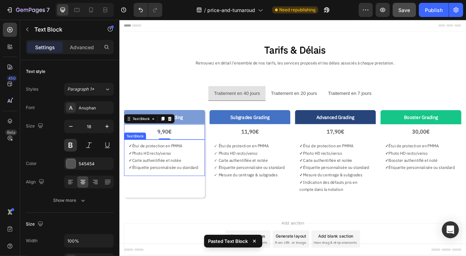
click at [175, 193] on p "✓ Carte authentifiée et notée" at bounding box center [174, 192] width 88 height 9
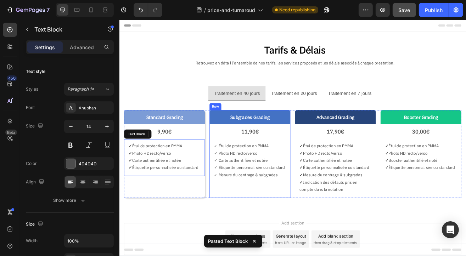
click at [251, 226] on div "Subgrades Grading Text Block 11,90€ Text Block ✓ Étui de protection en PMMA ✓ P…" at bounding box center [279, 185] width 99 height 108
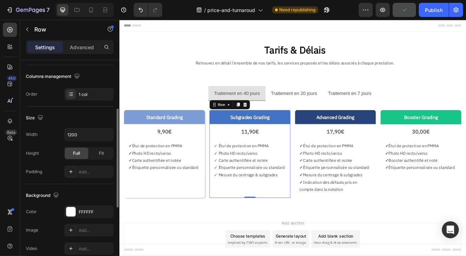
scroll to position [248, 0]
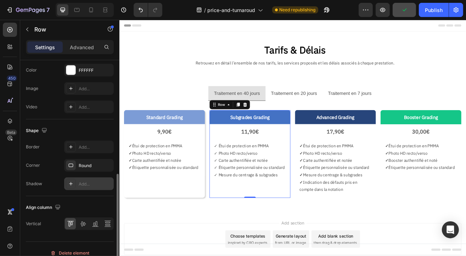
click at [88, 181] on div "Add..." at bounding box center [95, 184] width 33 height 6
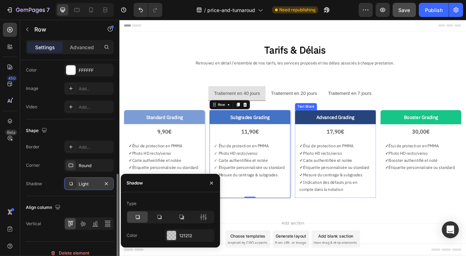
click at [342, 145] on div "Advanced Grading" at bounding box center [384, 139] width 99 height 17
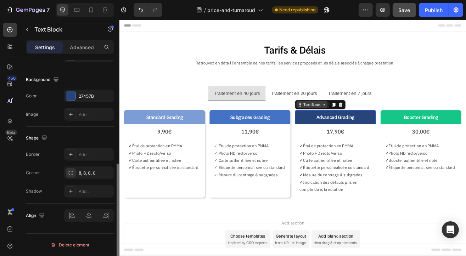
click at [348, 127] on div "Text Block" at bounding box center [356, 124] width 24 height 6
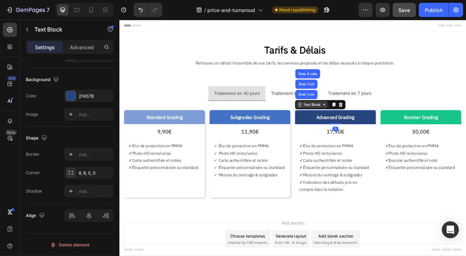
scroll to position [0, 0]
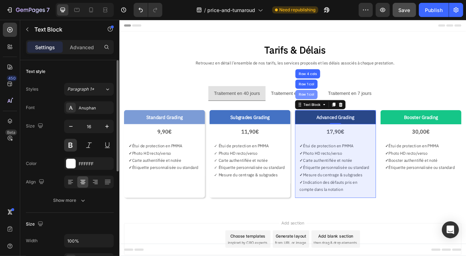
click at [347, 114] on div "Row 1 col" at bounding box center [348, 111] width 27 height 11
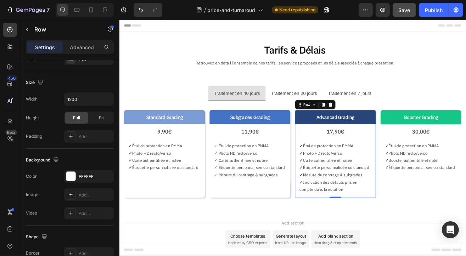
scroll to position [255, 0]
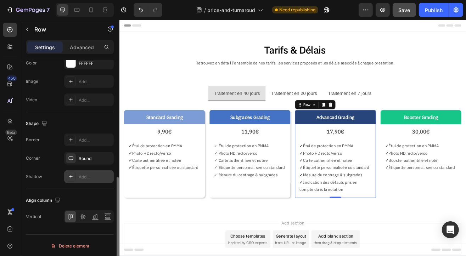
click at [91, 177] on div "Add..." at bounding box center [95, 177] width 33 height 6
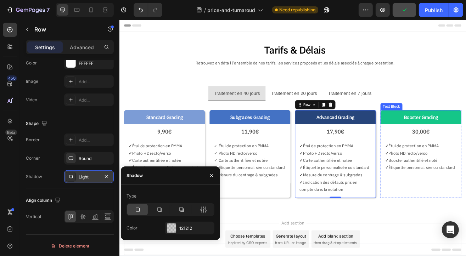
drag, startPoint x: 443, startPoint y: 133, endPoint x: 450, endPoint y: 124, distance: 12.1
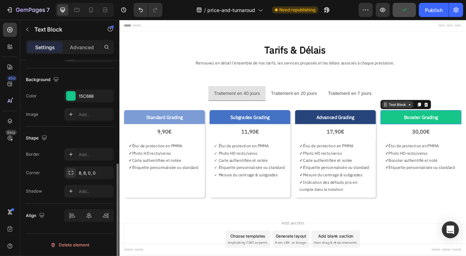
drag, startPoint x: 450, startPoint y: 124, endPoint x: 458, endPoint y: 123, distance: 8.2
click at [451, 125] on div "Text Block" at bounding box center [461, 124] width 24 height 6
click at [458, 123] on div "Text Block" at bounding box center [461, 124] width 24 height 6
click at [464, 123] on div "Text Block" at bounding box center [461, 124] width 24 height 6
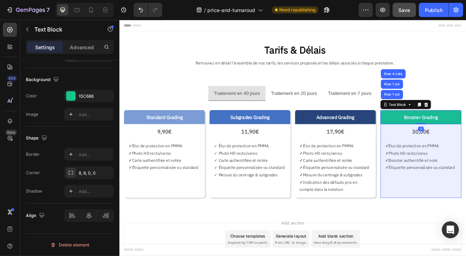
click at [449, 110] on div "Row 1 col" at bounding box center [454, 112] width 22 height 4
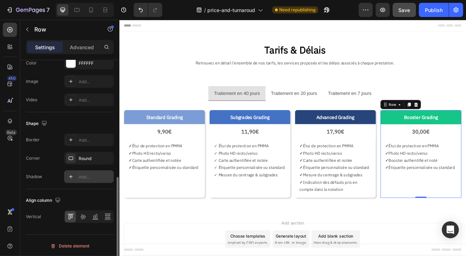
drag, startPoint x: 79, startPoint y: 175, endPoint x: 322, endPoint y: 235, distance: 250.3
click at [79, 175] on div "Add..." at bounding box center [95, 177] width 33 height 6
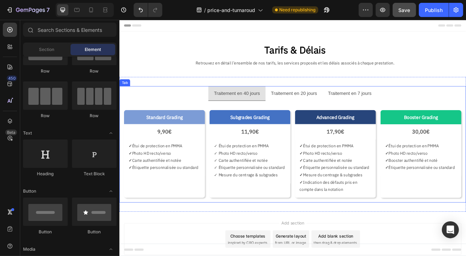
click at [275, 111] on p "Traitement en 40 jours" at bounding box center [263, 110] width 56 height 10
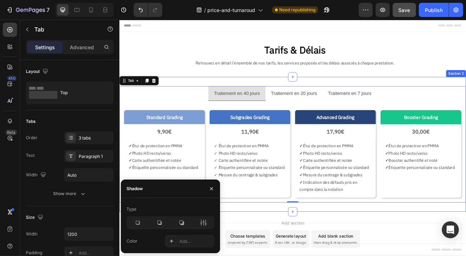
click at [290, 94] on div "Traitement en 40 jours Traitement en 20 jours Traitement en 7 jours Standard Gr…" at bounding box center [331, 173] width 425 height 166
click at [79, 38] on div "Tab" at bounding box center [60, 29] width 81 height 18
click at [0, 0] on div "Element" at bounding box center [0, 0] width 0 height 0
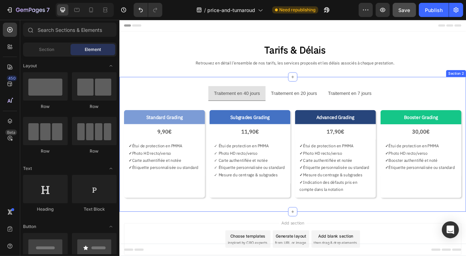
click at [321, 96] on div "Traitement en 40 jours Traitement en 20 jours Traitement en 7 jours Standard Gr…" at bounding box center [331, 173] width 425 height 166
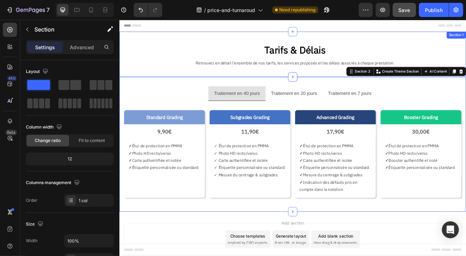
click at [306, 90] on div "Traitement en 40 jours Traitement en 20 jours Traitement en 7 jours Standard Gr…" at bounding box center [331, 173] width 425 height 166
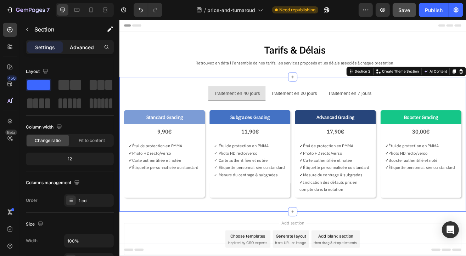
click at [76, 46] on p "Advanced" at bounding box center [82, 47] width 24 height 7
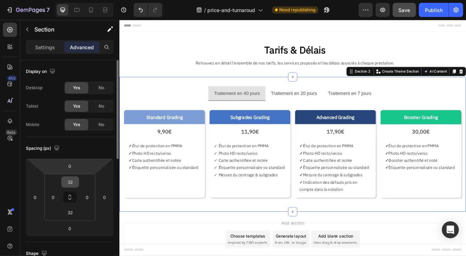
click at [70, 181] on input "32" at bounding box center [70, 182] width 14 height 11
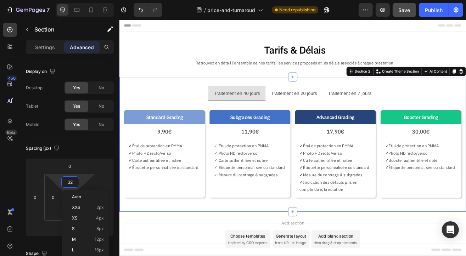
type input "0"
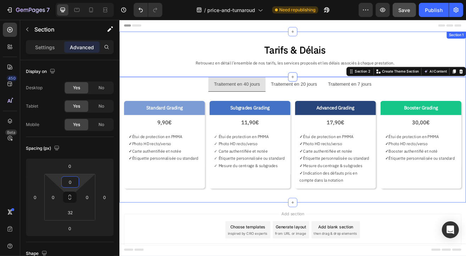
click at [172, 80] on div "Tarifs & Délais Text Block Retrouvez en détail l’ensemble de nos tarifs, les se…" at bounding box center [331, 62] width 425 height 56
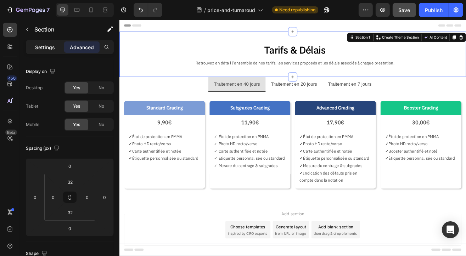
click at [41, 48] on p "Settings" at bounding box center [45, 47] width 20 height 7
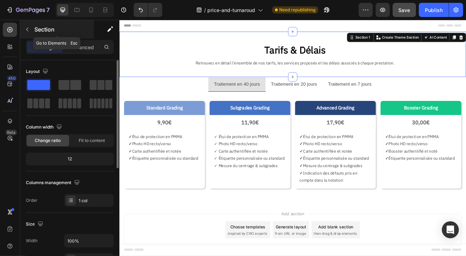
click at [28, 31] on icon "button" at bounding box center [27, 30] width 2 height 4
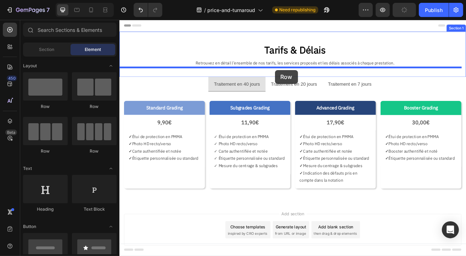
drag, startPoint x: 167, startPoint y: 109, endPoint x: 310, endPoint y: 82, distance: 145.8
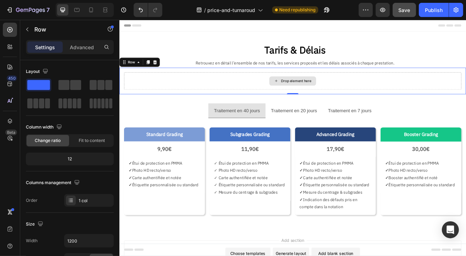
click at [291, 94] on div "Drop element here" at bounding box center [332, 94] width 414 height 21
click at [159, 73] on div at bounding box center [162, 72] width 9 height 9
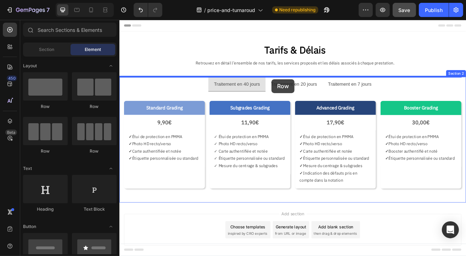
drag, startPoint x: 183, startPoint y: 102, endPoint x: 306, endPoint y: 93, distance: 122.6
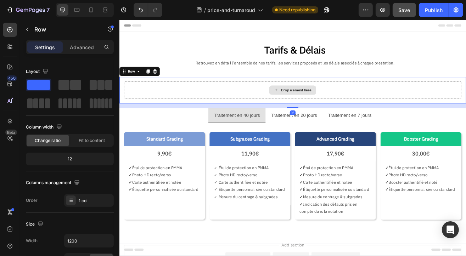
click at [317, 105] on div "Drop element here" at bounding box center [336, 107] width 38 height 6
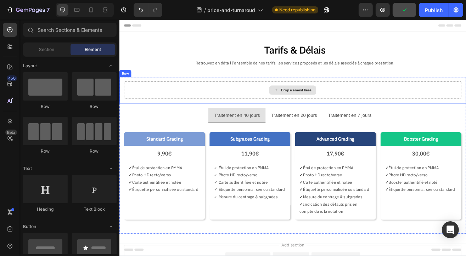
click at [317, 108] on div "Drop element here" at bounding box center [336, 107] width 38 height 6
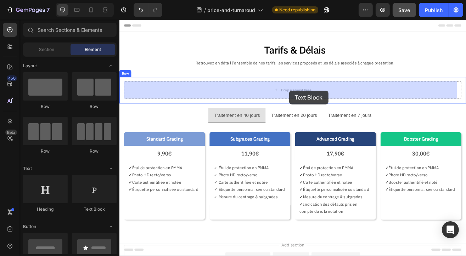
drag, startPoint x: 162, startPoint y: 179, endPoint x: 327, endPoint y: 107, distance: 180.7
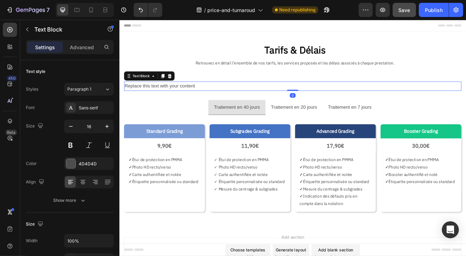
click at [196, 101] on div "Replace this text with your content" at bounding box center [332, 102] width 414 height 12
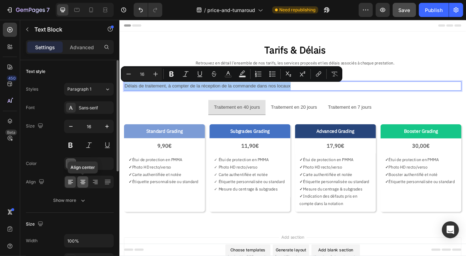
click at [87, 186] on div at bounding box center [82, 182] width 11 height 11
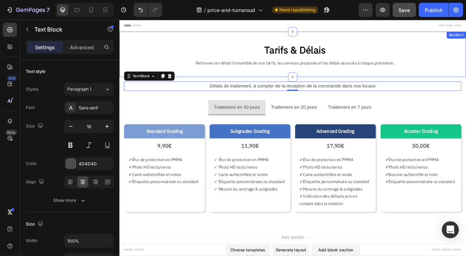
click at [240, 89] on div "Tarifs & Délais Text Block Retrouvez en détail l’ensemble de nos tarifs, les se…" at bounding box center [331, 62] width 425 height 56
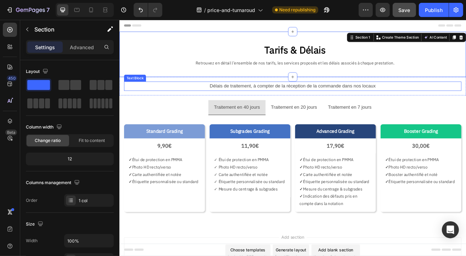
click at [236, 101] on p "Délais de traitement, à compter de la réception de la commande dans nos locaux" at bounding box center [332, 101] width 413 height 10
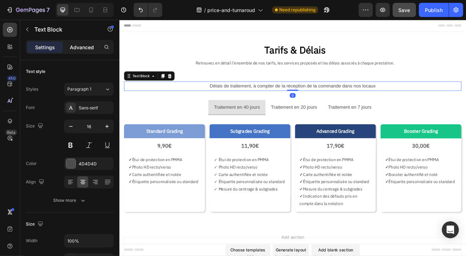
click at [76, 49] on p "Advanced" at bounding box center [82, 47] width 24 height 7
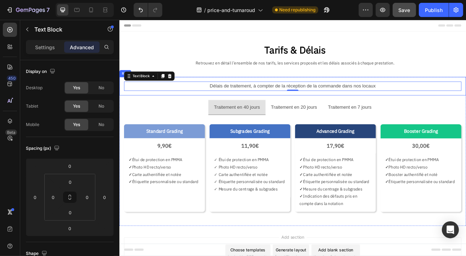
click at [305, 109] on div "Délais de traitement, à compter de la réception de la commande dans nos locaux …" at bounding box center [331, 101] width 425 height 23
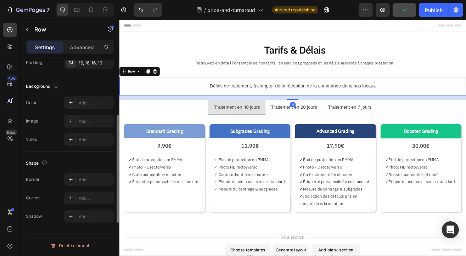
scroll to position [180, 0]
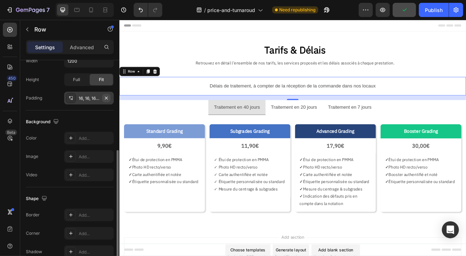
click at [108, 99] on icon "button" at bounding box center [107, 98] width 6 height 6
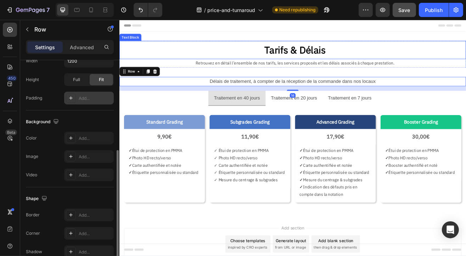
click at [174, 69] on p "Retrouvez en détail l’ensemble de nos tarifs, les services proposés et les déla…" at bounding box center [335, 73] width 418 height 9
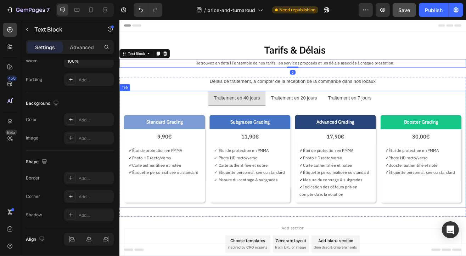
scroll to position [0, 0]
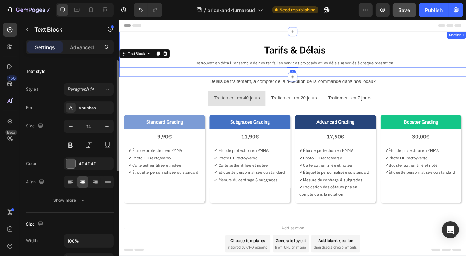
click at [254, 87] on div "Tarifs & Délais Text Block Retrouvez en détail l’ensemble de nos tarifs, les se…" at bounding box center [331, 62] width 425 height 56
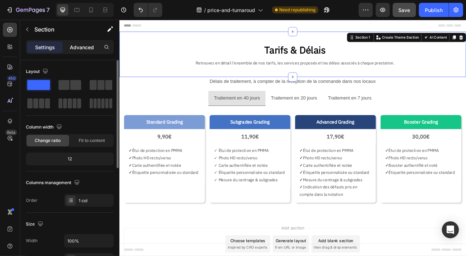
click at [78, 45] on p "Advanced" at bounding box center [82, 47] width 24 height 7
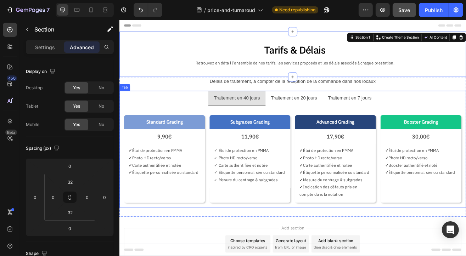
scroll to position [142, 0]
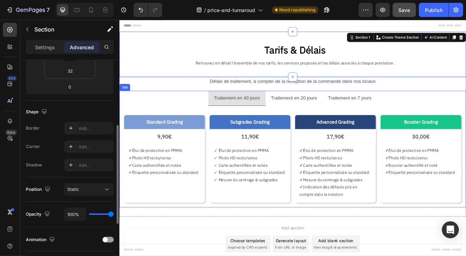
click at [184, 124] on ul "Traitement en 40 jours Traitement en 20 jours Traitement en 7 jours" at bounding box center [331, 116] width 425 height 18
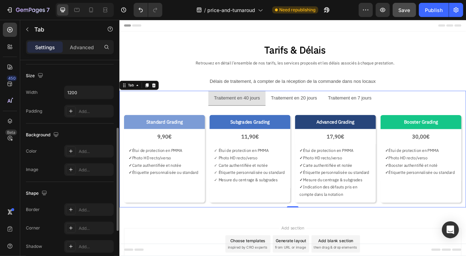
scroll to position [0, 0]
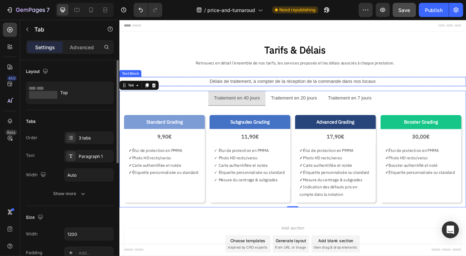
click at [290, 96] on p "Délais de traitement, à compter de la réception de la commande dans nos locaux" at bounding box center [332, 96] width 424 height 10
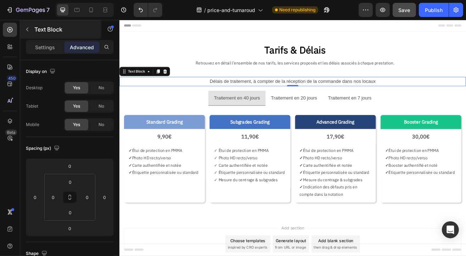
click at [26, 29] on icon "button" at bounding box center [27, 30] width 6 height 6
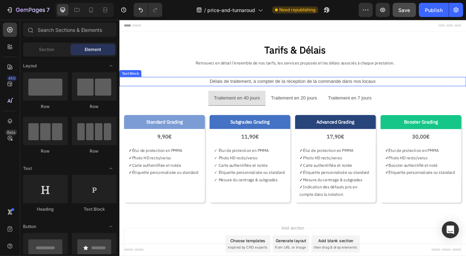
click at [324, 97] on p "Délais de traitement, à compter de la réception de la commande dans nos locaux" at bounding box center [332, 96] width 424 height 10
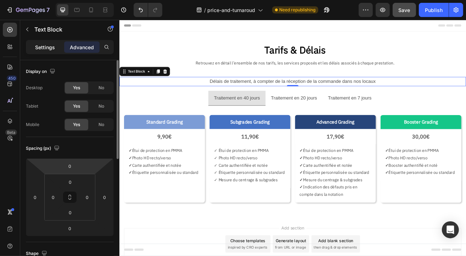
click at [44, 50] on p "Settings" at bounding box center [45, 47] width 20 height 7
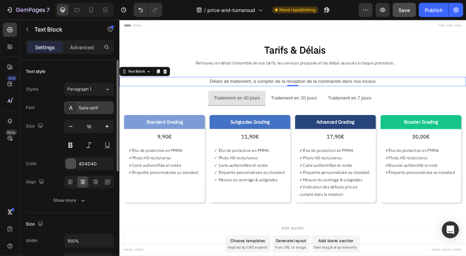
click at [92, 111] on div "Sans-serif" at bounding box center [89, 107] width 50 height 13
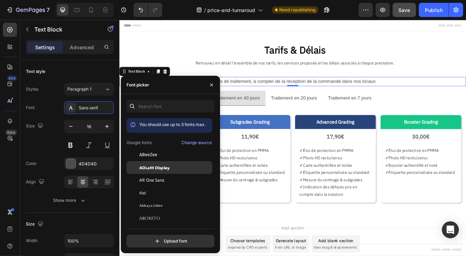
click at [150, 166] on span "ADLaM Display" at bounding box center [154, 168] width 30 height 6
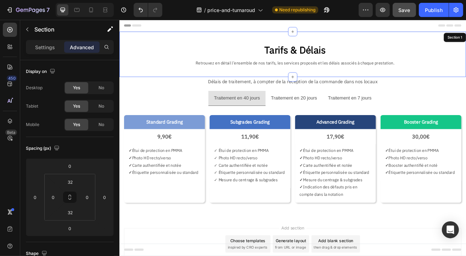
click at [188, 38] on div "Tarifs & Délais Text Block Retrouvez en détail l’ensemble de nos tarifs, les se…" at bounding box center [331, 62] width 425 height 56
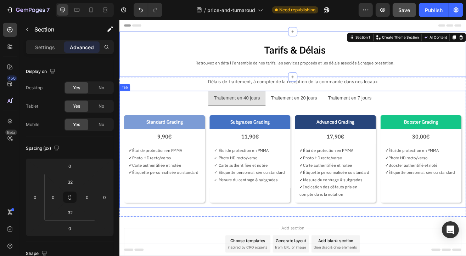
click at [274, 117] on p "Traitement en 40 jours" at bounding box center [263, 116] width 56 height 10
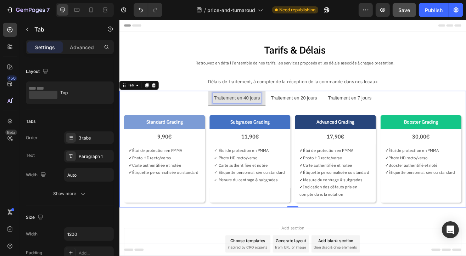
click at [270, 116] on p "Traitement en 40 jours" at bounding box center [263, 116] width 56 height 10
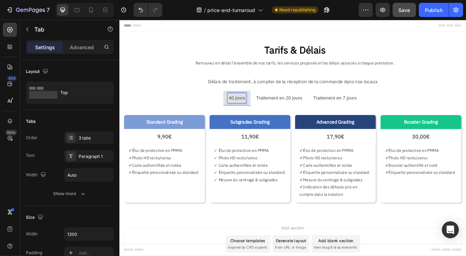
click at [312, 117] on p "Traitement en 20 jours" at bounding box center [315, 116] width 56 height 10
click at [322, 116] on p "Traitement en 20 jours" at bounding box center [315, 116] width 56 height 10
click at [363, 116] on p "Traitement en 7 jours" at bounding box center [366, 116] width 54 height 10
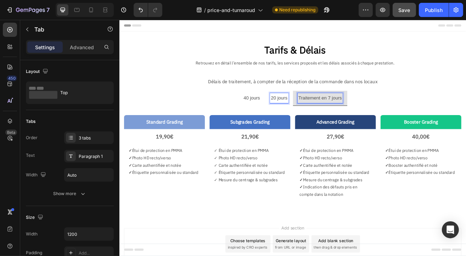
click at [373, 116] on p "Traitement en 7 jours" at bounding box center [366, 116] width 54 height 10
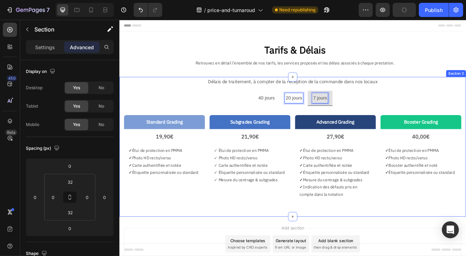
click at [136, 82] on div "Tarifs & Délais Text Block Retrouvez en détail l’ensemble de nos tarifs, les se…" at bounding box center [331, 62] width 425 height 56
click at [182, 84] on div "Tarifs & Délais Text Block Retrouvez en détail l’ensemble de nos tarifs, les se…" at bounding box center [331, 62] width 425 height 56
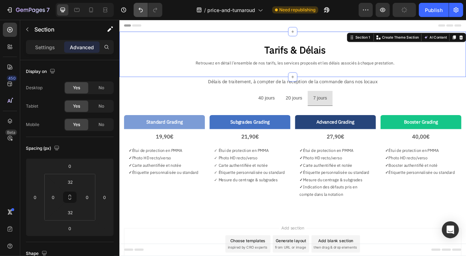
click at [143, 14] on button "Undo/Redo" at bounding box center [141, 10] width 14 height 14
drag, startPoint x: 143, startPoint y: 14, endPoint x: 117, endPoint y: 39, distance: 35.9
click at [143, 14] on button "Undo/Redo" at bounding box center [141, 10] width 14 height 14
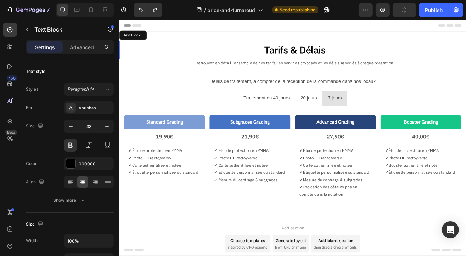
click at [172, 46] on div "Tarifs & Délais" at bounding box center [335, 57] width 420 height 22
drag, startPoint x: 144, startPoint y: 13, endPoint x: 141, endPoint y: 57, distance: 44.1
click at [144, 13] on button "Undo/Redo" at bounding box center [141, 10] width 14 height 14
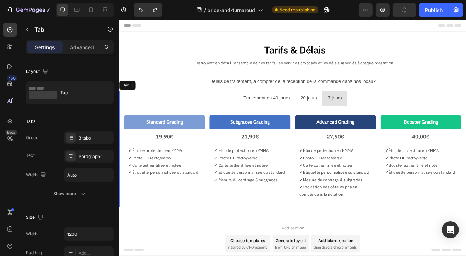
click at [301, 113] on p "Traitement en 40 jours" at bounding box center [300, 116] width 56 height 10
click at [306, 117] on p "Traitement en 40 jours" at bounding box center [300, 116] width 56 height 10
click at [303, 114] on p "Traitement en 40 jours" at bounding box center [300, 116] width 56 height 10
click at [358, 117] on p "20 jours" at bounding box center [351, 116] width 20 height 10
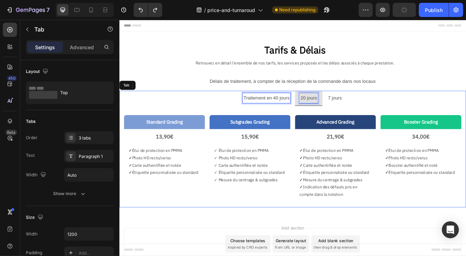
click at [350, 118] on p "20 jours" at bounding box center [351, 116] width 20 height 10
click at [400, 115] on p "7 jours" at bounding box center [401, 116] width 17 height 10
click at [401, 116] on p "7 jours" at bounding box center [401, 116] width 17 height 10
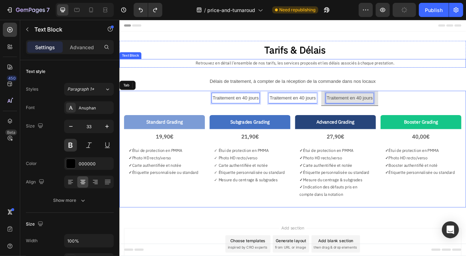
drag, startPoint x: 185, startPoint y: 67, endPoint x: 343, endPoint y: 117, distance: 165.6
click at [185, 68] on div "Tarifs & Délais Text Block Retrouvez en détail l’ensemble de nos tarifs, les se…" at bounding box center [331, 62] width 425 height 33
click at [339, 118] on p "Traitement en 40 jours" at bounding box center [332, 116] width 56 height 10
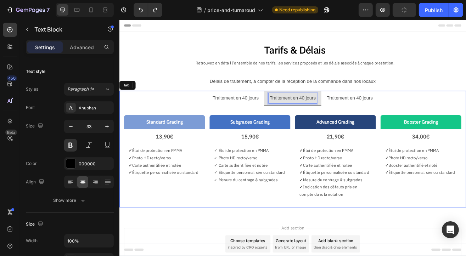
click at [343, 117] on p "Traitement en 40 jours" at bounding box center [332, 116] width 56 height 10
click at [404, 119] on p "Traitement en 40 jours" at bounding box center [402, 116] width 56 height 10
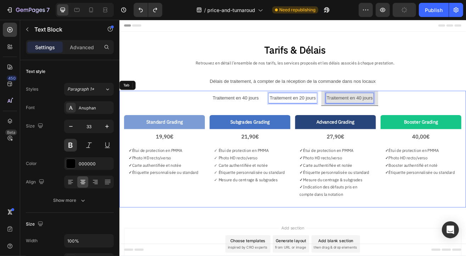
click at [413, 114] on p "Traitement en 40 jours" at bounding box center [402, 116] width 56 height 10
click at [275, 116] on p "Traitement en 40 jours" at bounding box center [263, 116] width 56 height 10
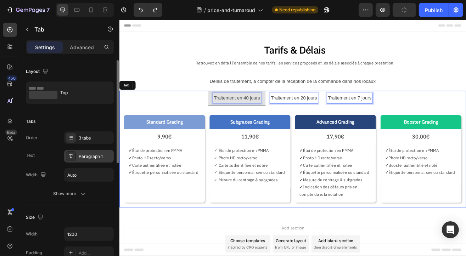
click at [75, 155] on div at bounding box center [71, 156] width 10 height 10
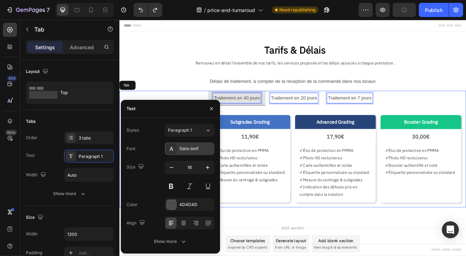
click at [188, 148] on div "Sans-serif" at bounding box center [195, 149] width 33 height 6
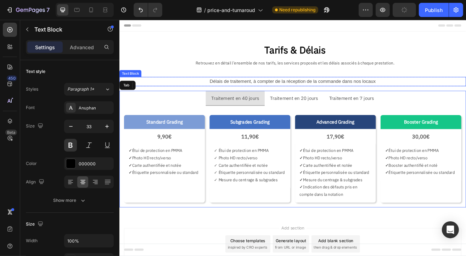
click at [150, 60] on p "Tarifs & Délais" at bounding box center [335, 56] width 418 height 21
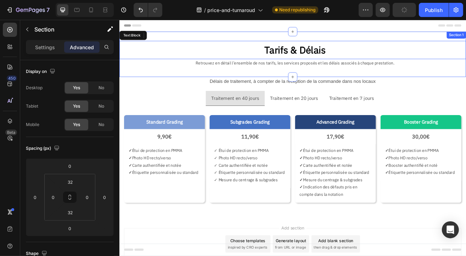
drag, startPoint x: 308, startPoint y: 88, endPoint x: 194, endPoint y: 235, distance: 186.4
click at [308, 88] on div "Tarifs & Délais Text Block Retrouvez en détail l’ensemble de nos tarifs, les se…" at bounding box center [331, 62] width 425 height 56
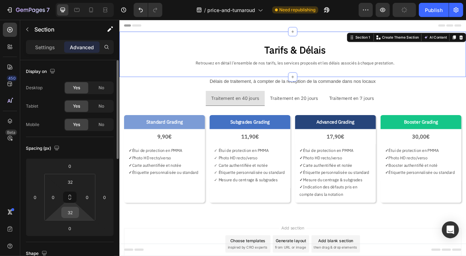
click at [75, 216] on input "32" at bounding box center [70, 212] width 14 height 11
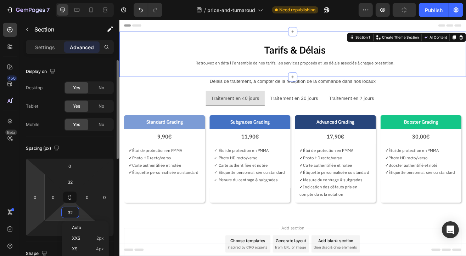
drag, startPoint x: 75, startPoint y: 214, endPoint x: 32, endPoint y: 209, distance: 43.6
click at [32, 209] on div "0 0 0 0 32 0 32 0" at bounding box center [70, 197] width 88 height 78
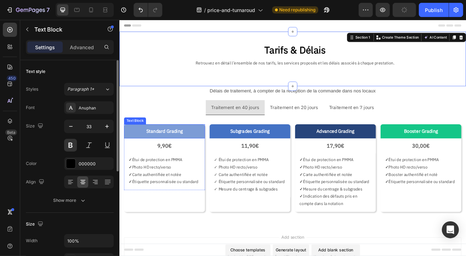
click at [165, 54] on p "Tarifs & Délais" at bounding box center [335, 56] width 418 height 21
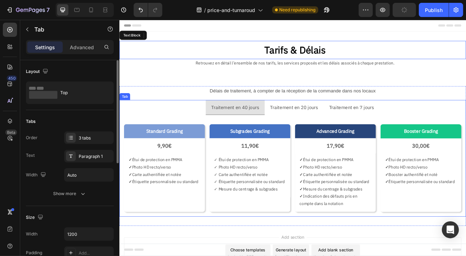
click at [233, 126] on p "Traitement en 40 jours" at bounding box center [261, 127] width 59 height 10
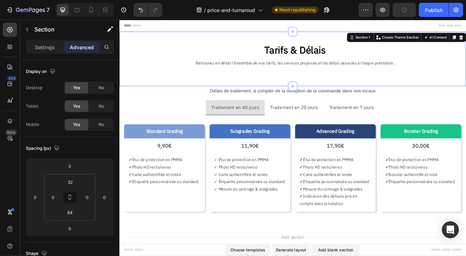
click at [185, 79] on div "Tarifs & Délais Text Block Retrouvez en détail l’ensemble de nos tarifs, les se…" at bounding box center [331, 67] width 425 height 67
click at [267, 69] on p "Retrouvez en détail l’ensemble de nos tarifs, les services proposés et les déla…" at bounding box center [335, 73] width 418 height 9
click at [249, 126] on p "Traitement en 40 jours" at bounding box center [261, 127] width 59 height 10
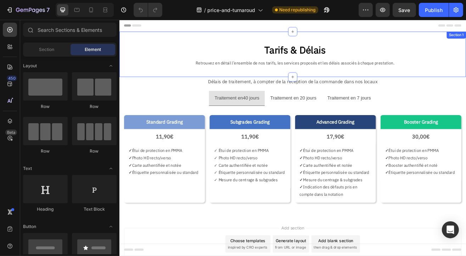
click at [302, 79] on div "Tarifs & Délais Text Block Retrouvez en détail l’ensemble de nos tarifs, les se…" at bounding box center [331, 62] width 425 height 56
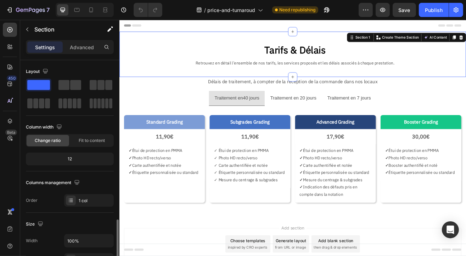
scroll to position [142, 0]
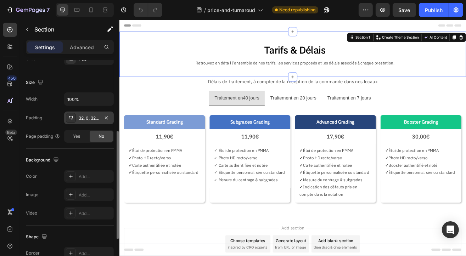
click at [85, 117] on div "32, 0, 32, 0" at bounding box center [89, 118] width 21 height 6
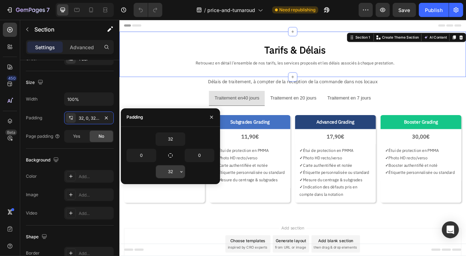
click at [172, 173] on input "32" at bounding box center [170, 172] width 29 height 13
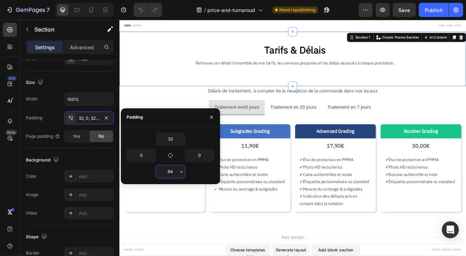
type input "64"
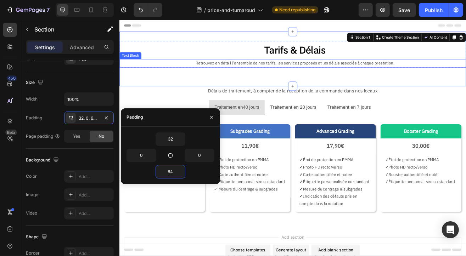
click at [166, 70] on p "Retrouvez en détail l’ensemble de nos tarifs, les services proposés et les déla…" at bounding box center [335, 73] width 418 height 9
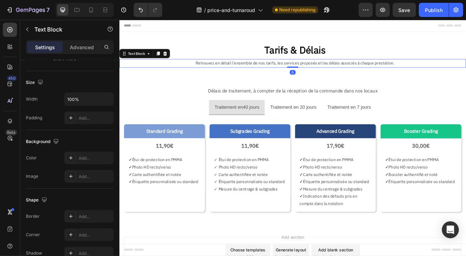
scroll to position [0, 0]
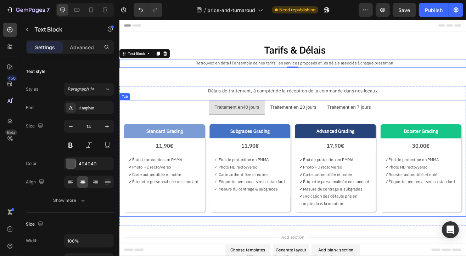
click at [272, 124] on p "Traitement en40 jours" at bounding box center [263, 127] width 55 height 10
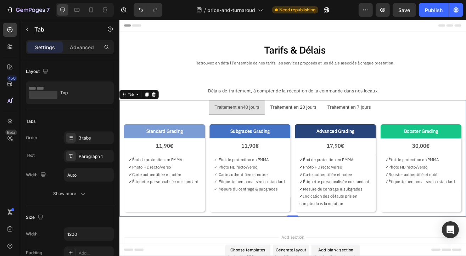
click at [269, 127] on p "Traitement en40 jours" at bounding box center [263, 127] width 55 height 10
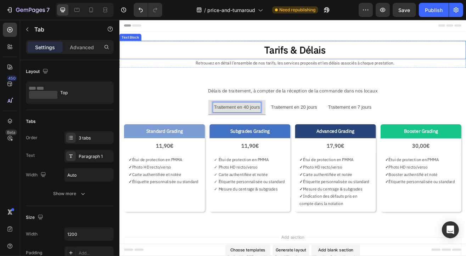
click at [202, 71] on p "Retrouvez en détail l’ensemble de nos tarifs, les services proposés et les déla…" at bounding box center [335, 73] width 418 height 9
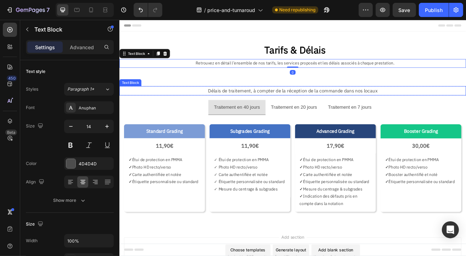
click at [276, 108] on p "Délais de traitement, à compter de la réception de la commande dans nos locaux" at bounding box center [332, 107] width 424 height 10
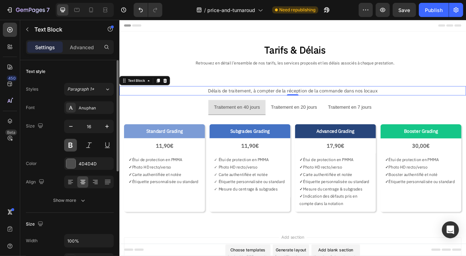
click at [67, 149] on button at bounding box center [70, 145] width 13 height 13
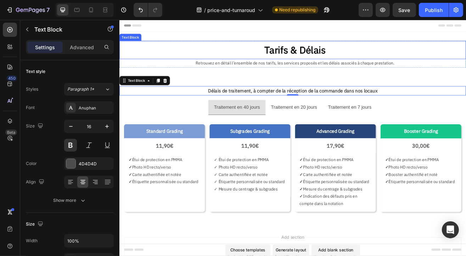
click at [166, 57] on p "Tarifs & Délais" at bounding box center [335, 56] width 418 height 21
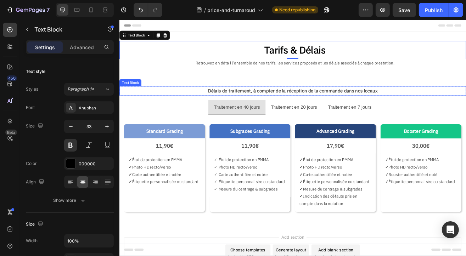
click at [273, 108] on p "Délais de traitement, à compter de la réception de la commande dans nos locaux" at bounding box center [332, 107] width 424 height 10
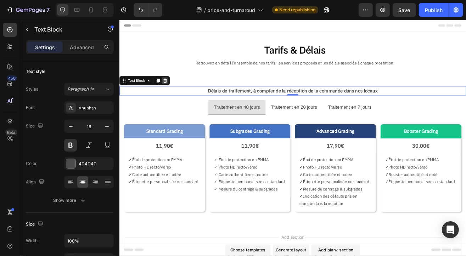
click at [177, 94] on icon at bounding box center [175, 94] width 5 height 5
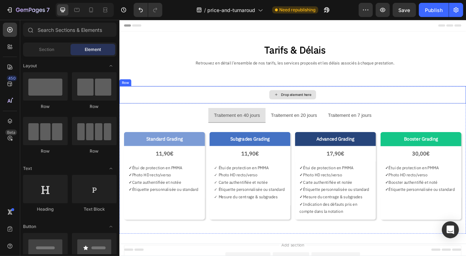
click at [270, 104] on div "Drop element here" at bounding box center [331, 111] width 425 height 21
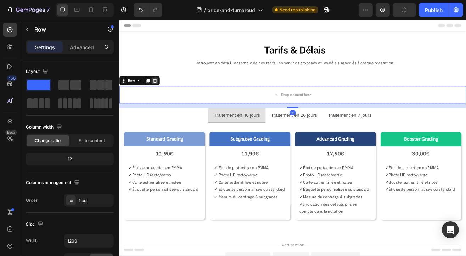
click at [165, 98] on div at bounding box center [162, 94] width 9 height 9
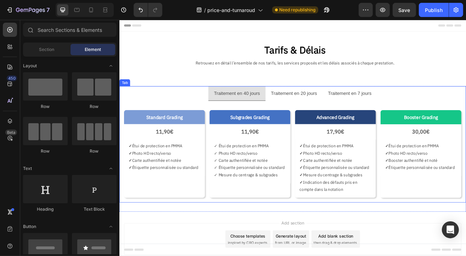
click at [313, 107] on p "Traitement en 20 jours" at bounding box center [333, 110] width 56 height 10
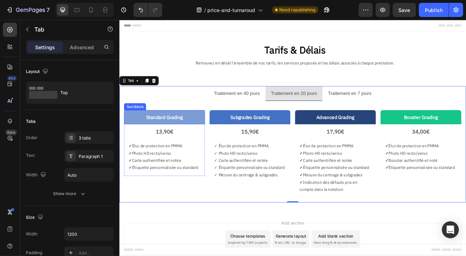
click at [158, 138] on p "Standard Grading" at bounding box center [174, 139] width 92 height 10
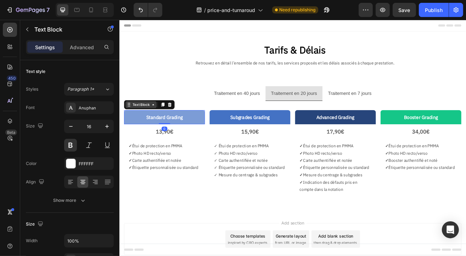
click at [153, 128] on div "Text Block" at bounding box center [146, 124] width 38 height 9
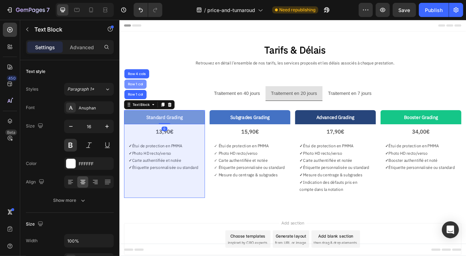
click at [144, 100] on div "Row 1 col" at bounding box center [139, 99] width 22 height 4
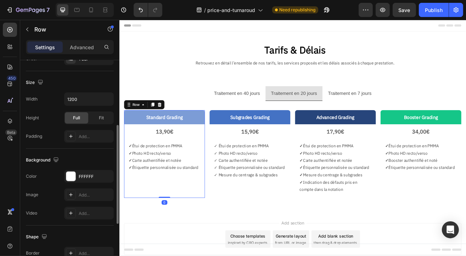
scroll to position [255, 0]
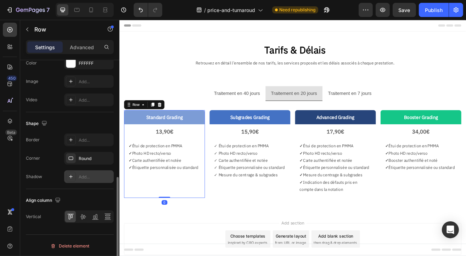
click at [86, 179] on div "Add..." at bounding box center [95, 177] width 33 height 6
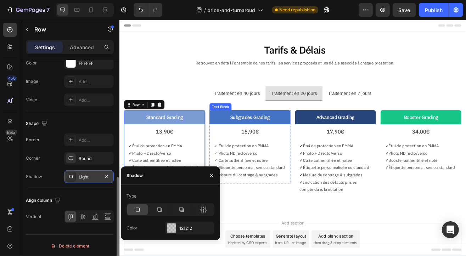
click at [233, 136] on p "Subgrades Grading" at bounding box center [279, 139] width 92 height 10
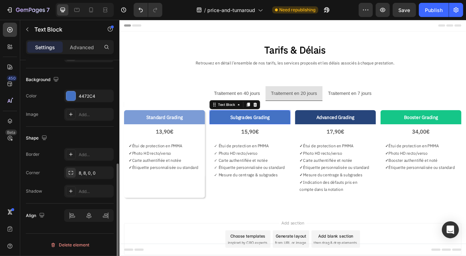
scroll to position [0, 0]
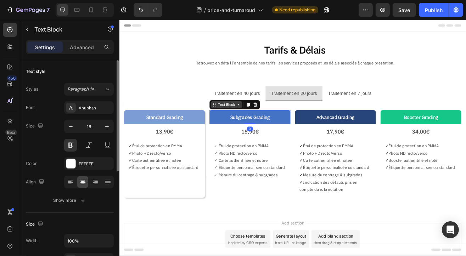
click at [247, 126] on div "Text Block" at bounding box center [251, 124] width 24 height 6
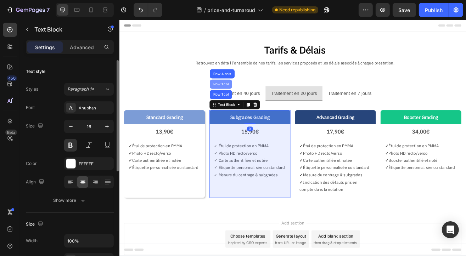
click at [245, 104] on div "Row 1 col" at bounding box center [243, 98] width 27 height 11
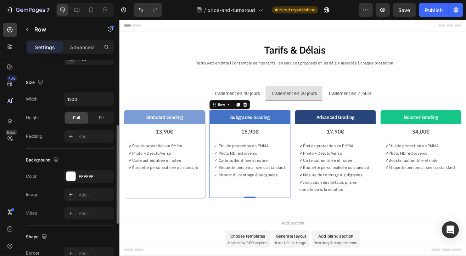
scroll to position [248, 0]
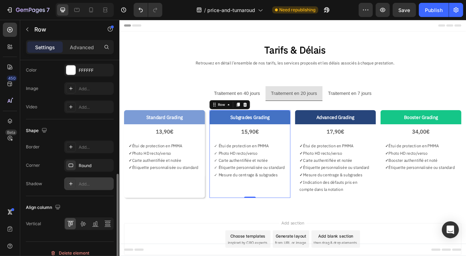
click at [84, 185] on div "Add..." at bounding box center [95, 184] width 33 height 6
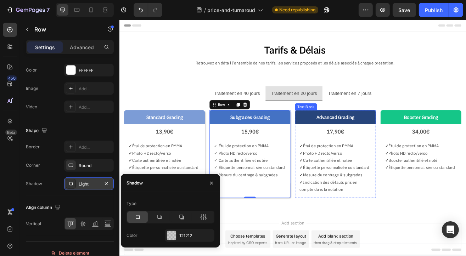
click at [347, 138] on p "Advanced Grading" at bounding box center [384, 139] width 92 height 10
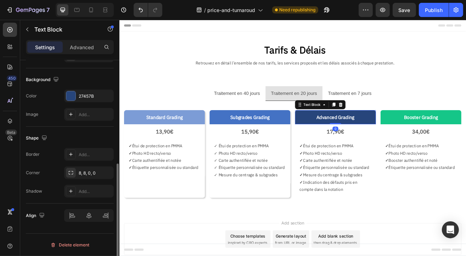
scroll to position [0, 0]
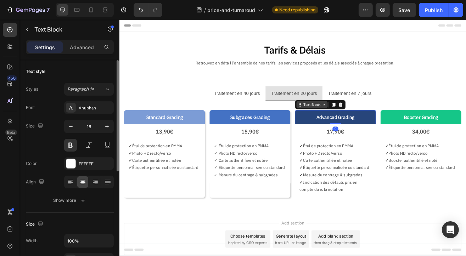
click at [352, 125] on div "Text Block" at bounding box center [356, 124] width 24 height 6
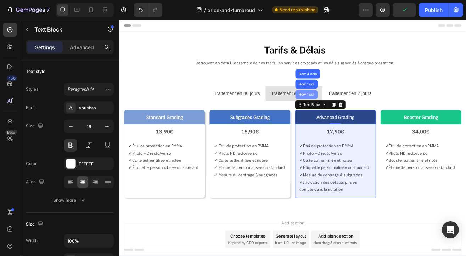
click at [348, 112] on div "Row 1 col" at bounding box center [349, 112] width 22 height 4
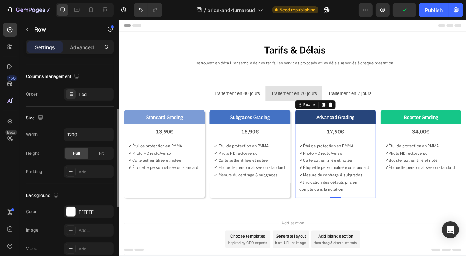
scroll to position [248, 0]
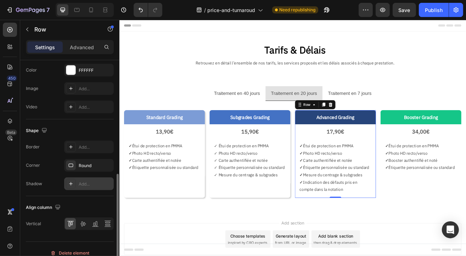
click at [87, 182] on div "Add..." at bounding box center [95, 184] width 33 height 6
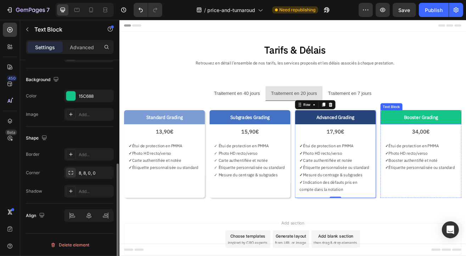
scroll to position [0, 0]
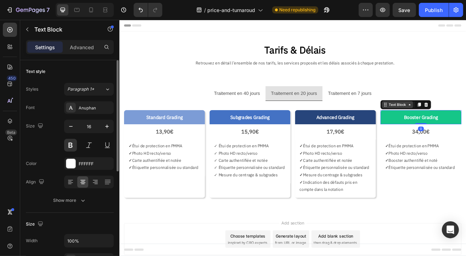
click at [450, 126] on div "Text Block" at bounding box center [461, 124] width 24 height 6
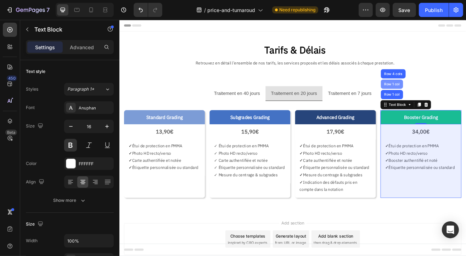
click at [448, 99] on div "Row 1 col" at bounding box center [454, 99] width 22 height 4
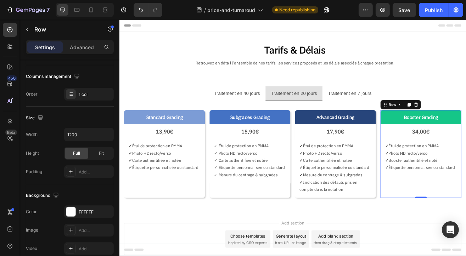
scroll to position [248, 0]
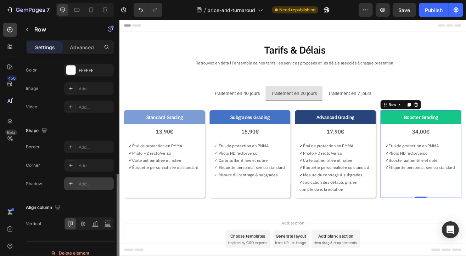
click at [86, 185] on div "Add..." at bounding box center [95, 184] width 33 height 6
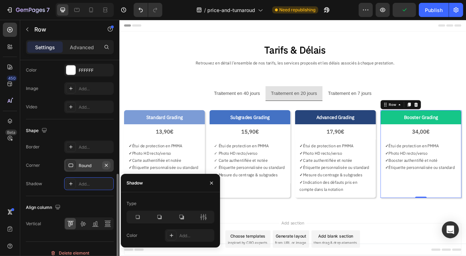
click at [107, 167] on icon "button" at bounding box center [107, 166] width 6 height 6
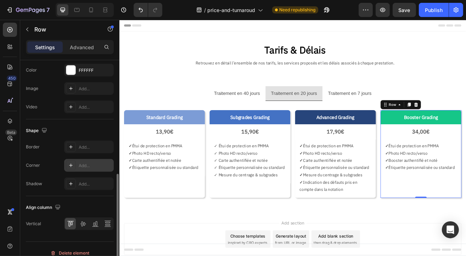
click at [98, 167] on div "Add..." at bounding box center [95, 166] width 33 height 6
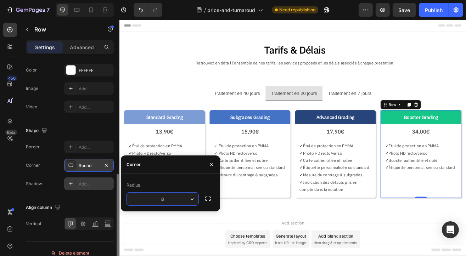
click at [95, 183] on div "Add..." at bounding box center [95, 184] width 33 height 6
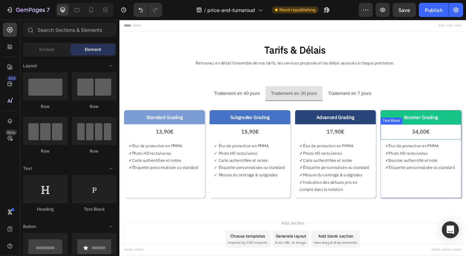
click at [451, 146] on div "Text Block" at bounding box center [453, 144] width 27 height 9
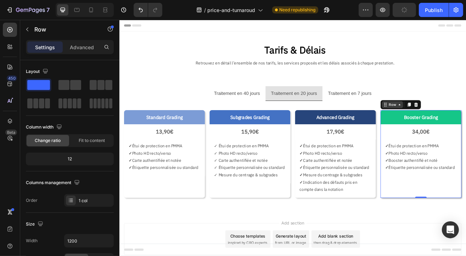
click at [454, 127] on div "Row" at bounding box center [455, 124] width 12 height 6
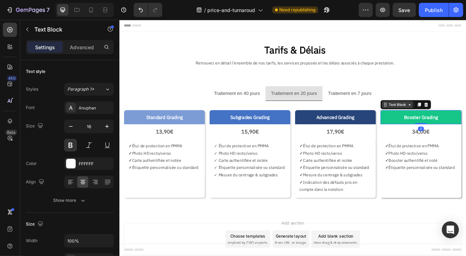
click at [462, 121] on div "Text Block" at bounding box center [461, 124] width 24 height 6
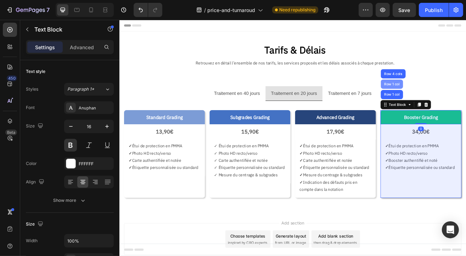
click at [452, 98] on div "Row 1 col" at bounding box center [454, 99] width 22 height 4
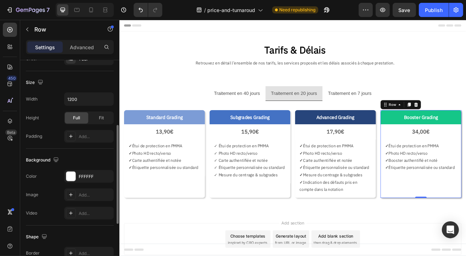
scroll to position [255, 0]
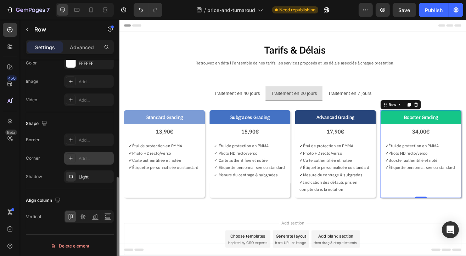
click at [92, 156] on div "Add..." at bounding box center [95, 159] width 33 height 6
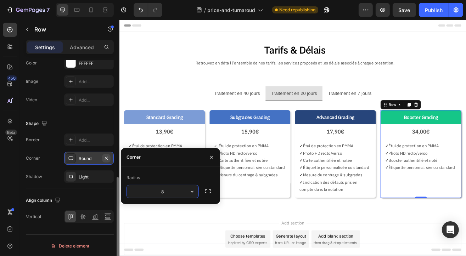
click at [107, 159] on icon "button" at bounding box center [107, 159] width 6 height 6
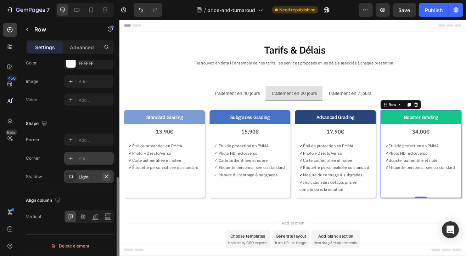
click at [106, 176] on icon "button" at bounding box center [106, 176] width 3 height 3
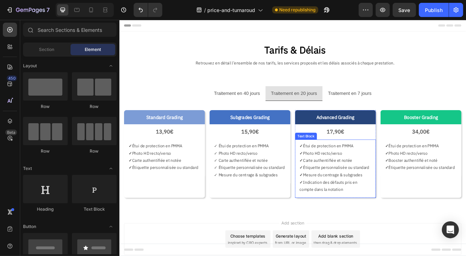
click at [352, 198] on p "✓ Étiquette personnalisée ou standard" at bounding box center [384, 201] width 88 height 9
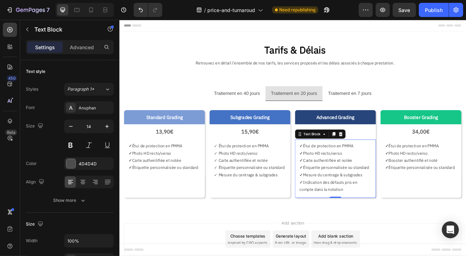
click at [358, 195] on p "✓ Carte authentifiée et notée" at bounding box center [384, 192] width 88 height 9
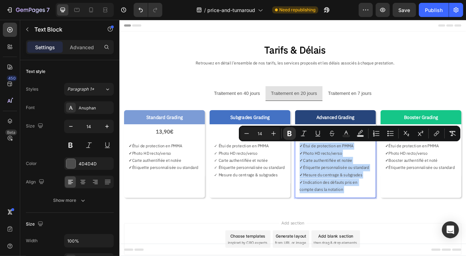
drag, startPoint x: 358, startPoint y: 195, endPoint x: 378, endPoint y: 198, distance: 20.7
click at [378, 198] on p "✓ Étiquette personnalisée ou standard" at bounding box center [384, 201] width 88 height 9
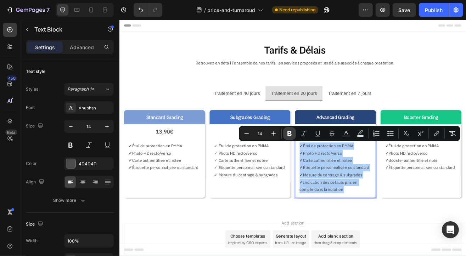
click at [290, 133] on icon "Editor contextual toolbar" at bounding box center [290, 133] width 4 height 5
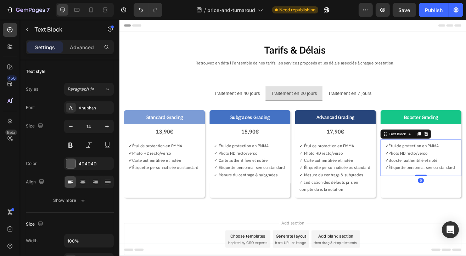
scroll to position [203, 0]
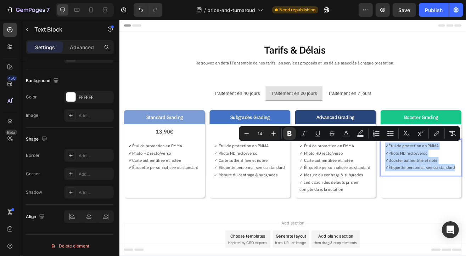
click at [290, 136] on icon "Editor contextual toolbar" at bounding box center [290, 133] width 4 height 5
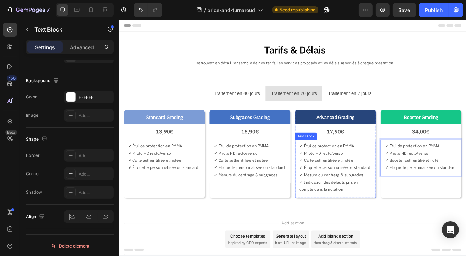
click at [382, 208] on p "✓ Mesure du centrage & subgrades" at bounding box center [384, 210] width 88 height 9
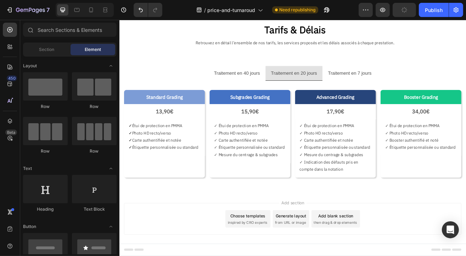
scroll to position [32, 0]
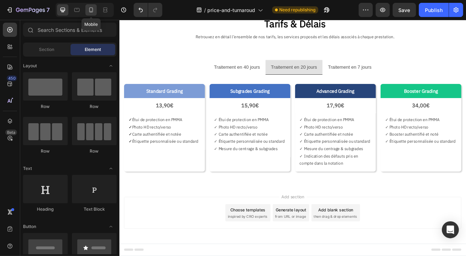
click at [90, 7] on icon at bounding box center [91, 9] width 7 height 7
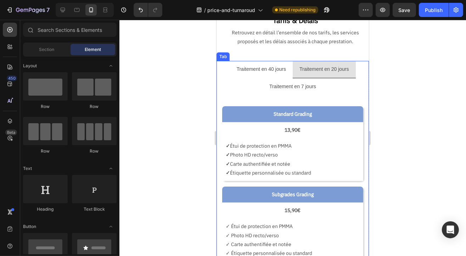
click at [246, 69] on p "Traitement en 40 jours" at bounding box center [261, 69] width 50 height 9
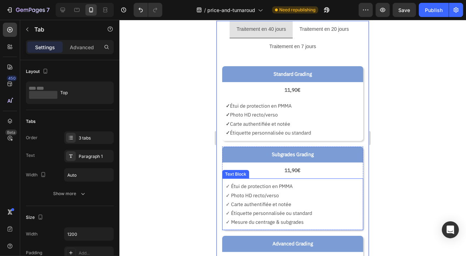
scroll to position [68, 0]
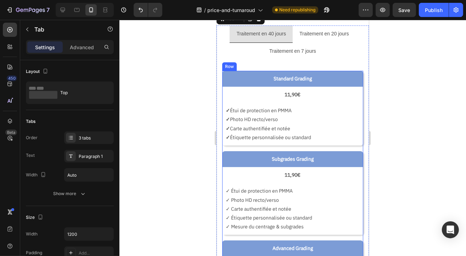
click at [259, 131] on p "✓ Carte authentifiée et notée" at bounding box center [293, 128] width 134 height 9
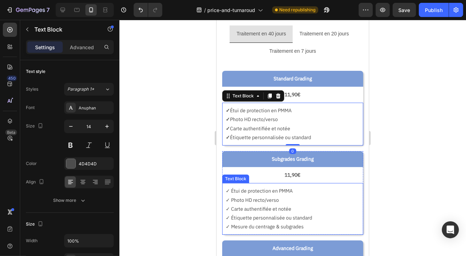
click at [250, 198] on p "✓ Photo HD recto/verso" at bounding box center [293, 200] width 134 height 9
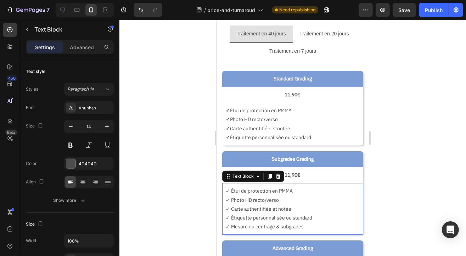
scroll to position [203, 0]
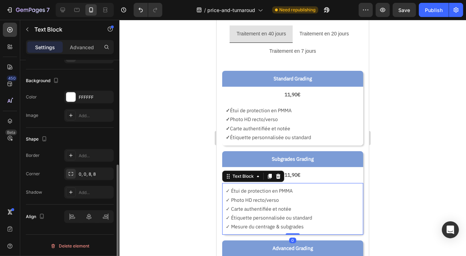
click at [182, 117] on div at bounding box center [292, 138] width 347 height 237
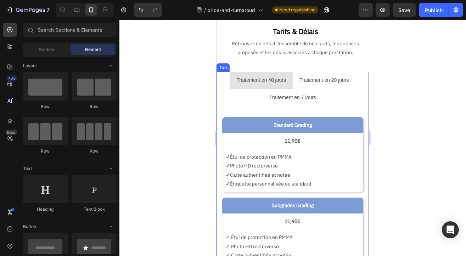
scroll to position [0, 0]
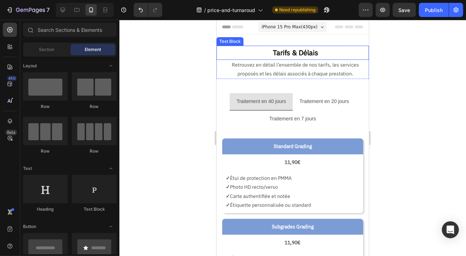
click at [280, 51] on p "Tarifs & Délais" at bounding box center [295, 52] width 145 height 13
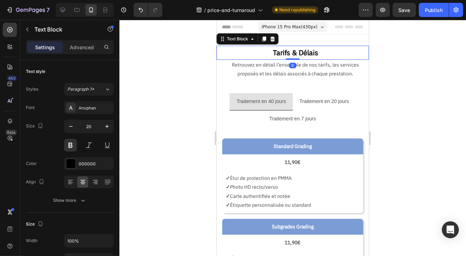
click at [181, 119] on div at bounding box center [292, 138] width 347 height 237
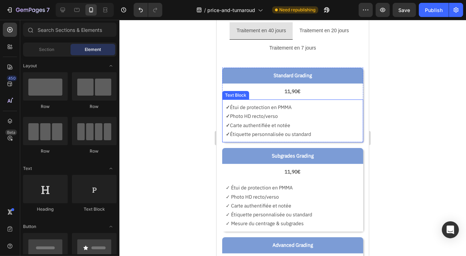
scroll to position [35, 0]
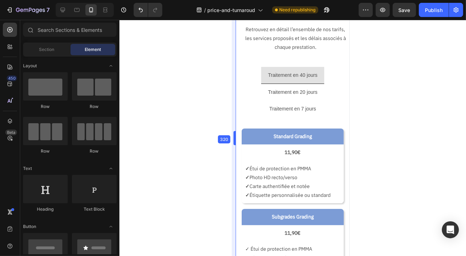
drag, startPoint x: 214, startPoint y: 137, endPoint x: 1, endPoint y: 67, distance: 223.7
click at [62, 11] on icon at bounding box center [63, 10] width 5 height 5
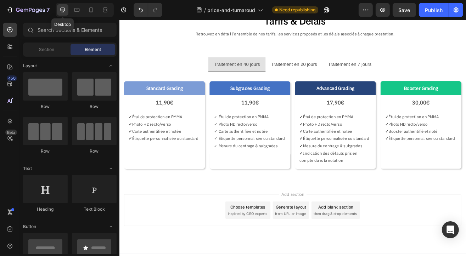
scroll to position [32, 0]
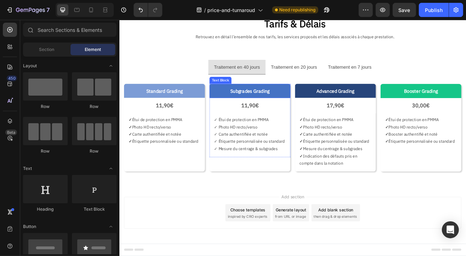
click at [316, 107] on p "Subgrades Grading" at bounding box center [279, 107] width 92 height 10
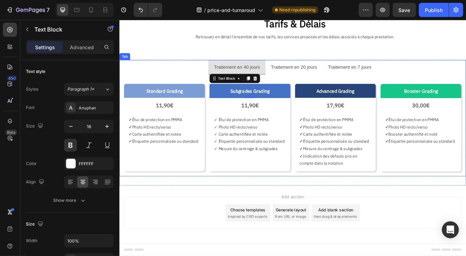
click at [325, 81] on p "Traitement en 20 jours" at bounding box center [333, 78] width 56 height 10
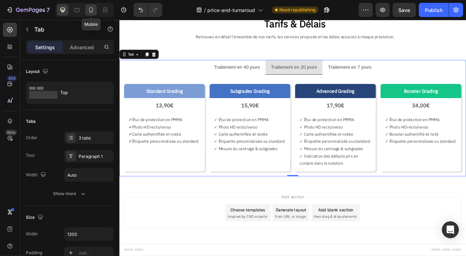
click at [91, 13] on icon at bounding box center [91, 9] width 7 height 7
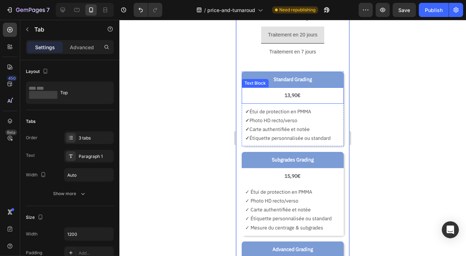
scroll to position [93, 0]
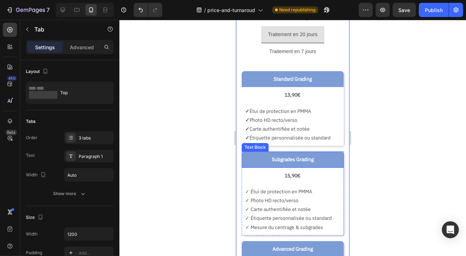
click at [250, 160] on p "Subgrades Grading" at bounding box center [292, 159] width 95 height 9
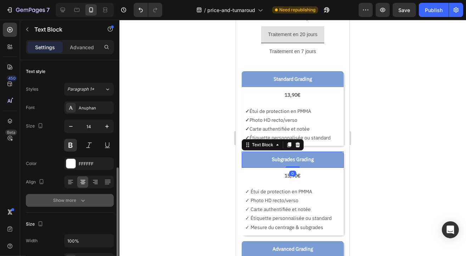
scroll to position [142, 0]
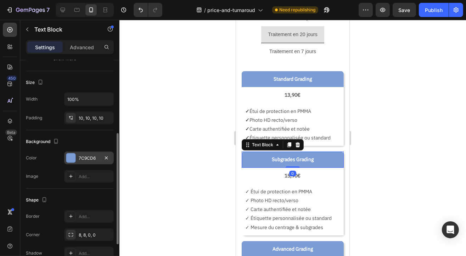
click at [84, 160] on div "7C9CD6" at bounding box center [89, 158] width 21 height 6
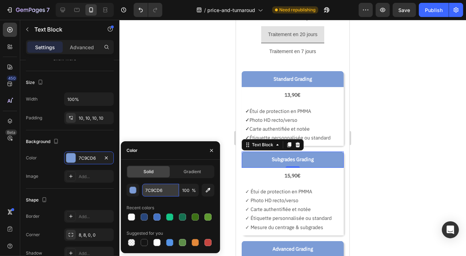
click at [155, 196] on input "7C9CD6" at bounding box center [160, 190] width 37 height 13
paste input "4472C4"
type input "4472C4"
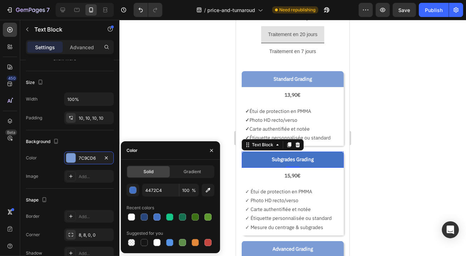
click at [160, 88] on div at bounding box center [292, 138] width 347 height 237
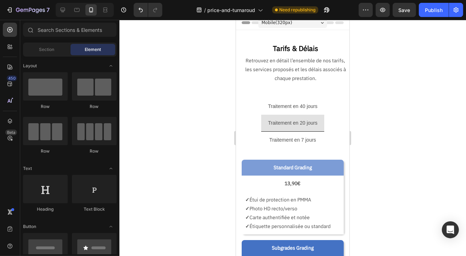
scroll to position [0, 0]
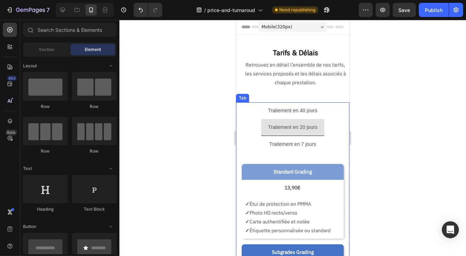
click at [285, 144] on p "Traitement en 7 jours" at bounding box center [292, 144] width 47 height 9
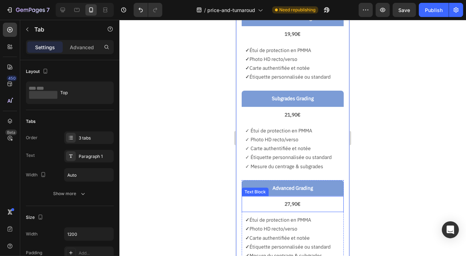
scroll to position [142, 0]
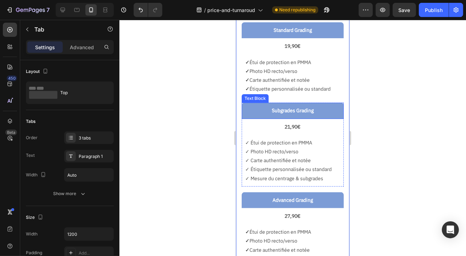
click at [257, 107] on p "Subgrades Grading" at bounding box center [292, 110] width 95 height 9
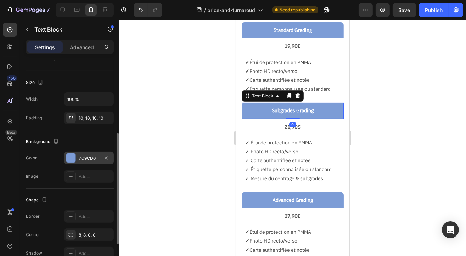
click at [86, 156] on div "7C9CD6" at bounding box center [89, 158] width 21 height 6
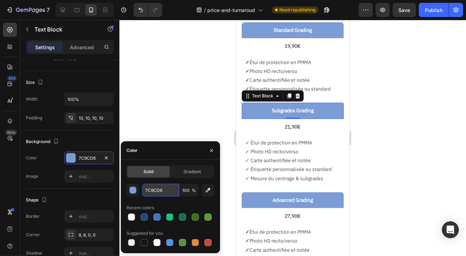
click at [157, 188] on input "7C9CD6" at bounding box center [160, 190] width 37 height 13
paste input "4472C4"
type input "4472C4"
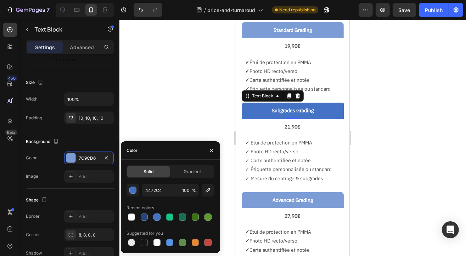
click at [178, 103] on div at bounding box center [292, 138] width 347 height 237
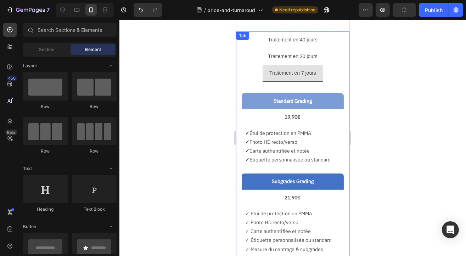
scroll to position [177, 0]
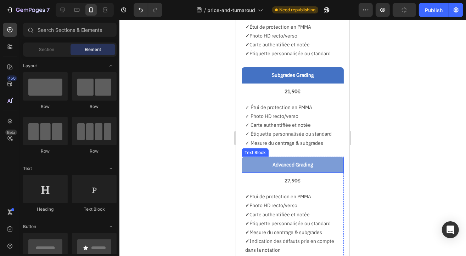
click at [255, 162] on p "Advanced Grading" at bounding box center [292, 164] width 95 height 9
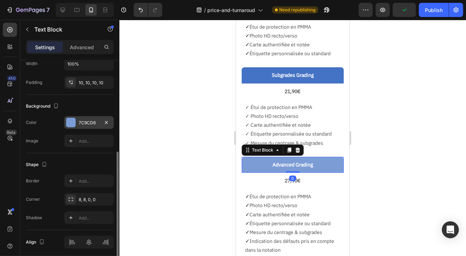
click at [82, 122] on div "7C9CD6" at bounding box center [89, 123] width 21 height 6
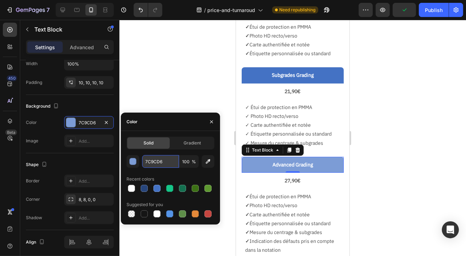
click at [152, 162] on input "7C9CD6" at bounding box center [160, 161] width 37 height 13
paste input "27457B"
type input "27457B"
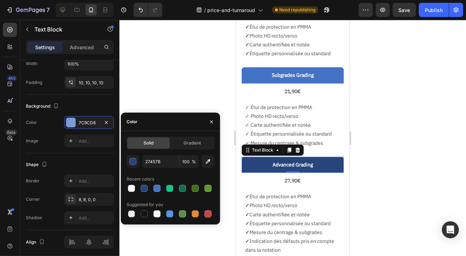
click at [189, 77] on div at bounding box center [292, 138] width 347 height 237
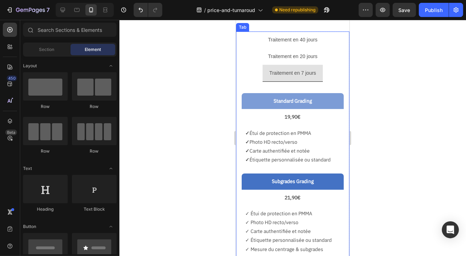
scroll to position [35, 0]
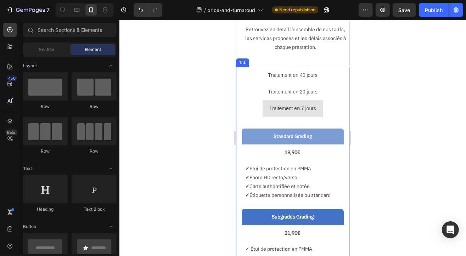
click at [282, 90] on p "Traitement en 20 jours" at bounding box center [293, 91] width 50 height 9
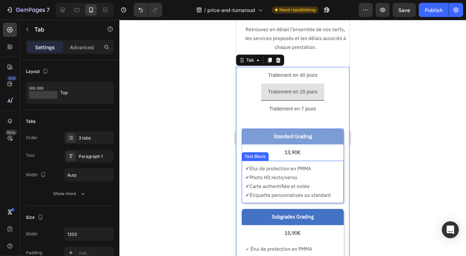
scroll to position [213, 0]
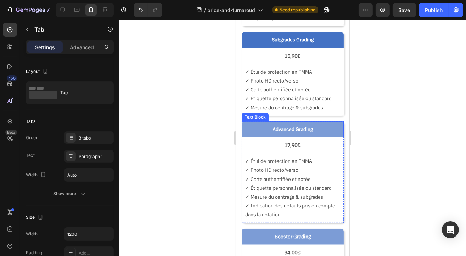
click at [253, 129] on p "Advanced Grading" at bounding box center [292, 129] width 95 height 9
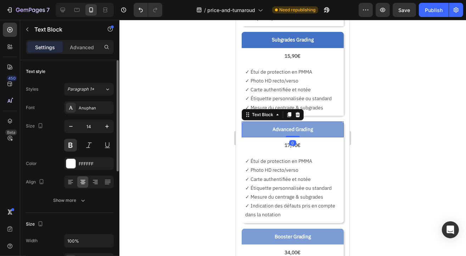
scroll to position [142, 0]
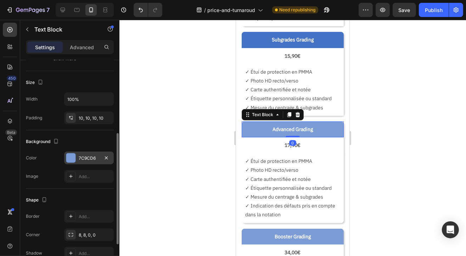
click at [90, 154] on div "7C9CD6" at bounding box center [89, 158] width 50 height 13
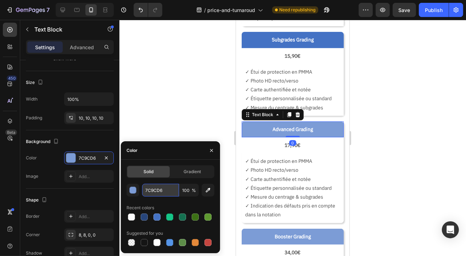
click at [149, 190] on input "7C9CD6" at bounding box center [160, 190] width 37 height 13
paste input "27457B"
type input "27457B"
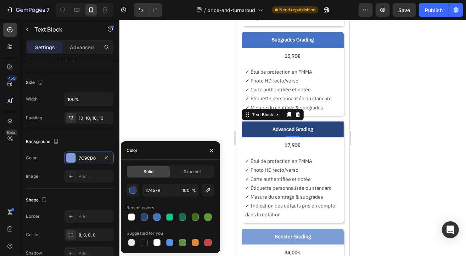
click at [167, 117] on div at bounding box center [292, 138] width 347 height 237
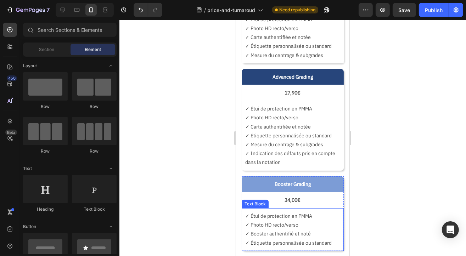
scroll to position [319, 0]
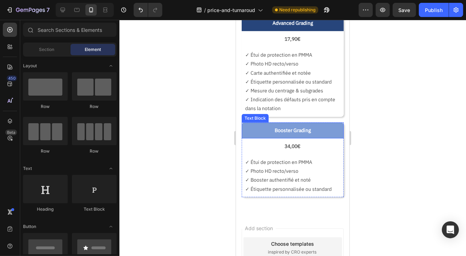
click at [250, 126] on p "Booster Grading" at bounding box center [292, 130] width 95 height 9
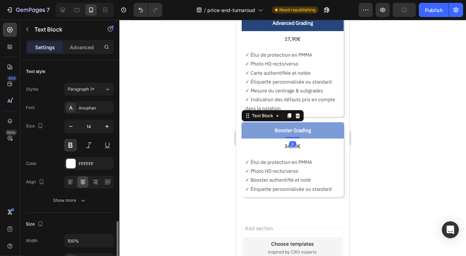
scroll to position [106, 0]
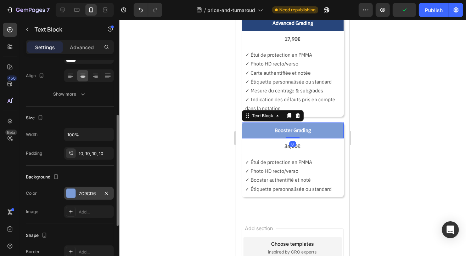
click at [84, 191] on div "7C9CD6" at bounding box center [89, 194] width 21 height 6
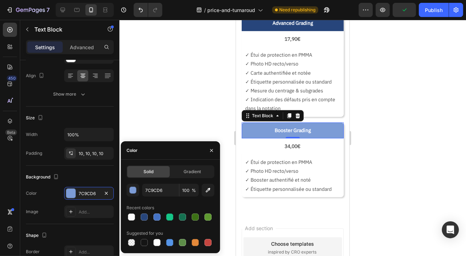
click at [172, 219] on div at bounding box center [169, 217] width 7 height 7
type input "15C688"
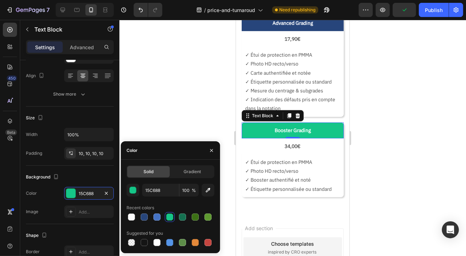
click at [176, 116] on div at bounding box center [292, 138] width 347 height 237
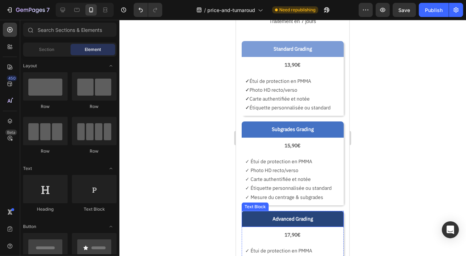
scroll to position [71, 0]
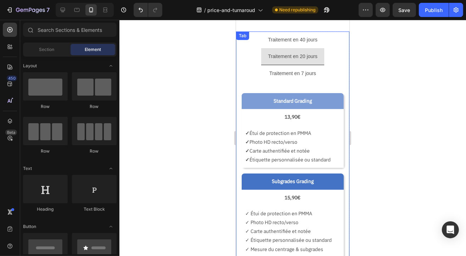
click at [301, 71] on p "Traitement en 7 jours" at bounding box center [292, 73] width 47 height 9
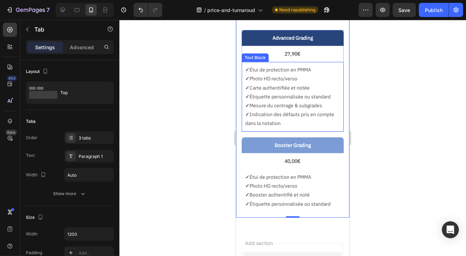
scroll to position [319, 0]
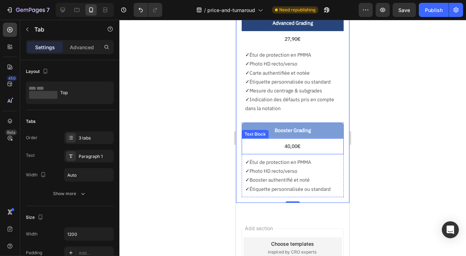
click at [259, 131] on div "Text Block" at bounding box center [255, 134] width 24 height 6
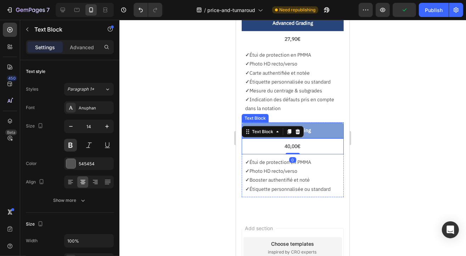
click at [335, 131] on div "Booster Grading" at bounding box center [292, 130] width 102 height 16
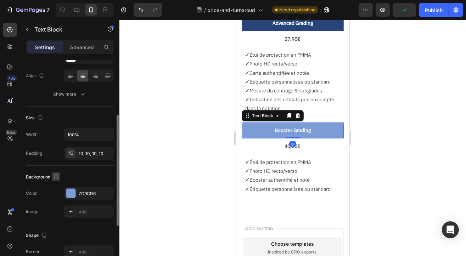
scroll to position [203, 0]
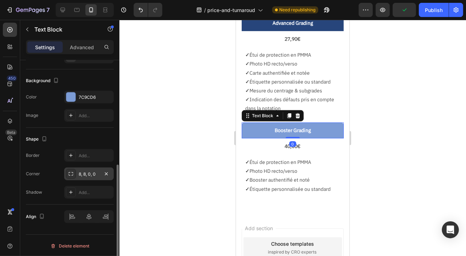
click at [95, 174] on div "8, 8, 0, 0" at bounding box center [89, 174] width 21 height 6
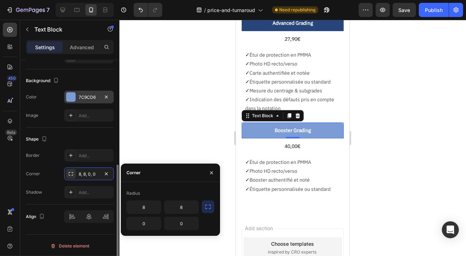
click at [83, 94] on div "7C9CD6" at bounding box center [89, 97] width 21 height 6
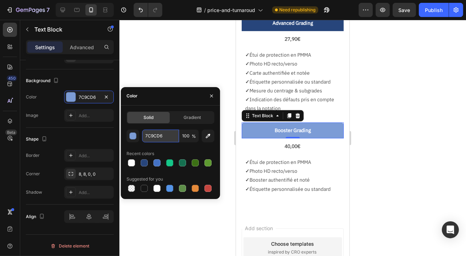
click at [157, 133] on input "7C9CD6" at bounding box center [160, 136] width 37 height 13
paste input "27457B"
type input "27457B"
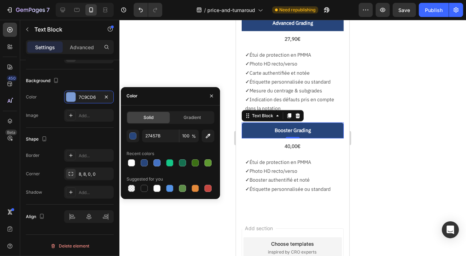
click at [176, 73] on div at bounding box center [292, 138] width 347 height 237
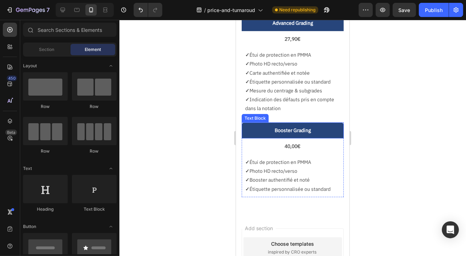
click at [256, 128] on p "Booster Grading" at bounding box center [292, 130] width 95 height 9
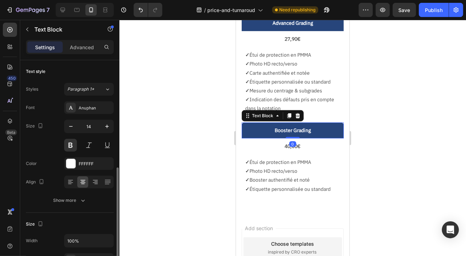
scroll to position [71, 0]
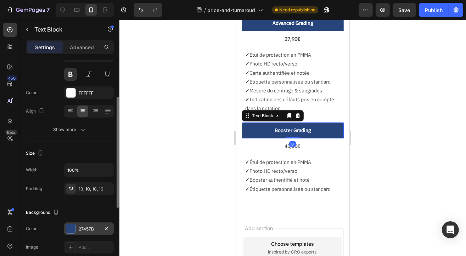
click at [88, 234] on div "27457B" at bounding box center [89, 229] width 50 height 13
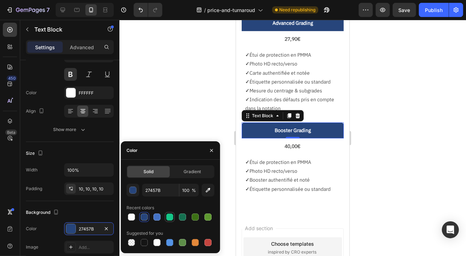
click at [167, 220] on div at bounding box center [169, 217] width 7 height 7
type input "15C688"
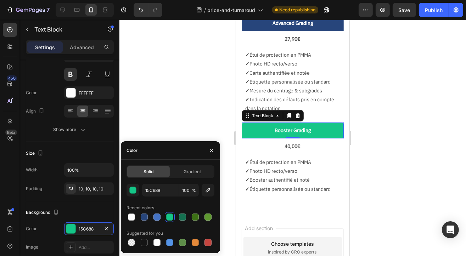
click at [164, 95] on div at bounding box center [292, 138] width 347 height 237
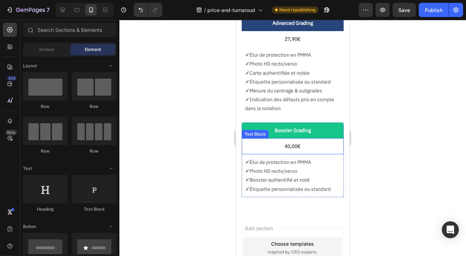
click at [261, 142] on p "40,00€" at bounding box center [292, 146] width 91 height 9
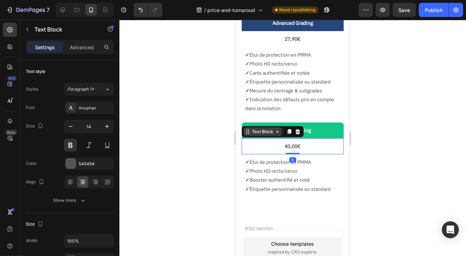
click at [260, 129] on div "Text Block" at bounding box center [262, 131] width 24 height 6
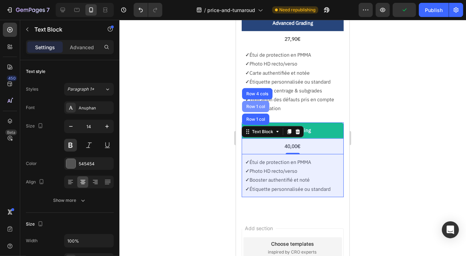
click at [258, 107] on div "Row 1 col" at bounding box center [256, 106] width 22 height 4
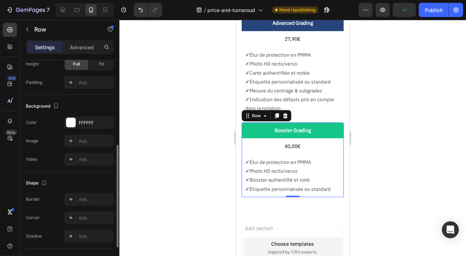
scroll to position [237, 0]
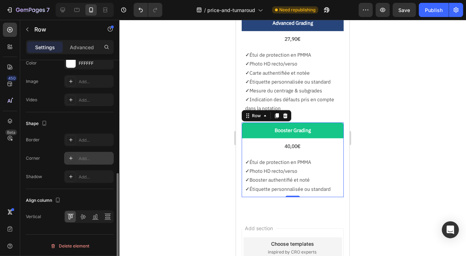
click at [91, 158] on div "Add..." at bounding box center [95, 159] width 33 height 6
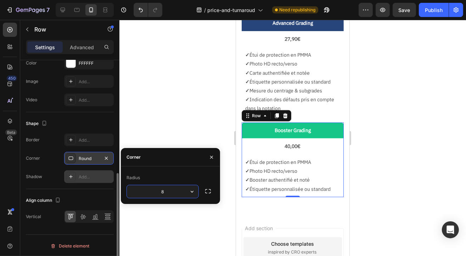
click at [83, 178] on div "Add..." at bounding box center [95, 177] width 33 height 6
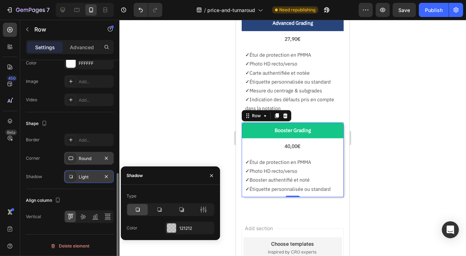
click at [176, 108] on div at bounding box center [292, 138] width 347 height 237
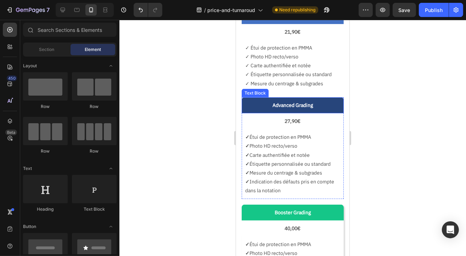
scroll to position [213, 0]
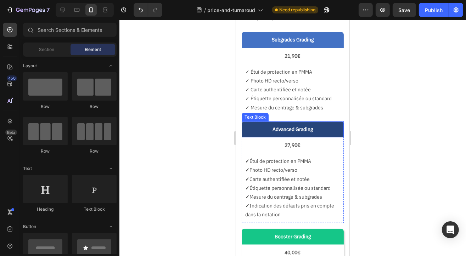
click at [255, 126] on p "Advanced Grading" at bounding box center [292, 129] width 95 height 9
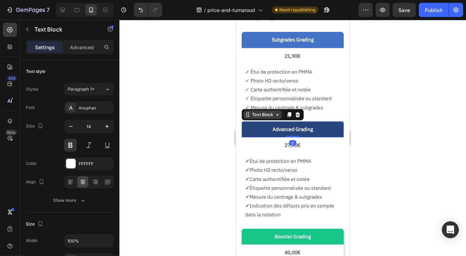
click at [263, 116] on div "Text Block" at bounding box center [262, 114] width 24 height 6
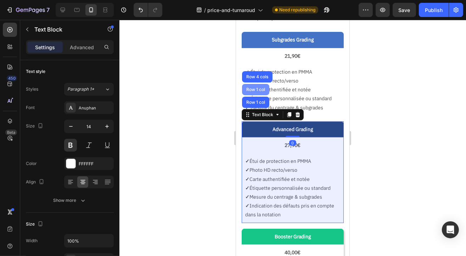
click at [257, 91] on div "Row 1 col" at bounding box center [255, 89] width 27 height 11
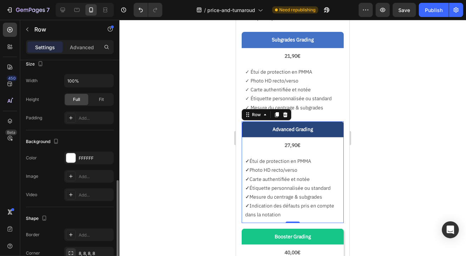
scroll to position [237, 0]
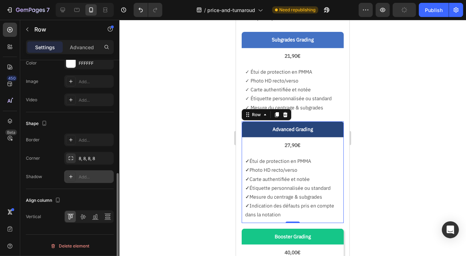
click at [88, 180] on div "Add..." at bounding box center [89, 177] width 50 height 13
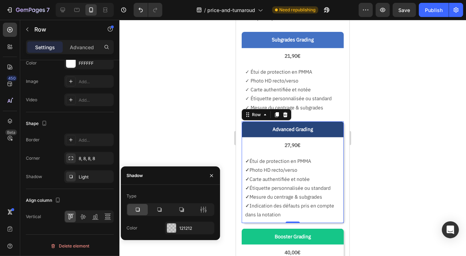
click at [189, 102] on div at bounding box center [292, 138] width 347 height 237
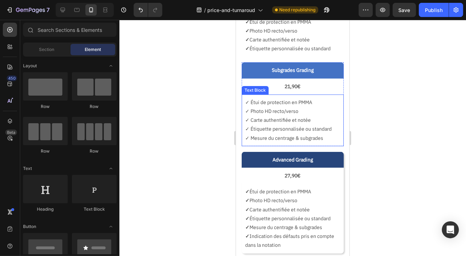
scroll to position [142, 0]
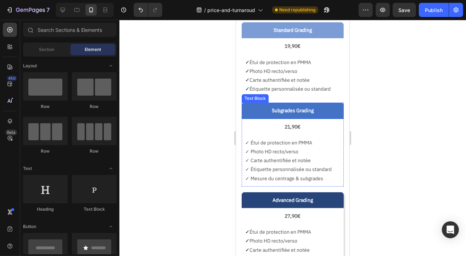
click at [251, 109] on p "Subgrades Grading" at bounding box center [292, 110] width 95 height 9
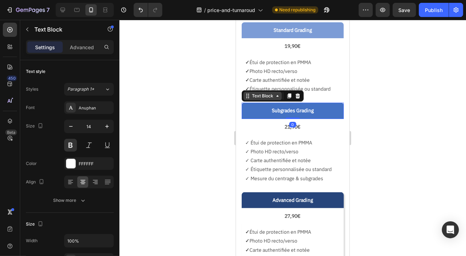
click at [265, 95] on div "Text Block" at bounding box center [262, 96] width 24 height 6
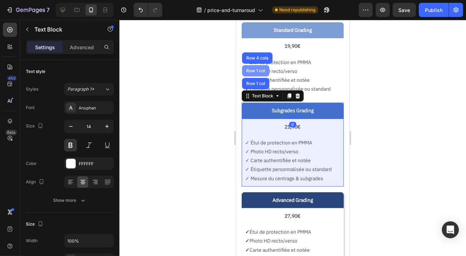
click at [257, 72] on div "Row 1 col" at bounding box center [256, 70] width 22 height 4
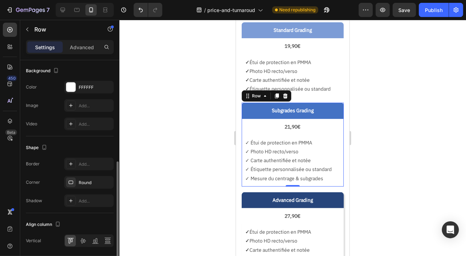
scroll to position [237, 0]
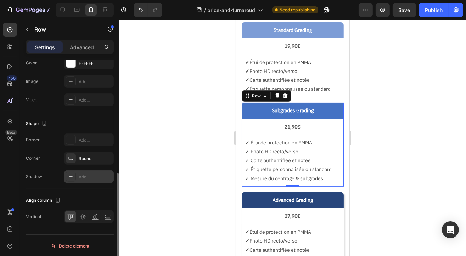
click at [94, 178] on div "Add..." at bounding box center [95, 177] width 33 height 6
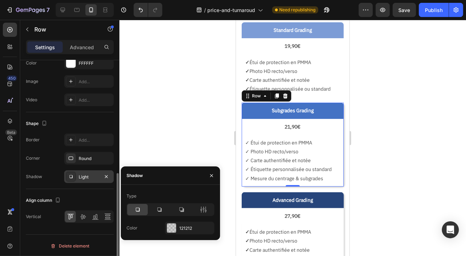
click at [188, 102] on div at bounding box center [292, 138] width 347 height 237
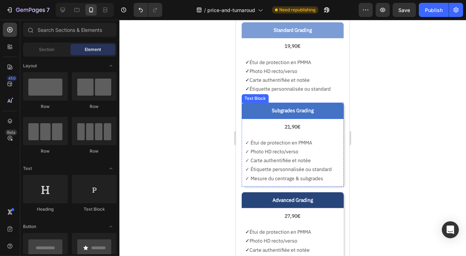
click at [322, 115] on div "Subgrades Grading" at bounding box center [292, 110] width 102 height 16
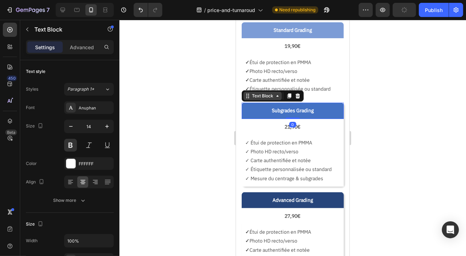
click at [259, 93] on div "Text Block" at bounding box center [262, 96] width 24 height 6
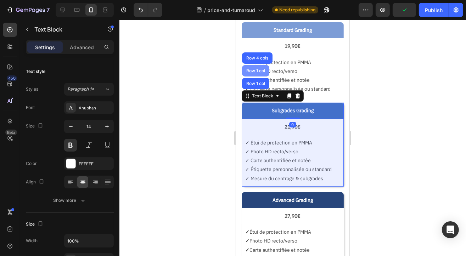
click at [256, 71] on div "Row 1 col" at bounding box center [256, 70] width 22 height 4
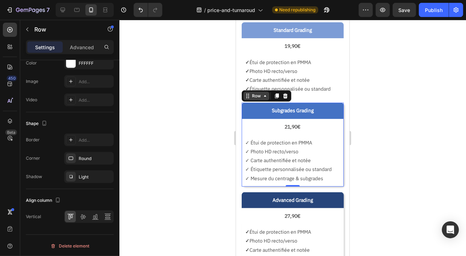
click at [260, 94] on div "Row" at bounding box center [256, 96] width 12 height 6
drag, startPoint x: 187, startPoint y: 161, endPoint x: 191, endPoint y: 156, distance: 6.5
click at [187, 161] on div at bounding box center [292, 138] width 347 height 237
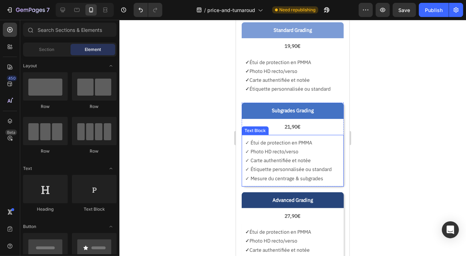
click at [266, 135] on div "✓ Étui de protection en PMMA ✓ Photo HD recto/verso ✓ Carte authentifiée et not…" at bounding box center [292, 161] width 102 height 52
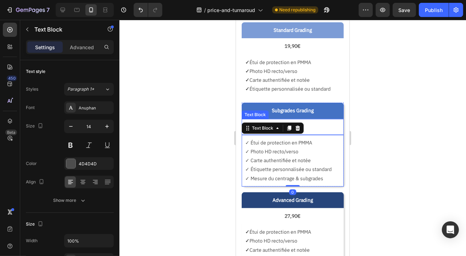
click at [262, 109] on p "Subgrades Grading" at bounding box center [292, 110] width 95 height 9
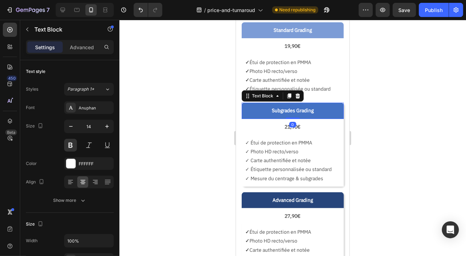
scroll to position [203, 0]
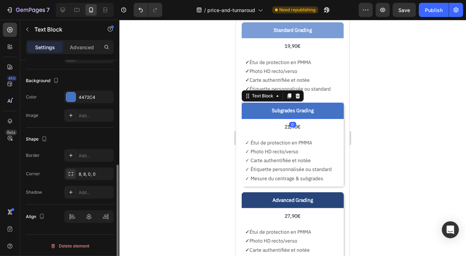
click at [263, 99] on div "Text Block" at bounding box center [272, 95] width 62 height 11
click at [258, 98] on div "Text Block" at bounding box center [262, 96] width 24 height 6
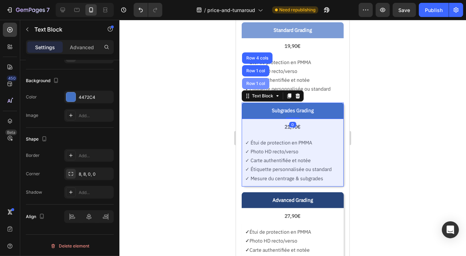
drag, startPoint x: 255, startPoint y: 86, endPoint x: 355, endPoint y: 174, distance: 133.4
click at [255, 86] on div "Row 1 col" at bounding box center [255, 83] width 27 height 11
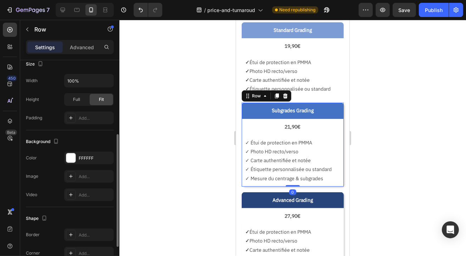
scroll to position [197, 0]
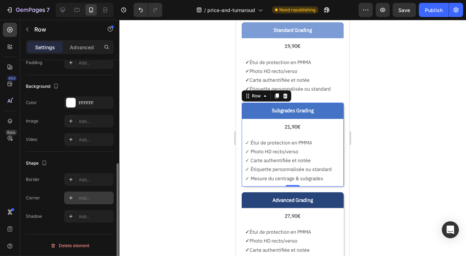
click at [80, 198] on div "Add..." at bounding box center [95, 198] width 33 height 6
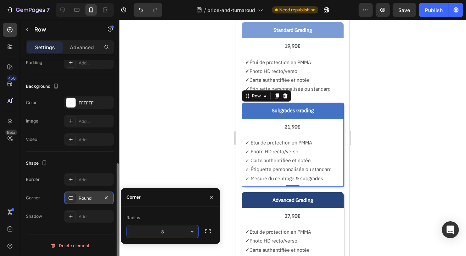
click at [205, 112] on div at bounding box center [292, 138] width 347 height 237
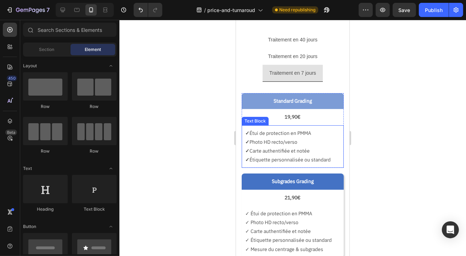
scroll to position [177, 0]
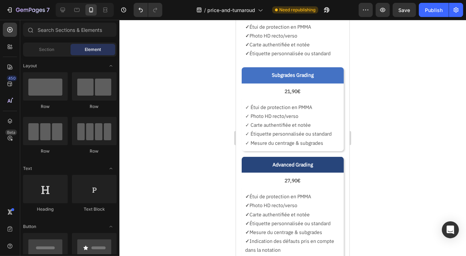
click at [175, 152] on div at bounding box center [292, 138] width 347 height 237
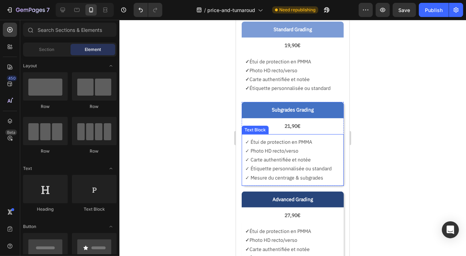
scroll to position [106, 0]
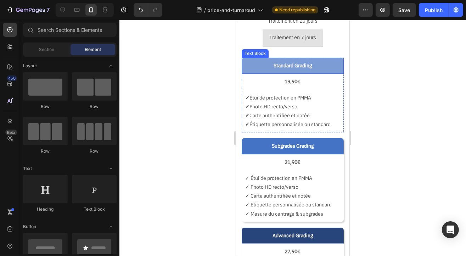
click at [254, 68] on p "Standard Grading" at bounding box center [292, 65] width 95 height 9
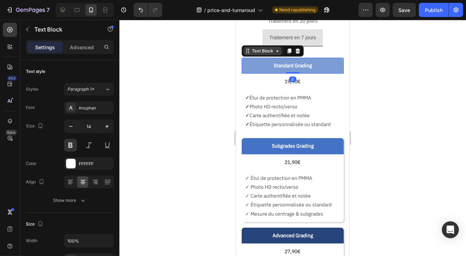
click at [264, 50] on div "Text Block" at bounding box center [262, 51] width 24 height 6
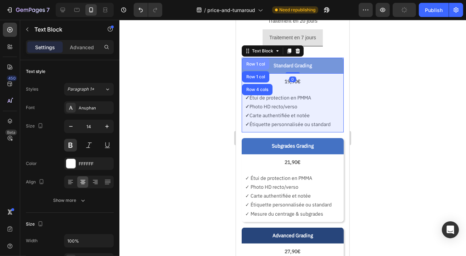
click at [255, 62] on div "Row 1 col" at bounding box center [256, 64] width 22 height 4
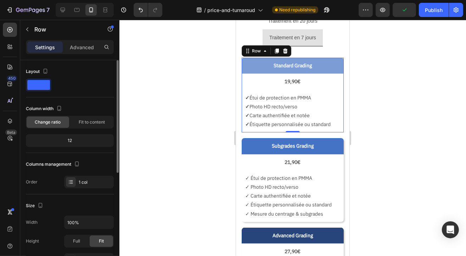
scroll to position [197, 0]
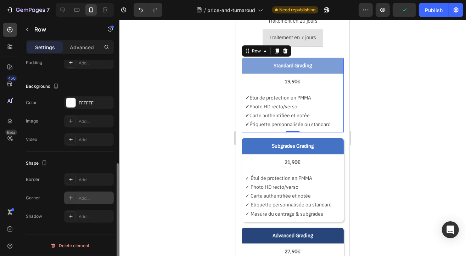
click at [84, 196] on div "Add..." at bounding box center [95, 198] width 33 height 6
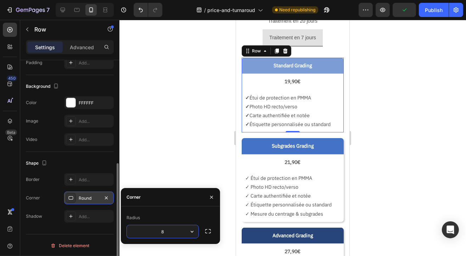
click at [87, 217] on div "Add..." at bounding box center [95, 217] width 33 height 6
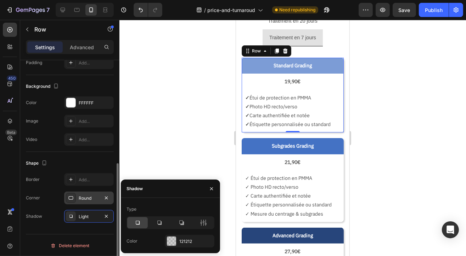
click at [193, 118] on div at bounding box center [292, 138] width 347 height 237
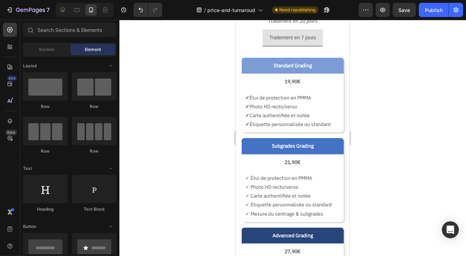
click at [206, 130] on div at bounding box center [292, 138] width 347 height 237
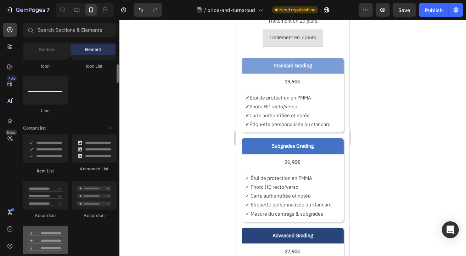
scroll to position [425, 0]
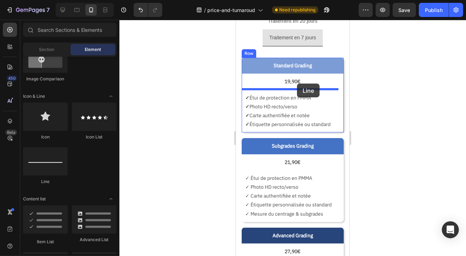
drag, startPoint x: 277, startPoint y: 186, endPoint x: 298, endPoint y: 85, distance: 102.8
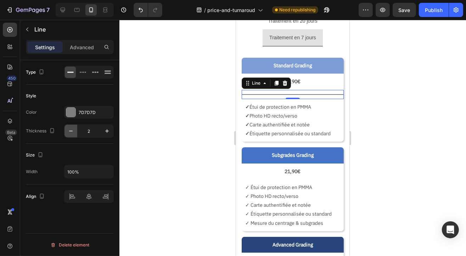
click at [74, 132] on icon "button" at bounding box center [70, 131] width 7 height 7
type input "1"
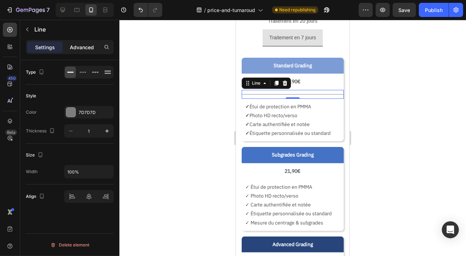
click at [80, 41] on div "Advanced" at bounding box center [81, 46] width 35 height 11
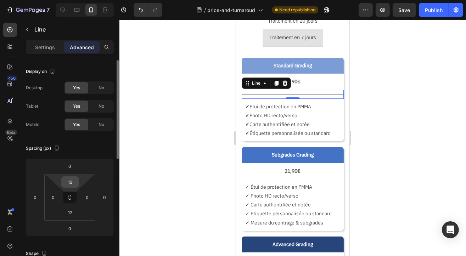
click at [71, 183] on input "12" at bounding box center [70, 182] width 14 height 11
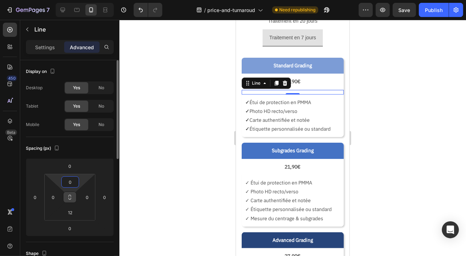
type input "0"
click at [72, 195] on button at bounding box center [69, 197] width 13 height 11
click at [67, 212] on input "12" at bounding box center [70, 212] width 14 height 11
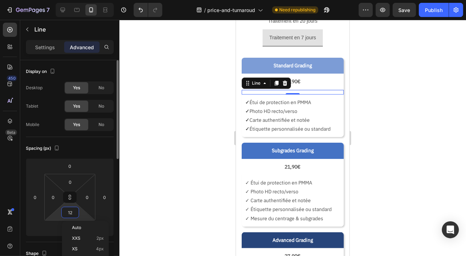
type input "0"
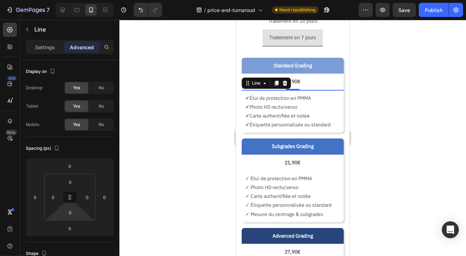
click at [165, 107] on div at bounding box center [292, 138] width 347 height 237
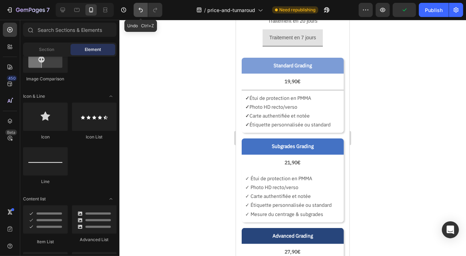
click at [139, 13] on icon "Undo/Redo" at bounding box center [140, 9] width 7 height 7
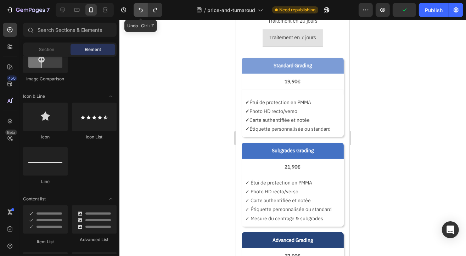
click at [139, 13] on icon "Undo/Redo" at bounding box center [140, 9] width 7 height 7
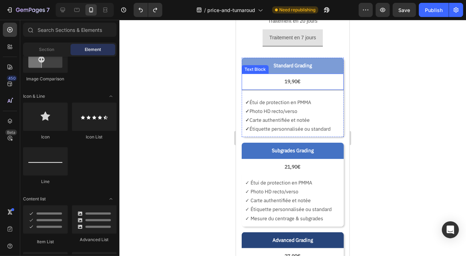
click at [256, 88] on div "19,90€" at bounding box center [292, 81] width 102 height 16
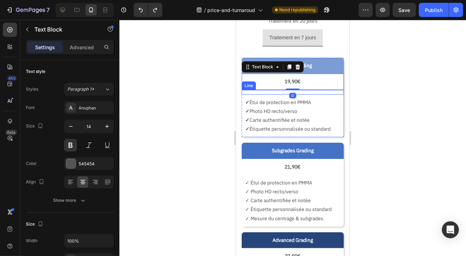
click at [257, 90] on div "Title Line" at bounding box center [292, 92] width 102 height 5
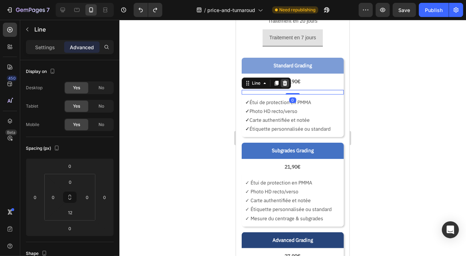
click at [284, 82] on icon at bounding box center [285, 82] width 5 height 5
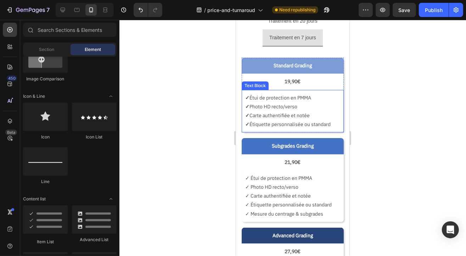
click at [167, 114] on div at bounding box center [292, 138] width 347 height 237
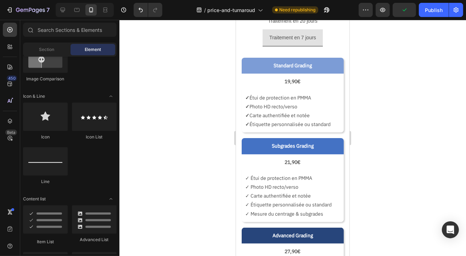
scroll to position [0, 0]
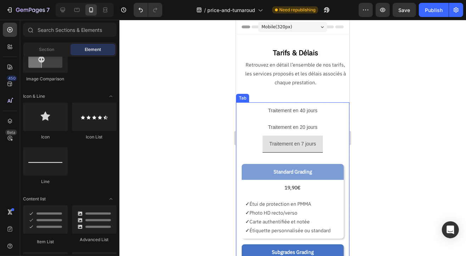
click at [280, 131] on div "Traitement en 20 jours" at bounding box center [293, 127] width 52 height 11
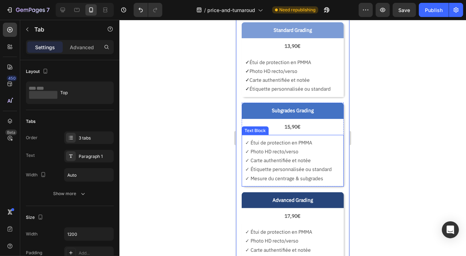
scroll to position [35, 0]
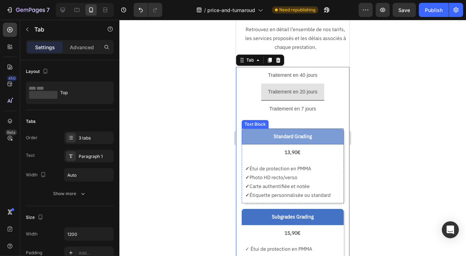
click at [264, 134] on p "Standard Grading" at bounding box center [292, 136] width 95 height 9
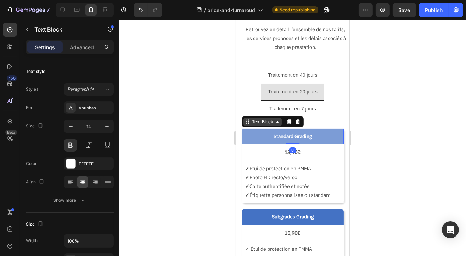
click at [259, 119] on div "Text Block" at bounding box center [262, 121] width 24 height 6
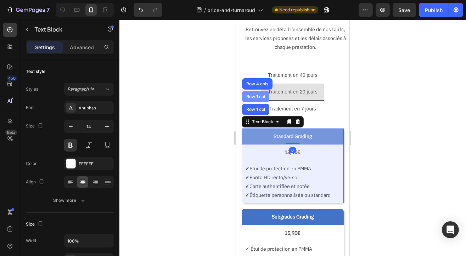
click at [256, 96] on div "Row 1 col" at bounding box center [256, 96] width 22 height 4
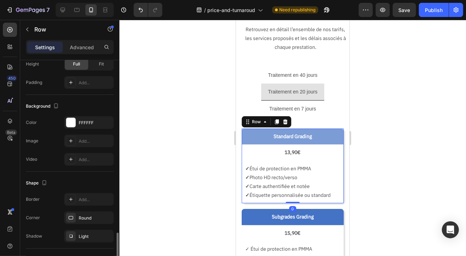
scroll to position [237, 0]
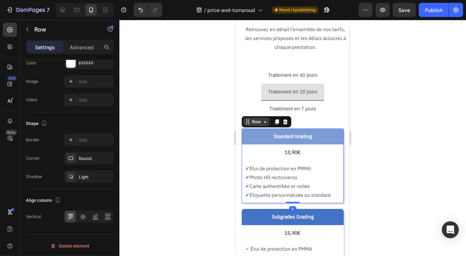
click at [261, 123] on div "Row" at bounding box center [256, 121] width 12 height 6
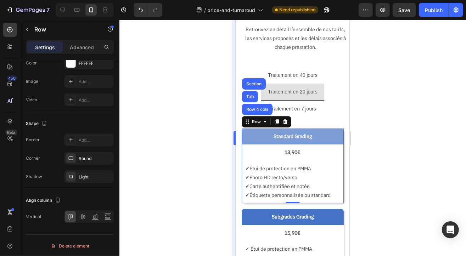
drag, startPoint x: 180, startPoint y: 160, endPoint x: 236, endPoint y: 158, distance: 55.7
click at [181, 160] on div at bounding box center [292, 138] width 347 height 237
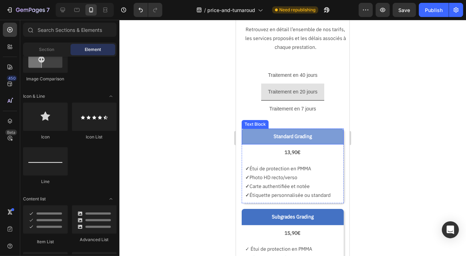
click at [252, 137] on p "Standard Grading" at bounding box center [292, 136] width 95 height 9
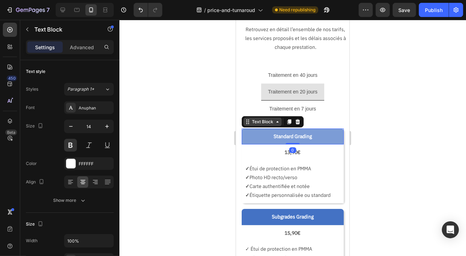
click at [255, 124] on div "Text Block" at bounding box center [262, 121] width 38 height 9
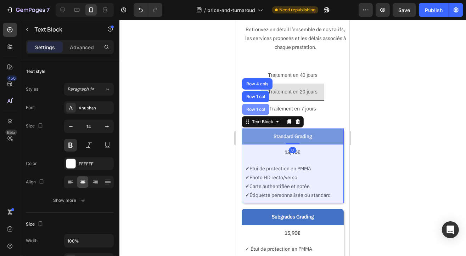
click at [257, 113] on div "Row 1 col" at bounding box center [255, 109] width 27 height 11
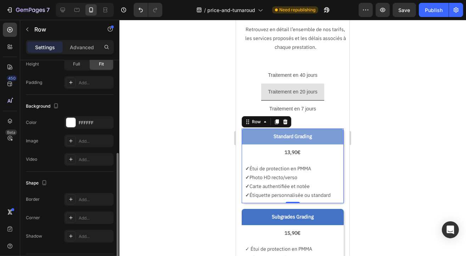
scroll to position [197, 0]
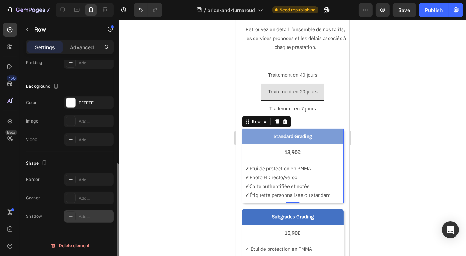
click at [92, 200] on div "Add..." at bounding box center [95, 198] width 33 height 6
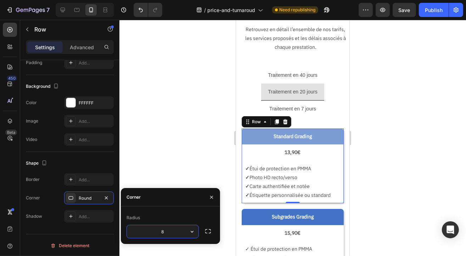
drag, startPoint x: 176, startPoint y: 119, endPoint x: 187, endPoint y: 118, distance: 11.7
click at [176, 119] on div at bounding box center [292, 138] width 347 height 237
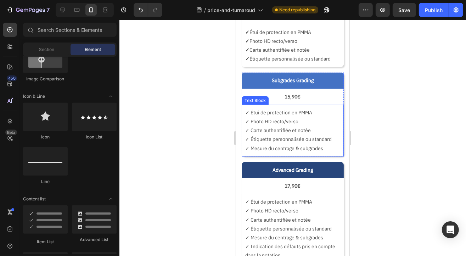
scroll to position [177, 0]
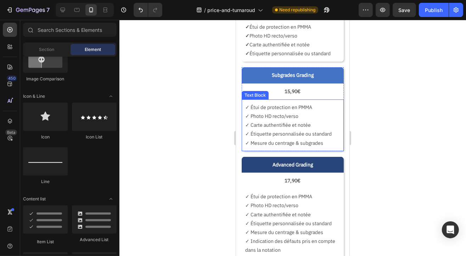
click at [244, 105] on div "✓ Étui de protection en PMMA ✓ Photo HD recto/verso ✓ Carte authentifiée et not…" at bounding box center [292, 125] width 102 height 52
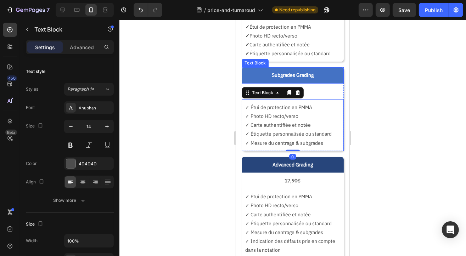
click at [171, 114] on div at bounding box center [292, 138] width 347 height 237
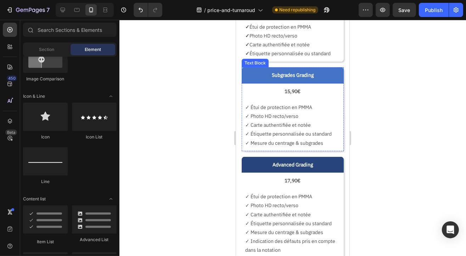
click at [245, 77] on p "Subgrades Grading" at bounding box center [292, 75] width 95 height 9
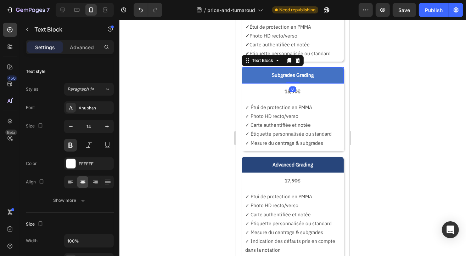
click at [247, 65] on div "Text Block" at bounding box center [272, 60] width 62 height 11
click at [256, 62] on div "Text Block" at bounding box center [262, 60] width 24 height 6
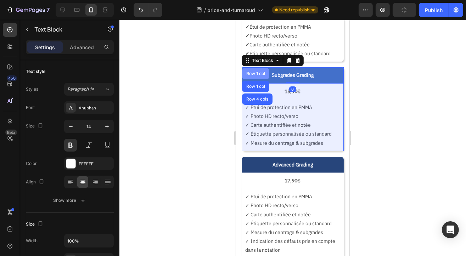
click at [255, 72] on div "Row 1 col" at bounding box center [256, 73] width 22 height 4
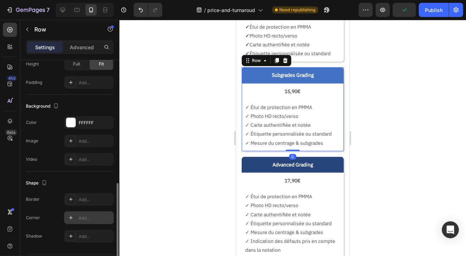
scroll to position [197, 0]
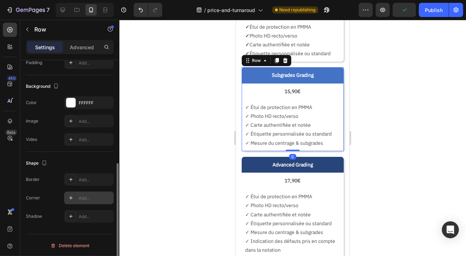
click at [87, 199] on div "Add..." at bounding box center [95, 198] width 33 height 6
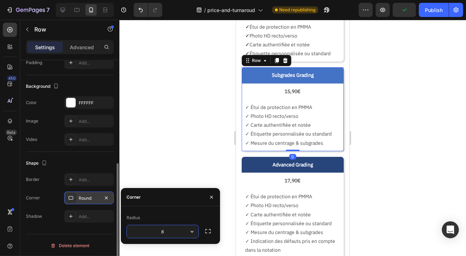
click at [190, 149] on div at bounding box center [292, 138] width 347 height 237
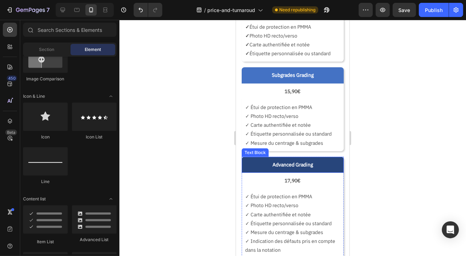
click at [255, 161] on p "Advanced Grading" at bounding box center [292, 164] width 95 height 9
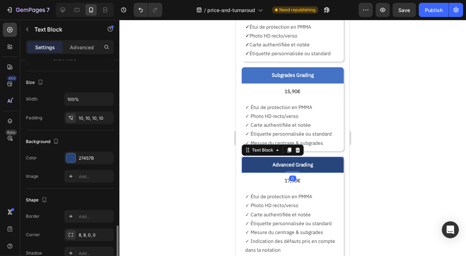
scroll to position [203, 0]
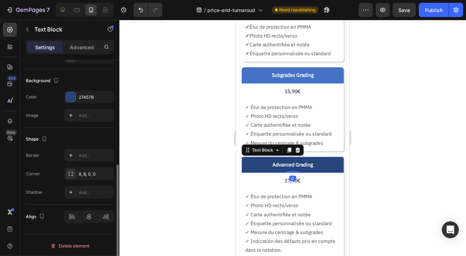
click at [177, 173] on div at bounding box center [292, 138] width 347 height 237
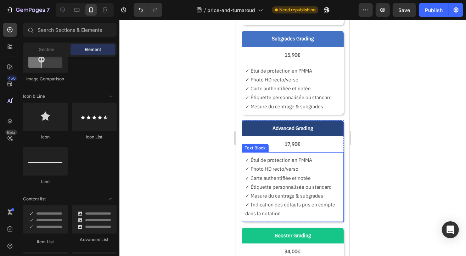
scroll to position [284, 0]
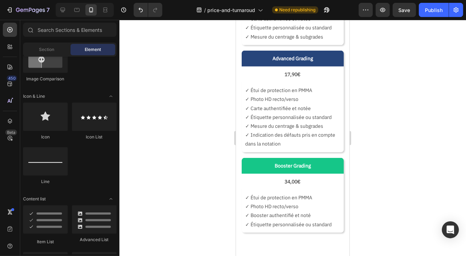
click at [182, 166] on div at bounding box center [292, 138] width 347 height 237
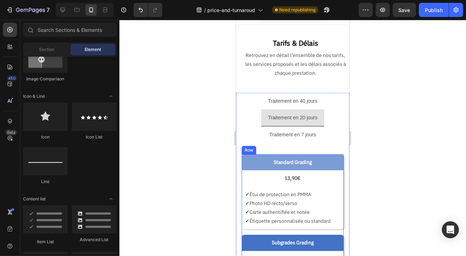
scroll to position [0, 0]
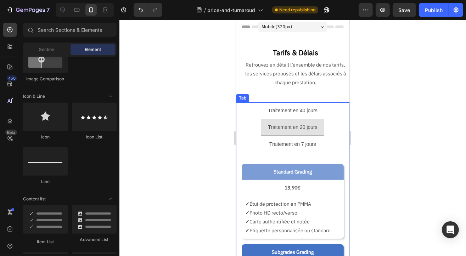
click at [291, 114] on p "Traitement en 40 jours" at bounding box center [293, 110] width 50 height 9
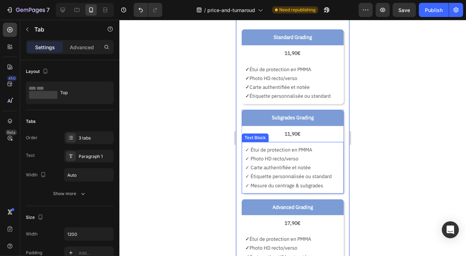
scroll to position [142, 0]
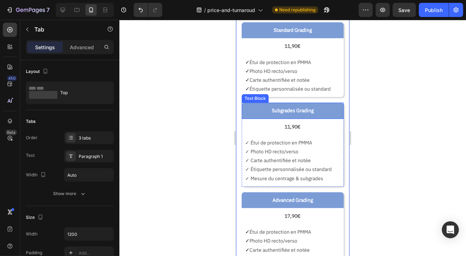
click at [252, 108] on p "Subgrades Grading" at bounding box center [292, 110] width 95 height 9
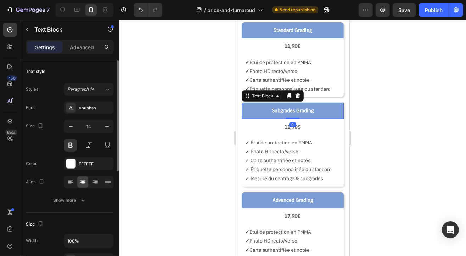
scroll to position [106, 0]
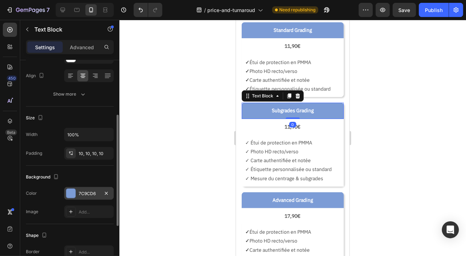
click at [87, 191] on div "7C9CD6" at bounding box center [89, 194] width 21 height 6
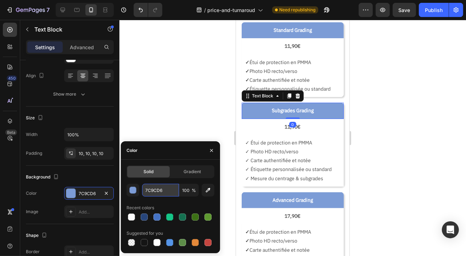
click at [159, 190] on input "7C9CD6" at bounding box center [160, 190] width 37 height 13
paste input "4472C4"
type input "4472C4"
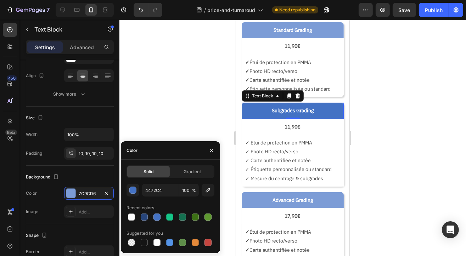
click at [172, 100] on div at bounding box center [292, 138] width 347 height 237
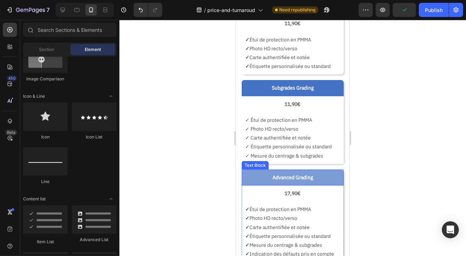
scroll to position [177, 0]
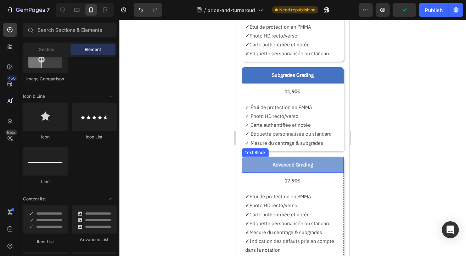
click at [251, 165] on p "Advanced Grading" at bounding box center [292, 164] width 95 height 9
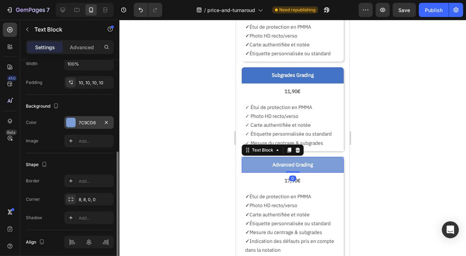
click at [83, 118] on div "7C9CD6" at bounding box center [89, 122] width 50 height 13
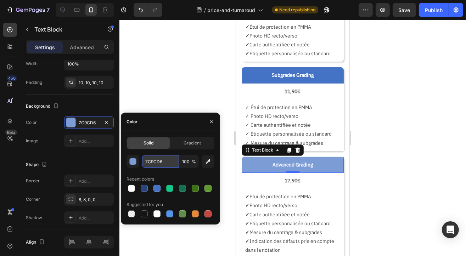
click at [157, 162] on input "7C9CD6" at bounding box center [160, 161] width 37 height 13
paste input "4472C4"
type input "4472C4"
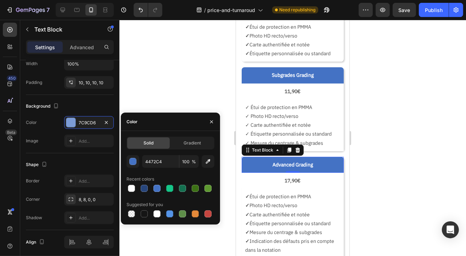
click at [177, 89] on div at bounding box center [292, 138] width 347 height 237
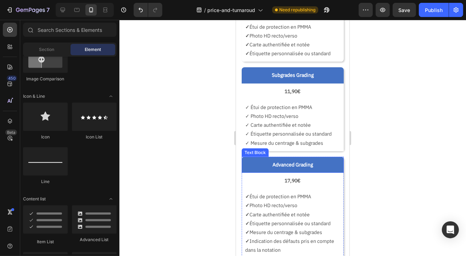
click at [255, 168] on p "Advanced Grading" at bounding box center [292, 164] width 95 height 9
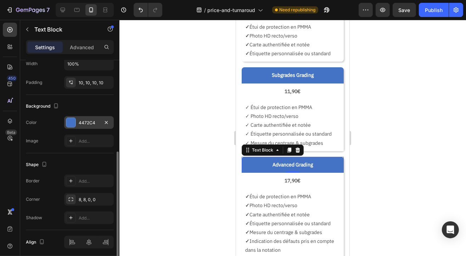
click at [79, 122] on div "4472C4" at bounding box center [89, 123] width 21 height 6
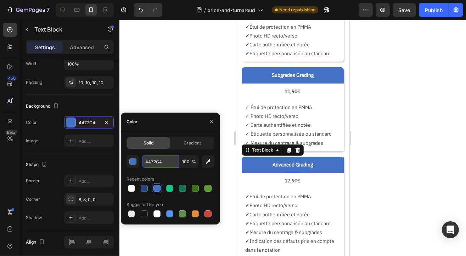
click at [155, 165] on input "4472C4" at bounding box center [160, 161] width 37 height 13
paste input "27457B"
type input "27457B"
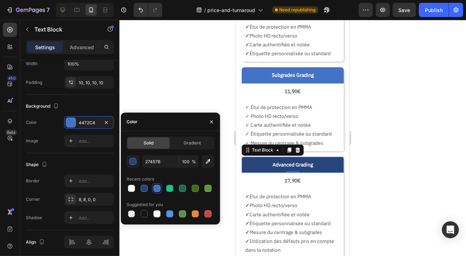
click at [172, 66] on div at bounding box center [292, 138] width 347 height 237
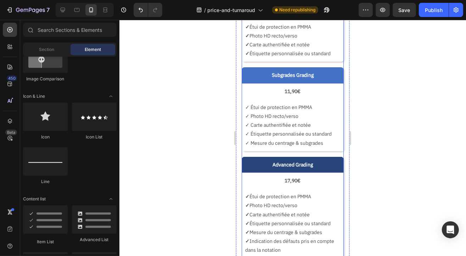
click at [294, 154] on div "Standard Grading Text Block 11,90€ Text Block ✓ Étui de protection en PMMA ✓ Ph…" at bounding box center [292, 163] width 102 height 352
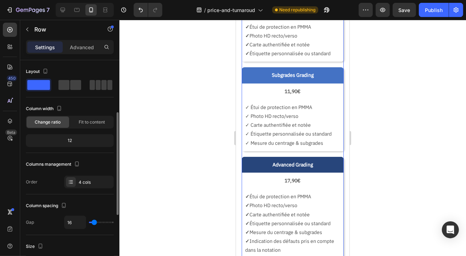
scroll to position [35, 0]
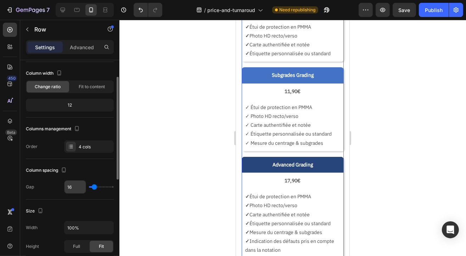
click at [72, 188] on input "16" at bounding box center [75, 187] width 21 height 13
type input "2"
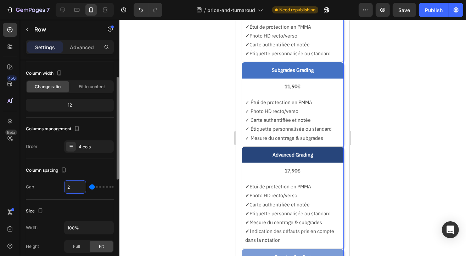
type input "20"
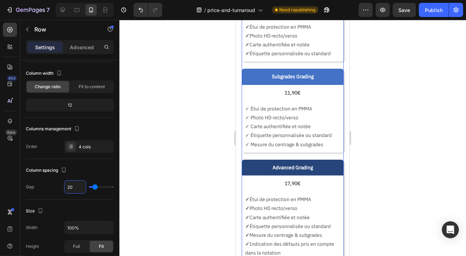
click at [191, 145] on div at bounding box center [292, 138] width 347 height 237
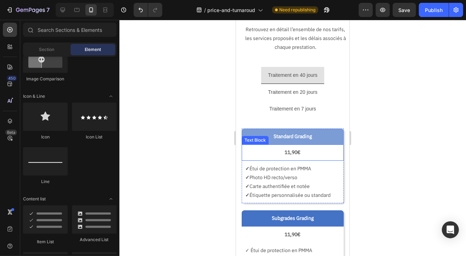
click at [284, 153] on p "11,90€" at bounding box center [292, 152] width 91 height 9
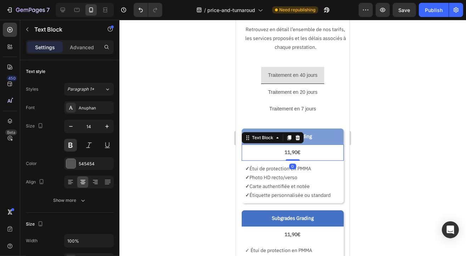
click at [286, 151] on p "11,90€" at bounding box center [292, 152] width 91 height 9
click at [188, 162] on div at bounding box center [292, 138] width 347 height 237
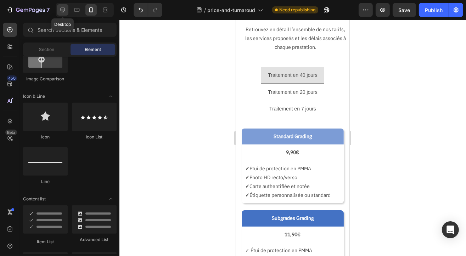
click at [64, 12] on icon at bounding box center [63, 10] width 5 height 5
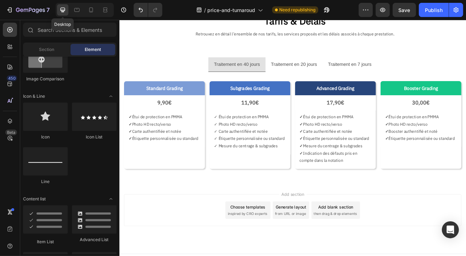
scroll to position [32, 0]
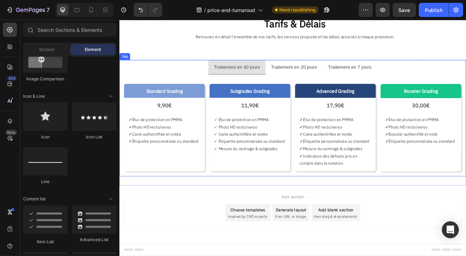
click at [321, 77] on p "Traitement en 20 jours" at bounding box center [333, 78] width 56 height 10
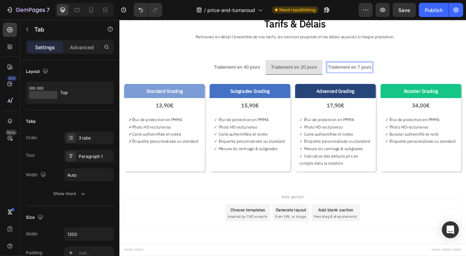
click at [331, 75] on p "Traitement en 20 jours" at bounding box center [333, 78] width 56 height 10
click at [262, 81] on p "Traitement en 40 jours" at bounding box center [263, 78] width 56 height 10
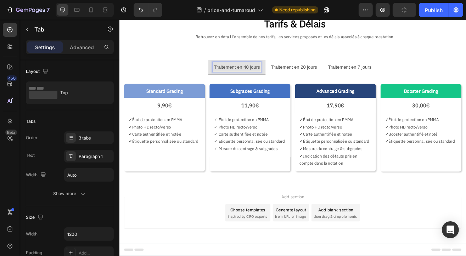
click at [329, 81] on p "Traitement en 20 jours" at bounding box center [333, 78] width 56 height 10
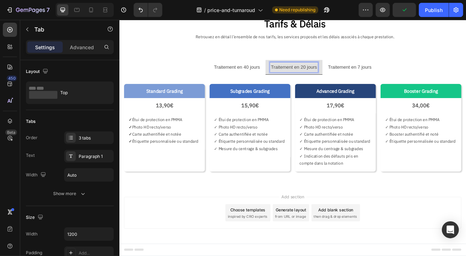
click at [391, 81] on p "Traitement en 7 jours" at bounding box center [402, 78] width 54 height 10
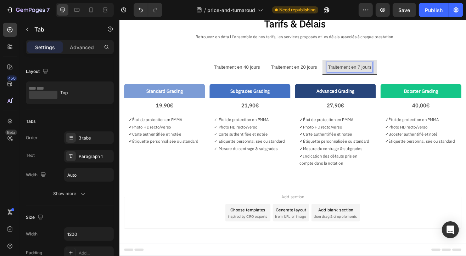
scroll to position [0, 0]
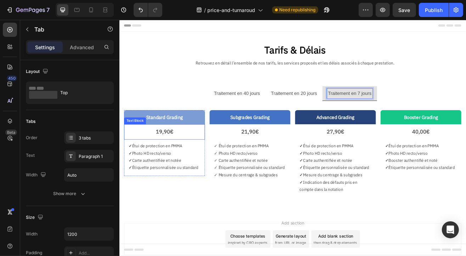
click at [206, 152] on p "19,90€" at bounding box center [174, 157] width 88 height 11
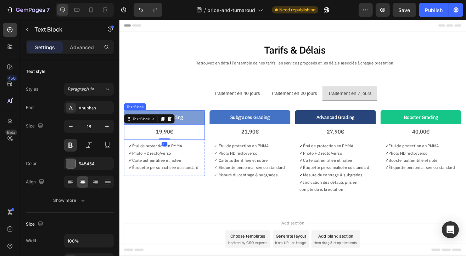
click at [146, 134] on p "Standard Grading" at bounding box center [174, 139] width 92 height 10
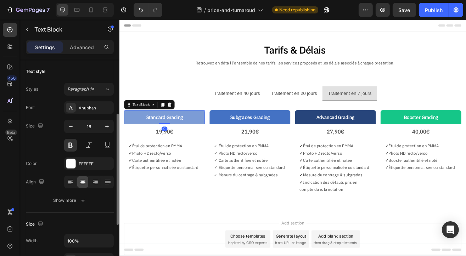
scroll to position [35, 0]
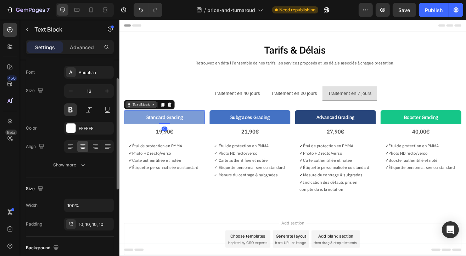
click at [150, 127] on div "Text Block" at bounding box center [146, 124] width 24 height 6
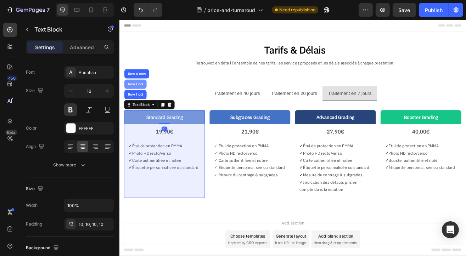
click at [138, 97] on div "Row 1 col" at bounding box center [139, 99] width 22 height 4
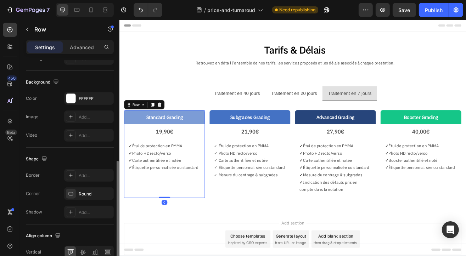
scroll to position [255, 0]
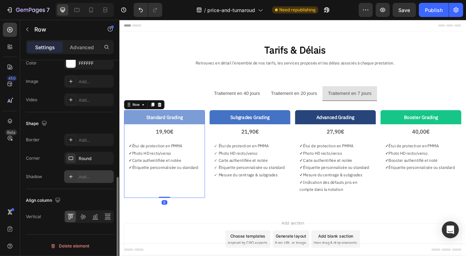
click at [91, 174] on div "Add..." at bounding box center [95, 177] width 33 height 6
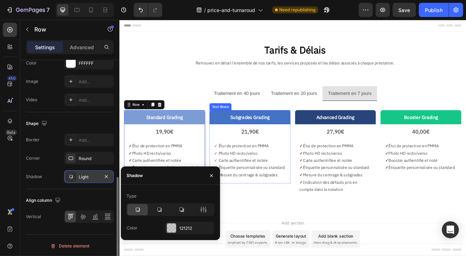
click at [247, 136] on p "Subgrades Grading" at bounding box center [279, 139] width 92 height 10
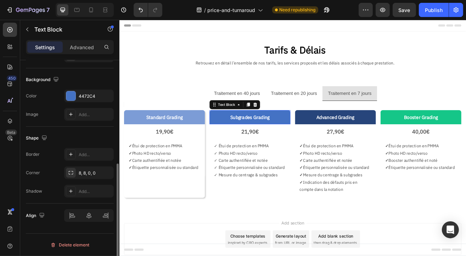
scroll to position [0, 0]
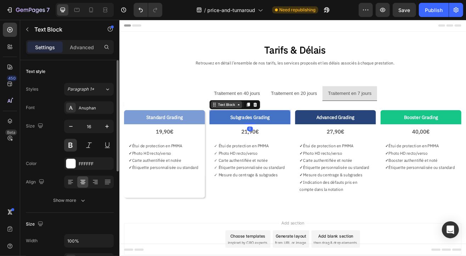
click at [251, 123] on div "Text Block" at bounding box center [251, 124] width 24 height 6
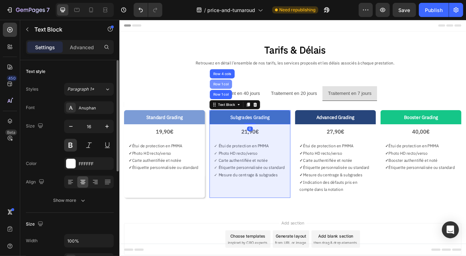
click at [245, 98] on div "Row 1 col" at bounding box center [244, 99] width 22 height 4
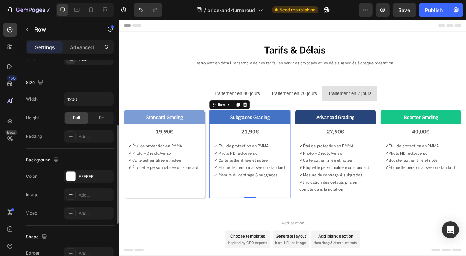
scroll to position [255, 0]
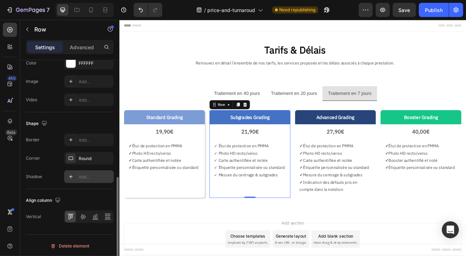
click at [85, 177] on div "Add..." at bounding box center [95, 177] width 33 height 6
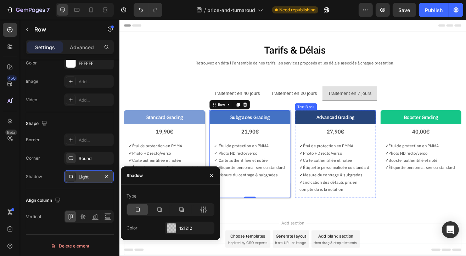
click at [343, 139] on p "Advanced Grading" at bounding box center [384, 139] width 92 height 10
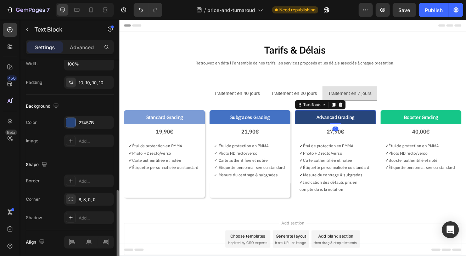
scroll to position [203, 0]
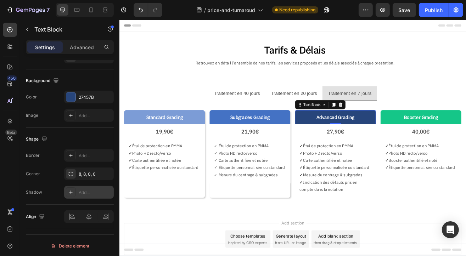
click at [87, 190] on div "Add..." at bounding box center [95, 193] width 33 height 6
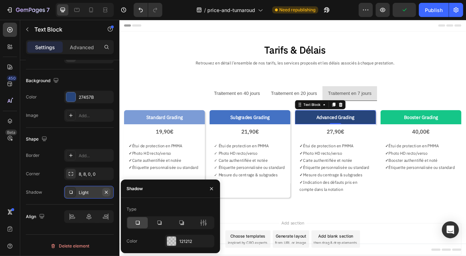
click at [106, 190] on icon "button" at bounding box center [107, 193] width 6 height 6
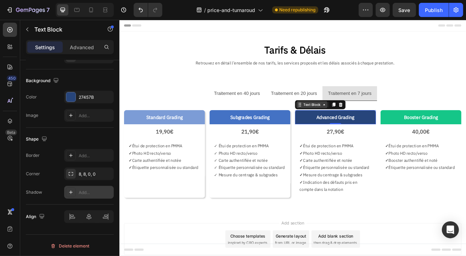
click at [360, 124] on div "Text Block" at bounding box center [356, 124] width 24 height 6
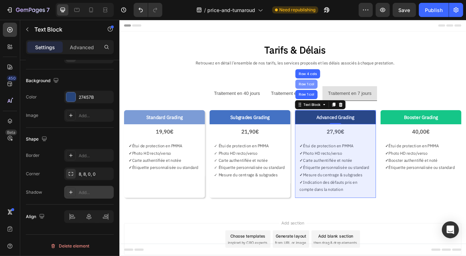
click at [353, 100] on div "Row 1 col" at bounding box center [349, 99] width 22 height 4
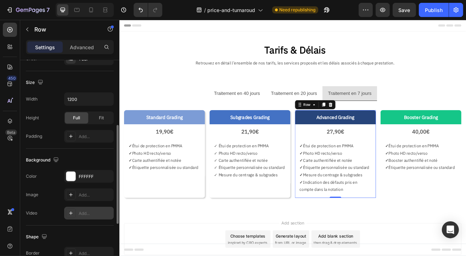
scroll to position [255, 0]
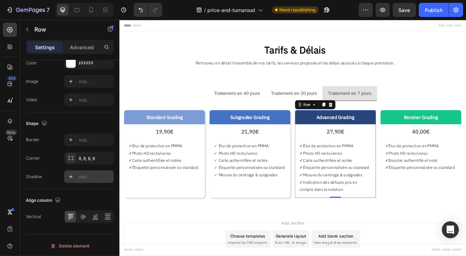
click at [89, 177] on div "Add..." at bounding box center [95, 177] width 33 height 6
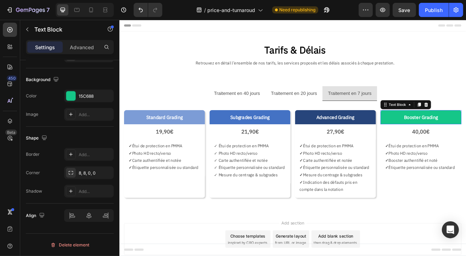
scroll to position [0, 0]
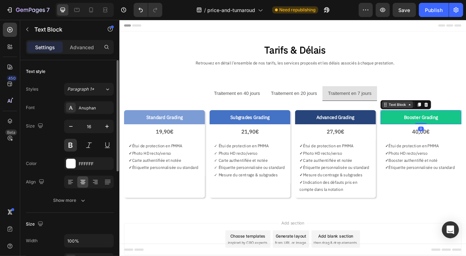
click at [452, 126] on div "Text Block" at bounding box center [461, 124] width 24 height 6
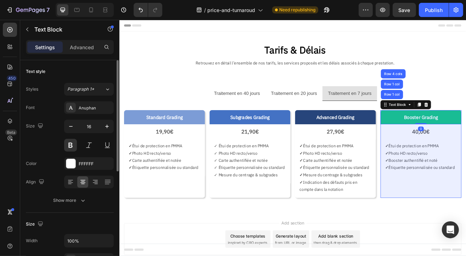
drag, startPoint x: 452, startPoint y: 103, endPoint x: 185, endPoint y: 150, distance: 271.1
click at [452, 103] on div "Row 1 col" at bounding box center [453, 98] width 27 height 11
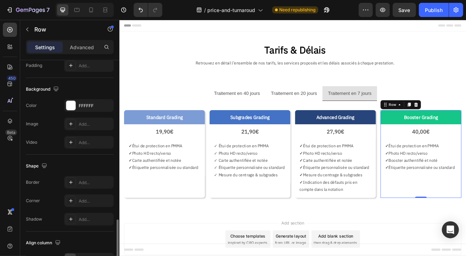
scroll to position [255, 0]
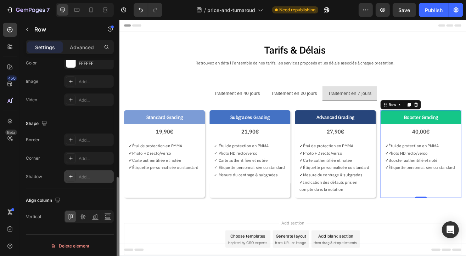
click at [89, 175] on div "Add..." at bounding box center [95, 177] width 33 height 6
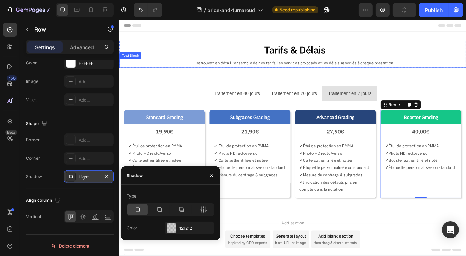
click at [165, 72] on p "Retrouvez en détail l’ensemble de nos tarifs, les services proposés et les déla…" at bounding box center [335, 73] width 418 height 9
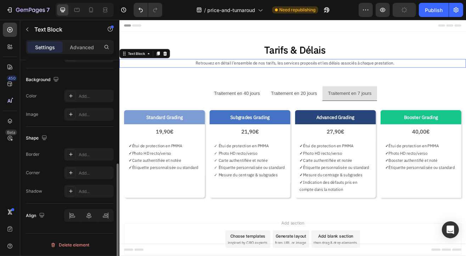
scroll to position [0, 0]
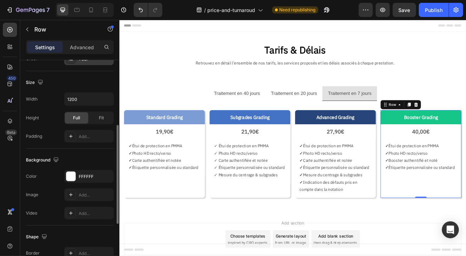
scroll to position [255, 0]
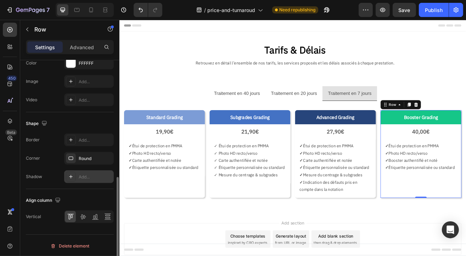
click at [80, 175] on div "Add..." at bounding box center [95, 177] width 33 height 6
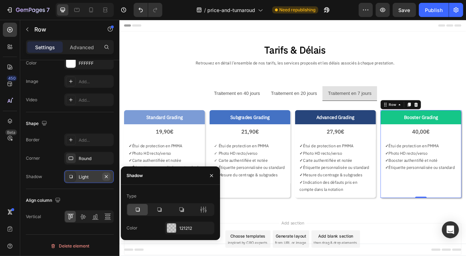
click at [107, 175] on icon "button" at bounding box center [106, 176] width 3 height 3
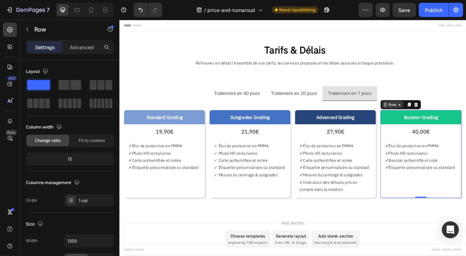
click at [456, 120] on div "Row" at bounding box center [454, 124] width 26 height 9
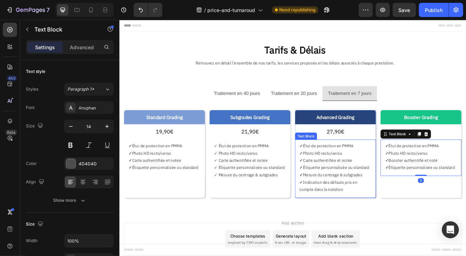
click at [386, 197] on p "✓ Étiquette personnalisée ou standard" at bounding box center [384, 201] width 88 height 9
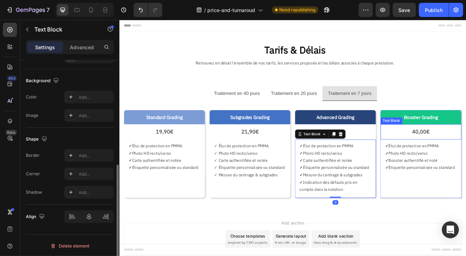
click at [446, 142] on div "Text Block" at bounding box center [453, 144] width 24 height 6
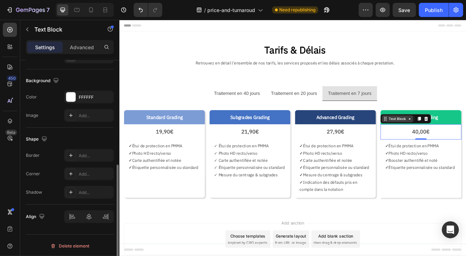
scroll to position [203, 0]
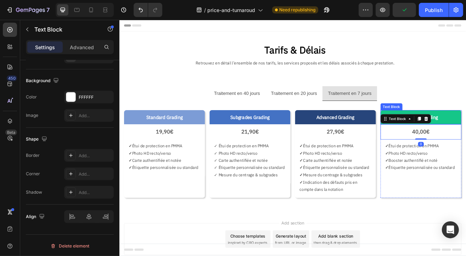
click at [466, 136] on div "Text Block" at bounding box center [471, 141] width 62 height 11
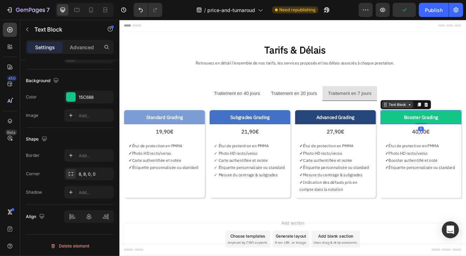
click at [453, 119] on div "Text Block" at bounding box center [471, 123] width 62 height 11
click at [455, 123] on div "Text Block" at bounding box center [461, 124] width 24 height 6
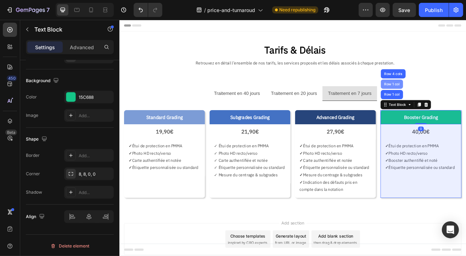
click at [456, 101] on div "Row 1 col" at bounding box center [453, 98] width 27 height 11
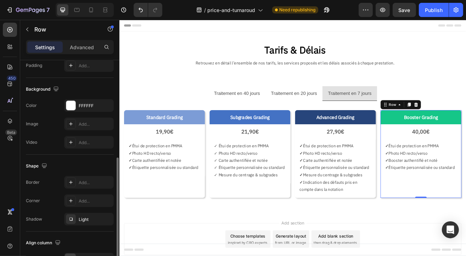
scroll to position [255, 0]
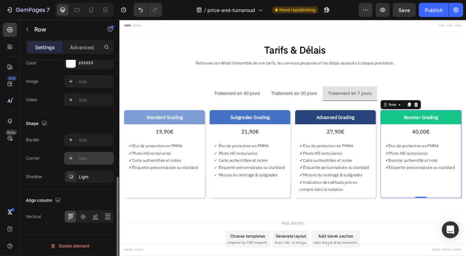
click at [88, 158] on div "Add..." at bounding box center [95, 159] width 33 height 6
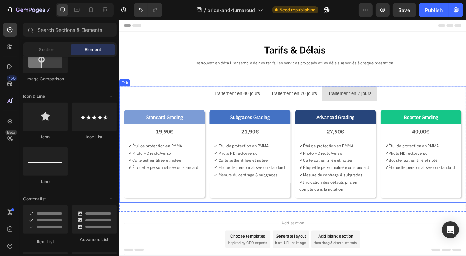
click at [266, 106] on p "Traitement en 40 jours" at bounding box center [263, 110] width 56 height 10
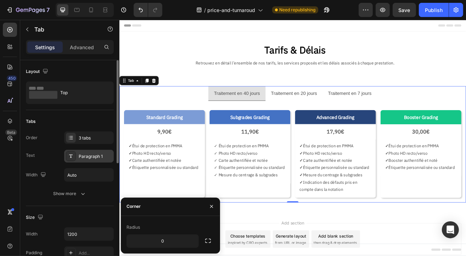
click at [89, 157] on div "Paragraph 1" at bounding box center [95, 157] width 33 height 6
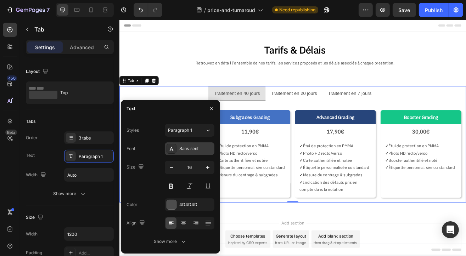
click at [200, 147] on div "Sans-serif" at bounding box center [195, 149] width 33 height 6
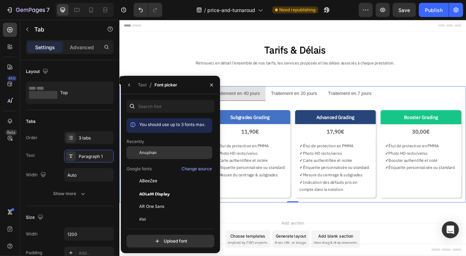
click at [149, 154] on span "Anuphan" at bounding box center [147, 153] width 17 height 6
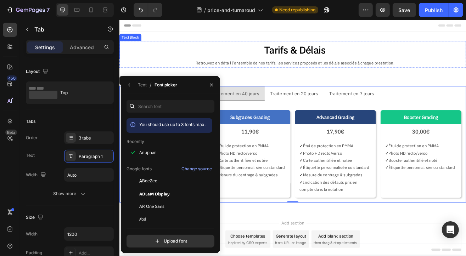
click at [188, 54] on p "Tarifs & Délais" at bounding box center [335, 56] width 418 height 21
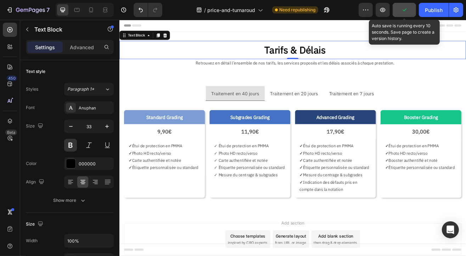
click at [404, 12] on icon "button" at bounding box center [404, 9] width 7 height 7
click at [406, 10] on span "Save" at bounding box center [405, 10] width 12 height 6
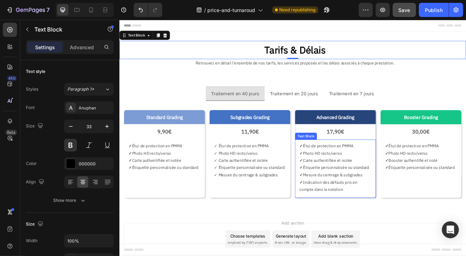
click at [357, 184] on p "✓ Photo HD recto/verso" at bounding box center [384, 183] width 88 height 9
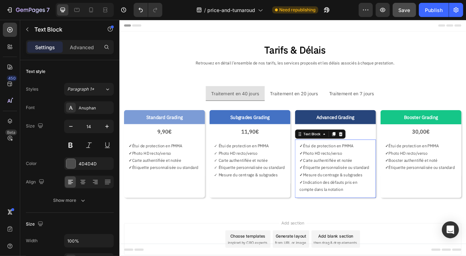
scroll to position [203, 0]
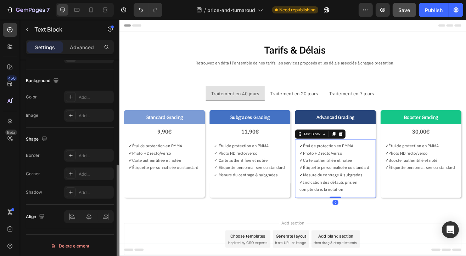
click at [358, 187] on p "✓ Photo HD recto/verso" at bounding box center [384, 183] width 88 height 9
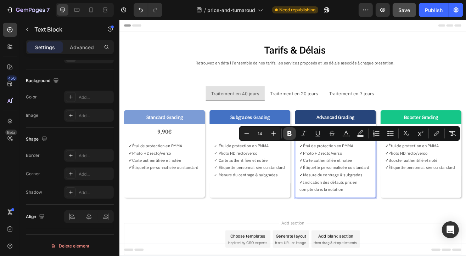
click at [290, 135] on icon "Editor contextual toolbar" at bounding box center [289, 133] width 7 height 7
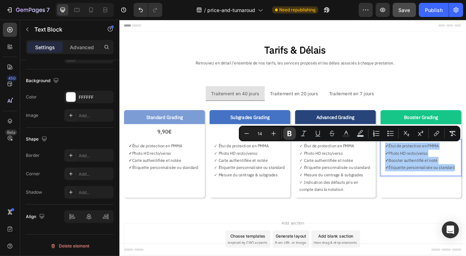
click at [293, 135] on icon "Editor contextual toolbar" at bounding box center [289, 133] width 7 height 7
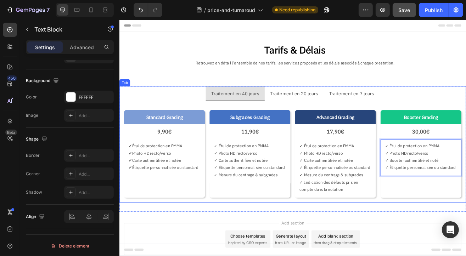
click at [321, 109] on p "Traitement en 20 jours" at bounding box center [333, 110] width 59 height 10
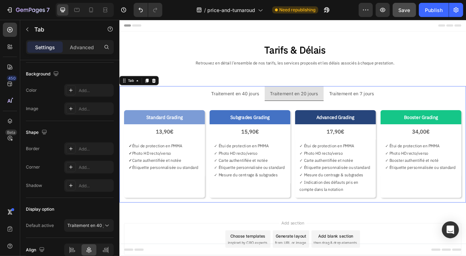
scroll to position [0, 0]
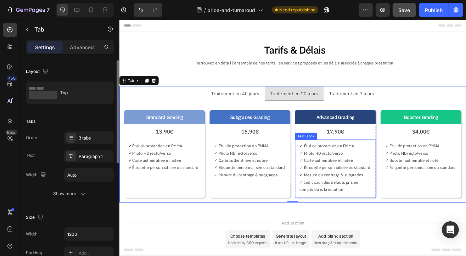
click at [367, 193] on p "✓ Carte authentifiée et notée" at bounding box center [384, 192] width 88 height 9
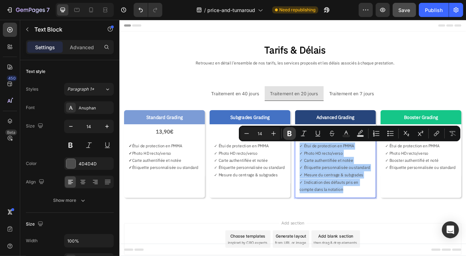
click at [290, 133] on icon "Editor contextual toolbar" at bounding box center [289, 133] width 7 height 7
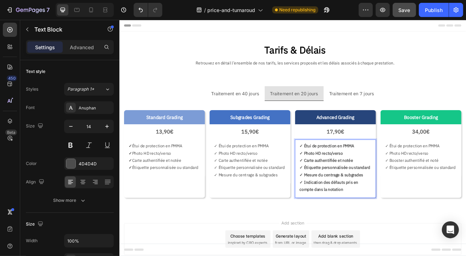
click at [328, 158] on div "Standard Grading Text Block 13,90€ Text Block ✓ Étui de protection en PMMA ✓ Ph…" at bounding box center [332, 185] width 414 height 108
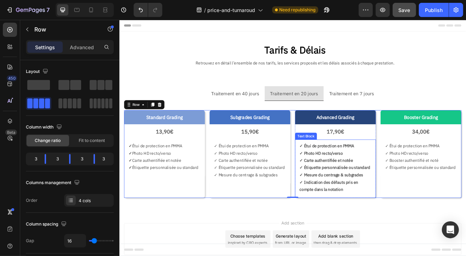
click at [367, 189] on strong "✓ Carte authentifiée et notée" at bounding box center [373, 192] width 66 height 6
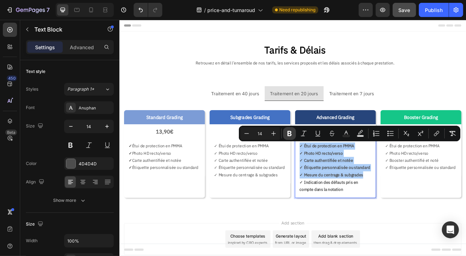
click at [292, 134] on icon "Editor contextual toolbar" at bounding box center [289, 133] width 7 height 7
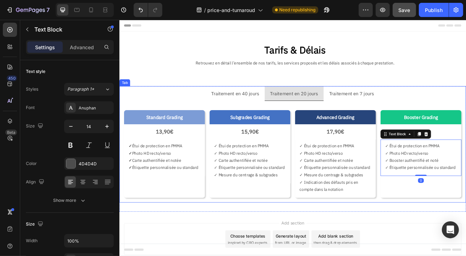
click at [390, 110] on p "Traitement en 7 jours" at bounding box center [404, 110] width 55 height 10
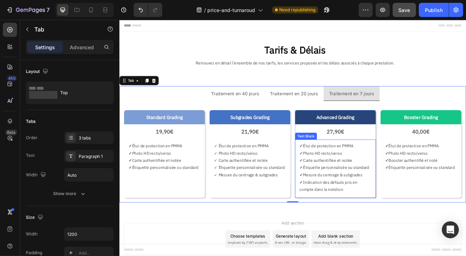
click at [364, 183] on p "✓ Photo HD recto/verso" at bounding box center [384, 183] width 88 height 9
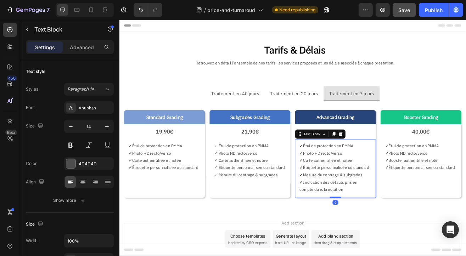
click at [364, 182] on p "✓ Photo HD recto/verso" at bounding box center [384, 183] width 88 height 9
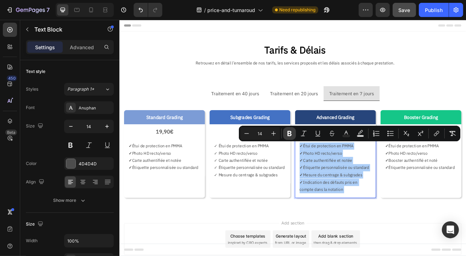
click at [288, 132] on icon "Editor contextual toolbar" at bounding box center [289, 133] width 7 height 7
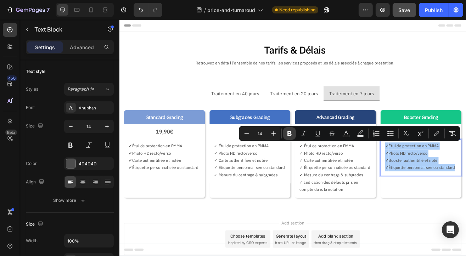
click at [291, 133] on icon "Editor contextual toolbar" at bounding box center [290, 133] width 4 height 5
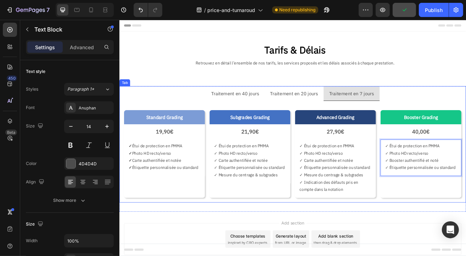
click at [179, 113] on ul "Traitement en 40 jours Traitement en 20 jours Traitement en 7 jours" at bounding box center [331, 110] width 425 height 18
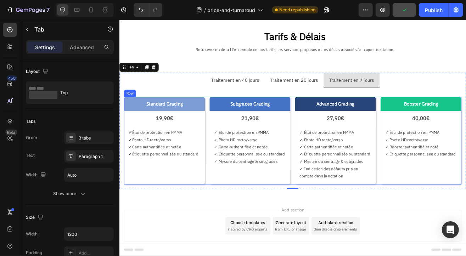
scroll to position [32, 0]
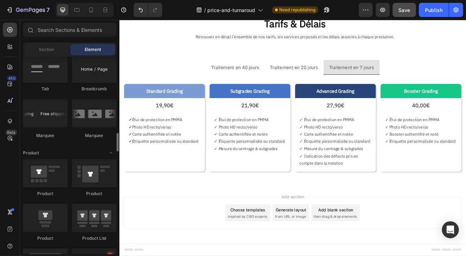
scroll to position [993, 0]
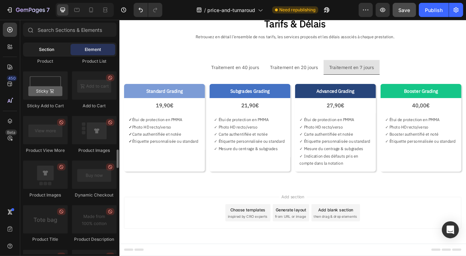
click at [45, 50] on span "Section" at bounding box center [46, 49] width 15 height 6
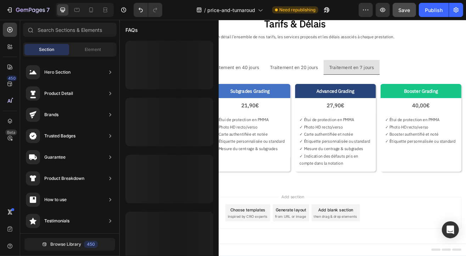
scroll to position [234, 0]
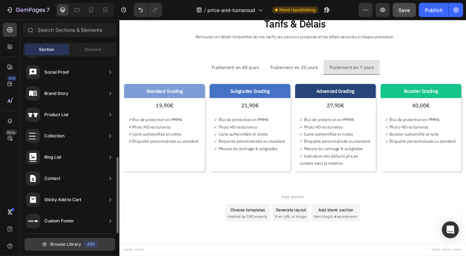
click at [67, 247] on span "Browse Library" at bounding box center [65, 244] width 31 height 6
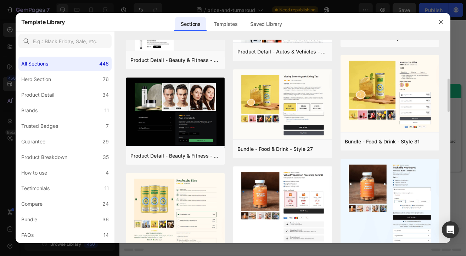
scroll to position [0, 0]
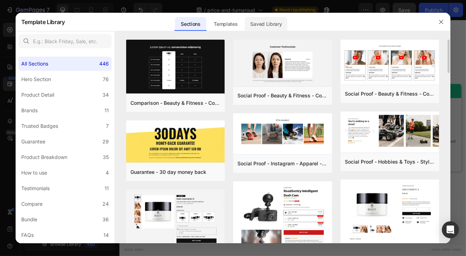
click at [268, 25] on div "Saved Library" at bounding box center [266, 24] width 43 height 14
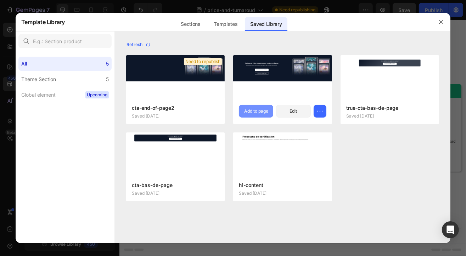
click at [255, 111] on div "Add to page" at bounding box center [256, 111] width 24 height 6
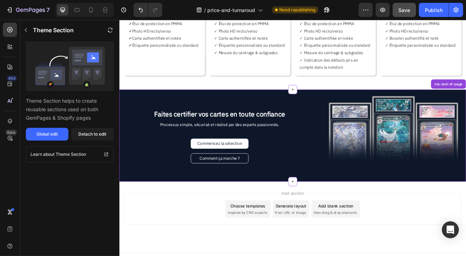
scroll to position [159, 0]
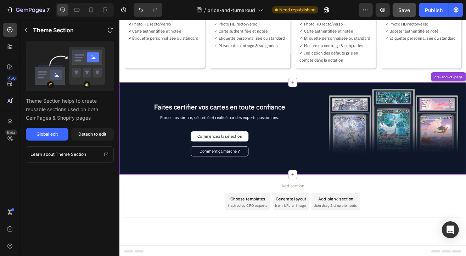
click at [455, 256] on div "Add section Choose templates inspired by CRO experts Generate layout from URL o…" at bounding box center [331, 253] width 425 height 87
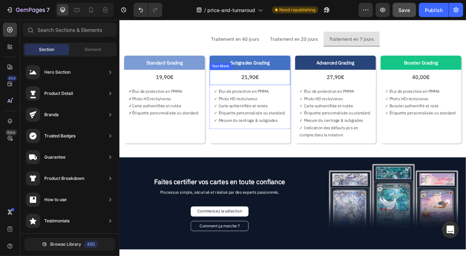
scroll to position [71, 0]
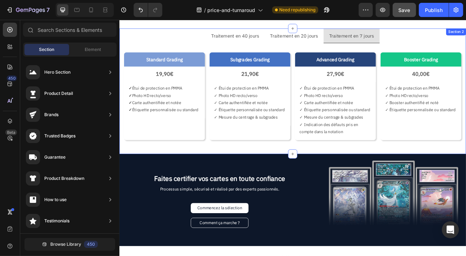
click at [259, 178] on div "Traitement en 40 jours Traitement en 20 jours Traitement en 7 jours Standard Gr…" at bounding box center [331, 107] width 425 height 154
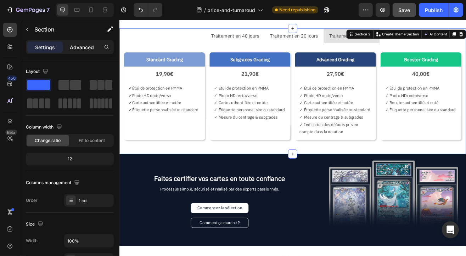
click at [72, 50] on p "Advanced" at bounding box center [82, 47] width 24 height 7
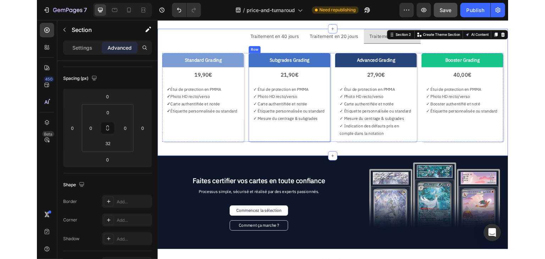
scroll to position [35, 0]
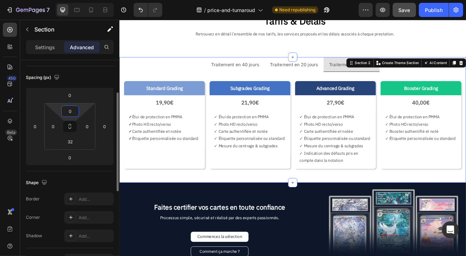
click at [65, 111] on input "0" at bounding box center [70, 111] width 14 height 11
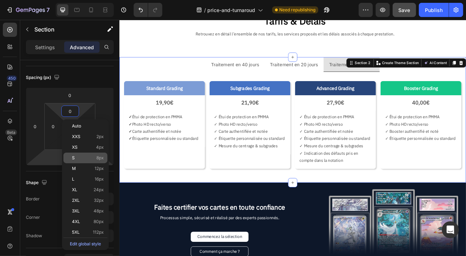
click at [45, 0] on html "7 Version history / price-and-turnaroud Need republishing Preview Save Publish …" at bounding box center [233, 0] width 466 height 0
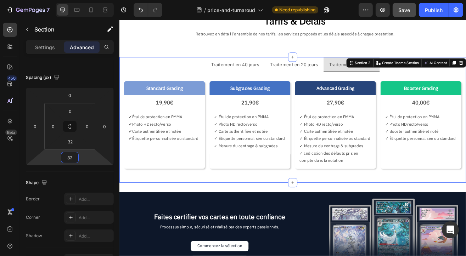
drag, startPoint x: 74, startPoint y: 156, endPoint x: 10, endPoint y: 150, distance: 64.1
click at [14, 150] on div "450 Beta Sections(18) Elements(83) Section Element Hero Section Product Detail …" at bounding box center [59, 138] width 119 height 237
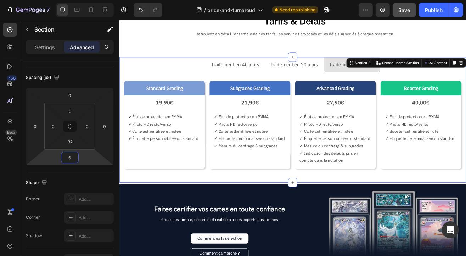
type input "64"
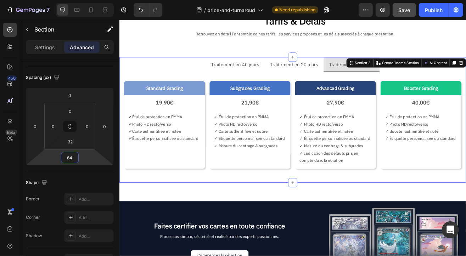
click at [237, 226] on div "Tarifs & Délais Text Block Retrouvez en détail l’ensemble de nos tarifs, les se…" at bounding box center [331, 177] width 425 height 357
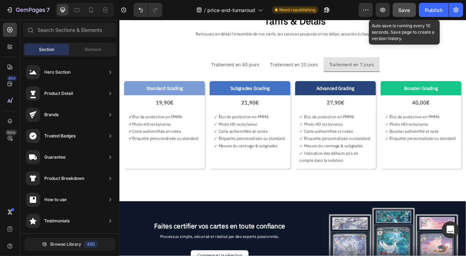
click at [407, 8] on span "Save" at bounding box center [405, 10] width 12 height 6
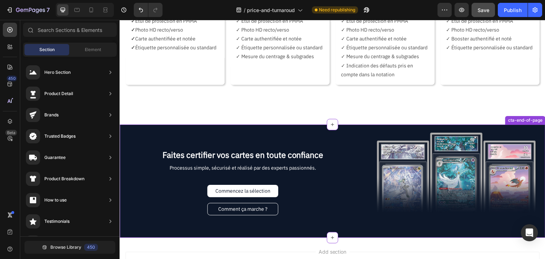
scroll to position [177, 0]
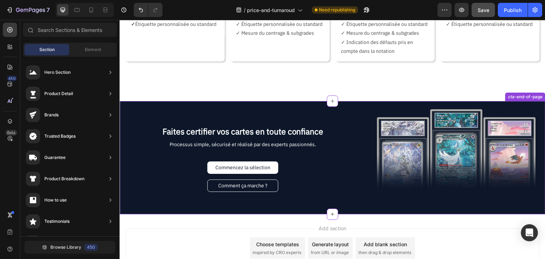
click at [406, 135] on img at bounding box center [456, 157] width 162 height 98
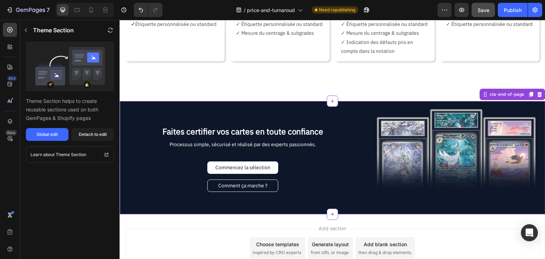
click at [456, 142] on img at bounding box center [456, 157] width 162 height 98
click at [466, 95] on div "cta-end-of-page" at bounding box center [506, 94] width 37 height 6
click at [100, 135] on div "Detach to edit" at bounding box center [93, 134] width 28 height 6
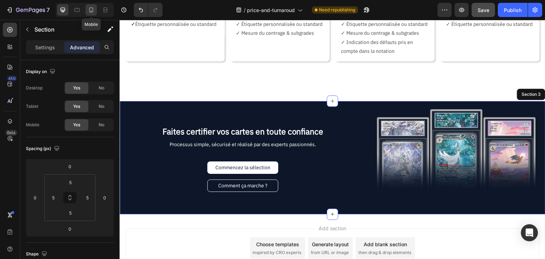
click at [90, 11] on icon at bounding box center [91, 9] width 7 height 7
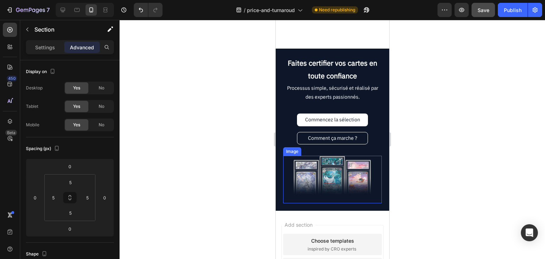
scroll to position [493, 0]
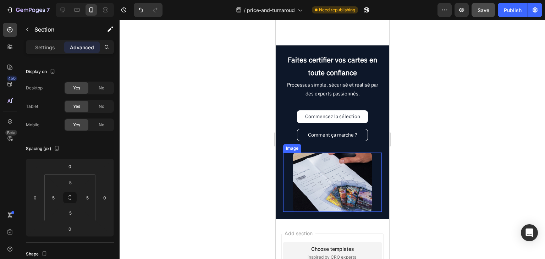
click at [333, 186] on img at bounding box center [332, 181] width 79 height 59
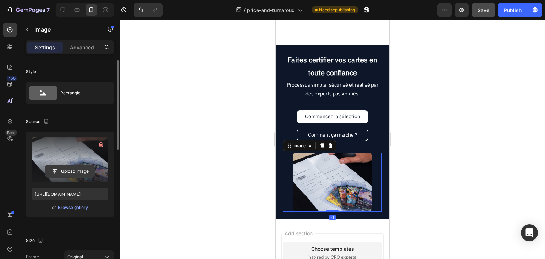
click at [69, 172] on input "file" at bounding box center [69, 171] width 49 height 12
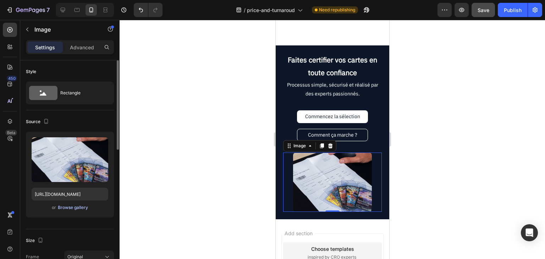
click at [67, 206] on div "Browse gallery" at bounding box center [73, 207] width 30 height 6
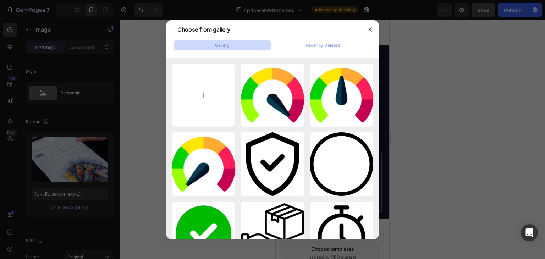
click at [57, 154] on div at bounding box center [272, 129] width 545 height 259
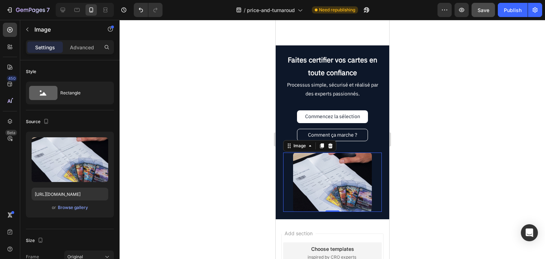
click at [319, 183] on img at bounding box center [332, 181] width 79 height 59
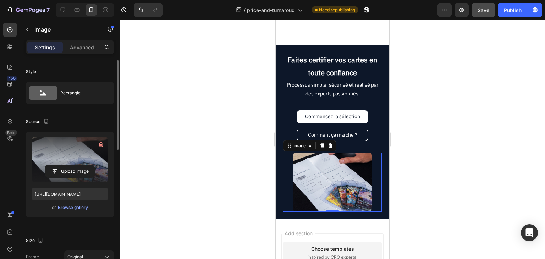
click at [69, 152] on label at bounding box center [70, 159] width 77 height 45
click at [69, 165] on input "file" at bounding box center [69, 171] width 49 height 12
click at [45, 146] on label at bounding box center [70, 159] width 77 height 45
click at [45, 165] on input "file" at bounding box center [69, 171] width 49 height 12
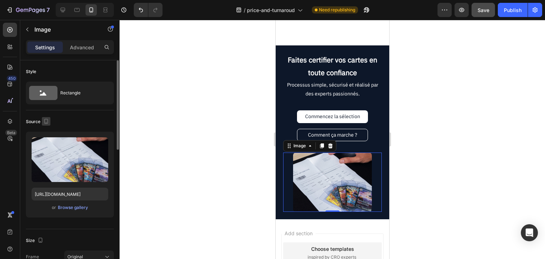
click at [45, 120] on icon "button" at bounding box center [46, 121] width 7 height 7
click at [67, 194] on input "https://cdn.shopify.com/s/files/1/0731/1415/7383/files/gempages_577542015504351…" at bounding box center [70, 194] width 77 height 13
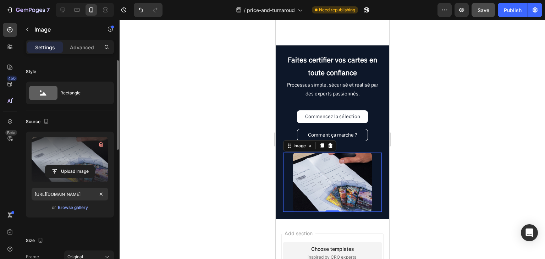
click at [63, 155] on label at bounding box center [70, 159] width 77 height 45
click at [63, 165] on input "file" at bounding box center [69, 171] width 49 height 12
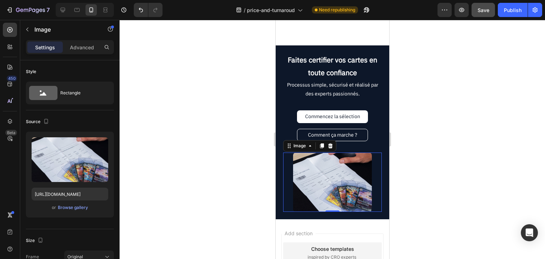
click at [466, 136] on div at bounding box center [331, 139] width 425 height 239
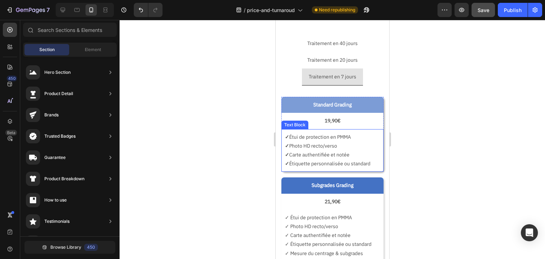
scroll to position [0, 0]
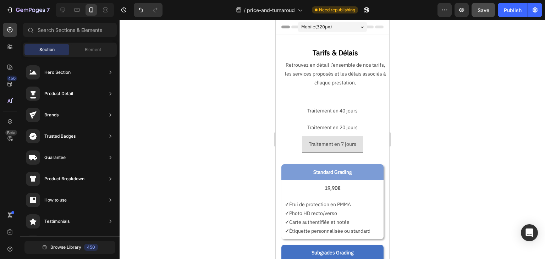
click at [196, 115] on div at bounding box center [331, 139] width 425 height 239
click at [308, 214] on p "✓ Photo HD recto/verso" at bounding box center [331, 213] width 95 height 9
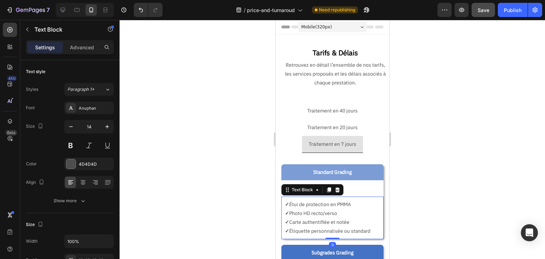
scroll to position [35, 0]
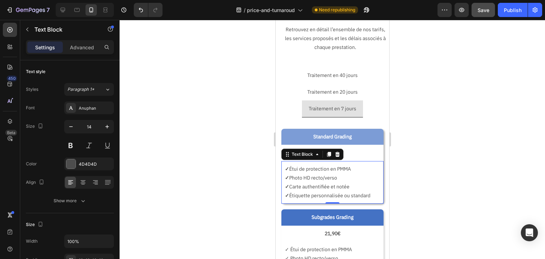
click at [312, 177] on p "✓ Photo HD recto/verso" at bounding box center [331, 177] width 95 height 9
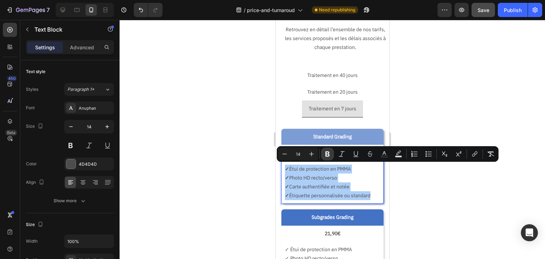
click at [330, 156] on icon "Editor contextual toolbar" at bounding box center [327, 153] width 7 height 7
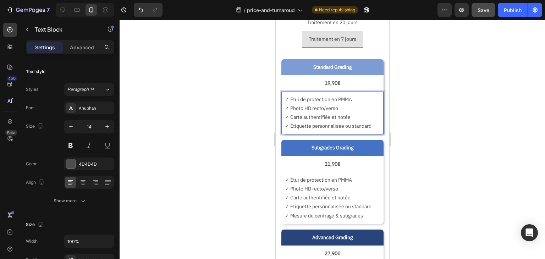
scroll to position [106, 0]
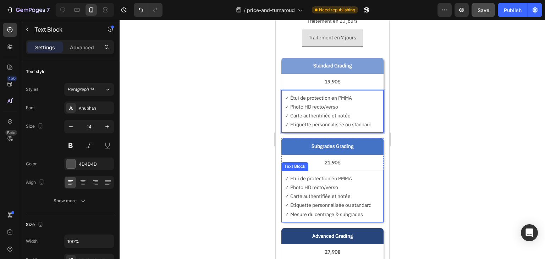
click at [310, 183] on p "✓ Photo HD recto/verso" at bounding box center [331, 187] width 95 height 9
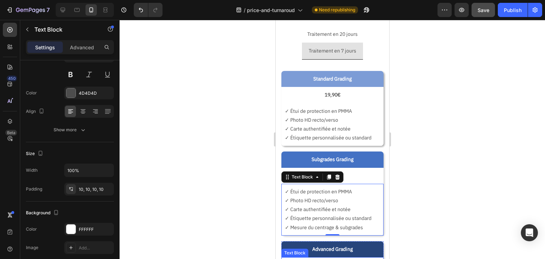
scroll to position [35, 0]
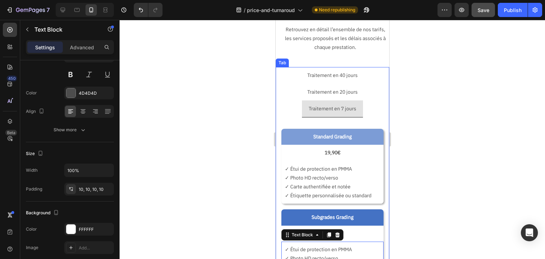
click at [334, 92] on p "Traitement en 20 jours" at bounding box center [332, 92] width 50 height 9
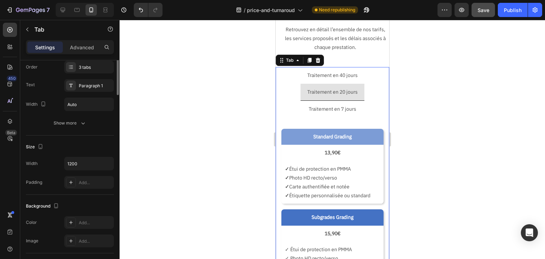
scroll to position [0, 0]
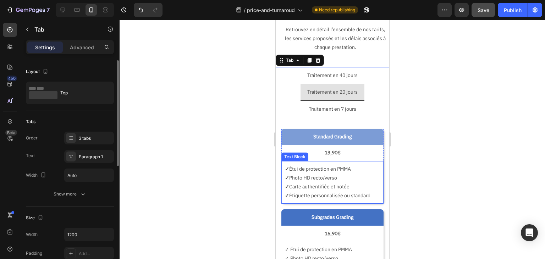
click at [319, 168] on p "✓ Étui de protection en PMMA" at bounding box center [331, 169] width 95 height 9
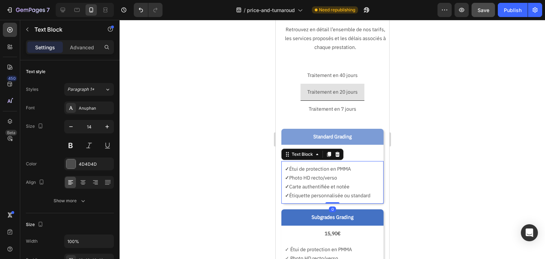
click at [307, 181] on p "✓ Photo HD recto/verso" at bounding box center [331, 177] width 95 height 9
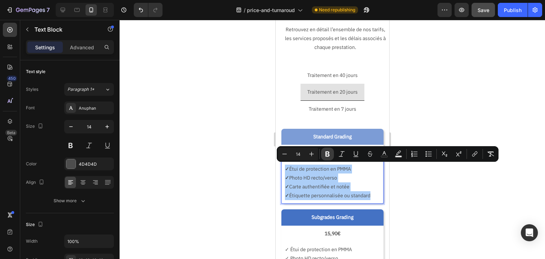
click at [330, 156] on icon "Editor contextual toolbar" at bounding box center [327, 153] width 7 height 7
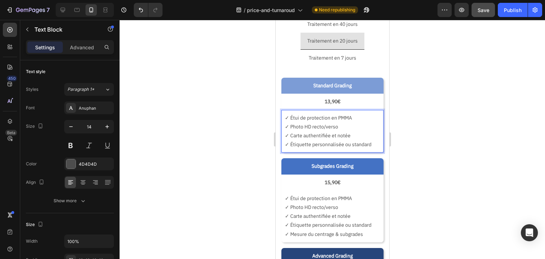
scroll to position [106, 0]
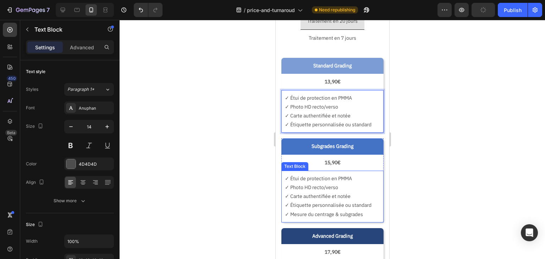
click at [311, 185] on p "✓ Photo HD recto/verso" at bounding box center [331, 187] width 95 height 9
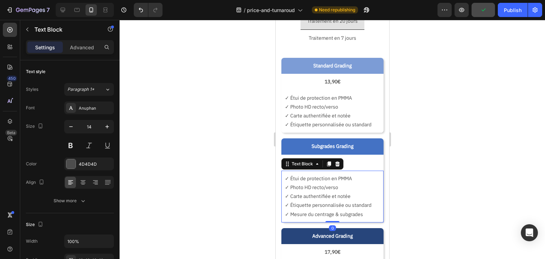
click at [311, 185] on p "✓ Photo HD recto/verso" at bounding box center [331, 187] width 95 height 9
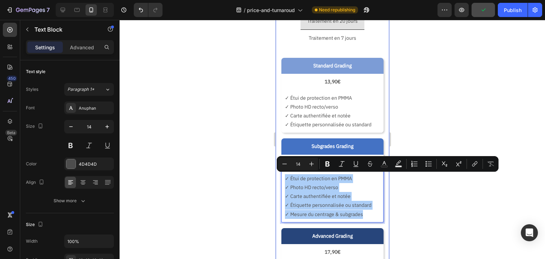
click at [267, 189] on div at bounding box center [331, 139] width 425 height 239
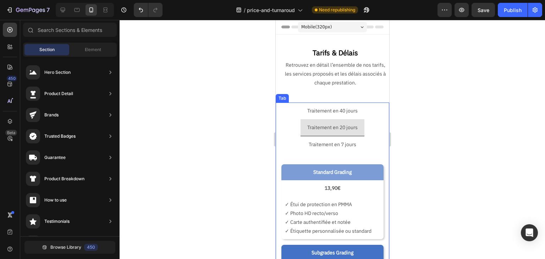
click at [323, 110] on p "Traitement en 40 jours" at bounding box center [332, 110] width 50 height 9
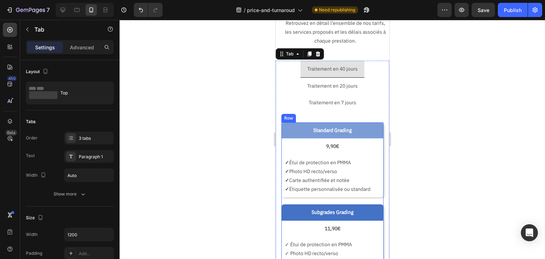
scroll to position [71, 0]
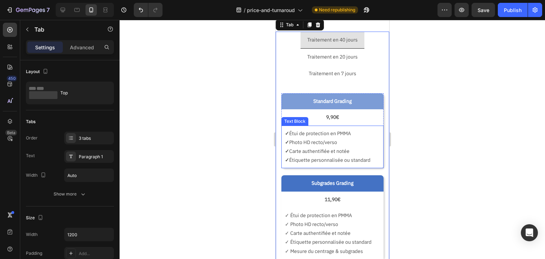
click at [323, 142] on p "✓ Photo HD recto/verso" at bounding box center [331, 142] width 95 height 9
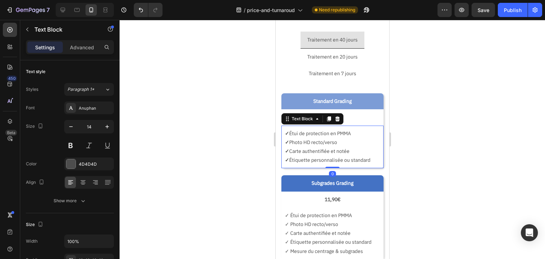
click at [321, 142] on p "✓ Photo HD recto/verso" at bounding box center [331, 142] width 95 height 9
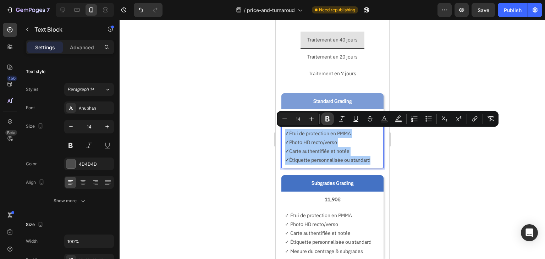
click at [326, 119] on icon "Editor contextual toolbar" at bounding box center [327, 118] width 4 height 5
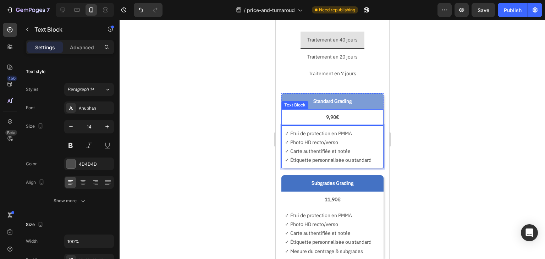
click at [325, 119] on p "9,90€" at bounding box center [331, 117] width 91 height 9
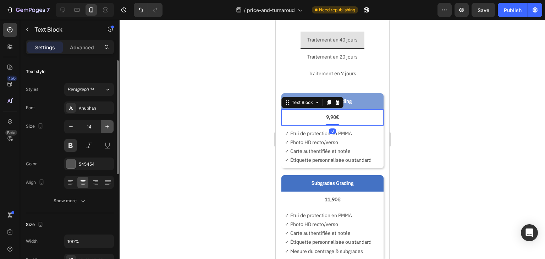
click at [107, 130] on button "button" at bounding box center [107, 126] width 13 height 13
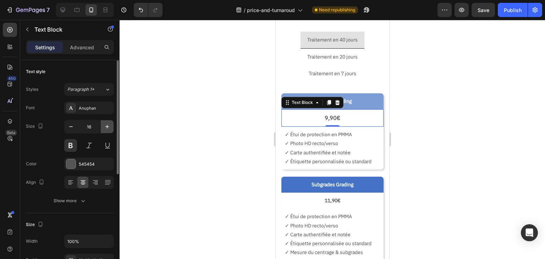
click at [107, 130] on button "button" at bounding box center [107, 126] width 13 height 13
type input "18"
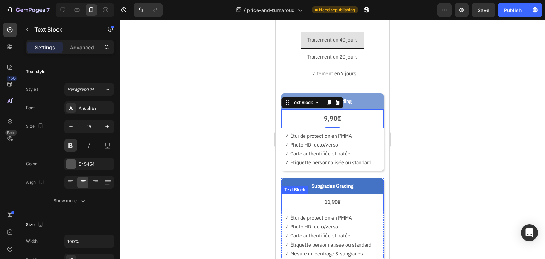
click at [325, 202] on p "11,90€" at bounding box center [331, 201] width 91 height 9
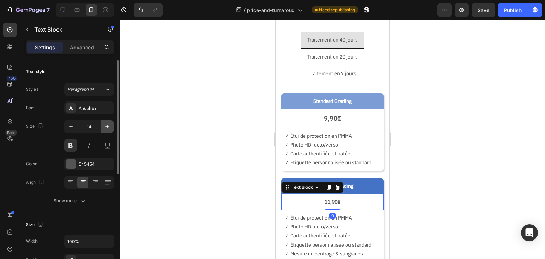
click at [106, 127] on icon "button" at bounding box center [107, 126] width 7 height 7
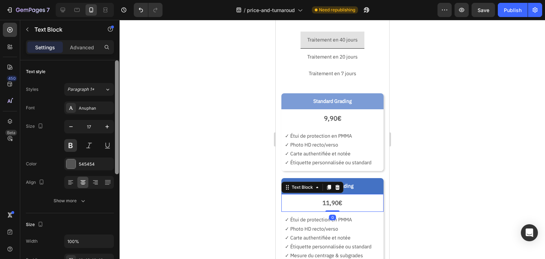
type input "18"
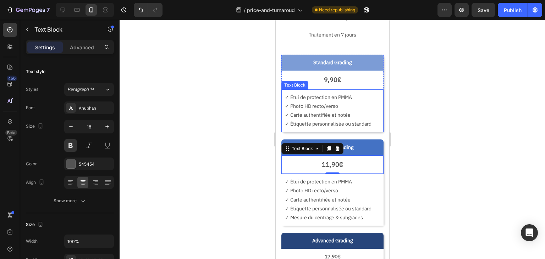
scroll to position [177, 0]
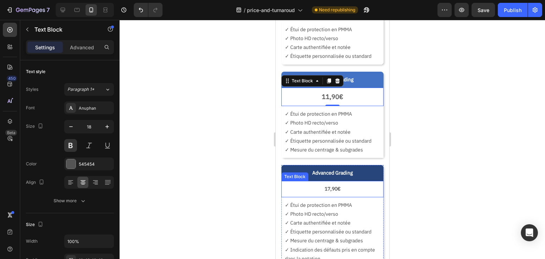
click at [323, 190] on p "17,90€" at bounding box center [331, 188] width 91 height 9
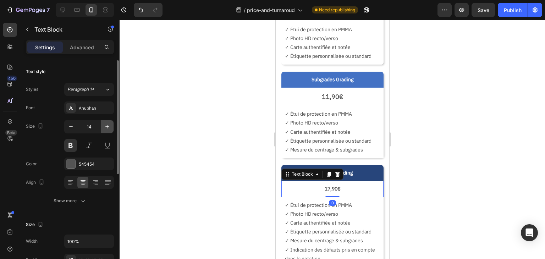
click at [108, 128] on icon "button" at bounding box center [107, 126] width 7 height 7
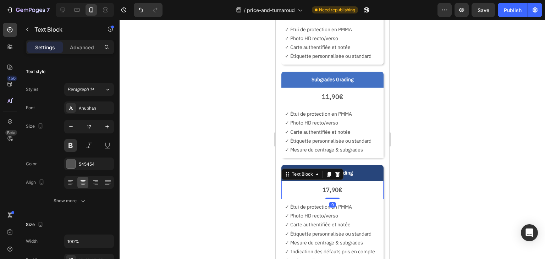
type input "18"
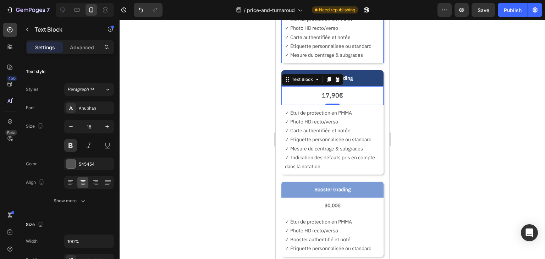
scroll to position [284, 0]
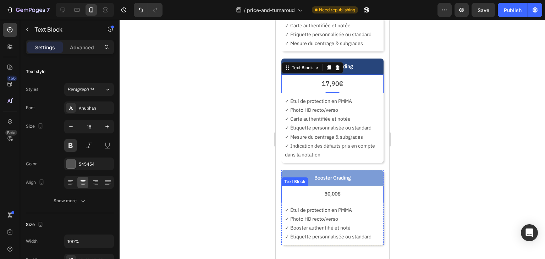
click at [324, 196] on p "30,00€" at bounding box center [331, 193] width 91 height 9
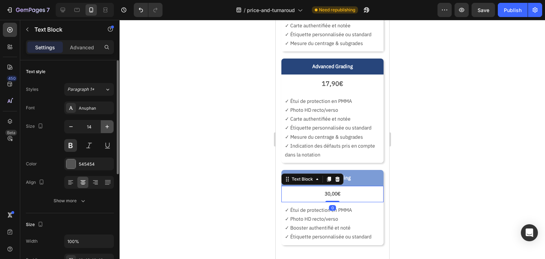
click at [107, 128] on icon "button" at bounding box center [107, 127] width 4 height 4
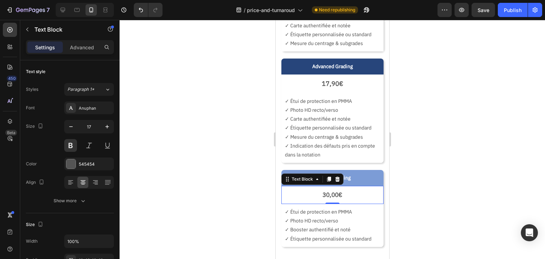
type input "18"
click at [179, 141] on div at bounding box center [331, 139] width 425 height 239
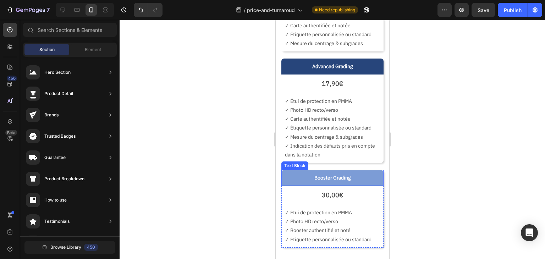
click at [375, 182] on div "Booster Grading" at bounding box center [332, 178] width 102 height 16
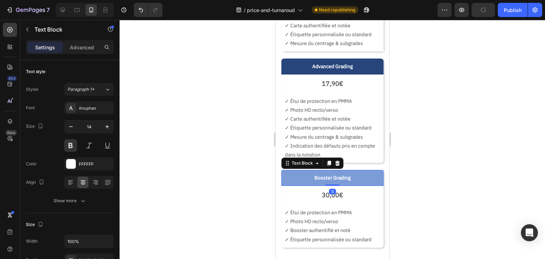
scroll to position [177, 0]
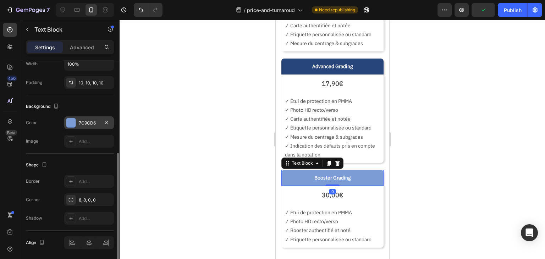
click at [88, 121] on div "7C9CD6" at bounding box center [89, 123] width 21 height 6
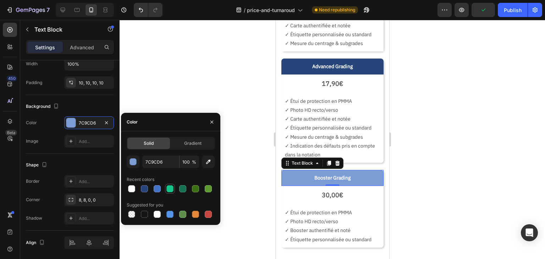
click at [171, 191] on div at bounding box center [169, 188] width 7 height 7
type input "15C688"
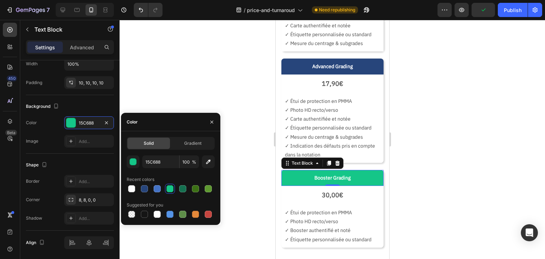
click at [192, 96] on div at bounding box center [331, 139] width 425 height 239
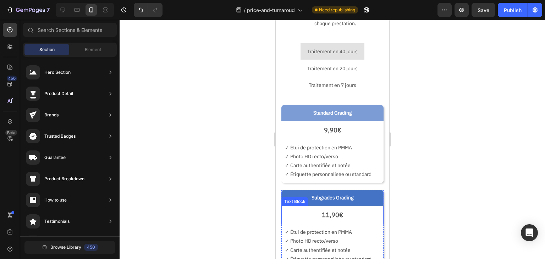
scroll to position [0, 0]
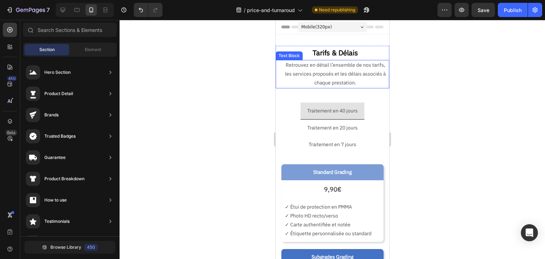
click at [342, 72] on p "Retrouvez en détail l’ensemble de nos tarifs, les services proposés et les déla…" at bounding box center [335, 74] width 106 height 27
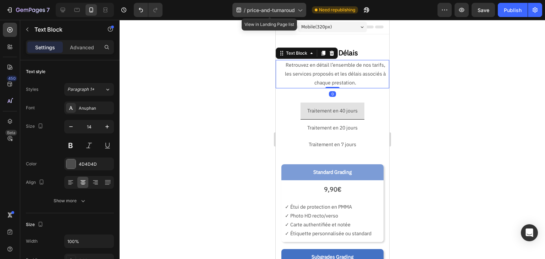
click at [273, 15] on div "/ price-and-turnaroud" at bounding box center [269, 10] width 74 height 14
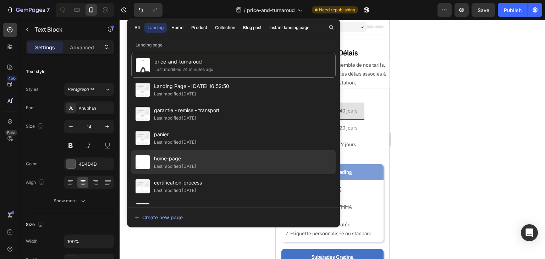
click at [196, 165] on div "Last modified [DATE]" at bounding box center [175, 166] width 42 height 7
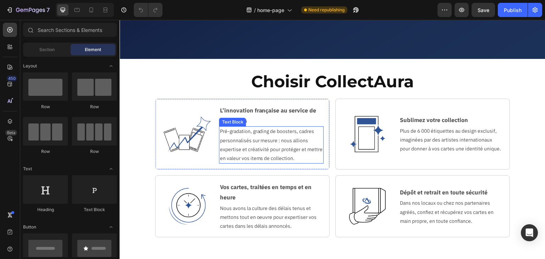
scroll to position [248, 0]
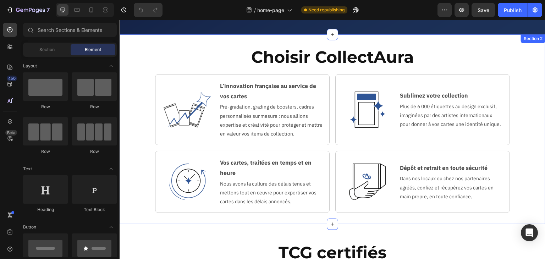
click at [137, 68] on div "Choisir CollectAura Heading Row Image L’innovation française au service de vos …" at bounding box center [331, 129] width 425 height 167
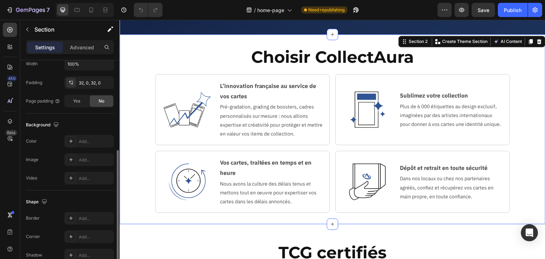
scroll to position [213, 0]
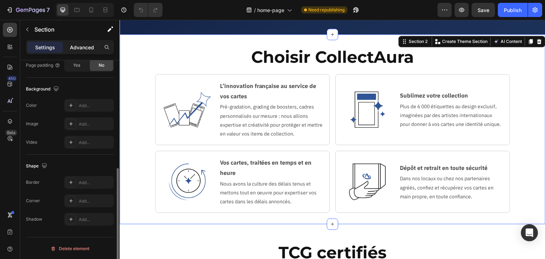
click at [82, 49] on p "Advanced" at bounding box center [82, 47] width 24 height 7
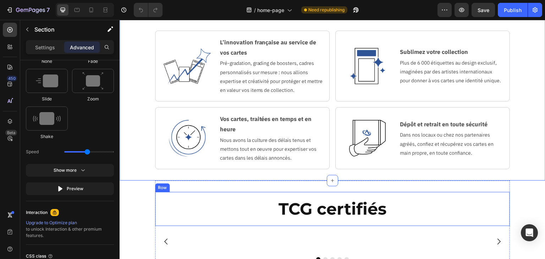
scroll to position [355, 0]
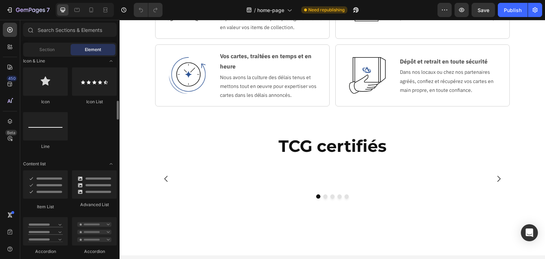
scroll to position [603, 0]
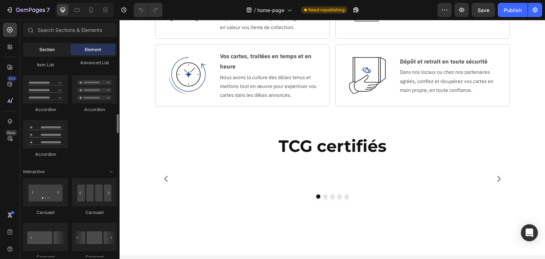
click at [50, 52] on span "Section" at bounding box center [46, 49] width 15 height 6
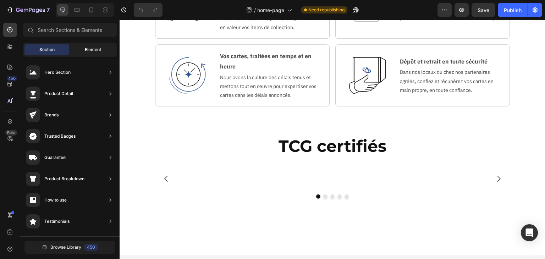
click at [94, 45] on div "Element" at bounding box center [93, 49] width 45 height 11
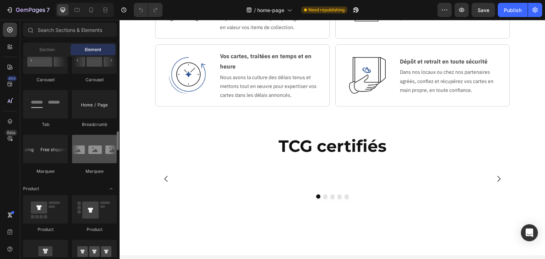
scroll to position [886, 0]
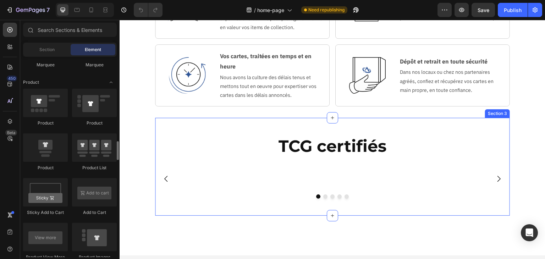
click at [238, 125] on div "TCG certifiés Heading Row Image Image Image Image Image Carousel Section 3" at bounding box center [332, 167] width 355 height 98
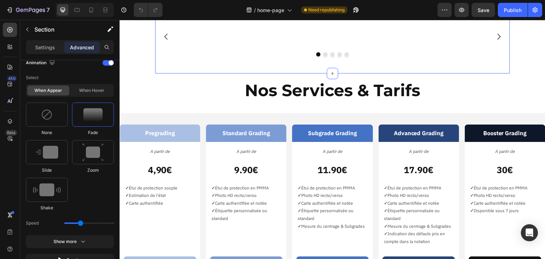
scroll to position [603, 0]
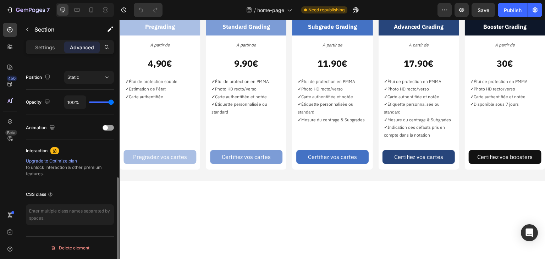
scroll to position [254, 0]
click at [106, 126] on span at bounding box center [105, 128] width 5 height 5
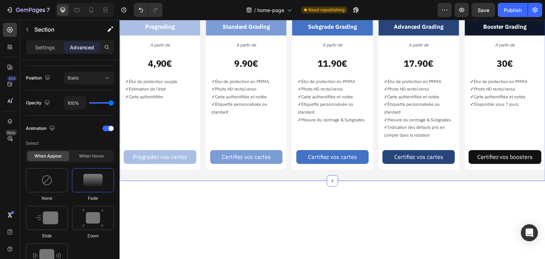
click at [194, 137] on div "Pregrading Text Block A partir de Text Block 4,90€ Text Block ✓ Étui de protect…" at bounding box center [331, 94] width 425 height 174
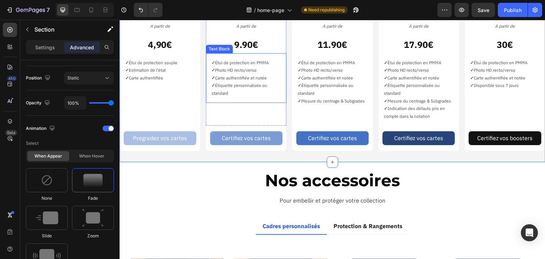
scroll to position [709, 0]
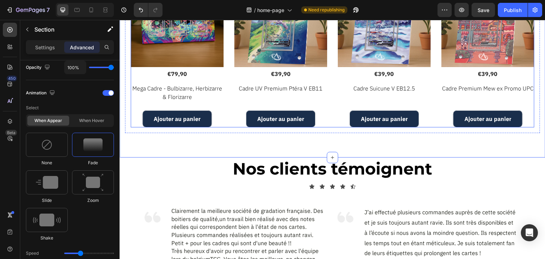
scroll to position [1099, 0]
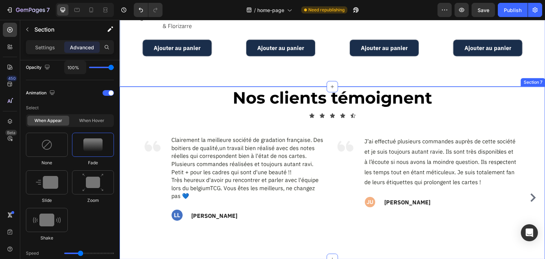
click at [122, 87] on div "Nos clients témoignent Heading Icon Icon Icon Icon Icon Icon List Image Clairem…" at bounding box center [331, 173] width 425 height 173
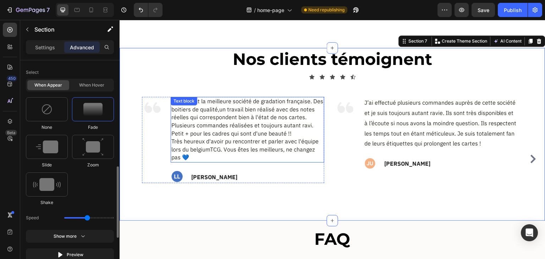
scroll to position [1241, 0]
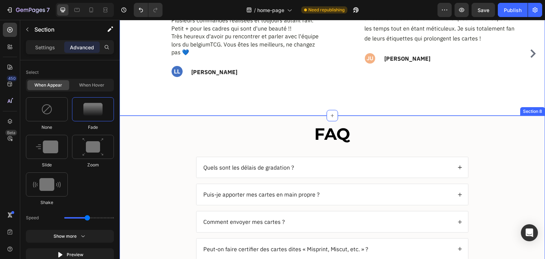
click at [159, 128] on div "FAQ Heading Quels sont les délais de gradation ? Puis-je apporter mes cartes en…" at bounding box center [332, 211] width 411 height 176
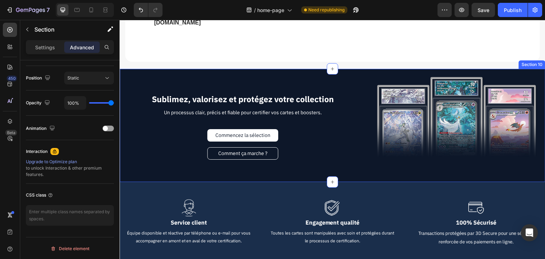
scroll to position [1737, 0]
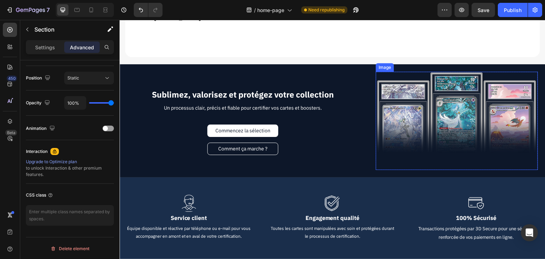
click at [403, 80] on img at bounding box center [456, 121] width 162 height 98
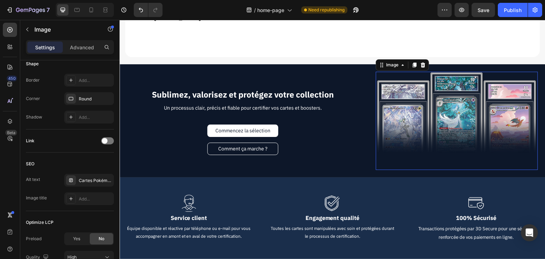
scroll to position [0, 0]
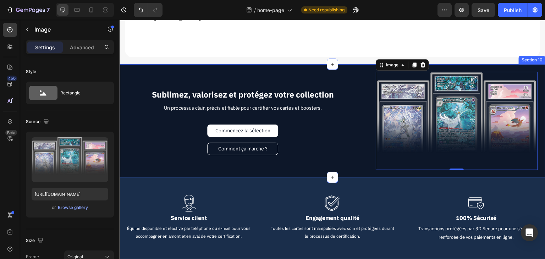
click at [356, 66] on div "Sublimez, valorisez et protégez votre collection Text Block Un processus clair,…" at bounding box center [242, 121] width 243 height 110
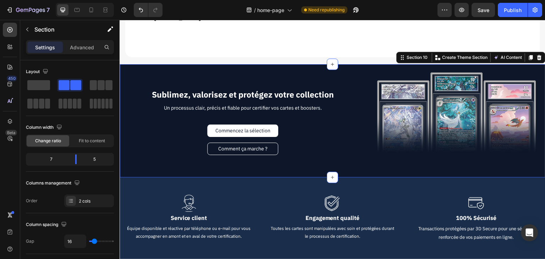
scroll to position [142, 0]
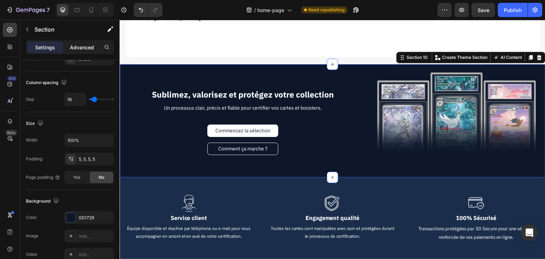
click at [84, 49] on p "Advanced" at bounding box center [82, 47] width 24 height 7
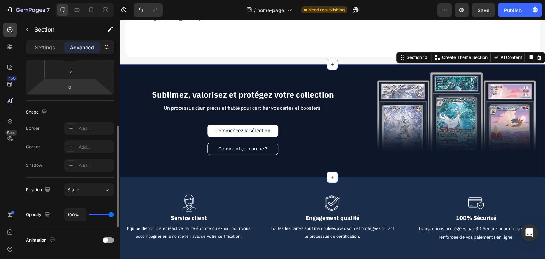
scroll to position [248, 0]
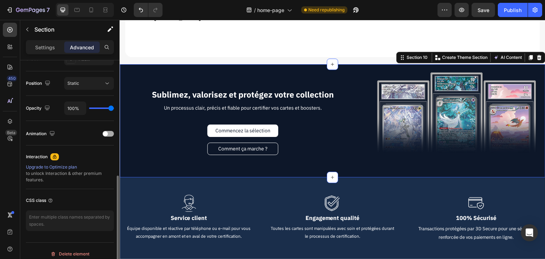
click at [108, 134] on div at bounding box center [107, 134] width 11 height 6
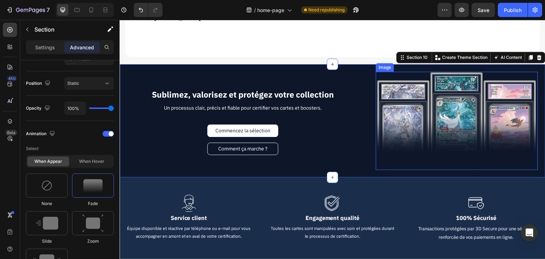
click at [416, 72] on img at bounding box center [456, 121] width 162 height 98
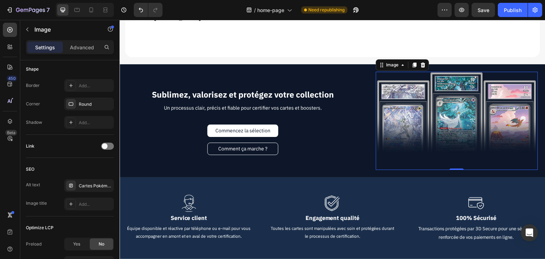
scroll to position [0, 0]
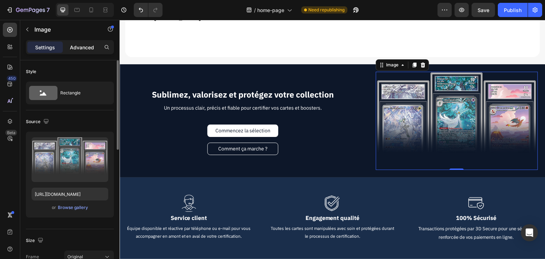
click at [80, 49] on p "Advanced" at bounding box center [82, 47] width 24 height 7
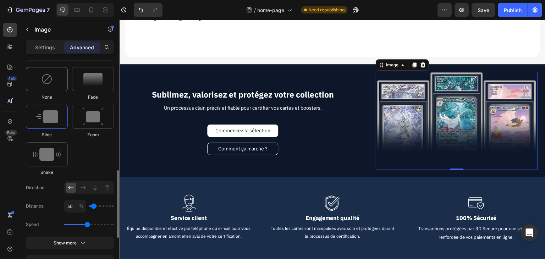
scroll to position [284, 0]
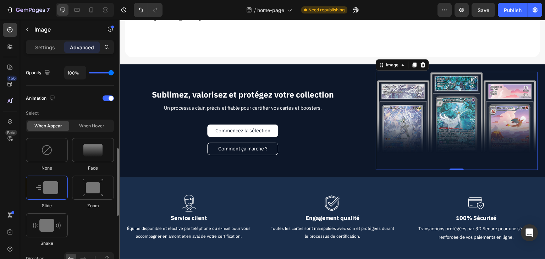
click at [106, 98] on div at bounding box center [107, 98] width 11 height 6
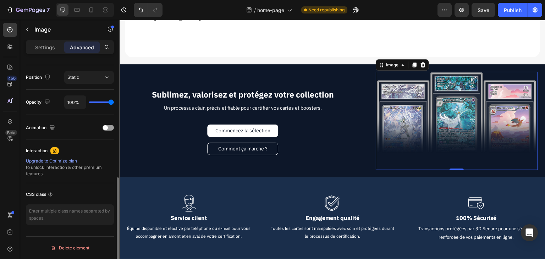
scroll to position [254, 0]
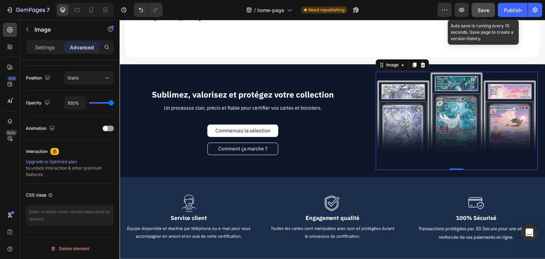
click at [480, 10] on span "Save" at bounding box center [483, 10] width 12 height 6
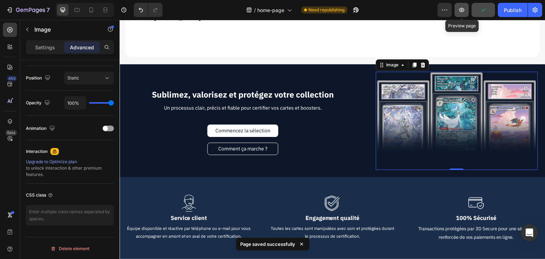
click at [463, 11] on icon "button" at bounding box center [461, 9] width 7 height 7
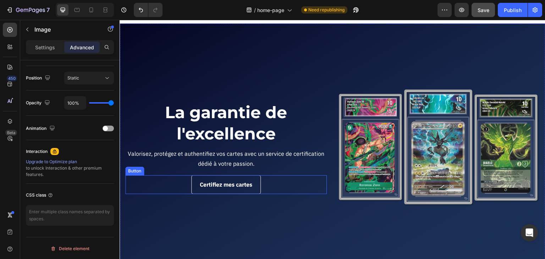
scroll to position [0, 0]
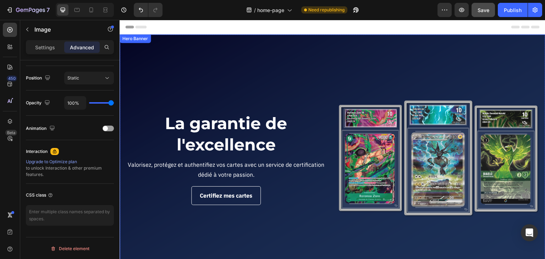
click at [158, 47] on div "Background Image" at bounding box center [331, 158] width 425 height 248
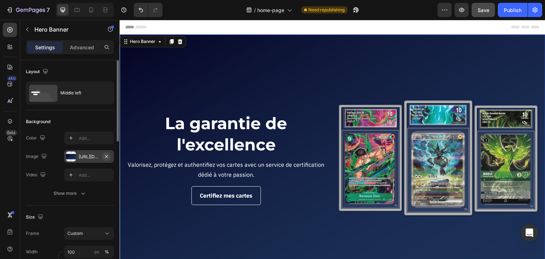
click at [108, 156] on icon "button" at bounding box center [107, 157] width 6 height 6
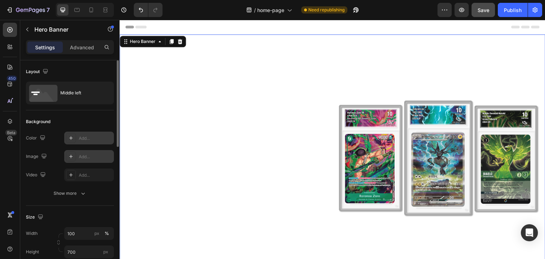
click at [95, 140] on div "Add..." at bounding box center [95, 138] width 33 height 6
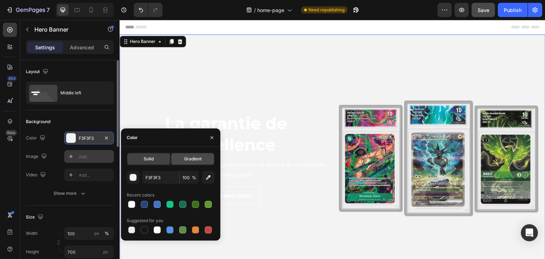
click at [187, 161] on span "Gradient" at bounding box center [192, 159] width 17 height 6
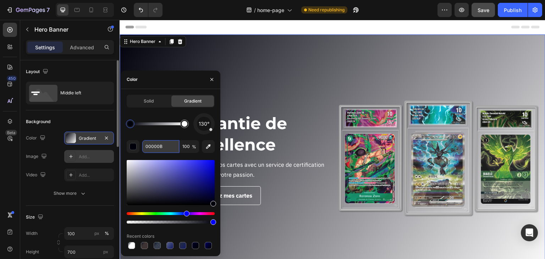
click at [159, 142] on input "00000B" at bounding box center [160, 146] width 37 height 13
paste input "D1729"
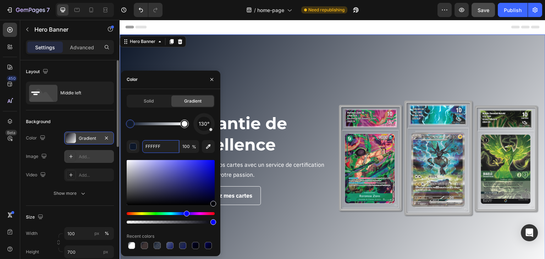
click at [187, 126] on div at bounding box center [184, 123] width 9 height 9
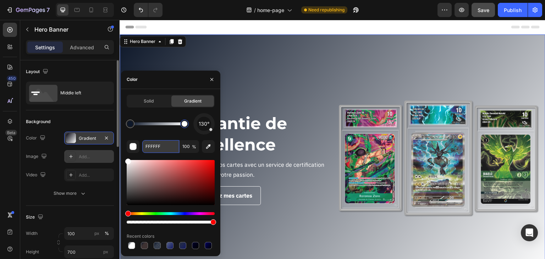
click at [168, 147] on input "FFFFFF" at bounding box center [160, 146] width 37 height 13
paste input "0D1729"
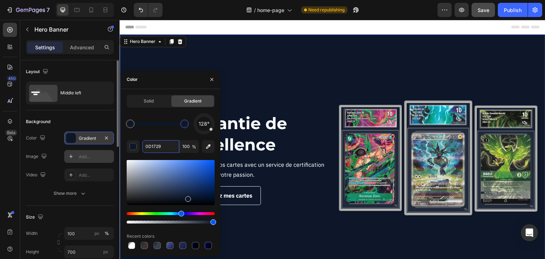
click at [213, 130] on div "128°" at bounding box center [203, 123] width 21 height 21
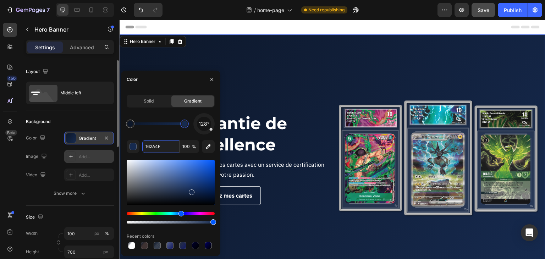
drag, startPoint x: 187, startPoint y: 197, endPoint x: 190, endPoint y: 179, distance: 19.0
click at [190, 192] on div at bounding box center [191, 194] width 6 height 6
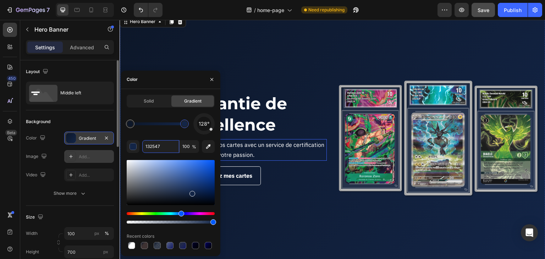
scroll to position [35, 0]
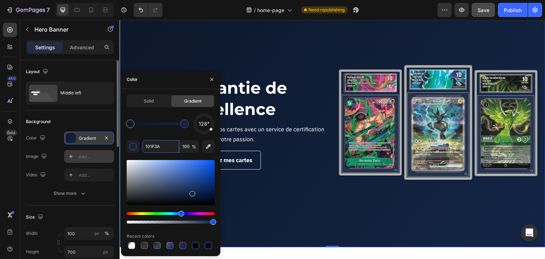
click at [161, 125] on div at bounding box center [157, 123] width 54 height 3
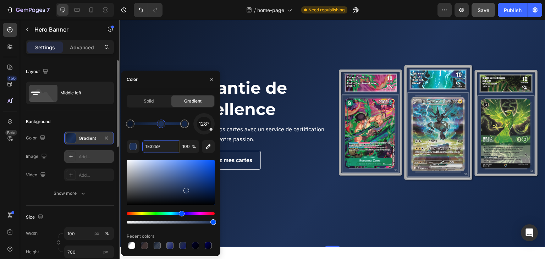
drag, startPoint x: 193, startPoint y: 197, endPoint x: 191, endPoint y: 192, distance: 5.4
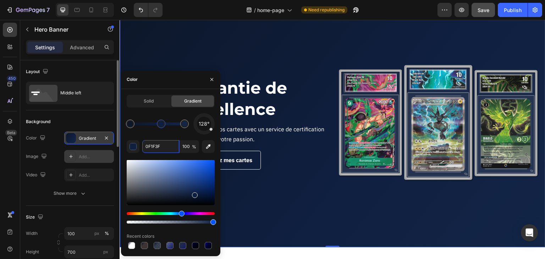
drag, startPoint x: 187, startPoint y: 190, endPoint x: 195, endPoint y: 188, distance: 9.0
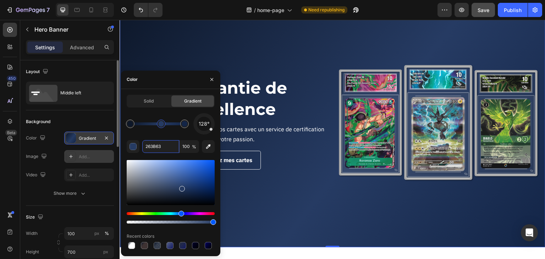
drag, startPoint x: 194, startPoint y: 195, endPoint x: 180, endPoint y: 187, distance: 15.6
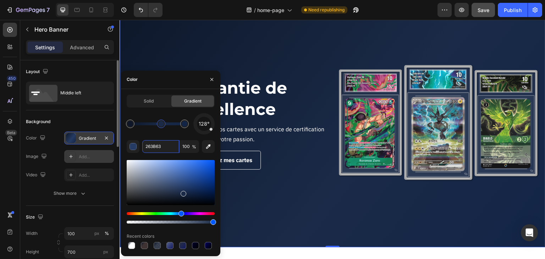
drag, startPoint x: 183, startPoint y: 188, endPoint x: 182, endPoint y: 192, distance: 3.9
click at [182, 192] on div at bounding box center [183, 194] width 6 height 6
type input "1A2A47"
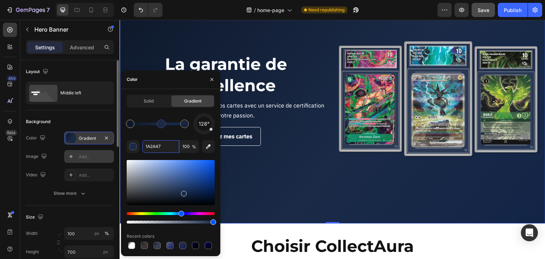
scroll to position [71, 0]
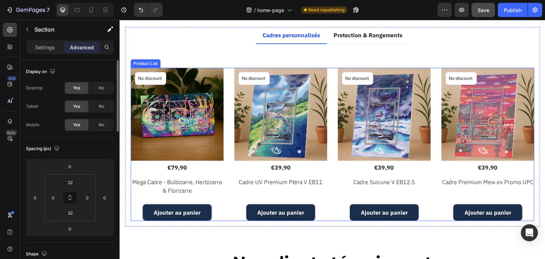
scroll to position [993, 0]
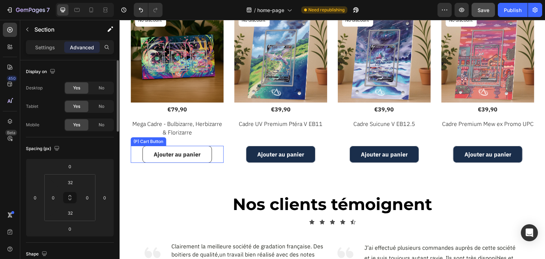
click at [202, 150] on button "Ajouter au panier" at bounding box center [176, 154] width 69 height 17
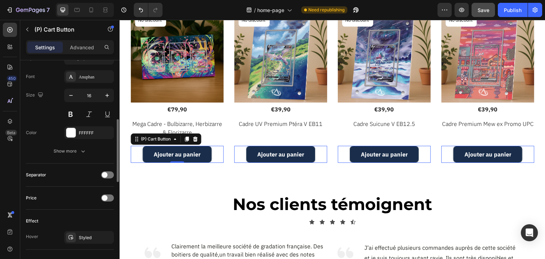
scroll to position [327, 0]
